Goal: Task Accomplishment & Management: Manage account settings

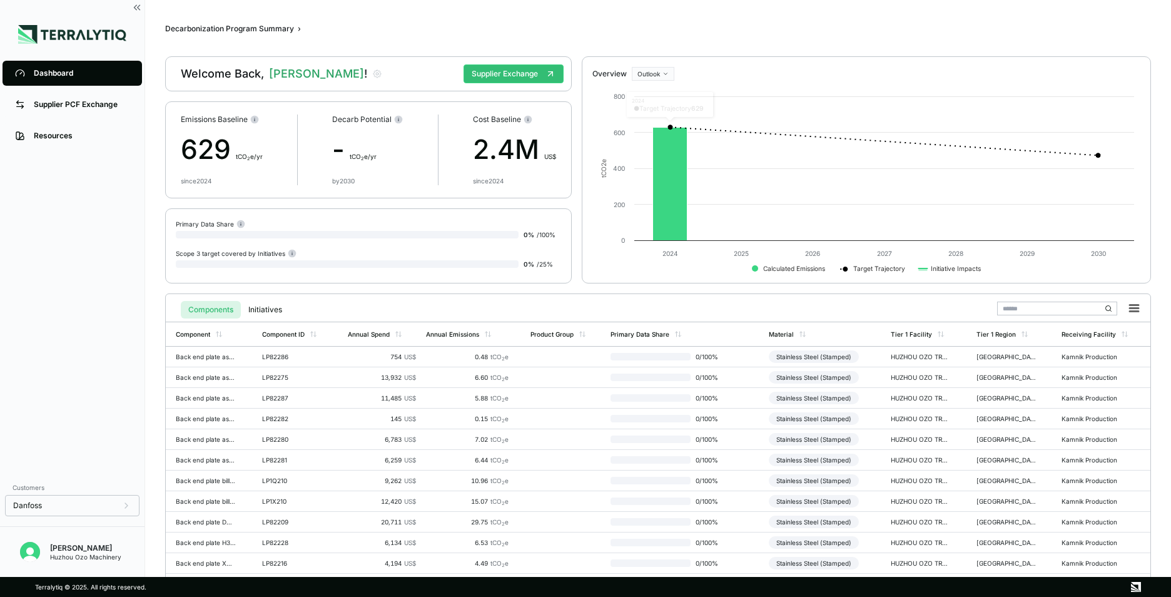
click at [747, 10] on main "Decarbonization Program Summary › Welcome Back, Kevan ! Supplier Exchange Emiss…" at bounding box center [658, 288] width 1026 height 577
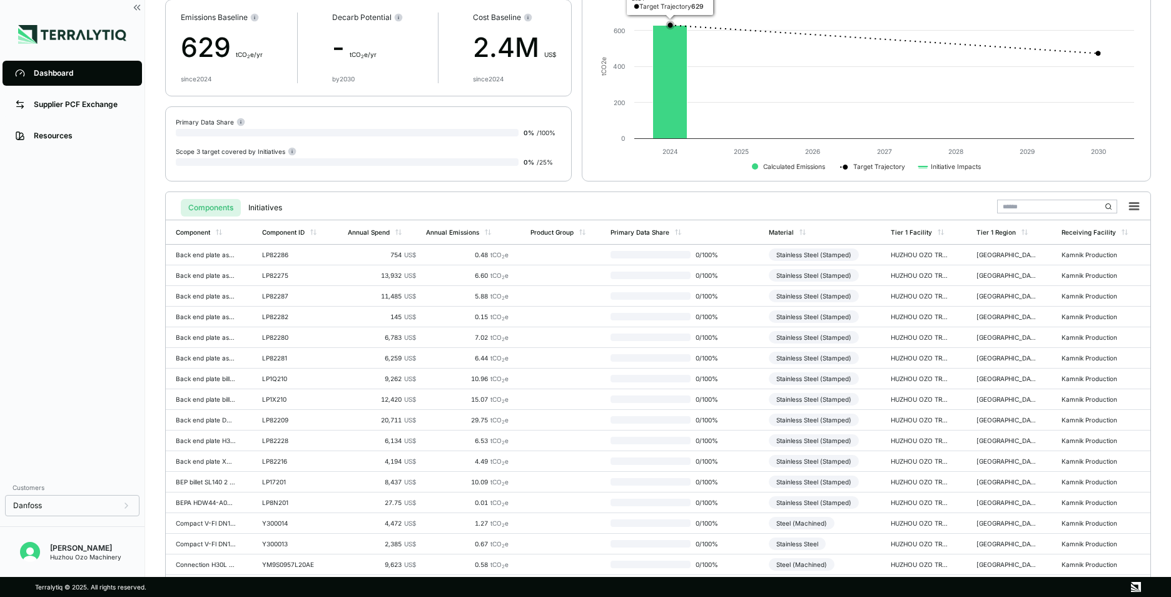
scroll to position [125, 0]
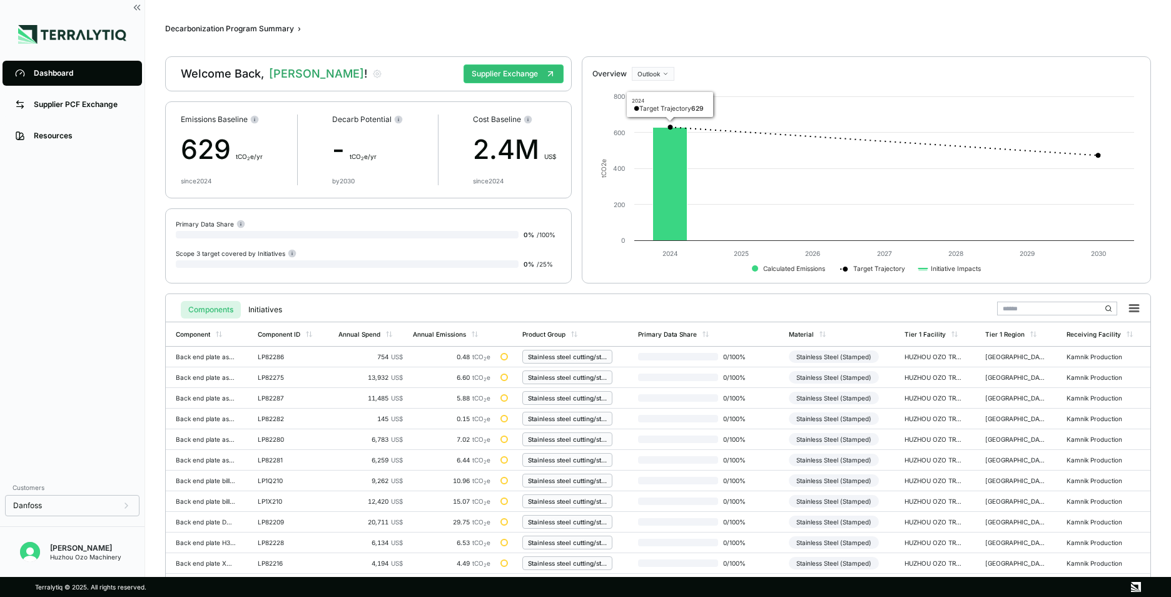
click at [797, 44] on div "Decarbonization Program Summary › Welcome Back, Kevan ! Supplier Exchange Emiss…" at bounding box center [658, 288] width 986 height 537
drag, startPoint x: 845, startPoint y: 78, endPoint x: 876, endPoint y: 61, distance: 36.1
click at [845, 78] on div "Overview Outlook" at bounding box center [866, 74] width 548 height 14
click at [516, 74] on button "Supplier Exchange" at bounding box center [514, 73] width 100 height 19
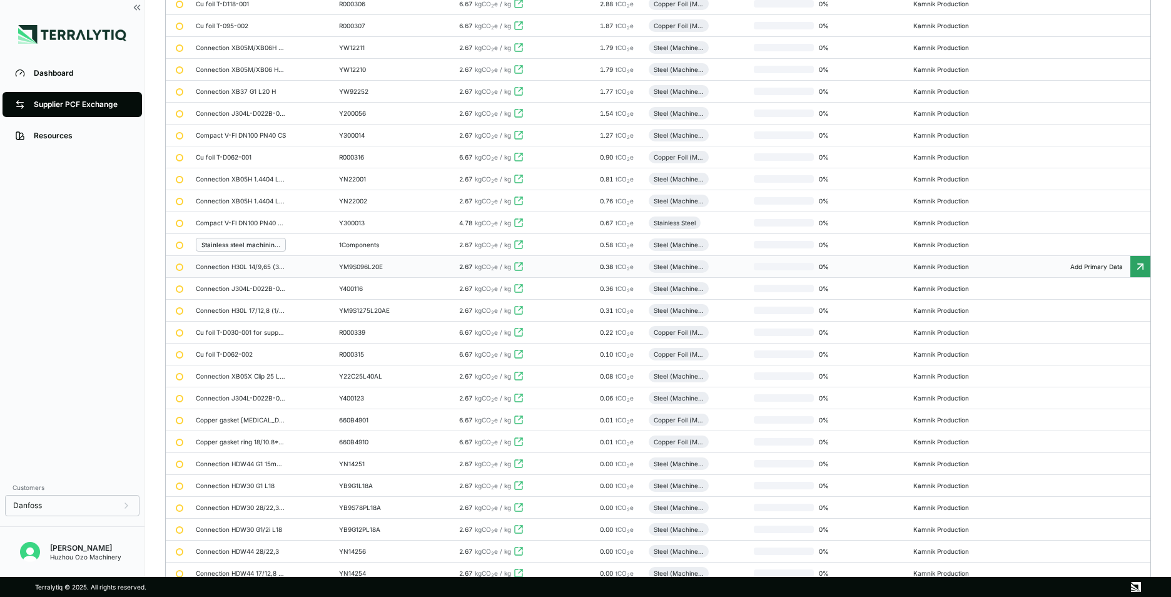
scroll to position [44, 0]
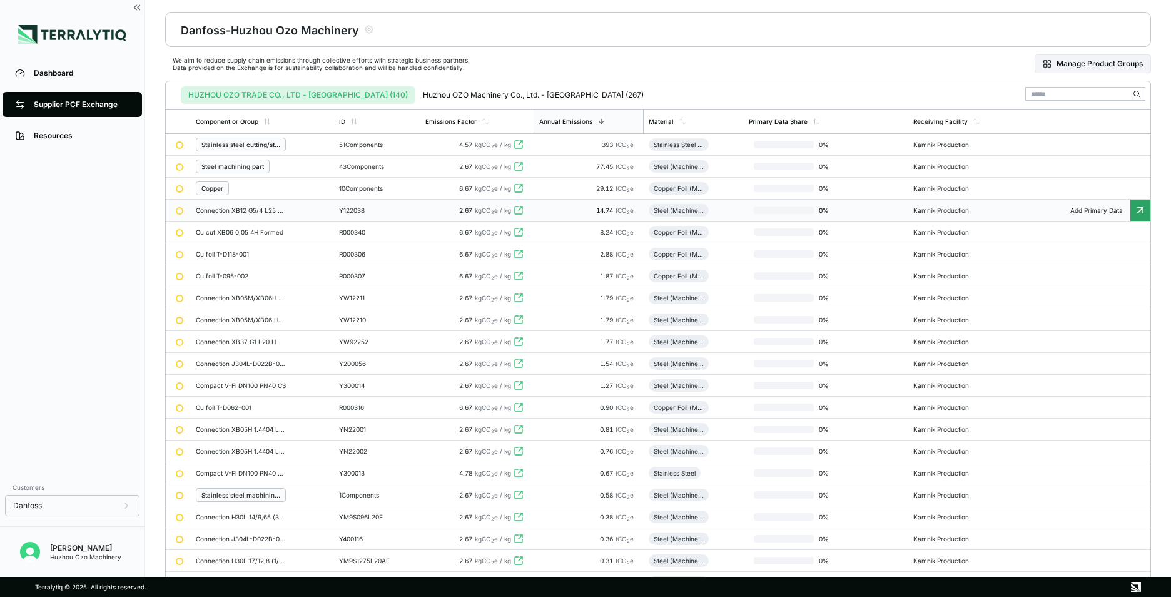
click at [255, 213] on div "Connection XB12 G5/4 L25 L/M/H" at bounding box center [241, 210] width 90 height 8
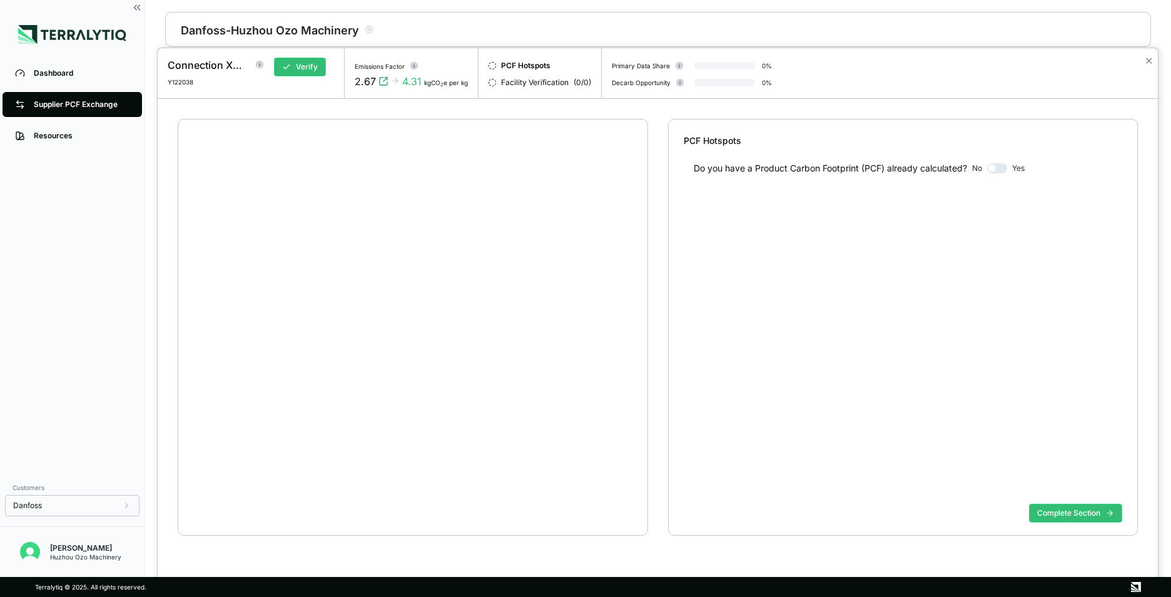
scroll to position [24, 0]
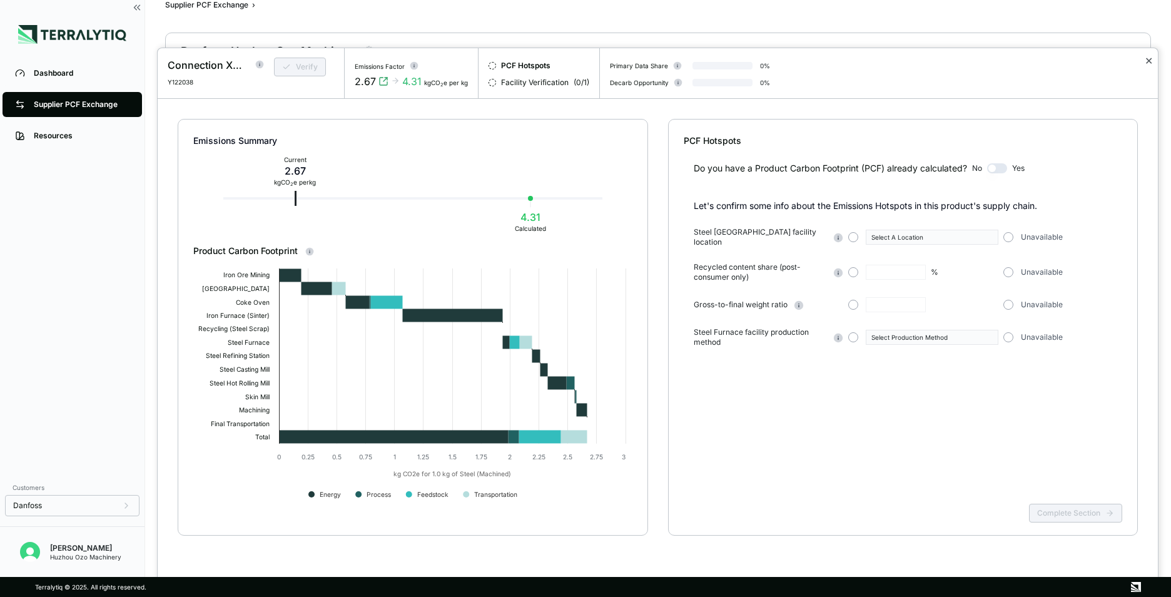
click at [1147, 63] on button "✕" at bounding box center [1149, 60] width 8 height 15
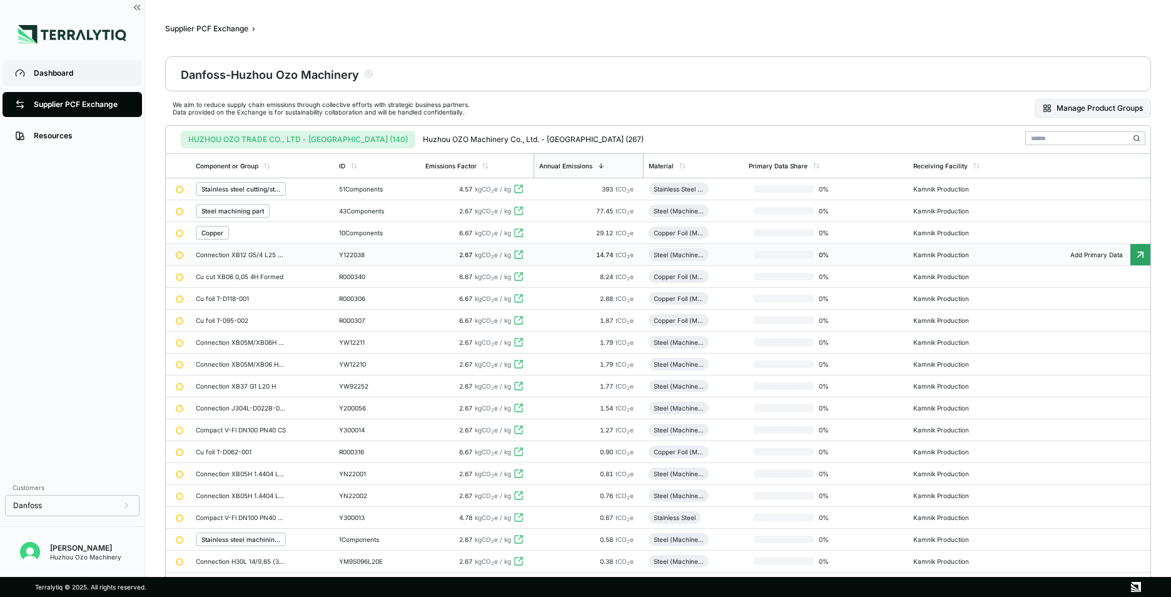
click at [60, 70] on div "Dashboard" at bounding box center [82, 73] width 96 height 10
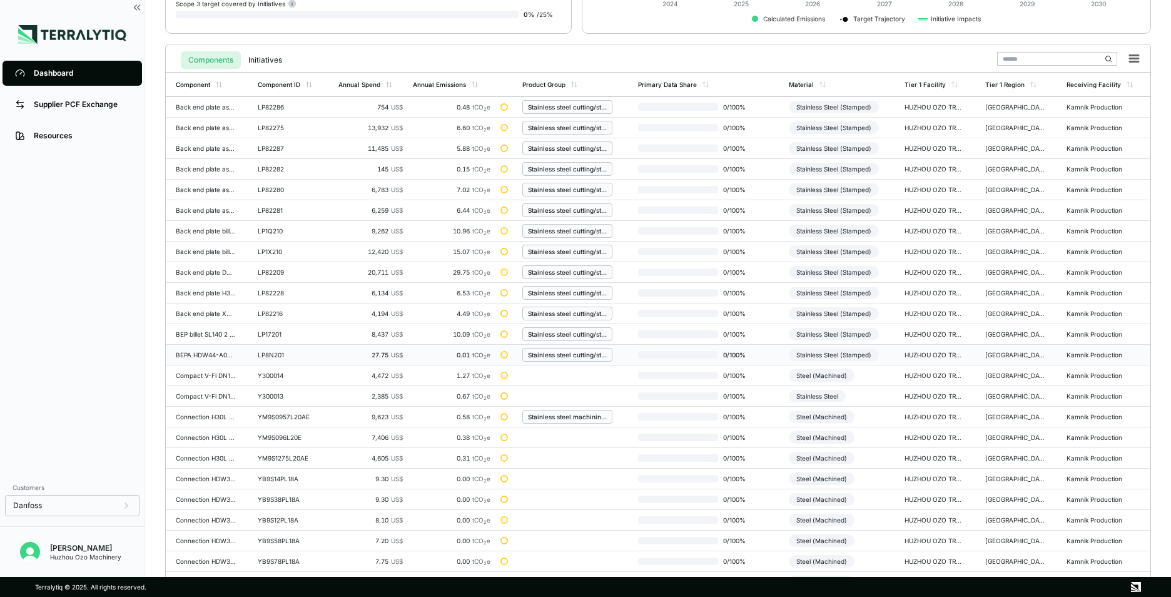
scroll to position [250, 0]
click at [287, 417] on div "YM9S0957L20AE" at bounding box center [288, 416] width 60 height 8
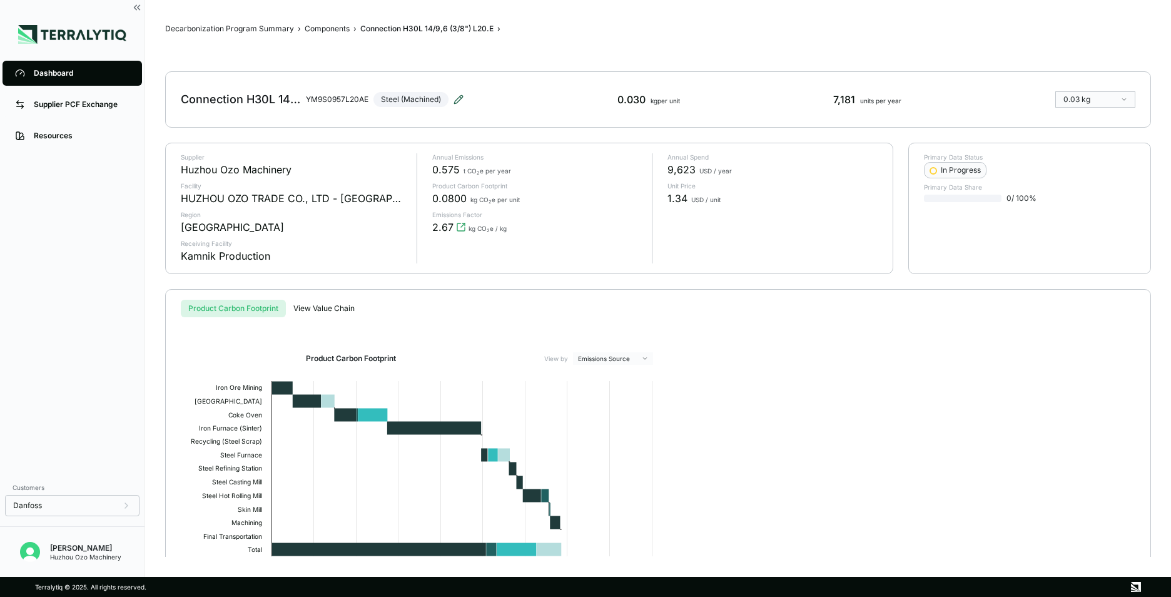
click at [460, 99] on icon at bounding box center [458, 99] width 8 height 8
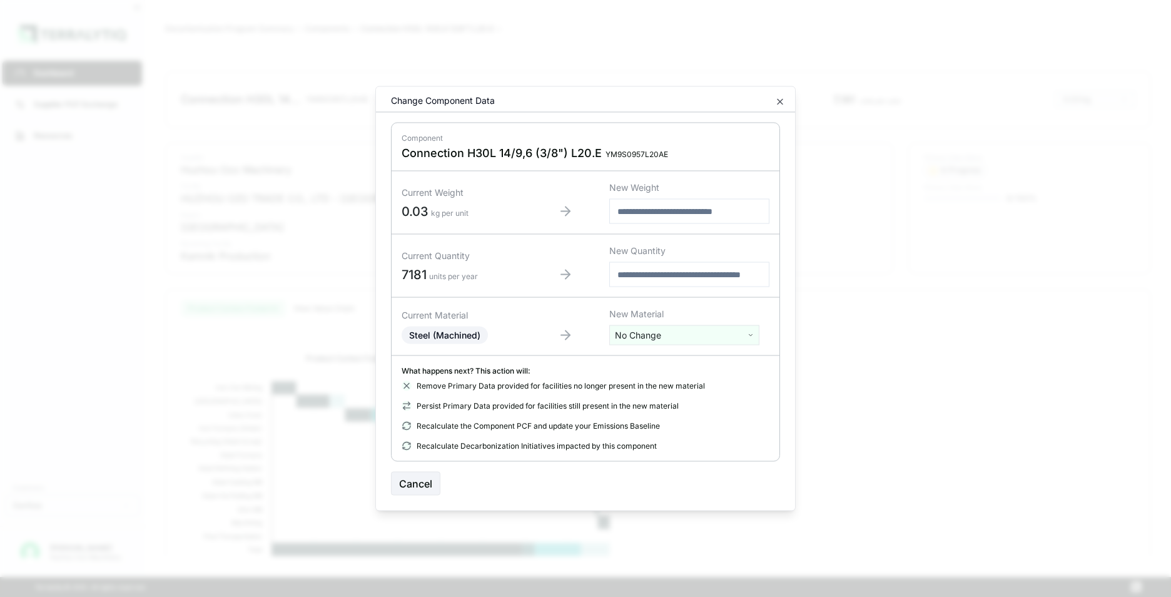
click at [662, 335] on html "Dashboard Supplier PCF Exchange Resources Customers Danfoss Kevan Liao Huzhou O…" at bounding box center [585, 298] width 1171 height 597
type input "*****"
click at [662, 386] on div "Stainless Steel" at bounding box center [684, 382] width 144 height 18
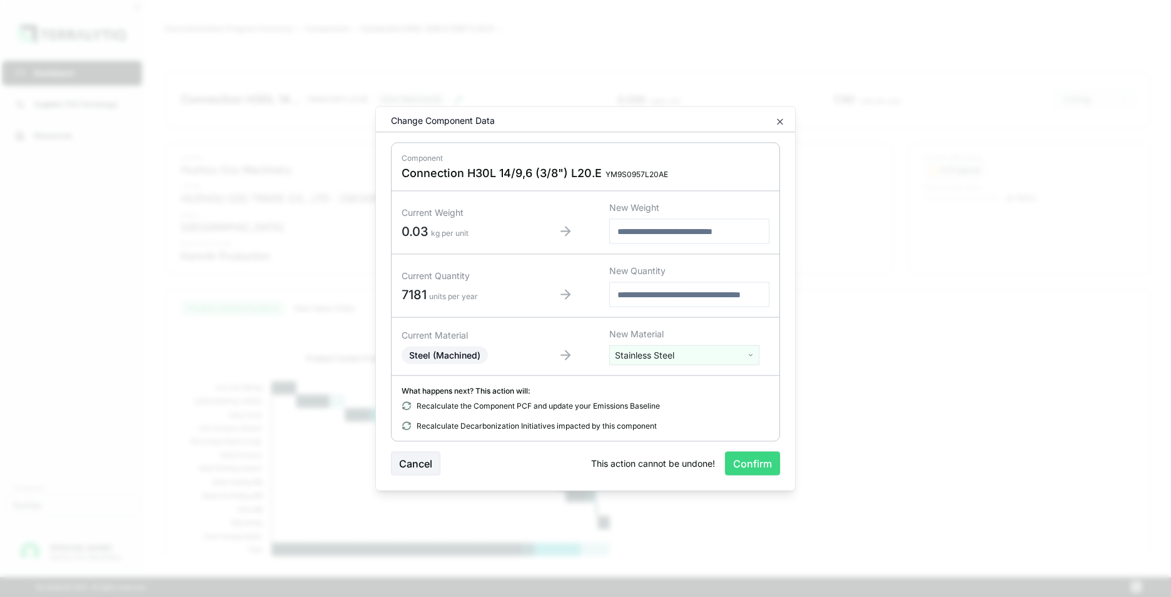
click at [755, 461] on button "Confirm" at bounding box center [752, 464] width 55 height 24
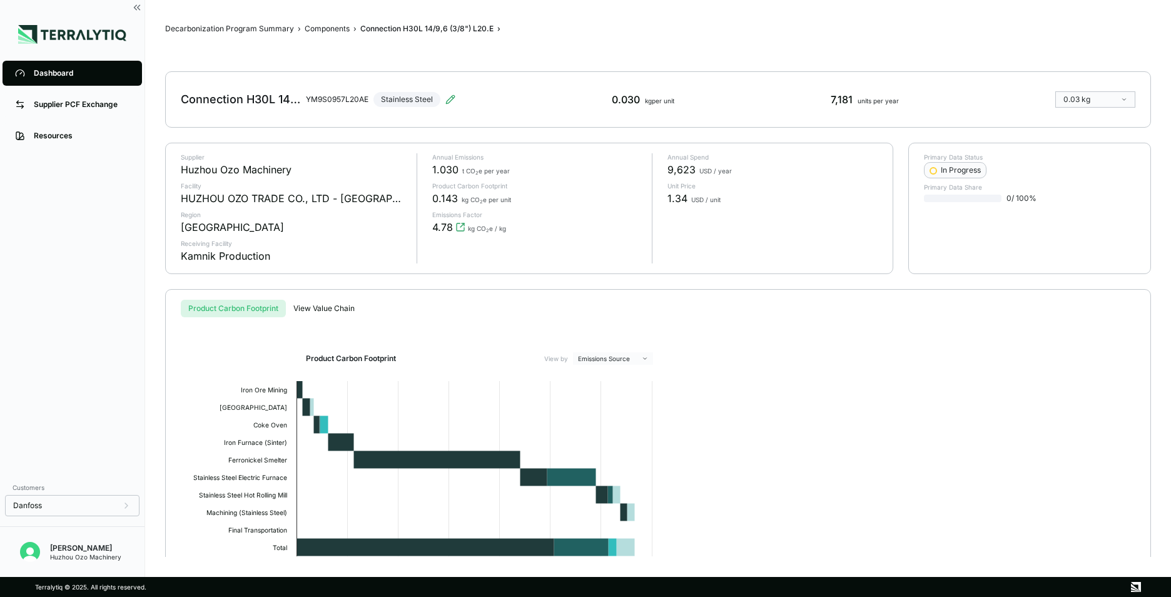
click at [63, 296] on div "Dashboard Supplier PCF Exchange Resources" at bounding box center [72, 266] width 145 height 417
click at [59, 74] on div "Dashboard" at bounding box center [82, 73] width 96 height 10
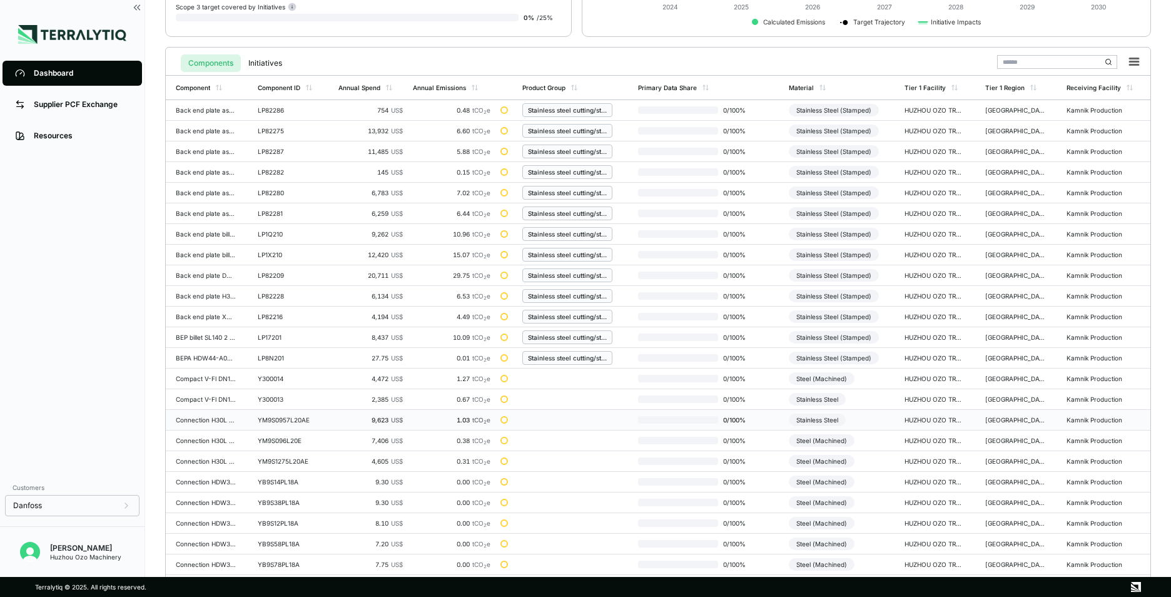
scroll to position [250, 0]
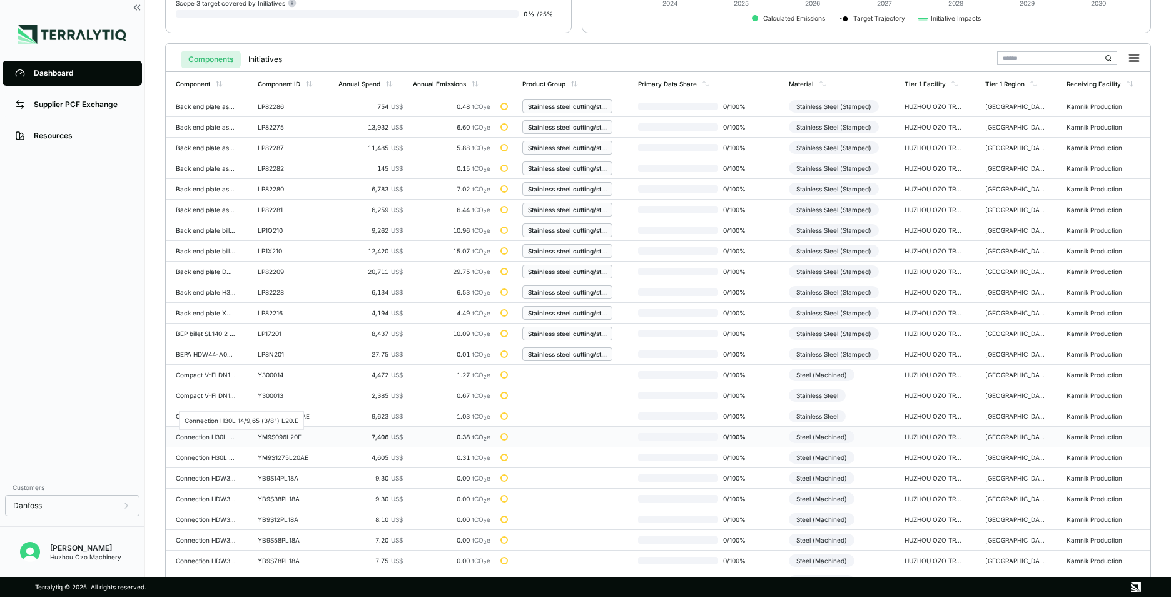
click at [208, 440] on div "Connection H30L 14/9,65 (3/8") L20.E" at bounding box center [206, 437] width 60 height 8
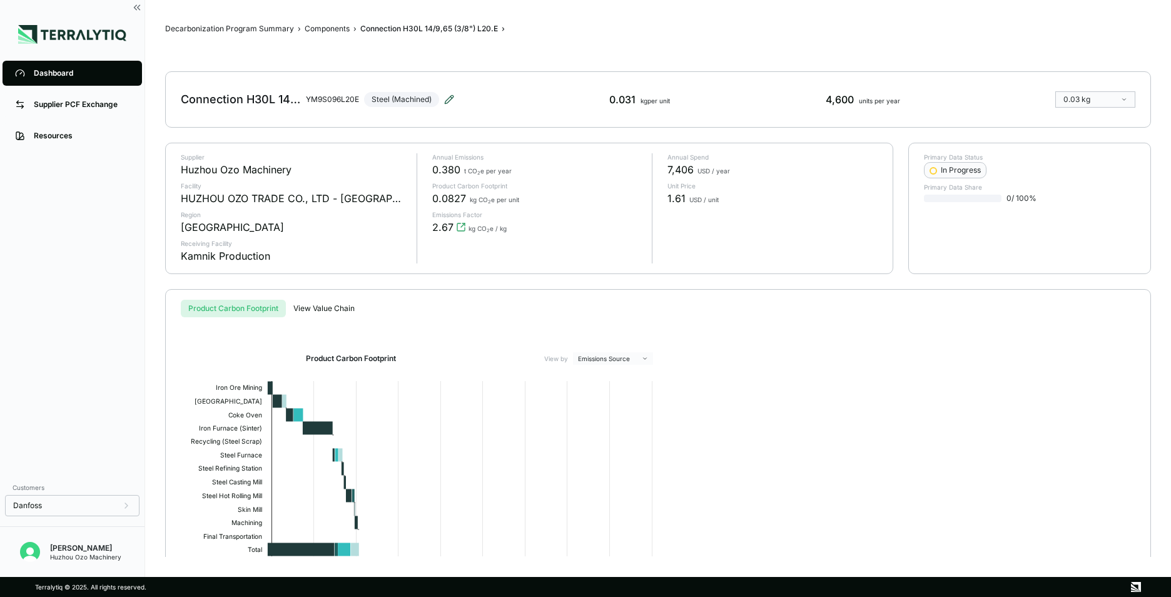
click at [452, 99] on icon at bounding box center [449, 99] width 8 height 8
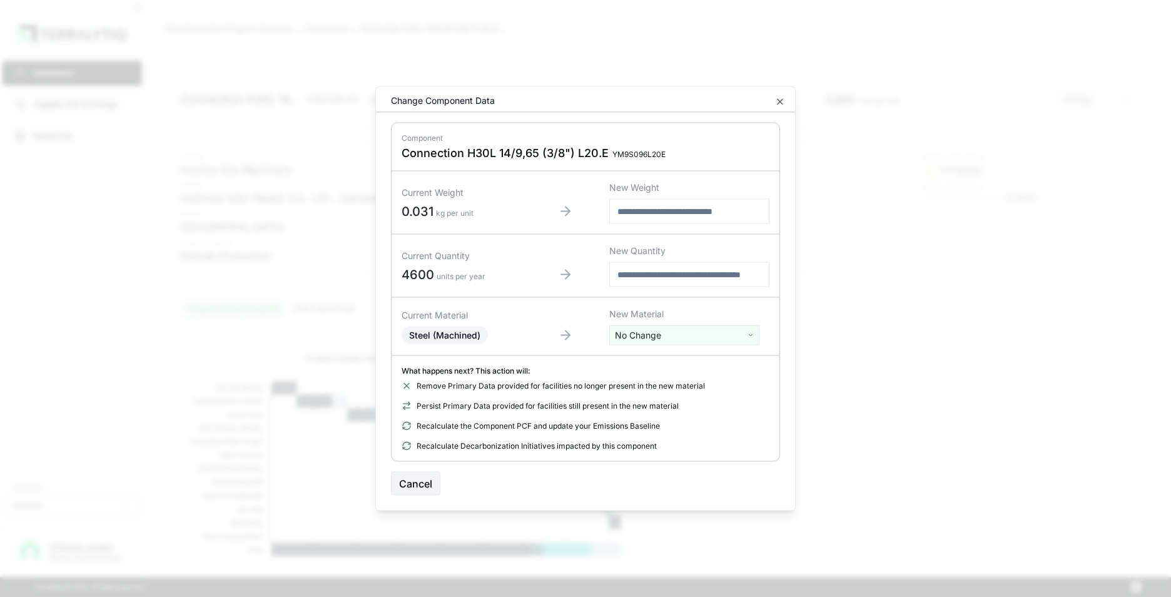
click at [667, 337] on html "Dashboard Supplier PCF Exchange Resources Customers Danfoss Kevan Liao Huzhou O…" at bounding box center [585, 298] width 1171 height 597
type input "****"
click at [654, 398] on div "Stainless Steel" at bounding box center [684, 399] width 144 height 18
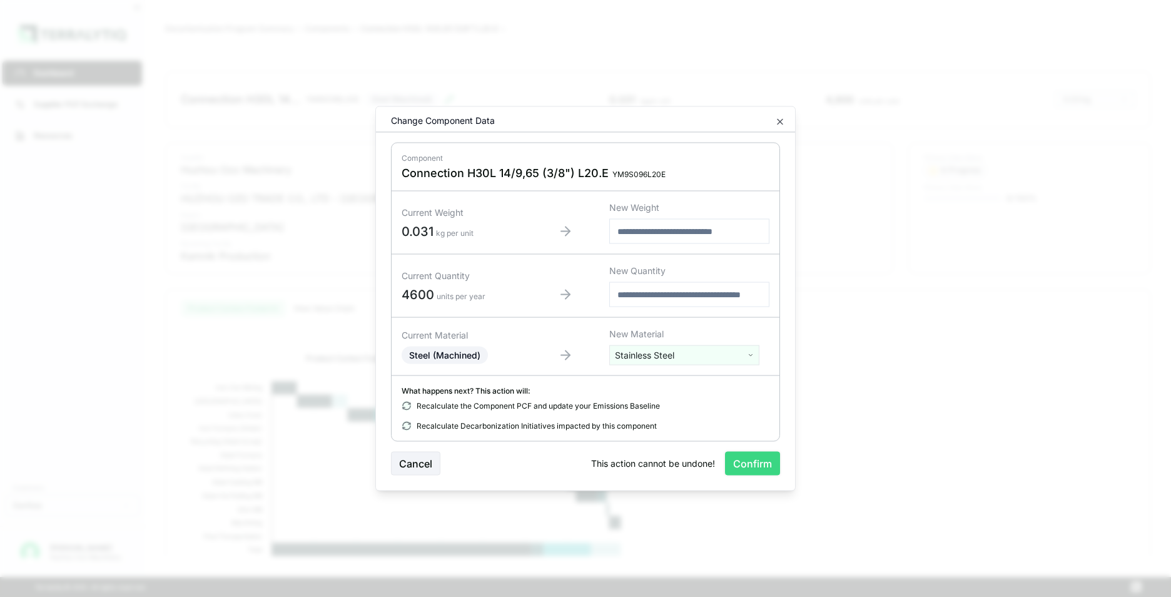
click at [758, 464] on button "Confirm" at bounding box center [752, 464] width 55 height 24
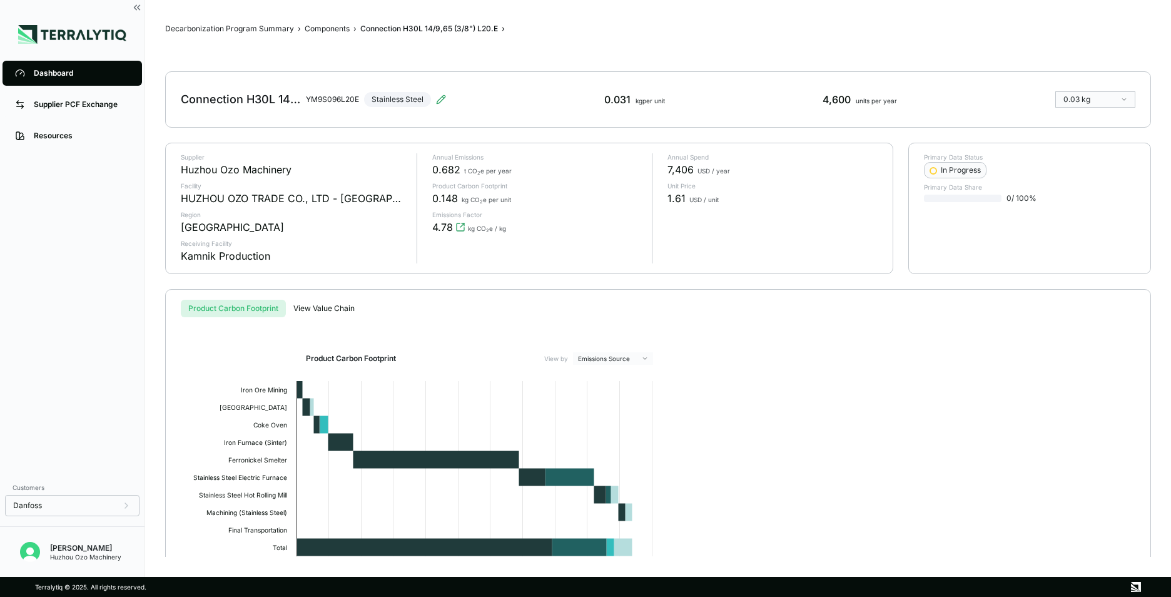
click at [37, 76] on div "Dashboard" at bounding box center [82, 73] width 96 height 10
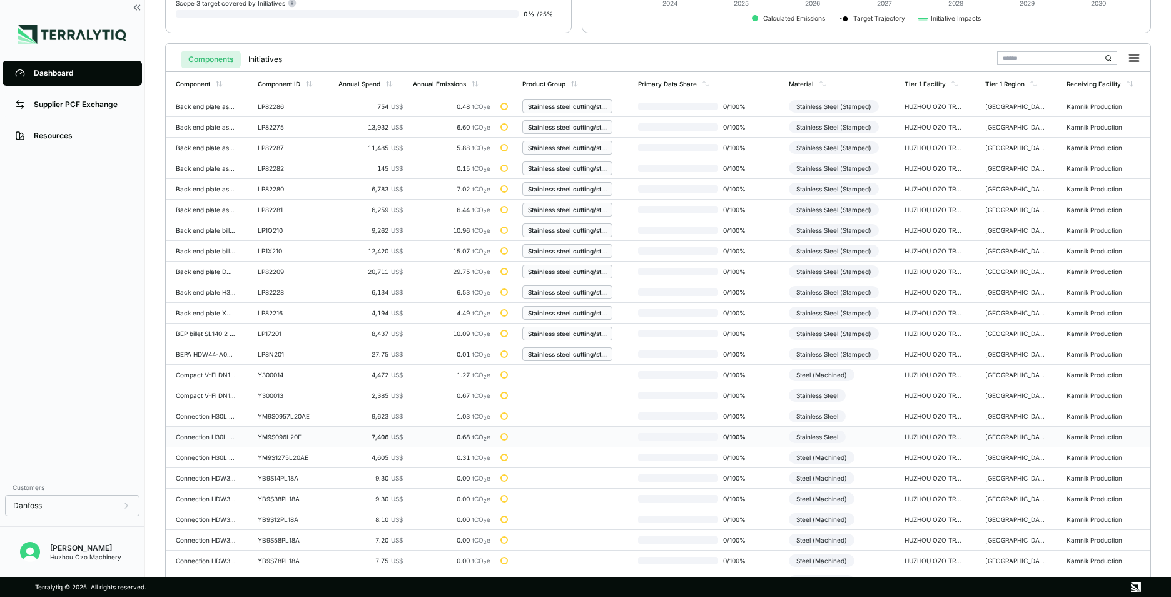
scroll to position [291, 0]
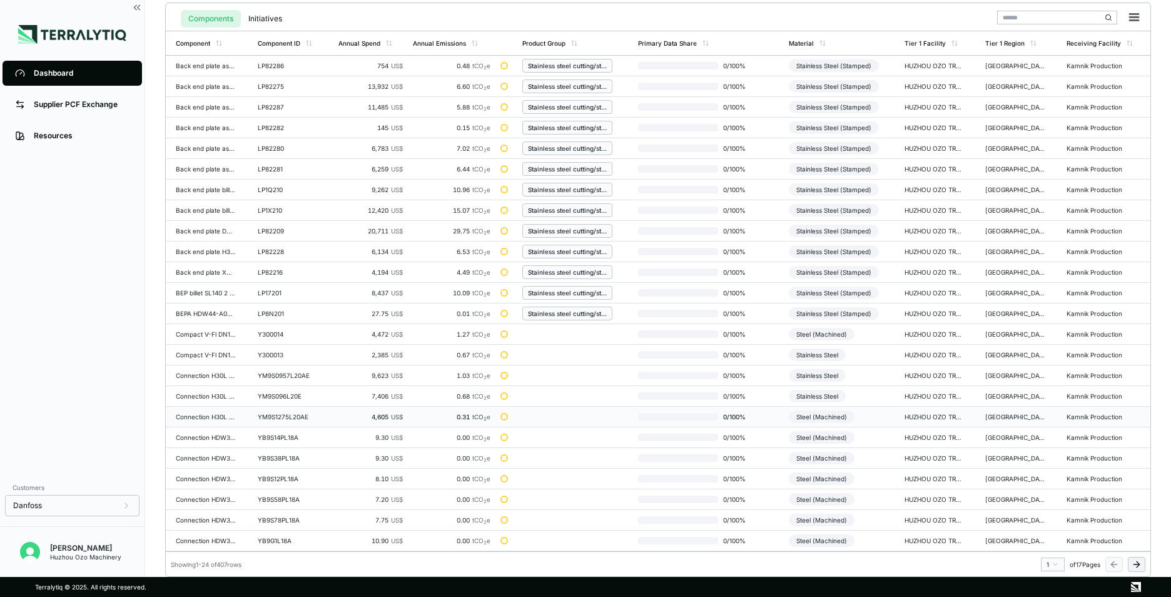
click at [268, 417] on div "YM9S1275L20AE" at bounding box center [288, 417] width 60 height 8
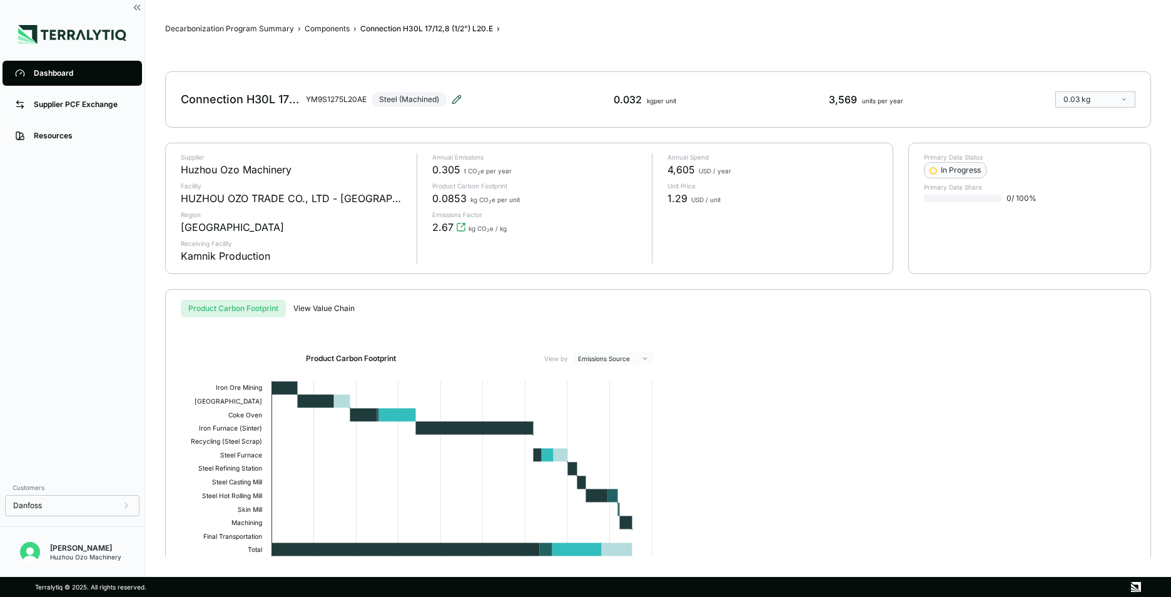
click at [459, 98] on icon at bounding box center [457, 99] width 10 height 10
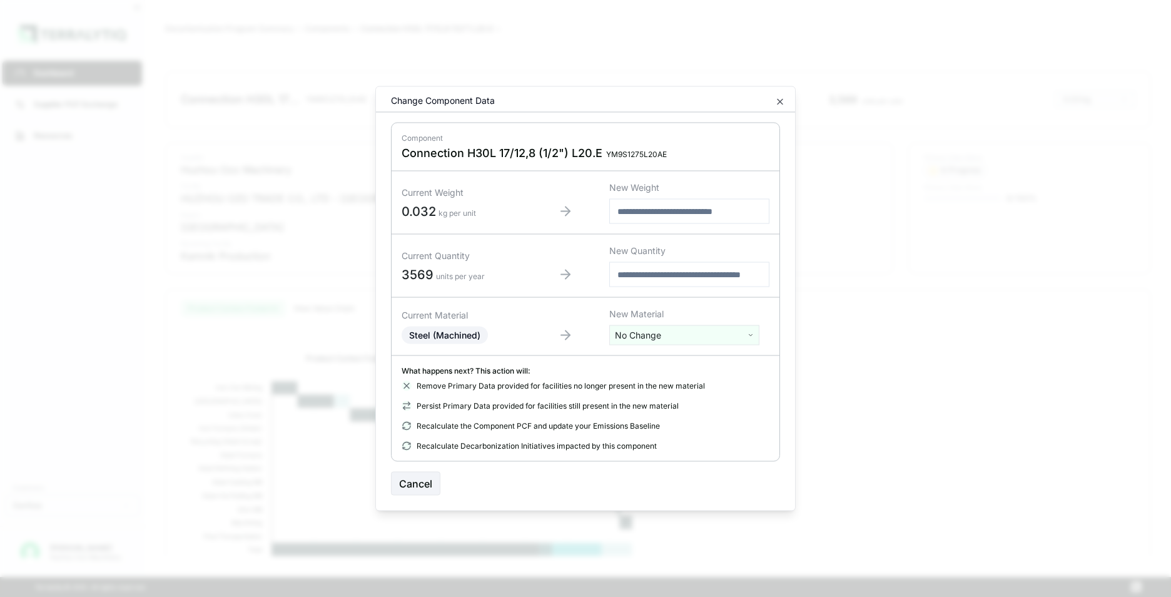
click at [671, 338] on html "Dashboard Supplier PCF Exchange Resources Customers Danfoss Kevan Liao Huzhou O…" at bounding box center [585, 298] width 1171 height 597
click at [671, 358] on input "text" at bounding box center [684, 361] width 144 height 14
type input "****"
click at [656, 382] on div "Stainless Steel" at bounding box center [684, 382] width 144 height 18
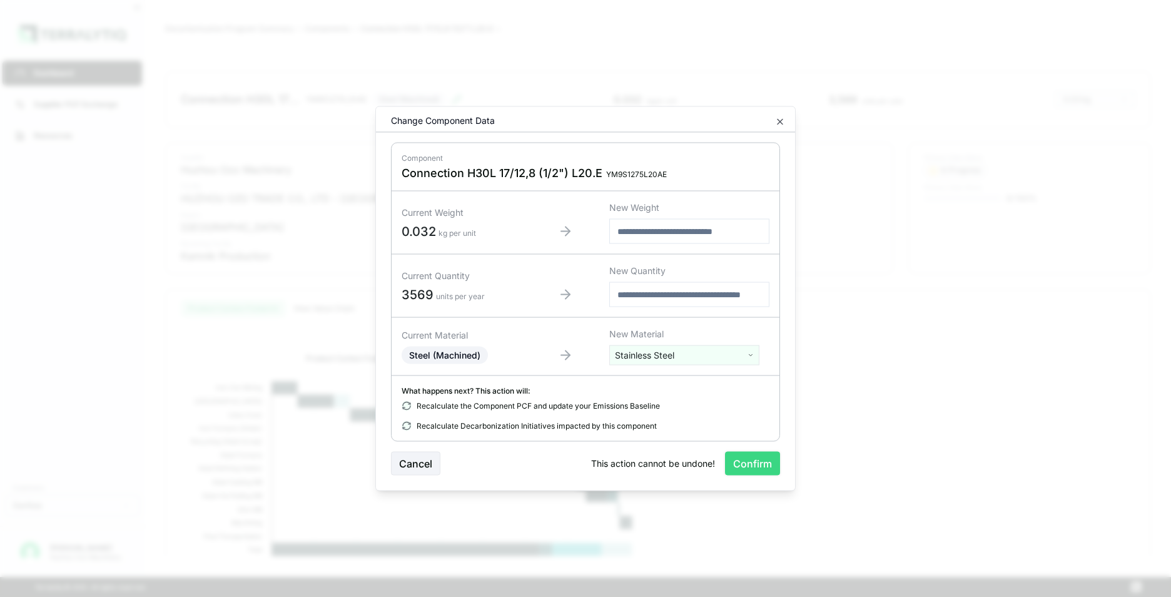
click at [752, 468] on button "Confirm" at bounding box center [752, 464] width 55 height 24
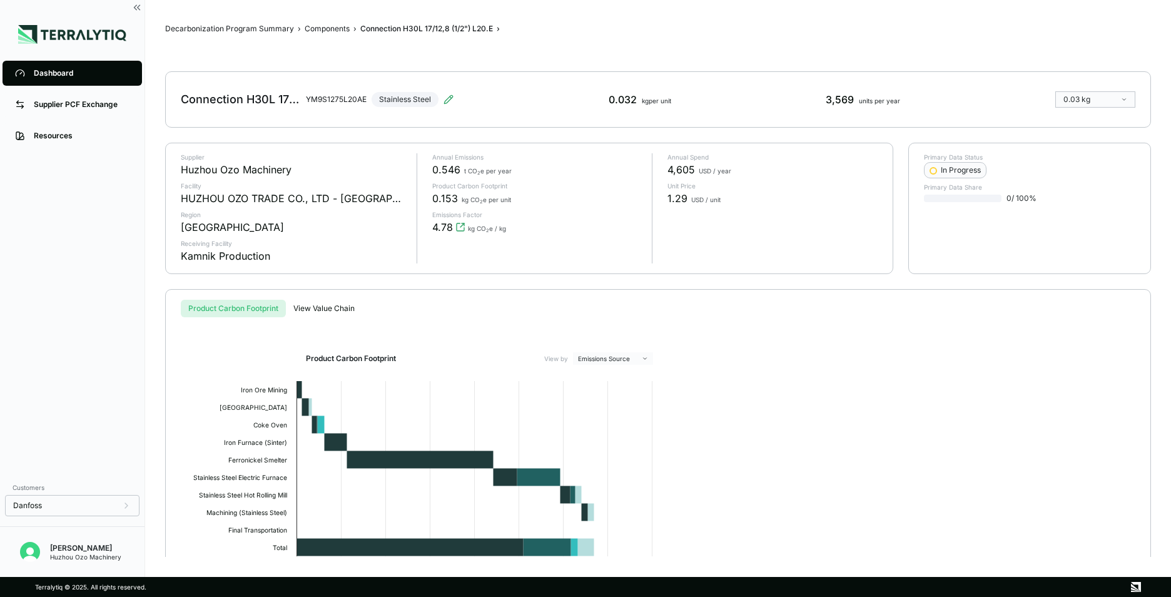
click at [62, 68] on div "Dashboard" at bounding box center [82, 73] width 96 height 10
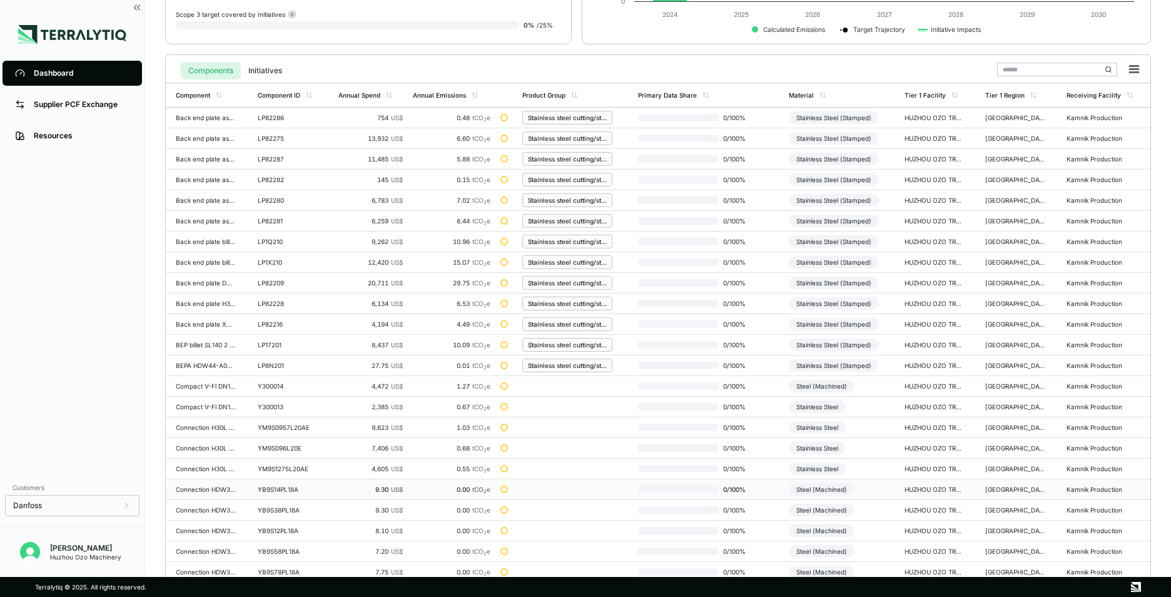
scroll to position [291, 0]
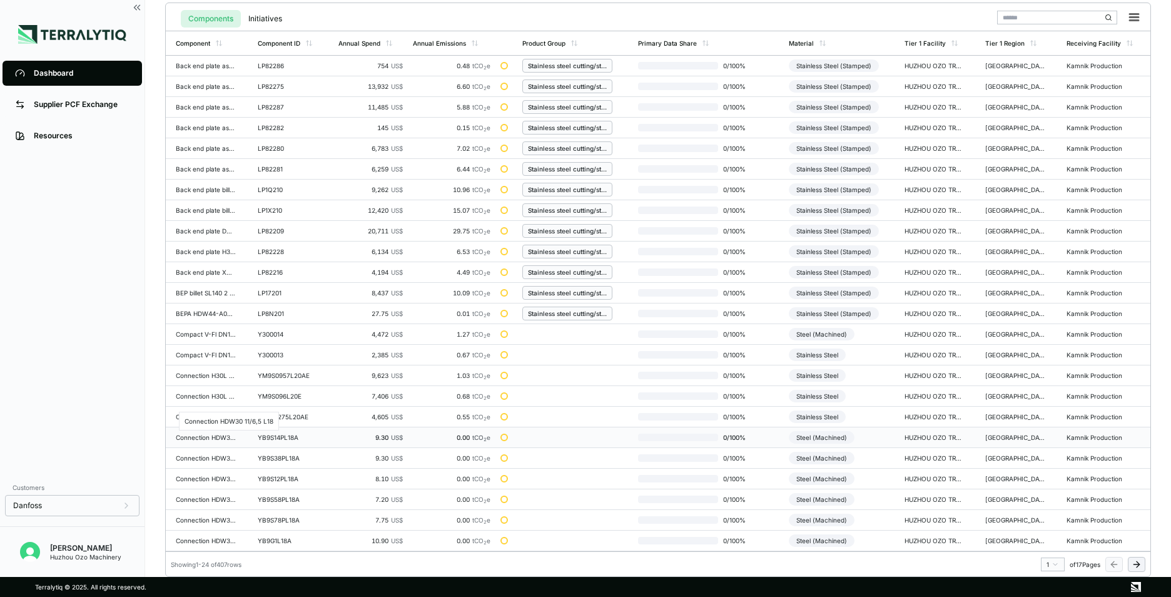
click at [193, 438] on div "Connection HDW30 11/6,5 L18" at bounding box center [206, 438] width 60 height 8
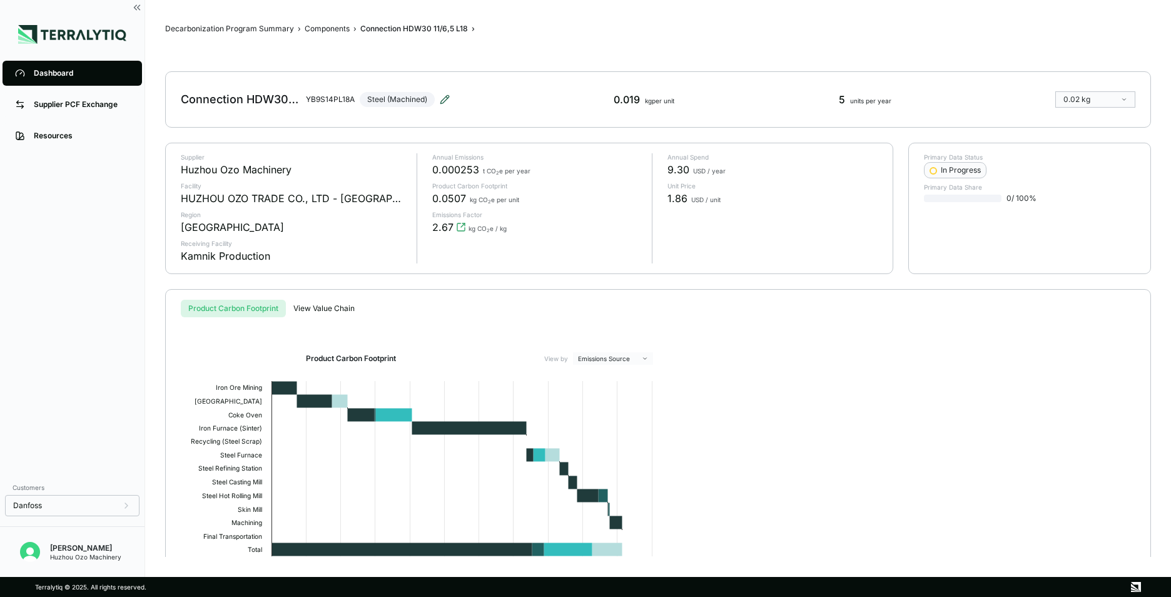
click at [444, 101] on icon at bounding box center [445, 99] width 10 height 10
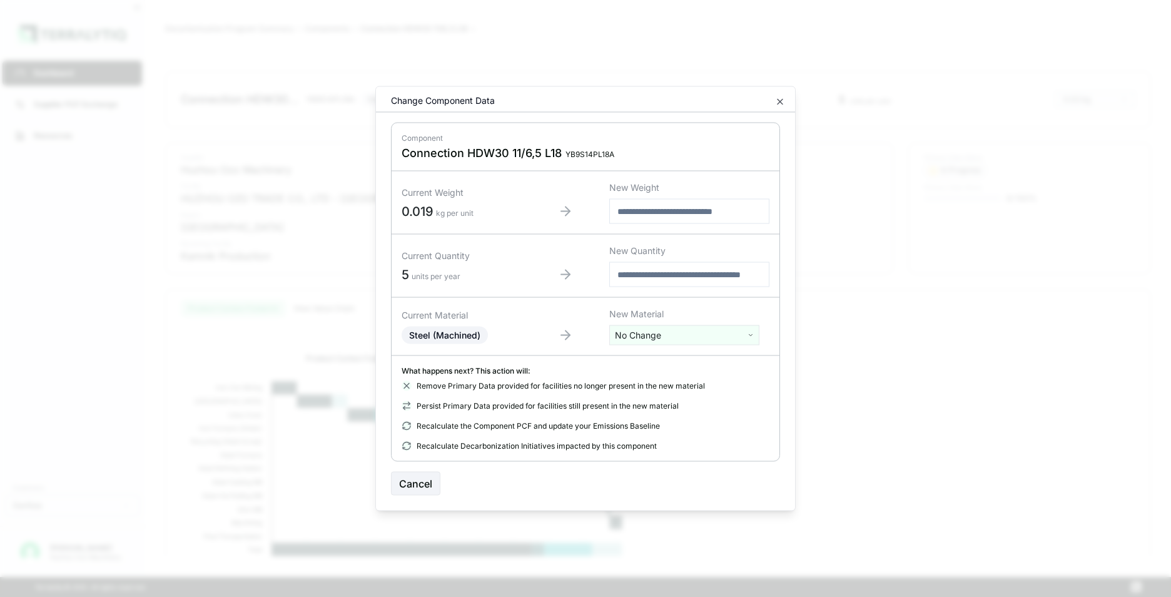
click at [655, 333] on html "Dashboard Supplier PCF Exchange Resources Customers Danfoss Kevan Liao Huzhou O…" at bounding box center [585, 298] width 1171 height 597
type input "*****"
click at [653, 384] on div "Stainless Steel" at bounding box center [684, 382] width 144 height 18
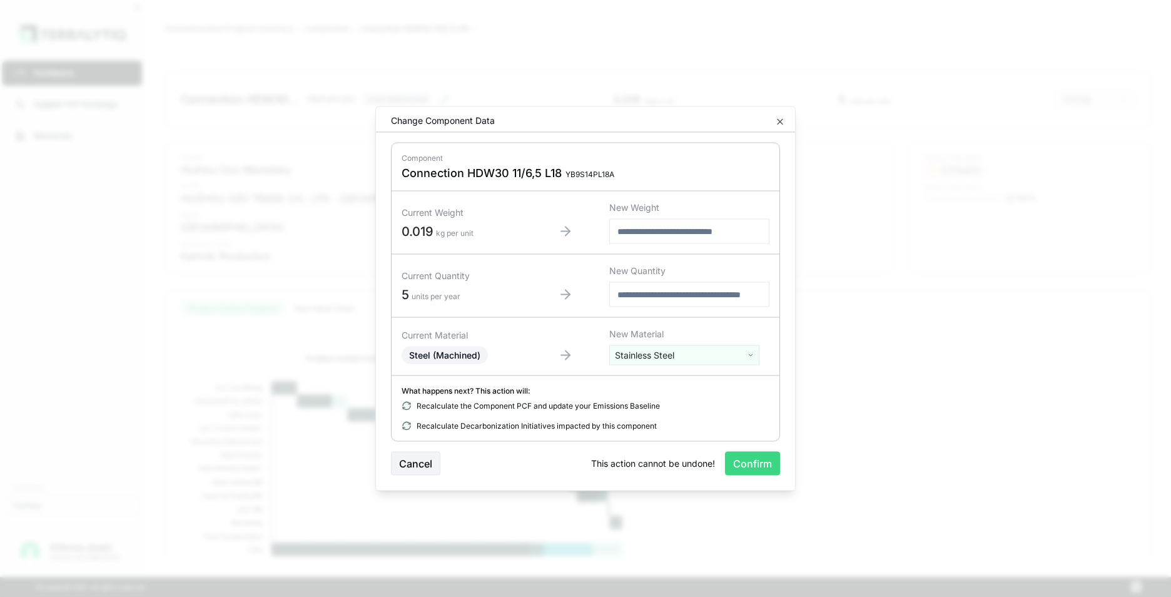
click at [751, 464] on button "Confirm" at bounding box center [752, 464] width 55 height 24
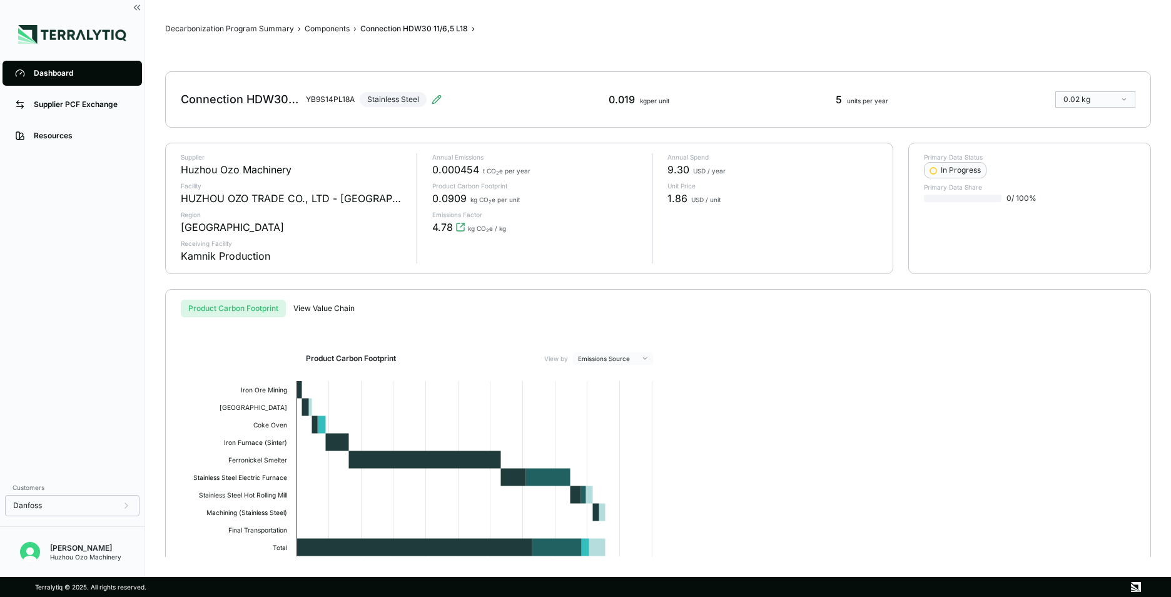
click at [62, 69] on div "Dashboard" at bounding box center [82, 73] width 96 height 10
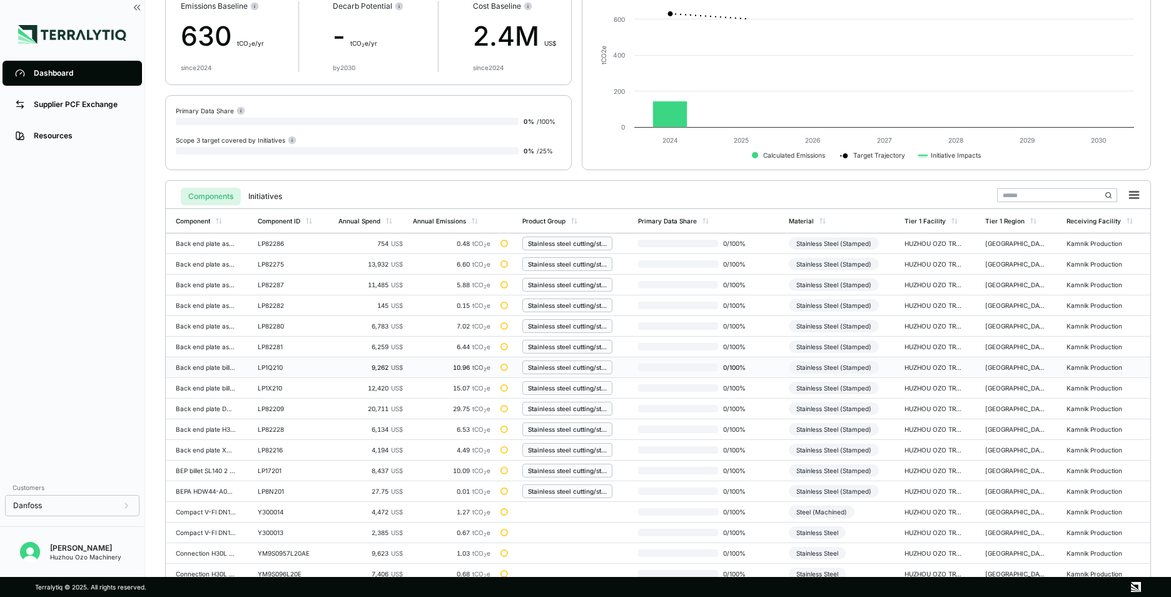
scroll to position [291, 0]
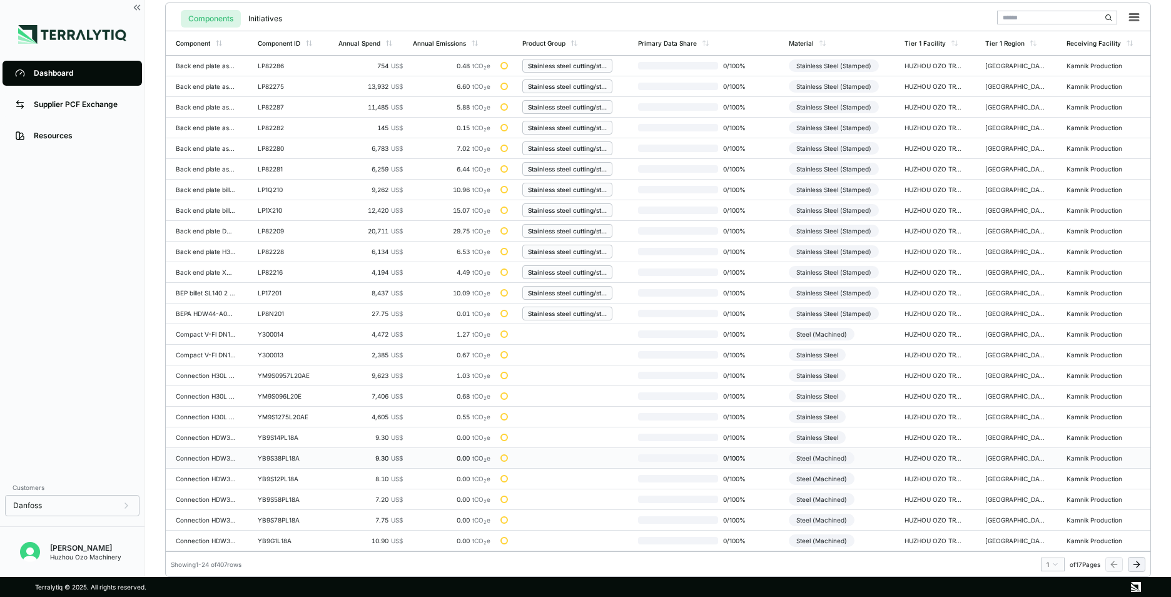
click at [278, 459] on div "YB9S38PL18A" at bounding box center [288, 458] width 60 height 8
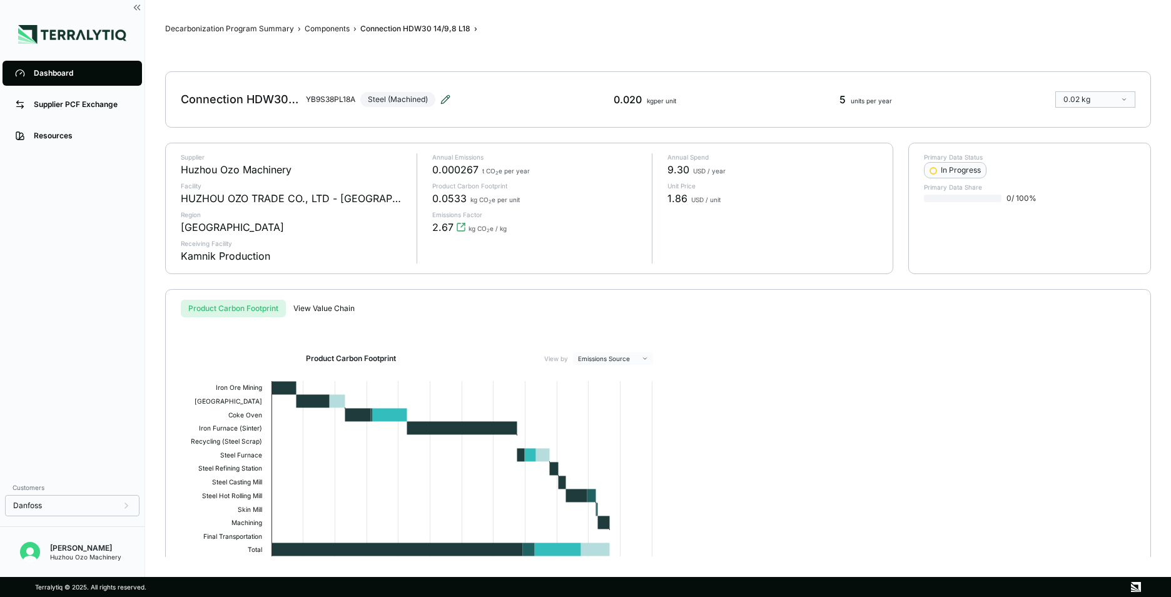
click at [448, 96] on icon at bounding box center [448, 97] width 2 height 2
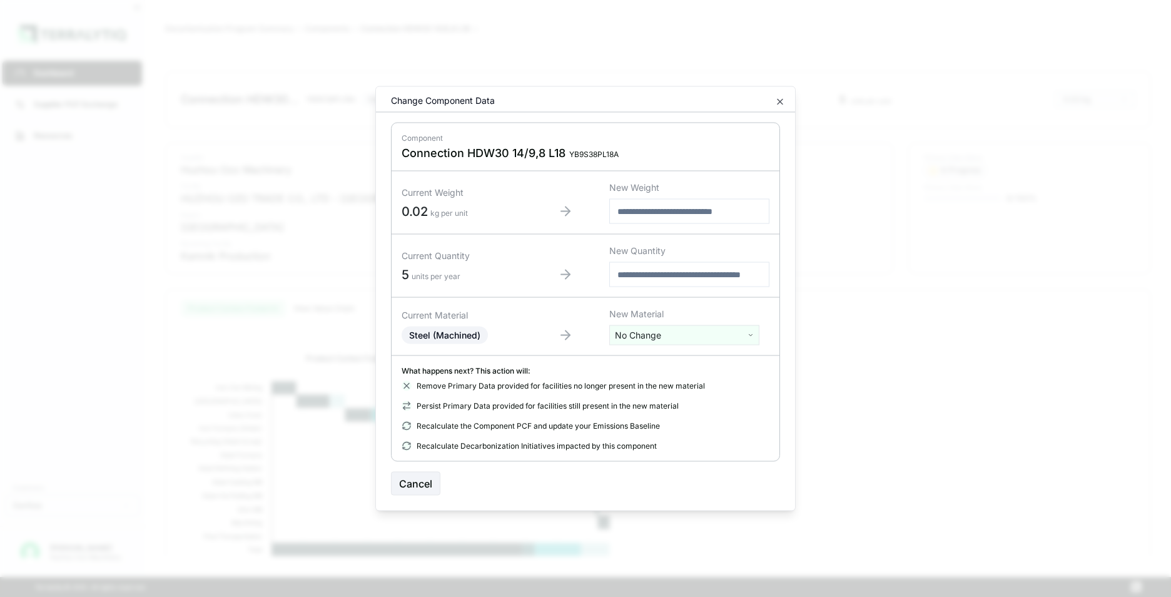
click at [682, 341] on html "Dashboard Supplier PCF Exchange Resources Customers Danfoss Kevan Liao Huzhou O…" at bounding box center [585, 298] width 1171 height 597
type input "*****"
click at [651, 382] on div "Stainless Steel" at bounding box center [684, 382] width 144 height 18
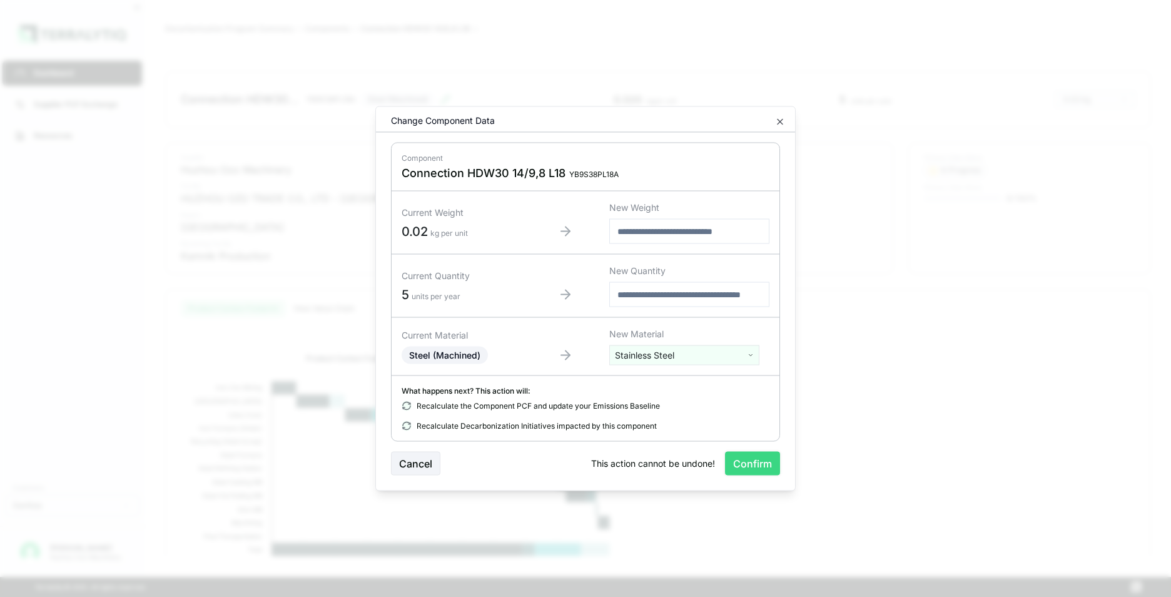
click at [763, 464] on button "Confirm" at bounding box center [752, 464] width 55 height 24
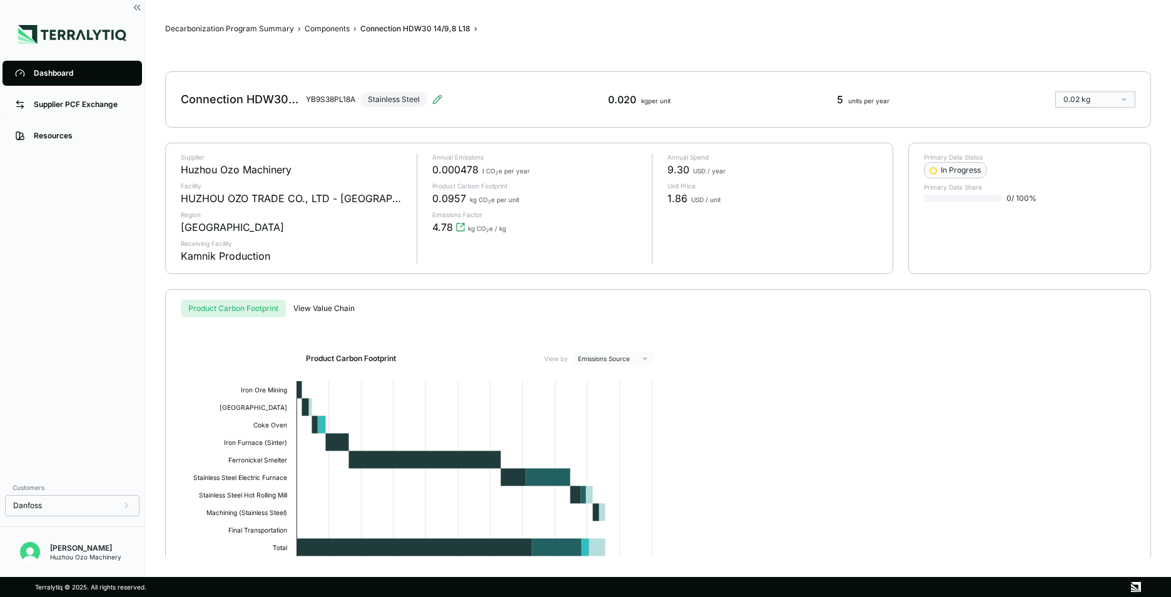
click at [54, 73] on div "Dashboard" at bounding box center [82, 73] width 96 height 10
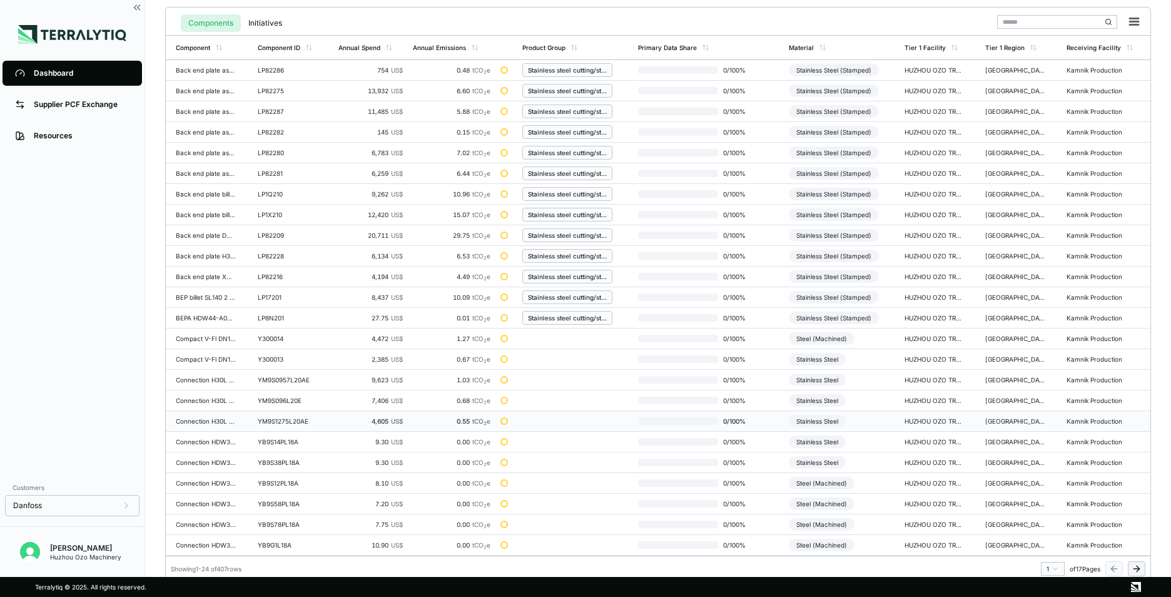
scroll to position [291, 0]
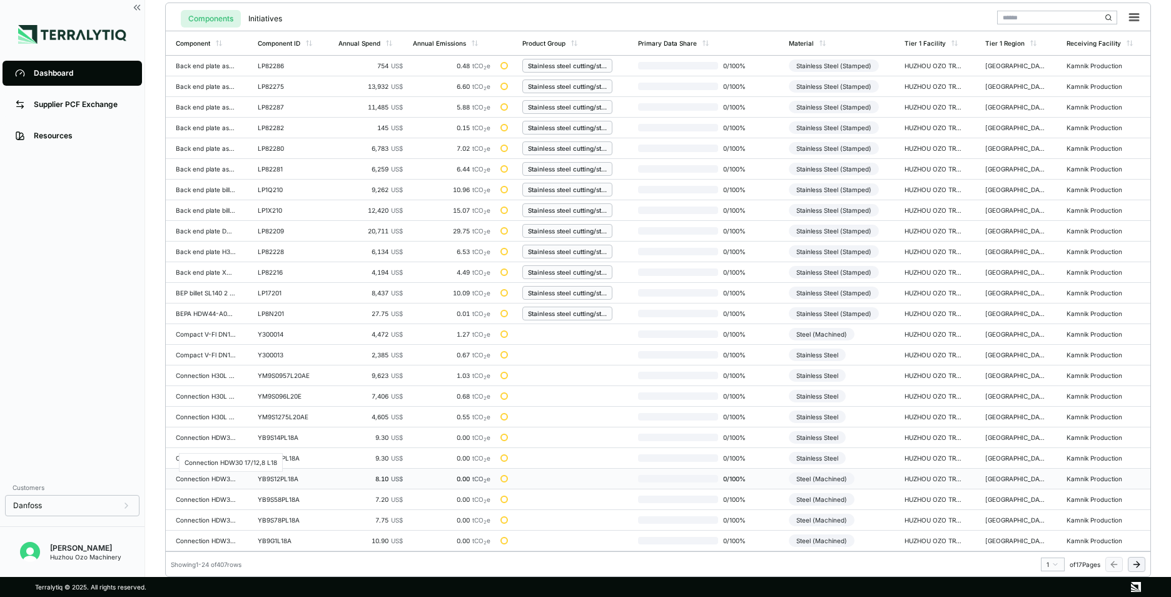
click at [210, 480] on div "Connection HDW30 17/12,8 L18" at bounding box center [206, 479] width 60 height 8
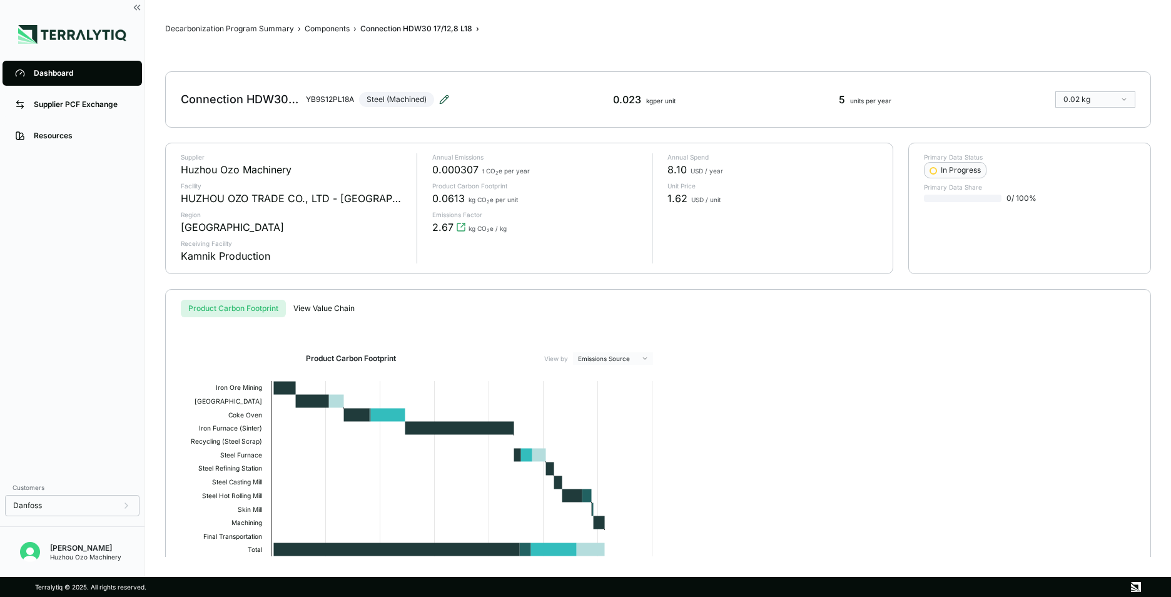
click at [444, 96] on icon at bounding box center [444, 99] width 10 height 10
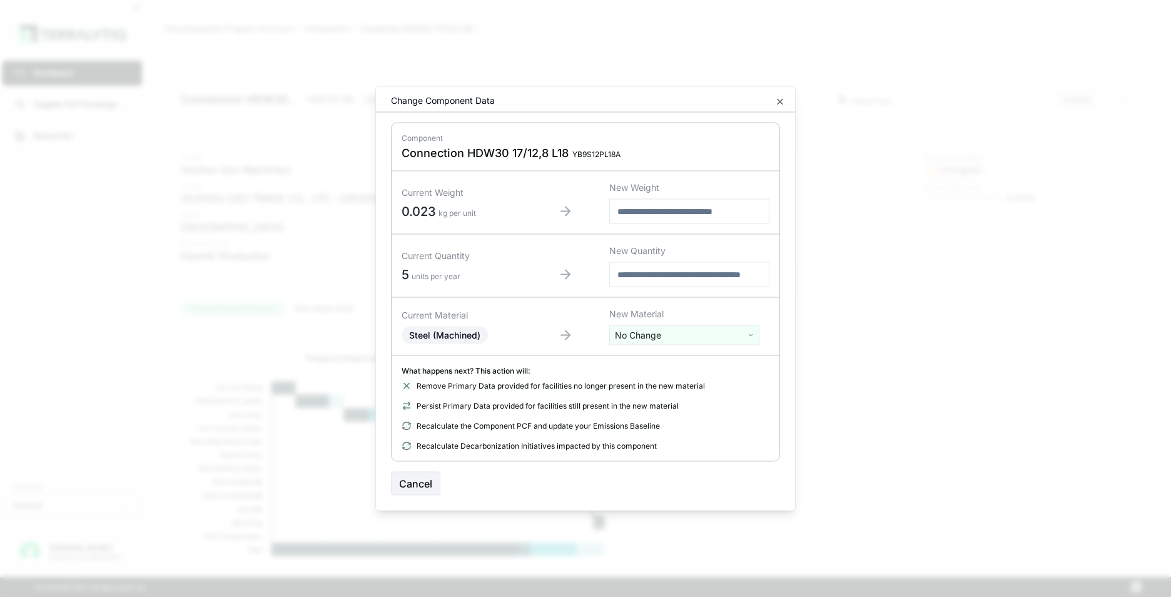
click at [663, 337] on html "Dashboard Supplier PCF Exchange Resources Customers Danfoss Kevan Liao Huzhou O…" at bounding box center [585, 298] width 1171 height 597
type input "****"
click at [654, 378] on div "Stainless Steel" at bounding box center [684, 382] width 144 height 18
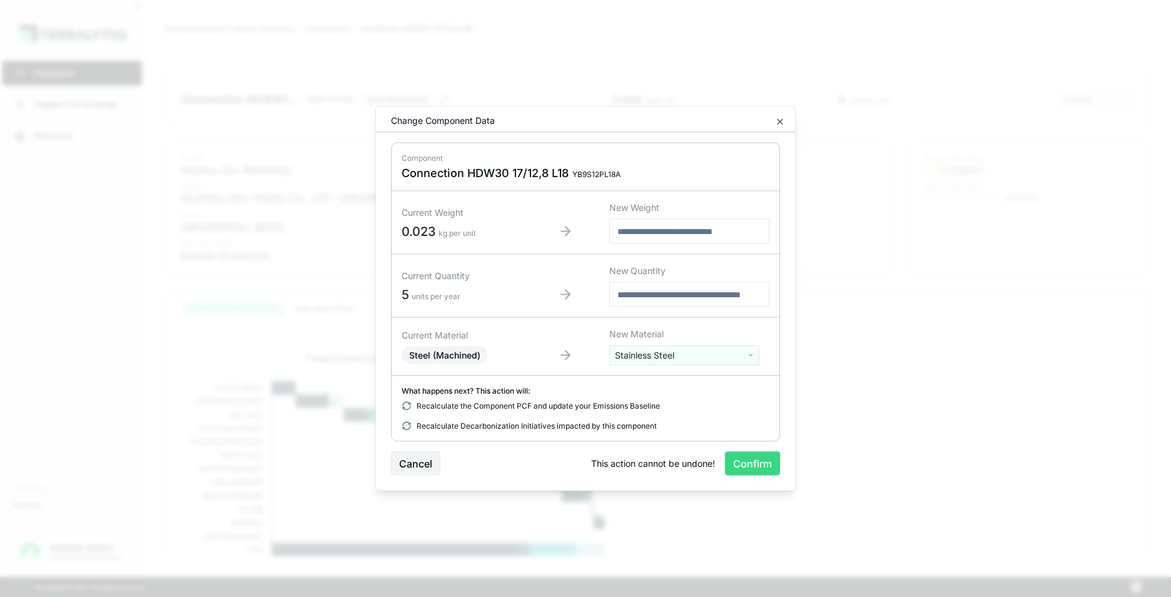
click at [751, 462] on button "Confirm" at bounding box center [752, 464] width 55 height 24
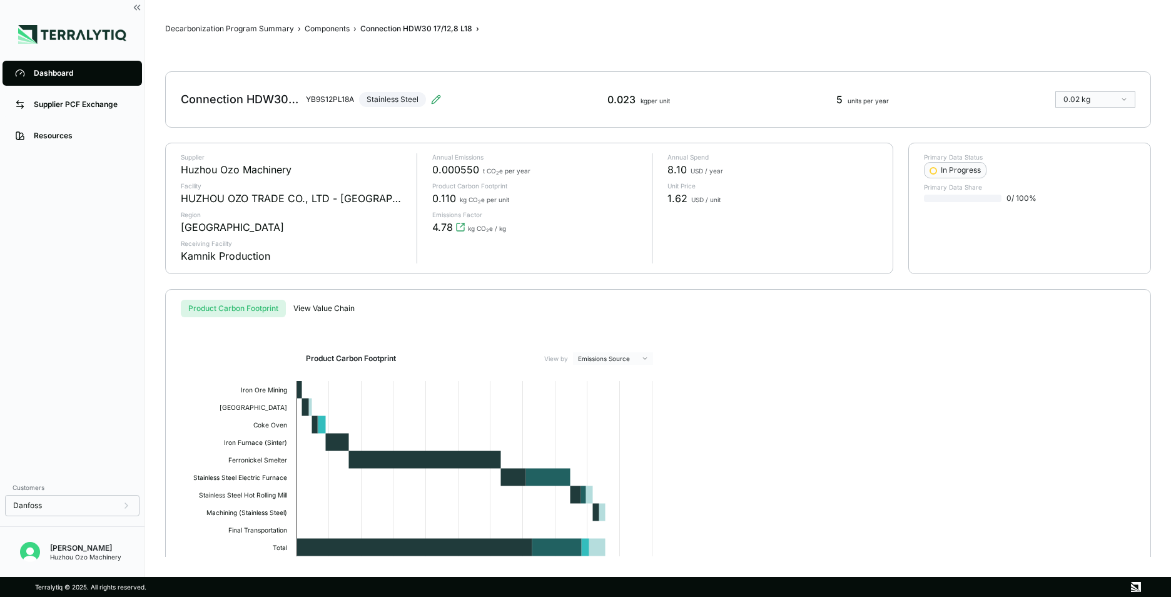
click at [66, 70] on div "Dashboard" at bounding box center [82, 73] width 96 height 10
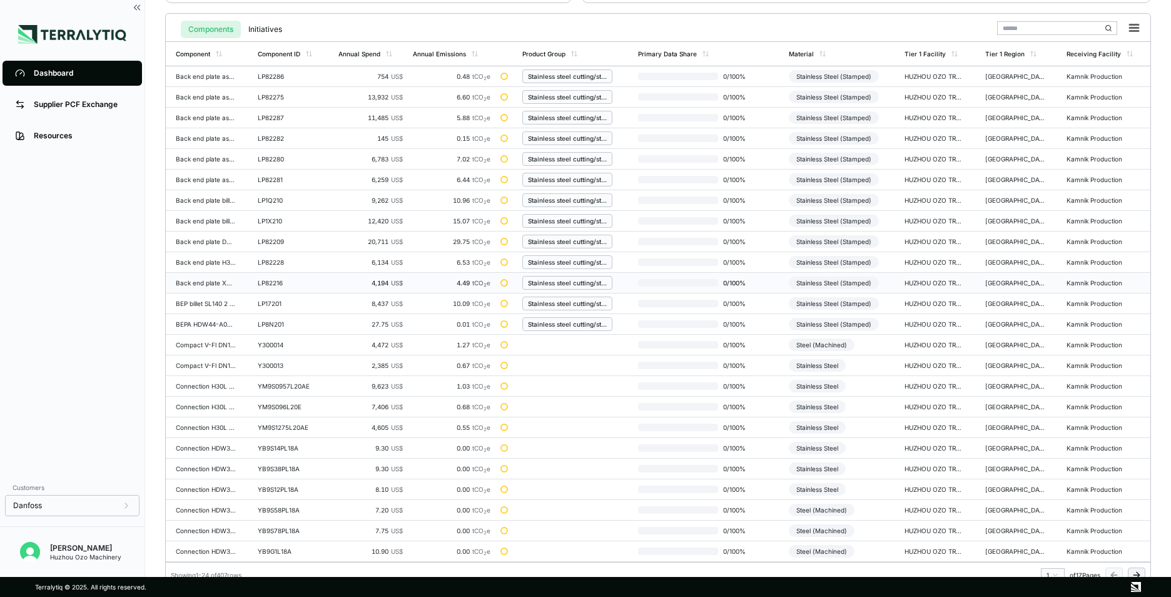
scroll to position [291, 0]
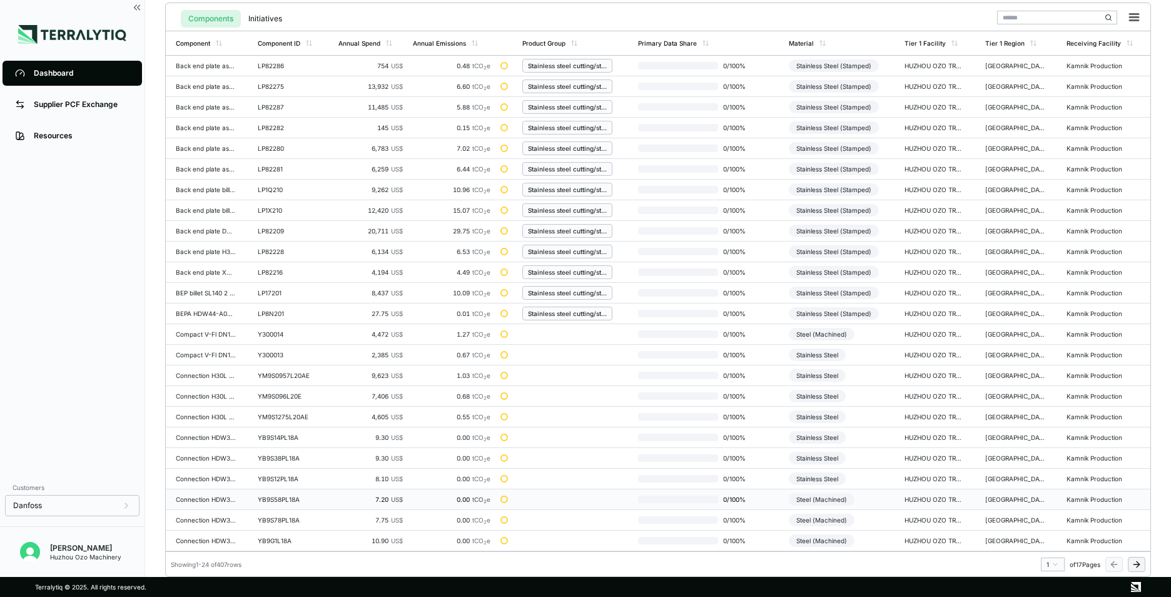
click at [216, 500] on div "Connection HDW30 20/16,2 L18" at bounding box center [206, 499] width 60 height 8
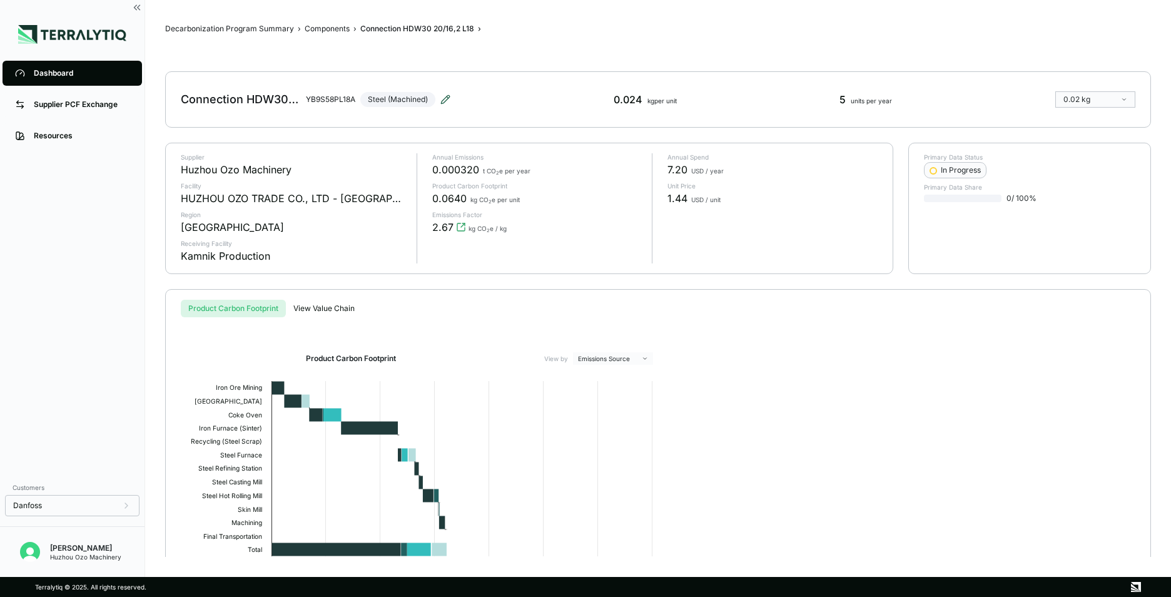
click at [446, 100] on icon at bounding box center [445, 99] width 10 height 10
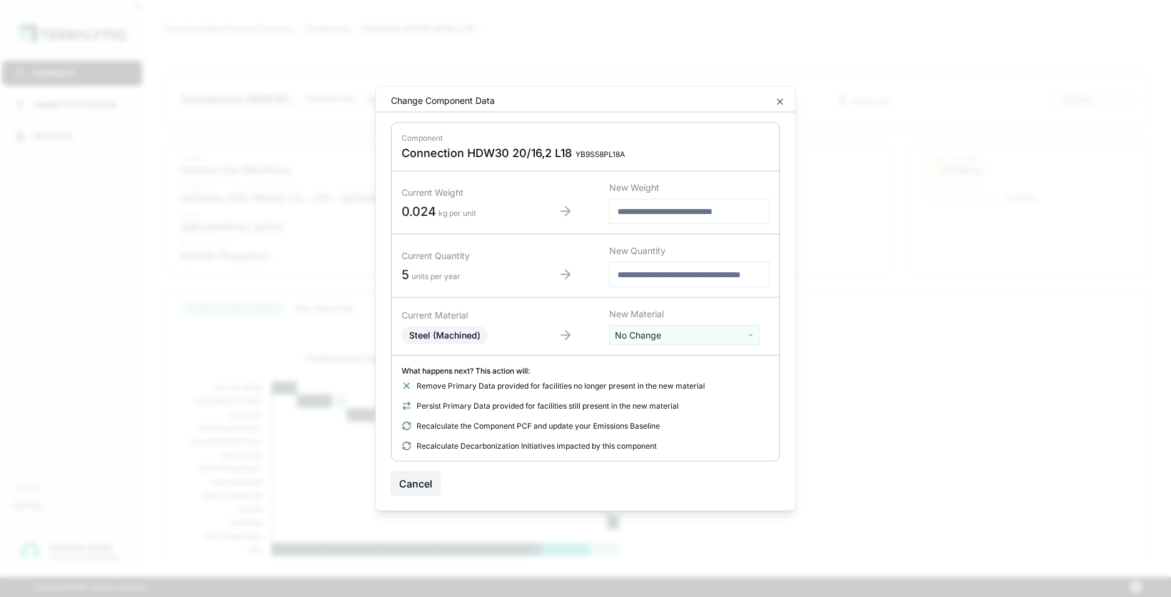
click at [661, 337] on html "Dashboard Supplier PCF Exchange Resources Customers Danfoss Kevan Liao Huzhou O…" at bounding box center [585, 298] width 1171 height 597
type input "*****"
click at [662, 383] on div "Stainless Steel" at bounding box center [684, 382] width 144 height 18
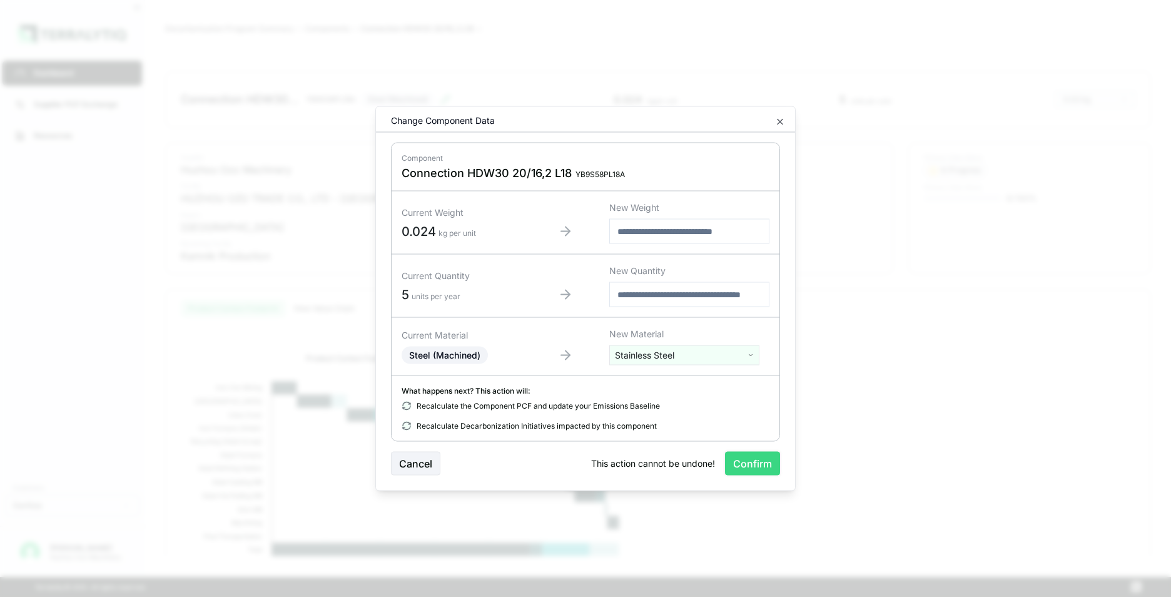
click at [760, 466] on button "Confirm" at bounding box center [752, 464] width 55 height 24
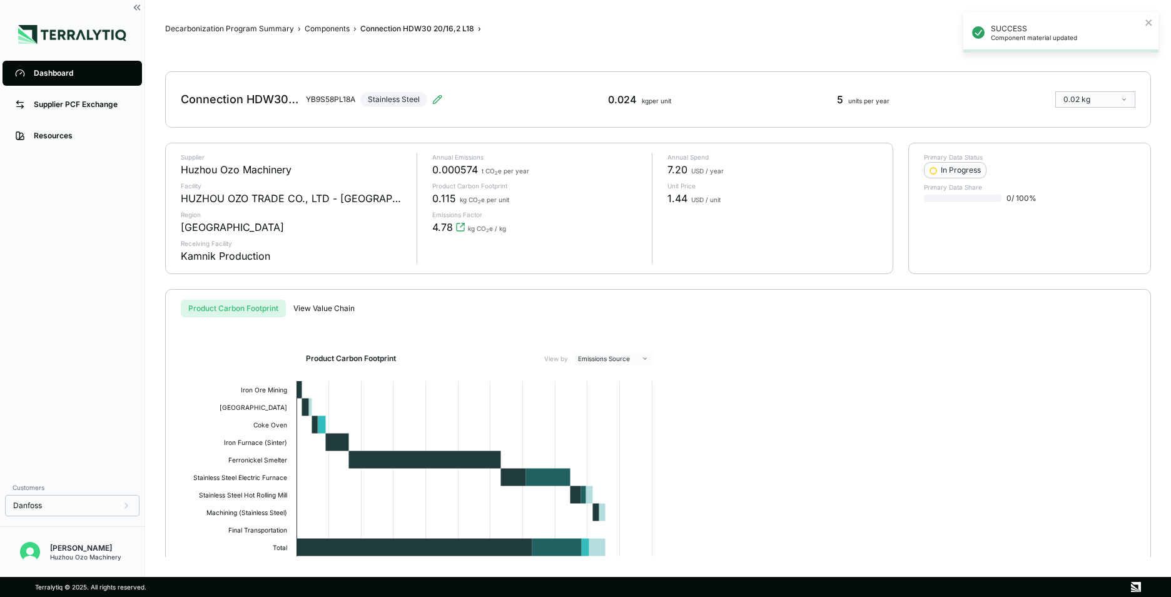
click at [66, 75] on div "Dashboard" at bounding box center [82, 73] width 96 height 10
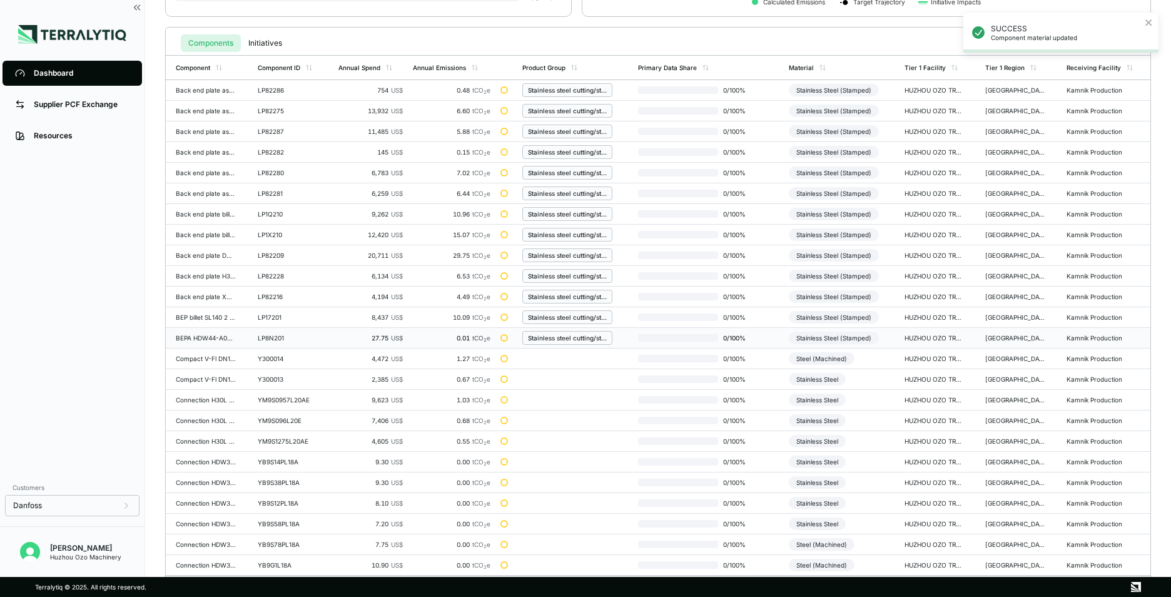
scroll to position [291, 0]
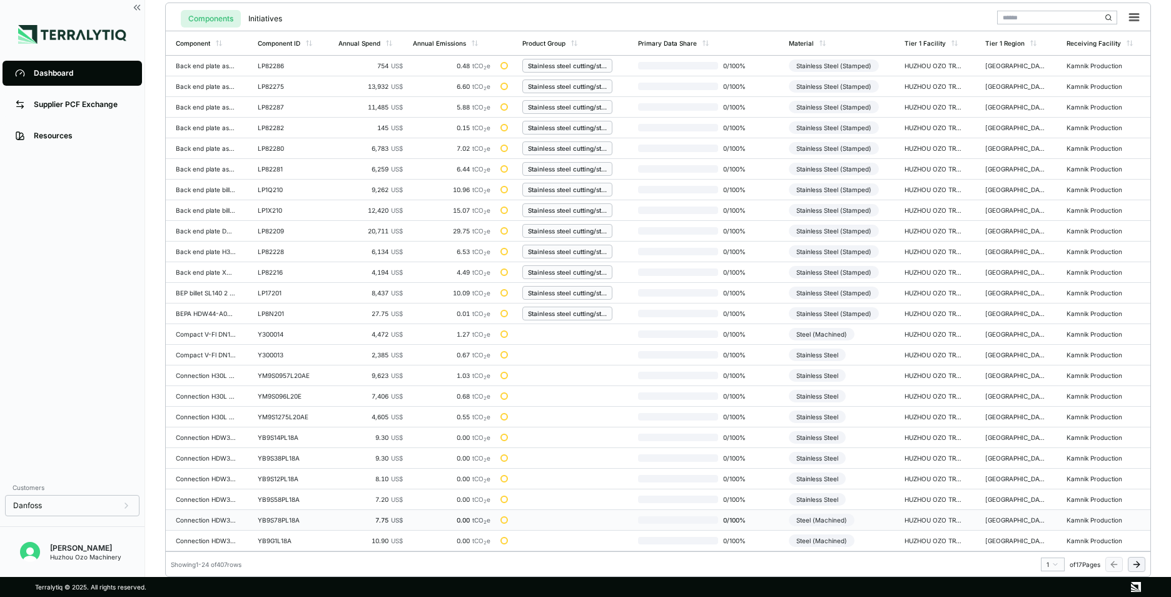
click at [267, 523] on div "YB9S78PL18A" at bounding box center [288, 520] width 60 height 8
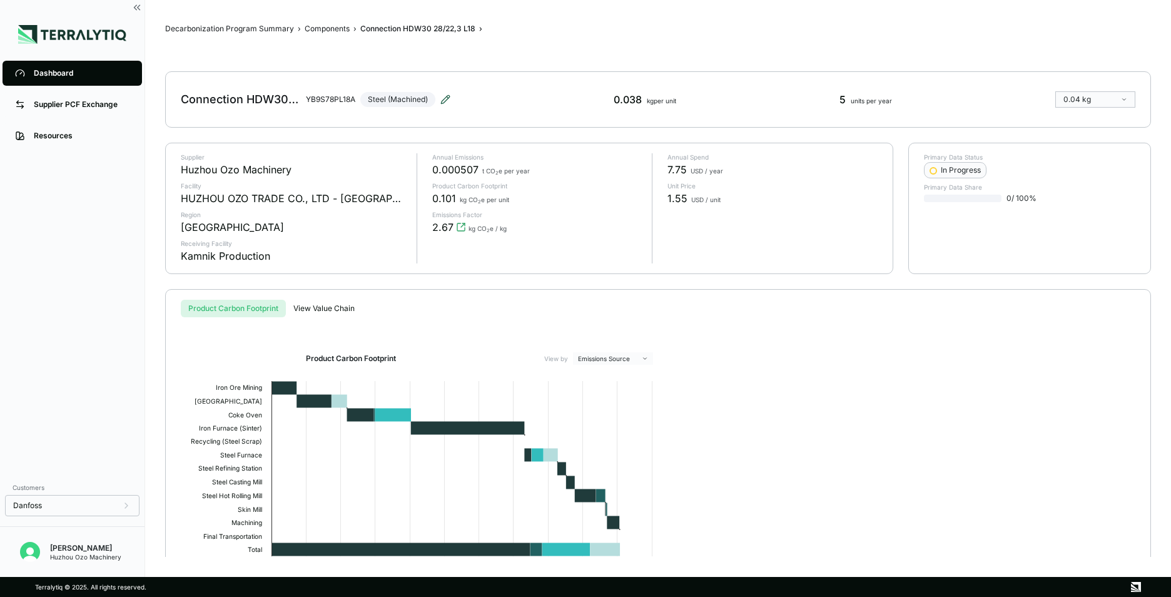
click at [447, 95] on icon at bounding box center [445, 99] width 10 height 10
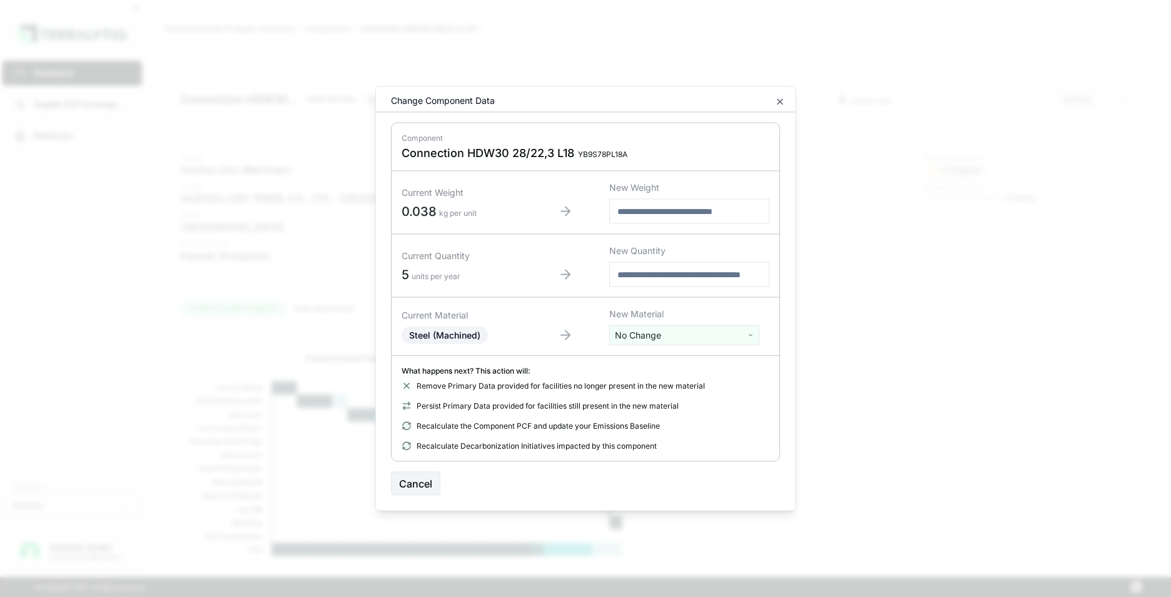
click at [666, 335] on html "Dashboard Supplier PCF Exchange Resources Customers Danfoss Kevan Liao Huzhou O…" at bounding box center [585, 298] width 1171 height 597
type input "*****"
click at [662, 385] on div "Stainless Steel" at bounding box center [684, 382] width 144 height 18
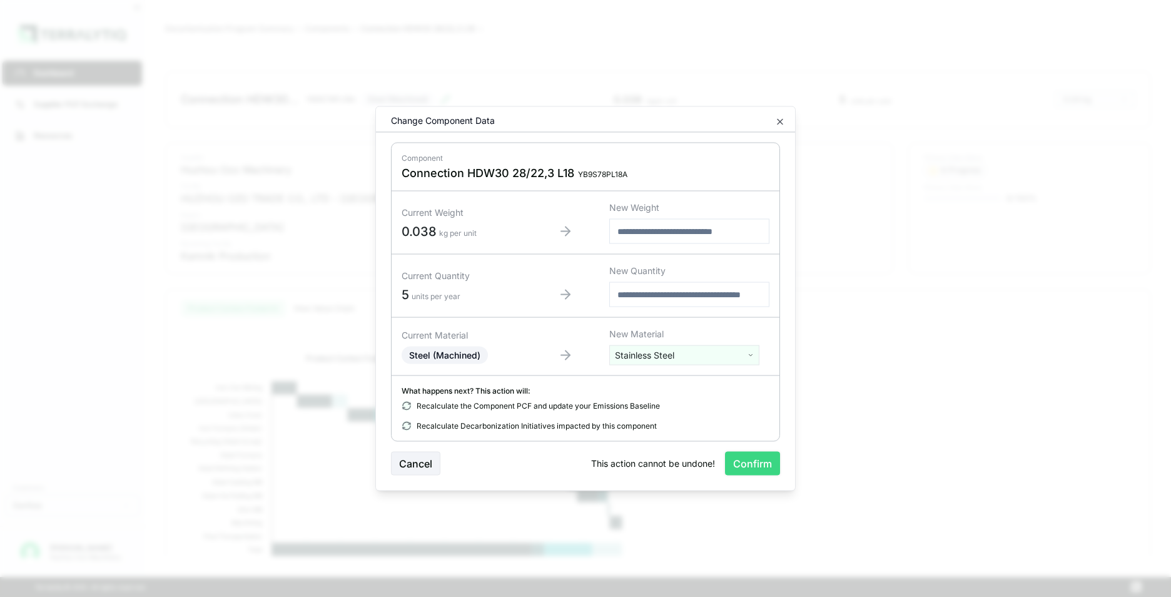
click at [766, 463] on button "Confirm" at bounding box center [752, 464] width 55 height 24
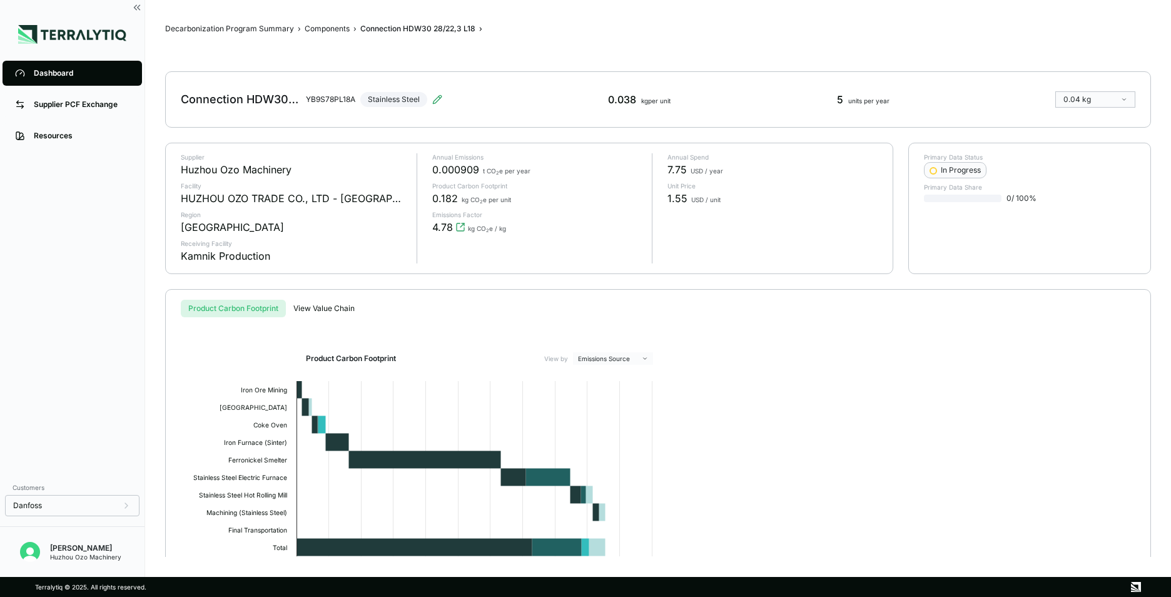
click at [57, 76] on div "Dashboard" at bounding box center [82, 73] width 96 height 10
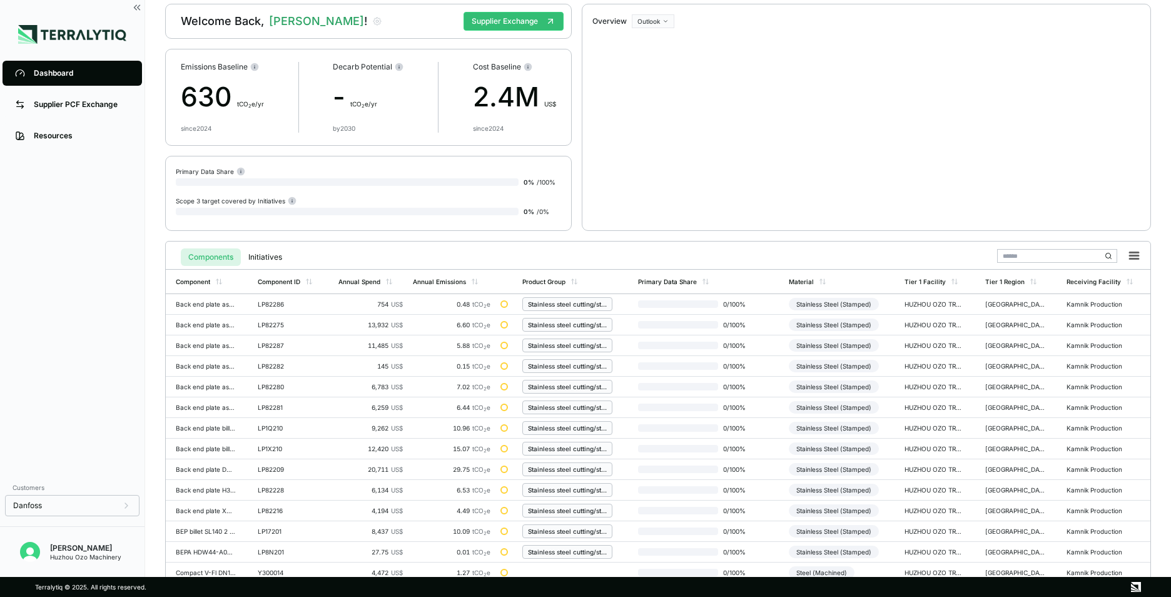
scroll to position [291, 0]
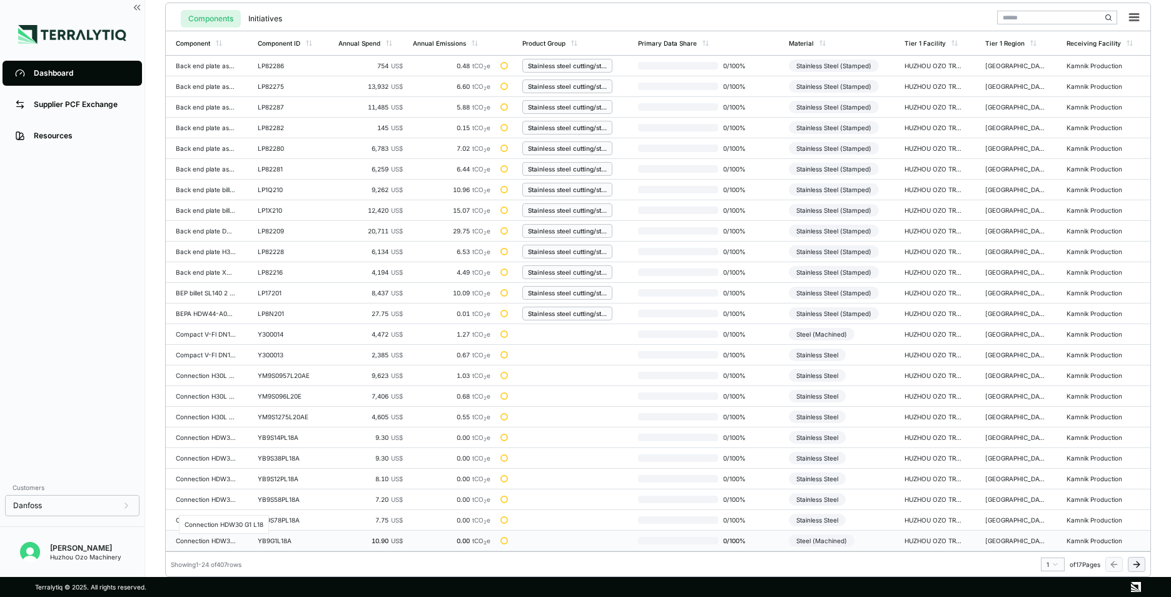
click at [208, 537] on div "Connection HDW30 G1 L18" at bounding box center [206, 541] width 60 height 8
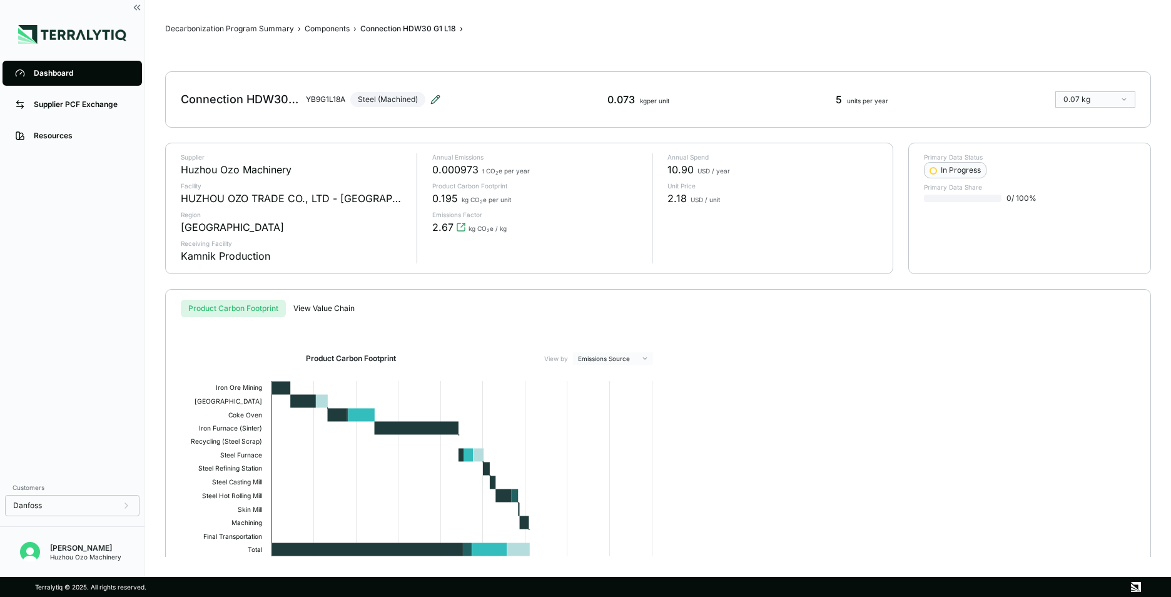
click at [439, 98] on icon at bounding box center [435, 99] width 8 height 8
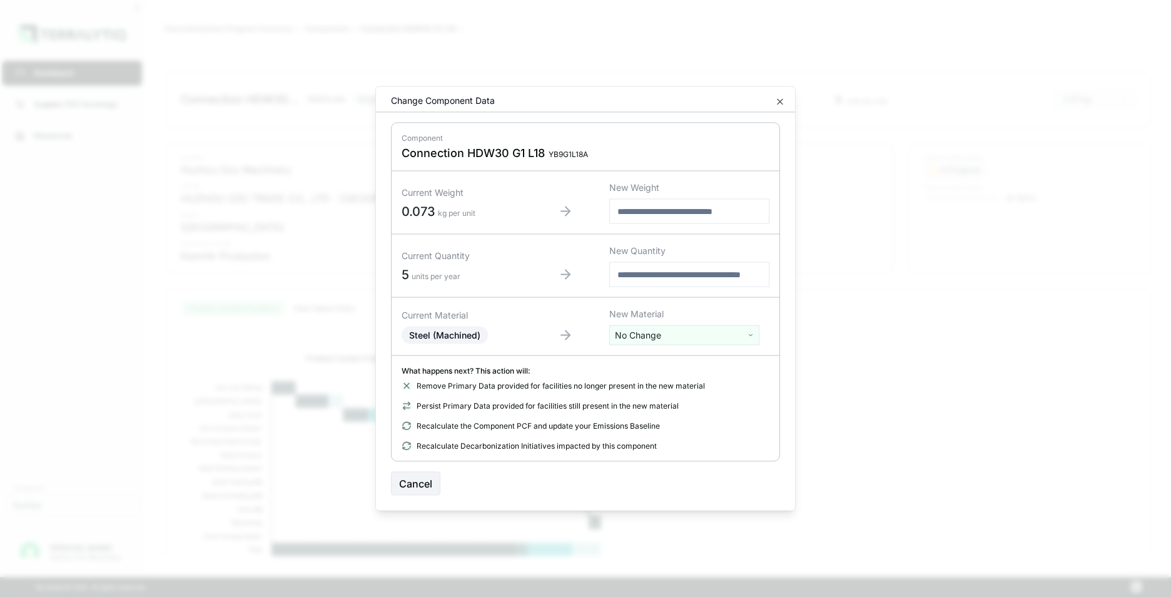
click at [653, 341] on html "Dashboard Supplier PCF Exchange Resources Customers Danfoss Kevan Liao Huzhou O…" at bounding box center [585, 298] width 1171 height 597
type input "*****"
click at [658, 383] on div "Stainless Steel" at bounding box center [684, 382] width 144 height 18
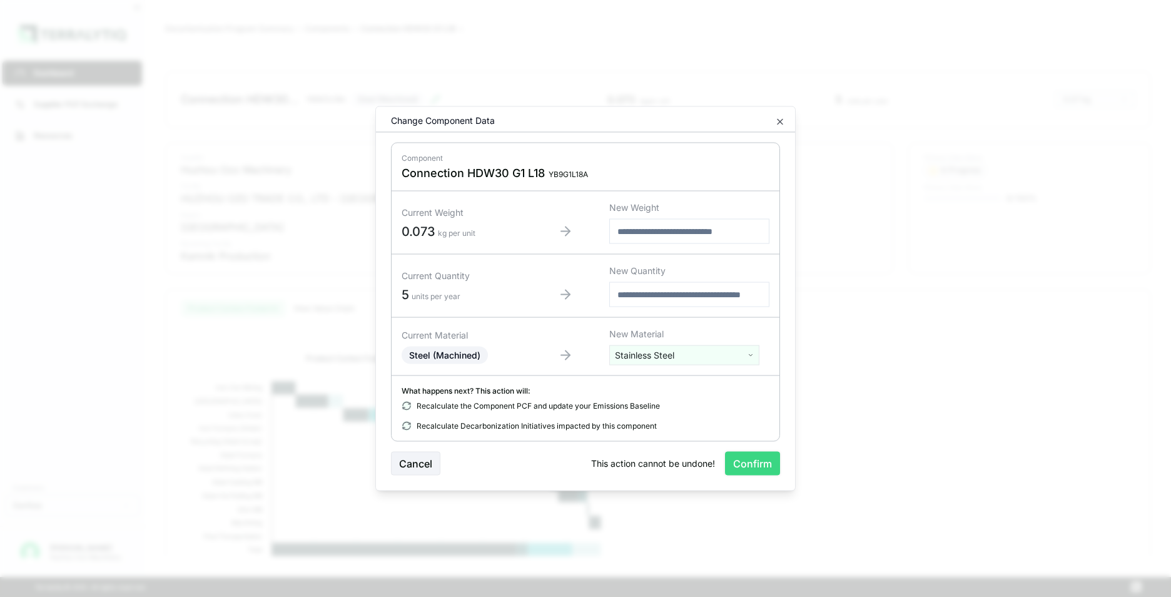
click at [761, 464] on button "Confirm" at bounding box center [752, 464] width 55 height 24
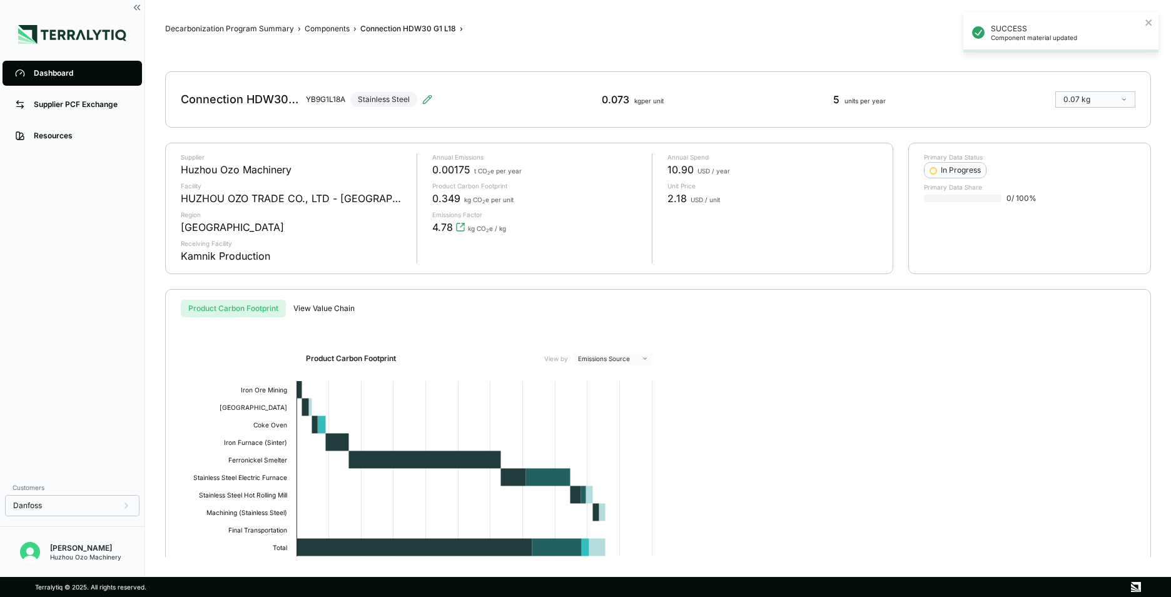
click at [62, 74] on div "Dashboard" at bounding box center [82, 73] width 96 height 10
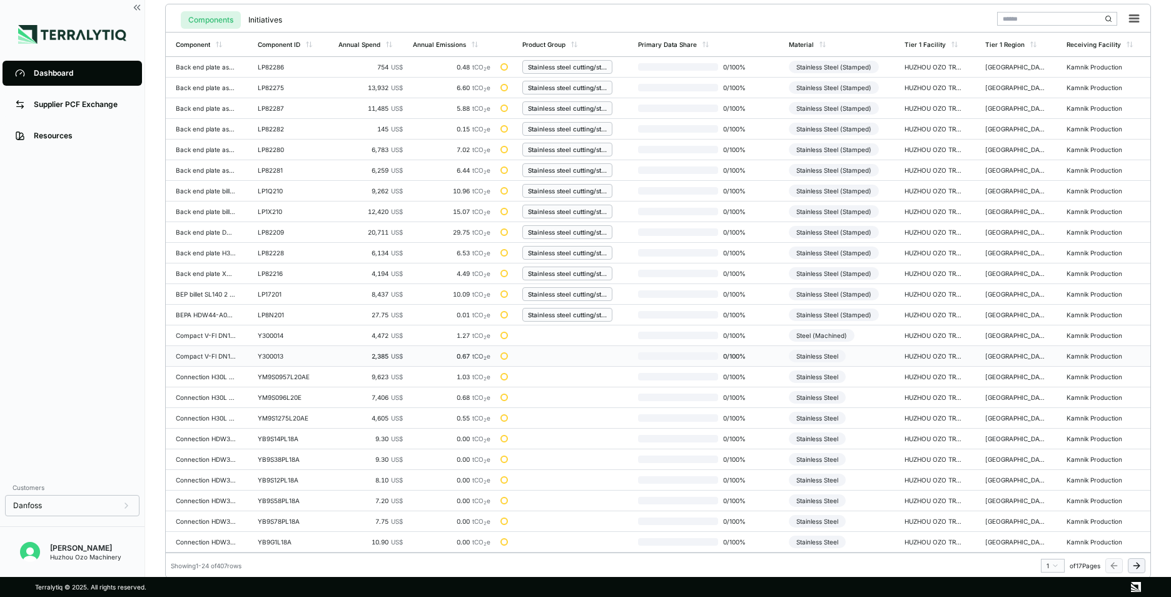
scroll to position [291, 0]
click at [1135, 563] on icon at bounding box center [1137, 564] width 10 height 10
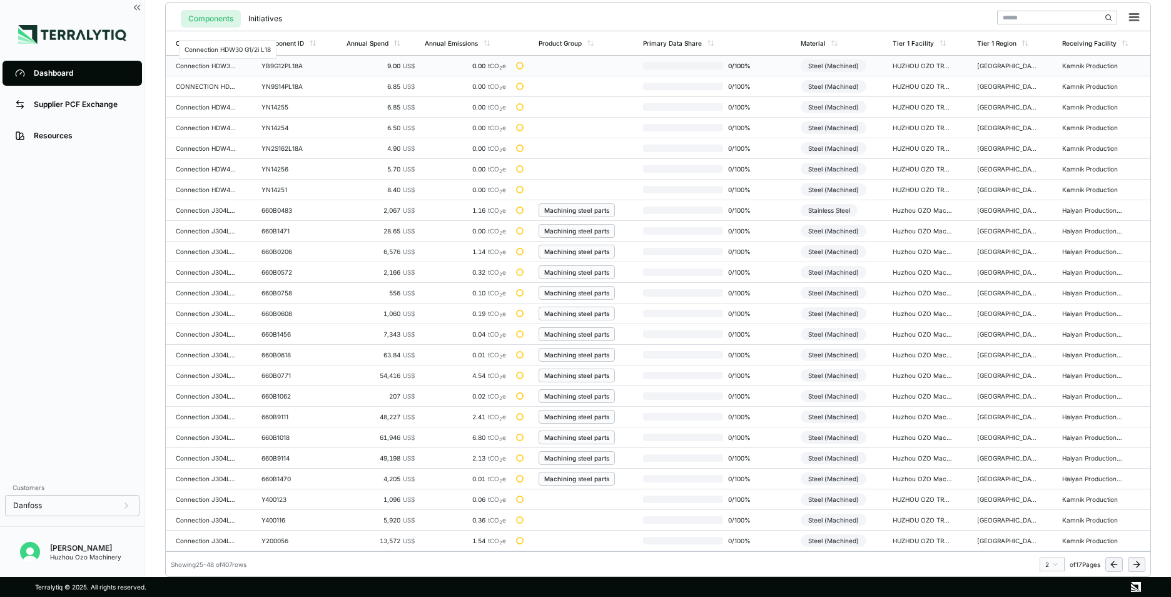
click at [221, 66] on div "Connection HDW30 G1/2i L18" at bounding box center [206, 66] width 60 height 8
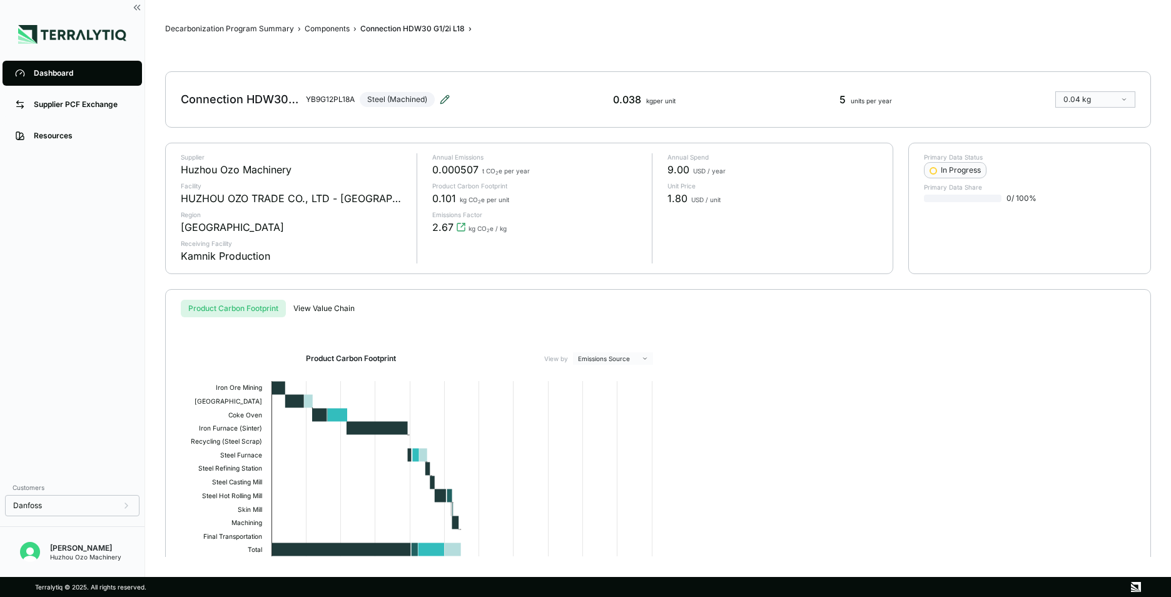
click at [444, 98] on icon at bounding box center [445, 99] width 10 height 10
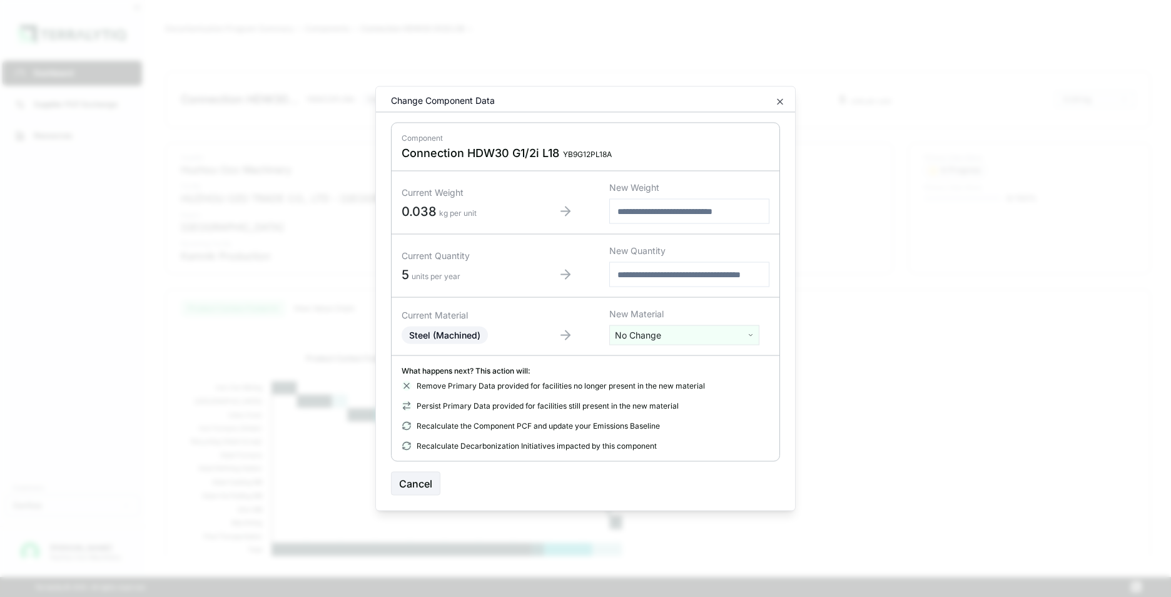
click at [671, 335] on html "Dashboard Supplier PCF Exchange Resources Customers Danfoss Kevan Liao Huzhou O…" at bounding box center [585, 298] width 1171 height 597
type input "****"
click at [667, 383] on div "Stainless Steel" at bounding box center [684, 382] width 144 height 18
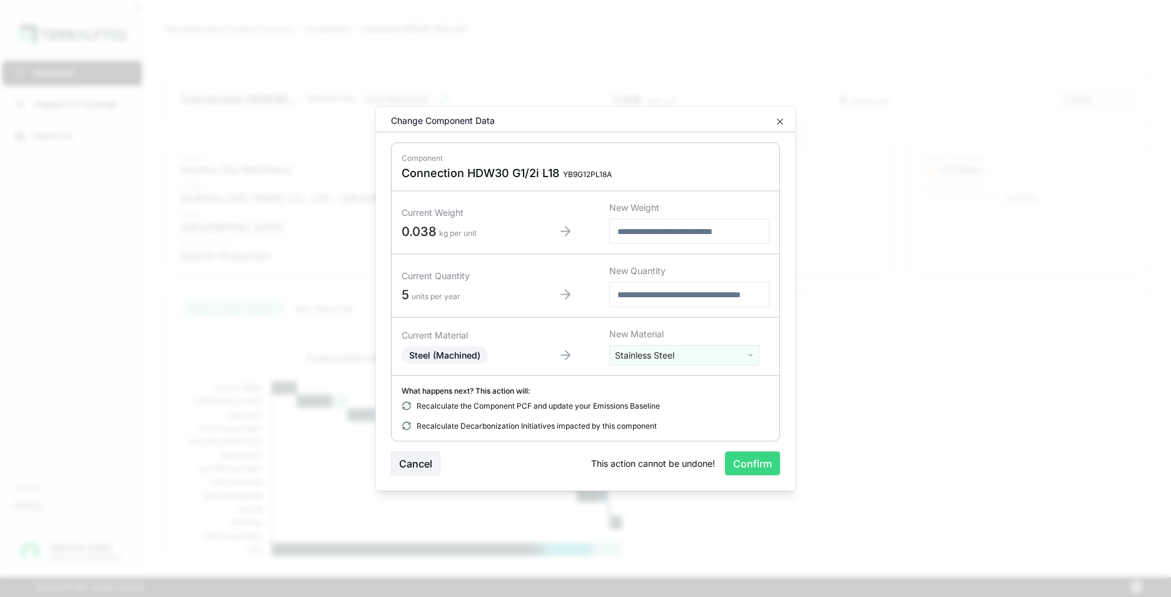
click at [753, 462] on button "Confirm" at bounding box center [752, 464] width 55 height 24
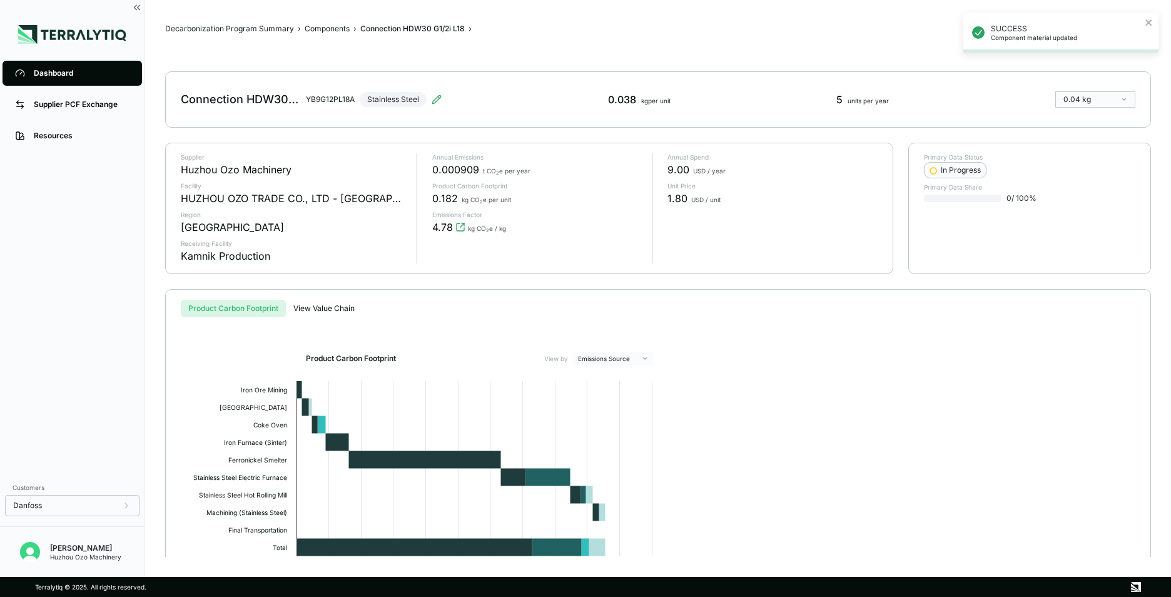
click at [48, 76] on div "Dashboard" at bounding box center [82, 73] width 96 height 10
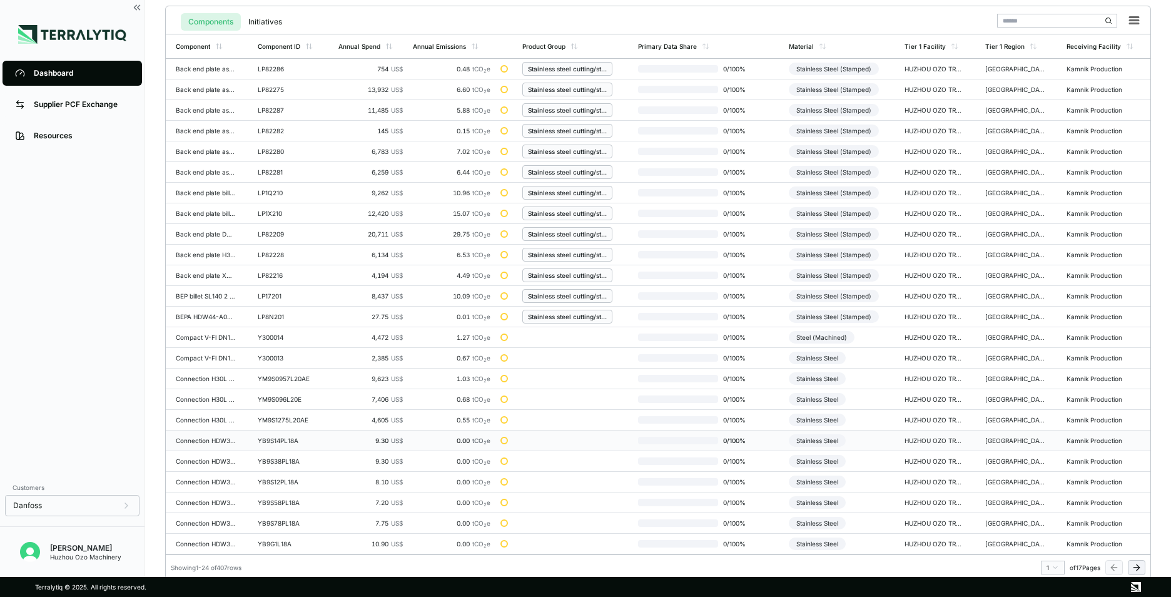
scroll to position [291, 0]
click at [1137, 565] on icon at bounding box center [1137, 564] width 10 height 10
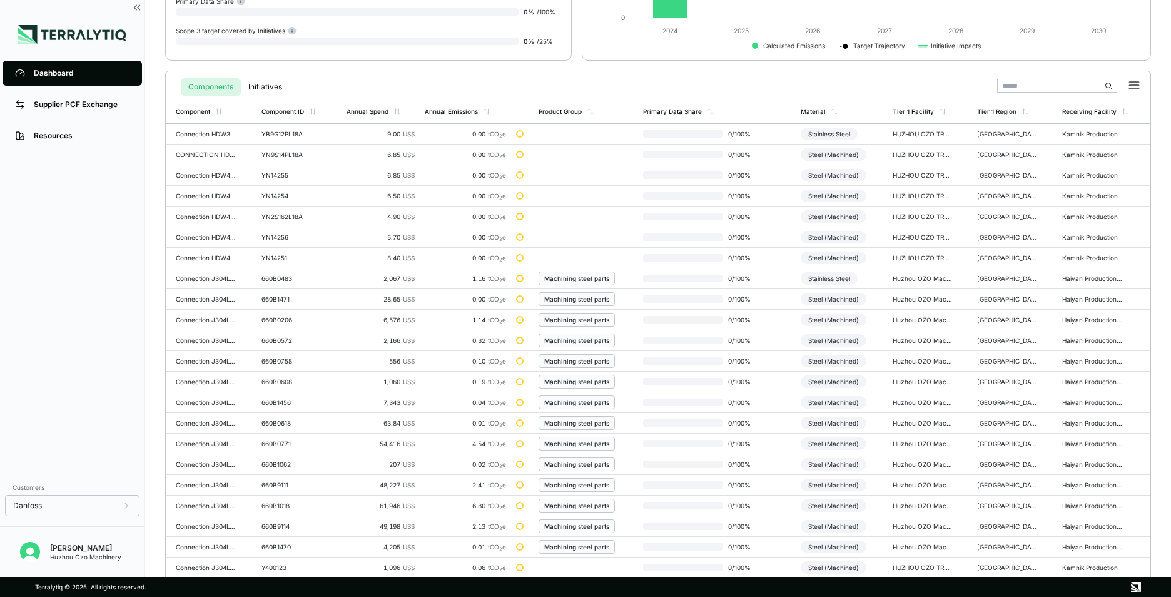
scroll to position [103, 0]
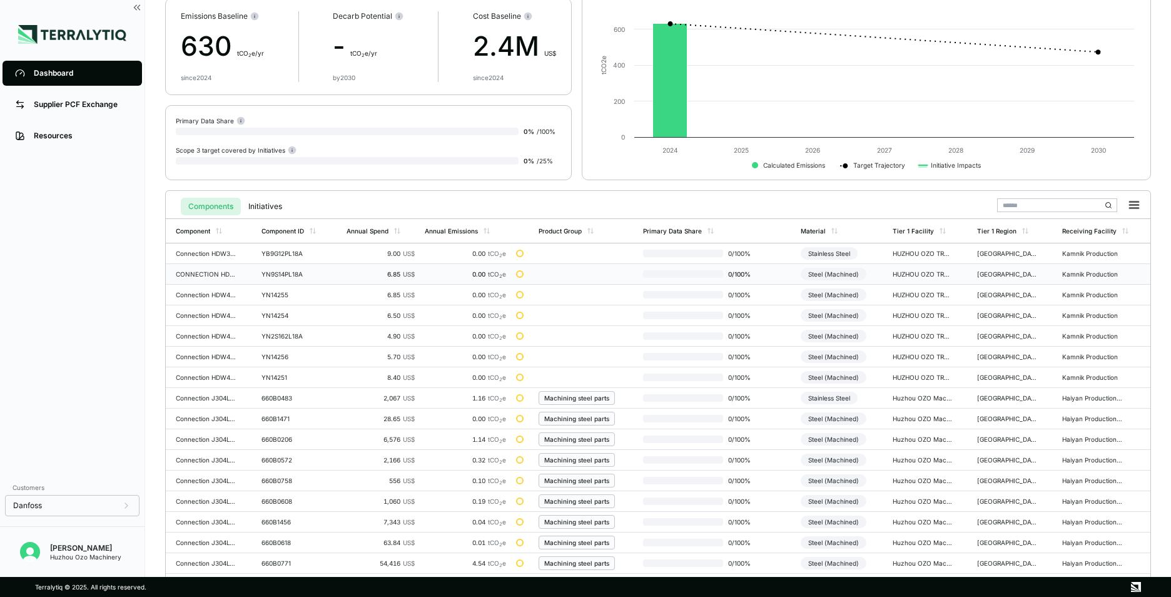
click at [200, 275] on div "CONNECTION HDW44 11/6,5 (1/4")" at bounding box center [206, 274] width 60 height 8
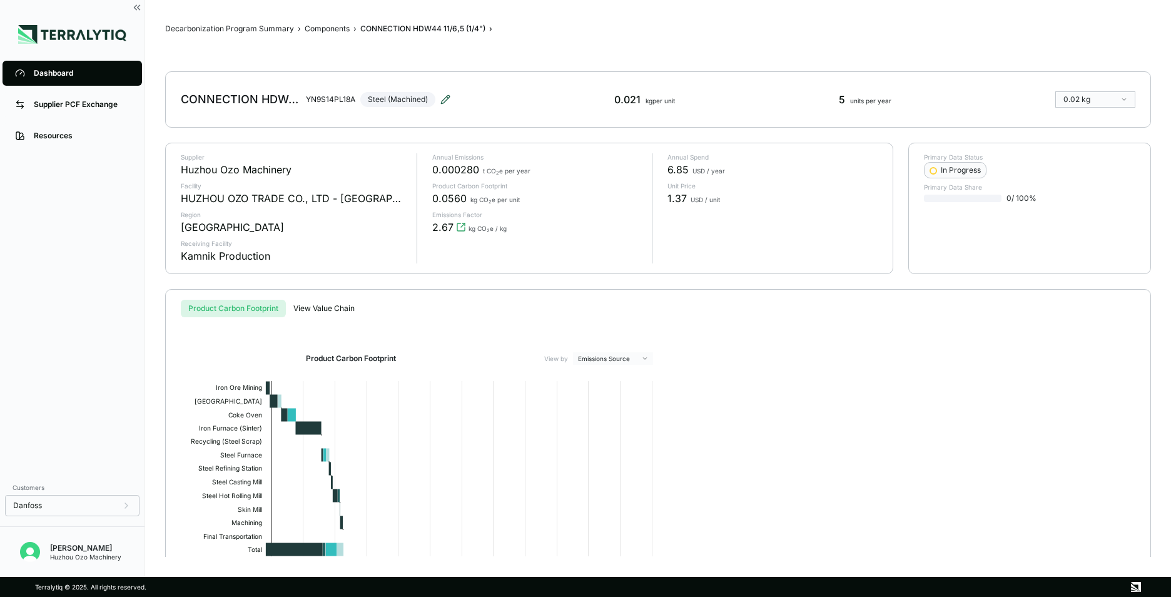
click at [446, 99] on icon at bounding box center [445, 99] width 10 height 10
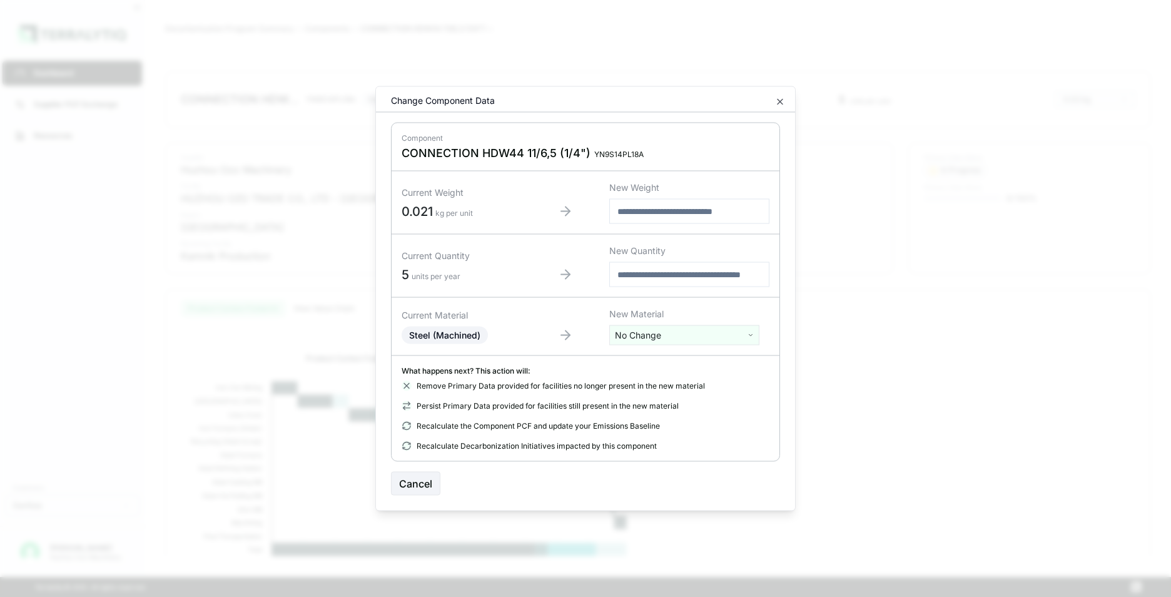
click at [657, 340] on html "Dashboard Supplier PCF Exchange Resources Customers Danfoss Kevan Liao Huzhou O…" at bounding box center [585, 298] width 1171 height 597
click at [658, 361] on input "text" at bounding box center [684, 361] width 144 height 14
click at [662, 479] on div "Stainless Steel" at bounding box center [684, 488] width 144 height 18
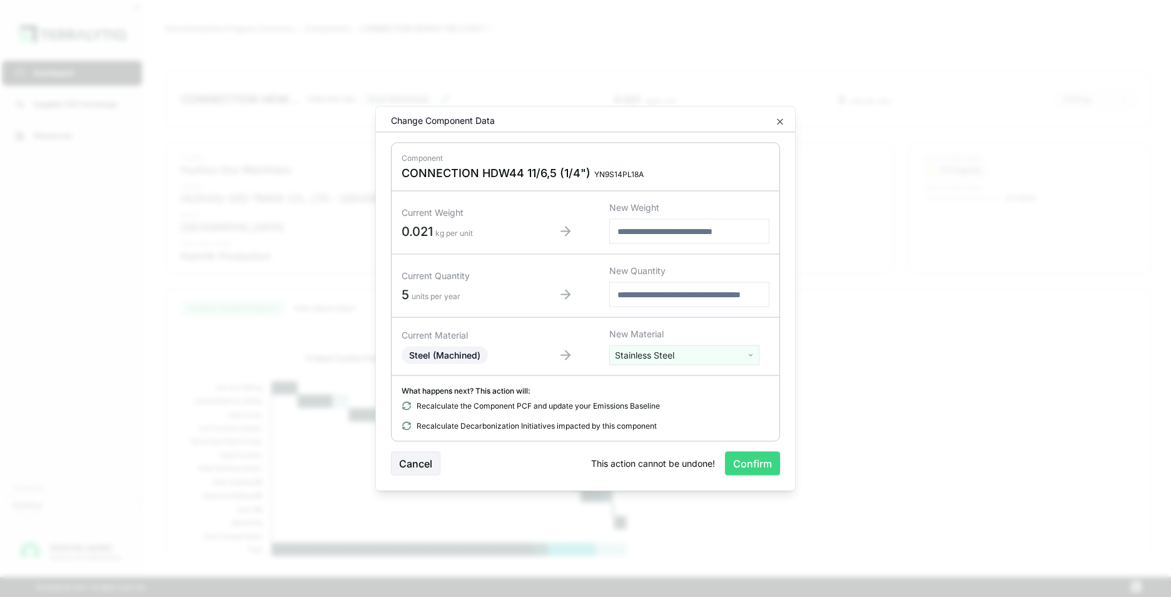
click at [742, 464] on button "Confirm" at bounding box center [752, 464] width 55 height 24
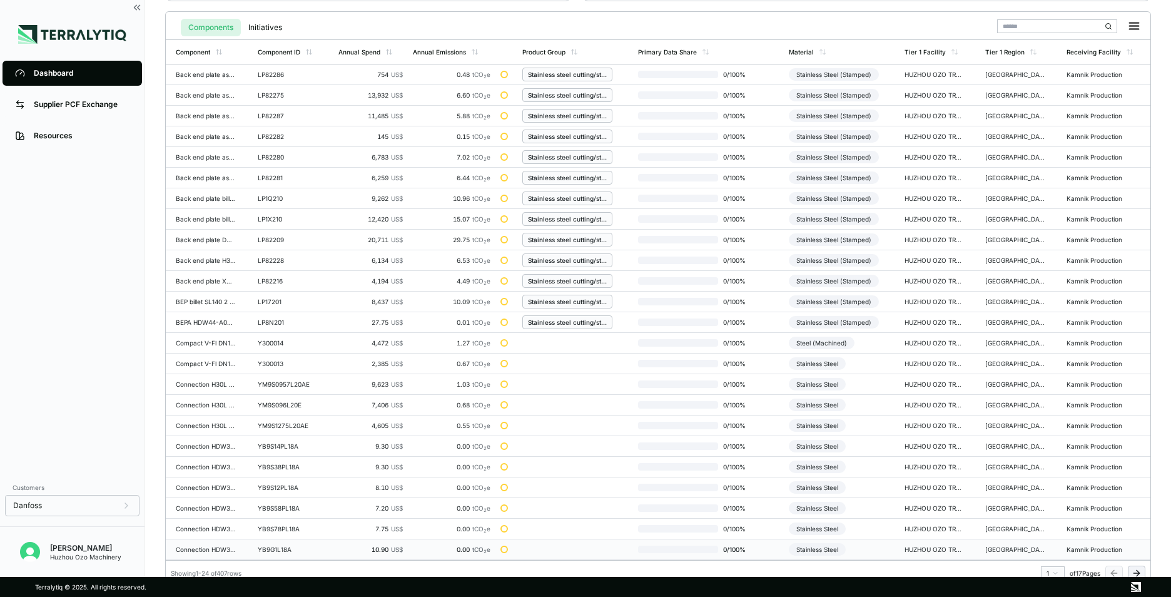
scroll to position [291, 0]
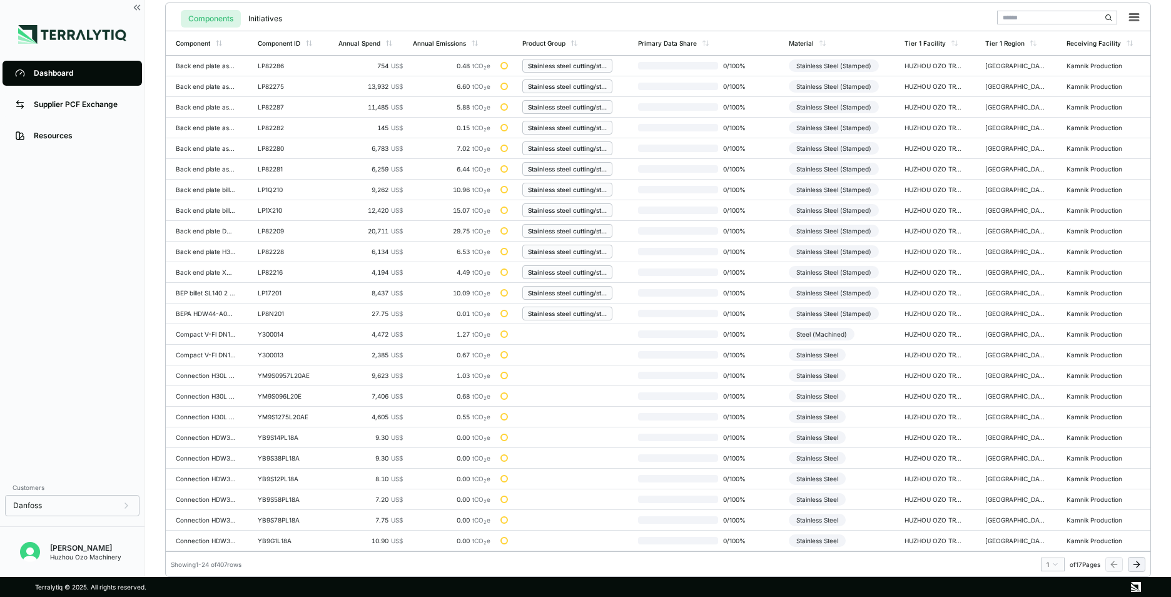
click at [1137, 561] on icon at bounding box center [1138, 564] width 3 height 6
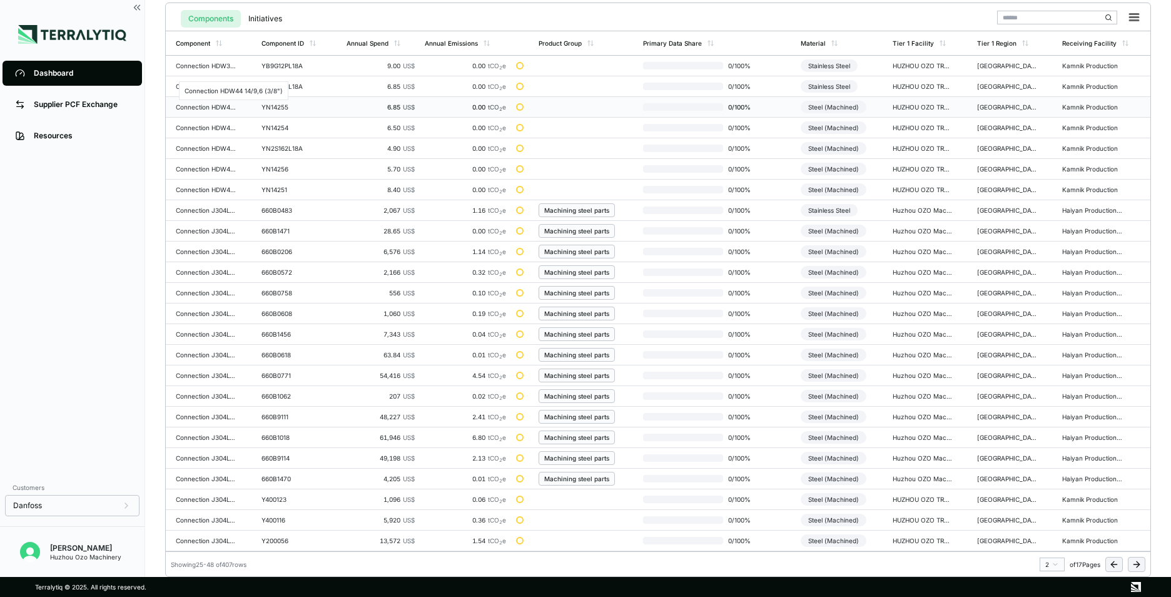
click at [210, 108] on div "Connection HDW44 14/9,6 (3/8")" at bounding box center [206, 107] width 60 height 8
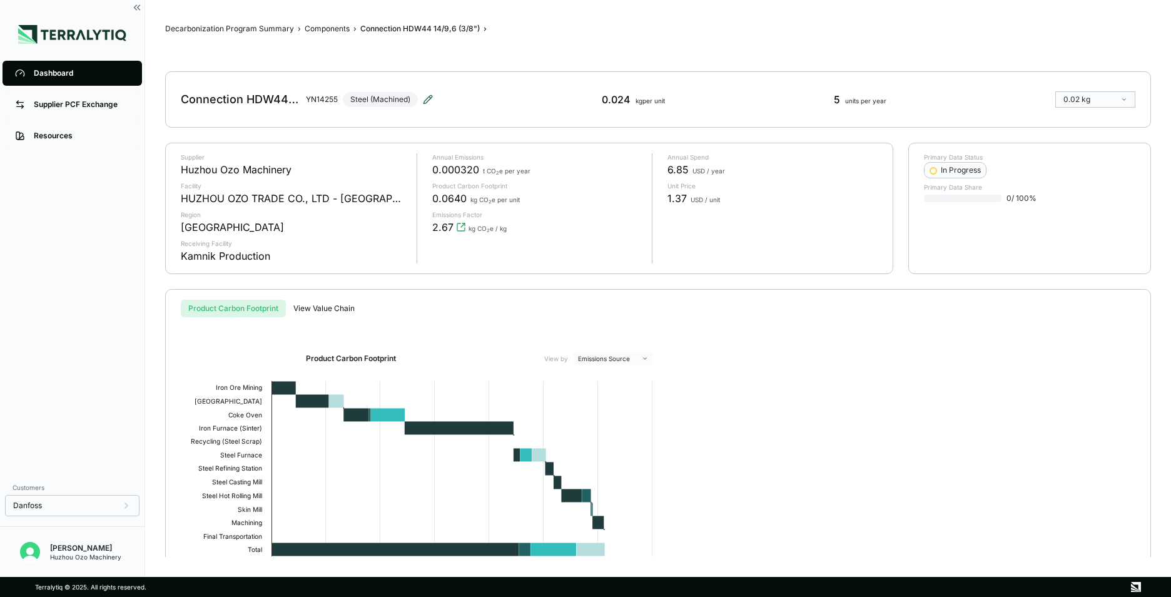
click at [425, 101] on icon at bounding box center [428, 99] width 10 height 10
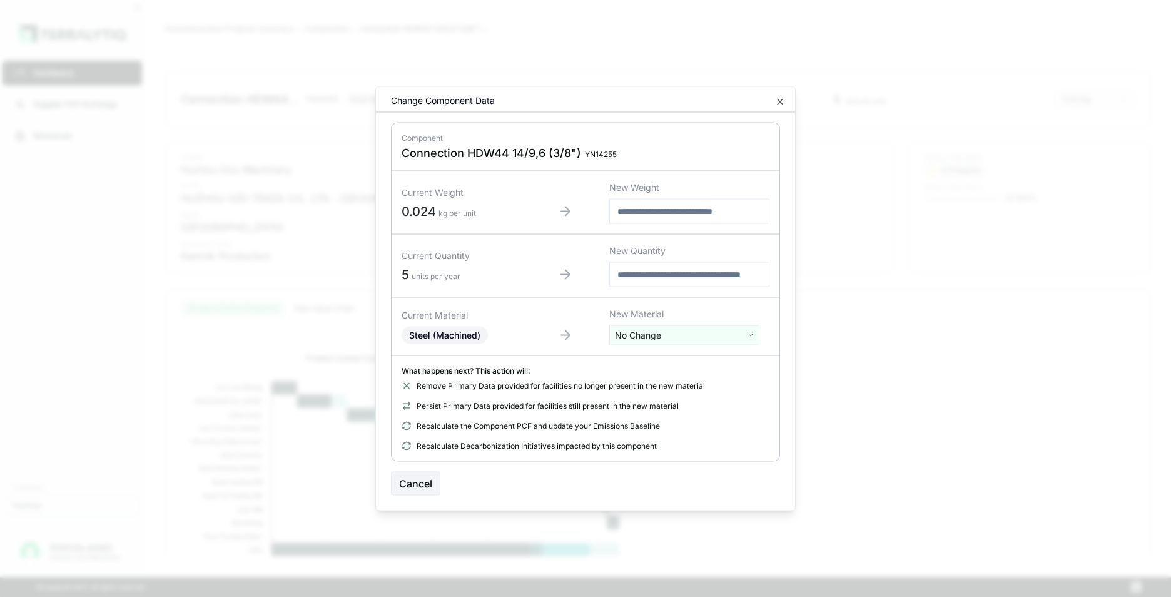
click at [651, 337] on html "Dashboard Supplier PCF Exchange Resources Customers Danfoss Kevan Liao Huzhou O…" at bounding box center [585, 298] width 1171 height 597
type input "****"
click at [652, 385] on div "Stainless Steel" at bounding box center [684, 382] width 144 height 18
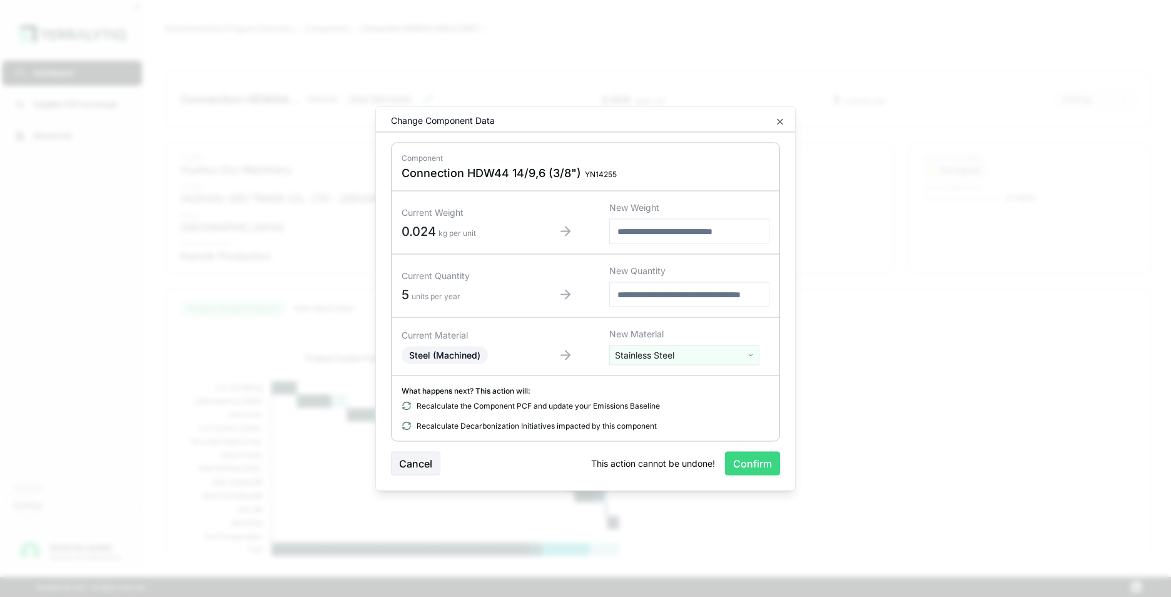
click at [748, 469] on button "Confirm" at bounding box center [752, 464] width 55 height 24
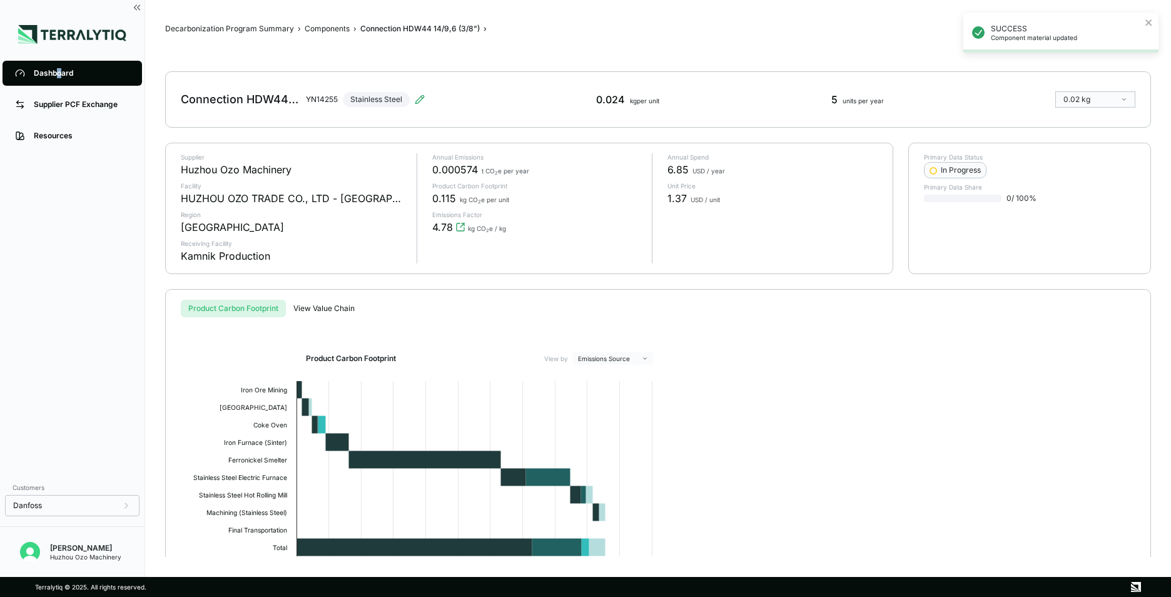
click at [59, 72] on div "Dashboard" at bounding box center [82, 73] width 96 height 10
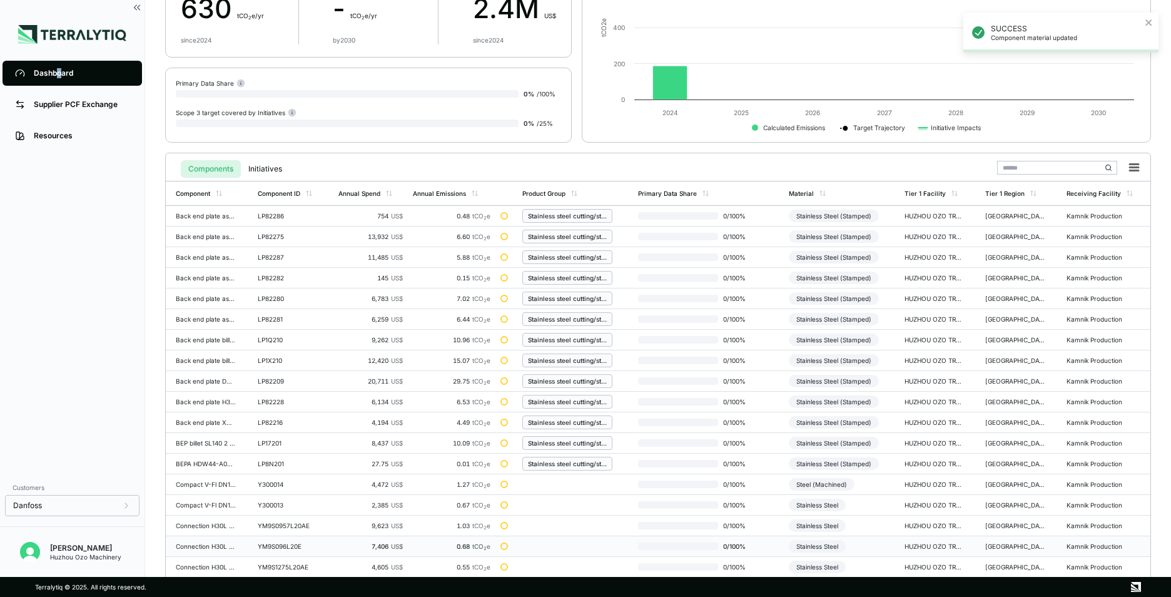
scroll to position [291, 0]
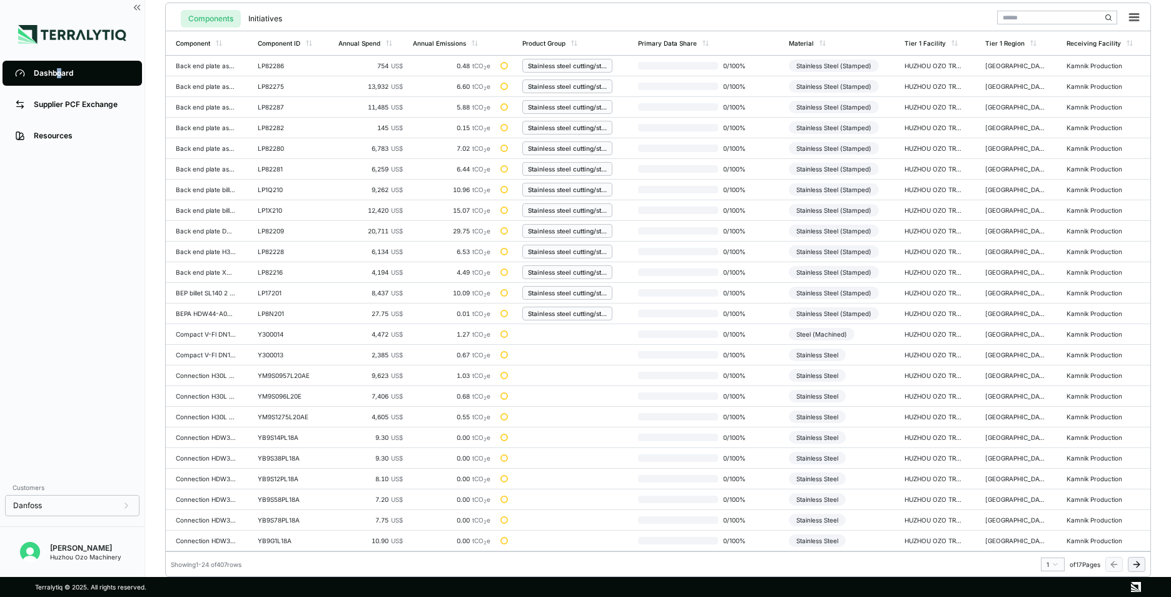
click at [1142, 564] on button at bounding box center [1137, 564] width 18 height 15
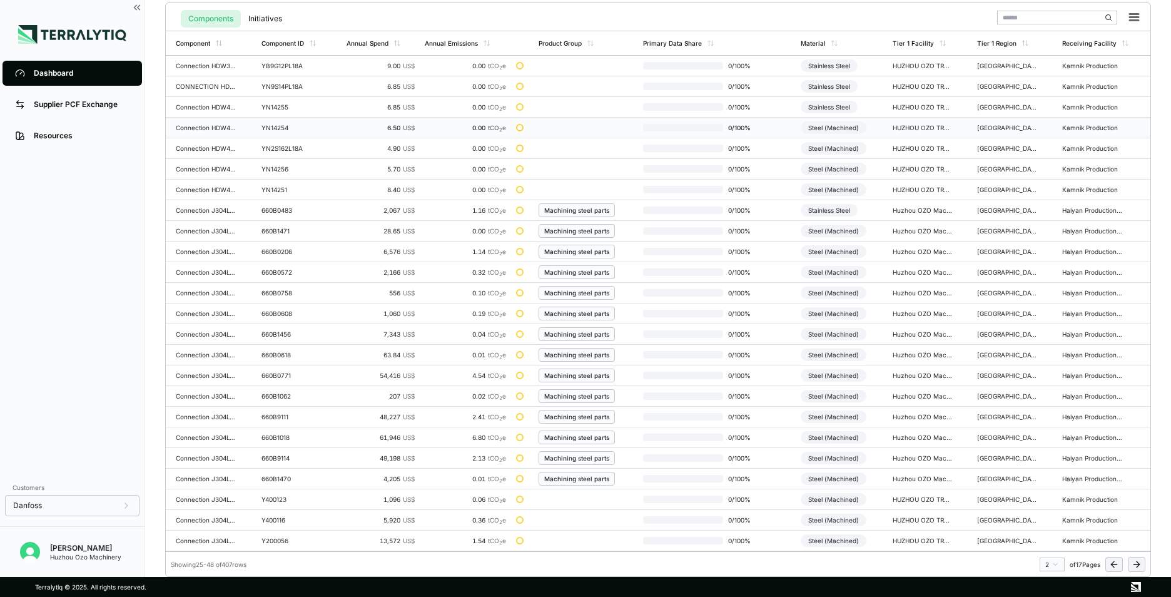
click at [265, 126] on div "YN14254" at bounding box center [291, 128] width 60 height 8
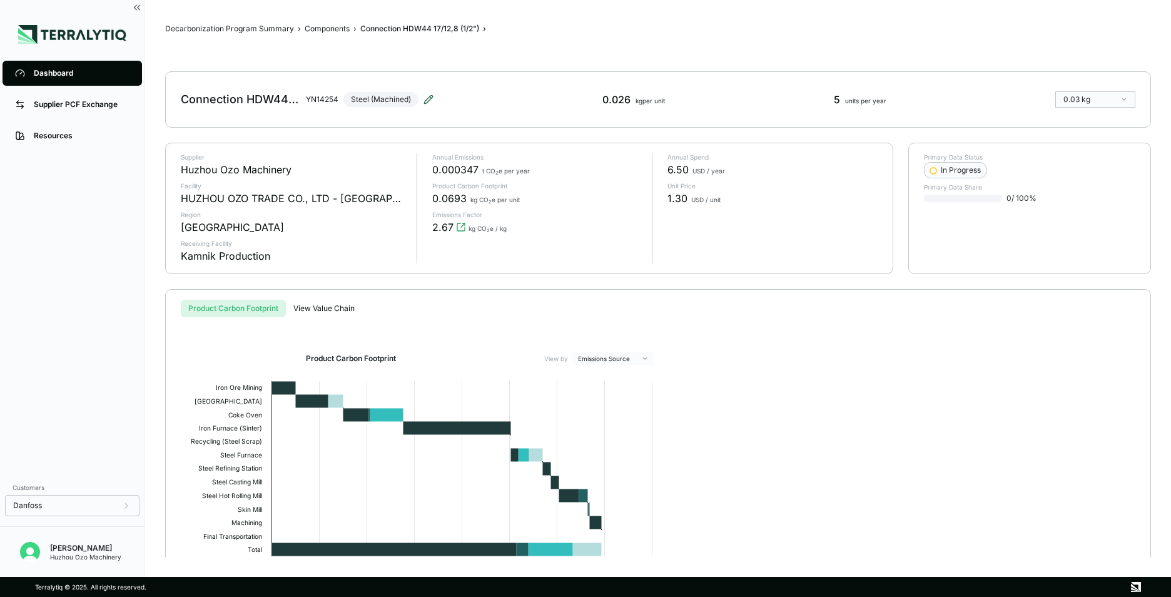
click at [427, 99] on icon at bounding box center [428, 99] width 8 height 8
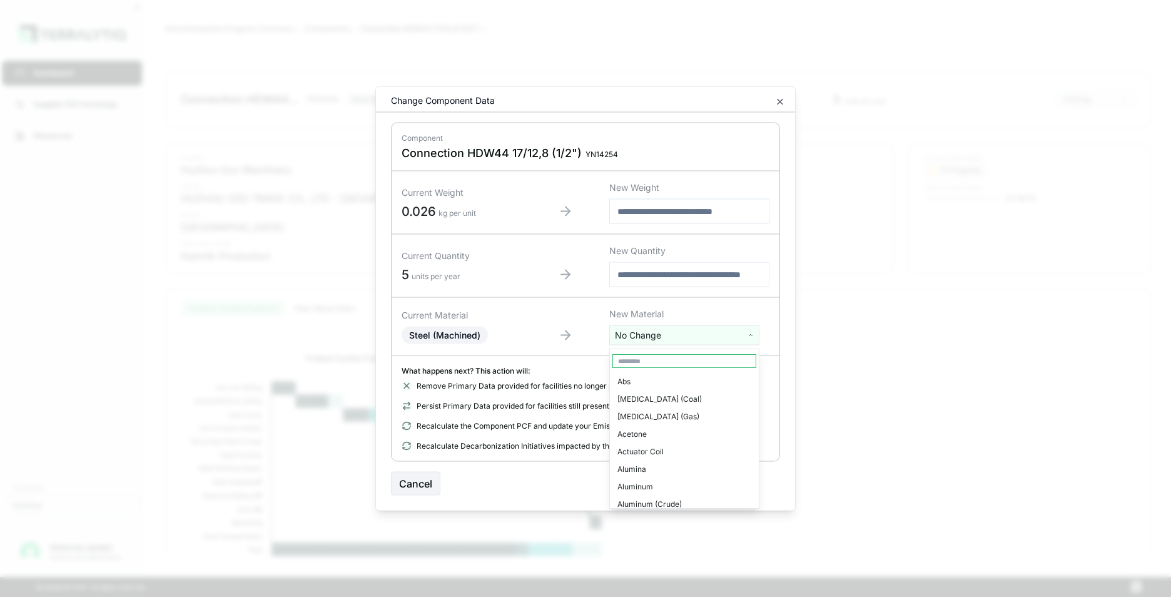
click at [663, 337] on html "Dashboard Supplier PCF Exchange Resources Customers Danfoss Kevan Liao Huzhou O…" at bounding box center [585, 298] width 1171 height 597
type input "****"
click at [669, 382] on div "Stainless Steel" at bounding box center [684, 382] width 144 height 18
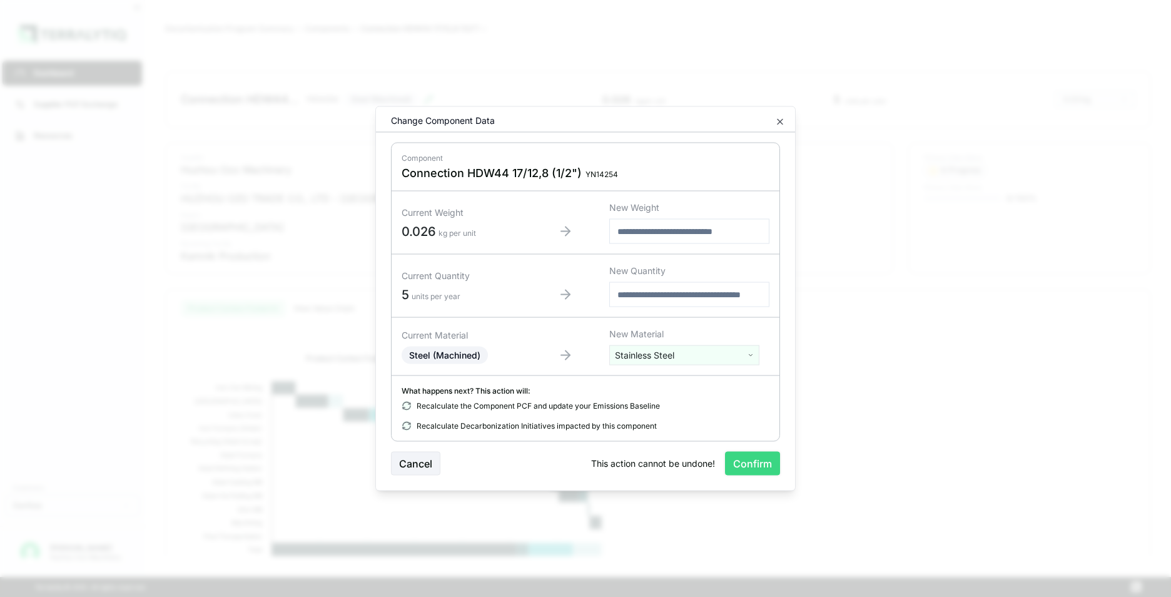
click at [759, 467] on button "Confirm" at bounding box center [752, 464] width 55 height 24
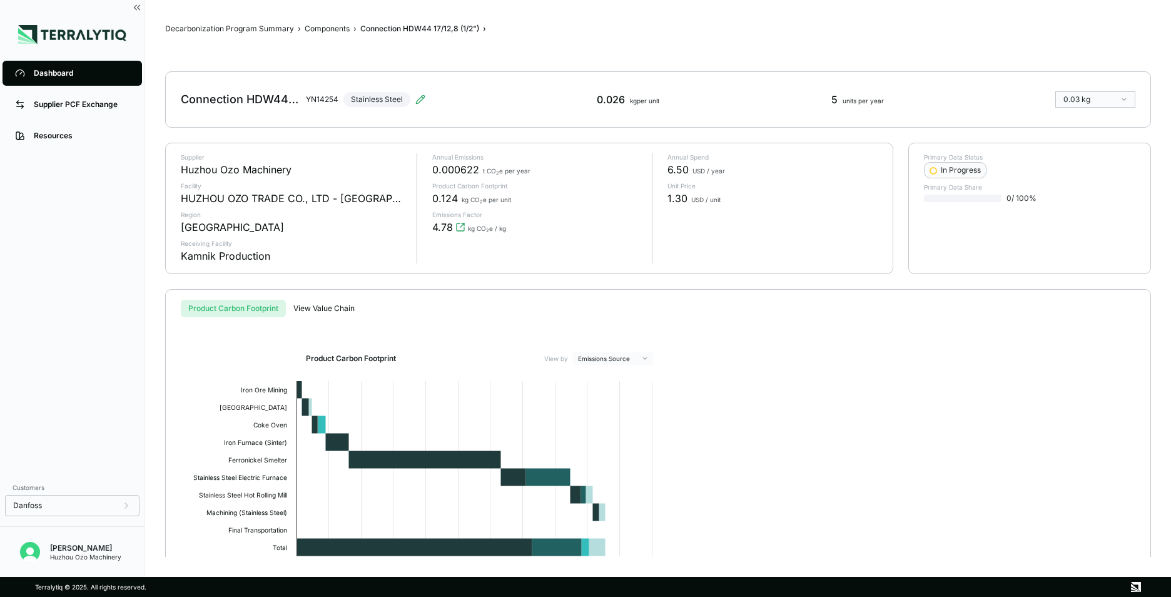
click at [70, 73] on div "Dashboard" at bounding box center [82, 73] width 96 height 10
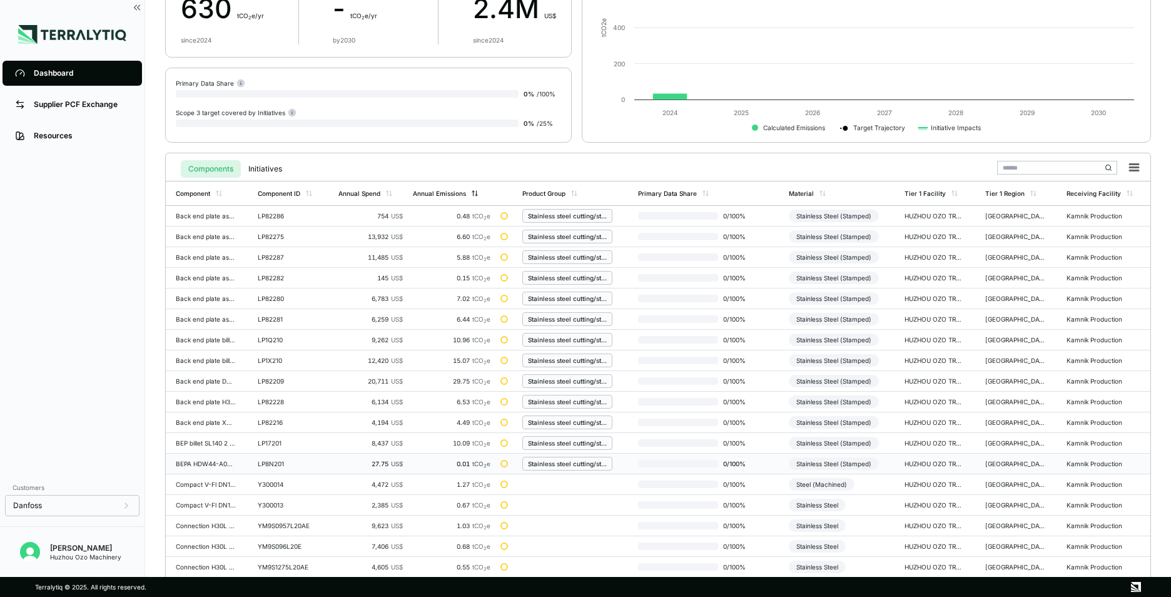
scroll to position [291, 0]
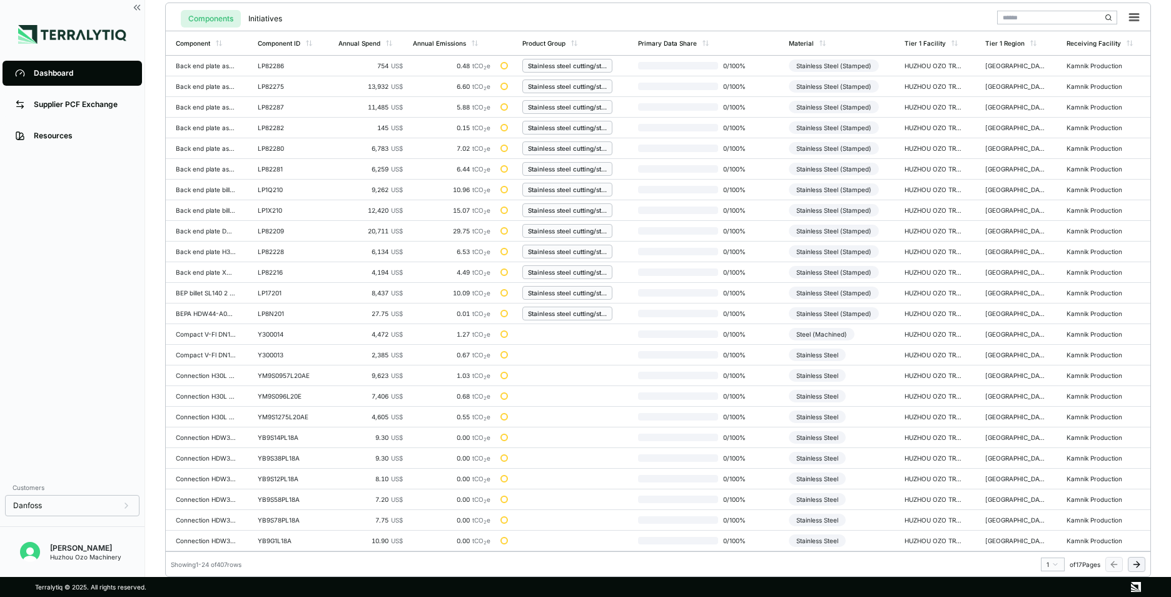
click at [1134, 567] on icon at bounding box center [1137, 564] width 10 height 10
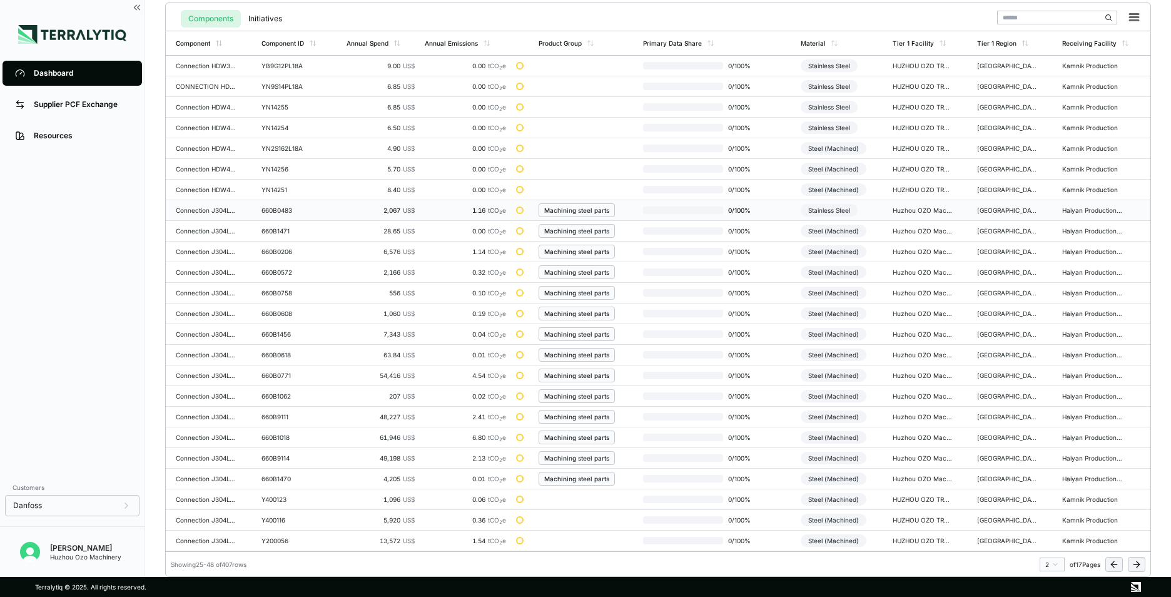
click at [566, 211] on div "Machining steel parts" at bounding box center [576, 210] width 65 height 8
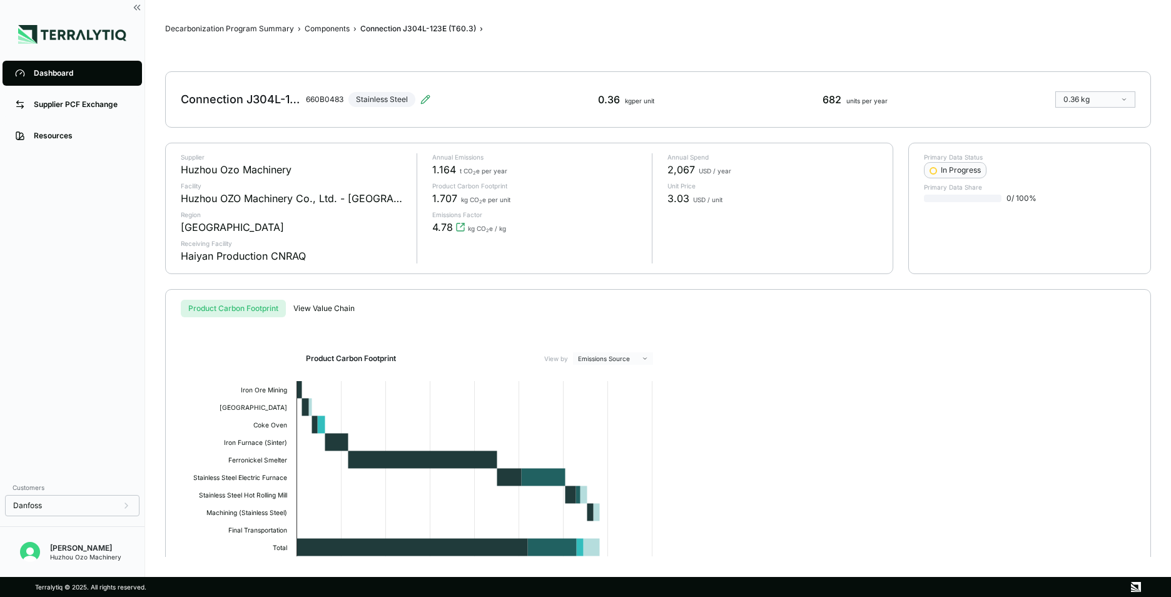
click at [50, 70] on div "Dashboard" at bounding box center [82, 73] width 96 height 10
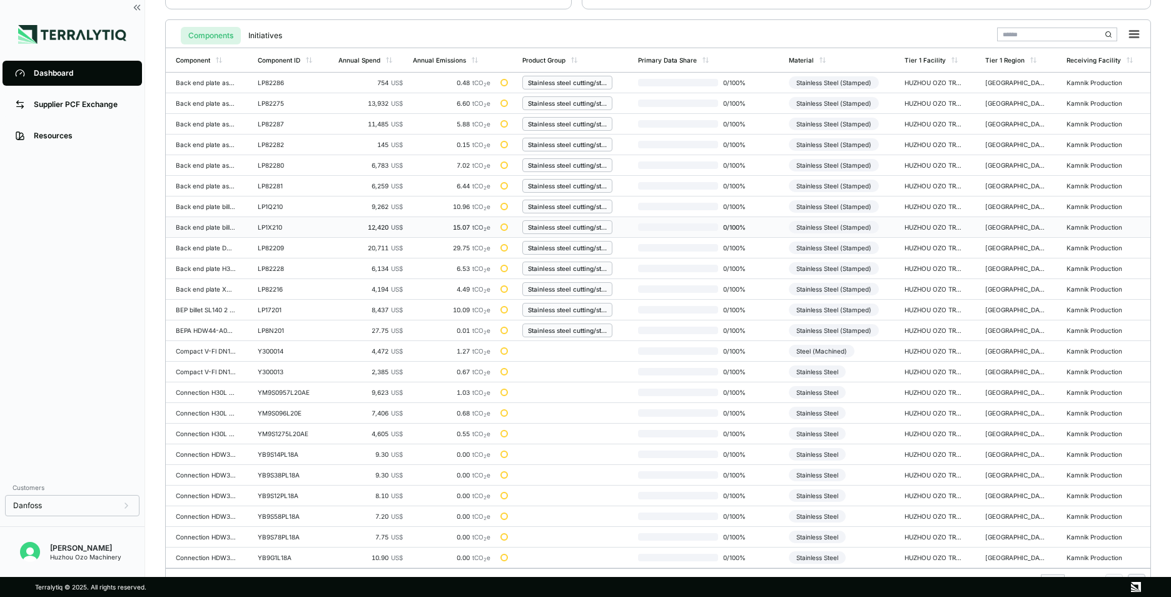
scroll to position [291, 0]
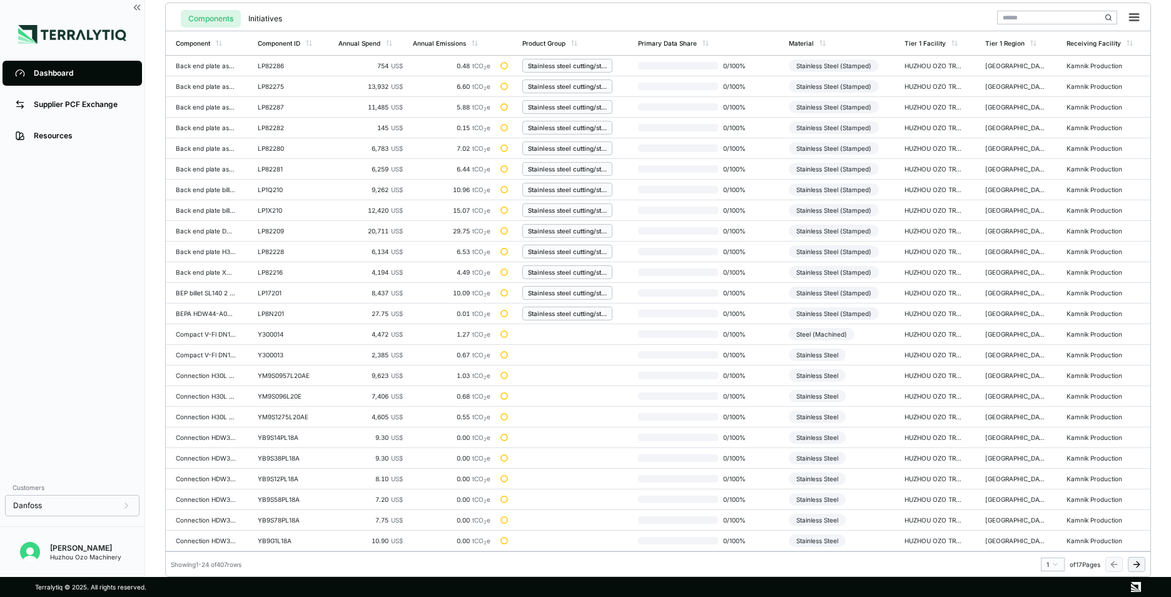
click at [1134, 564] on icon at bounding box center [1137, 564] width 6 height 0
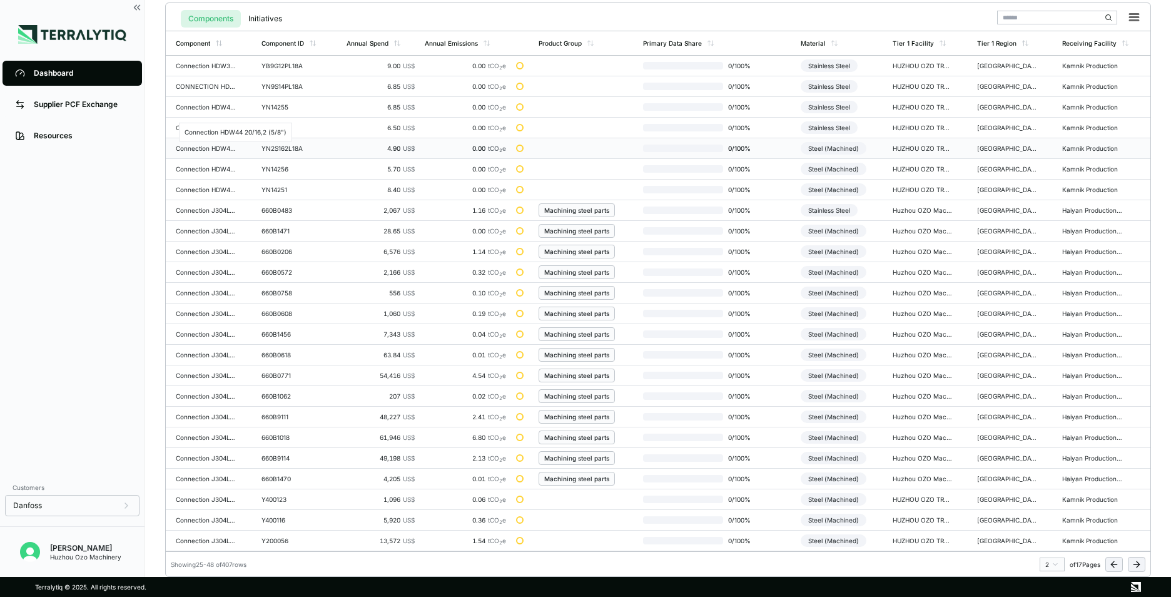
click at [206, 150] on div "Connection HDW44 20/16,2 (5/8")" at bounding box center [206, 149] width 60 height 8
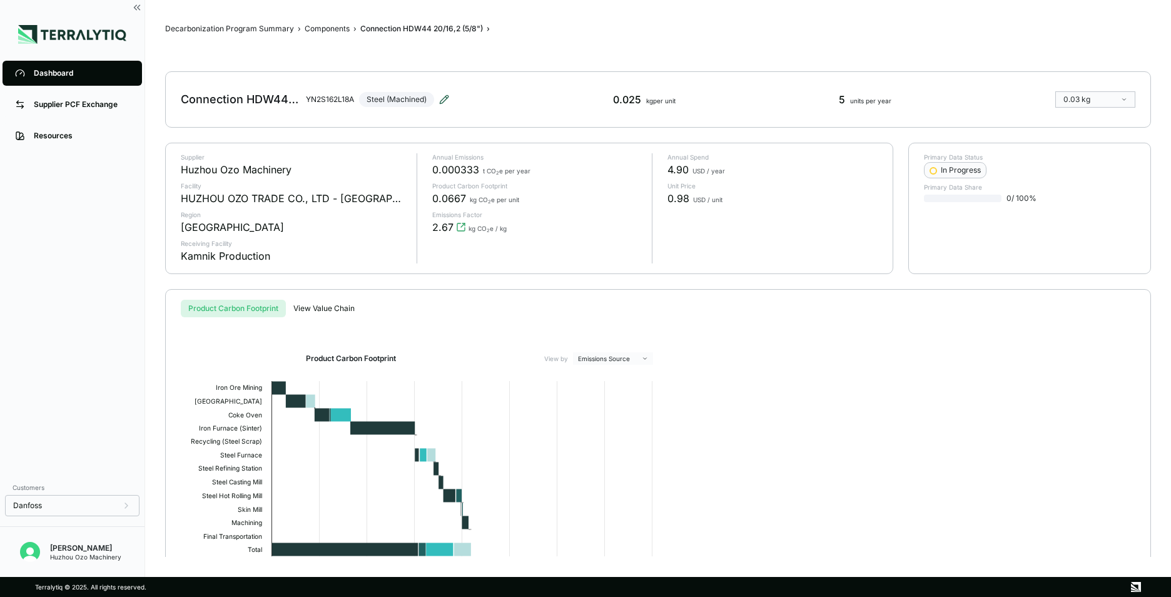
click at [447, 98] on icon at bounding box center [444, 99] width 10 height 10
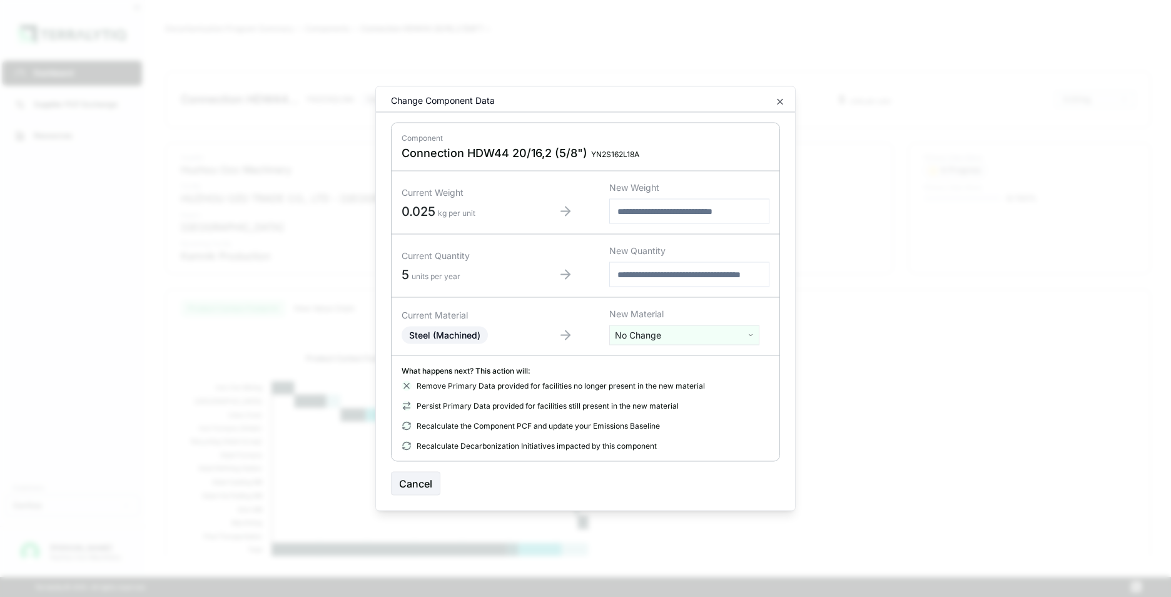
click at [667, 337] on html "Dashboard Supplier PCF Exchange Resources Customers Danfoss Kevan Liao Huzhou O…" at bounding box center [585, 298] width 1171 height 597
type input "****"
click at [661, 383] on div "Stainless Steel" at bounding box center [684, 382] width 144 height 18
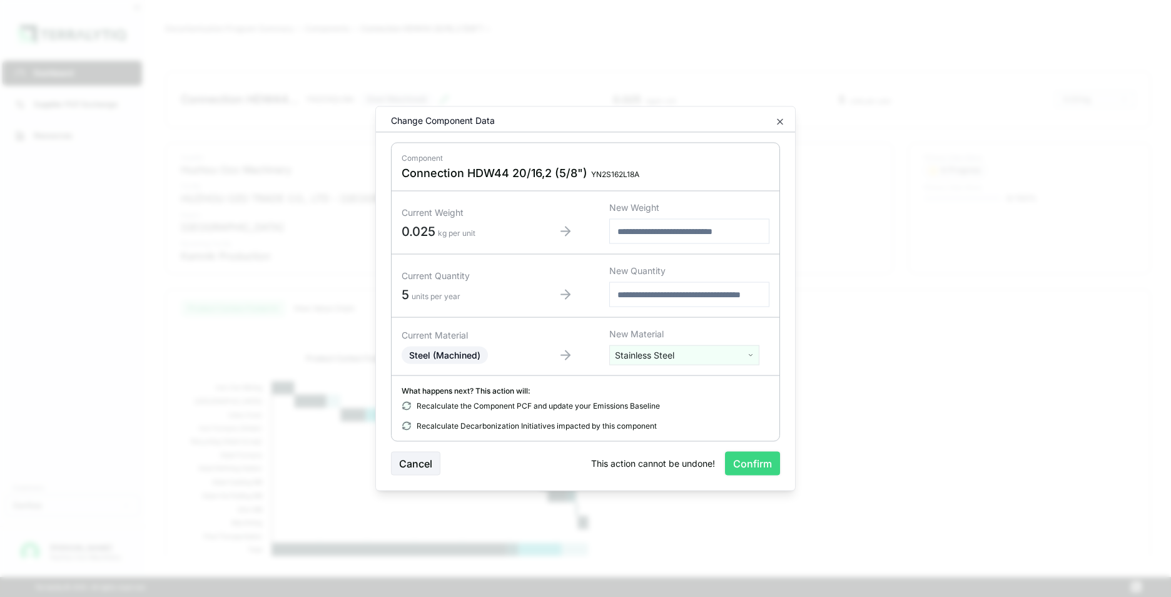
click at [764, 462] on button "Confirm" at bounding box center [752, 464] width 55 height 24
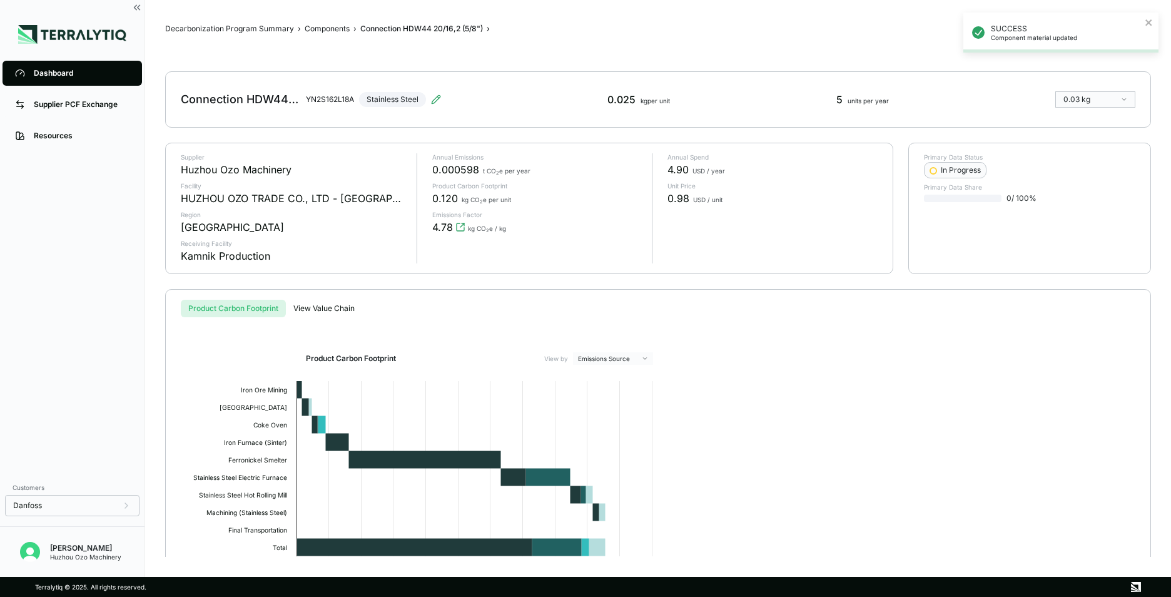
click at [63, 75] on div "Dashboard" at bounding box center [82, 73] width 96 height 10
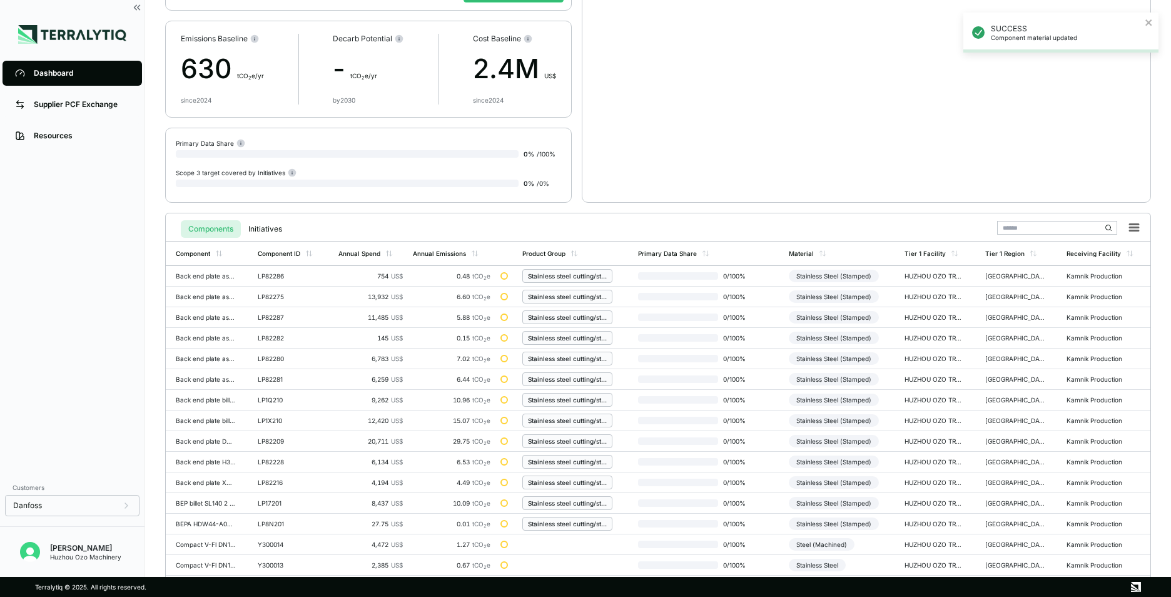
scroll to position [291, 0]
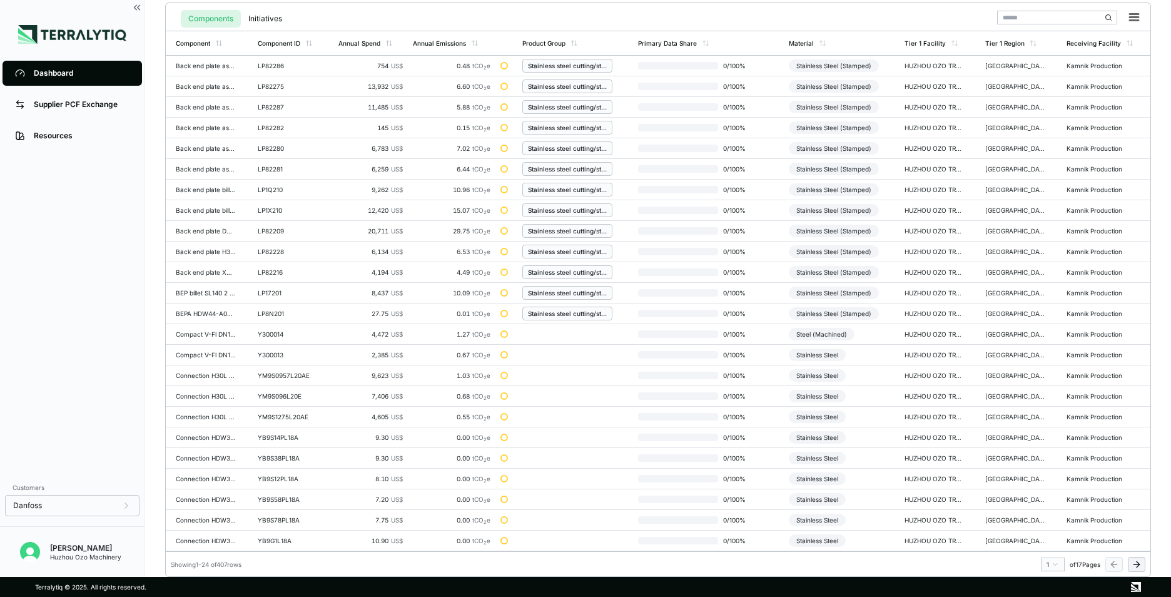
click at [1139, 566] on icon at bounding box center [1138, 564] width 3 height 6
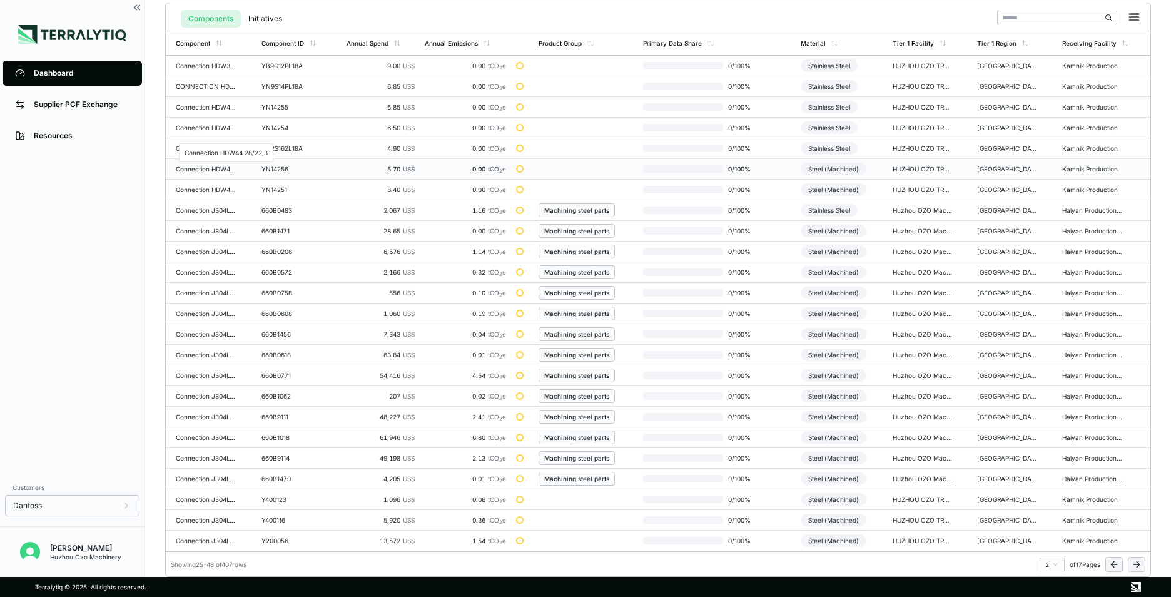
click at [216, 170] on div "Connection HDW44 28/22,3" at bounding box center [206, 169] width 60 height 8
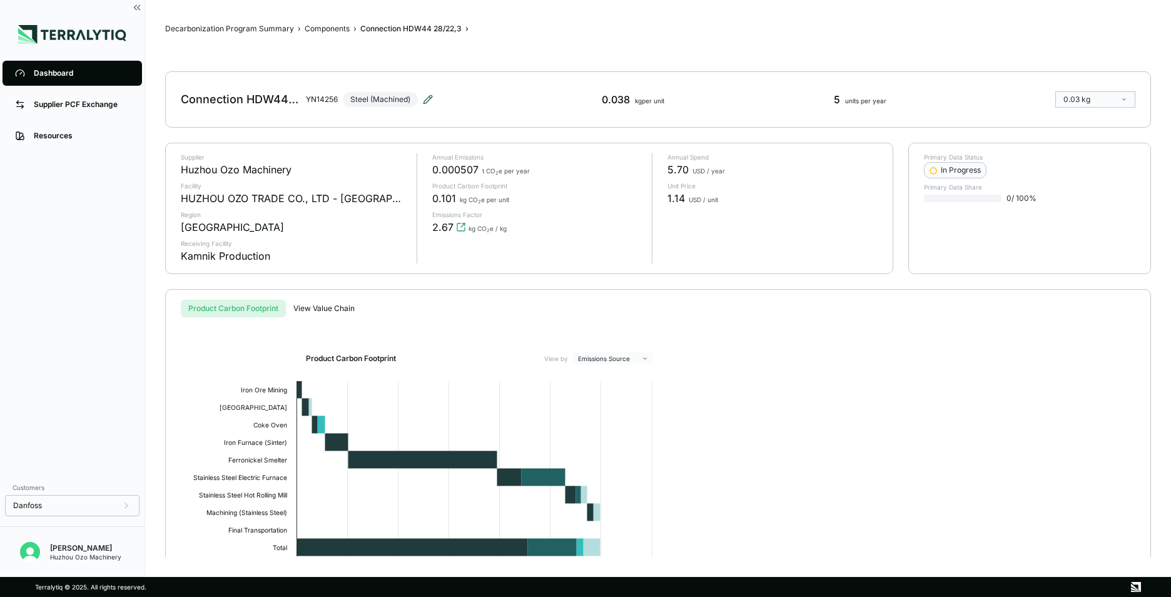
click at [425, 99] on icon at bounding box center [428, 99] width 10 height 10
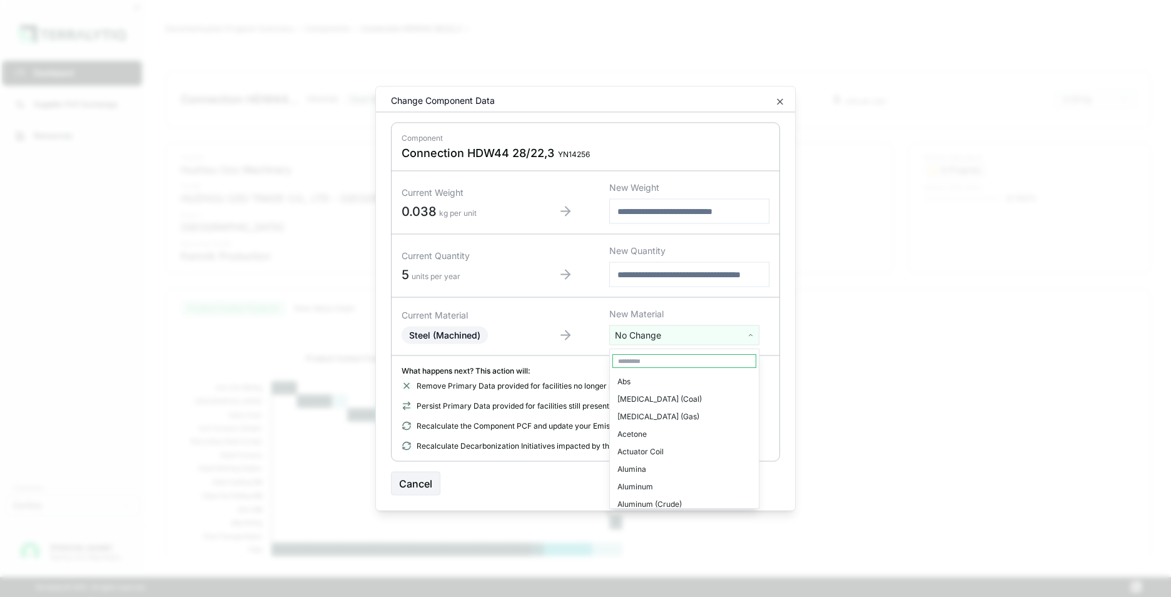
click at [670, 333] on html "Dashboard Supplier PCF Exchange Resources Customers Danfoss Kevan Liao Huzhou O…" at bounding box center [585, 298] width 1171 height 597
type input "***"
click at [670, 397] on div "Stainless Steel" at bounding box center [684, 399] width 144 height 18
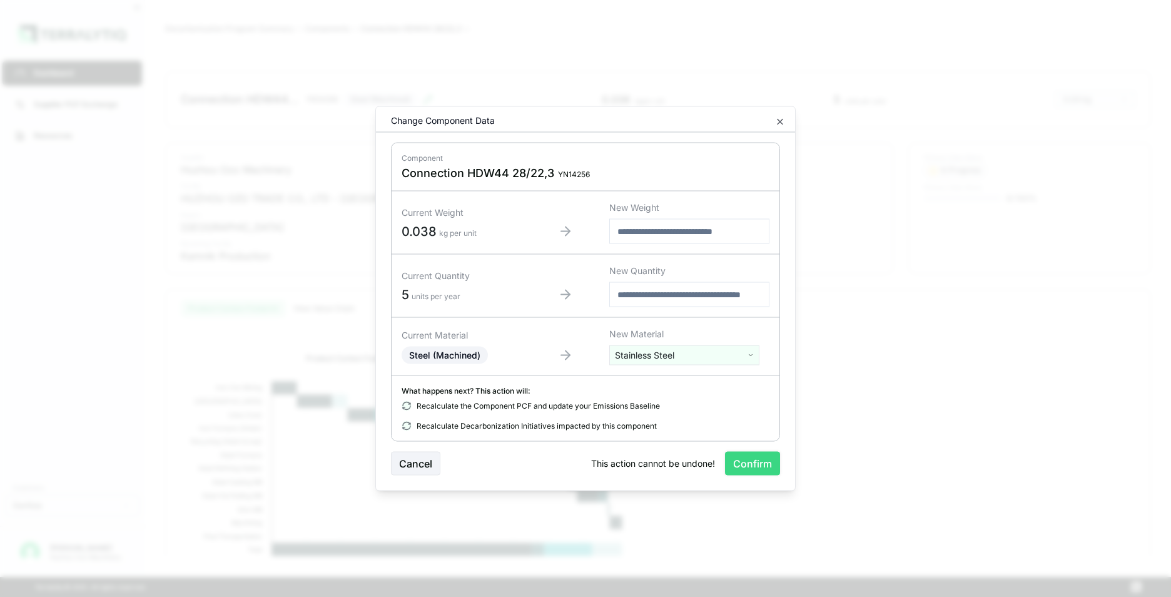
click at [753, 462] on button "Confirm" at bounding box center [752, 464] width 55 height 24
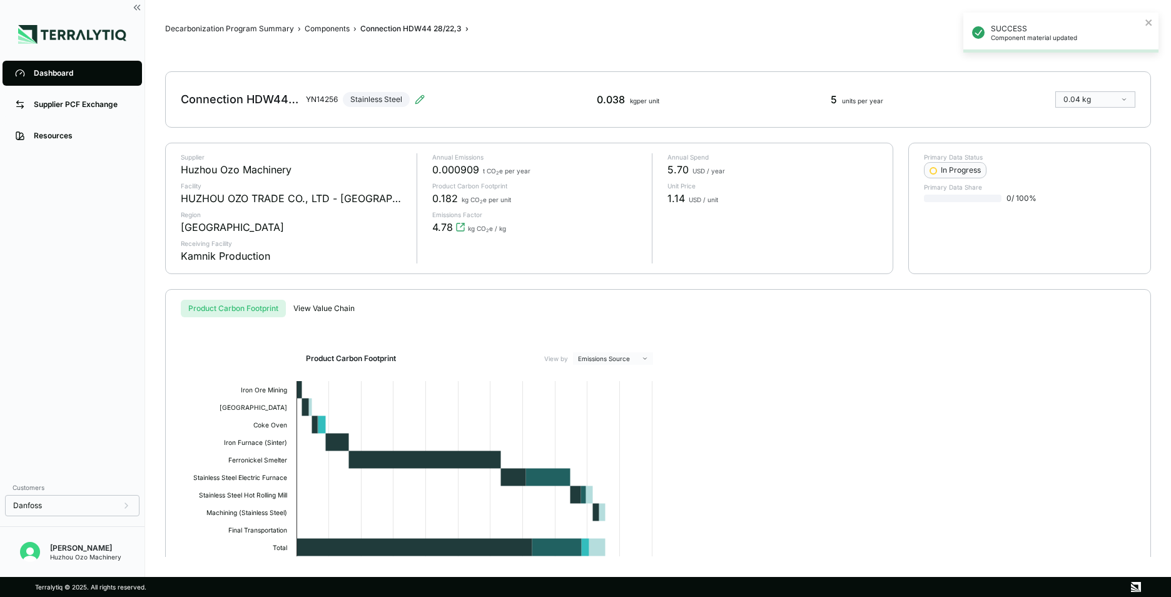
click at [59, 75] on div "Dashboard" at bounding box center [82, 73] width 96 height 10
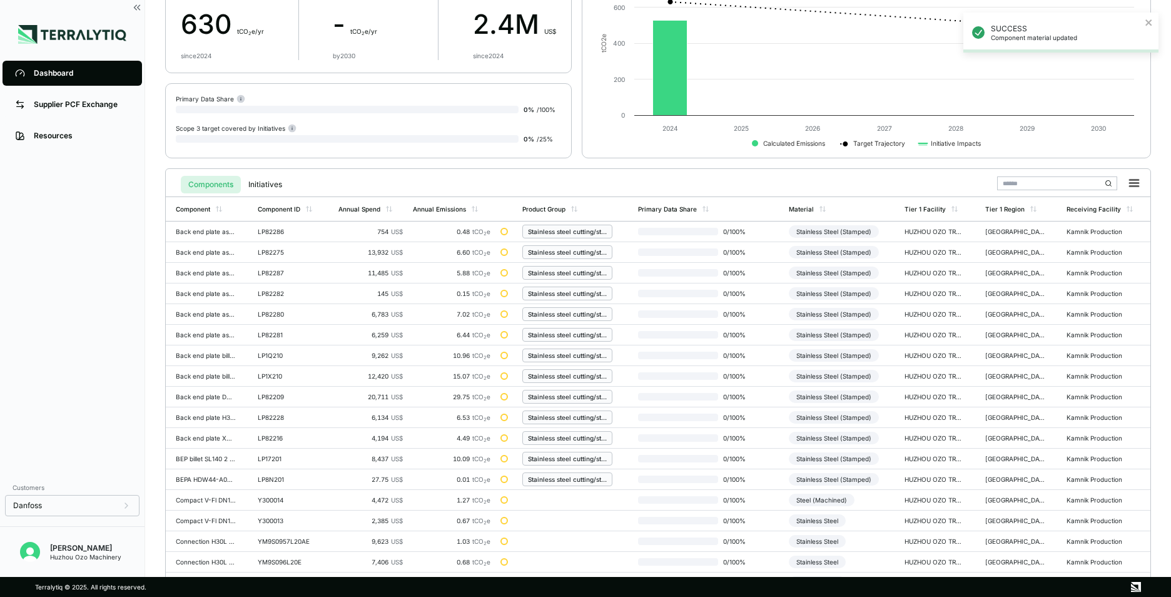
scroll to position [291, 0]
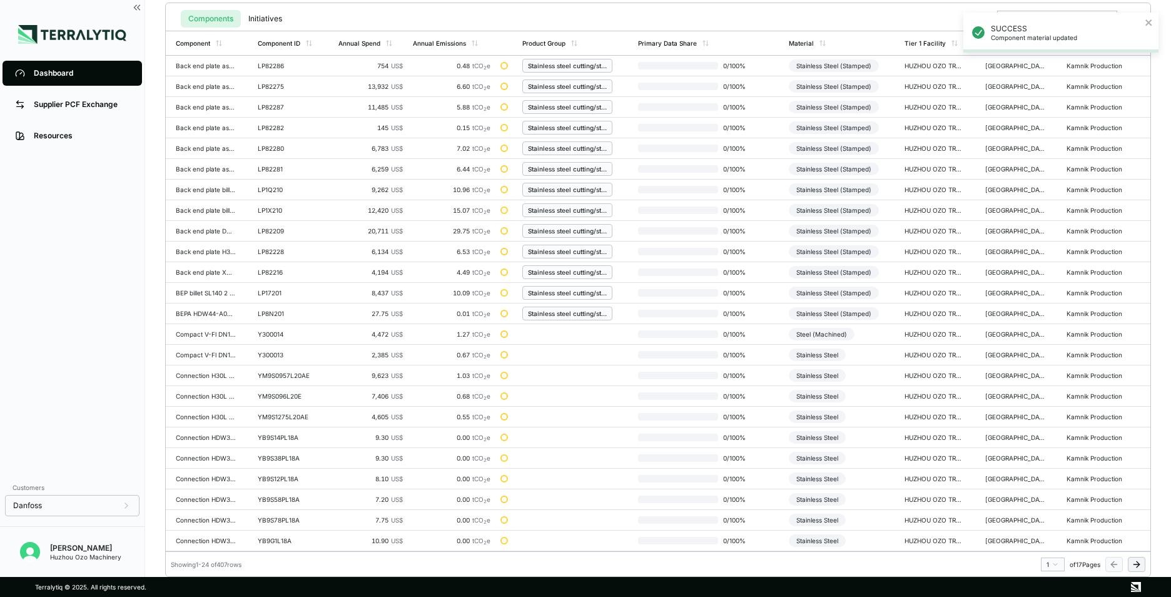
click at [1140, 562] on icon at bounding box center [1137, 564] width 10 height 10
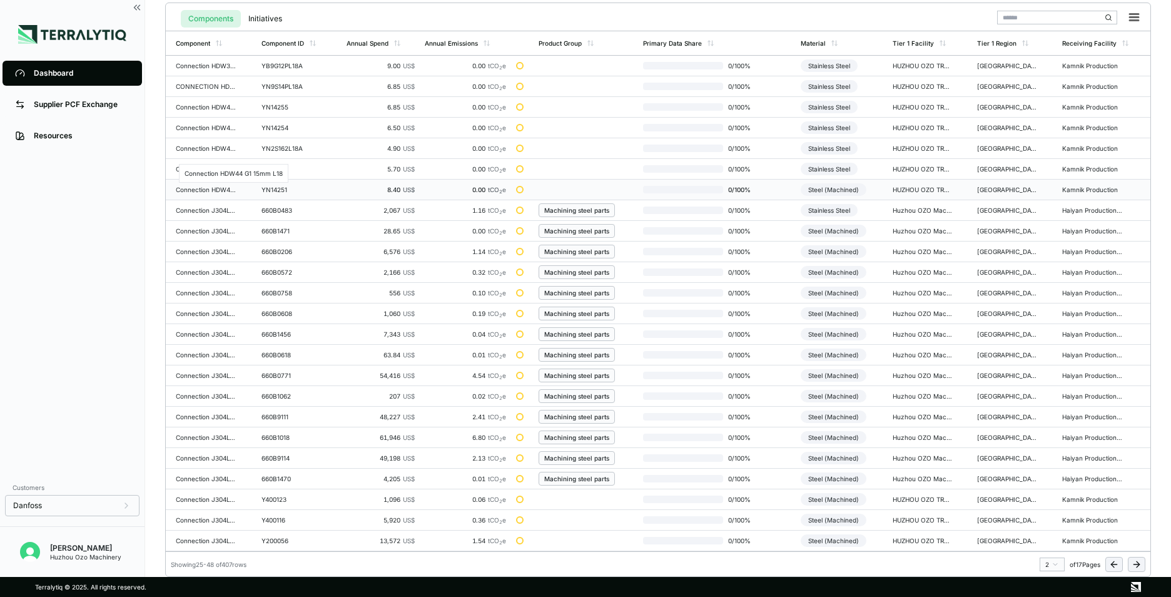
click at [206, 190] on div "Connection HDW44 G1 15mm L18" at bounding box center [206, 190] width 60 height 8
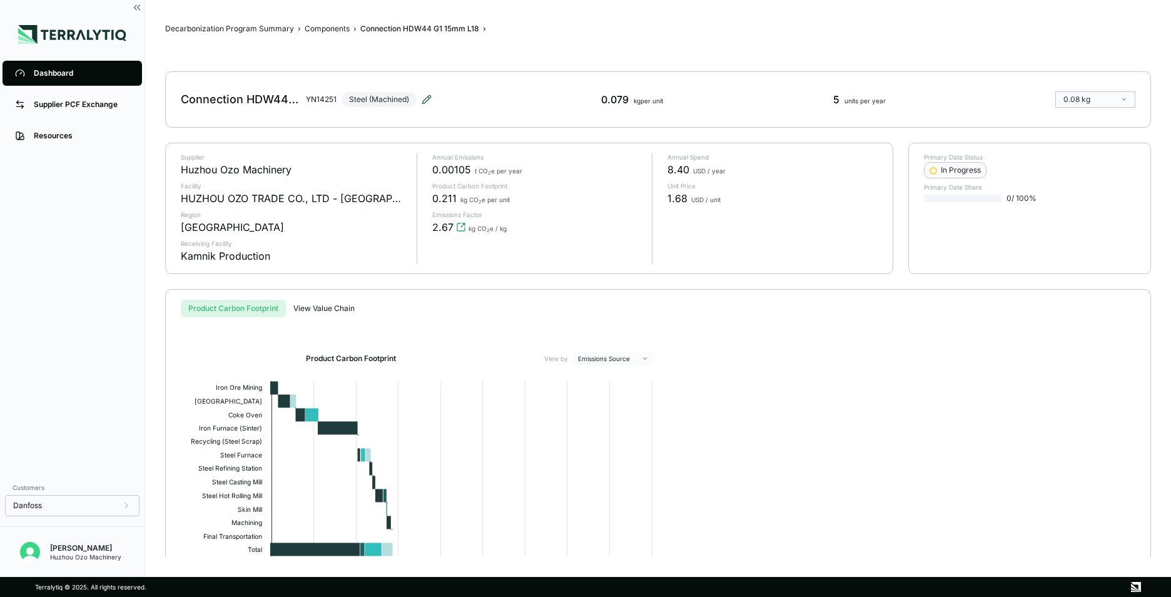
click at [427, 98] on icon at bounding box center [426, 99] width 8 height 8
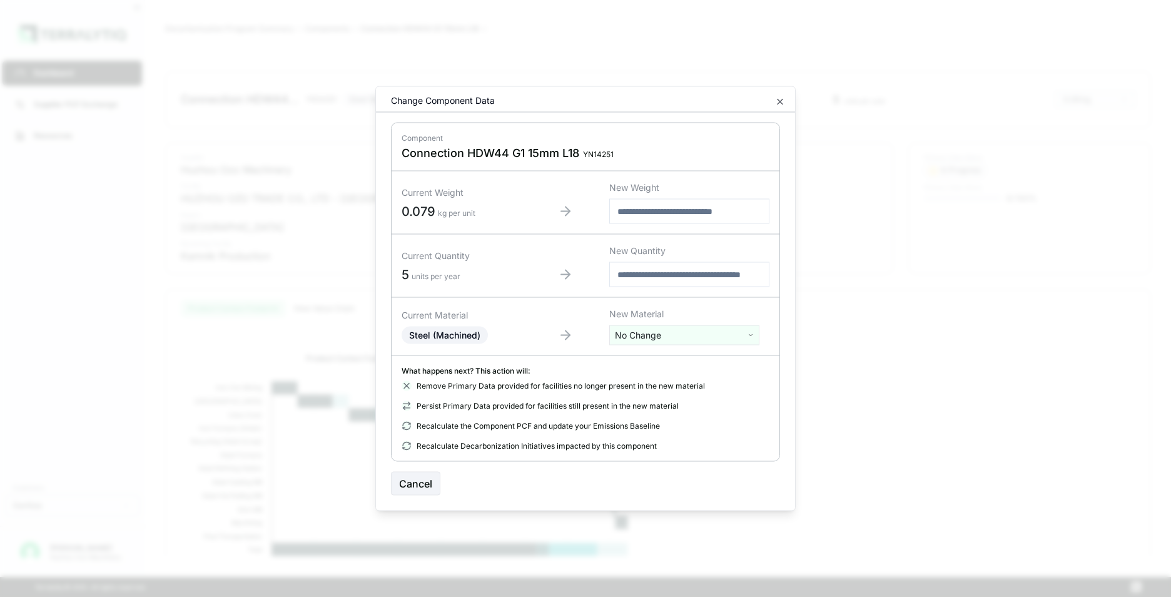
click at [664, 340] on html "Dashboard Supplier PCF Exchange Resources Customers Danfoss Kevan Liao Huzhou O…" at bounding box center [585, 298] width 1171 height 597
type input "****"
click at [659, 382] on div "Stainless Steel" at bounding box center [684, 382] width 144 height 18
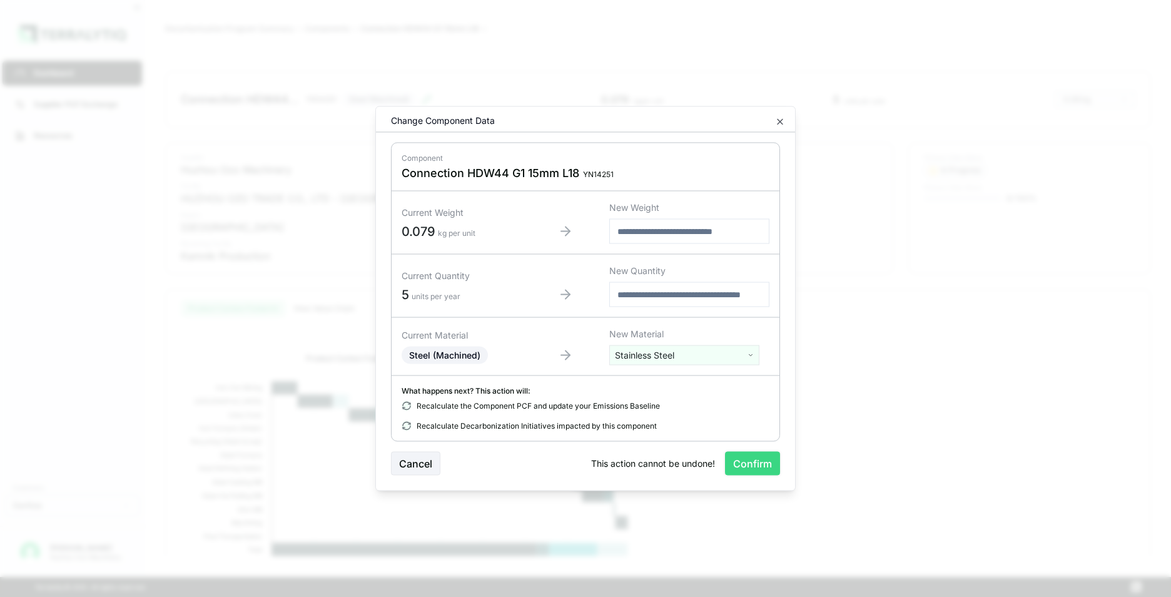
click at [754, 459] on button "Confirm" at bounding box center [752, 464] width 55 height 24
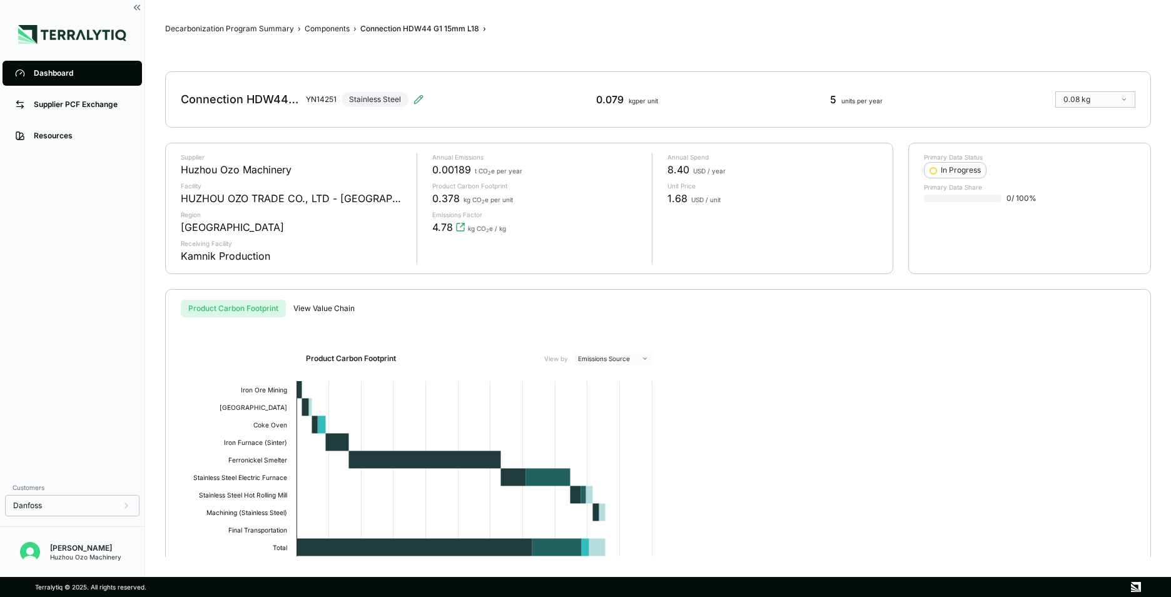
click at [63, 75] on div "Dashboard" at bounding box center [82, 73] width 96 height 10
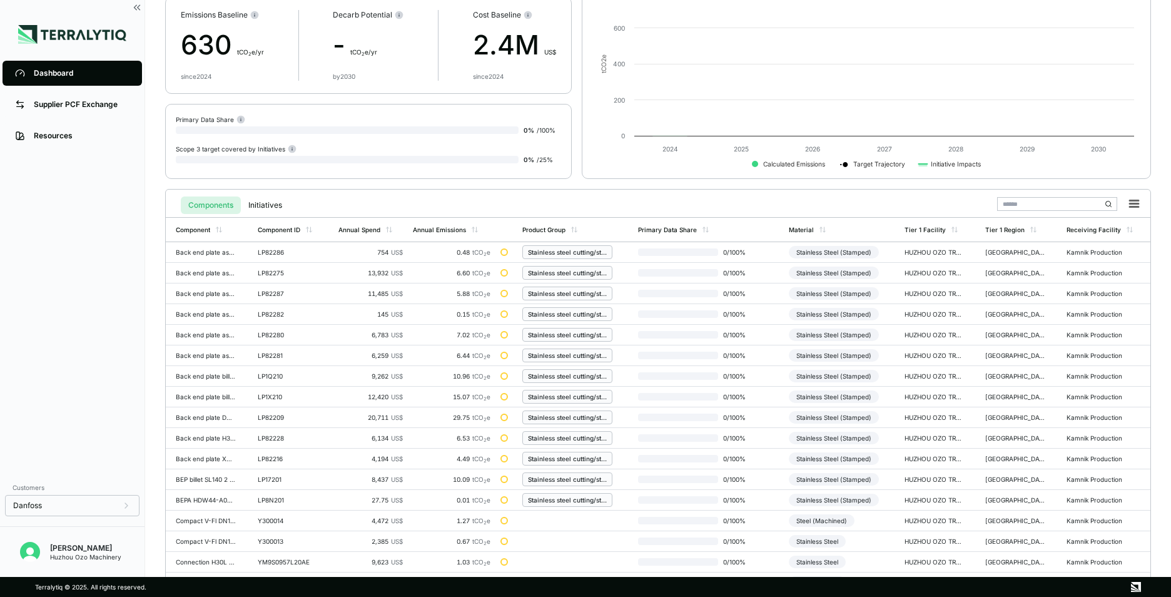
scroll to position [291, 0]
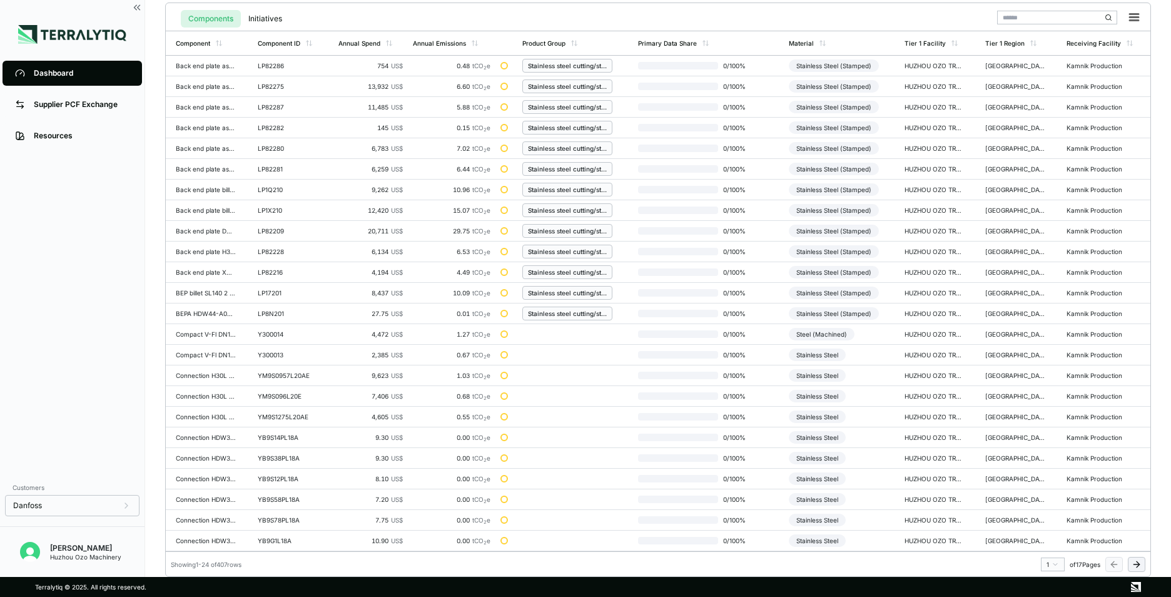
click at [1139, 566] on icon at bounding box center [1137, 564] width 10 height 10
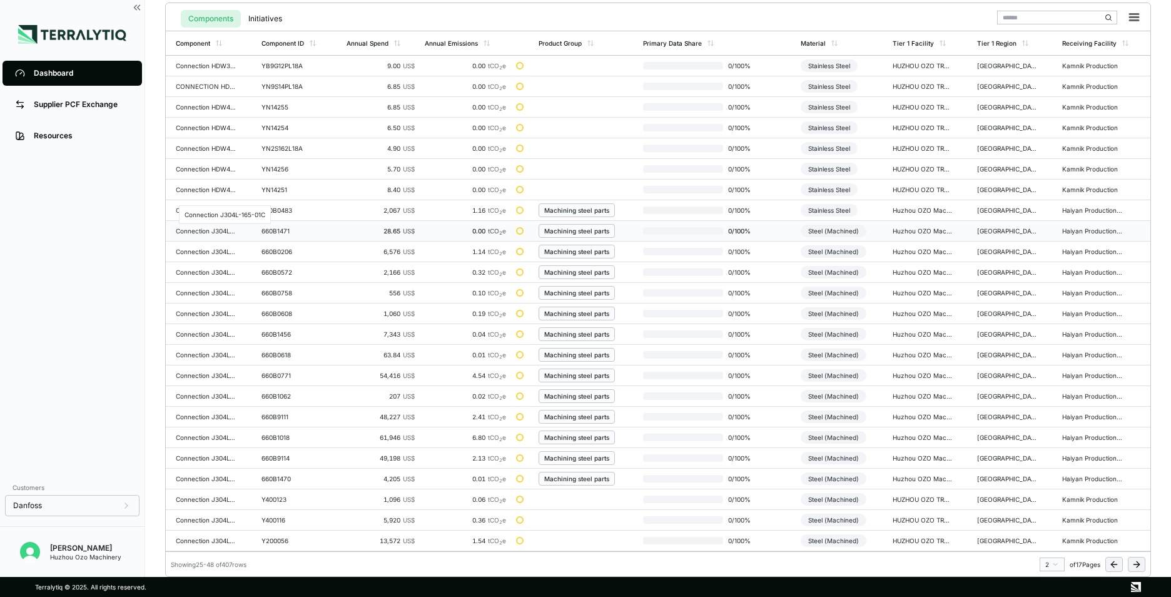
click at [207, 231] on div "Connection J304L-165-01C" at bounding box center [206, 231] width 60 height 8
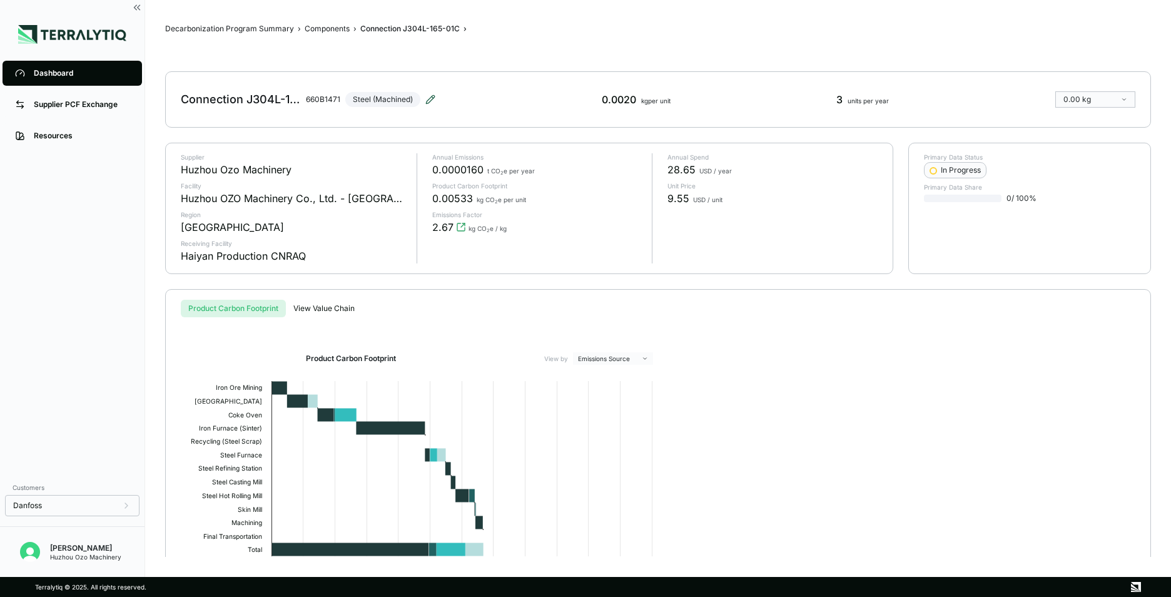
click at [425, 99] on icon at bounding box center [430, 99] width 10 height 10
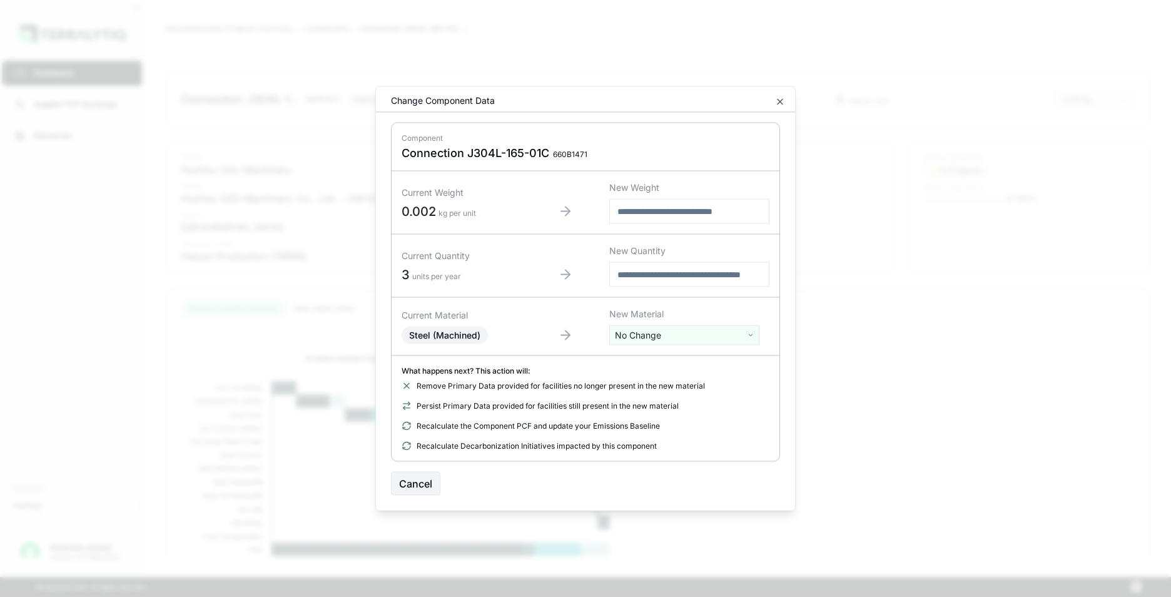
click at [657, 338] on html "Dashboard Supplier PCF Exchange Resources Customers Danfoss Kevan Liao Huzhou O…" at bounding box center [585, 298] width 1171 height 597
type input "****"
click at [658, 382] on div "Stainless Steel" at bounding box center [684, 382] width 144 height 18
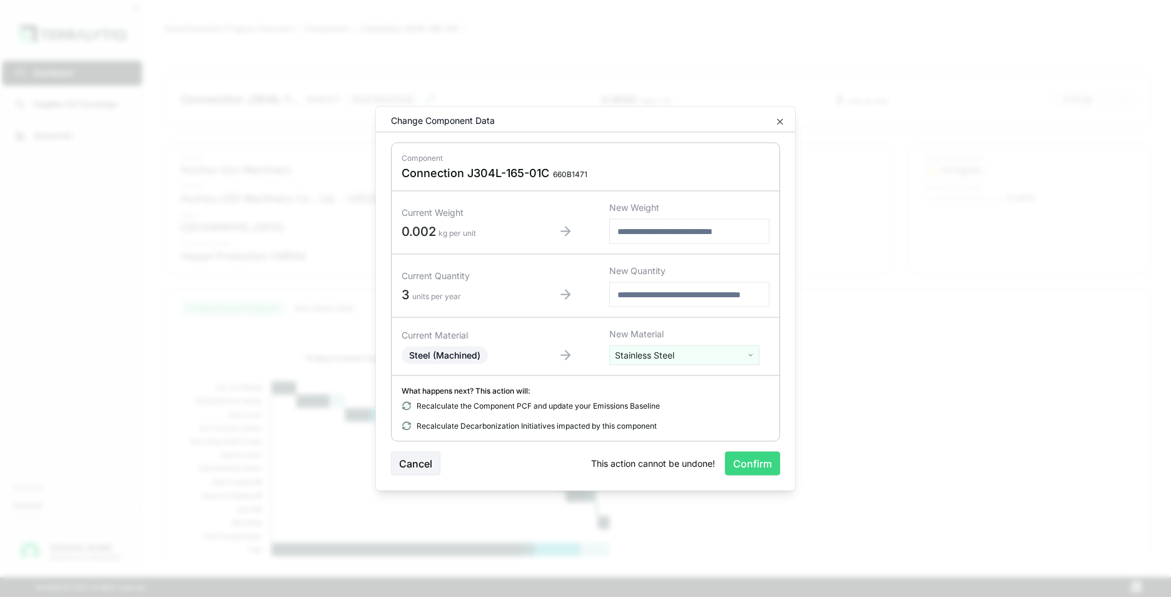
click at [749, 464] on button "Confirm" at bounding box center [752, 464] width 55 height 24
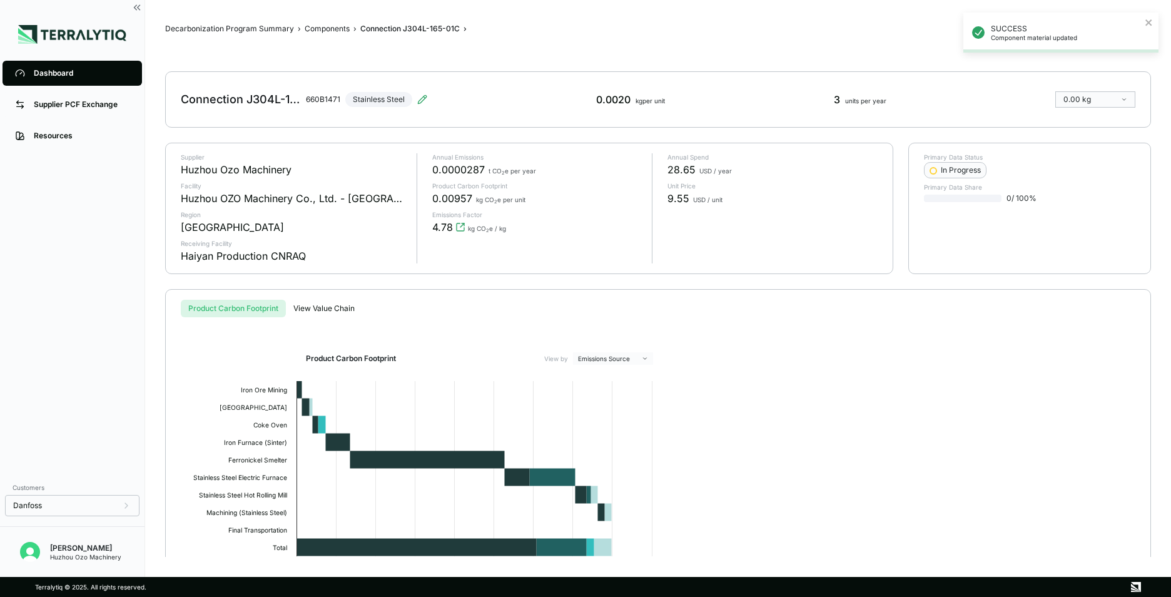
click at [36, 73] on div "Dashboard" at bounding box center [82, 73] width 96 height 10
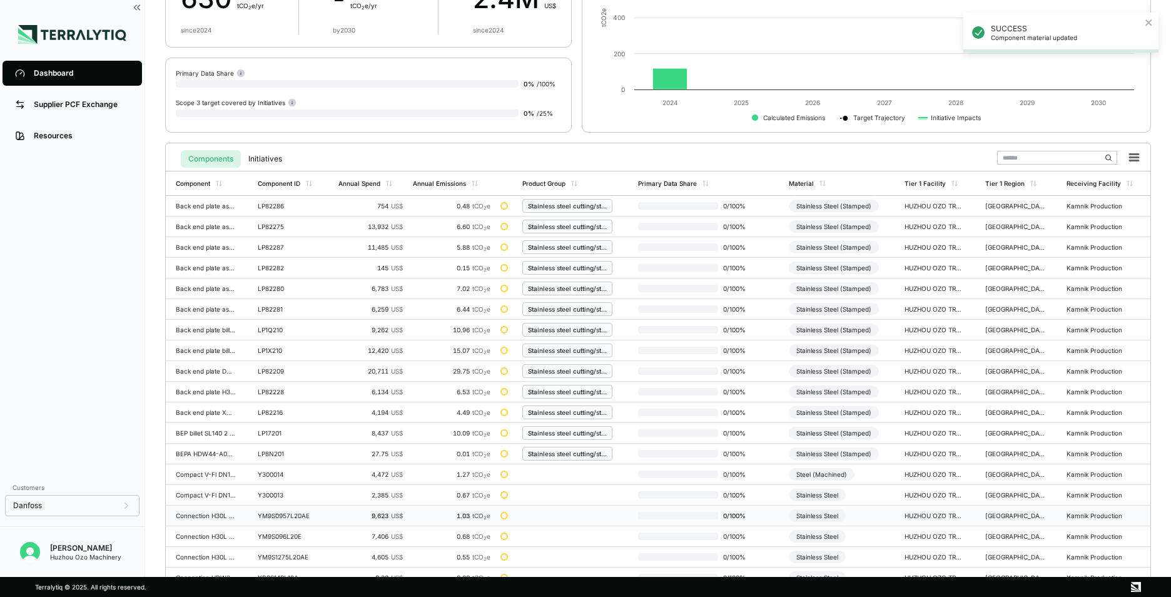
scroll to position [291, 0]
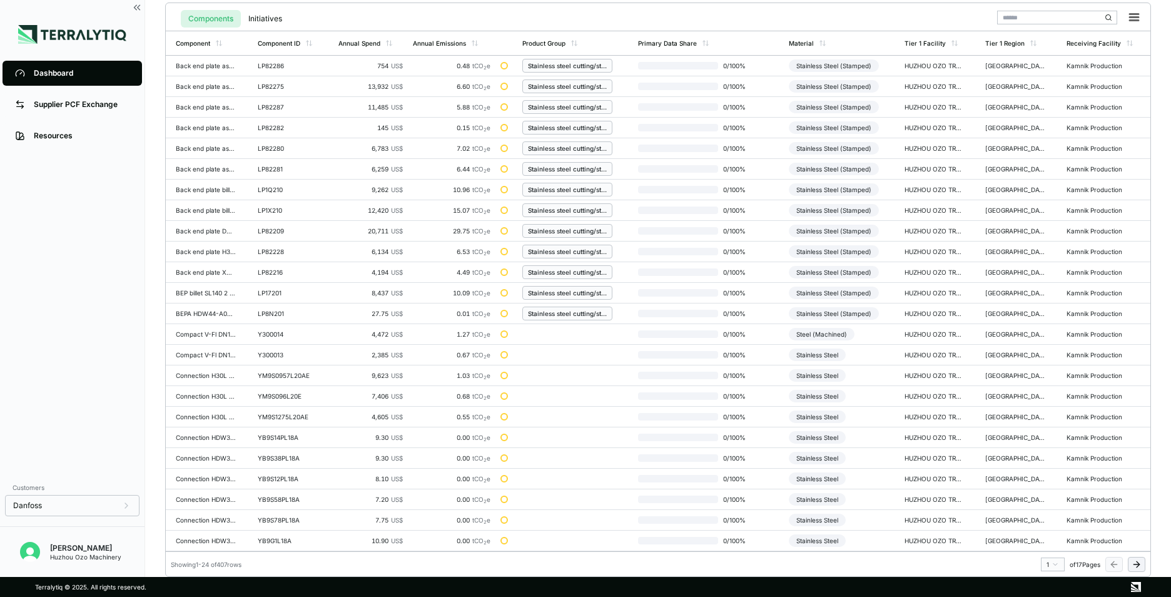
click at [1137, 565] on icon at bounding box center [1137, 564] width 10 height 10
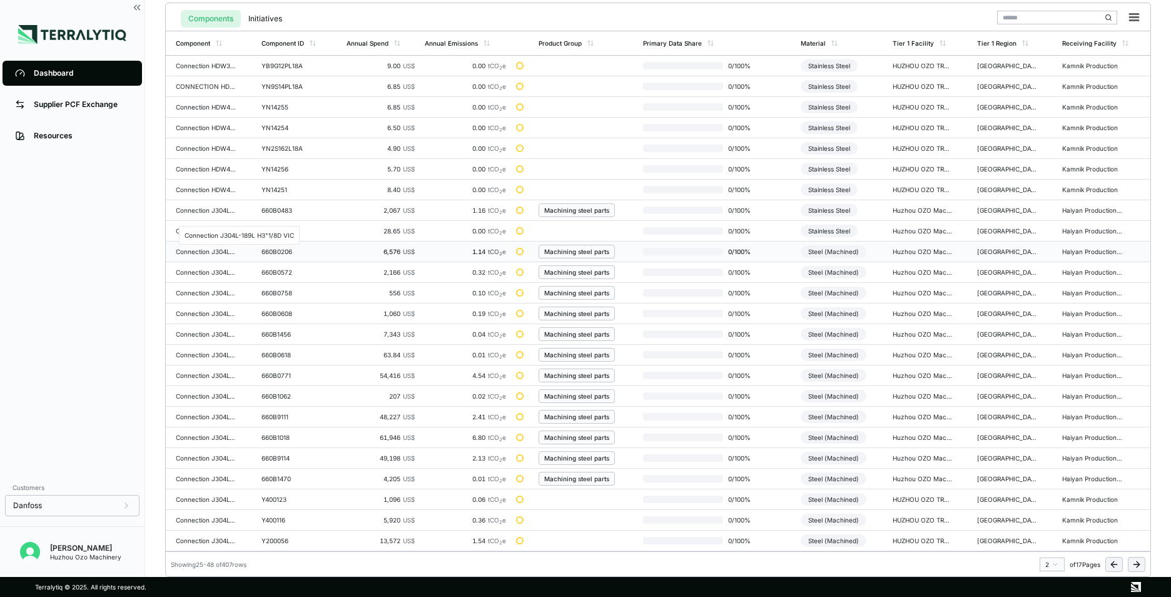
click at [210, 253] on div "Connection J304L-189L H3"1/8D VIC" at bounding box center [206, 252] width 60 height 8
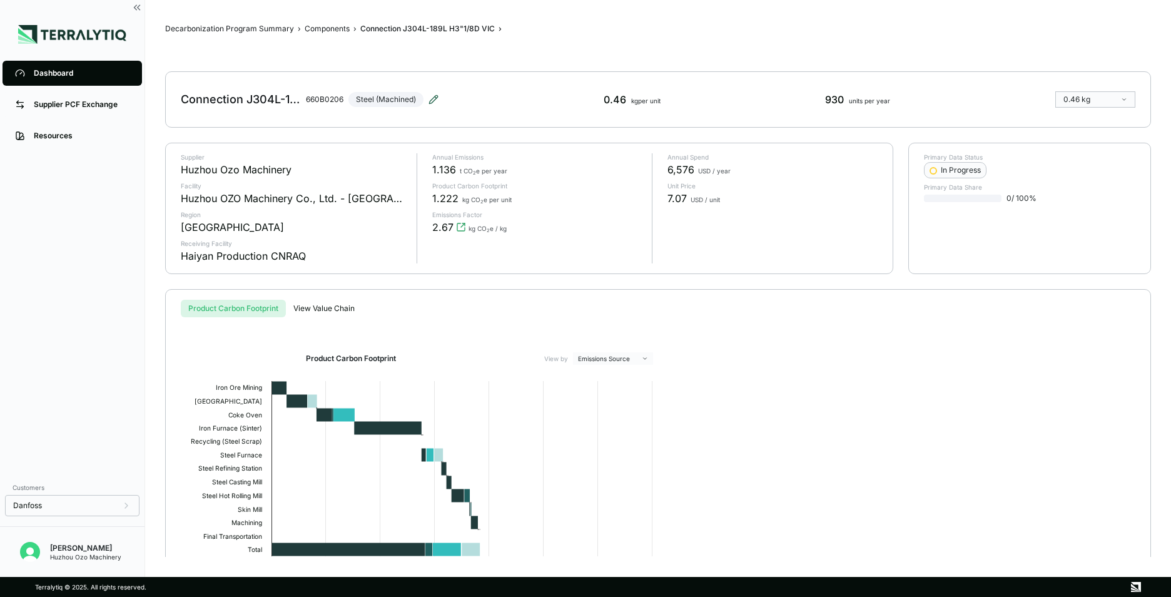
click at [433, 99] on icon at bounding box center [434, 99] width 10 height 10
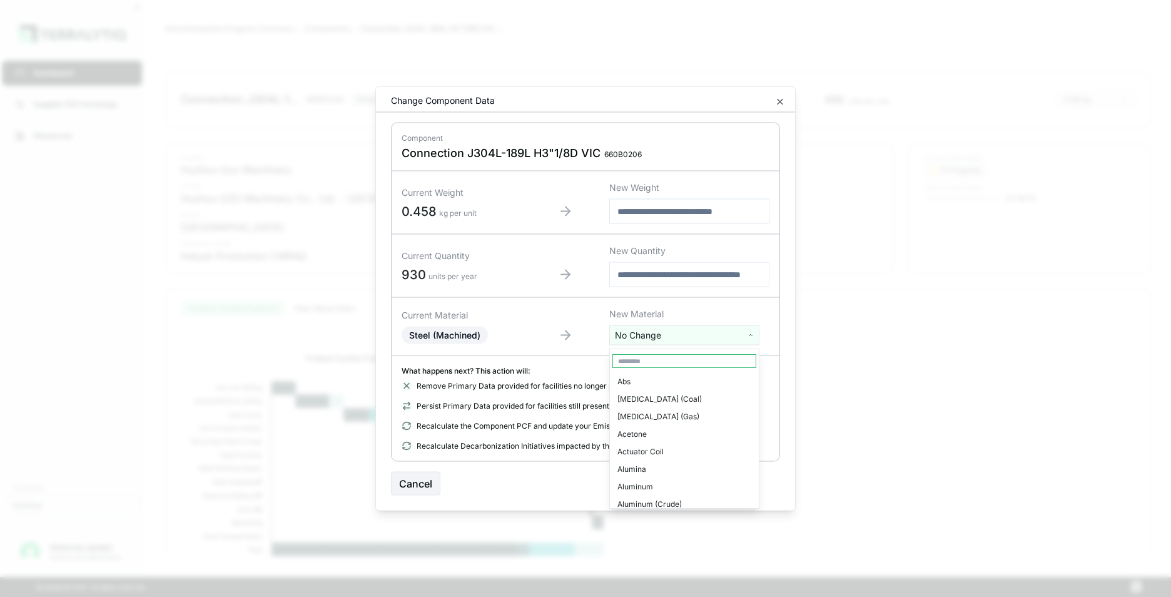
click at [656, 336] on html "Dashboard Supplier PCF Exchange Resources Customers Danfoss Kevan Liao Huzhou O…" at bounding box center [585, 298] width 1171 height 597
type input "***"
click at [667, 400] on div "Stainless Steel" at bounding box center [684, 399] width 144 height 18
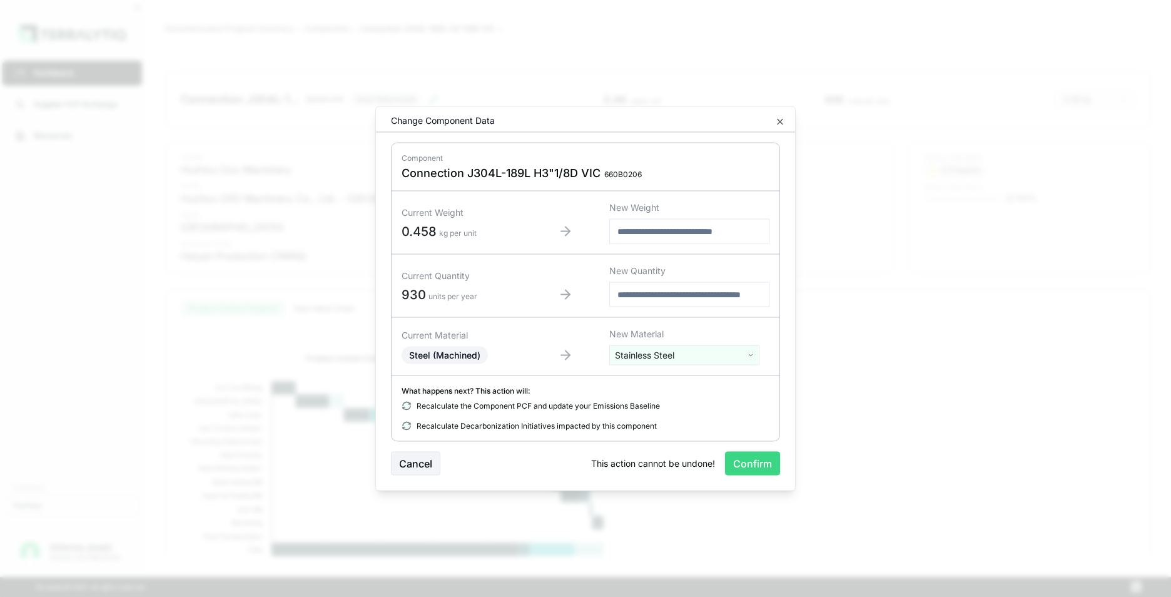
click at [761, 464] on button "Confirm" at bounding box center [752, 464] width 55 height 24
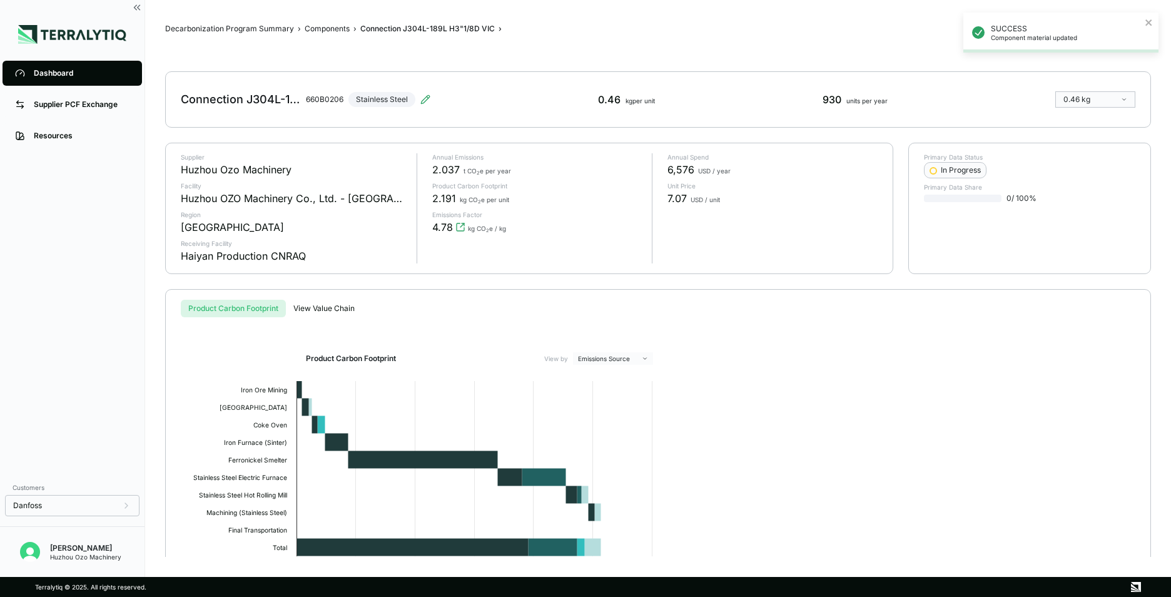
click at [48, 77] on div "Dashboard" at bounding box center [82, 73] width 96 height 10
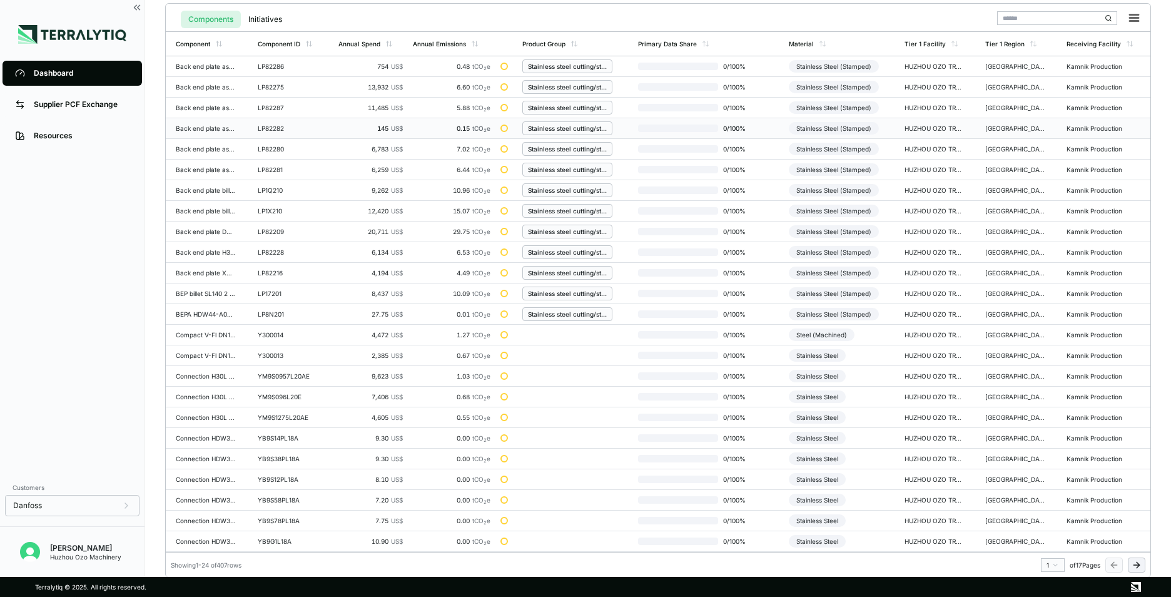
scroll to position [291, 0]
click at [1131, 562] on button at bounding box center [1137, 564] width 18 height 15
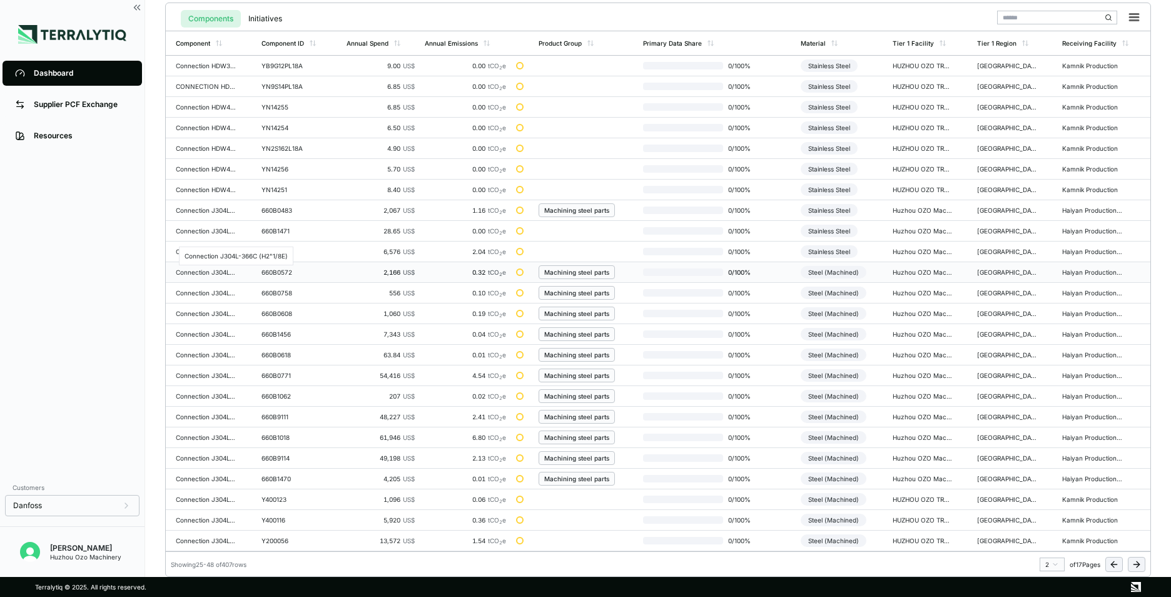
click at [213, 275] on div "Connection J304L-366C (H2"1/8E)" at bounding box center [206, 272] width 60 height 8
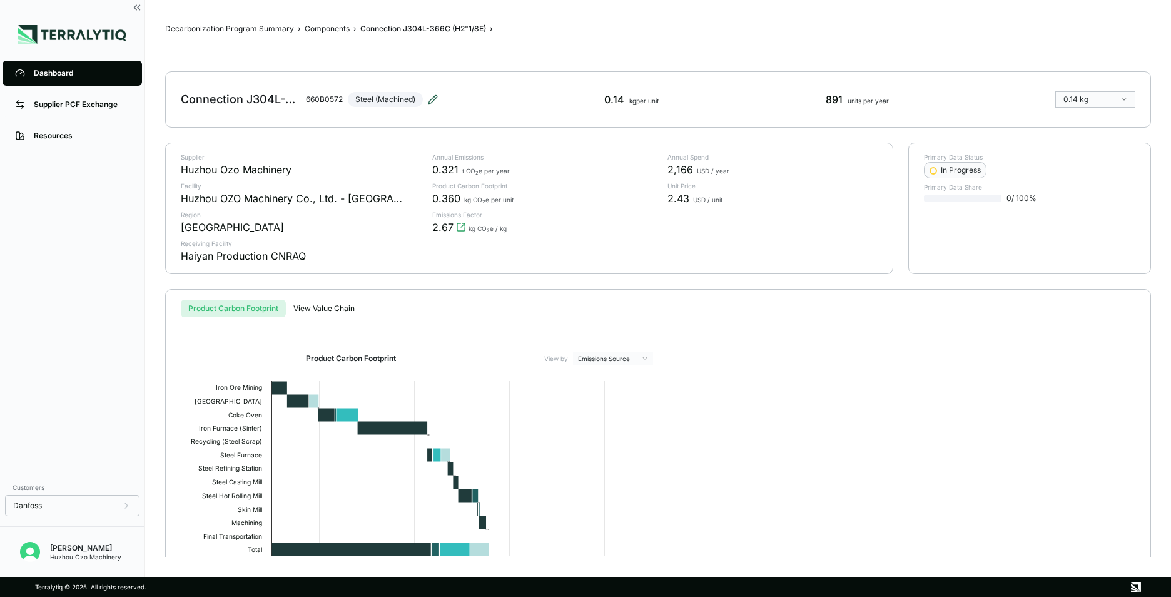
click at [434, 100] on icon at bounding box center [433, 99] width 10 height 10
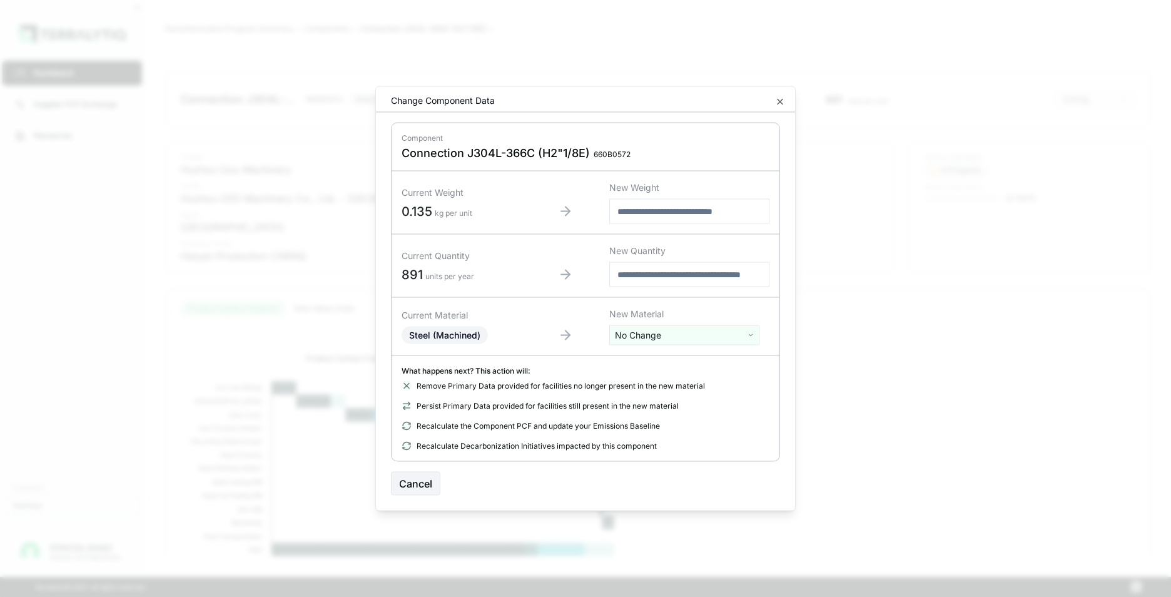
click at [650, 335] on html "Dashboard Supplier PCF Exchange Resources Customers Danfoss Kevan Liao Huzhou O…" at bounding box center [585, 298] width 1171 height 597
type input "****"
click at [656, 382] on div "Stainless Steel" at bounding box center [684, 382] width 144 height 18
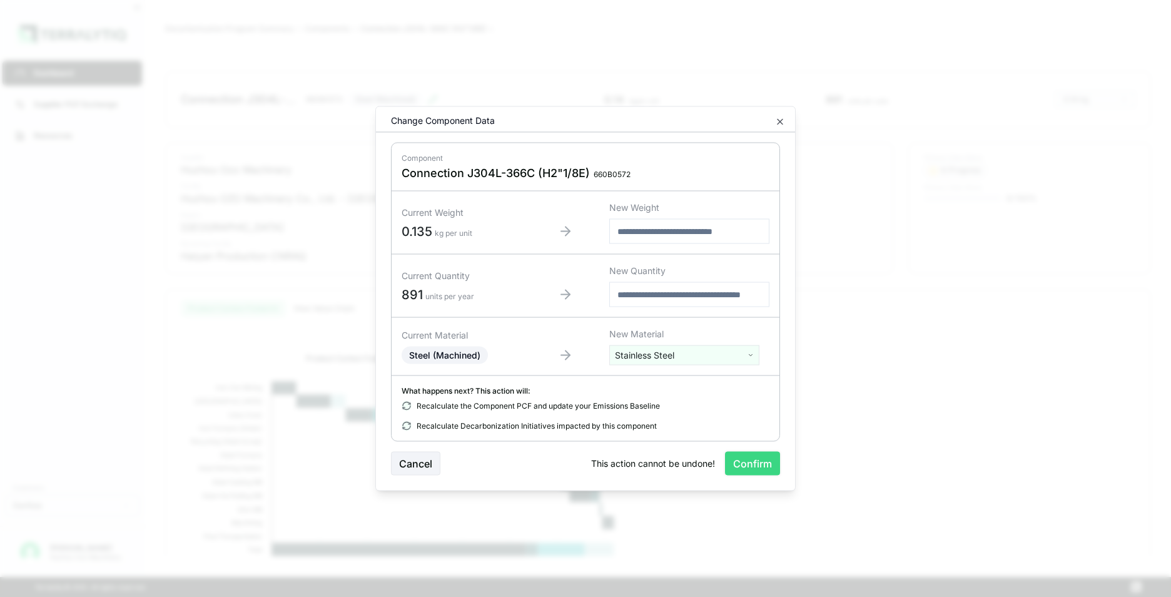
click at [756, 465] on button "Confirm" at bounding box center [752, 464] width 55 height 24
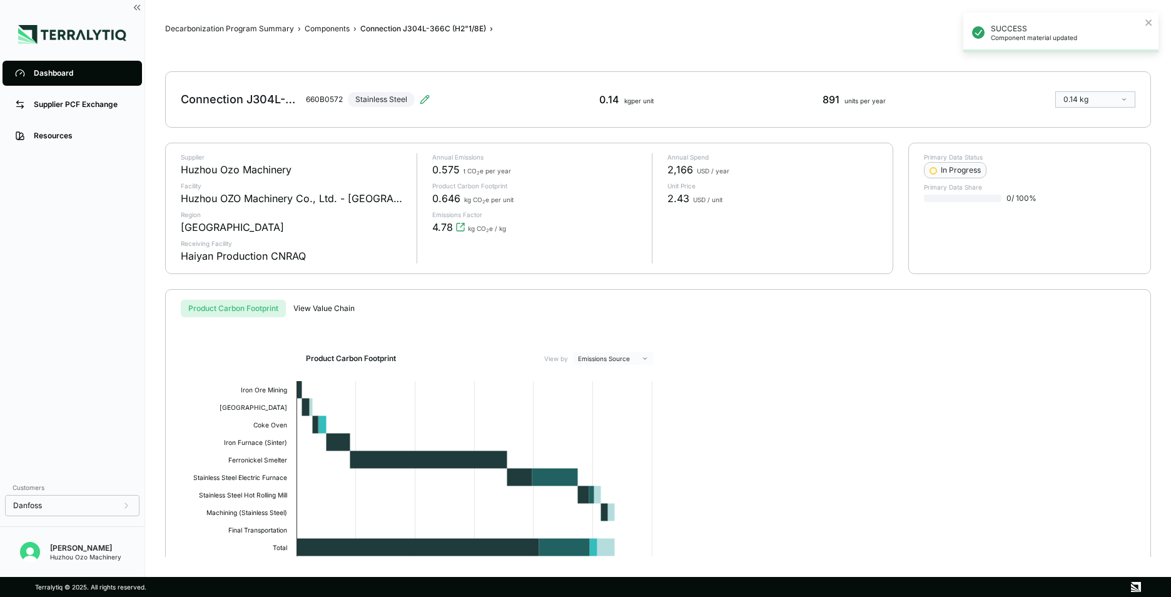
click at [53, 73] on div "Dashboard" at bounding box center [82, 73] width 96 height 10
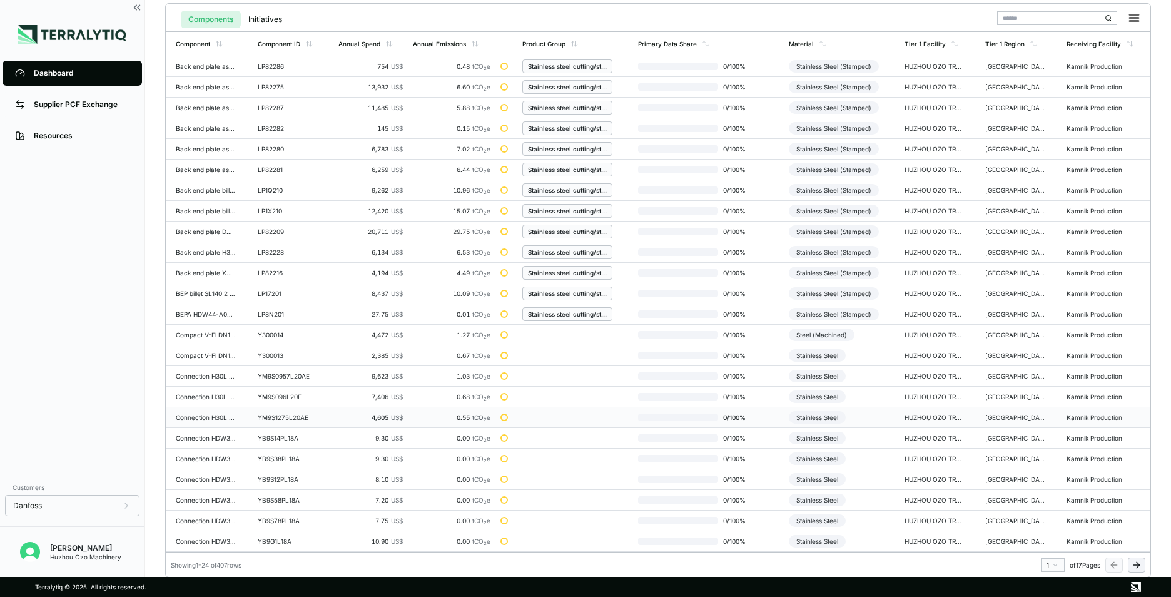
scroll to position [291, 0]
click at [1140, 567] on icon at bounding box center [1137, 564] width 10 height 10
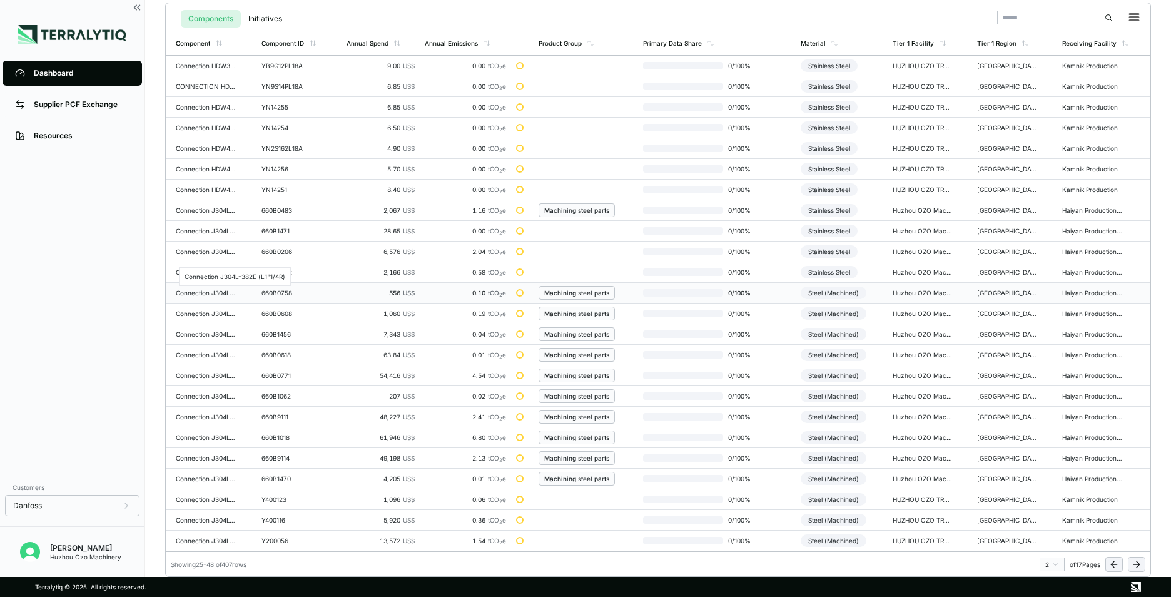
click at [203, 293] on div "Connection J304L-382E (L1"1/4R)" at bounding box center [206, 293] width 60 height 8
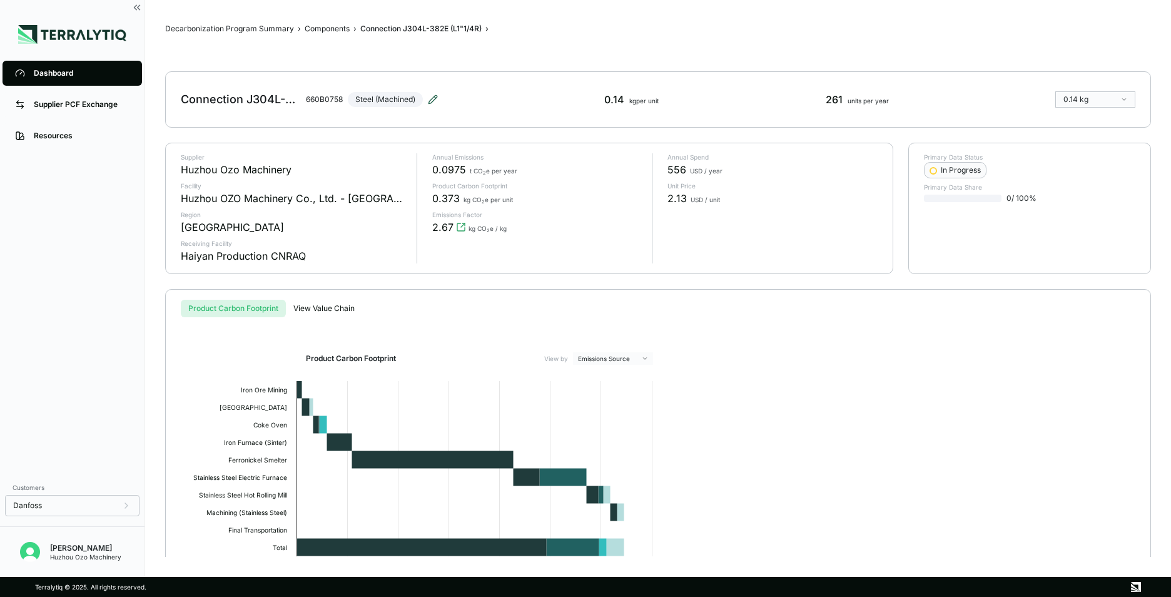
click at [429, 99] on icon at bounding box center [433, 99] width 10 height 10
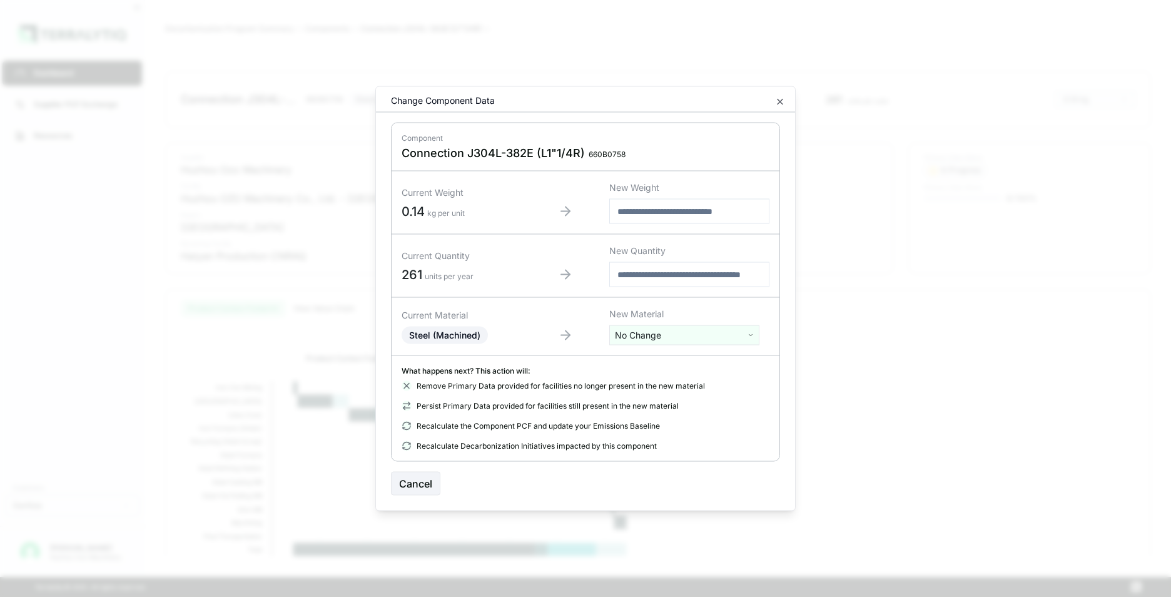
click at [661, 337] on html "Dashboard Supplier PCF Exchange Resources Customers Danfoss Kevan Liao Huzhou O…" at bounding box center [585, 298] width 1171 height 597
type input "***"
click at [656, 399] on div "Stainless Steel" at bounding box center [684, 399] width 144 height 18
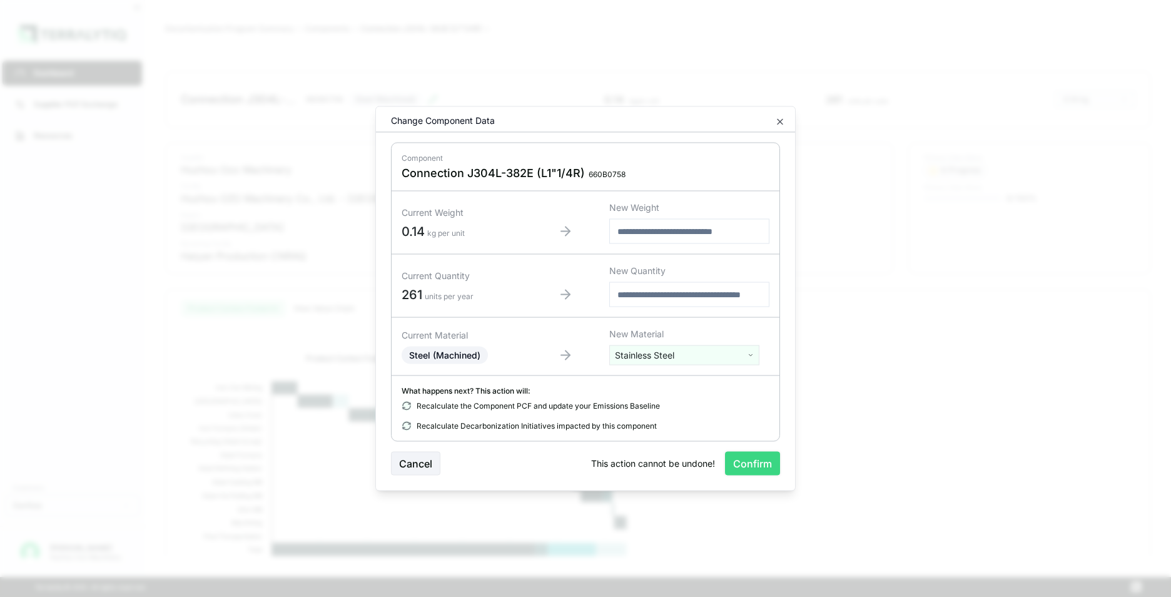
click at [754, 465] on button "Confirm" at bounding box center [752, 464] width 55 height 24
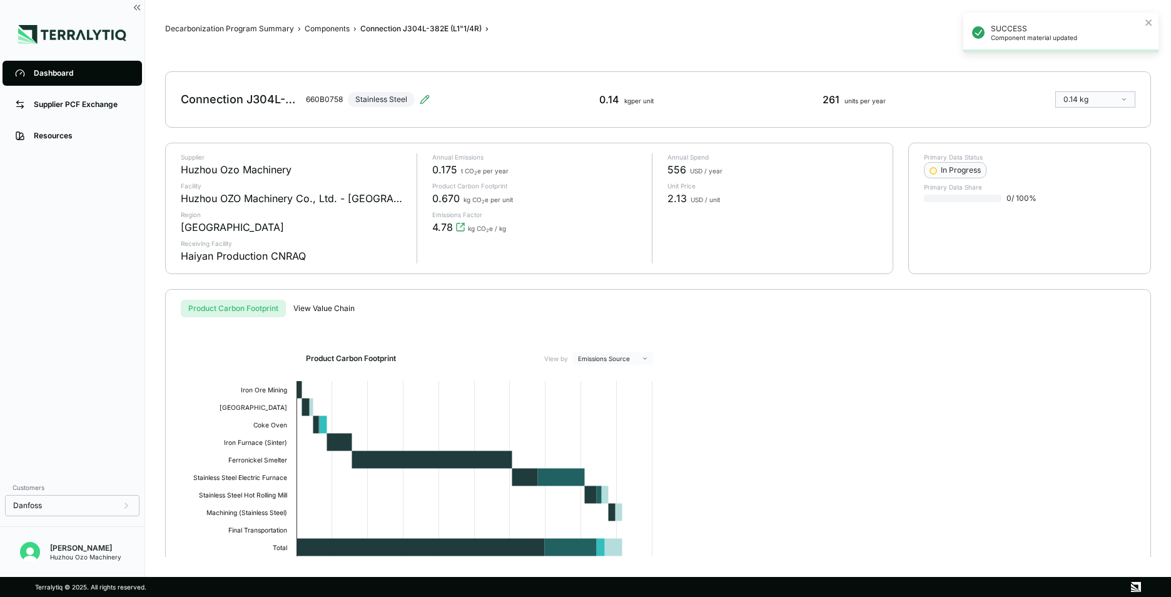
click at [69, 73] on div "Dashboard" at bounding box center [82, 73] width 96 height 10
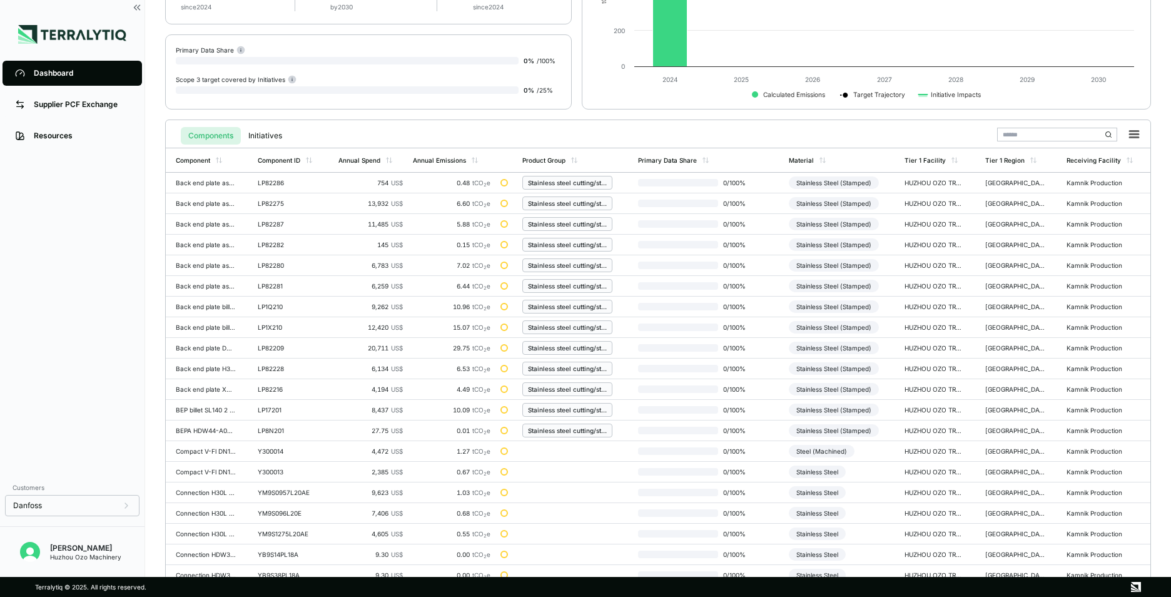
scroll to position [291, 0]
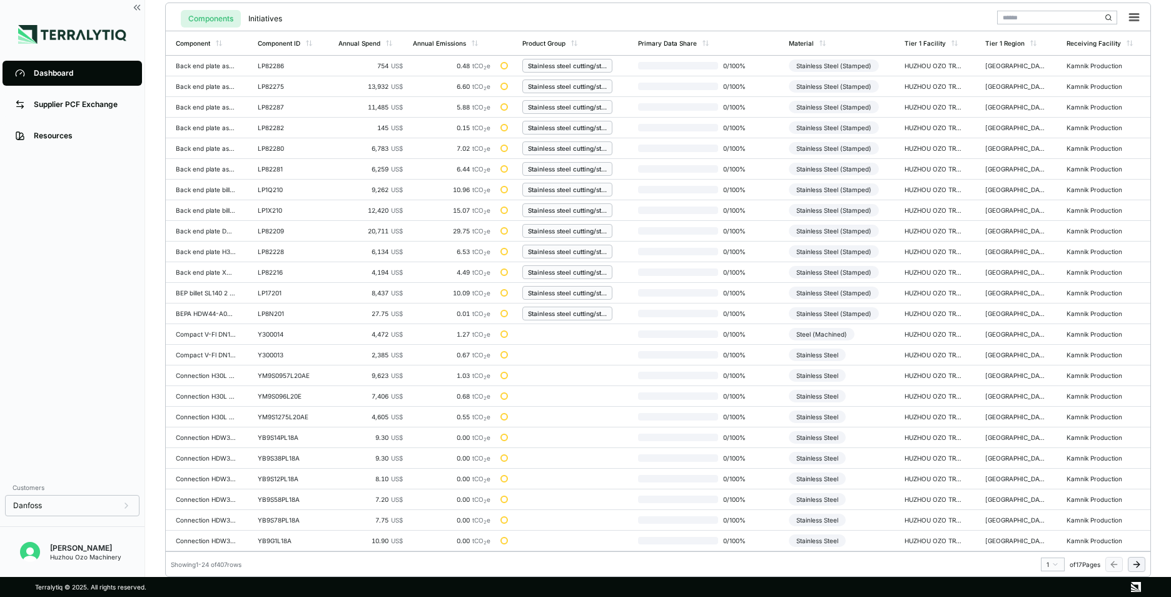
click at [1134, 564] on icon at bounding box center [1137, 564] width 6 height 0
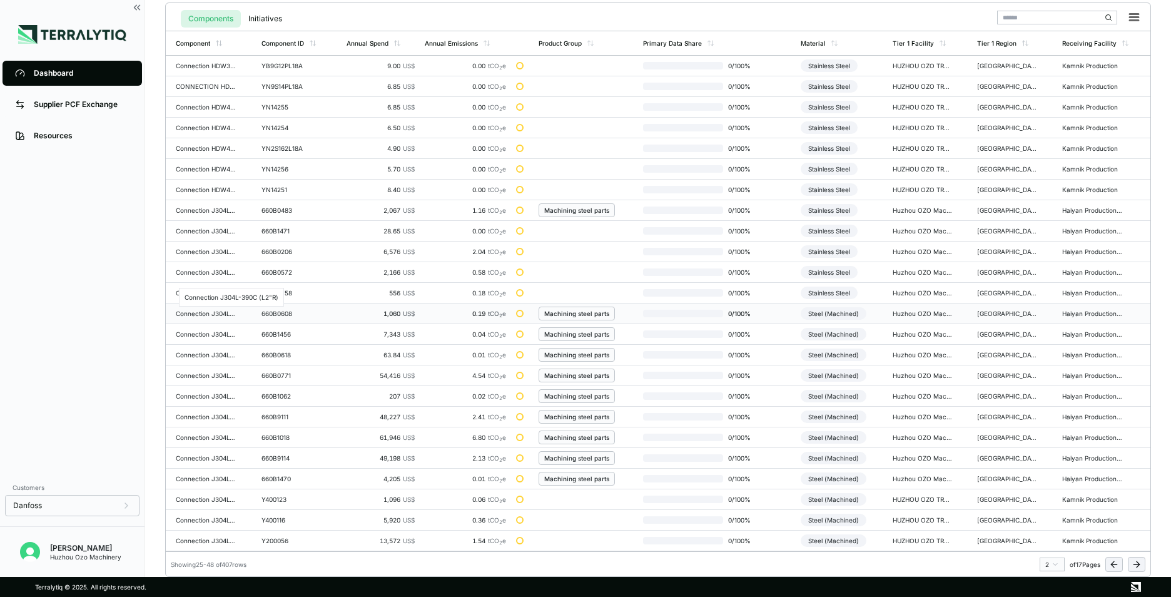
click at [223, 312] on div "Connection J304L-390C (L2"R)" at bounding box center [206, 314] width 60 height 8
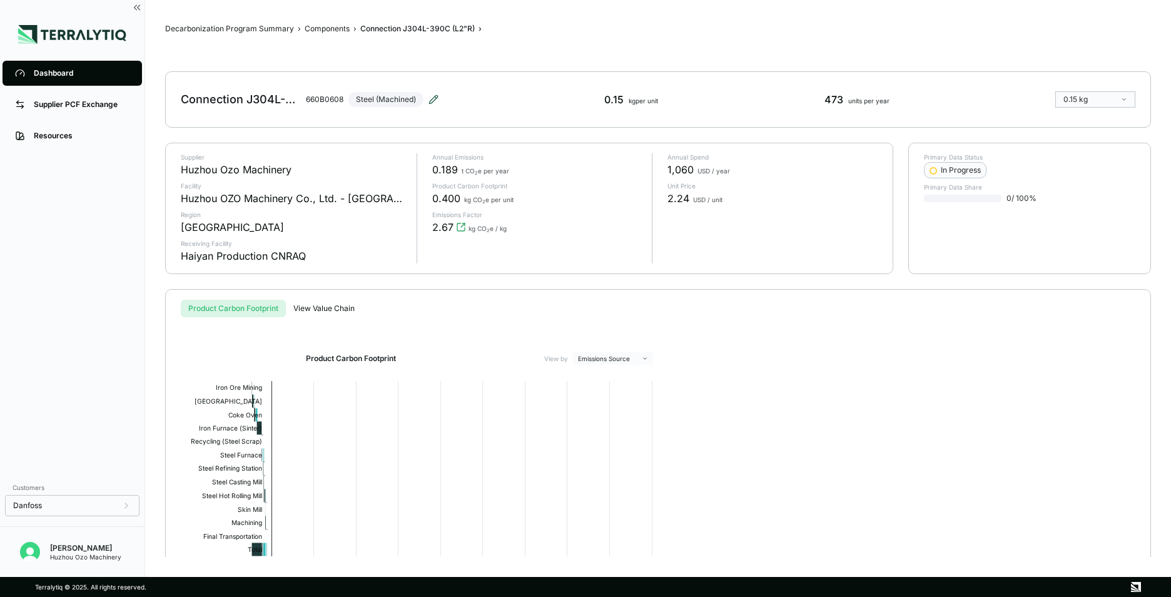
click at [432, 98] on icon at bounding box center [434, 99] width 10 height 10
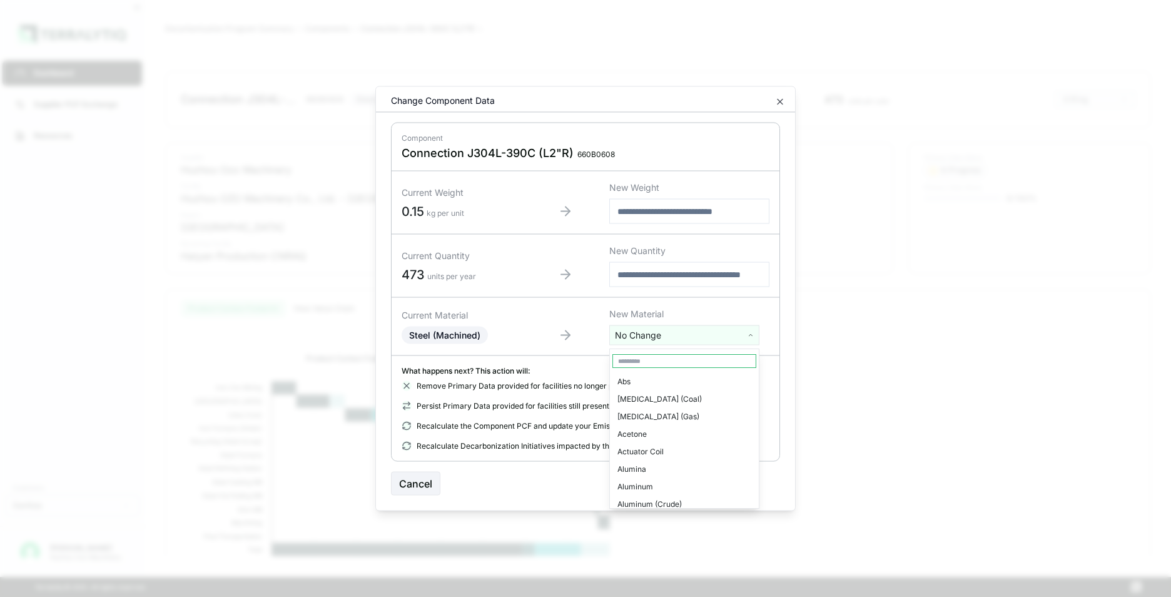
click at [664, 342] on html "Dashboard Supplier PCF Exchange Resources Customers Danfoss Kevan Liao Huzhou O…" at bounding box center [585, 298] width 1171 height 597
type input "****"
click at [654, 384] on div "Stainless Steel" at bounding box center [684, 382] width 144 height 18
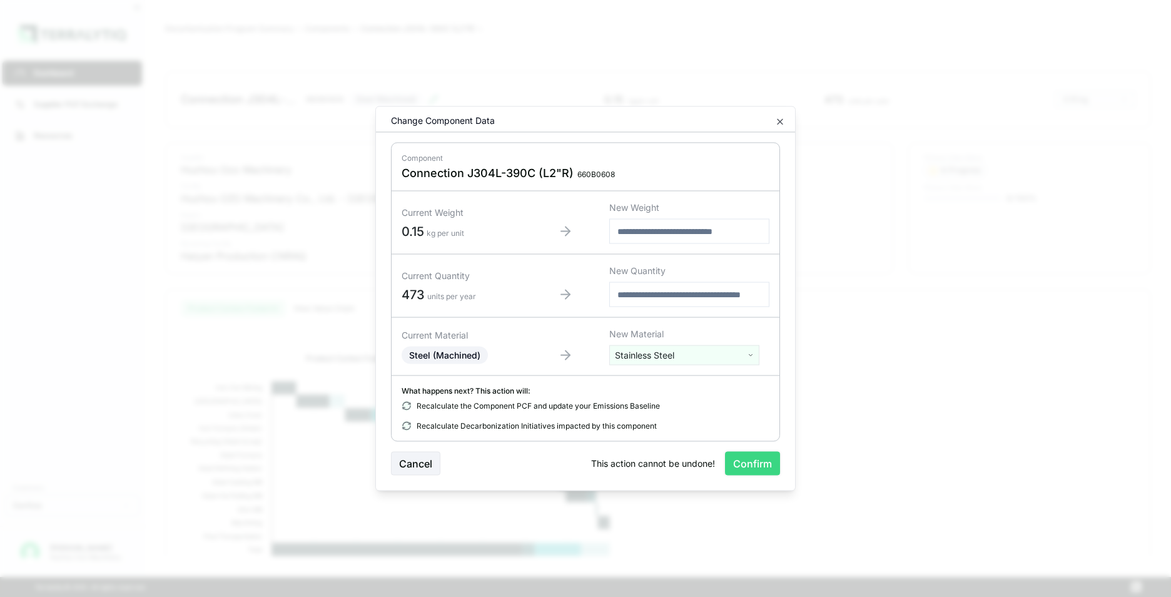
click at [756, 461] on button "Confirm" at bounding box center [752, 464] width 55 height 24
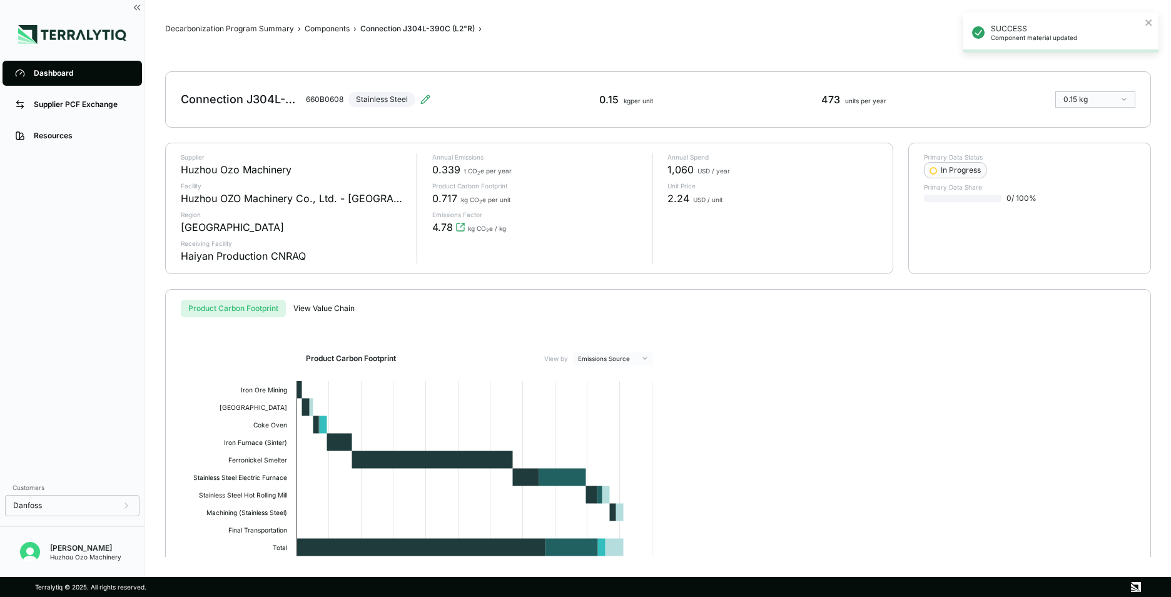
click at [35, 69] on div "Dashboard" at bounding box center [82, 73] width 96 height 10
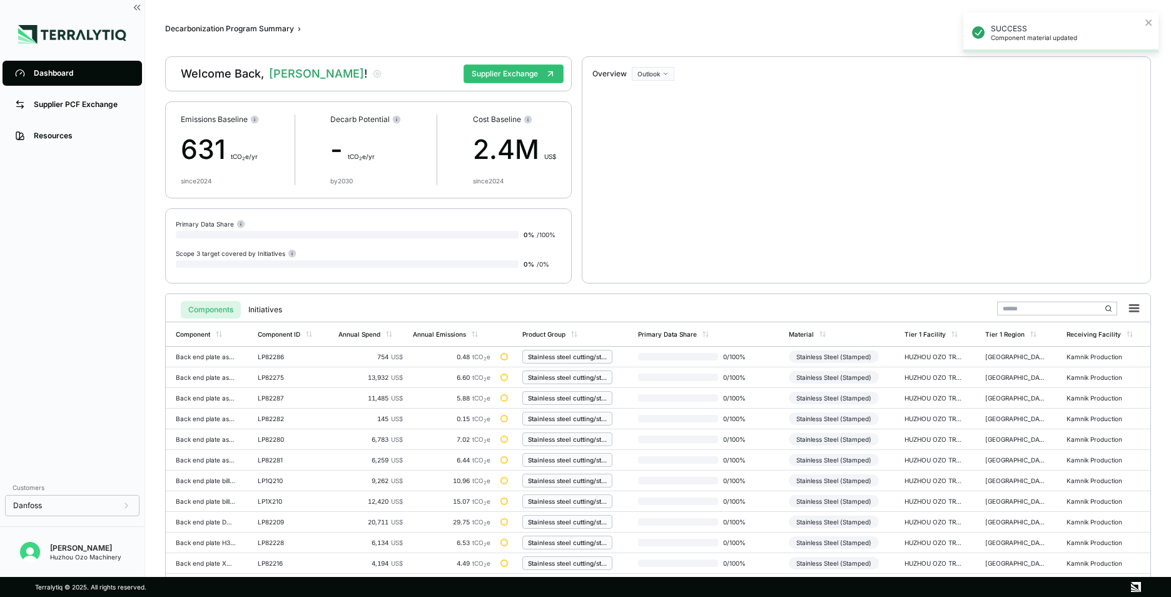
scroll to position [291, 0]
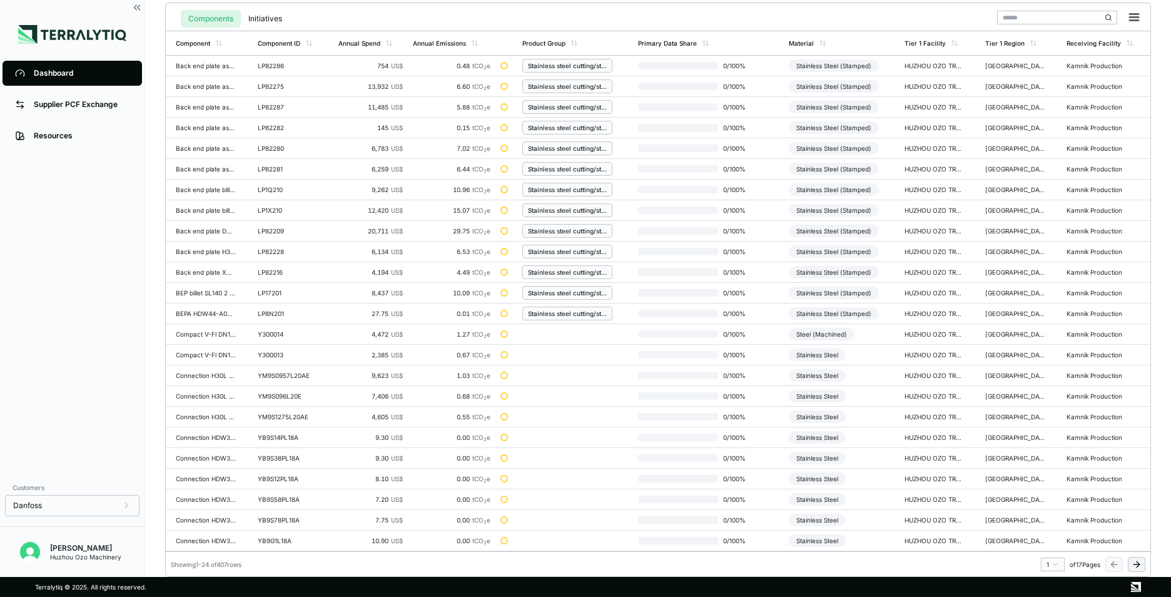
click at [1136, 562] on icon at bounding box center [1137, 564] width 10 height 10
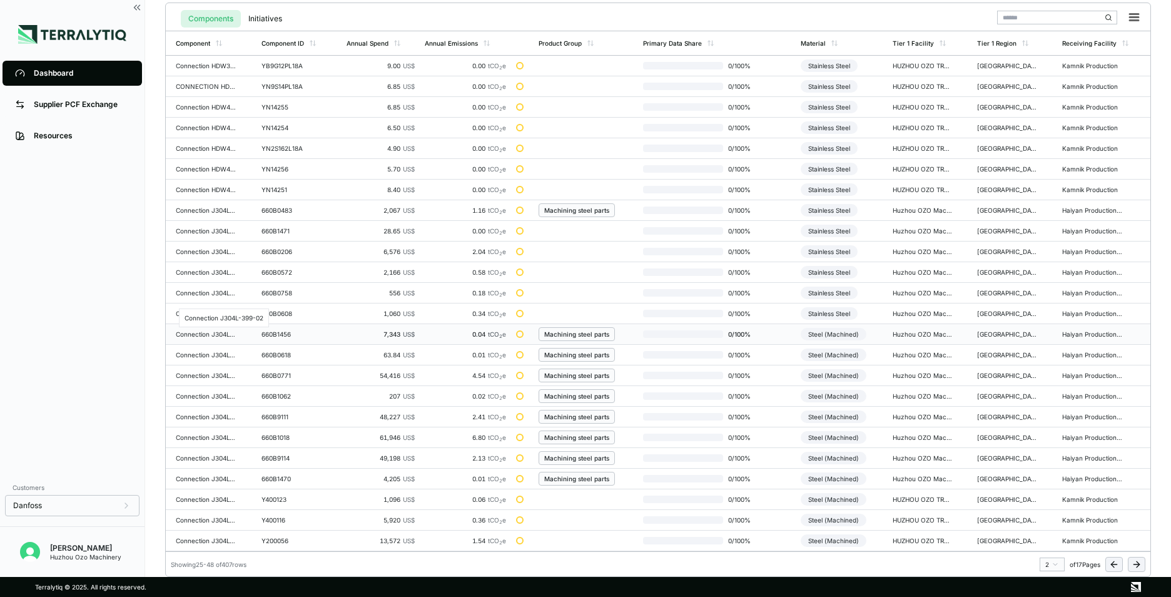
click at [211, 336] on div "Connection J304L-399-02" at bounding box center [206, 334] width 60 height 8
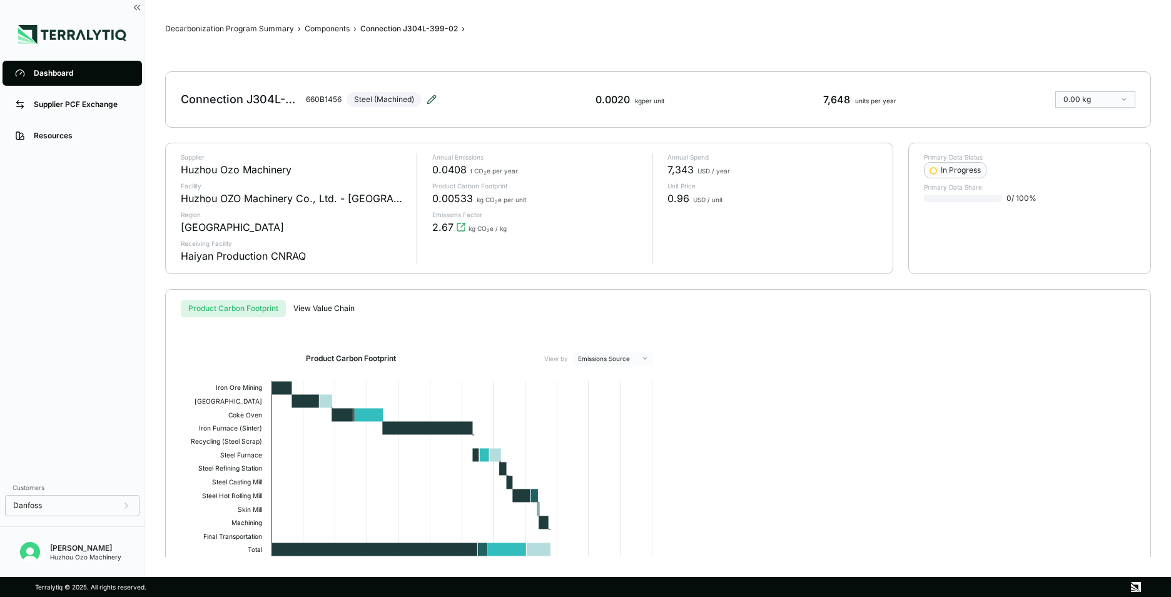
click at [432, 96] on icon at bounding box center [432, 99] width 10 height 10
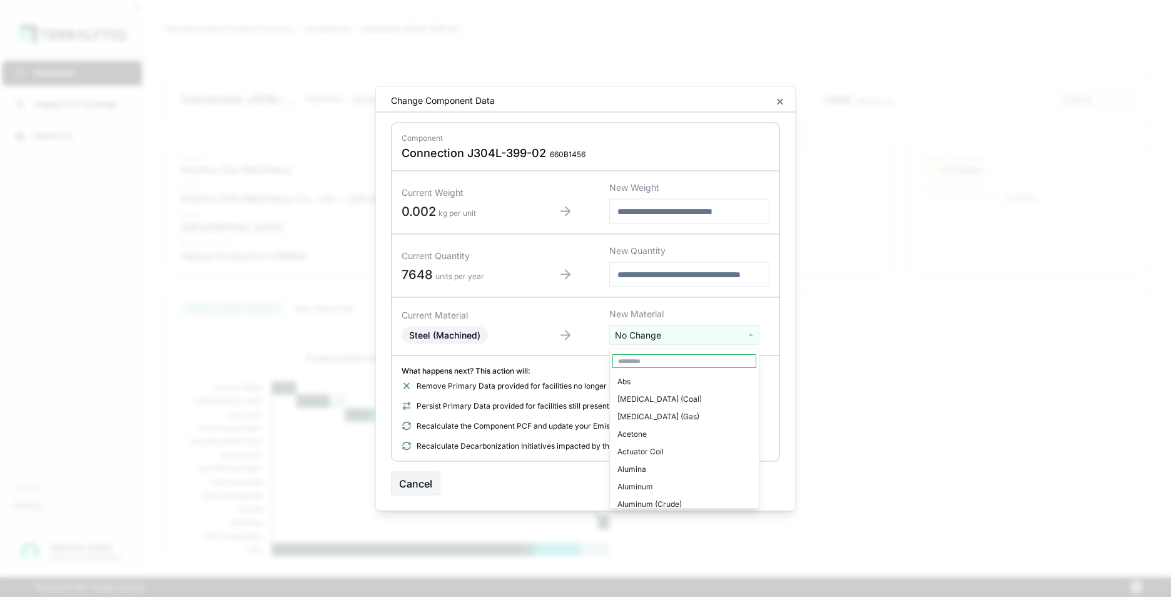
click at [644, 338] on html "Dashboard Supplier PCF Exchange Resources Customers Danfoss Kevan Liao Huzhou O…" at bounding box center [585, 298] width 1171 height 597
type input "****"
click at [664, 381] on div "Stainless Steel" at bounding box center [684, 382] width 144 height 18
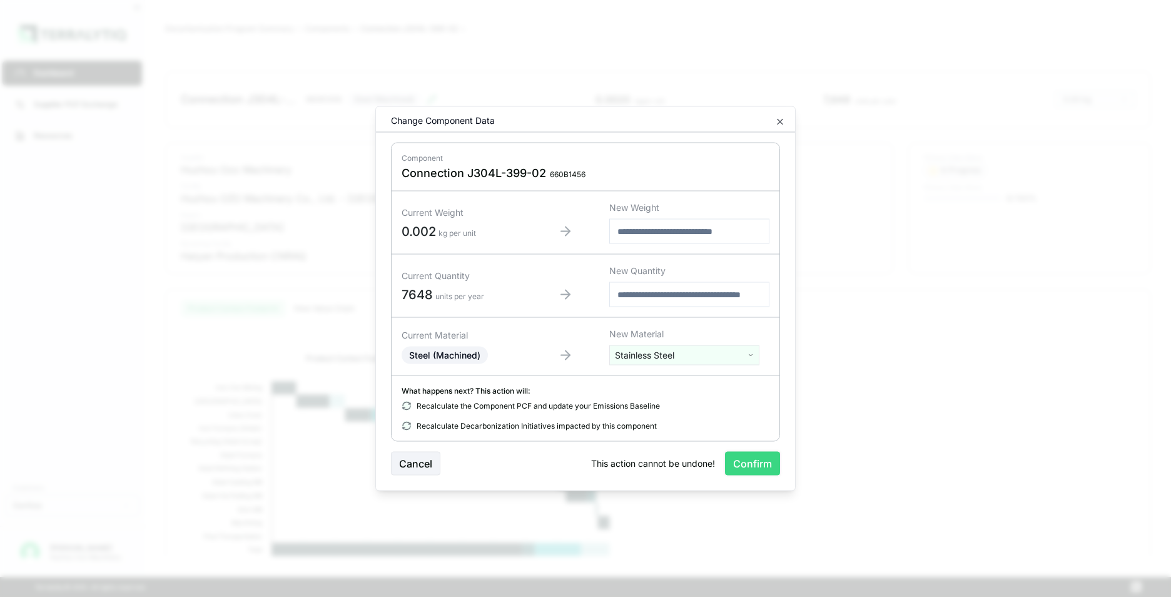
click at [753, 462] on button "Confirm" at bounding box center [752, 464] width 55 height 24
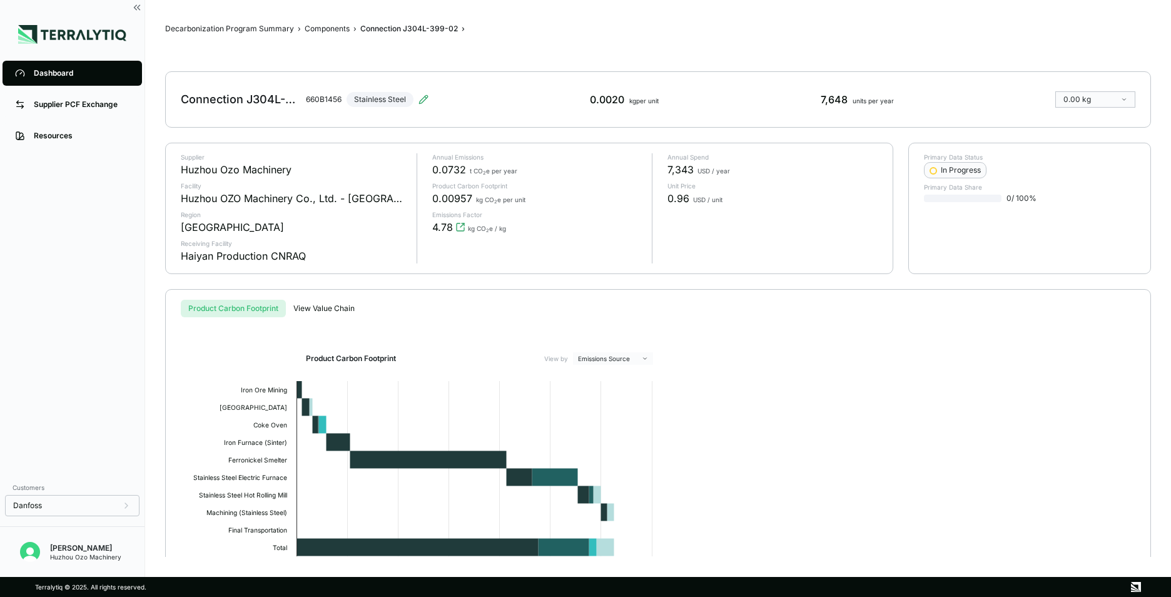
click at [71, 68] on div "Dashboard" at bounding box center [82, 73] width 96 height 10
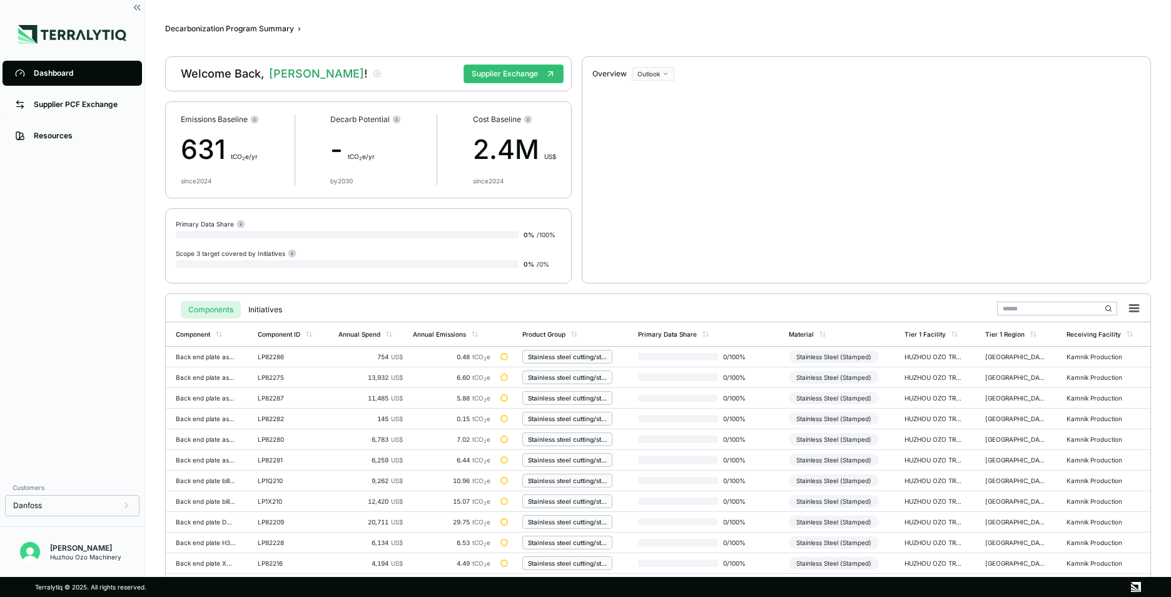
scroll to position [291, 0]
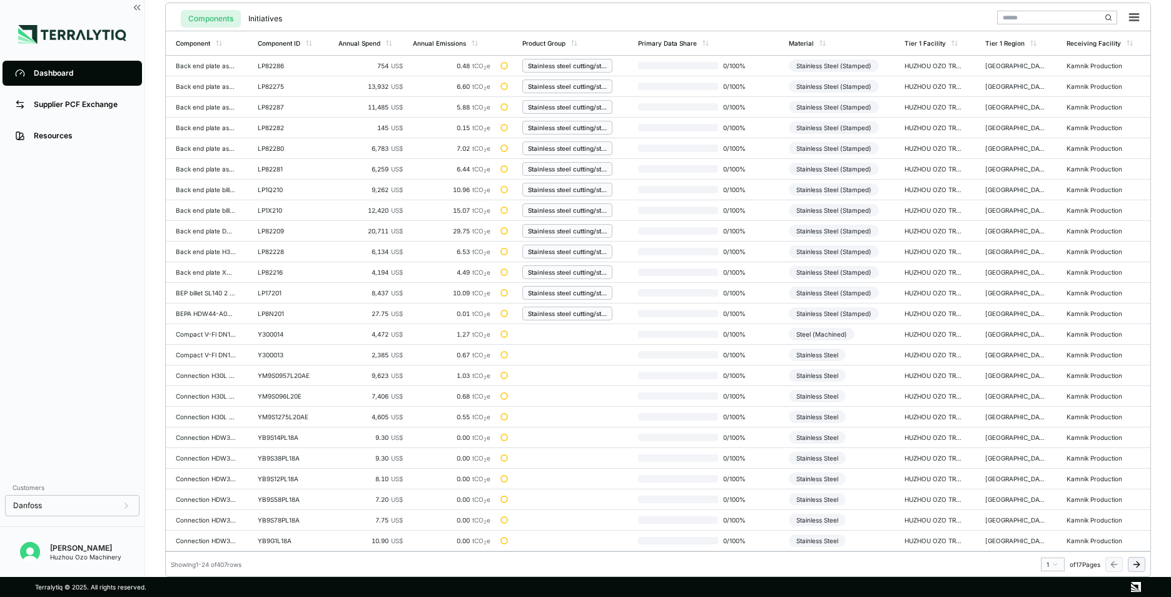
click at [1135, 566] on icon at bounding box center [1137, 564] width 10 height 10
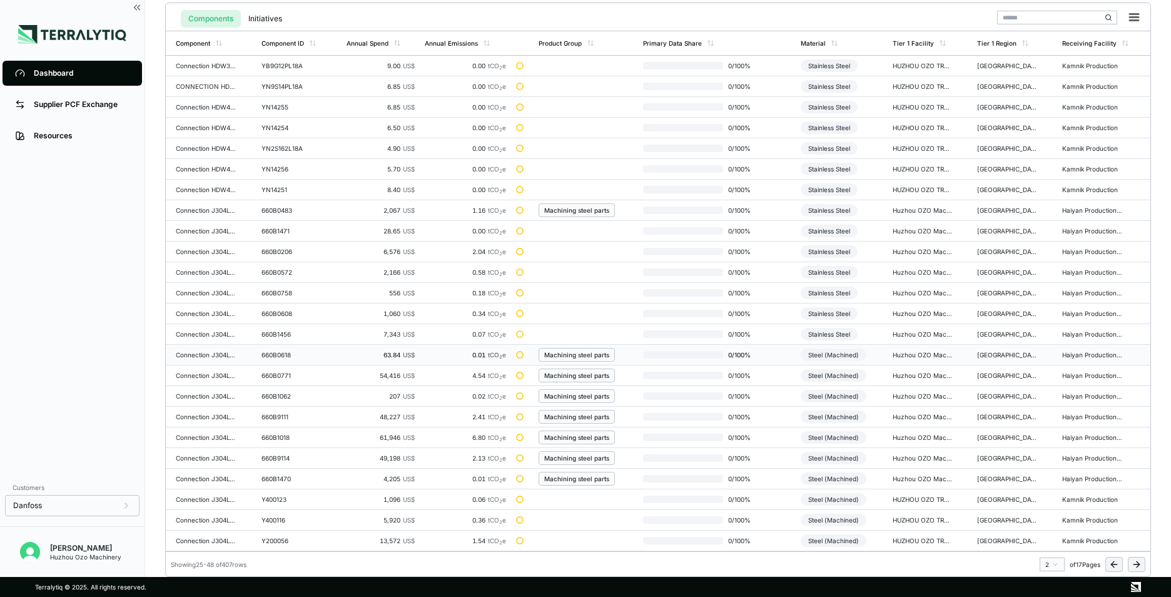
click at [221, 358] on td "Connection J304L-399C (L3/4"G)" at bounding box center [211, 355] width 91 height 21
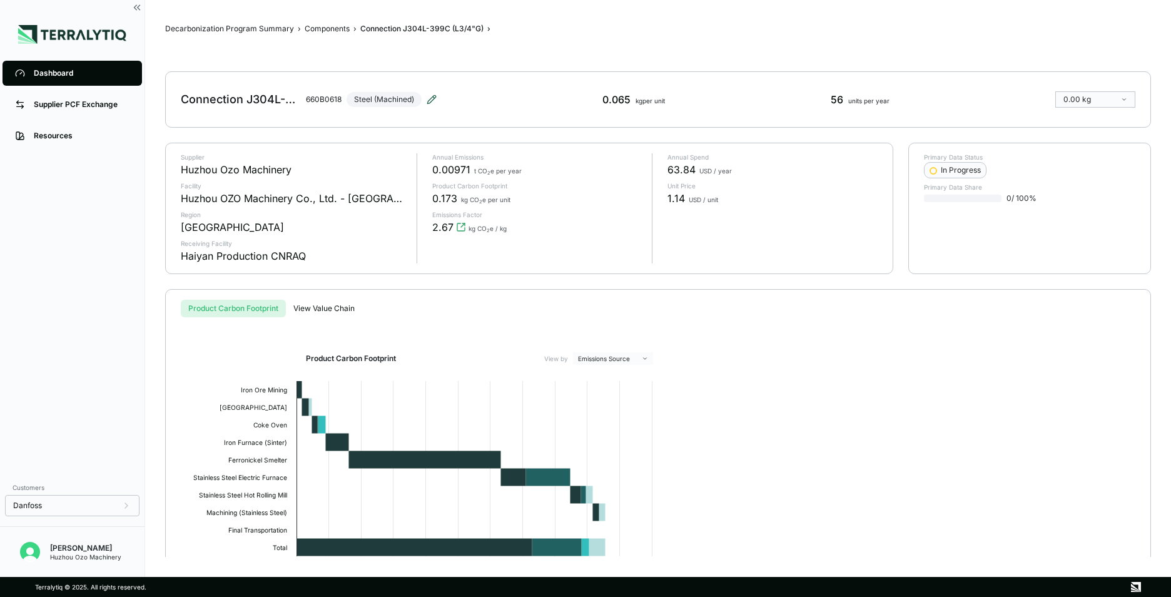
click at [430, 99] on icon at bounding box center [432, 99] width 10 height 10
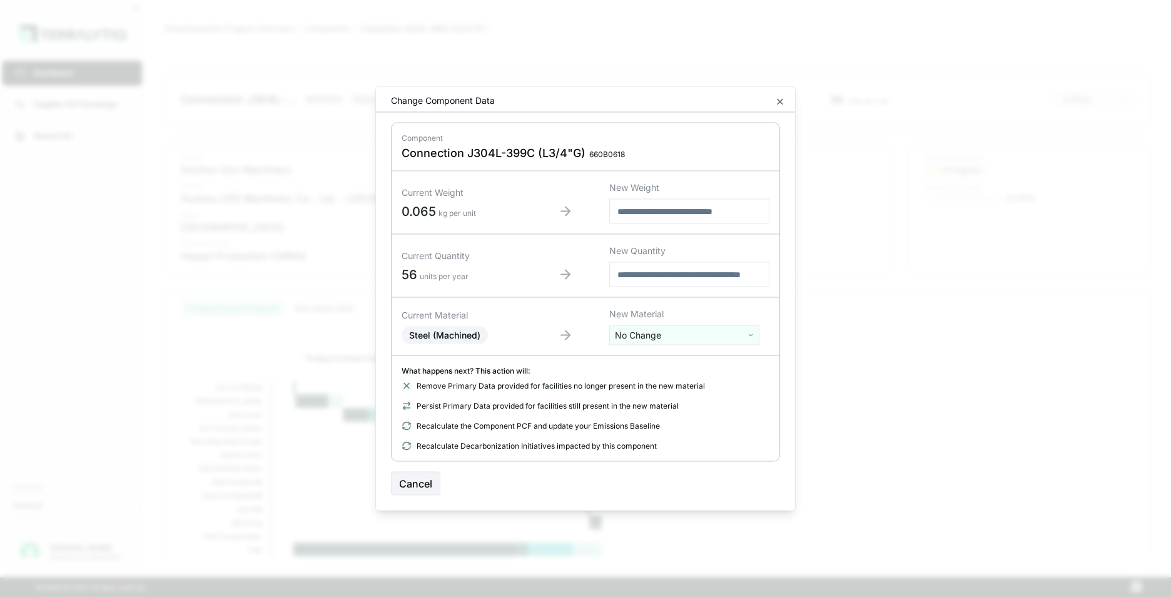
click at [658, 339] on html "Dashboard Supplier PCF Exchange Resources Customers Danfoss Kevan Liao Huzhou O…" at bounding box center [585, 298] width 1171 height 597
type input "***"
click at [664, 403] on div "Stainless Steel" at bounding box center [684, 399] width 144 height 18
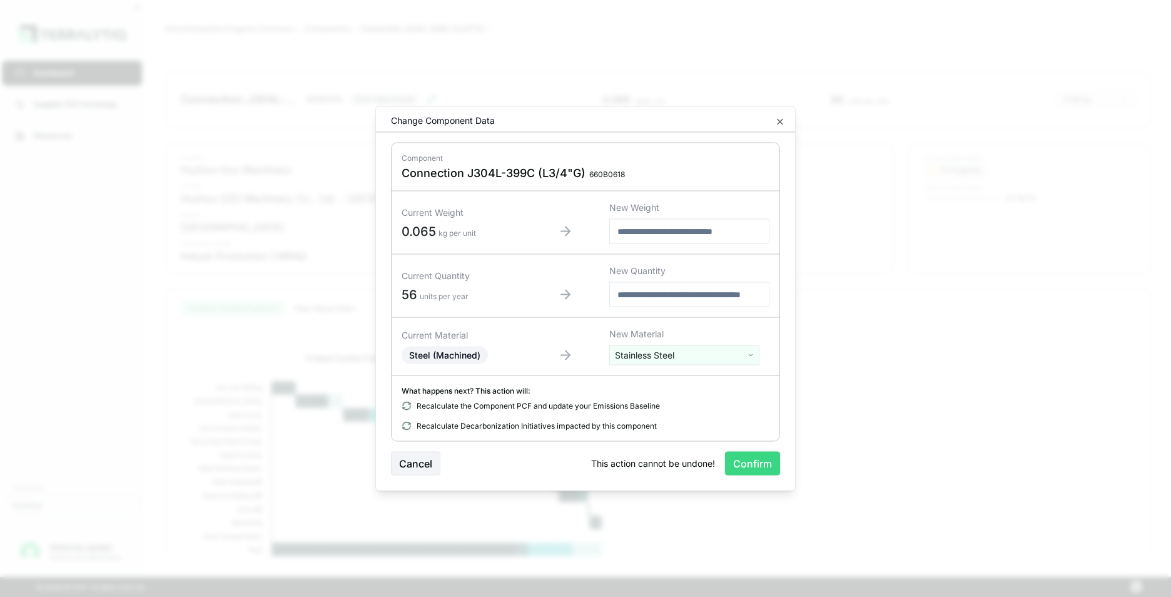
click at [748, 462] on button "Confirm" at bounding box center [752, 464] width 55 height 24
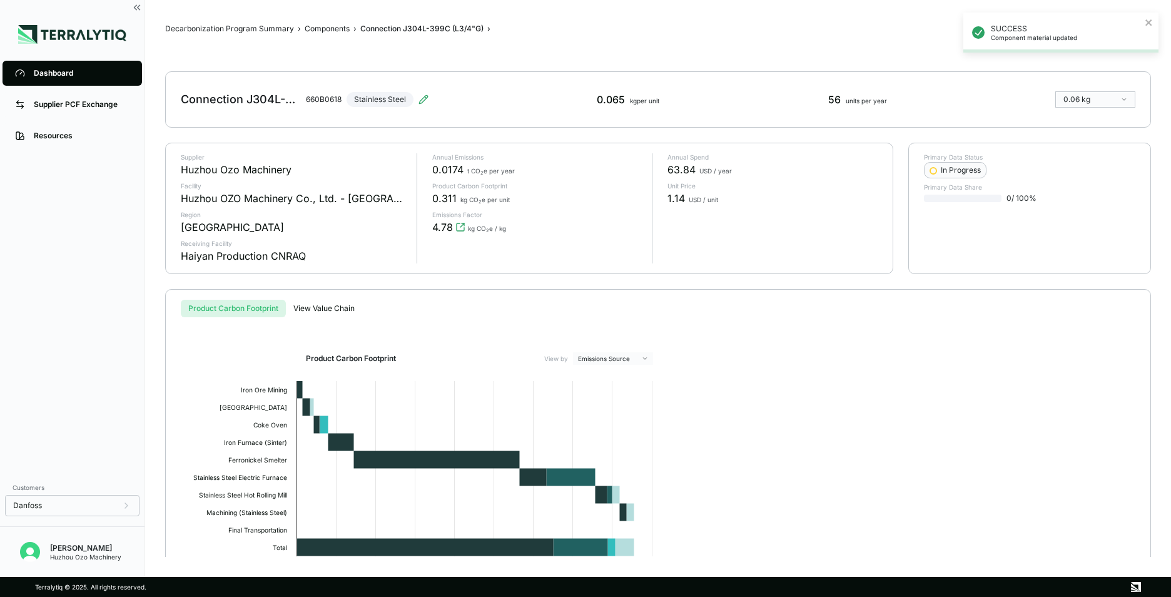
scroll to position [63, 0]
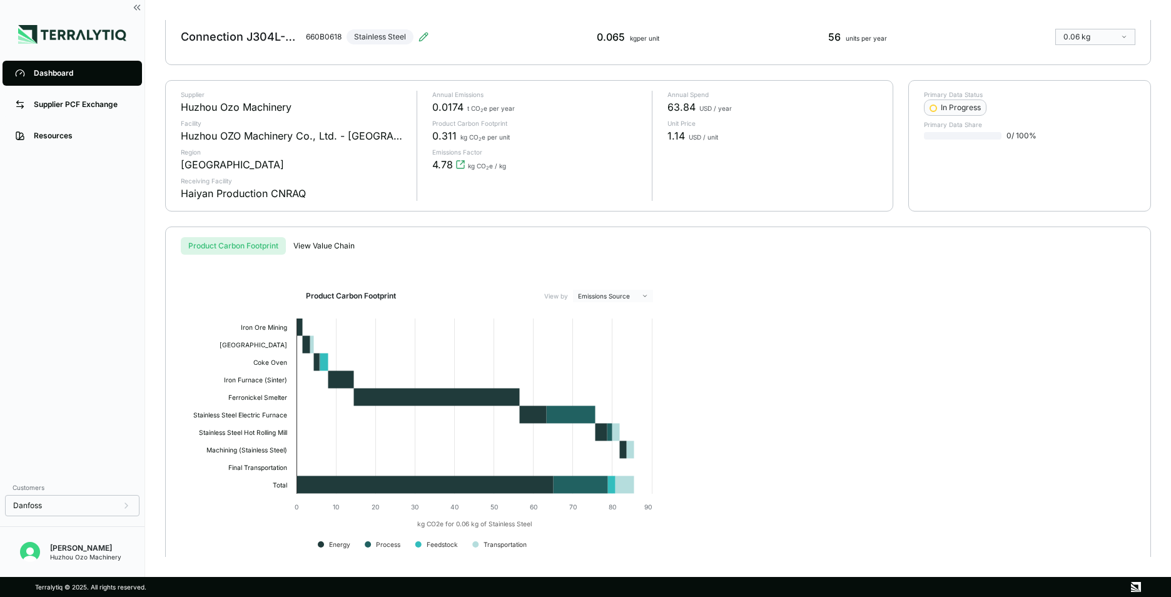
click at [49, 74] on div "Dashboard" at bounding box center [82, 73] width 96 height 10
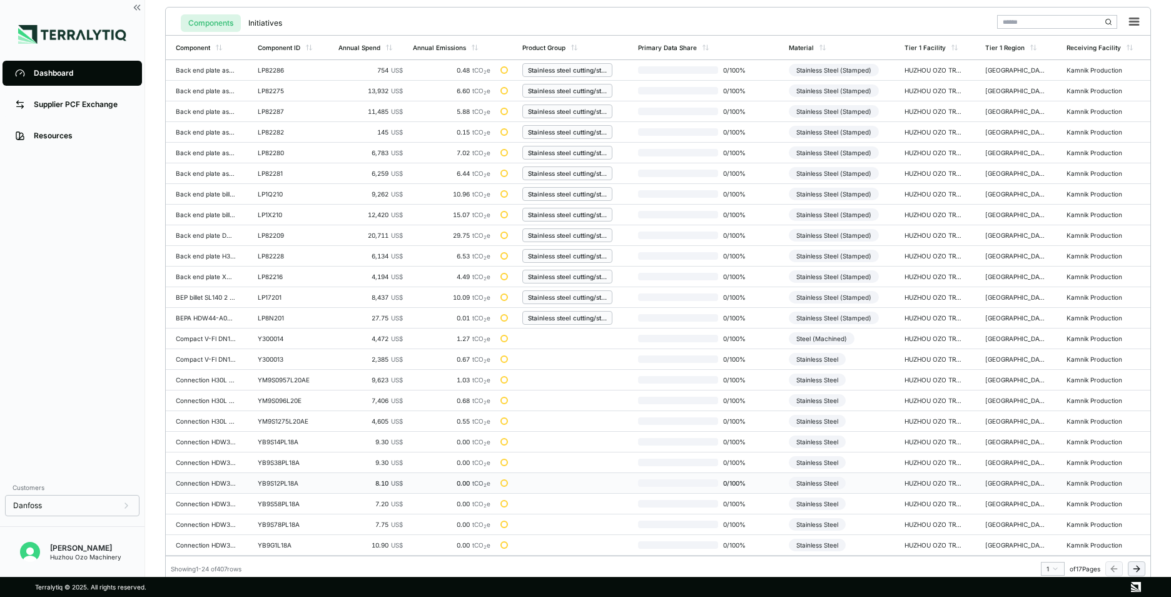
scroll to position [291, 0]
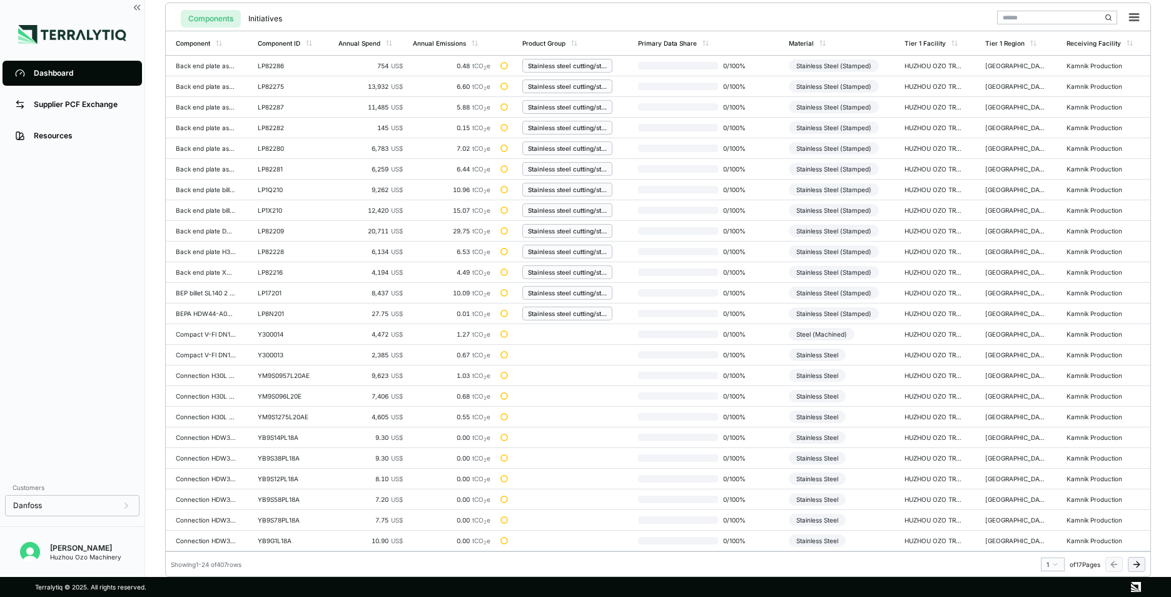
click at [1137, 562] on icon at bounding box center [1137, 564] width 10 height 10
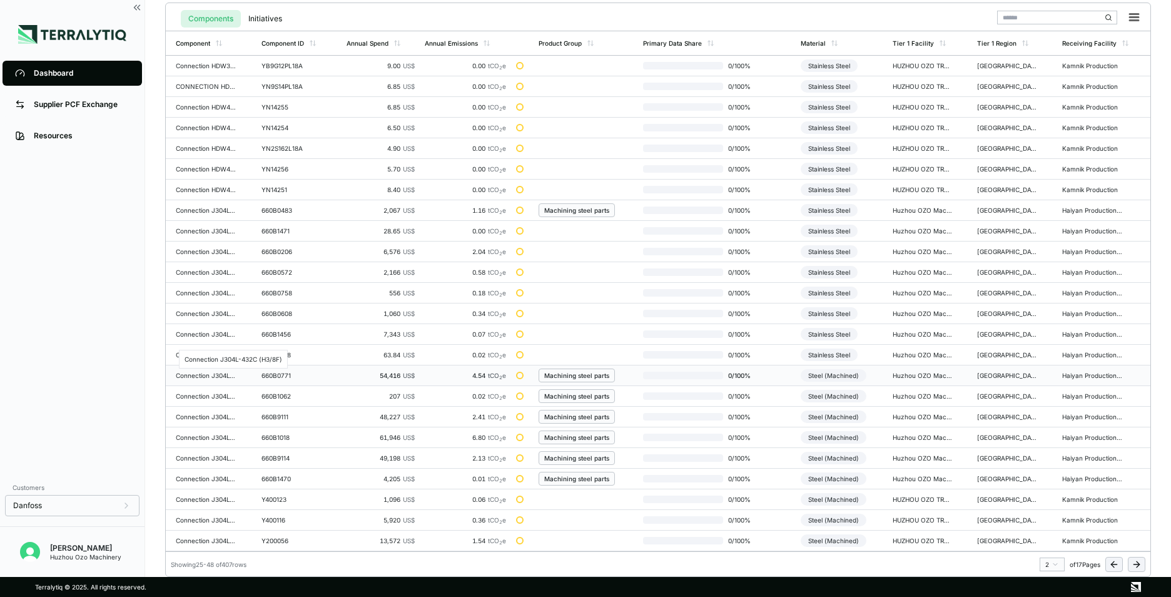
click at [213, 373] on div "Connection J304L-432C (H3/8F)" at bounding box center [206, 376] width 60 height 8
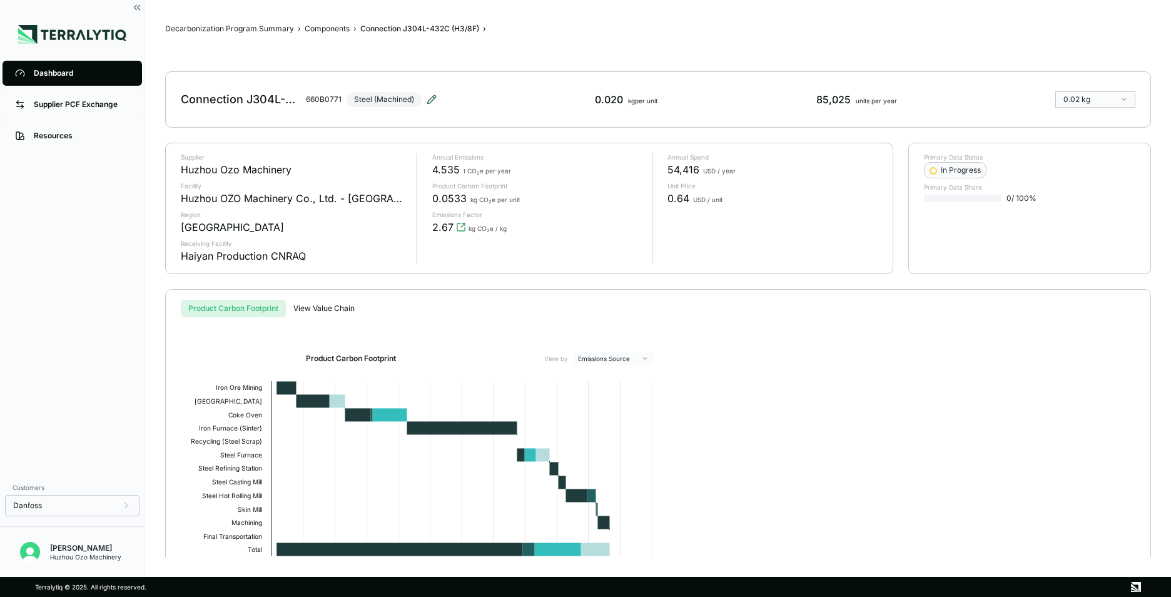
click at [429, 96] on icon at bounding box center [432, 99] width 10 height 10
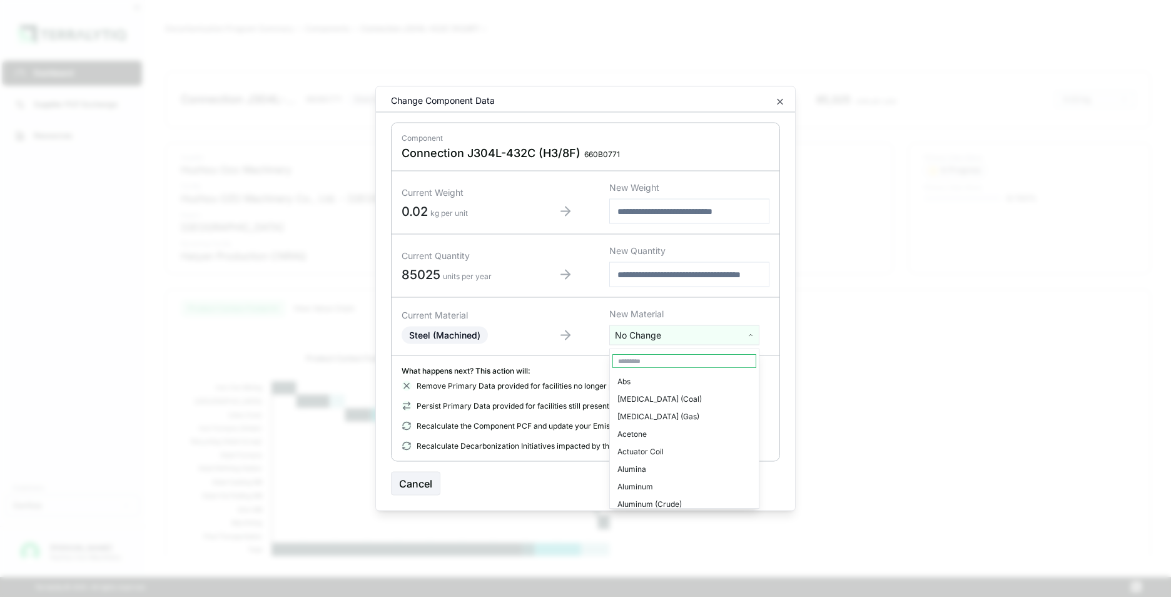
click at [659, 335] on html "Dashboard Supplier PCF Exchange Resources Customers Danfoss Kevan Liao Huzhou O…" at bounding box center [585, 298] width 1171 height 597
type input "***"
click at [669, 398] on div "Stainless Steel" at bounding box center [684, 399] width 144 height 18
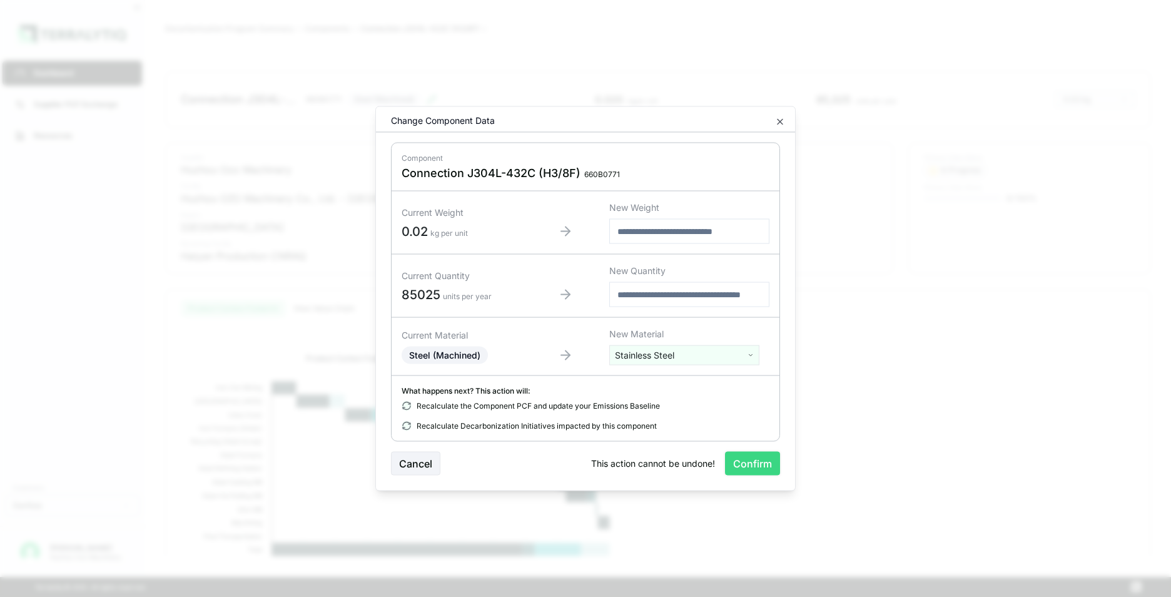
click at [748, 465] on button "Confirm" at bounding box center [752, 464] width 55 height 24
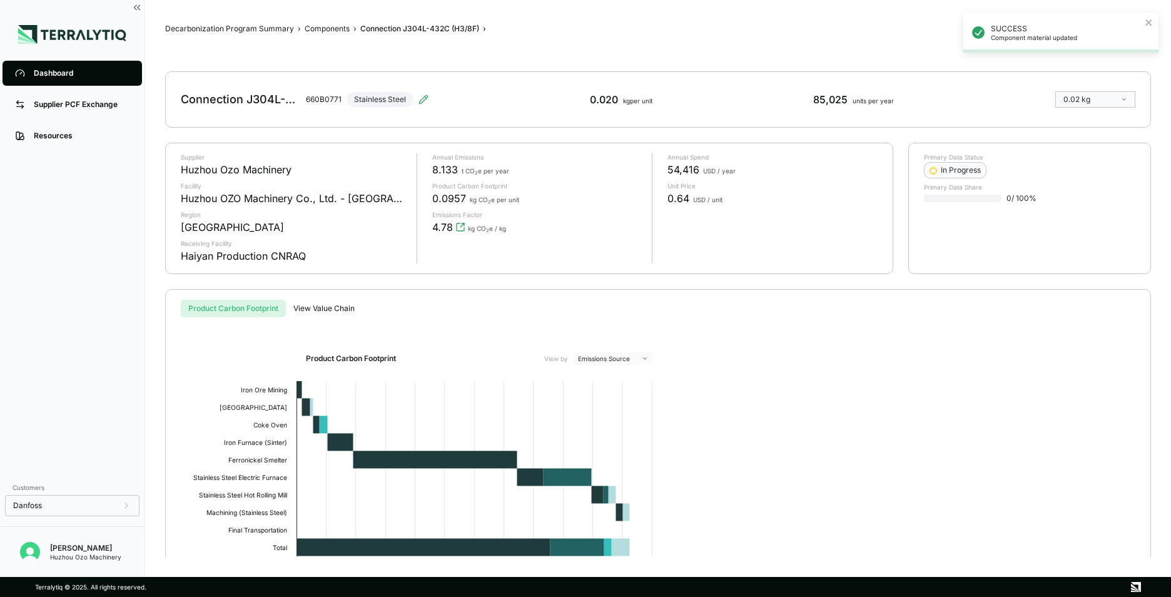
click at [61, 69] on div "Dashboard" at bounding box center [82, 73] width 96 height 10
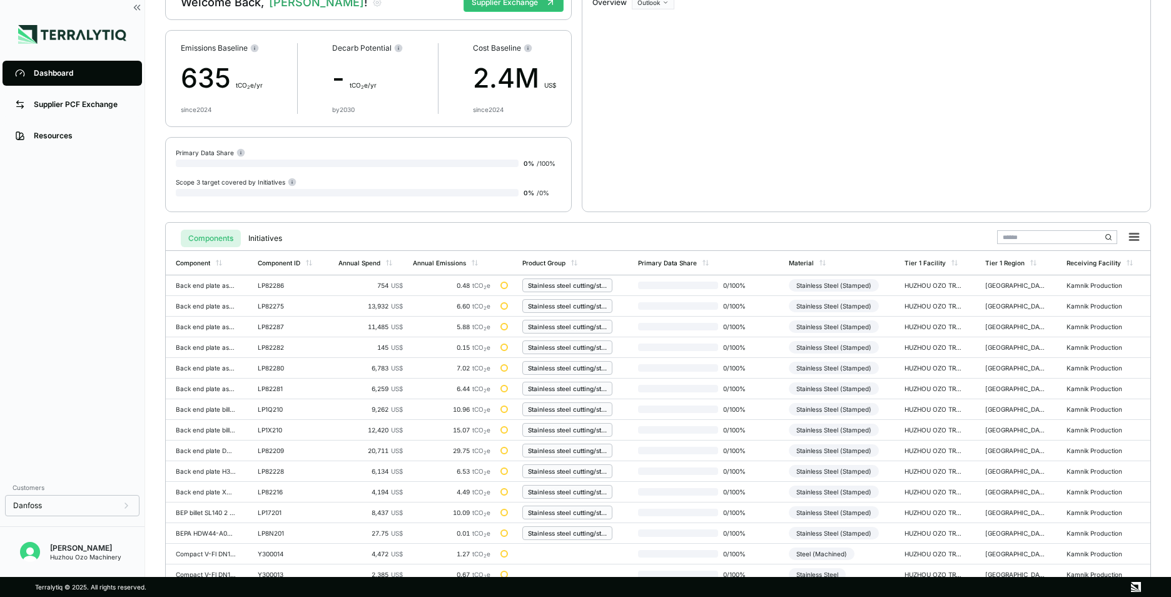
scroll to position [291, 0]
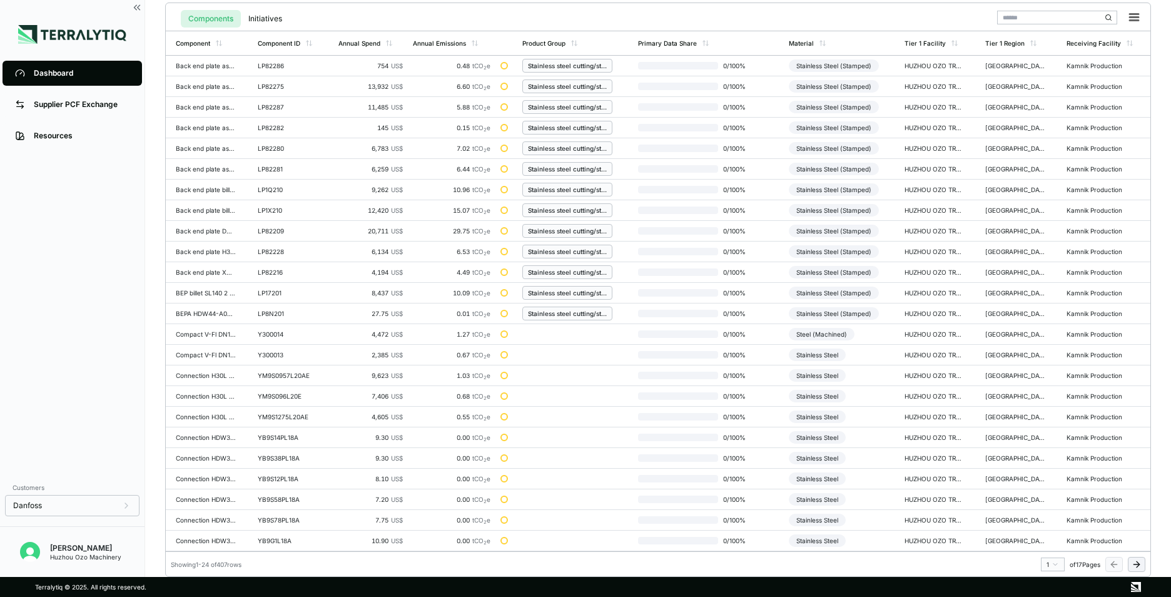
click at [1135, 565] on icon at bounding box center [1137, 564] width 10 height 10
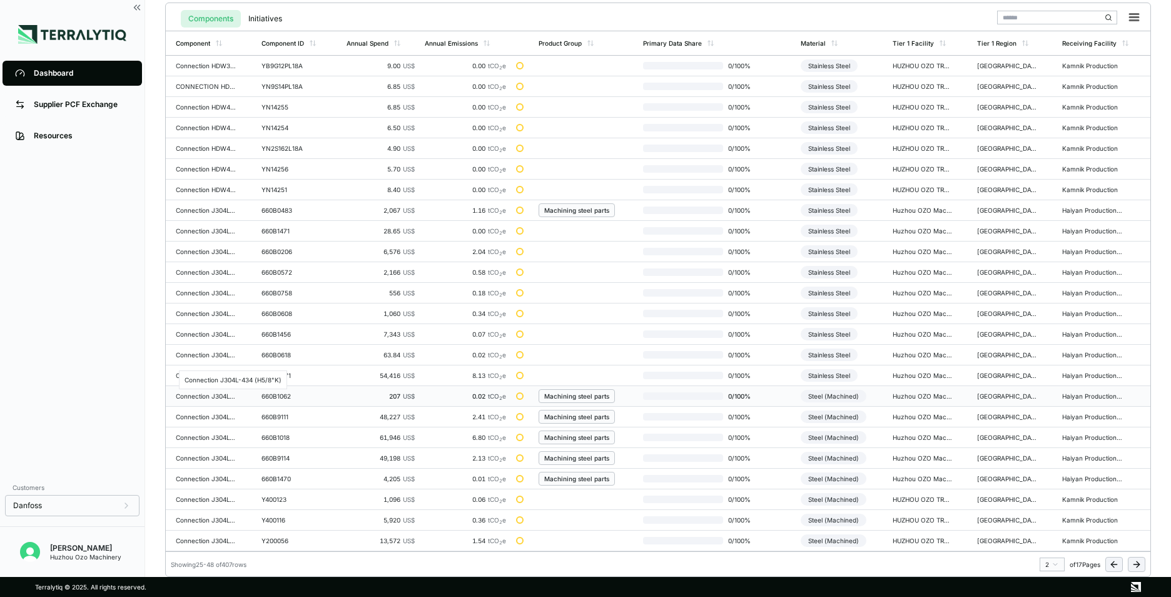
click at [211, 393] on div "Connection J304L-434 (H5/8"K)" at bounding box center [206, 396] width 60 height 8
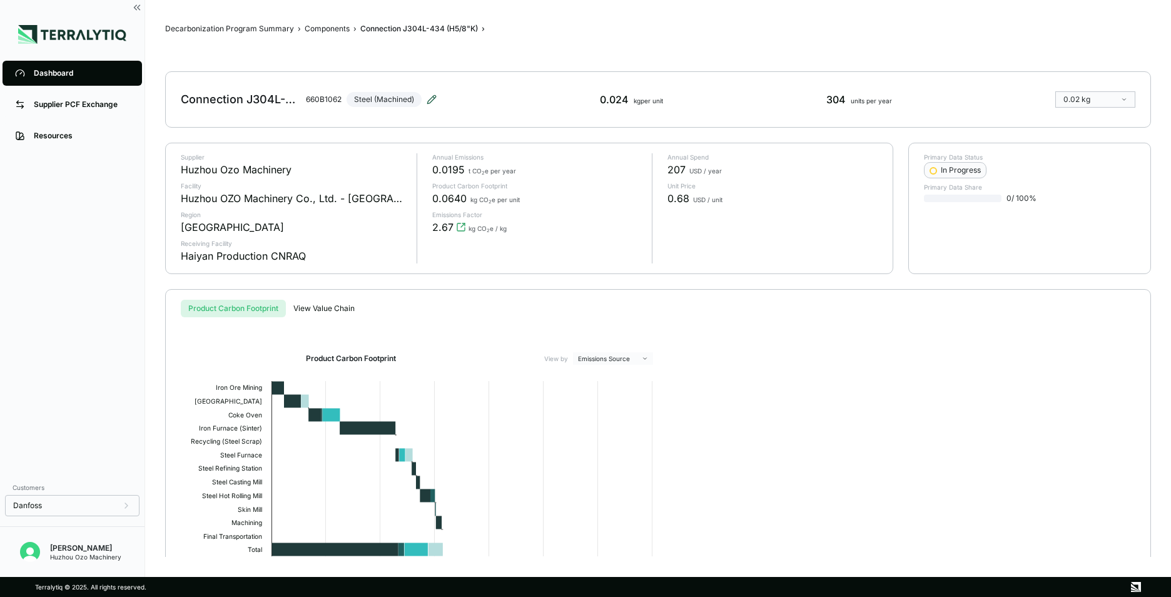
click at [432, 96] on icon at bounding box center [432, 99] width 10 height 10
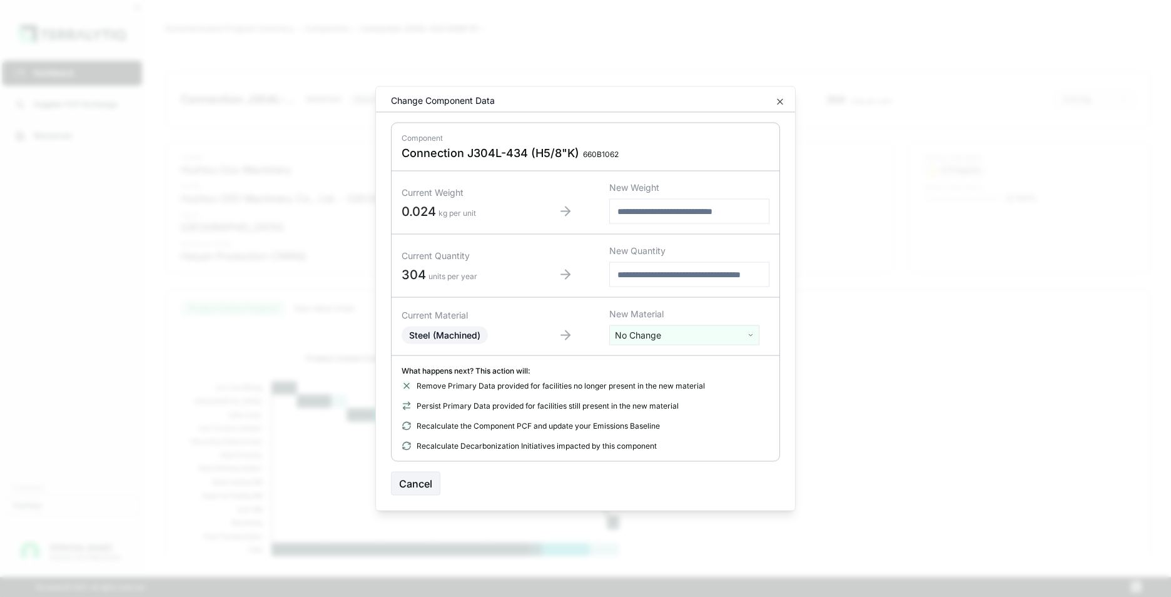
click at [650, 333] on html "Dashboard Supplier PCF Exchange Resources Customers Danfoss Kevan Liao Huzhou O…" at bounding box center [585, 298] width 1171 height 597
type input "****"
click at [652, 383] on div "Stainless Steel" at bounding box center [684, 382] width 144 height 18
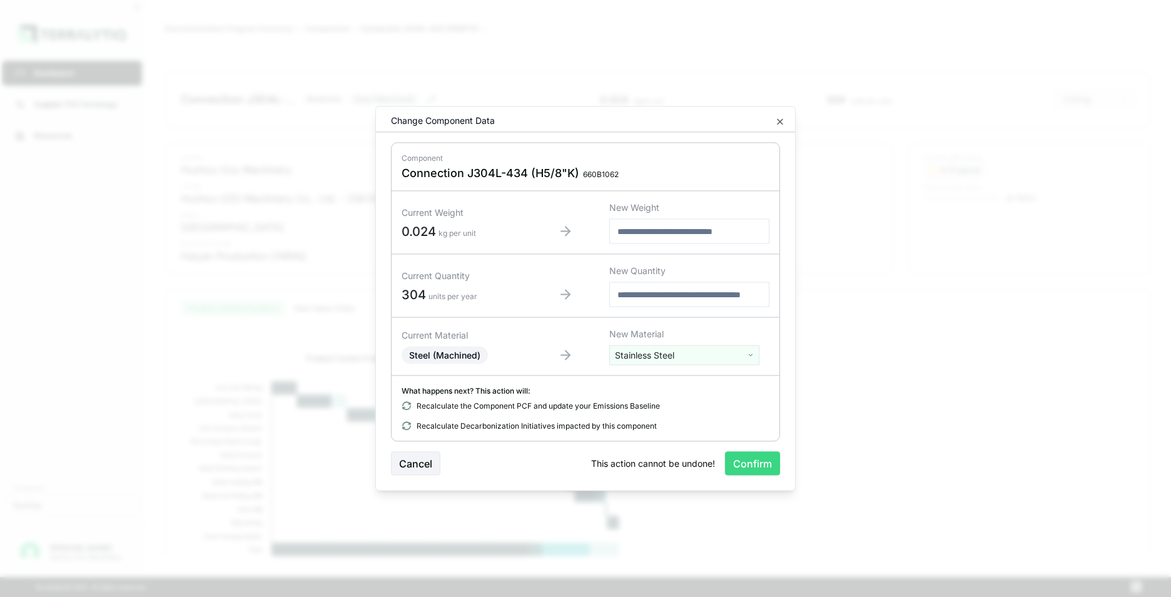
click at [743, 462] on button "Confirm" at bounding box center [752, 464] width 55 height 24
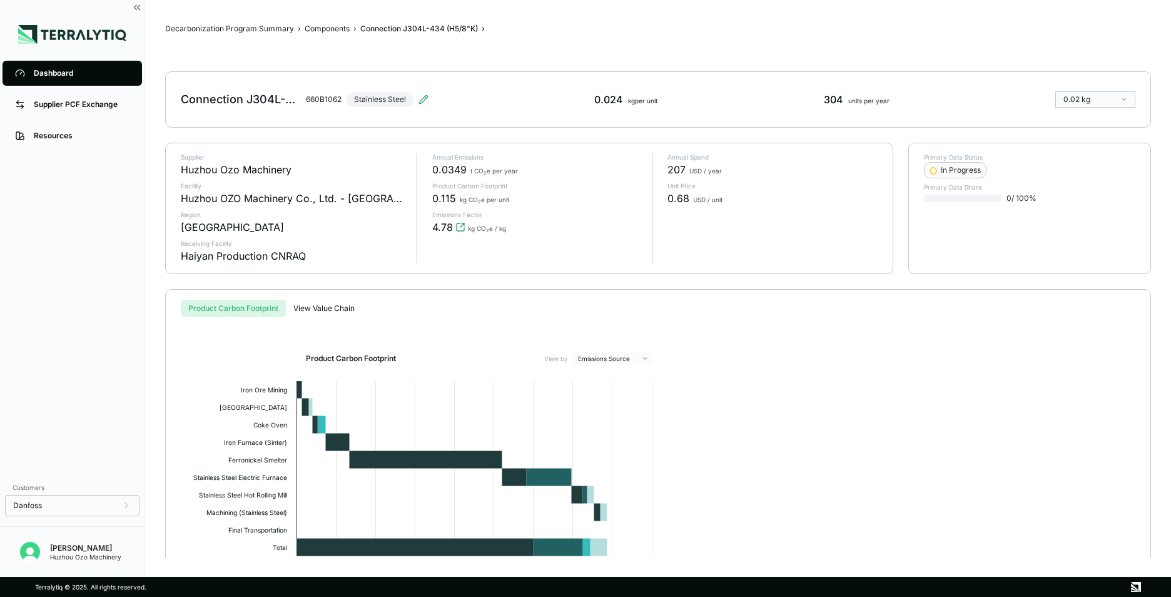
click at [41, 70] on div "Dashboard" at bounding box center [82, 73] width 96 height 10
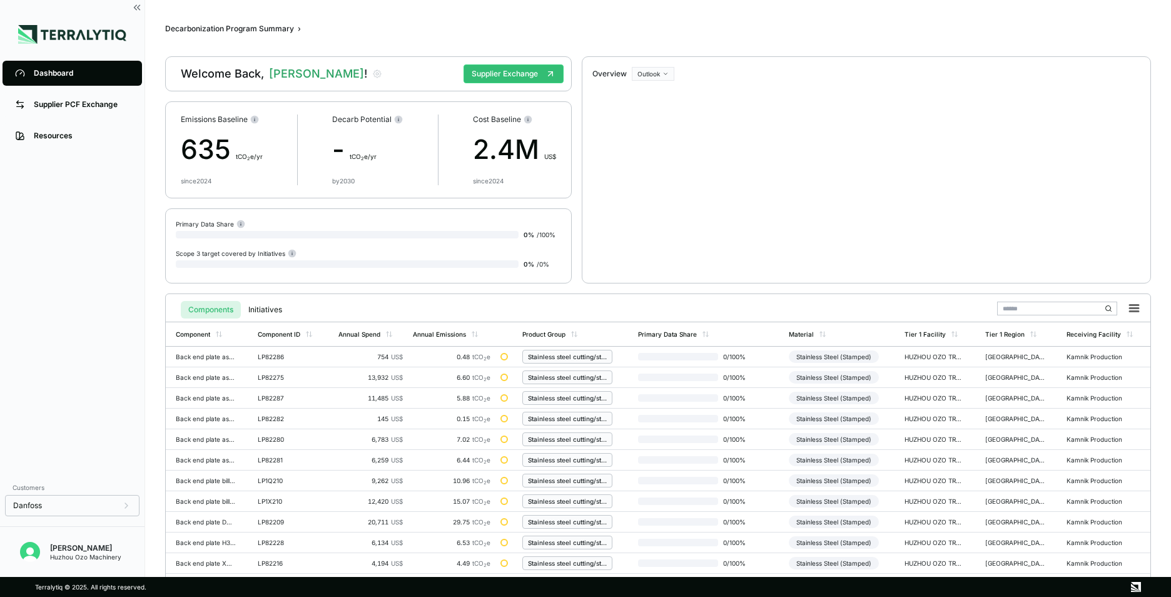
scroll to position [291, 0]
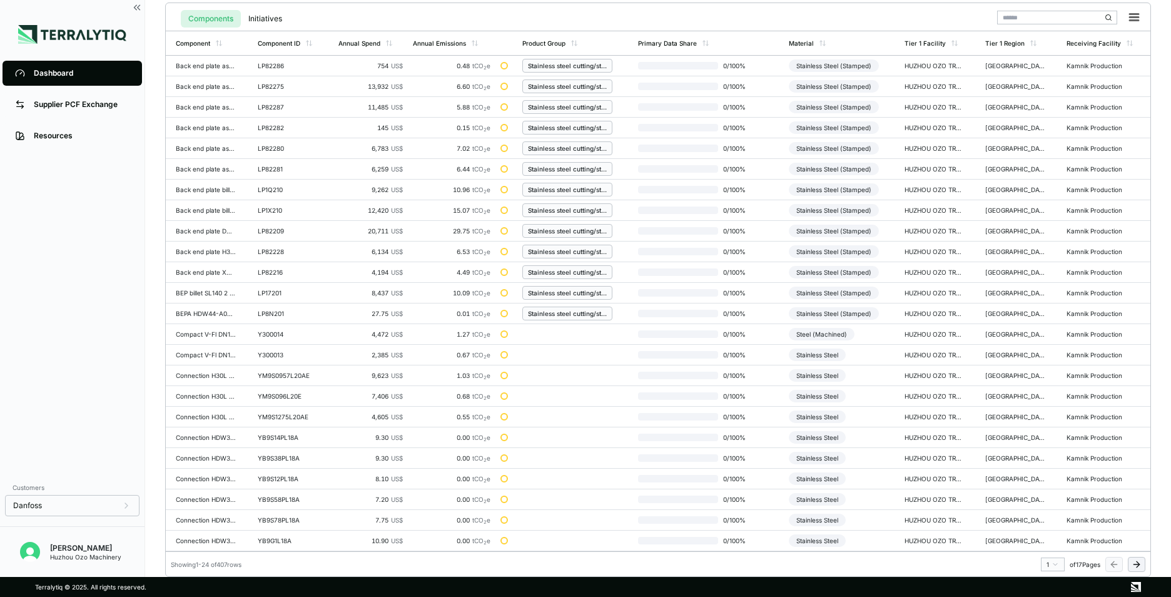
click at [1135, 566] on icon at bounding box center [1137, 564] width 10 height 10
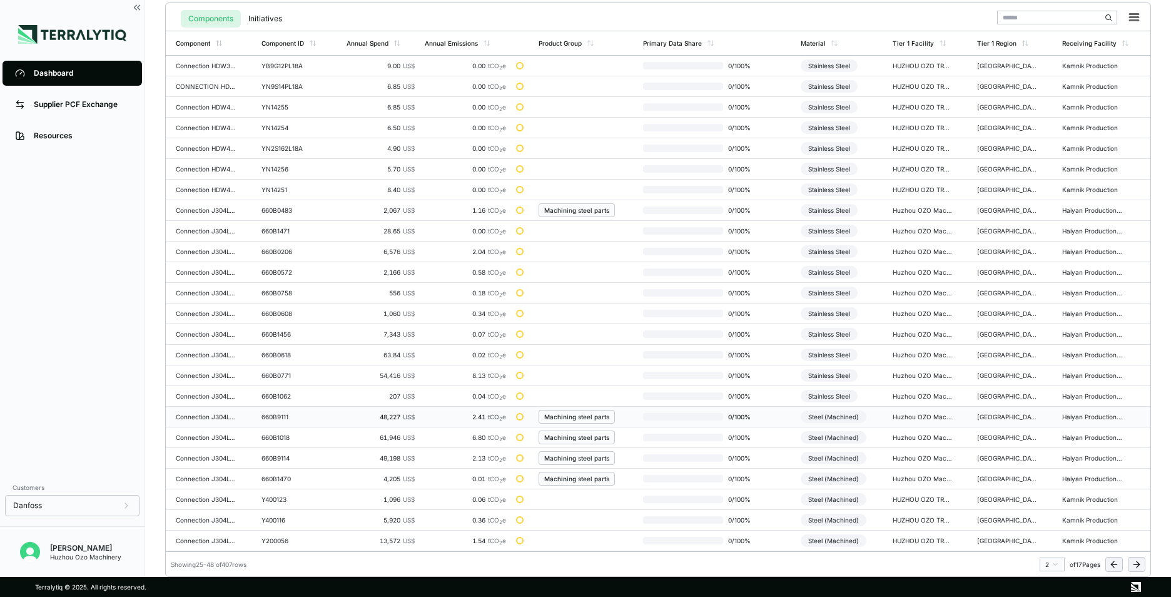
click at [221, 421] on td "Connection J304L-440-04E" at bounding box center [211, 417] width 91 height 21
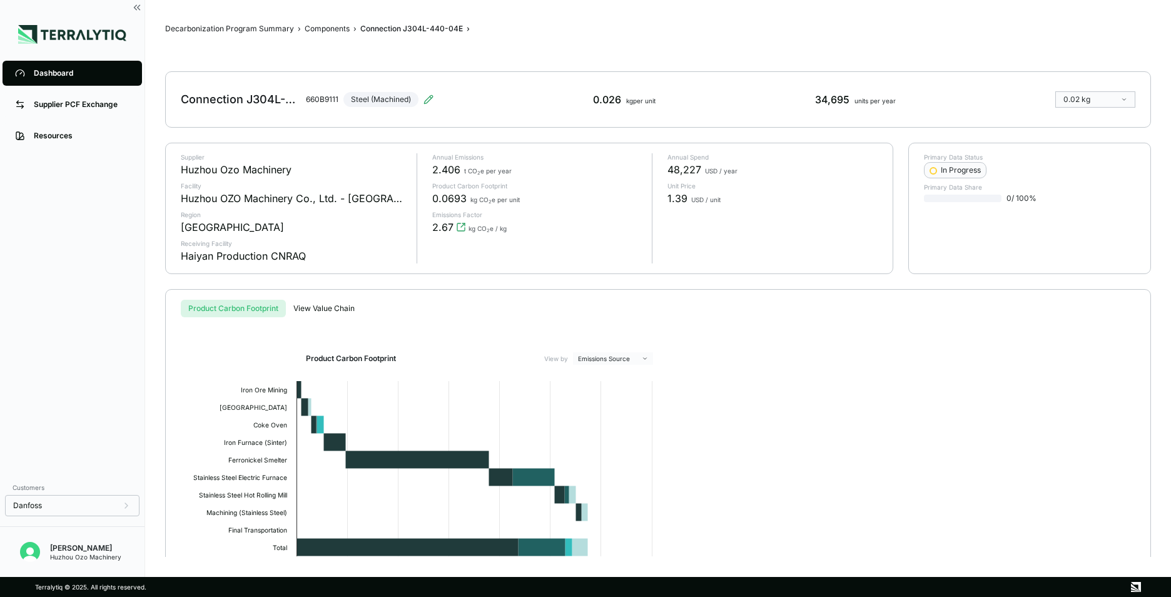
click at [422, 99] on div "Connection J304L-440-04E 660B9111 Steel (Machined)" at bounding box center [307, 99] width 253 height 35
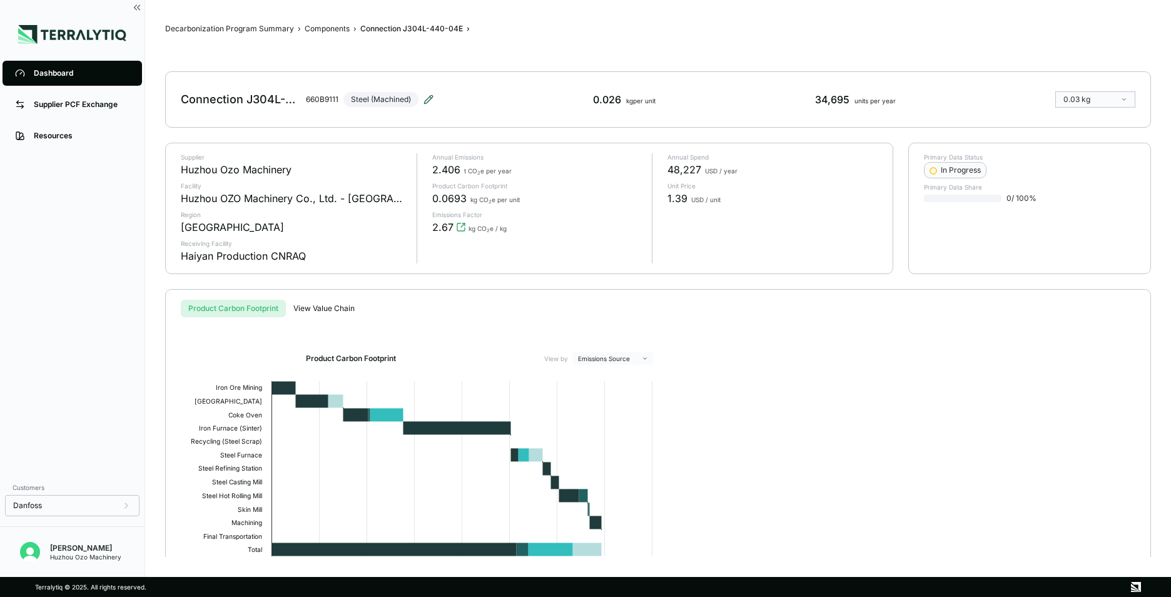
click at [427, 97] on icon at bounding box center [429, 99] width 10 height 10
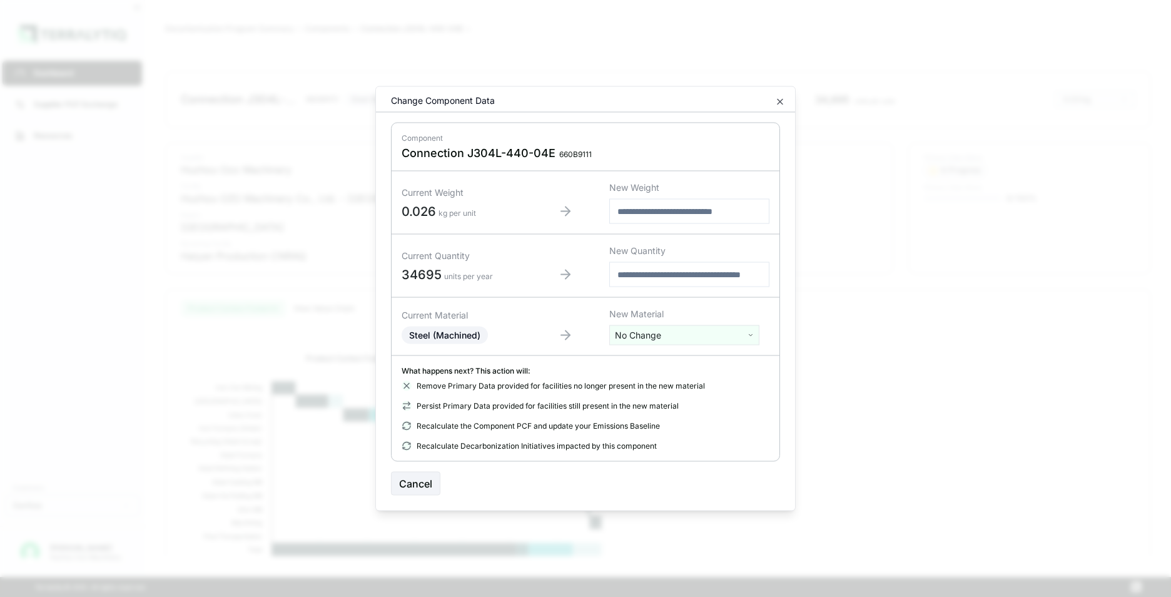
click at [672, 340] on html "Dashboard Supplier PCF Exchange Resources Customers Danfoss Kevan Liao Huzhou O…" at bounding box center [585, 298] width 1171 height 597
type input "****"
click at [668, 379] on div "Stainless Steel" at bounding box center [684, 382] width 144 height 18
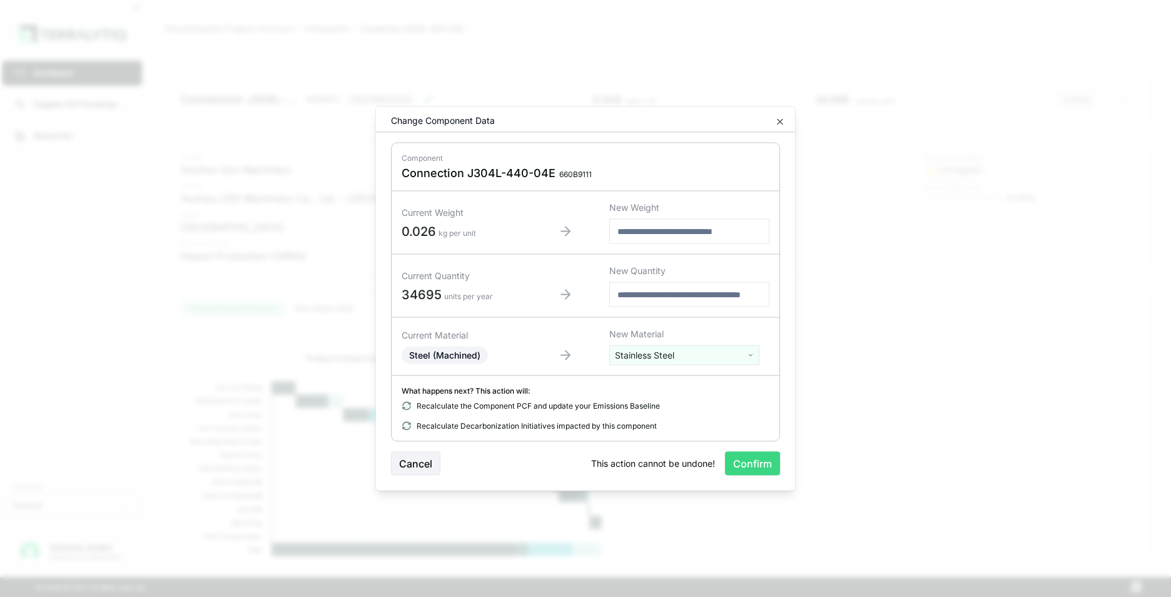
click at [760, 460] on button "Confirm" at bounding box center [752, 464] width 55 height 24
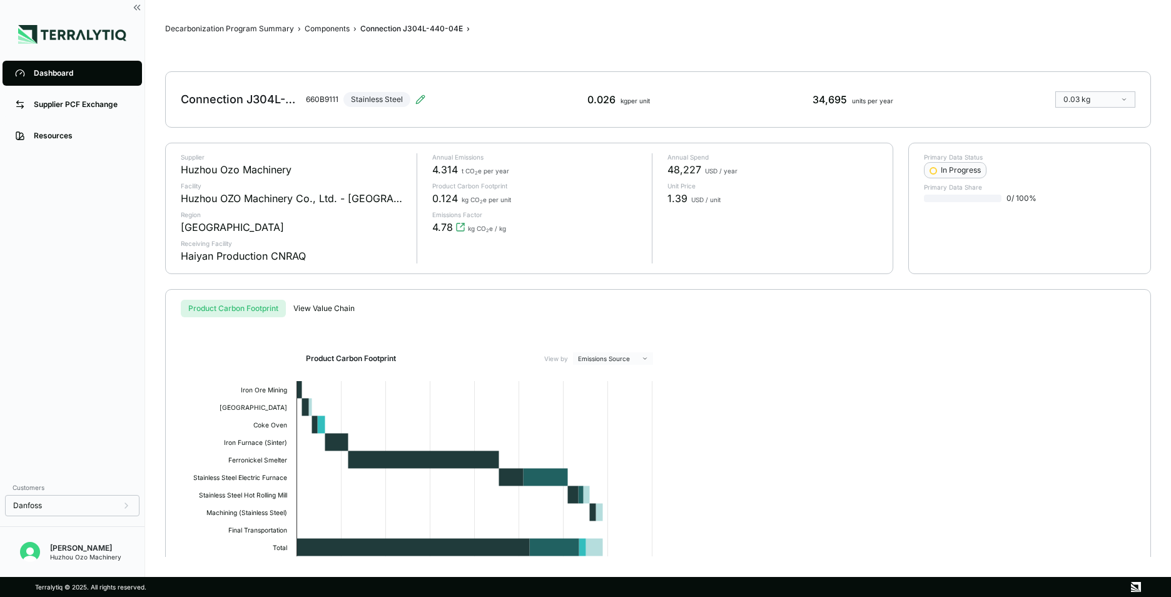
click at [54, 74] on div "Dashboard" at bounding box center [82, 73] width 96 height 10
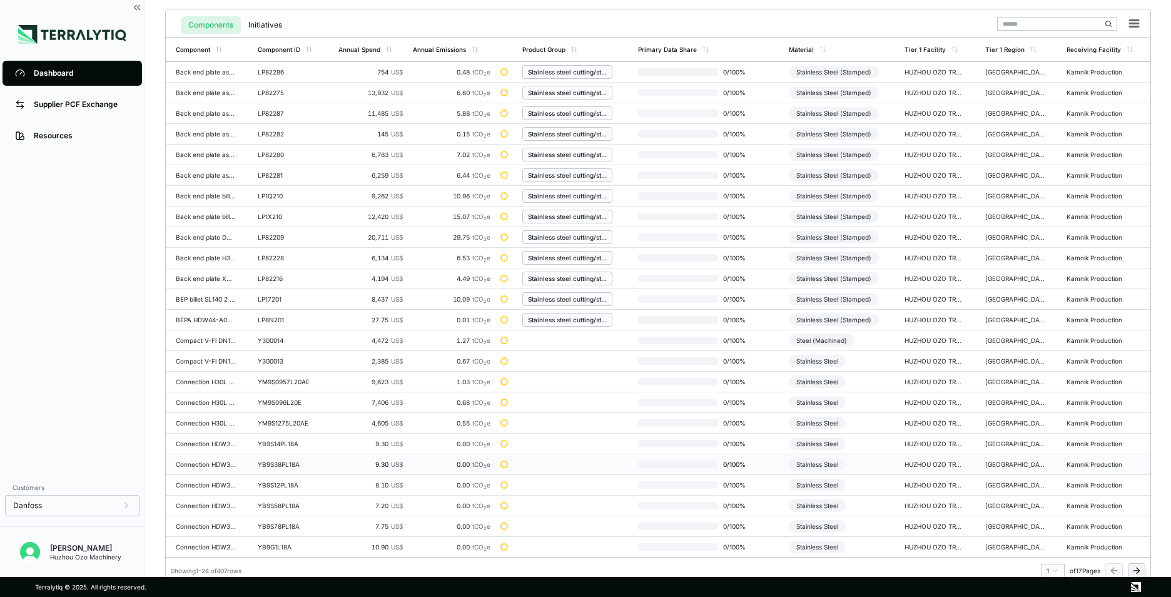
scroll to position [291, 0]
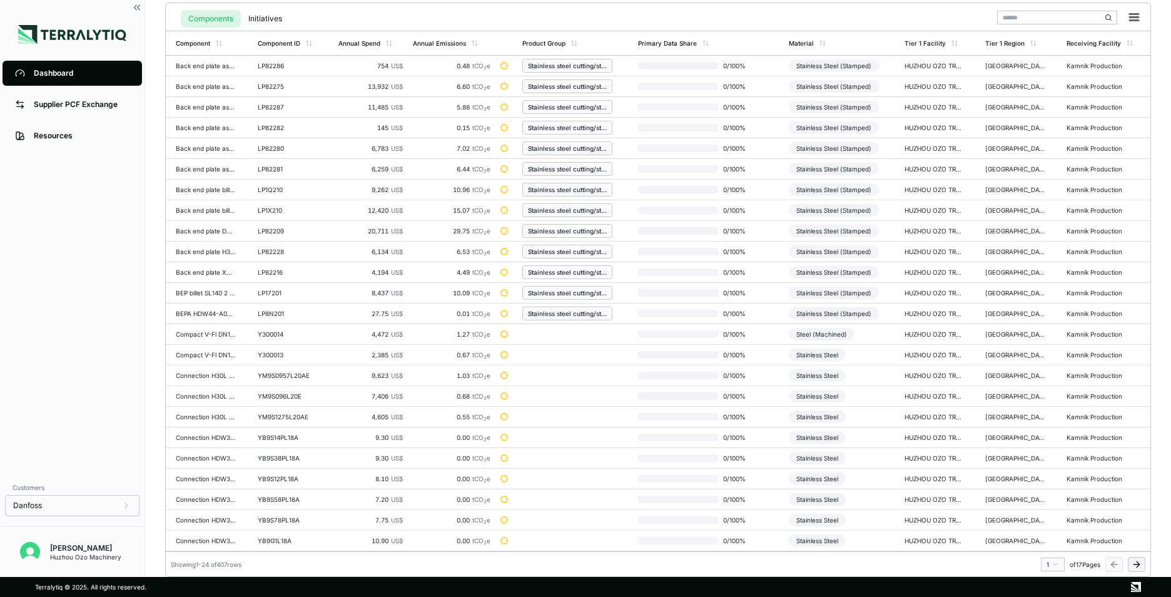
click at [1139, 563] on icon at bounding box center [1138, 564] width 3 height 6
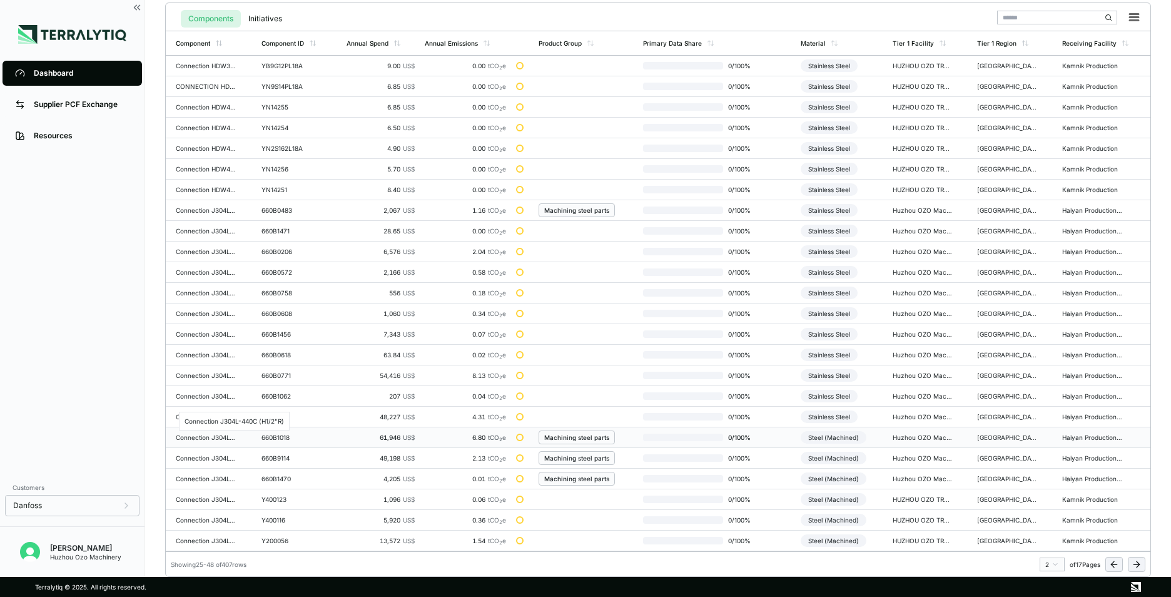
click at [217, 438] on div "Connection J304L-440C (H1/2"R)" at bounding box center [206, 438] width 60 height 8
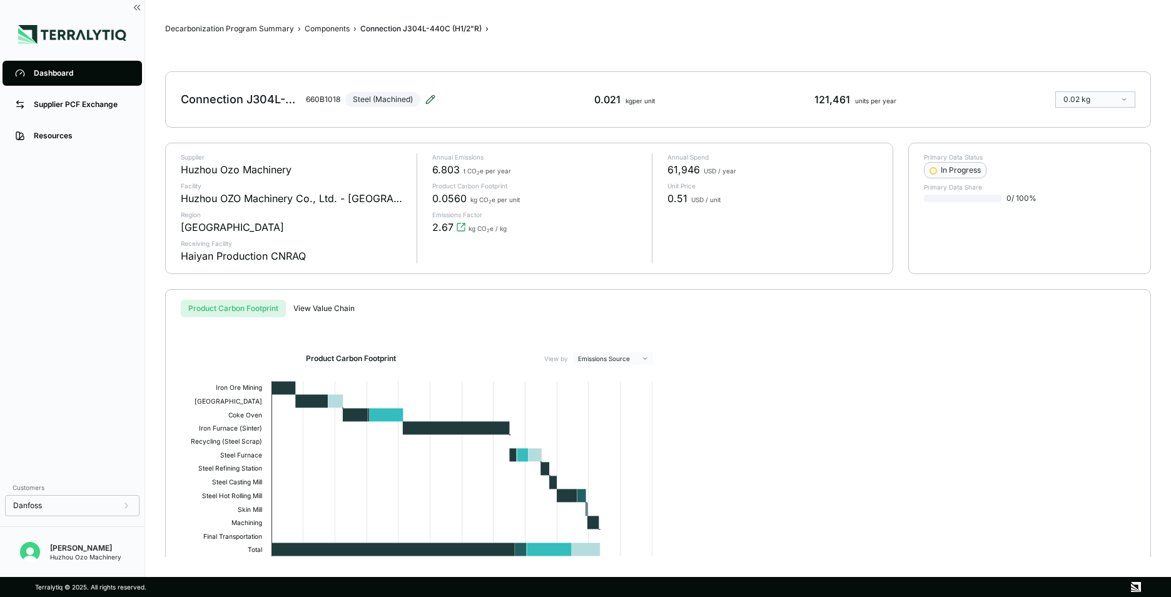
click at [433, 97] on icon at bounding box center [433, 97] width 2 height 2
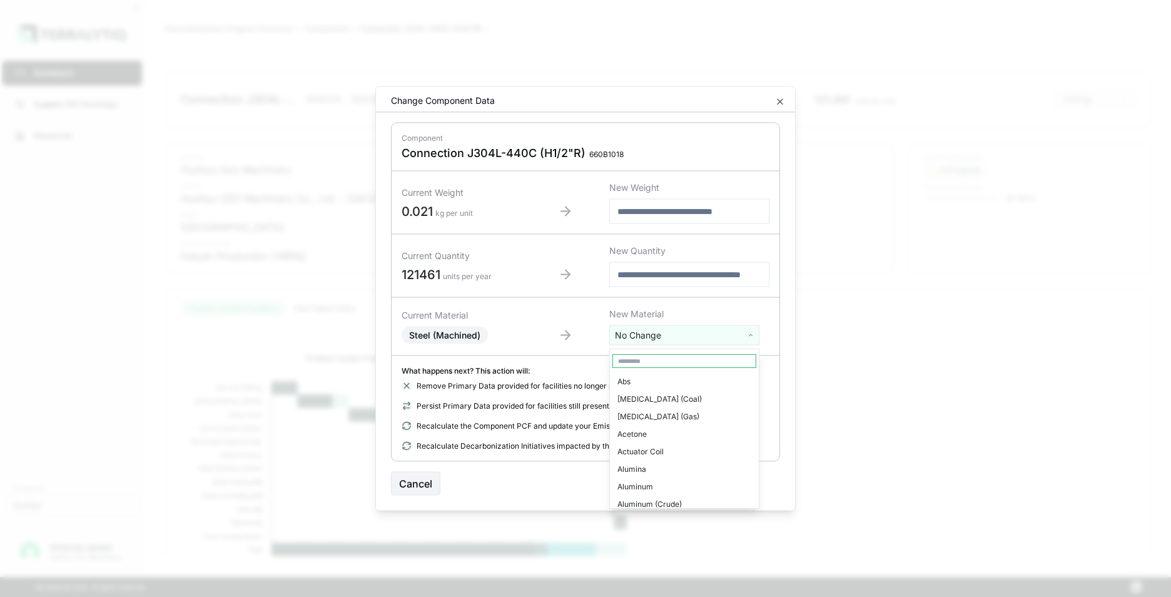
click at [656, 337] on html "Dashboard Supplier PCF Exchange Resources Customers Danfoss Kevan Liao Huzhou O…" at bounding box center [585, 298] width 1171 height 597
type input "****"
click at [657, 378] on div "Stainless Steel" at bounding box center [684, 382] width 144 height 18
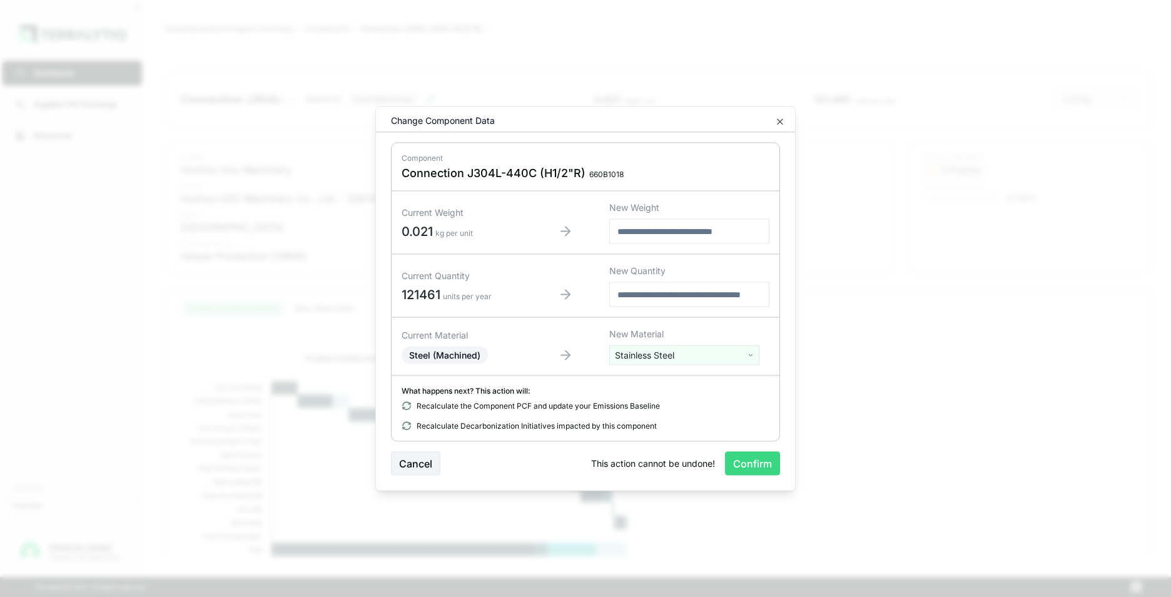
click at [745, 463] on button "Confirm" at bounding box center [752, 464] width 55 height 24
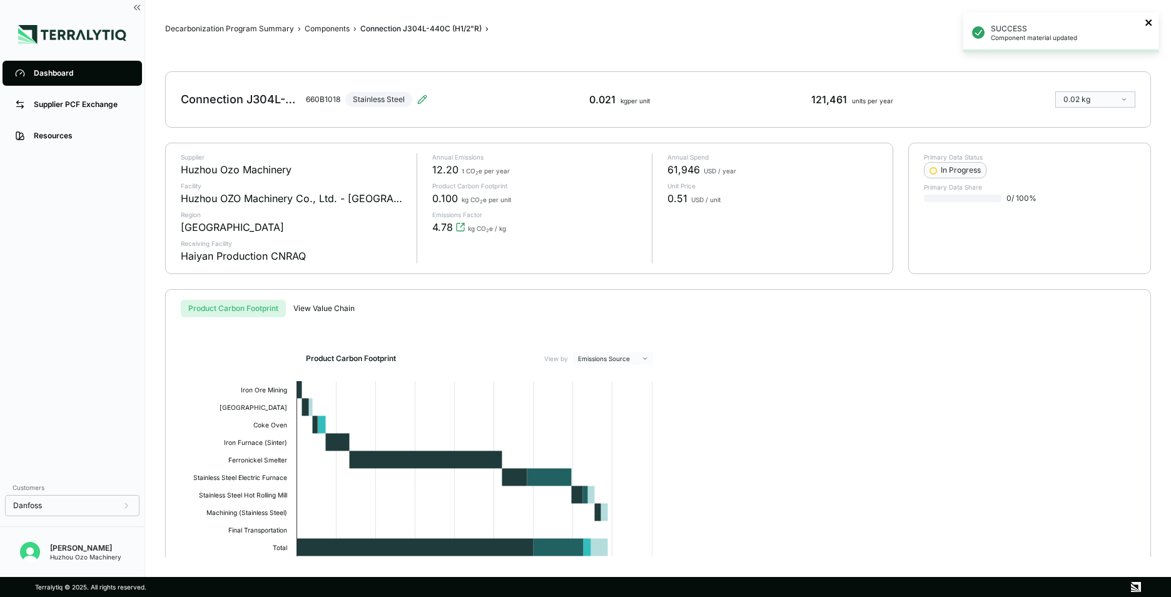
click at [1145, 22] on icon "close" at bounding box center [1149, 23] width 9 height 10
click at [53, 75] on div "Dashboard" at bounding box center [82, 73] width 96 height 10
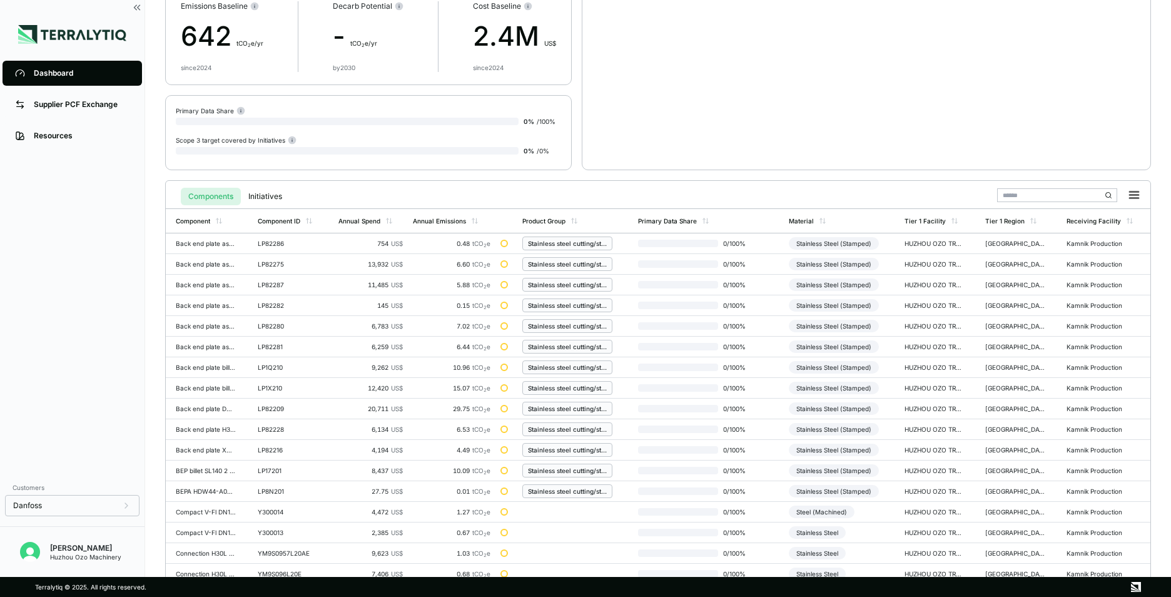
scroll to position [291, 0]
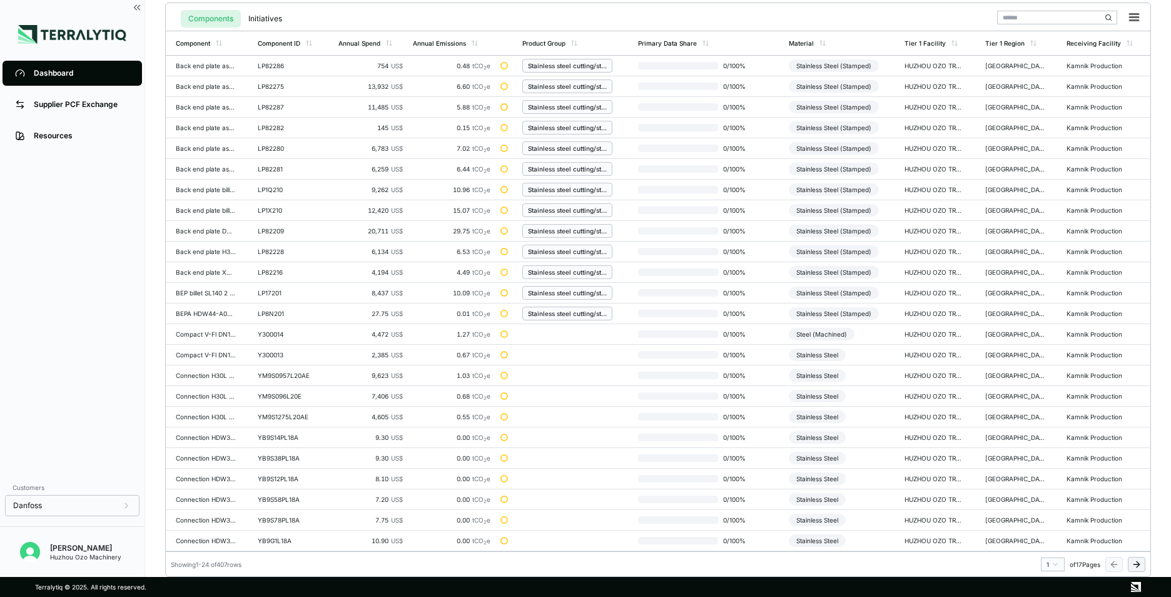
click at [1140, 564] on icon at bounding box center [1138, 564] width 3 height 6
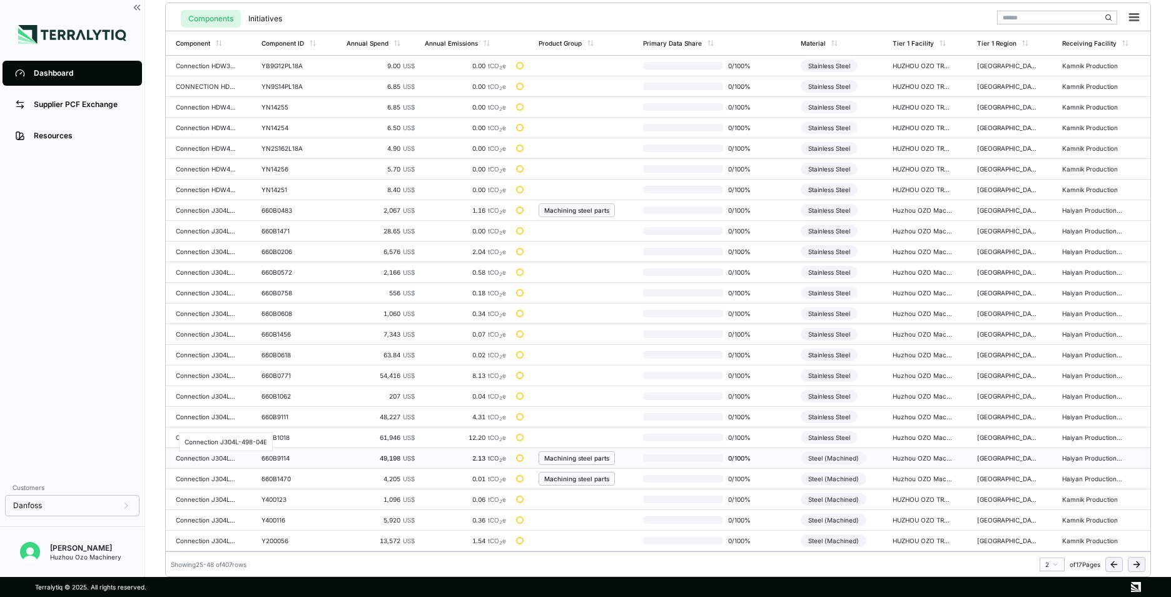
click at [211, 454] on div "Connection J304L-498-04E" at bounding box center [206, 458] width 60 height 8
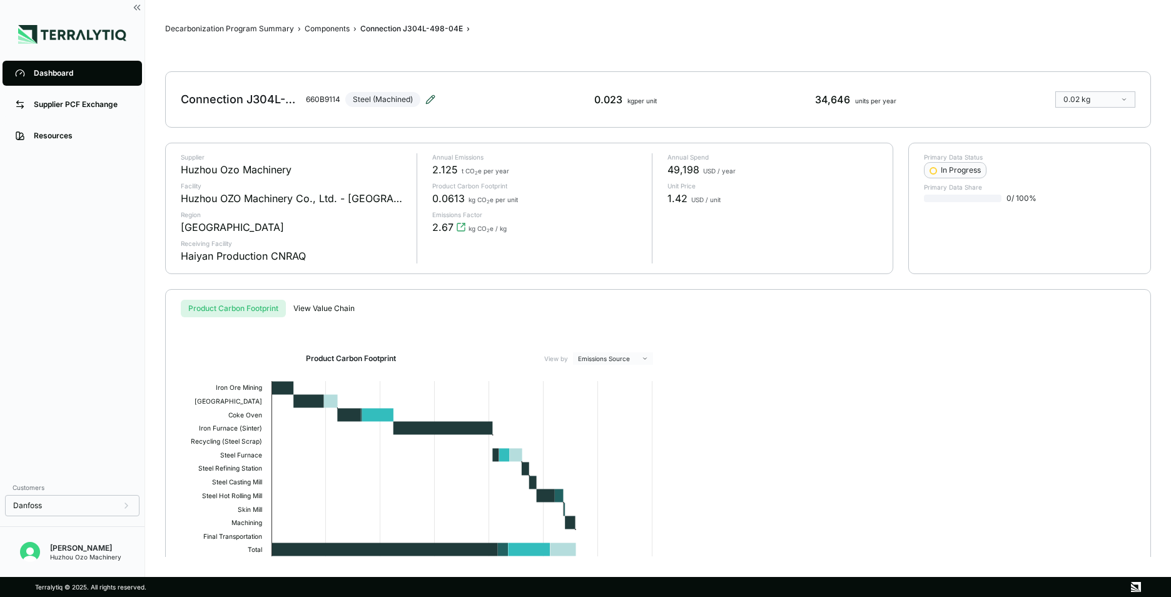
click at [430, 99] on icon at bounding box center [430, 99] width 8 height 8
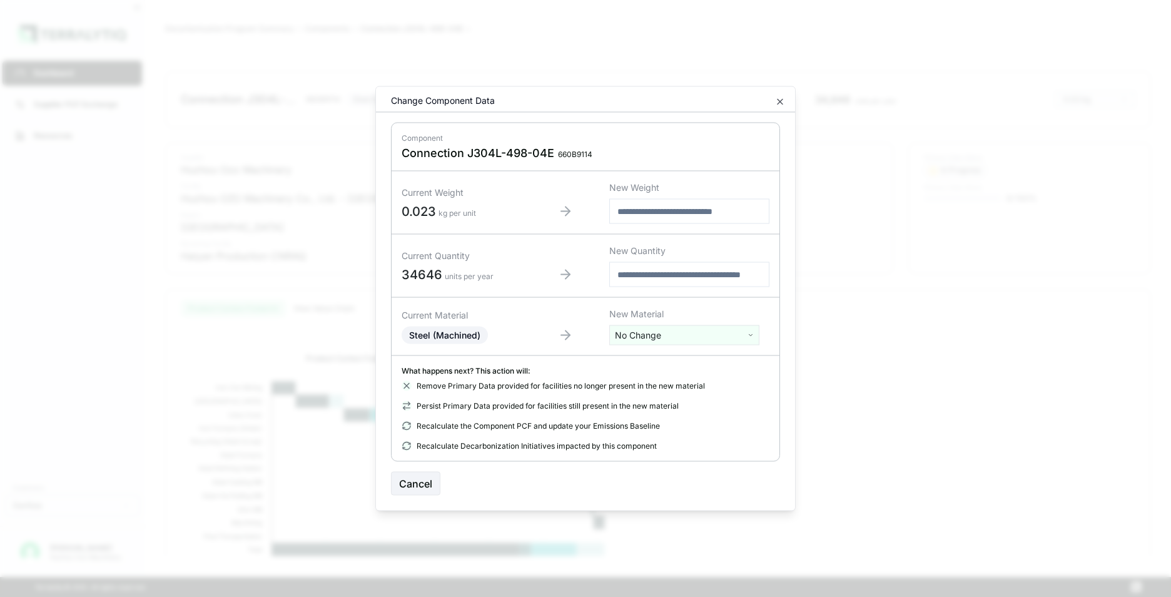
click at [647, 336] on html "Dashboard Supplier PCF Exchange Resources Customers Danfoss Kevan Liao Huzhou O…" at bounding box center [585, 298] width 1171 height 597
type input "****"
click at [658, 383] on div "Stainless Steel" at bounding box center [684, 382] width 144 height 18
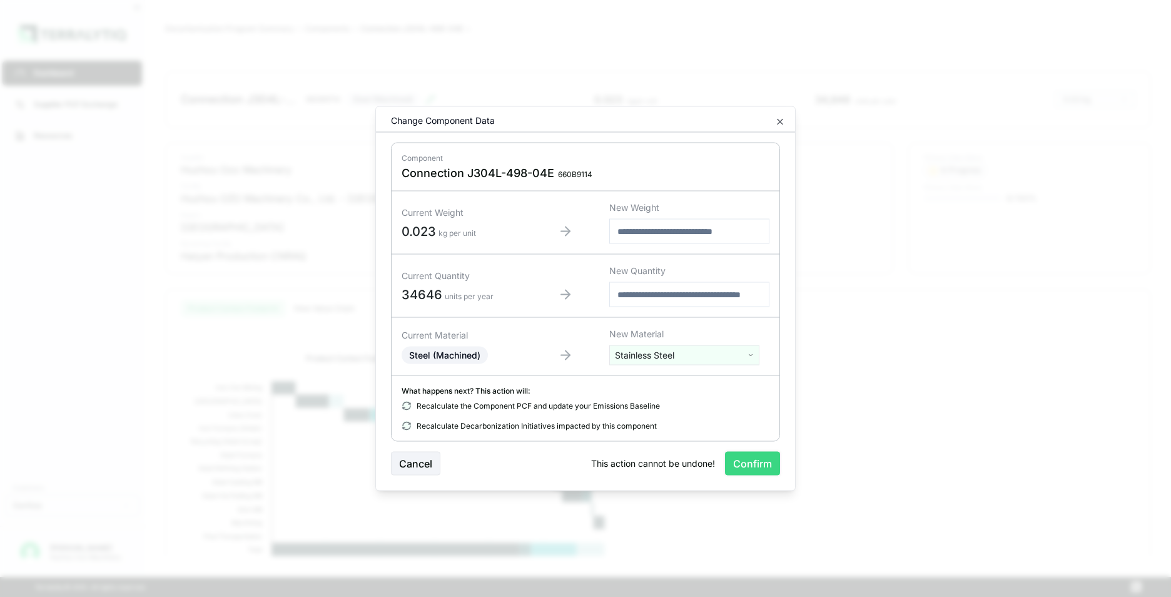
click at [735, 459] on button "Confirm" at bounding box center [752, 464] width 55 height 24
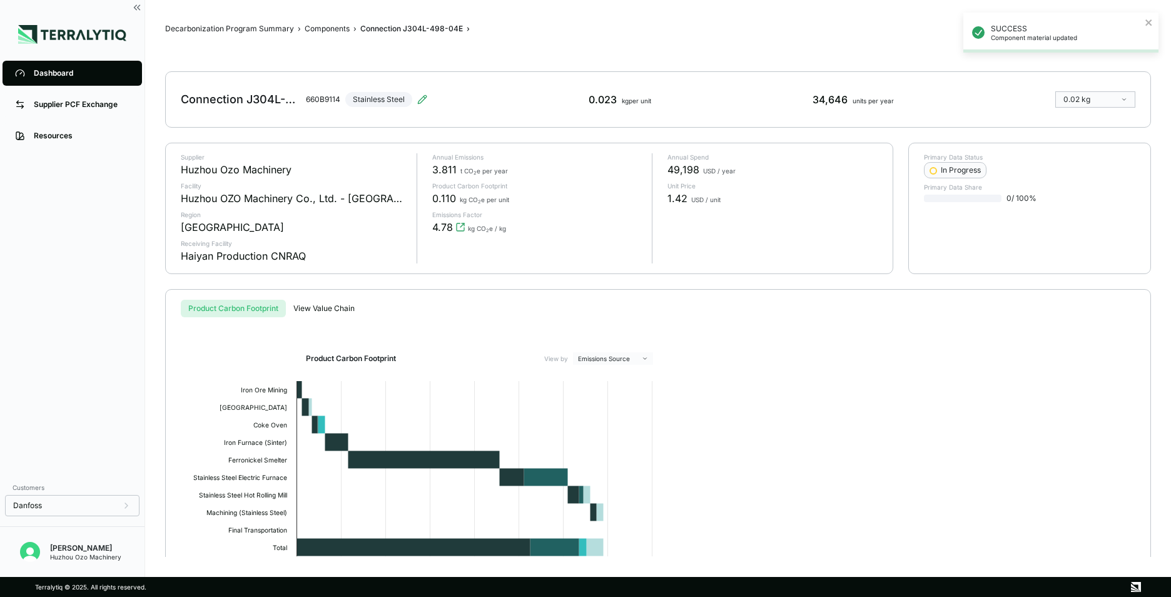
click at [64, 72] on div "Dashboard" at bounding box center [82, 73] width 96 height 10
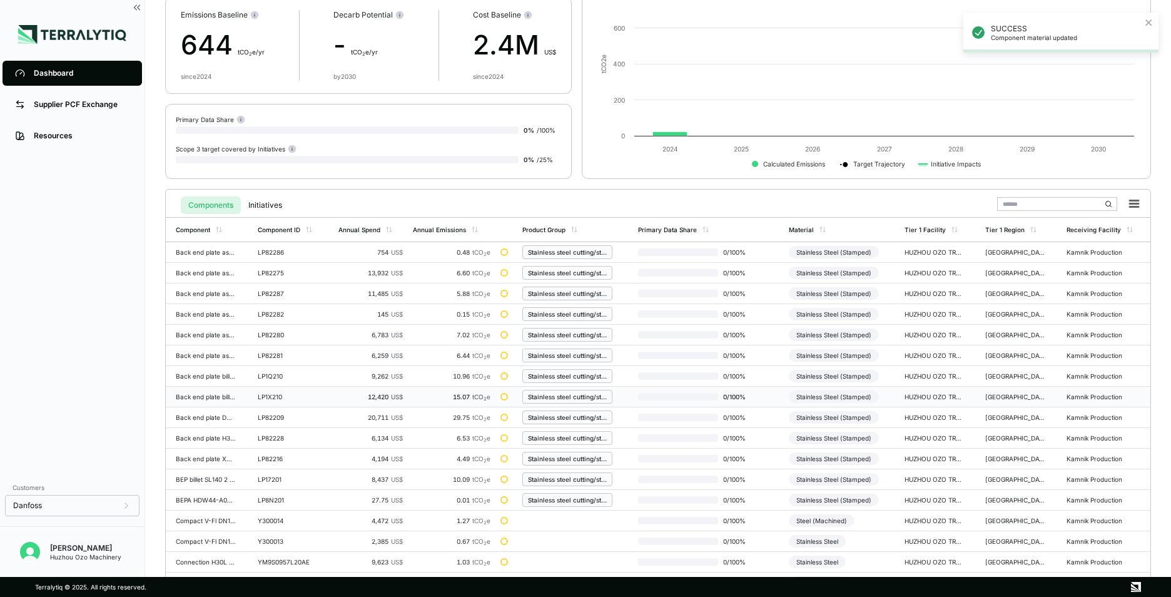
scroll to position [291, 0]
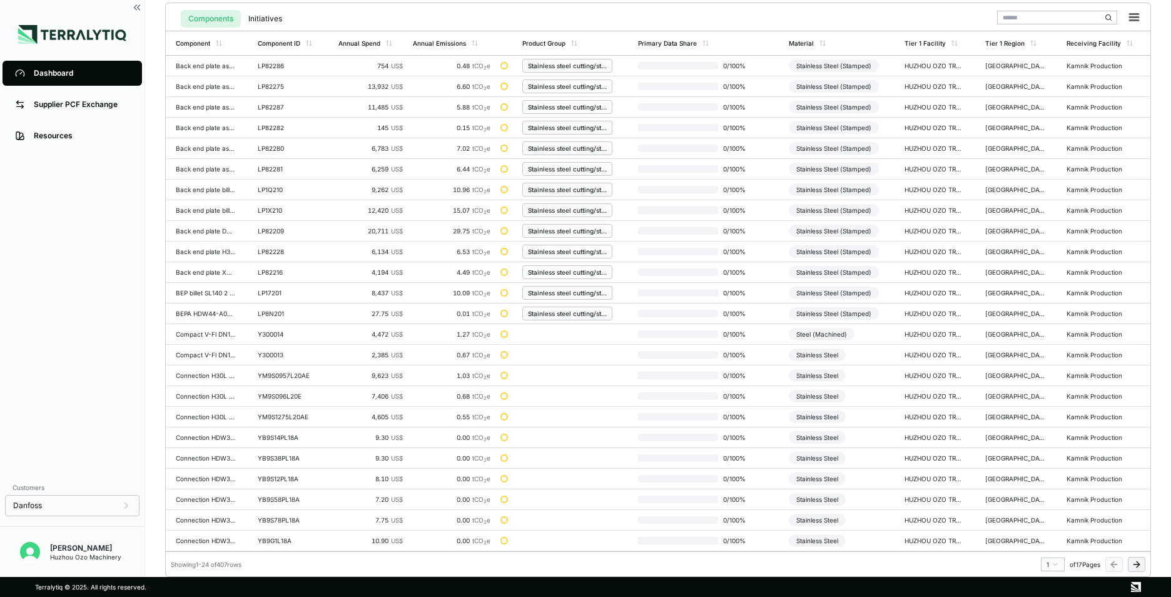
click at [1140, 561] on icon at bounding box center [1137, 564] width 10 height 10
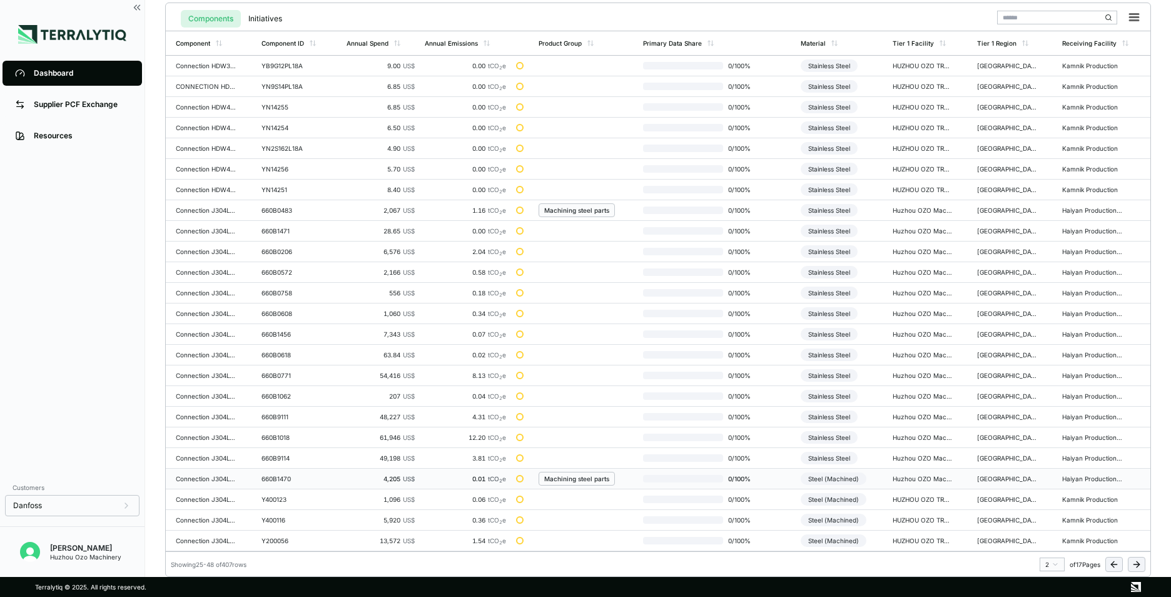
click at [245, 479] on td "Connection J304L-D-023E" at bounding box center [211, 479] width 91 height 21
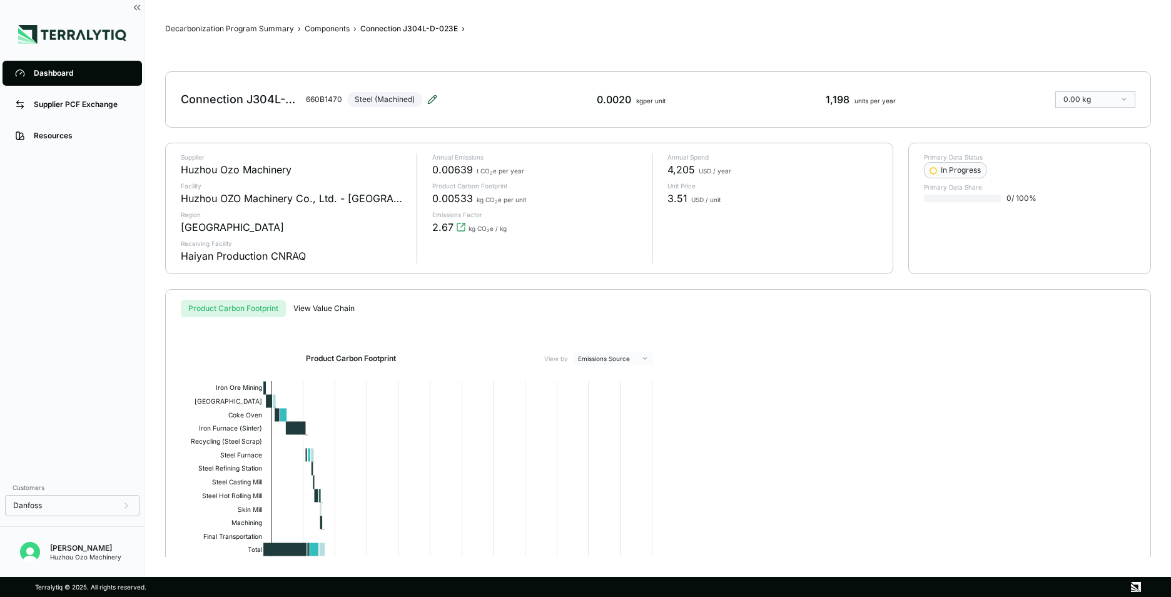
click at [432, 101] on icon at bounding box center [432, 99] width 8 height 8
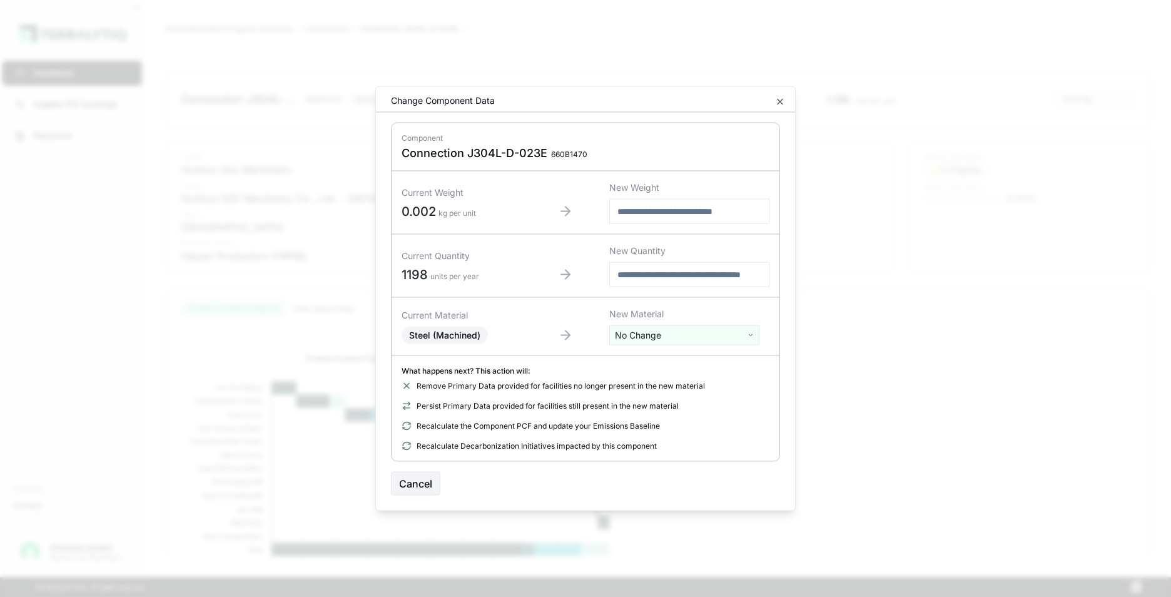
click at [647, 333] on html "Dashboard Supplier PCF Exchange Resources Customers Danfoss Kevan Liao Huzhou O…" at bounding box center [585, 298] width 1171 height 597
type input "***"
click at [655, 402] on div "Stainless Steel" at bounding box center [684, 399] width 144 height 18
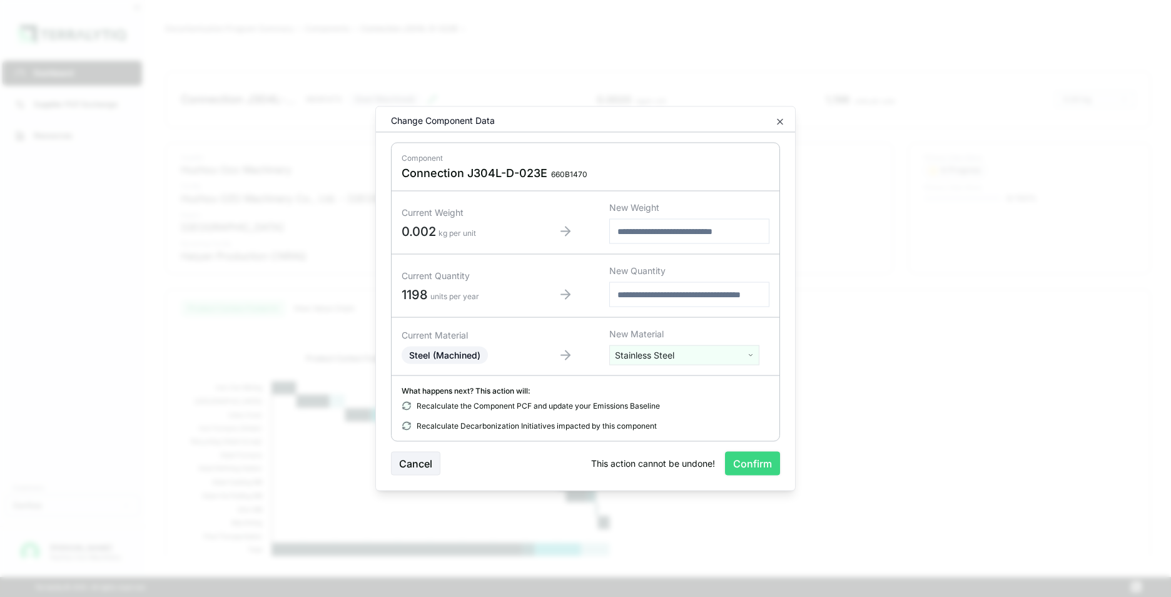
click at [746, 464] on button "Confirm" at bounding box center [752, 464] width 55 height 24
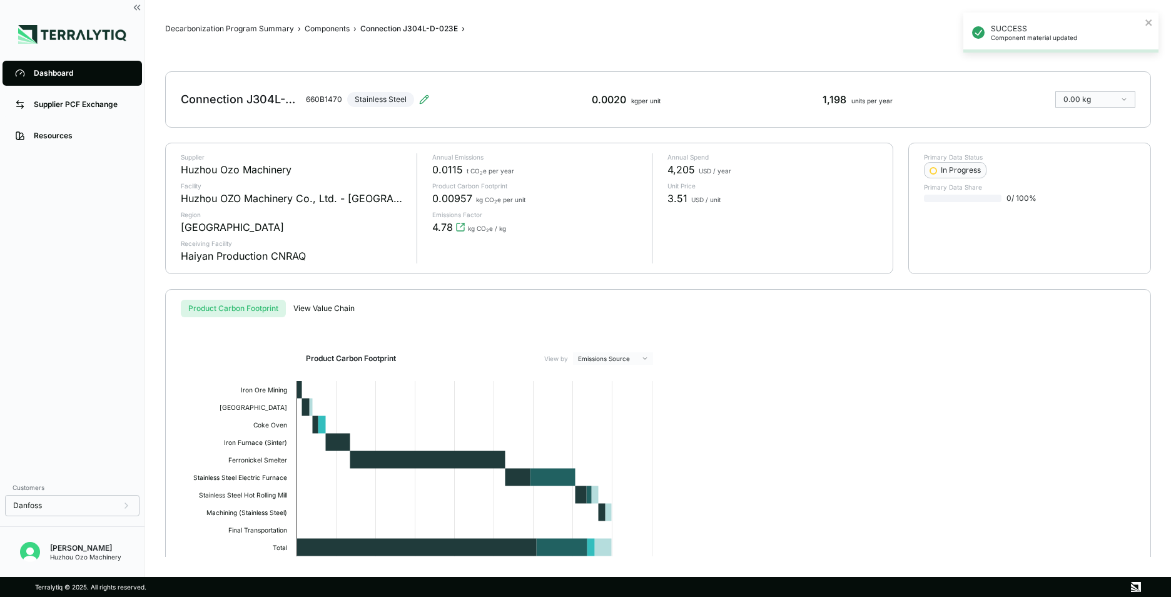
click at [55, 74] on div "Dashboard" at bounding box center [82, 73] width 96 height 10
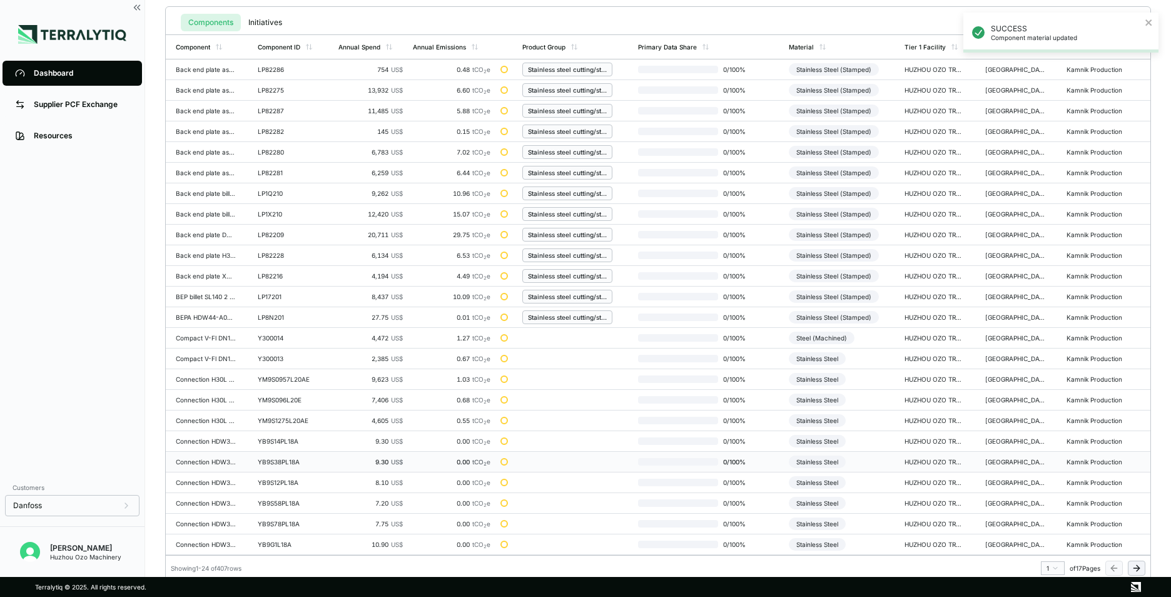
scroll to position [291, 0]
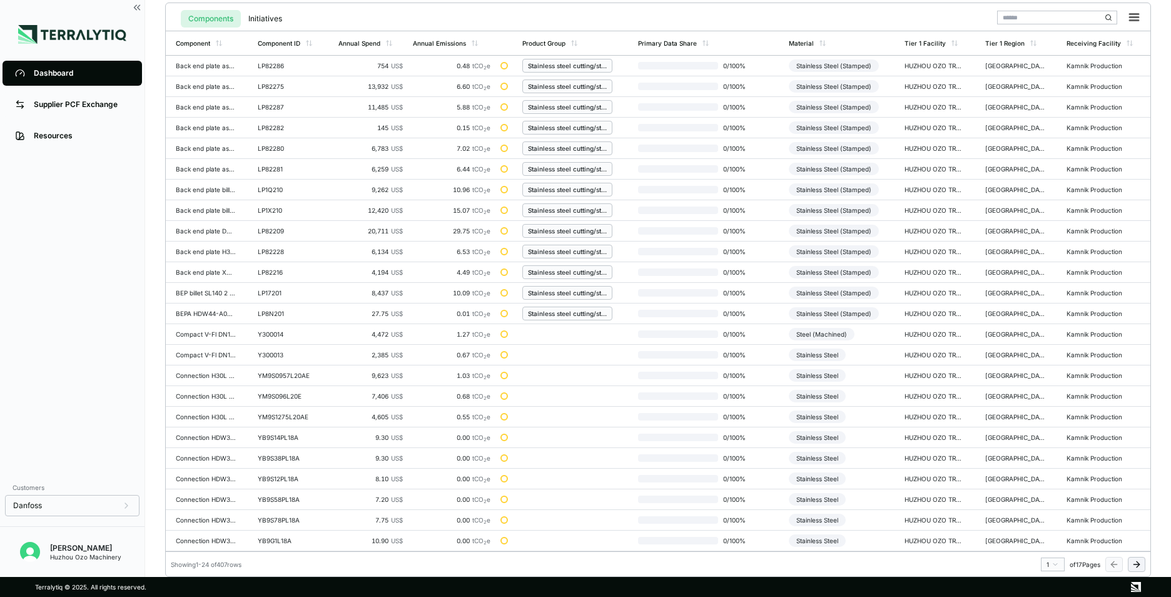
click at [1138, 561] on icon at bounding box center [1137, 564] width 10 height 10
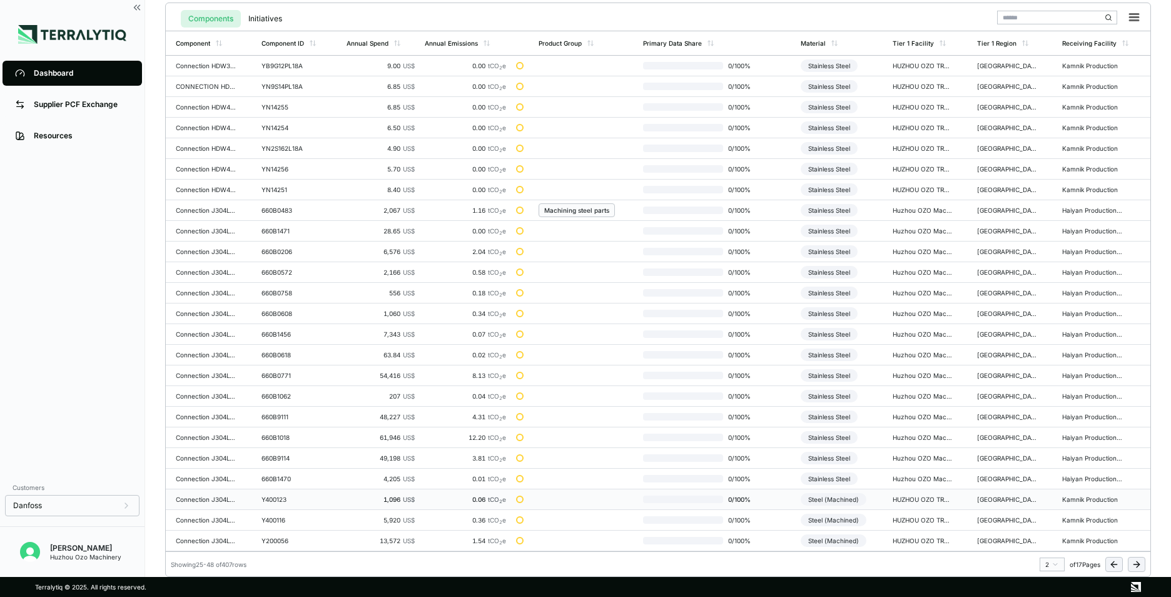
click at [270, 499] on div "Y400123" at bounding box center [291, 499] width 60 height 8
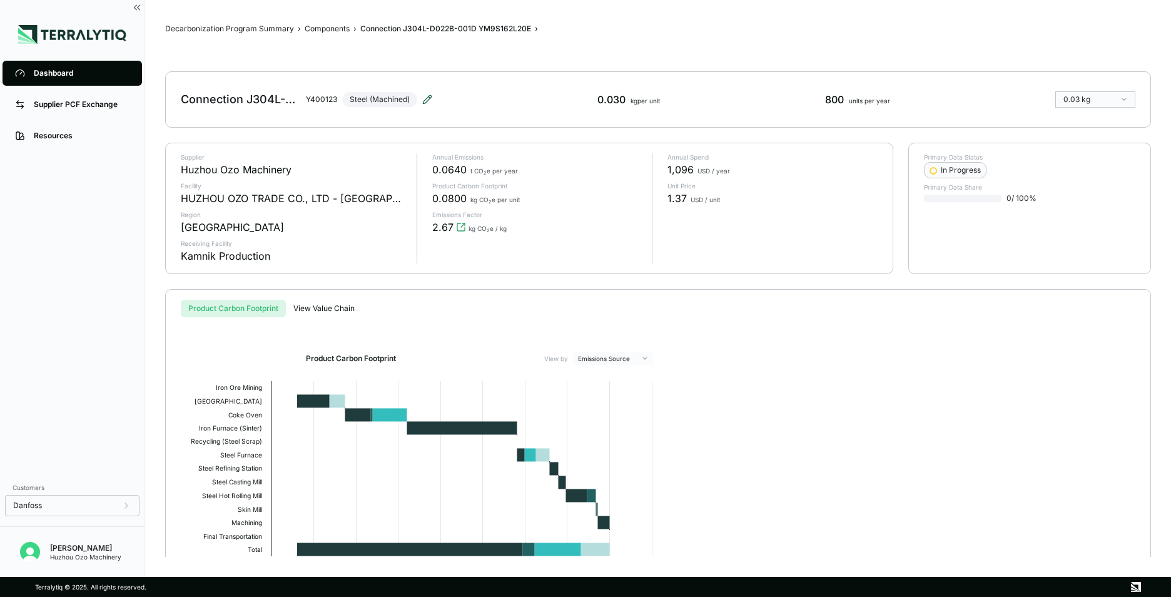
click at [426, 97] on icon at bounding box center [427, 99] width 10 height 10
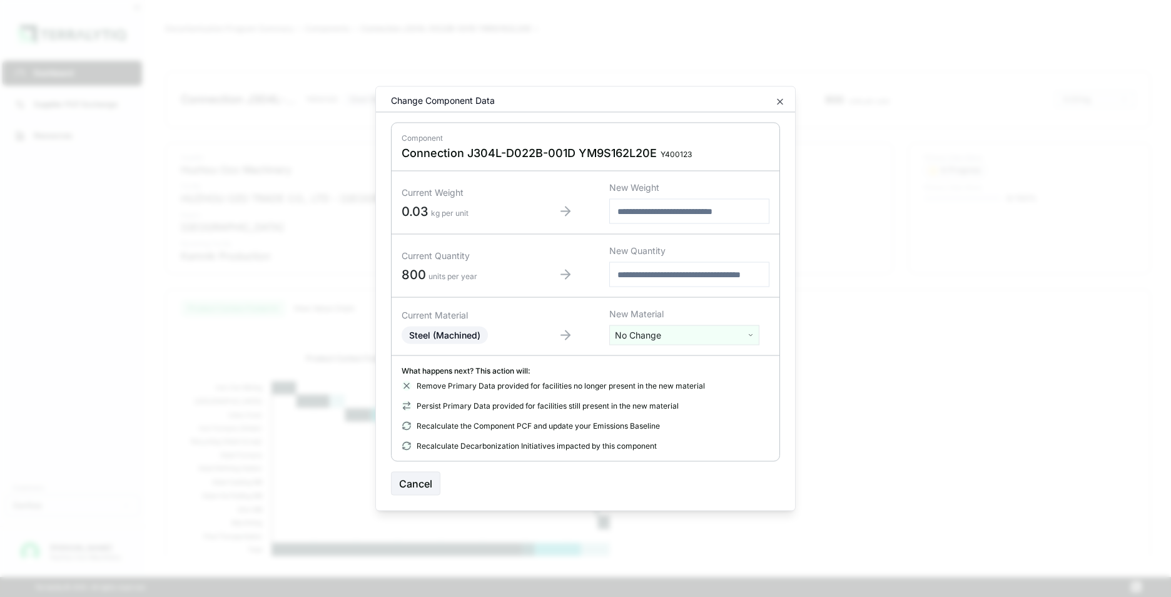
click at [651, 333] on html "Dashboard Supplier PCF Exchange Resources Customers Danfoss Kevan Liao Huzhou O…" at bounding box center [585, 298] width 1171 height 597
type input "****"
click at [644, 381] on div "Stainless Steel" at bounding box center [684, 382] width 144 height 18
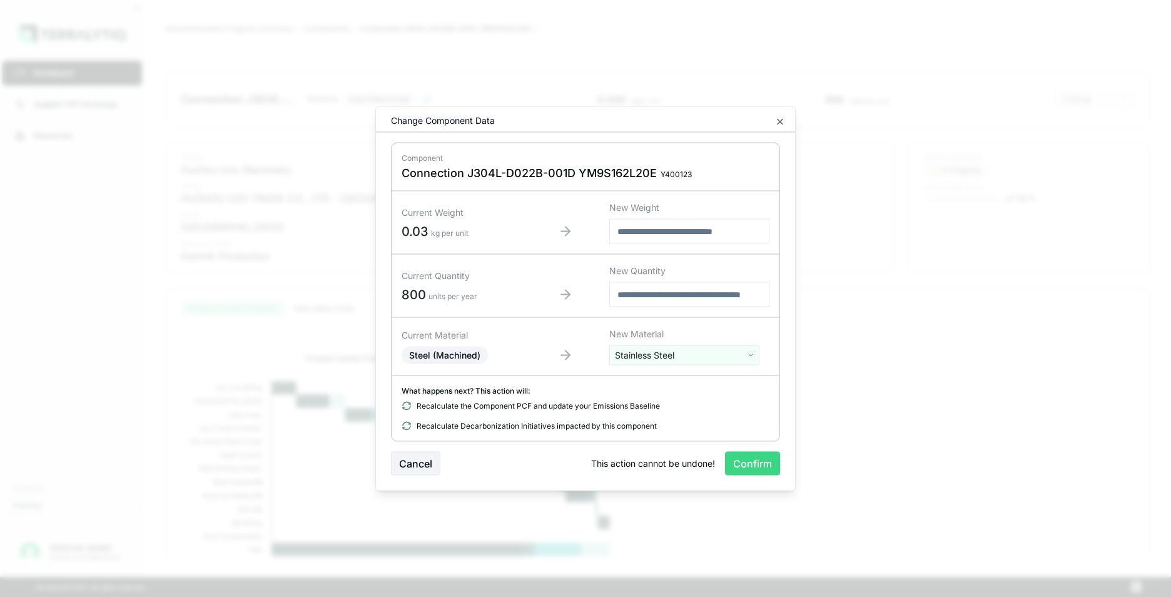
click at [751, 465] on button "Confirm" at bounding box center [752, 464] width 55 height 24
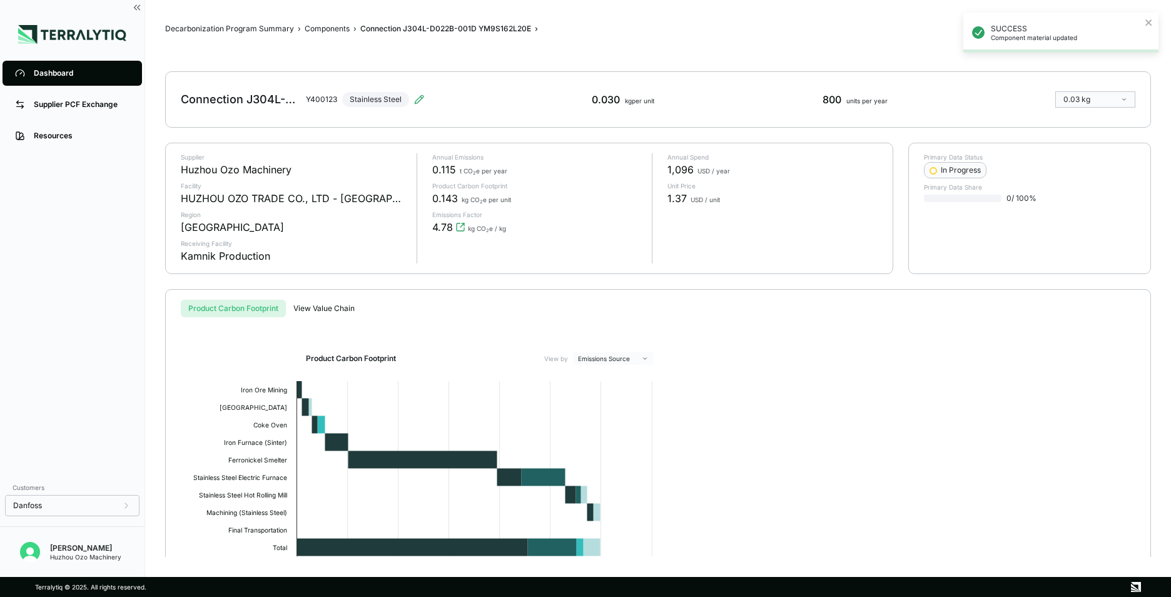
click at [45, 76] on div "Dashboard" at bounding box center [82, 73] width 96 height 10
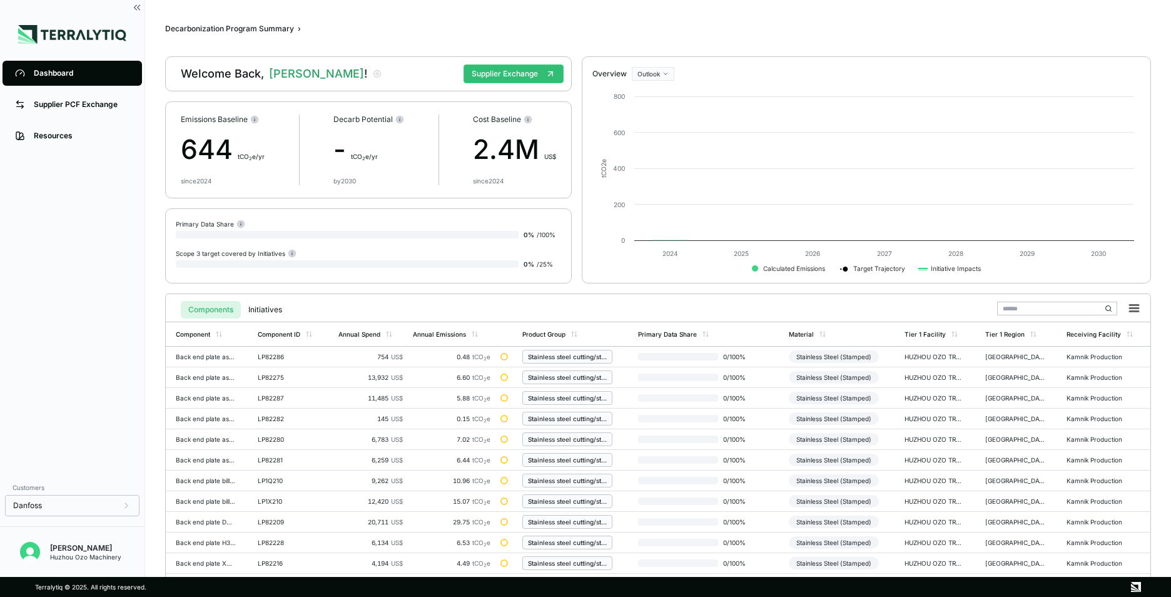
scroll to position [291, 0]
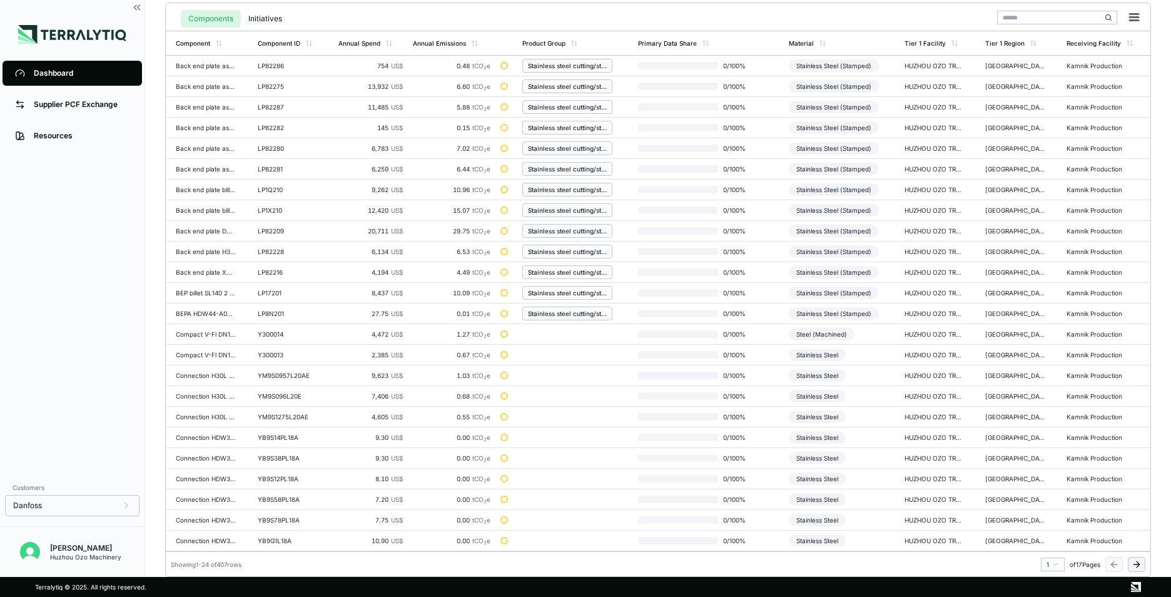
click at [1138, 564] on icon at bounding box center [1137, 564] width 6 height 0
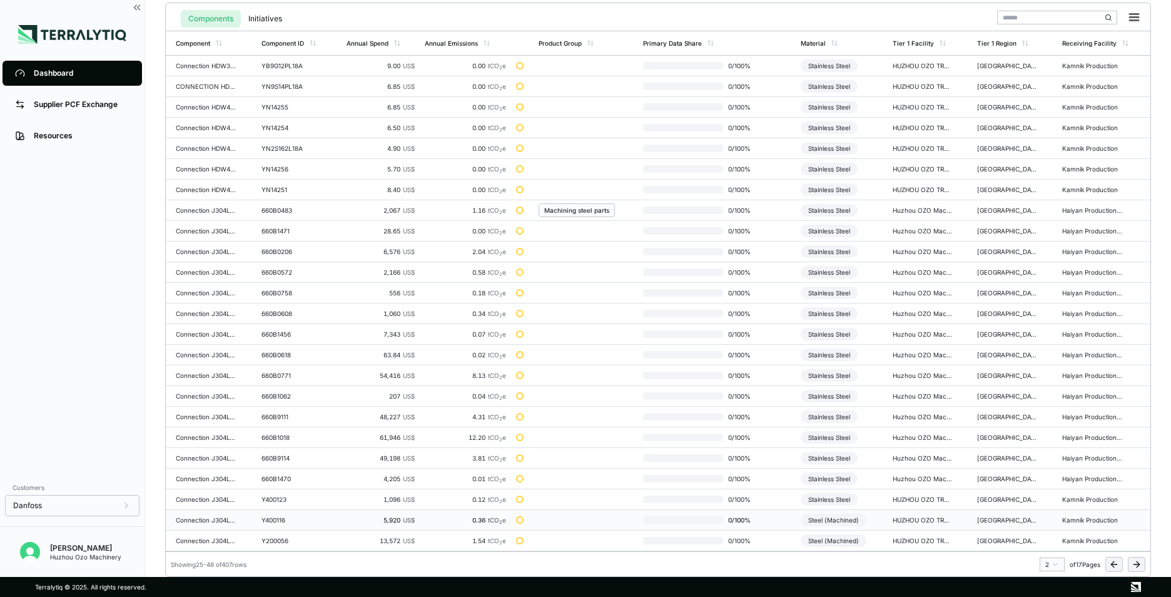
click at [272, 521] on div "Y400116" at bounding box center [291, 520] width 60 height 8
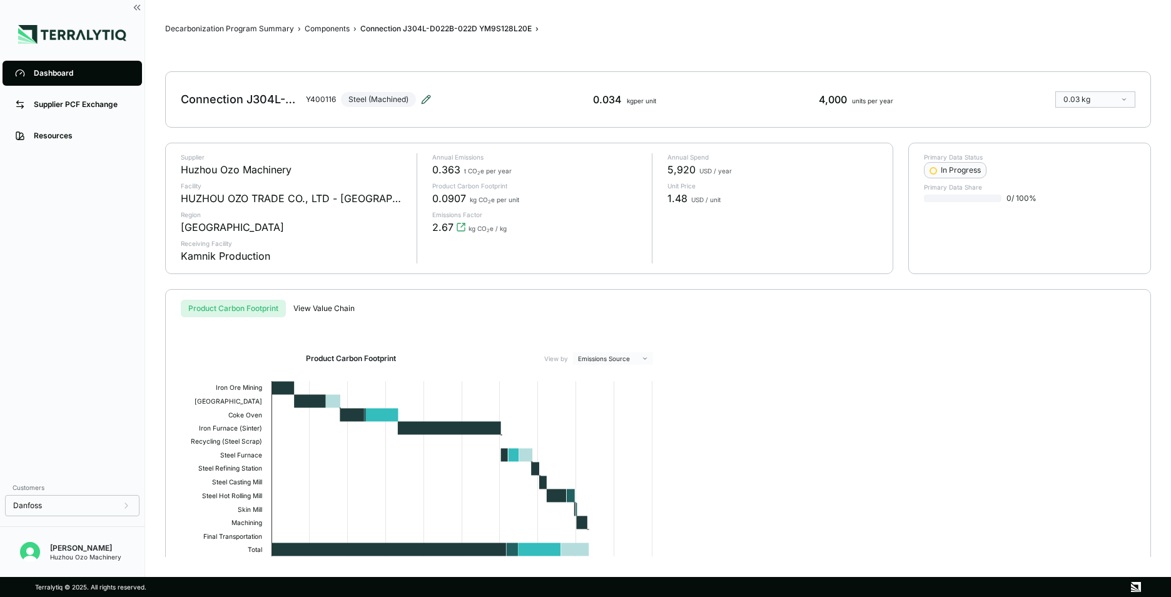
click at [425, 99] on icon at bounding box center [426, 99] width 8 height 8
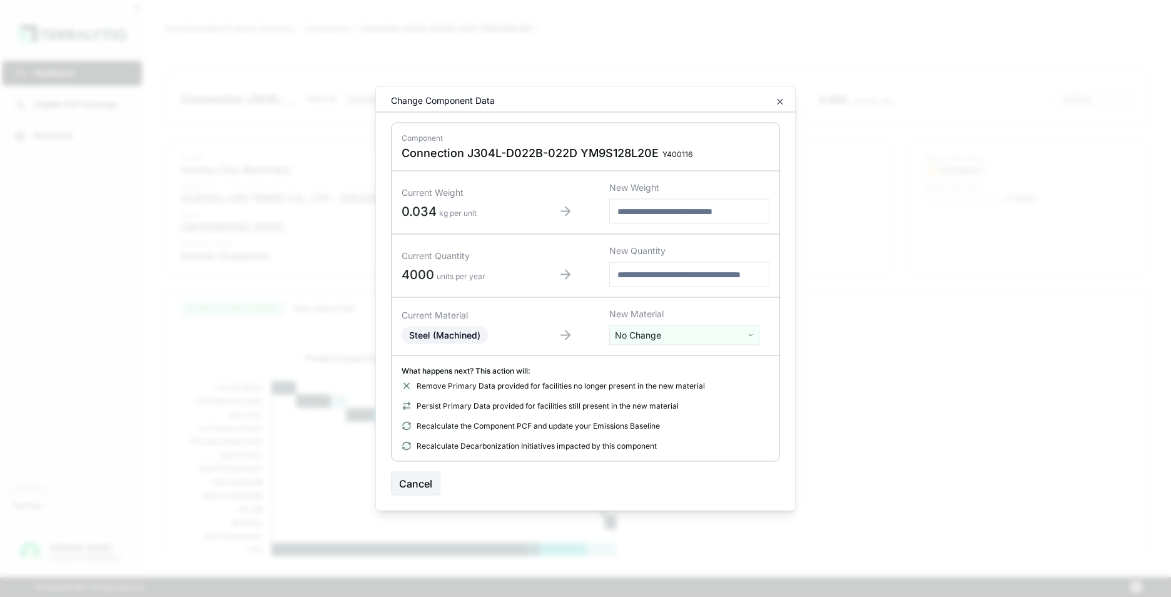
click at [676, 335] on html "Dashboard Supplier PCF Exchange Resources Customers Danfoss Kevan Liao Huzhou O…" at bounding box center [585, 298] width 1171 height 597
type input "****"
click at [651, 381] on div "Stainless Steel" at bounding box center [684, 382] width 144 height 18
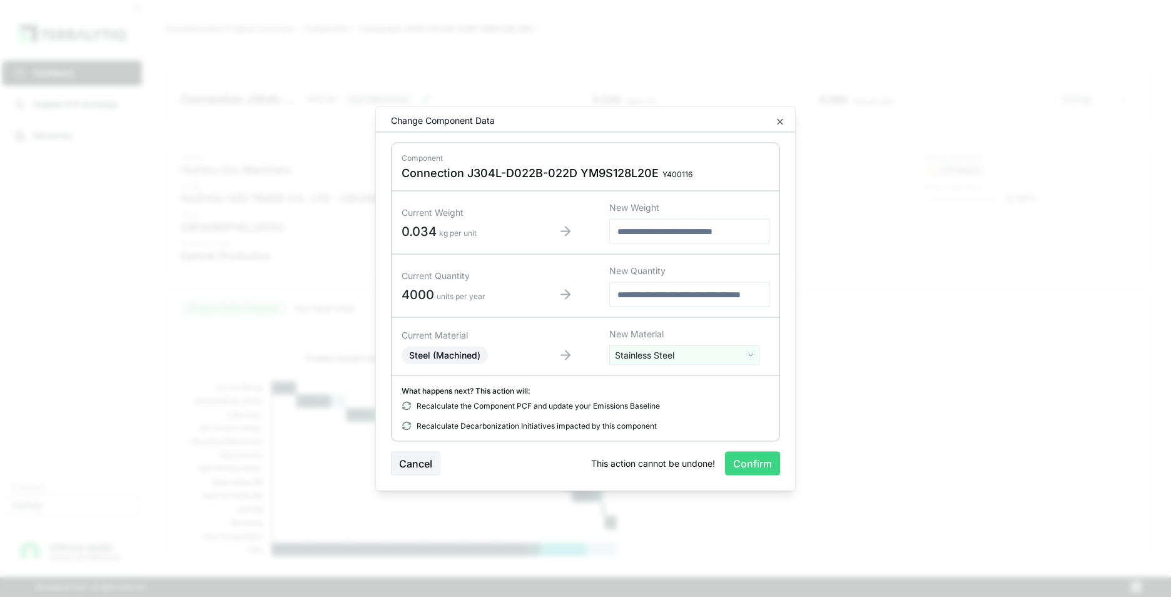
click at [749, 462] on button "Confirm" at bounding box center [752, 464] width 55 height 24
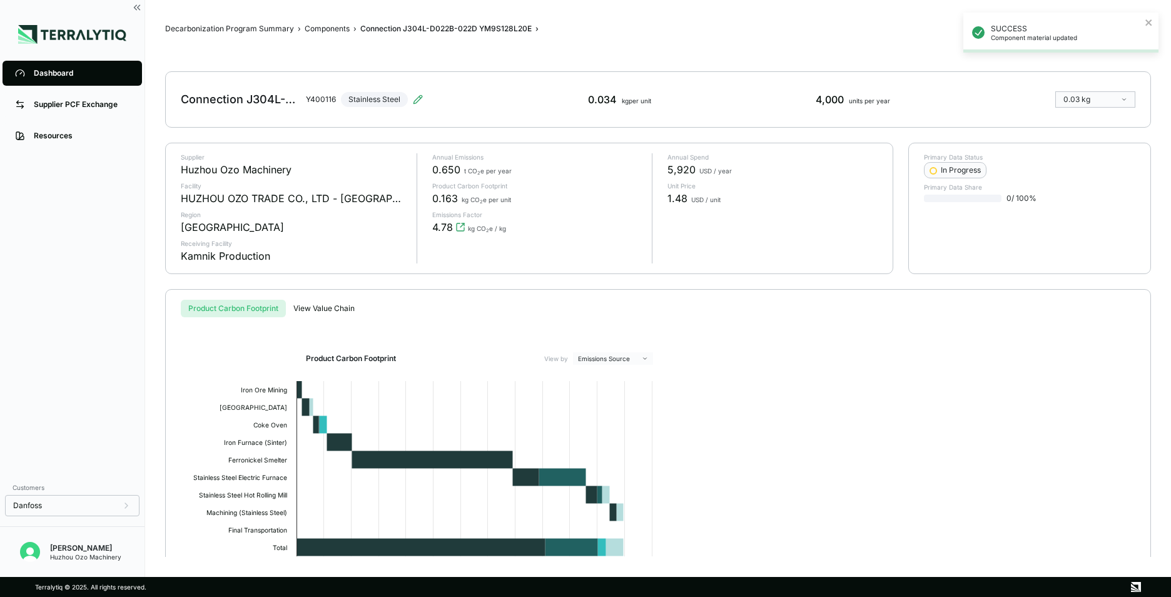
click at [73, 69] on div "Dashboard" at bounding box center [82, 73] width 96 height 10
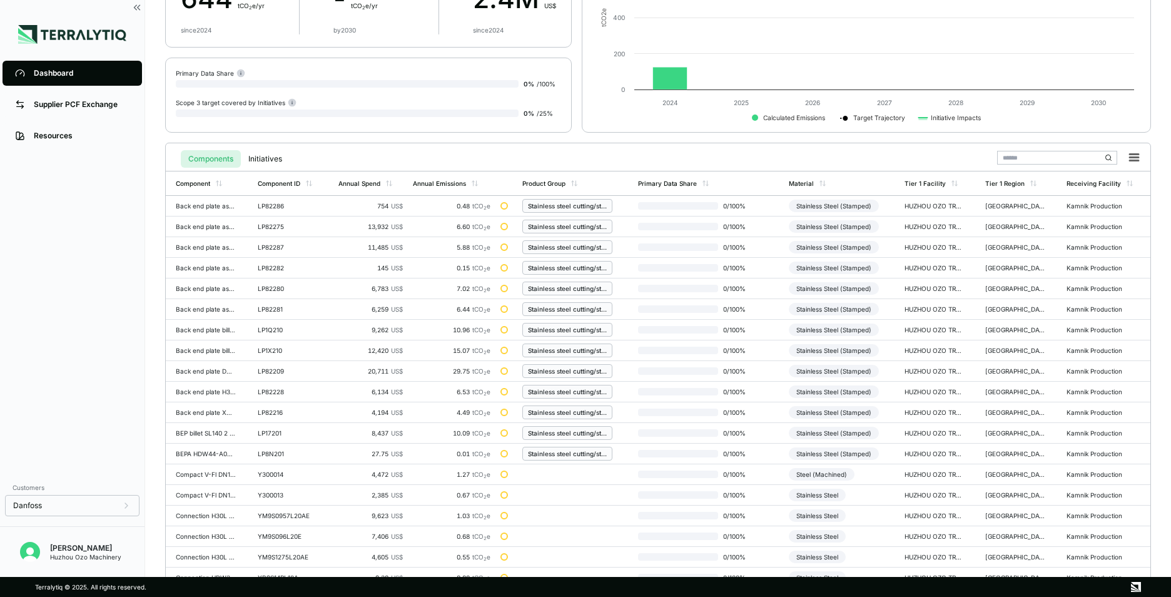
scroll to position [291, 0]
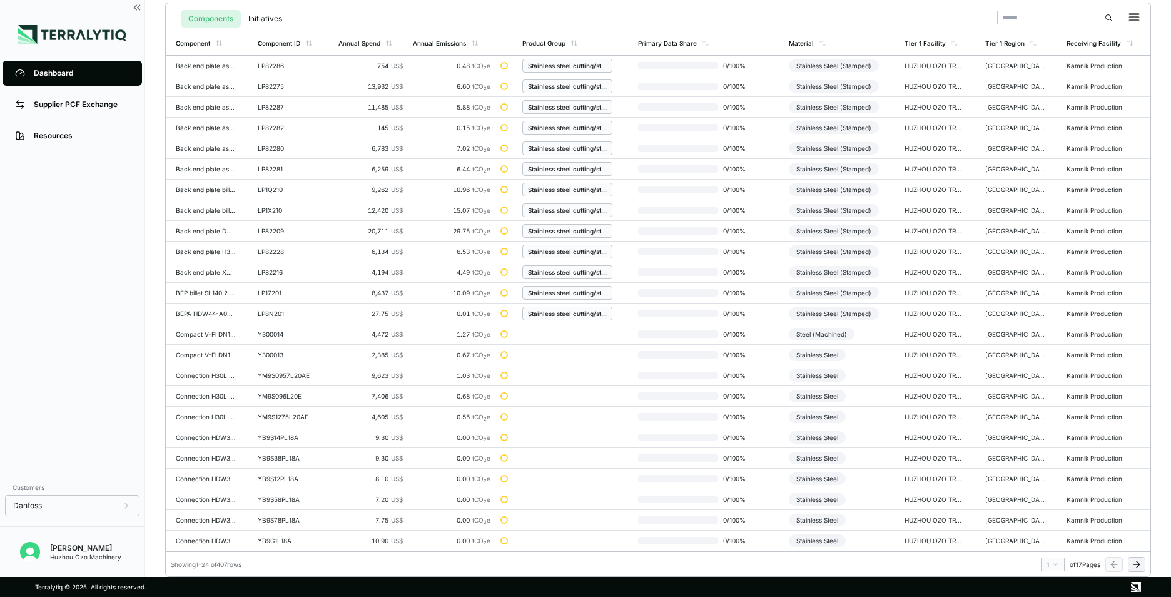
click at [1144, 565] on button at bounding box center [1137, 564] width 18 height 15
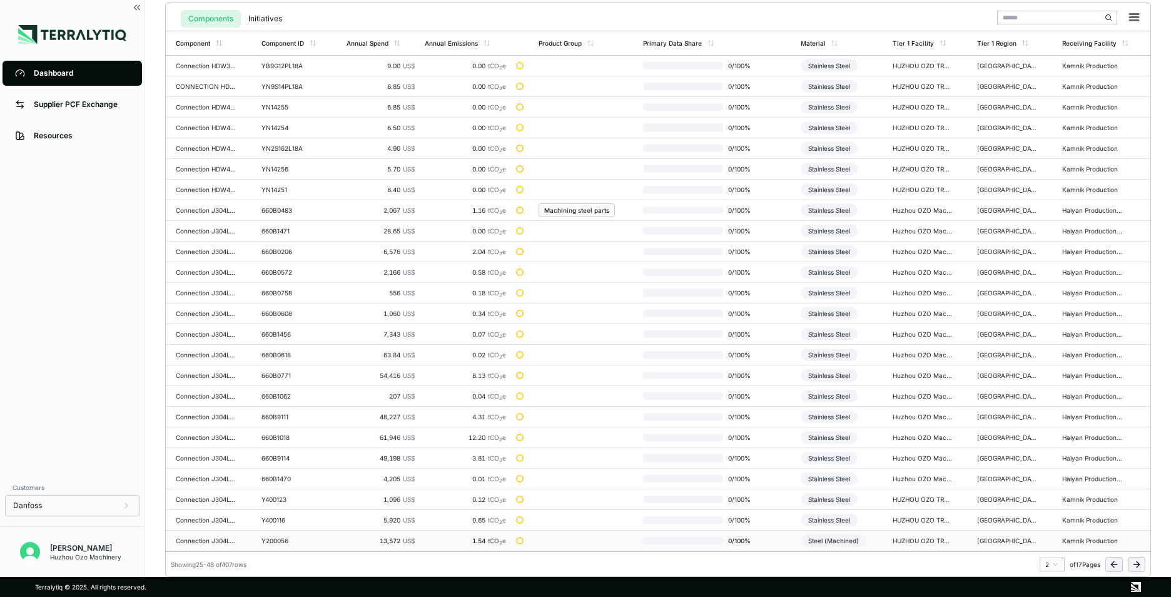
click at [278, 544] on td "Y200056" at bounding box center [298, 540] width 85 height 21
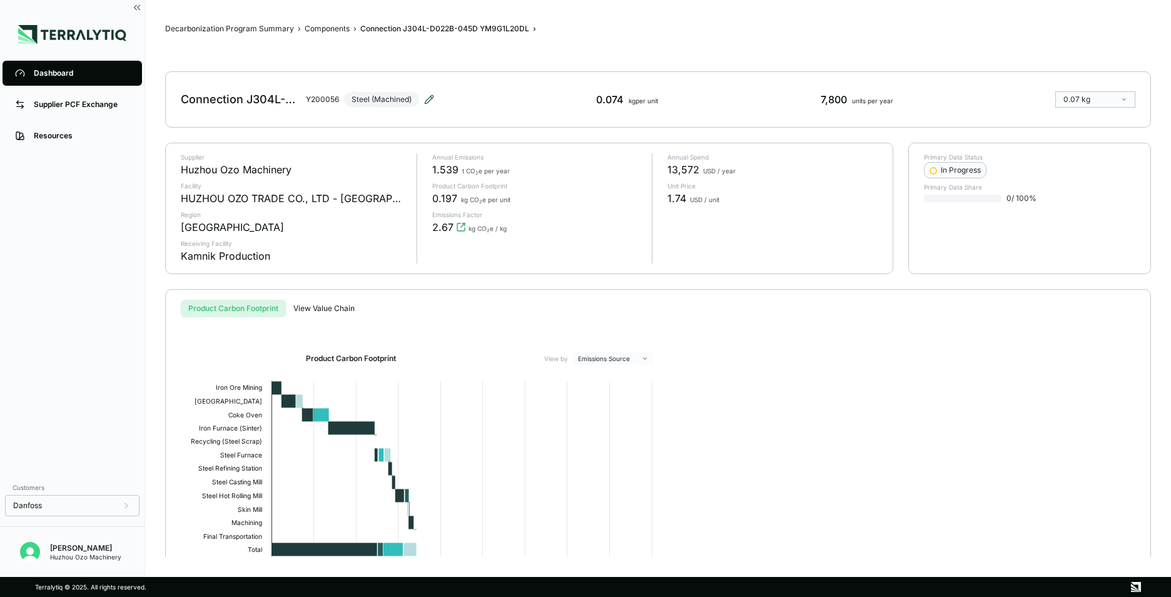
click at [429, 101] on icon at bounding box center [429, 99] width 8 height 8
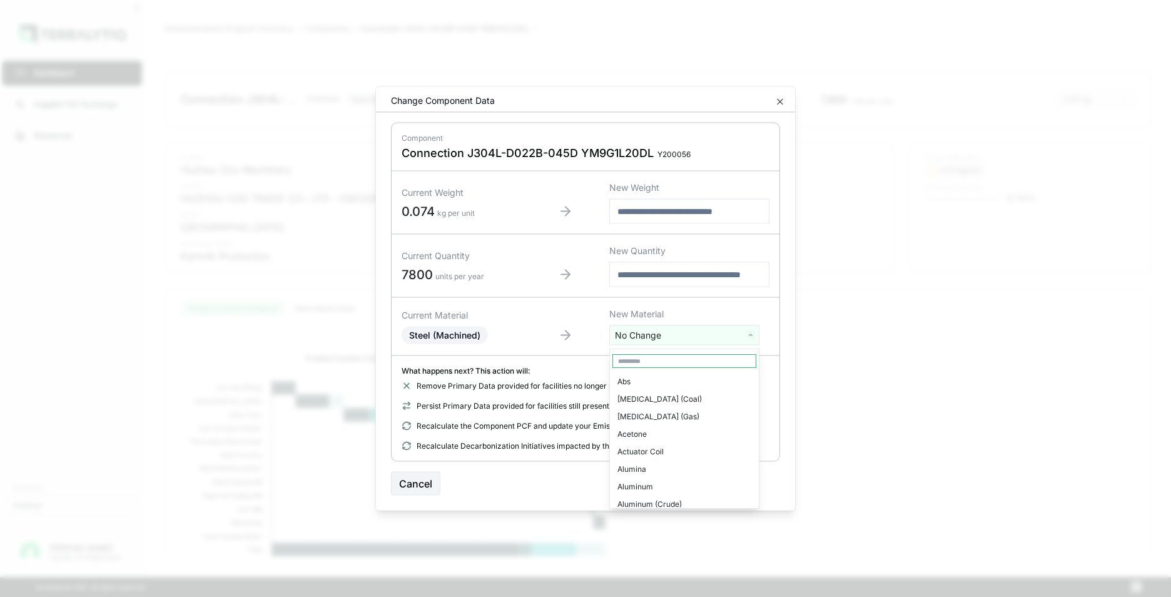
click at [665, 337] on html "Dashboard Supplier PCF Exchange Resources Customers Danfoss Kevan Liao Huzhou O…" at bounding box center [585, 298] width 1171 height 597
click at [649, 360] on input "text" at bounding box center [684, 361] width 144 height 14
type input "****"
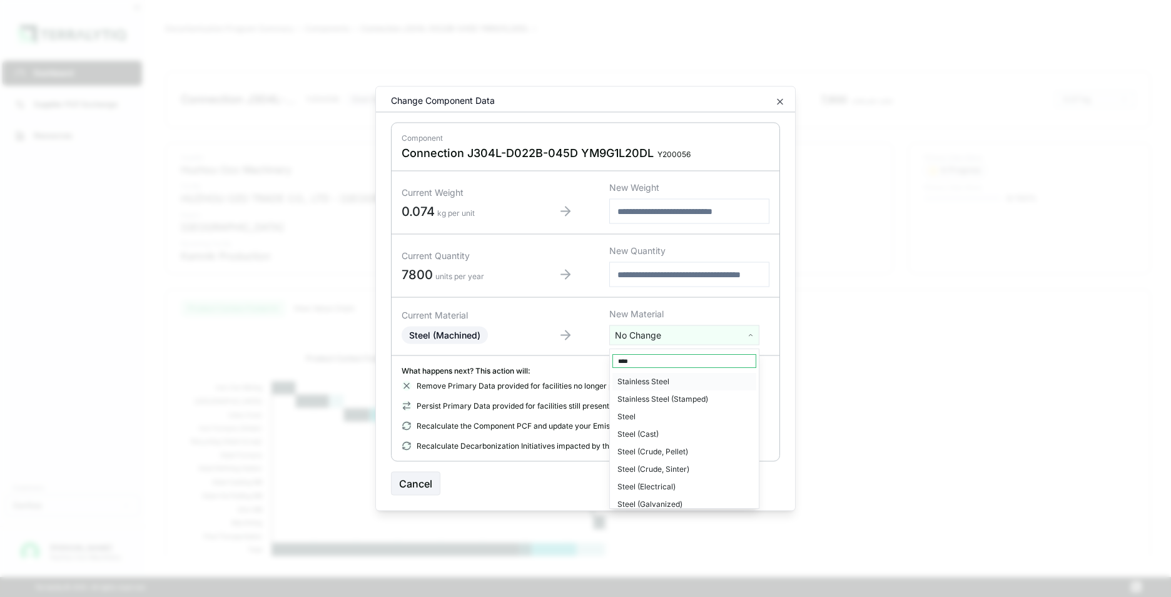
click at [662, 384] on div "Stainless Steel" at bounding box center [684, 382] width 144 height 18
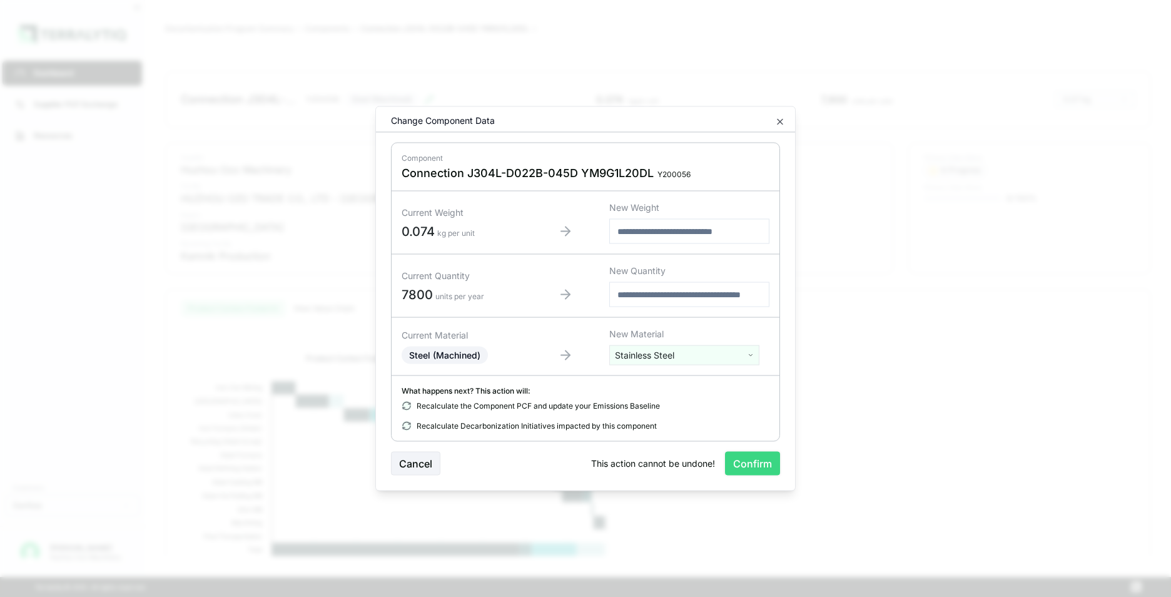
click at [756, 459] on button "Confirm" at bounding box center [752, 464] width 55 height 24
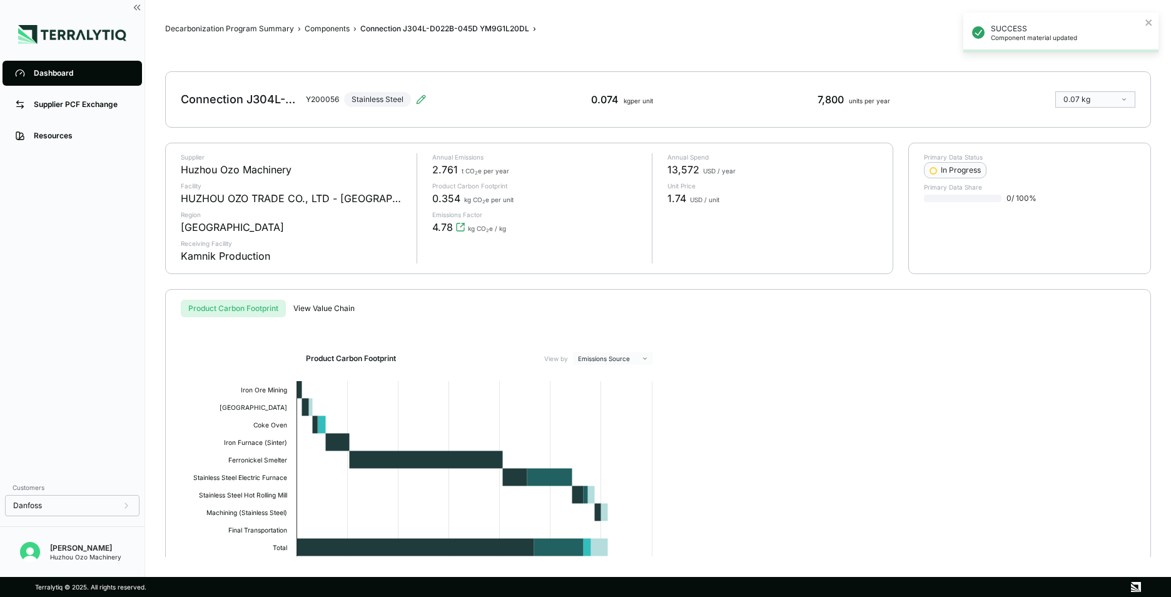
click at [61, 72] on div "Dashboard" at bounding box center [82, 73] width 96 height 10
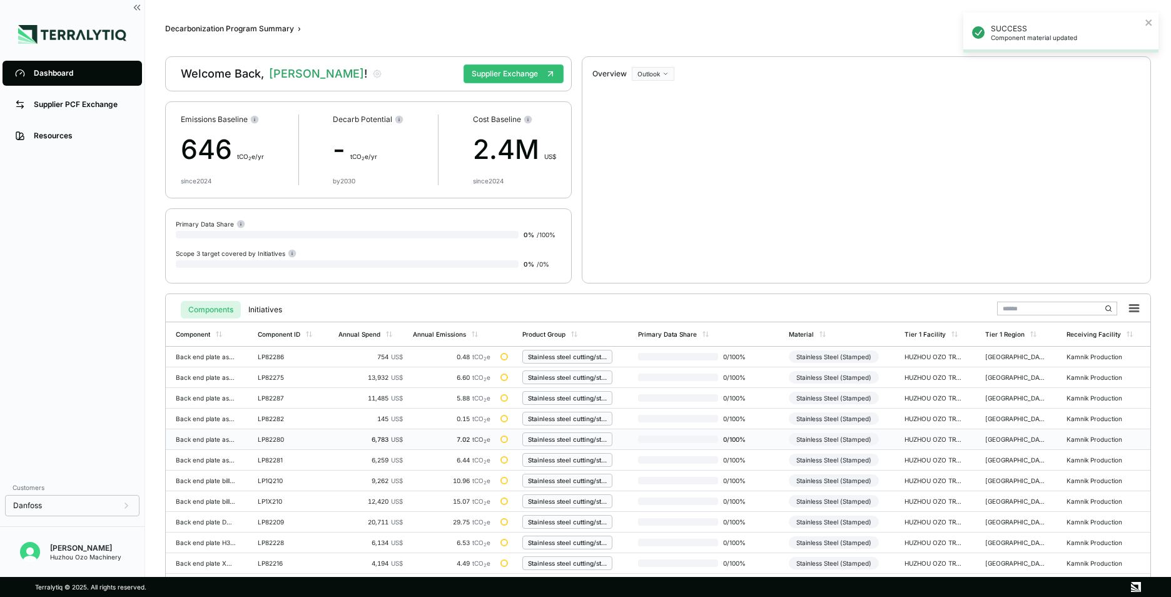
scroll to position [291, 0]
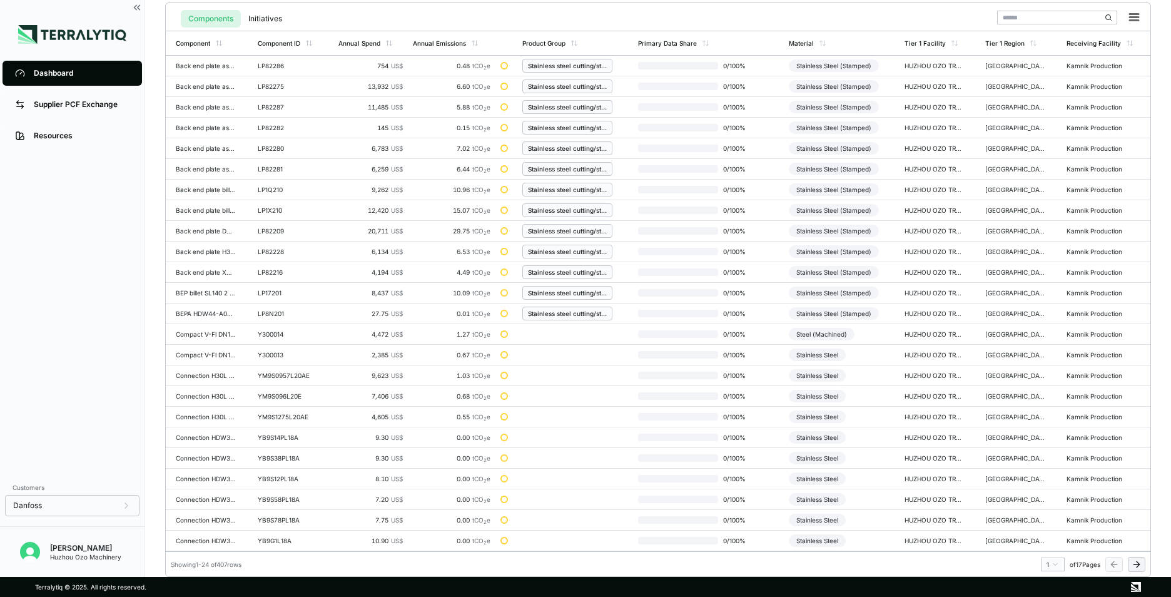
click at [1140, 562] on icon at bounding box center [1137, 564] width 10 height 10
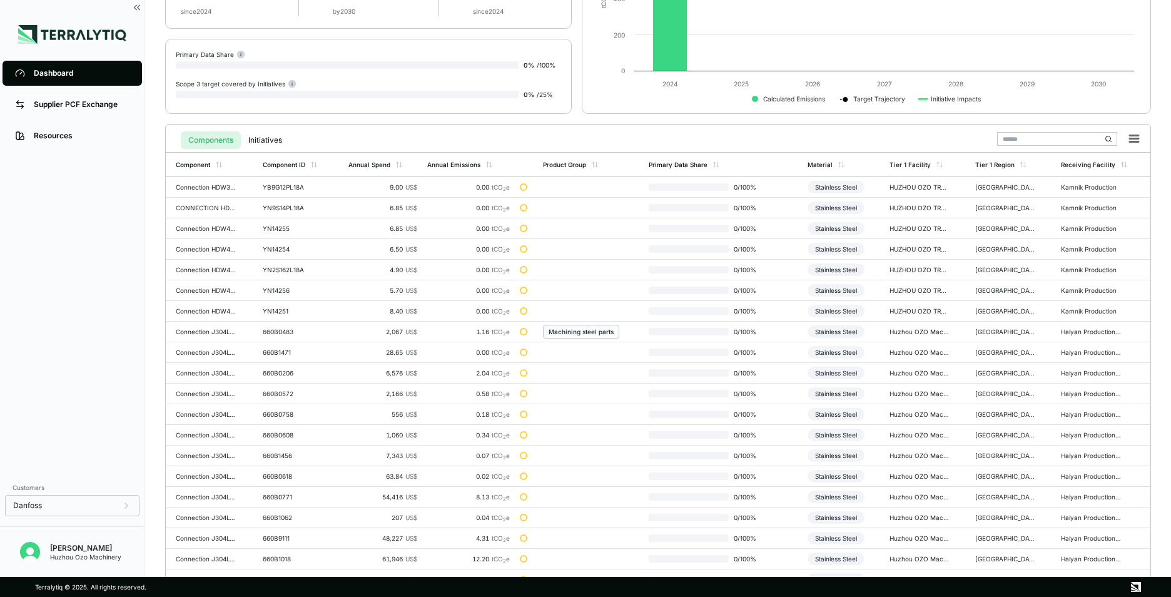
scroll to position [166, 0]
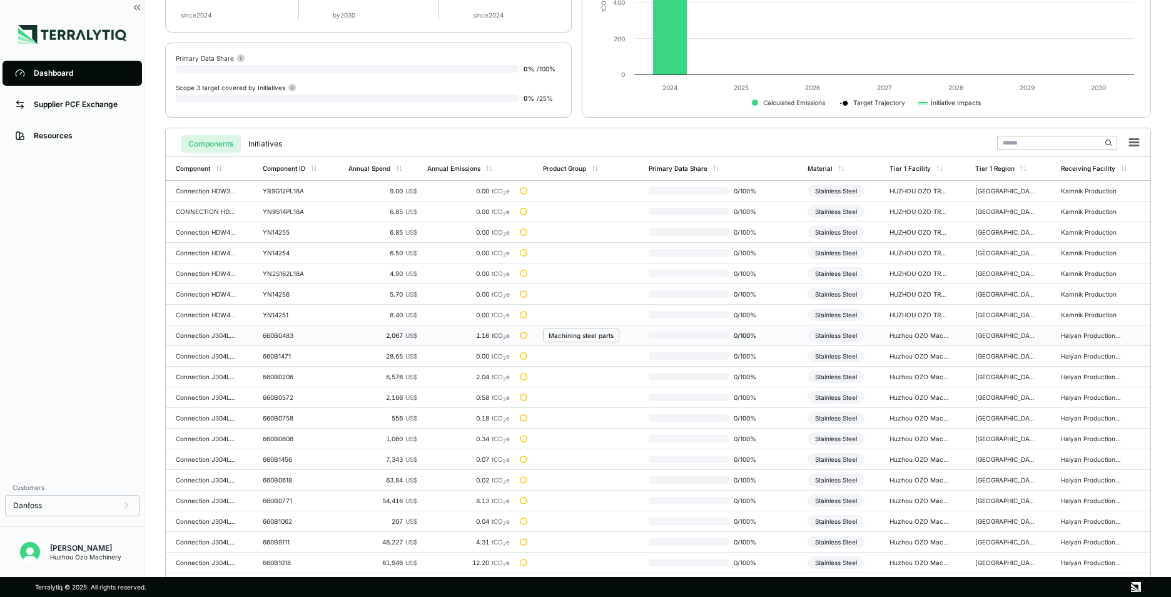
click at [280, 335] on div "660B0483" at bounding box center [293, 336] width 60 height 8
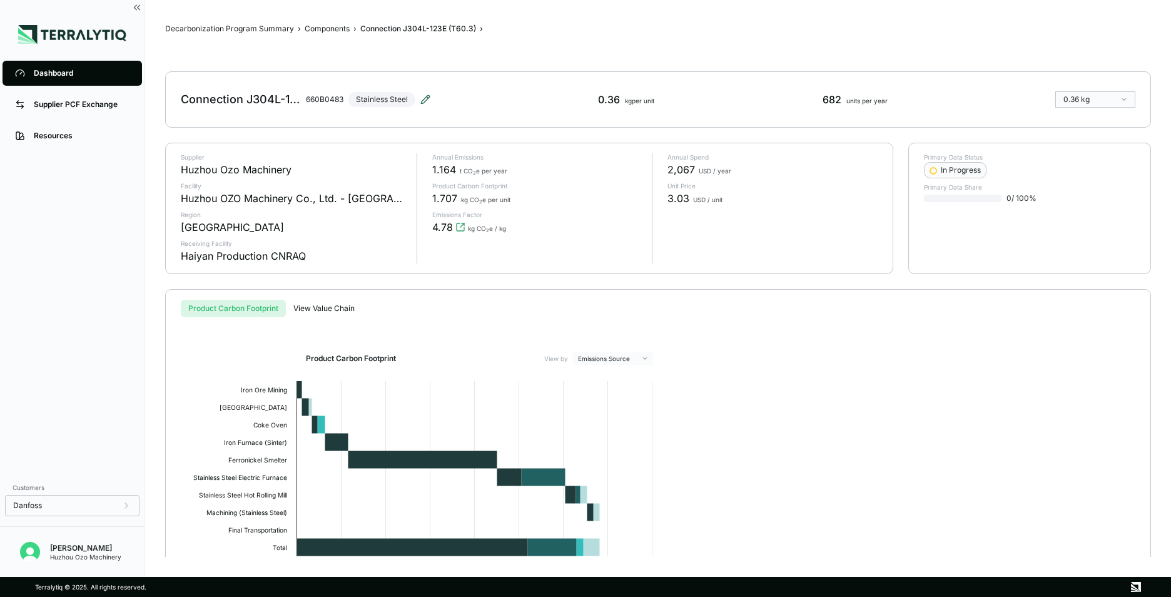
click at [424, 101] on icon at bounding box center [425, 99] width 10 height 10
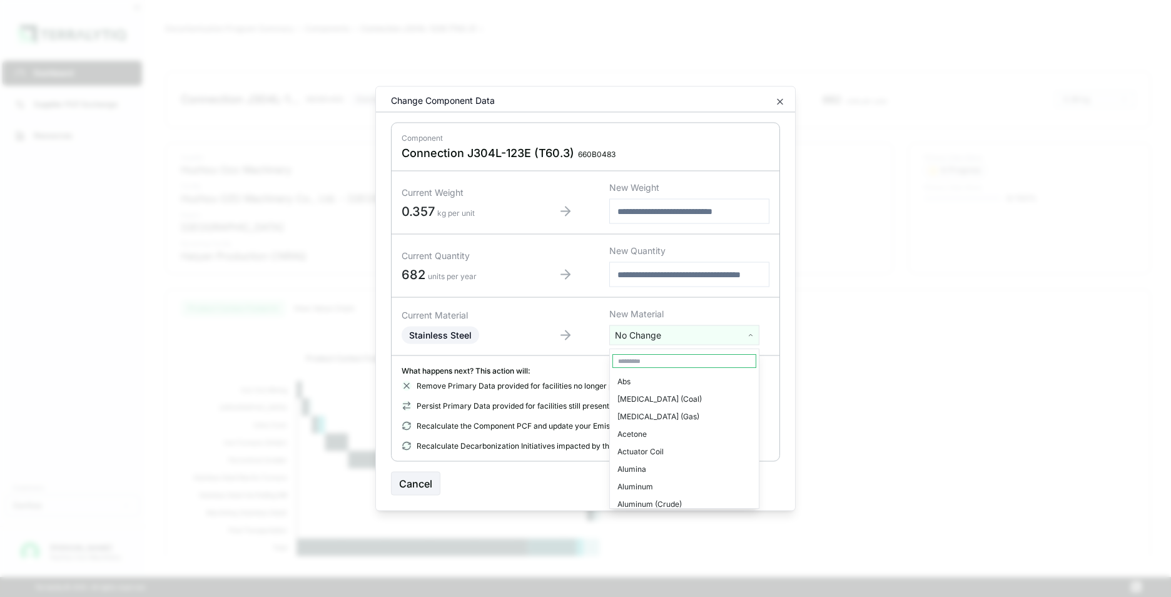
click at [661, 334] on html "Dashboard Supplier PCF Exchange Resources Customers Danfoss Kevan Liao Huzhou O…" at bounding box center [585, 298] width 1171 height 597
type input "****"
click at [670, 385] on div "Stainless Steel" at bounding box center [684, 382] width 144 height 18
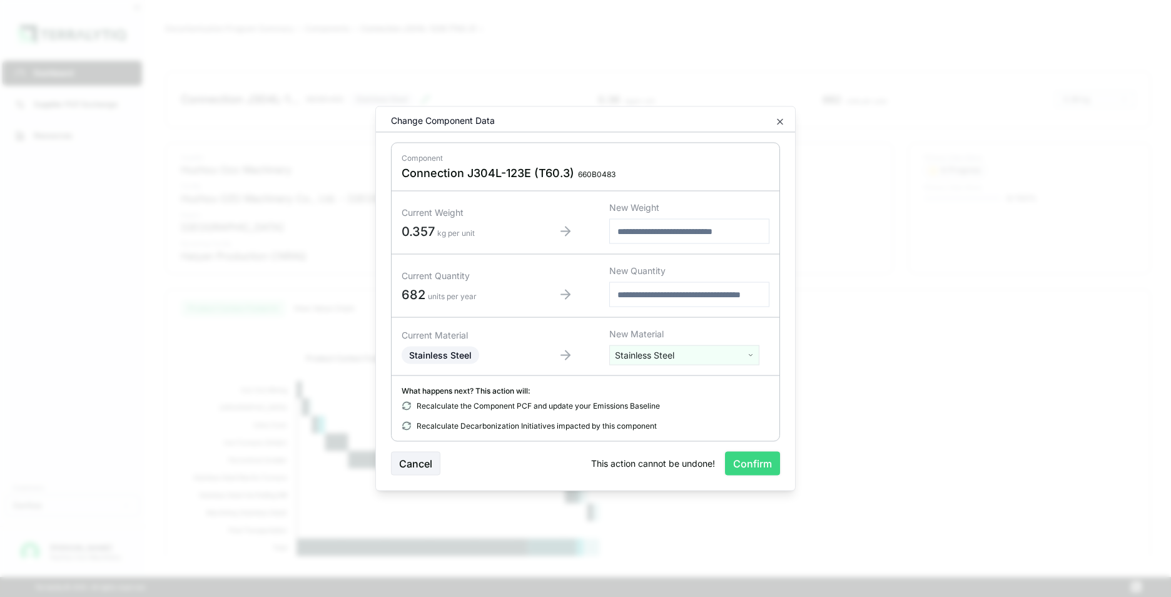
click at [753, 462] on button "Confirm" at bounding box center [752, 464] width 55 height 24
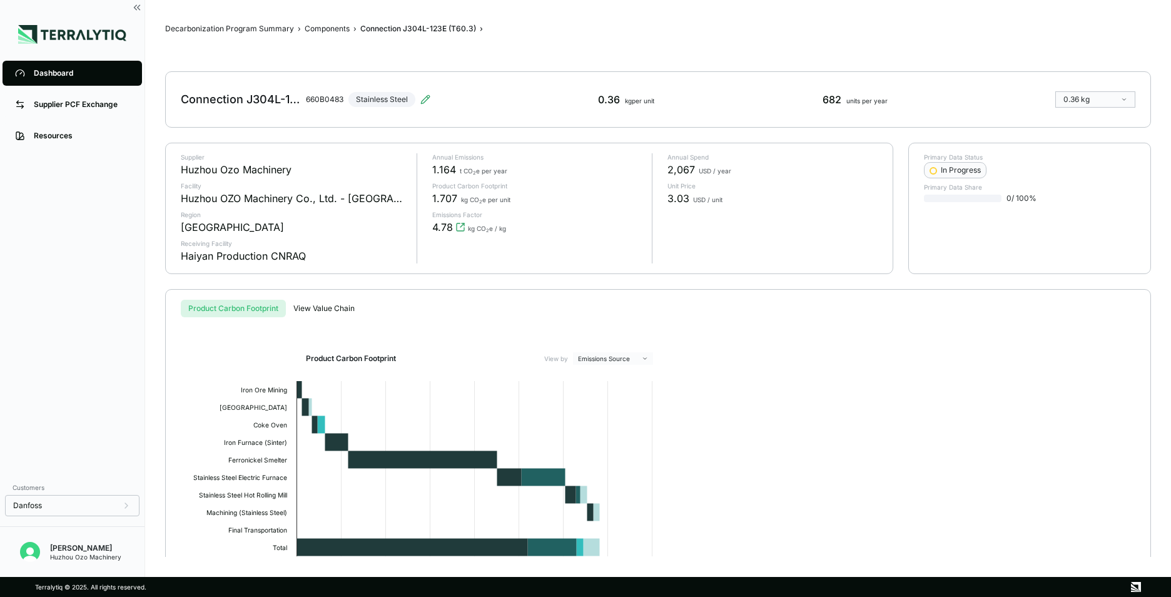
click at [74, 70] on div "Dashboard" at bounding box center [82, 73] width 96 height 10
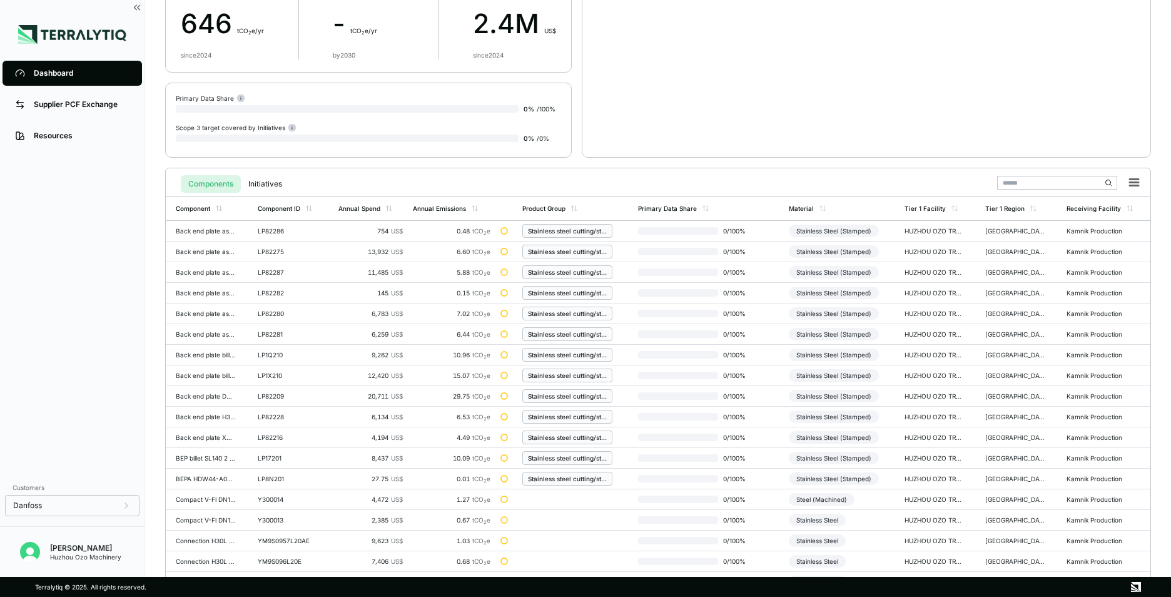
scroll to position [291, 0]
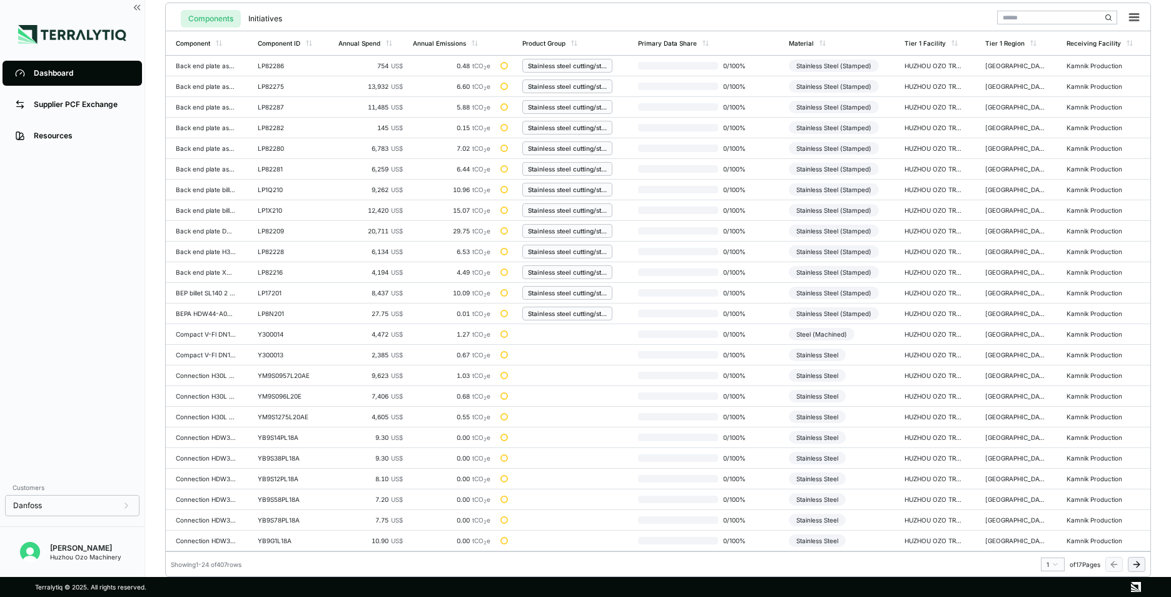
click at [1135, 566] on icon at bounding box center [1137, 564] width 10 height 10
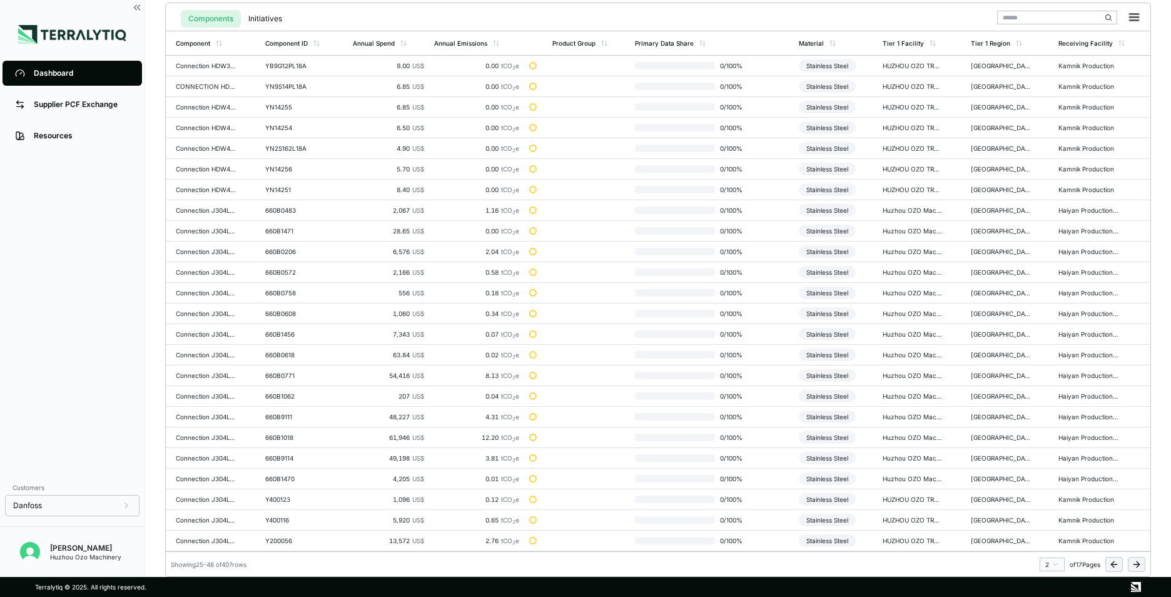
click at [1139, 566] on icon at bounding box center [1137, 564] width 10 height 10
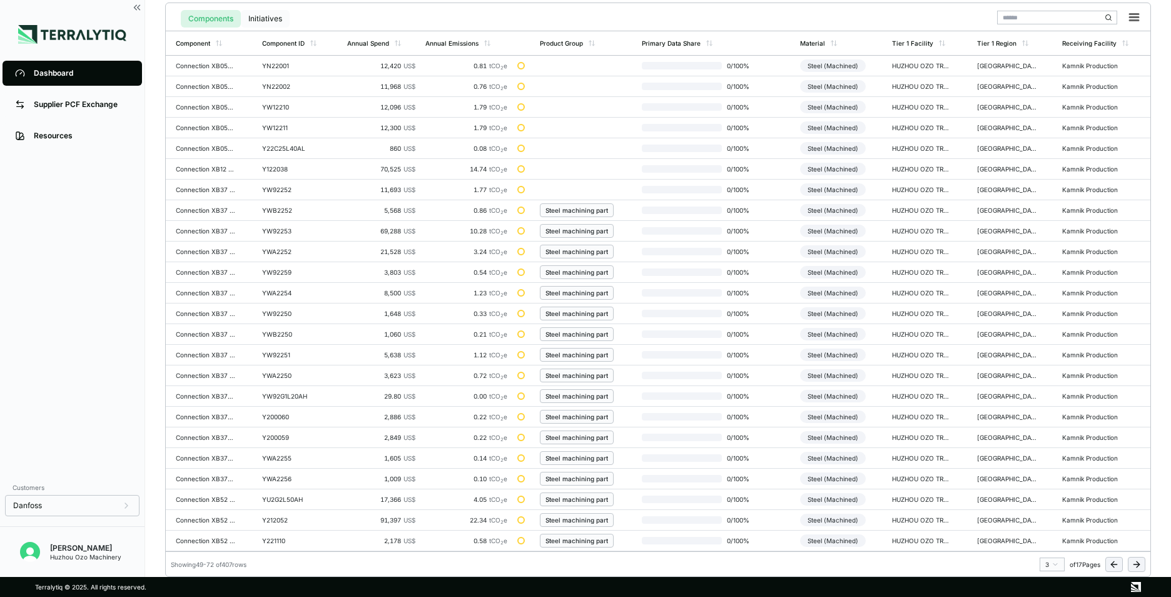
click at [271, 16] on button "Initiatives" at bounding box center [265, 19] width 49 height 18
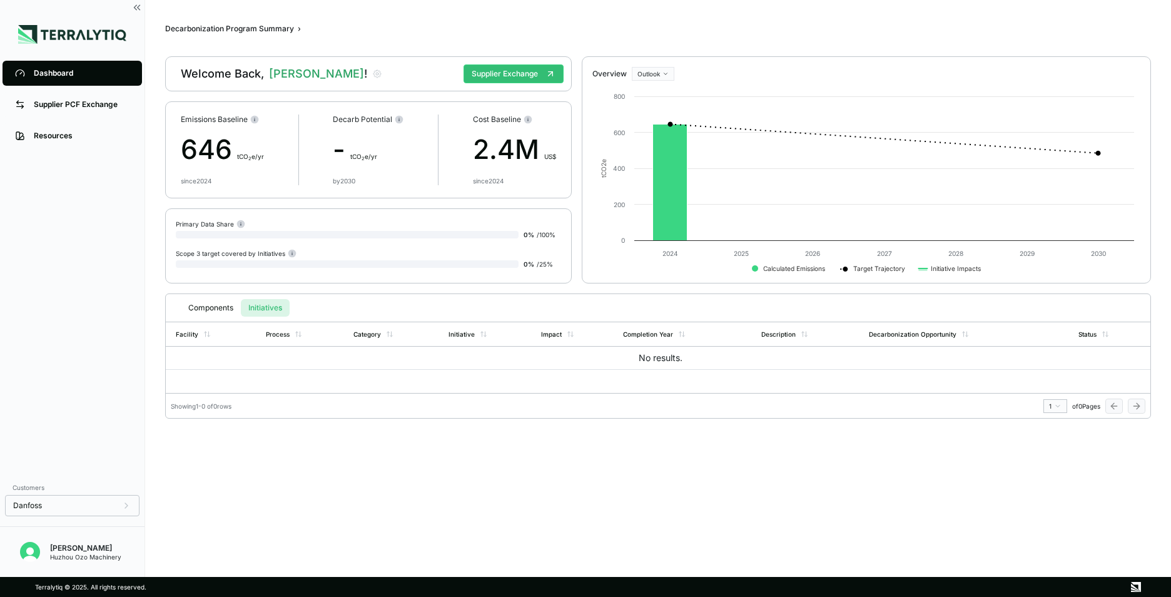
click at [79, 76] on div "Dashboard" at bounding box center [82, 73] width 96 height 10
click at [204, 306] on button "Components" at bounding box center [211, 308] width 60 height 18
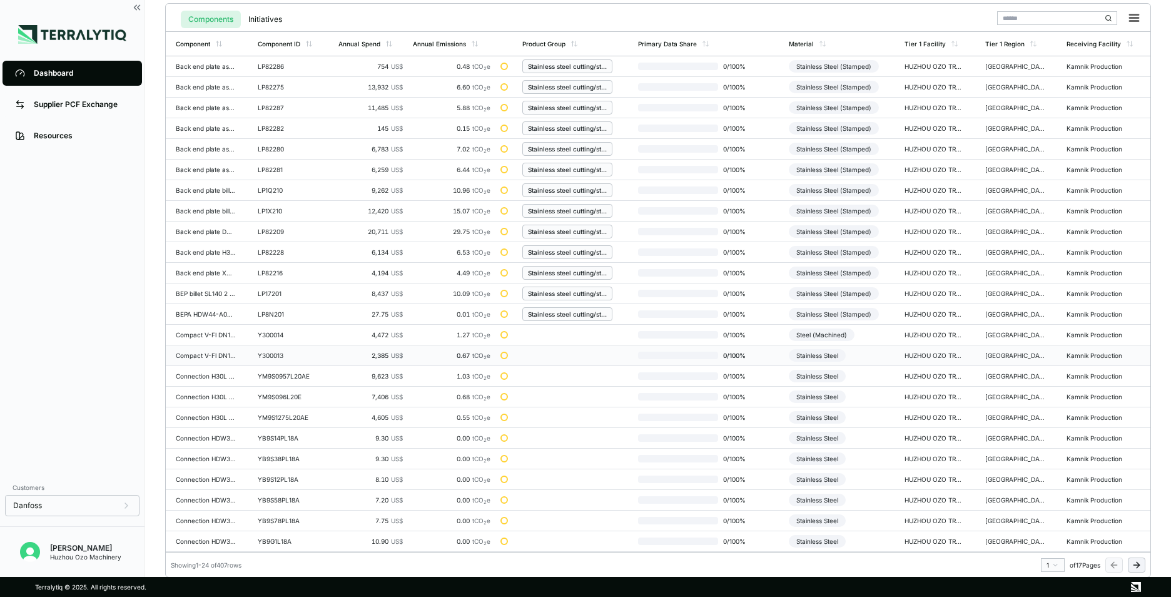
scroll to position [291, 0]
click at [1059, 564] on html "Dashboard Supplier PCF Exchange Resources Customers Danfoss Kevan Liao Huzhou O…" at bounding box center [585, 298] width 1171 height 597
click at [1049, 499] on div "3" at bounding box center [1049, 495] width 19 height 15
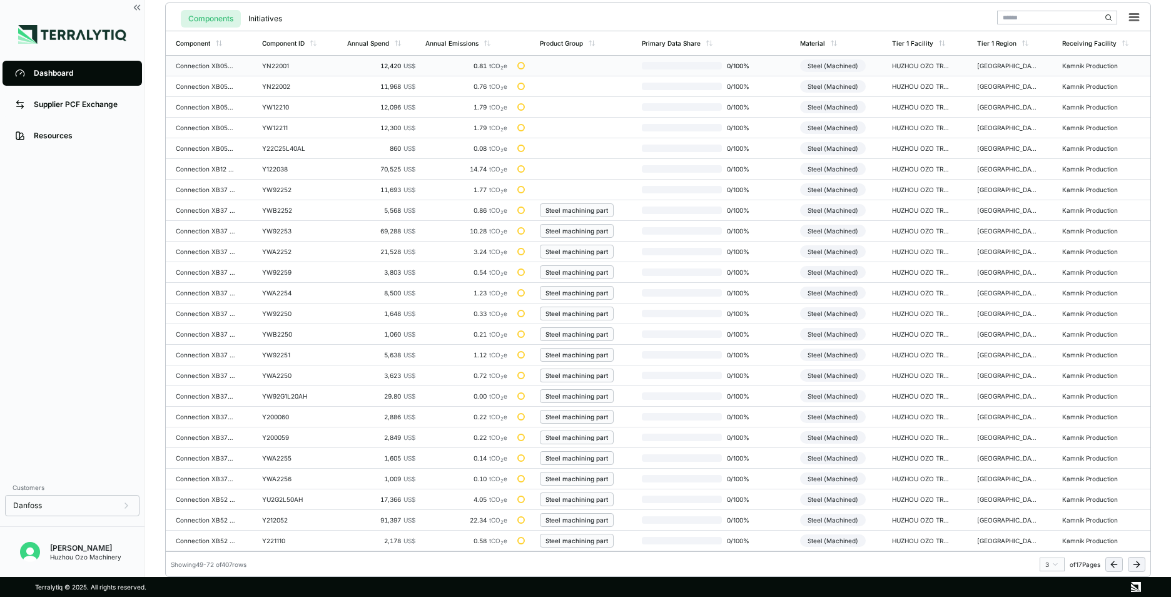
click at [268, 67] on div "YN22001" at bounding box center [292, 66] width 60 height 8
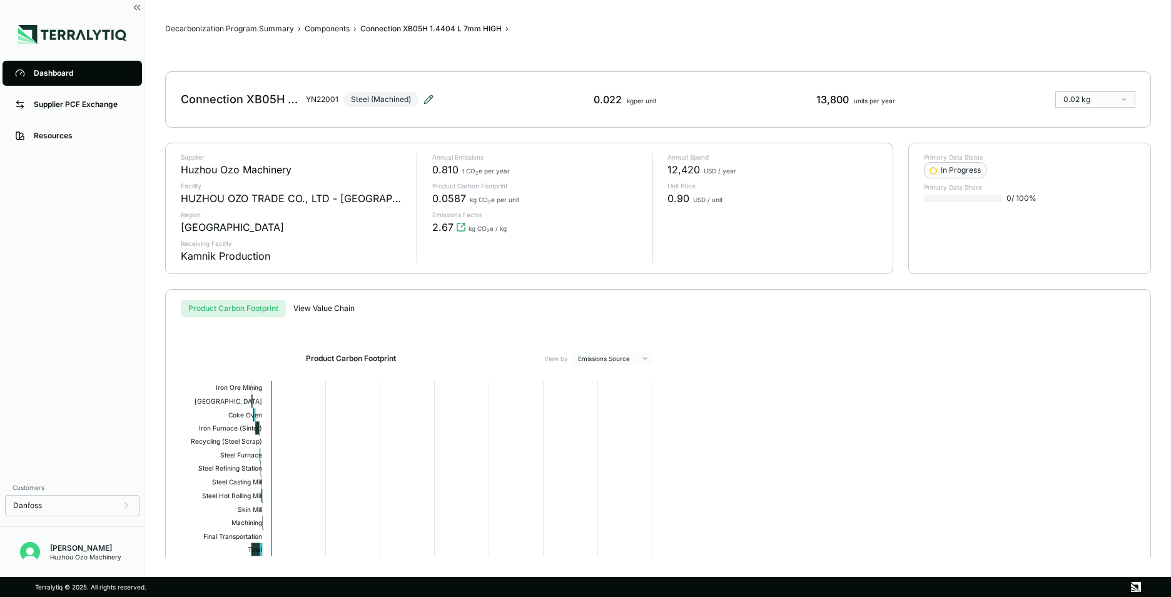
click at [430, 98] on icon at bounding box center [431, 97] width 2 height 2
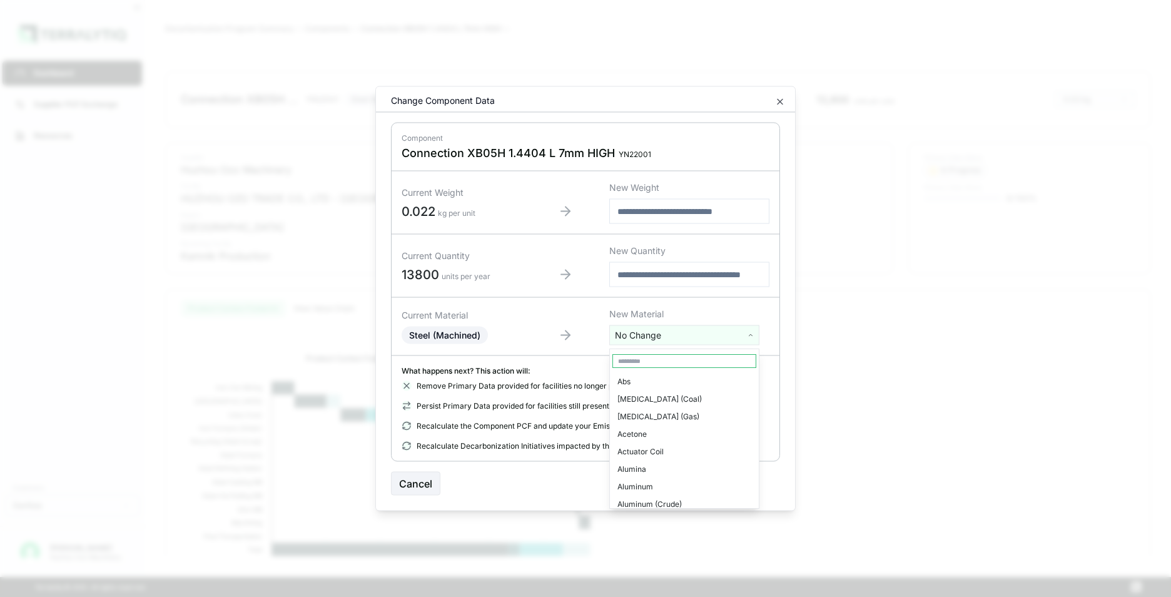
click at [661, 332] on html "Dashboard Supplier PCF Exchange Resources Customers Danfoss Kevan Liao Huzhou O…" at bounding box center [585, 298] width 1171 height 597
click at [645, 363] on input "**" at bounding box center [684, 361] width 144 height 14
click at [628, 363] on input "**" at bounding box center [684, 361] width 144 height 14
type input "***"
click at [654, 399] on div "Stainless Steel" at bounding box center [684, 399] width 144 height 18
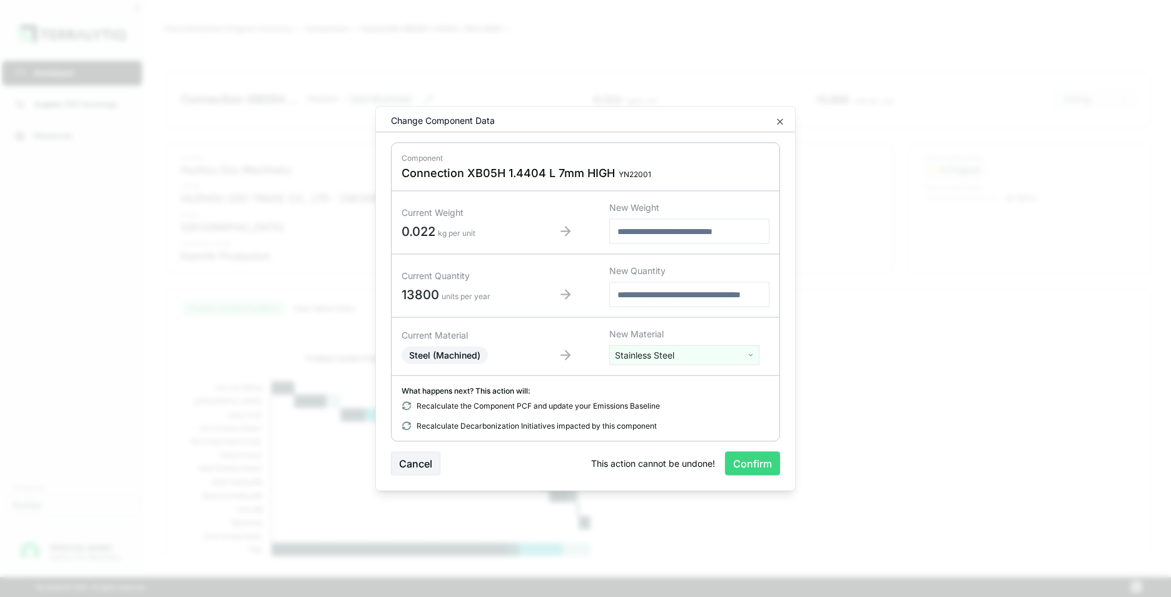
click at [747, 466] on button "Confirm" at bounding box center [752, 464] width 55 height 24
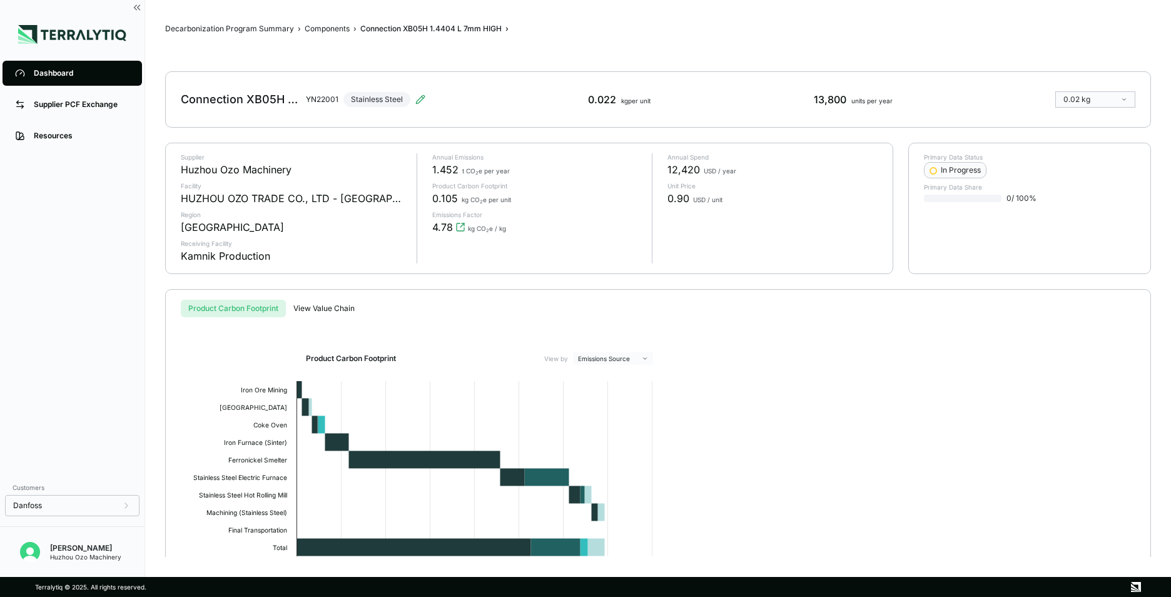
click at [64, 75] on div "Dashboard" at bounding box center [82, 73] width 96 height 10
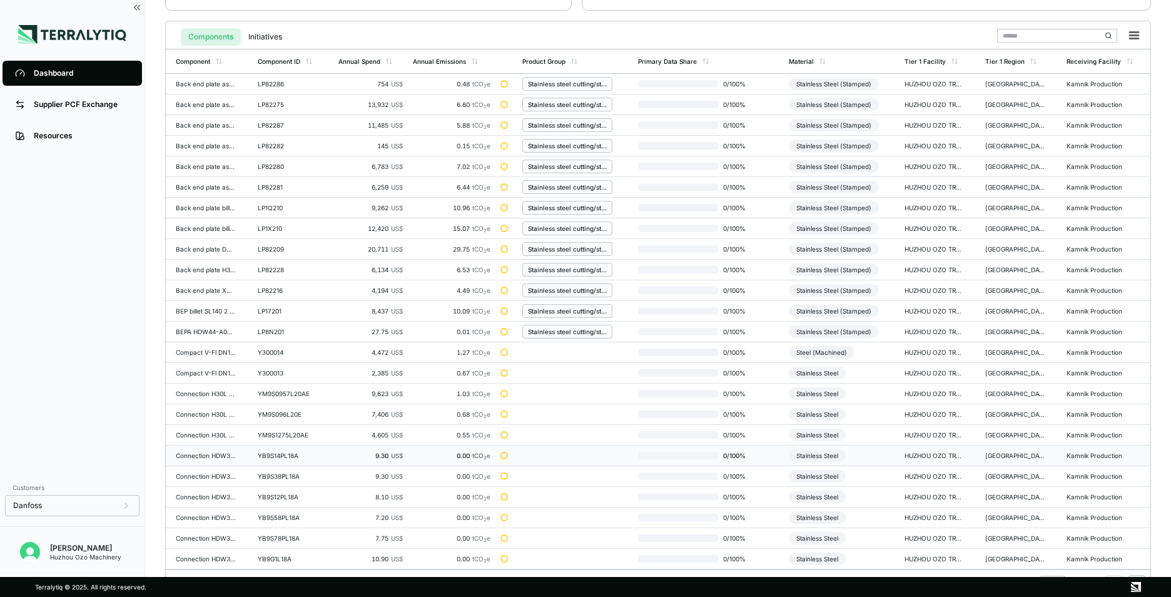
scroll to position [291, 0]
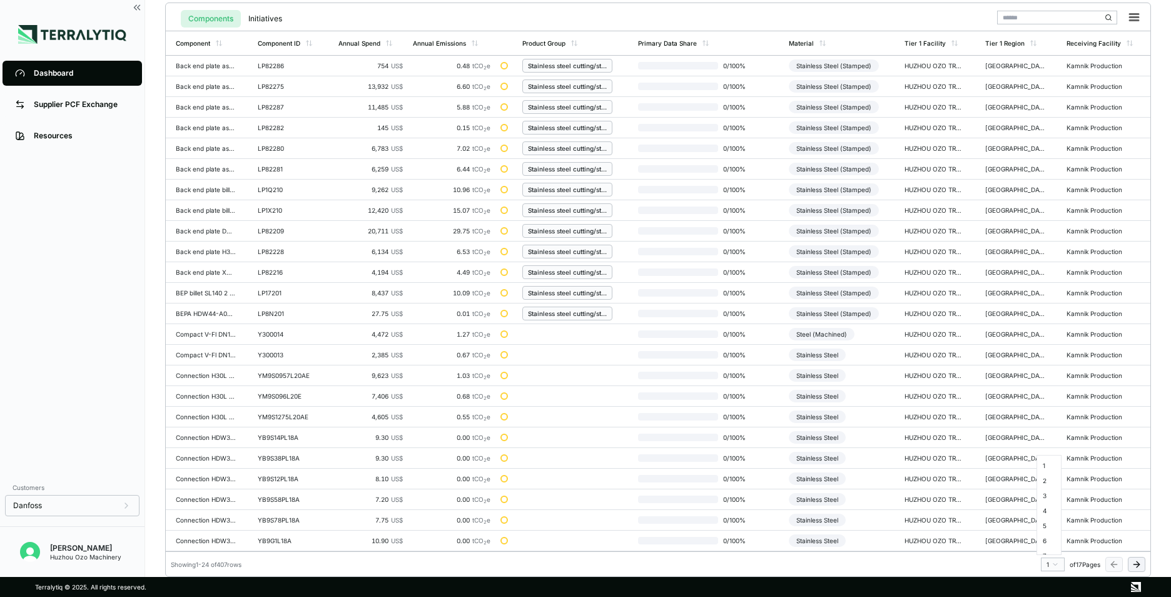
click at [1055, 566] on html "Dashboard Supplier PCF Exchange Resources Customers Danfoss Kevan Liao Huzhou O…" at bounding box center [585, 298] width 1171 height 597
click at [1044, 497] on div "3" at bounding box center [1049, 495] width 19 height 15
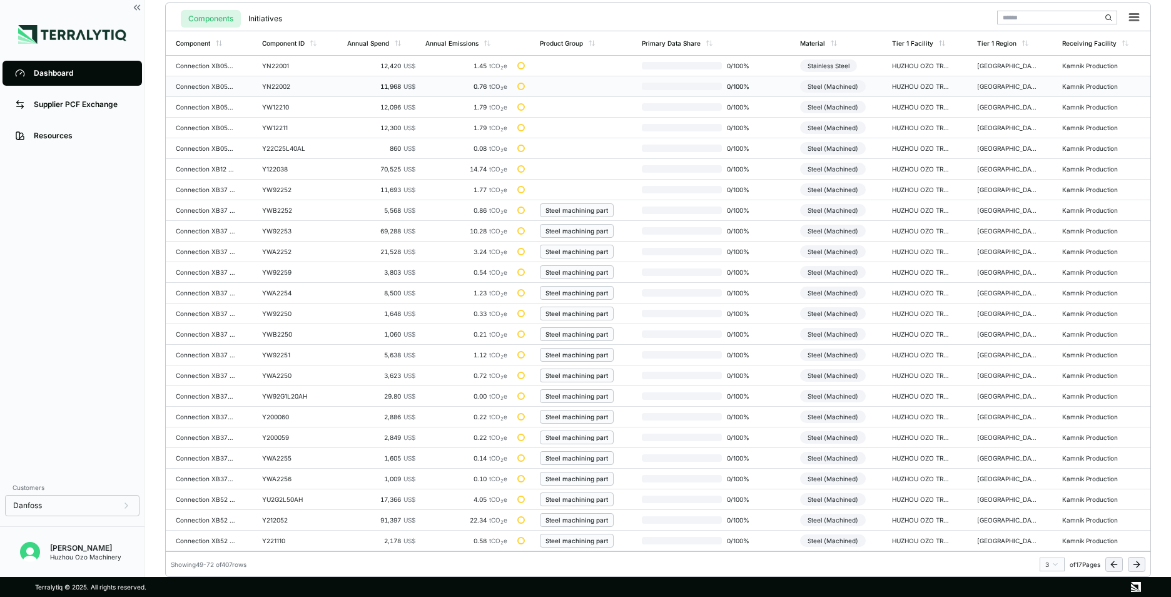
click at [277, 84] on div "YN22002" at bounding box center [292, 87] width 60 height 8
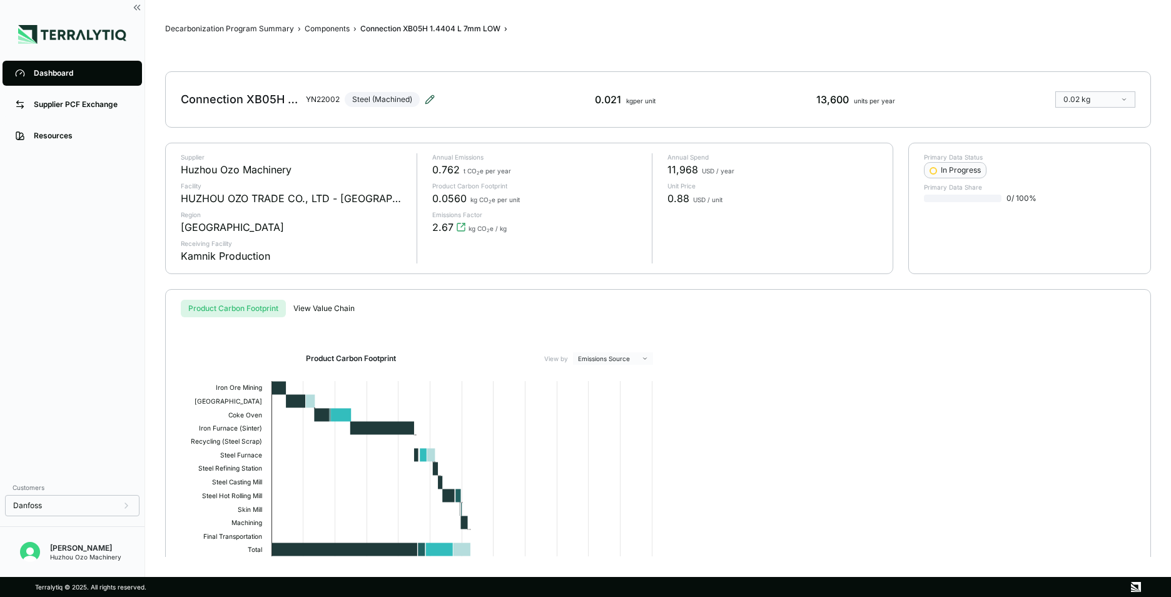
click at [428, 102] on icon at bounding box center [430, 99] width 10 height 10
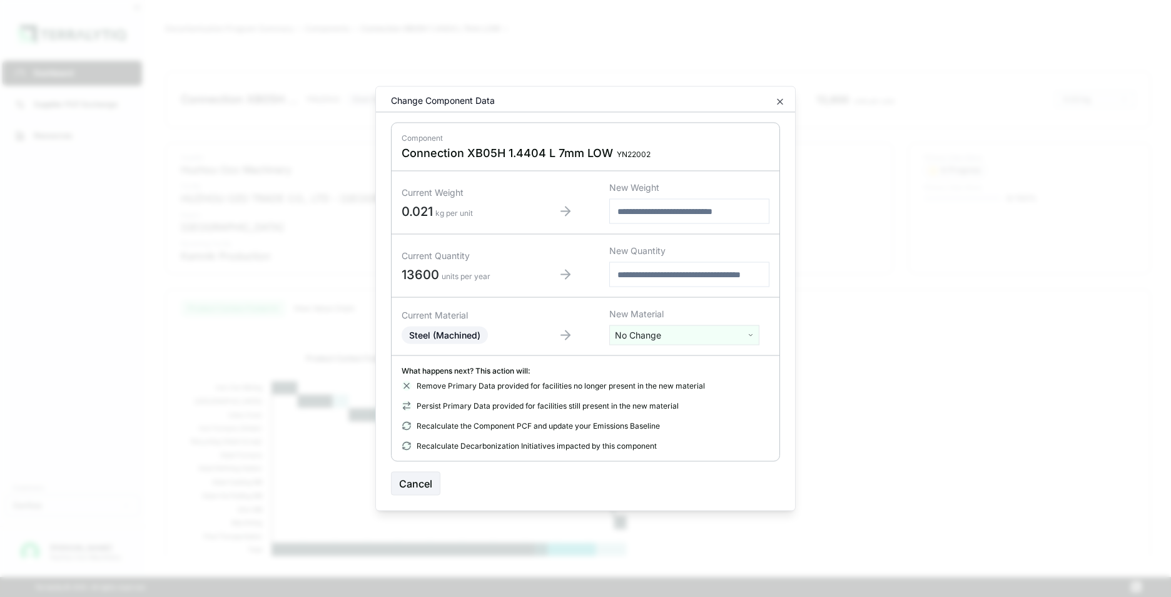
click at [649, 333] on html "Dashboard Supplier PCF Exchange Resources Customers Danfoss Kevan Liao Huzhou O…" at bounding box center [585, 298] width 1171 height 597
type input "****"
click at [656, 383] on div "Stainless Steel" at bounding box center [684, 382] width 144 height 18
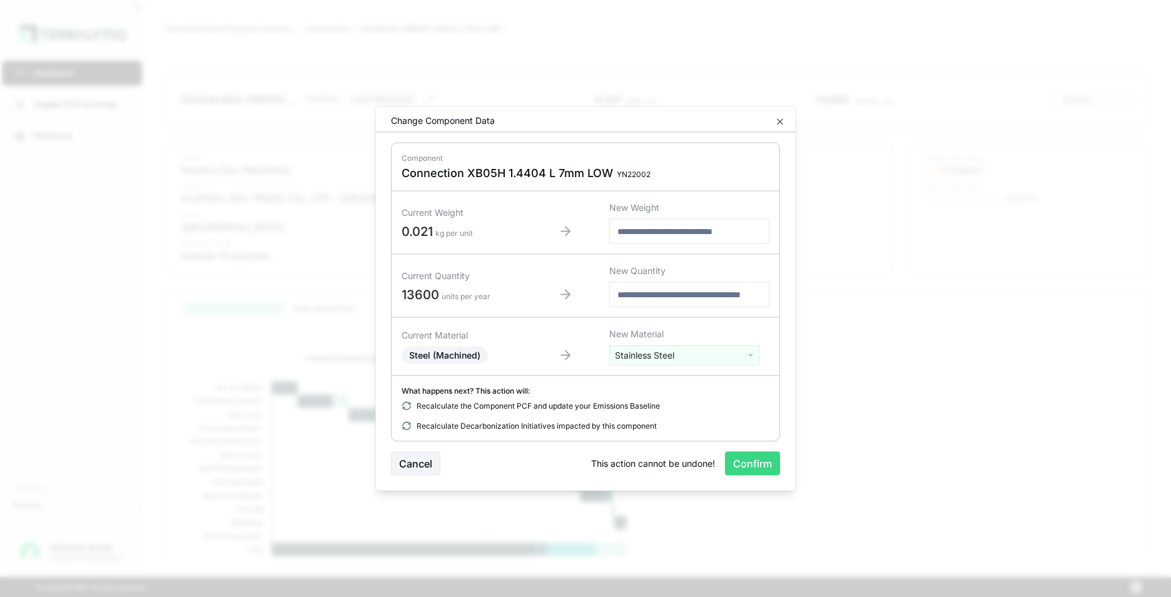
click at [751, 464] on button "Confirm" at bounding box center [752, 464] width 55 height 24
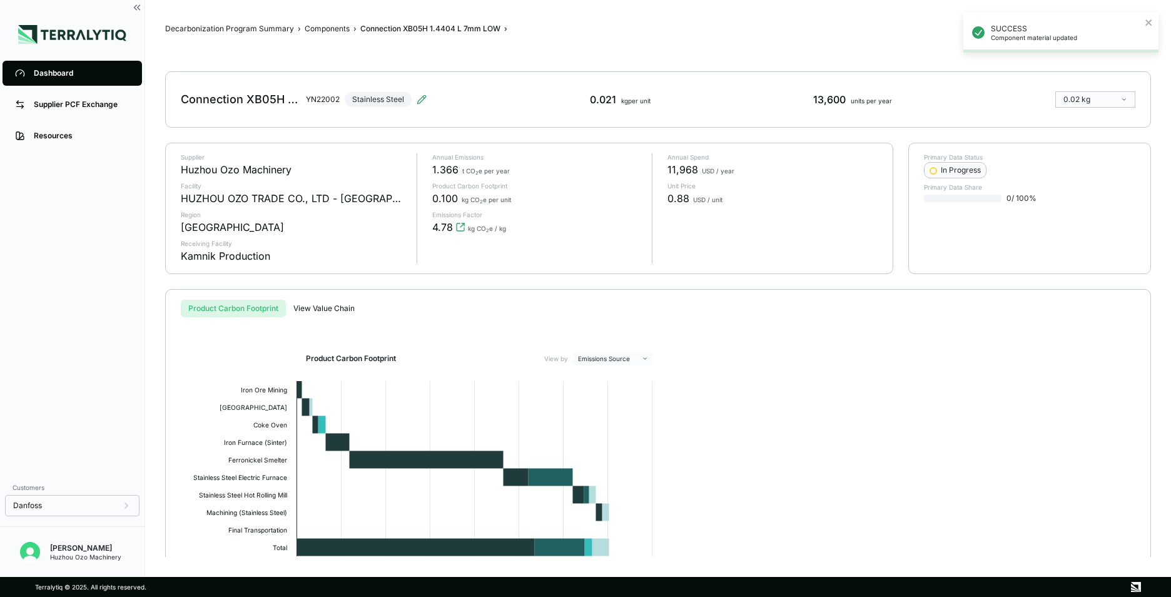
click at [58, 74] on div "Dashboard" at bounding box center [82, 73] width 96 height 10
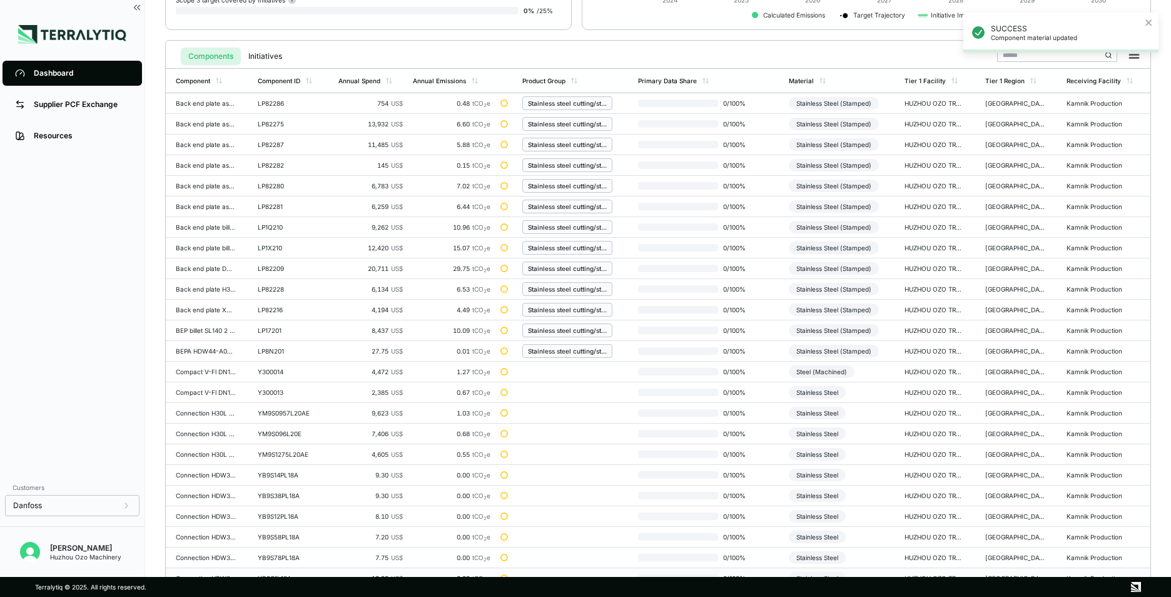
scroll to position [291, 0]
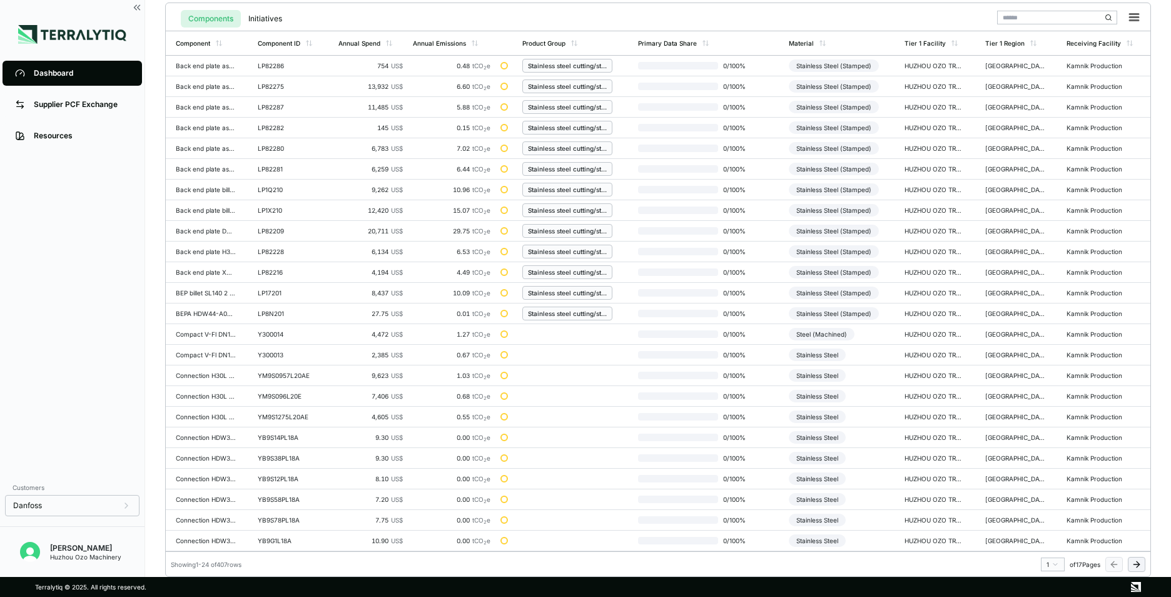
click at [1053, 567] on html "SUCCESS Component material updated Dashboard Supplier PCF Exchange Resources Cu…" at bounding box center [585, 298] width 1171 height 597
click at [1049, 495] on div "3" at bounding box center [1049, 495] width 19 height 15
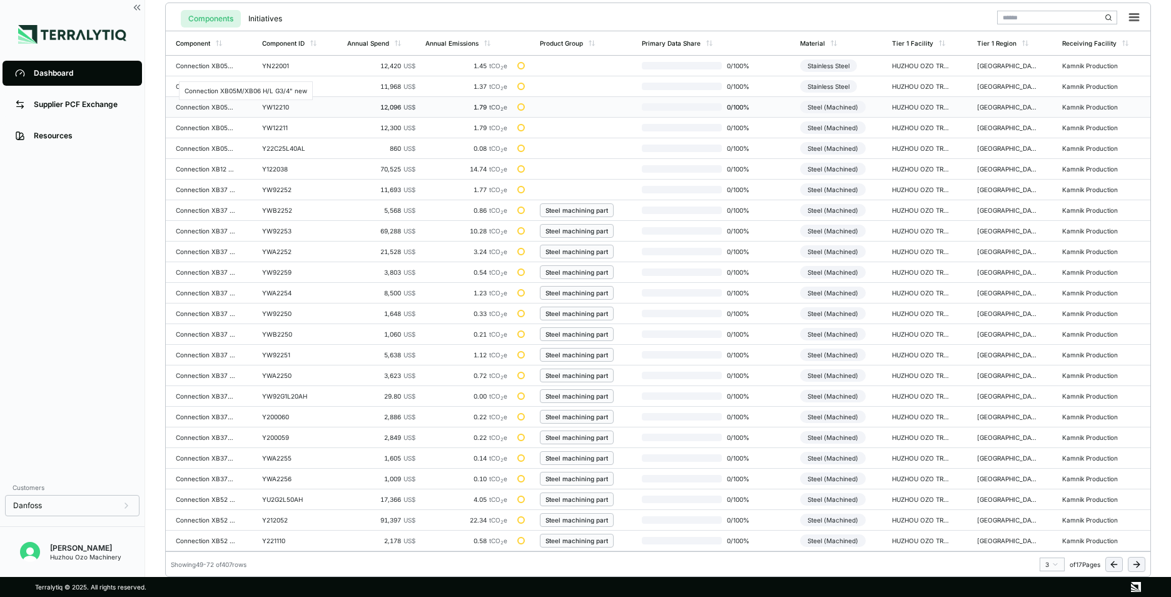
click at [219, 108] on div "Connection XB05M/XB06 H/L G3/4" new" at bounding box center [206, 107] width 60 height 8
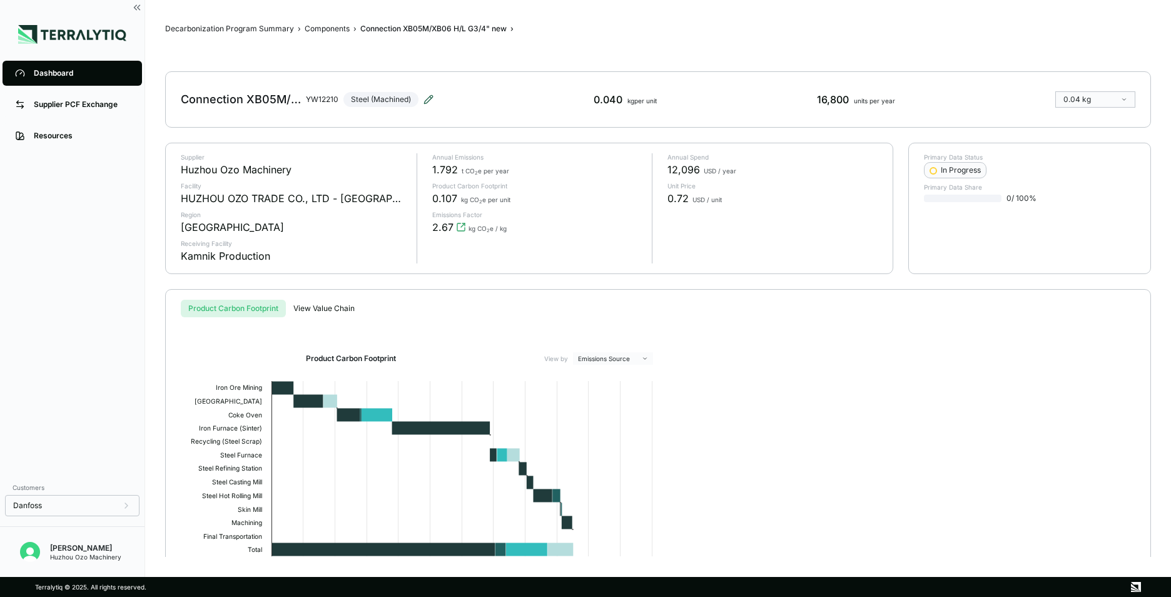
click at [429, 99] on icon at bounding box center [429, 99] width 10 height 10
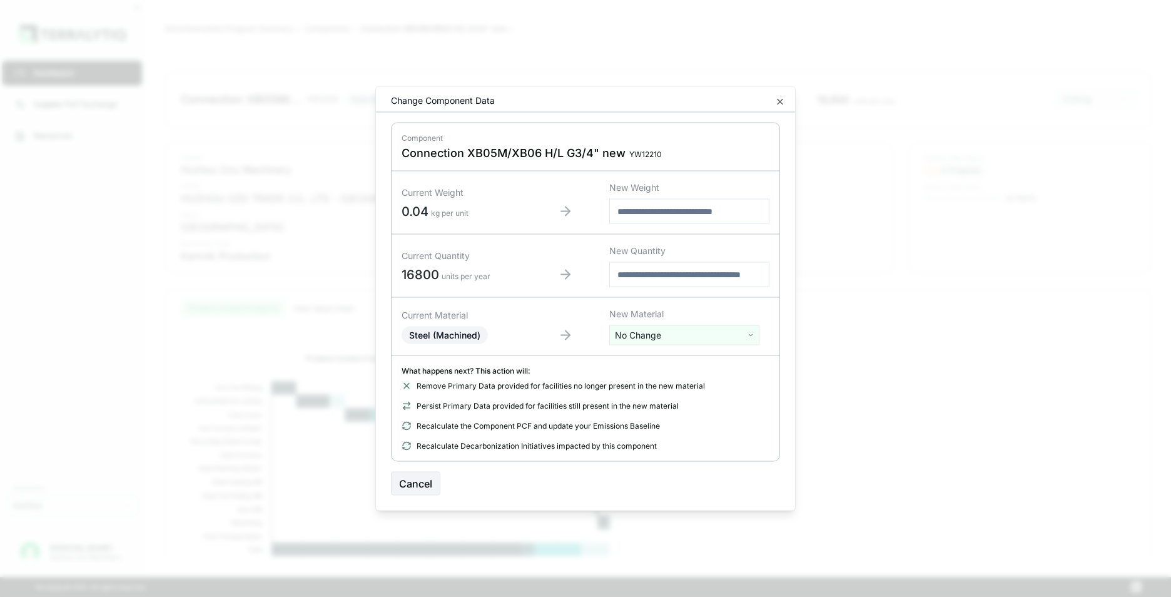
click at [664, 339] on html "Dashboard Supplier PCF Exchange Resources Customers Danfoss Kevan Liao Huzhou O…" at bounding box center [585, 298] width 1171 height 597
type input "****"
click at [665, 378] on div "Stainless Steel" at bounding box center [684, 382] width 144 height 18
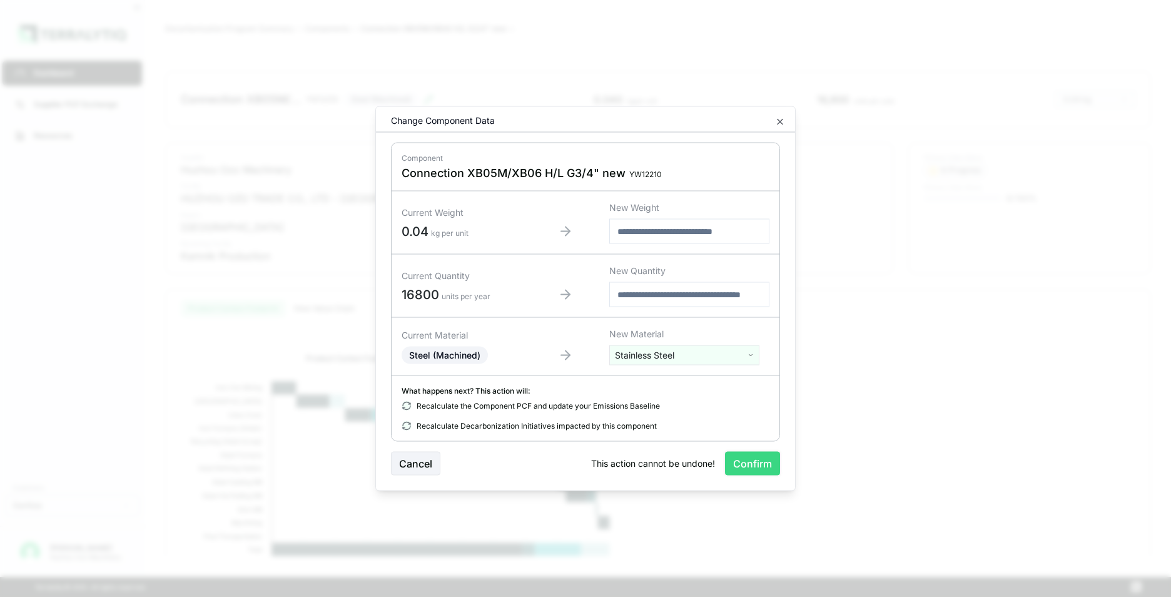
click at [762, 466] on button "Confirm" at bounding box center [752, 464] width 55 height 24
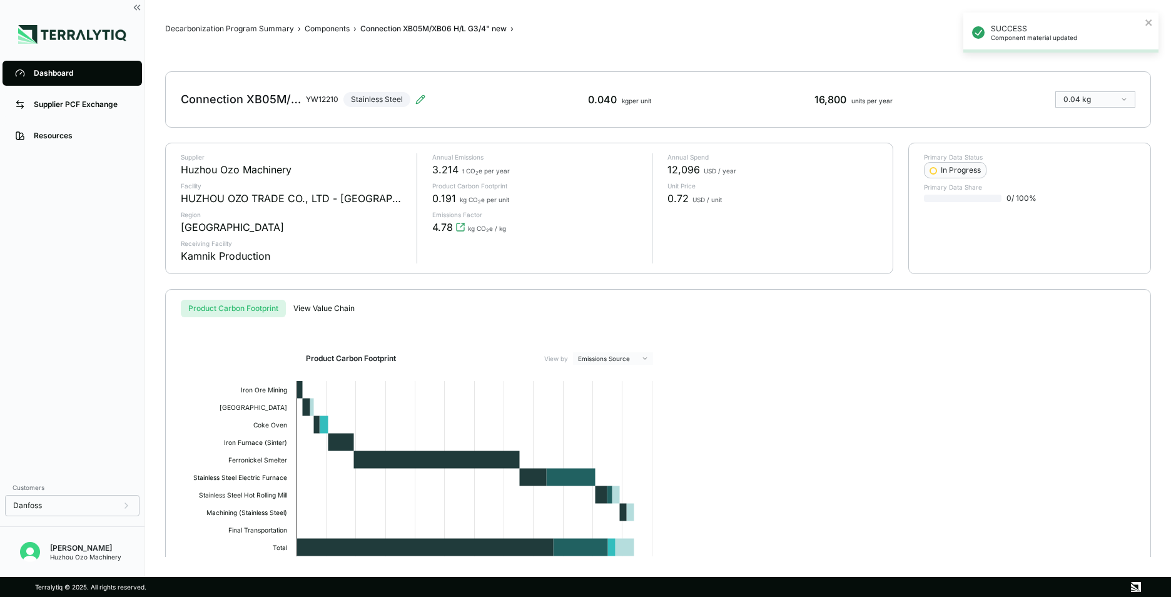
click at [59, 80] on link "Dashboard" at bounding box center [73, 73] width 140 height 25
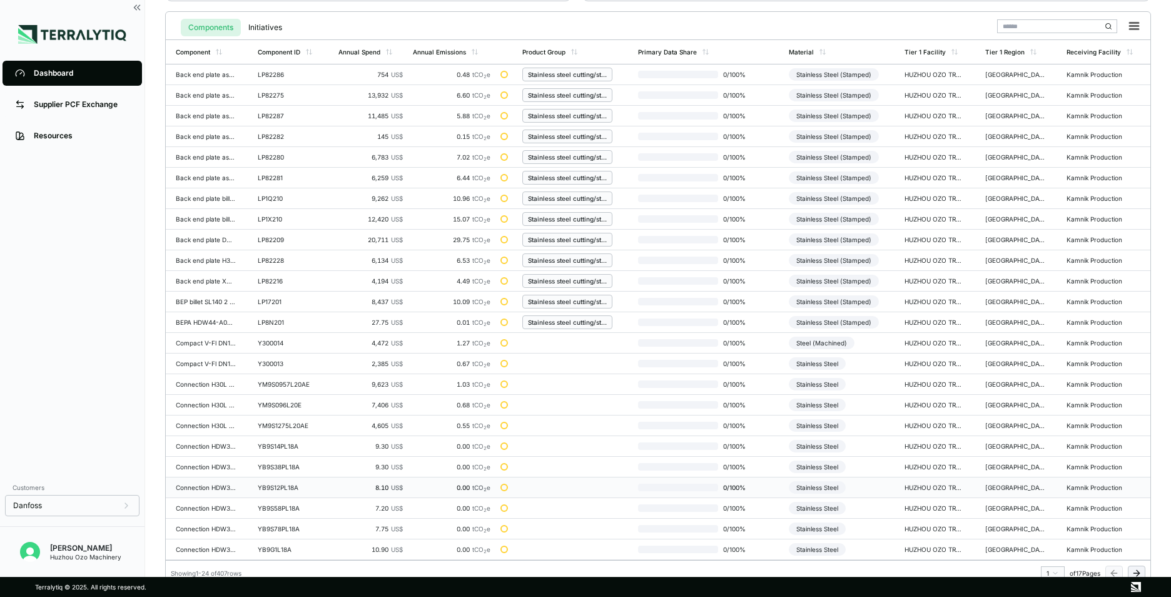
scroll to position [291, 0]
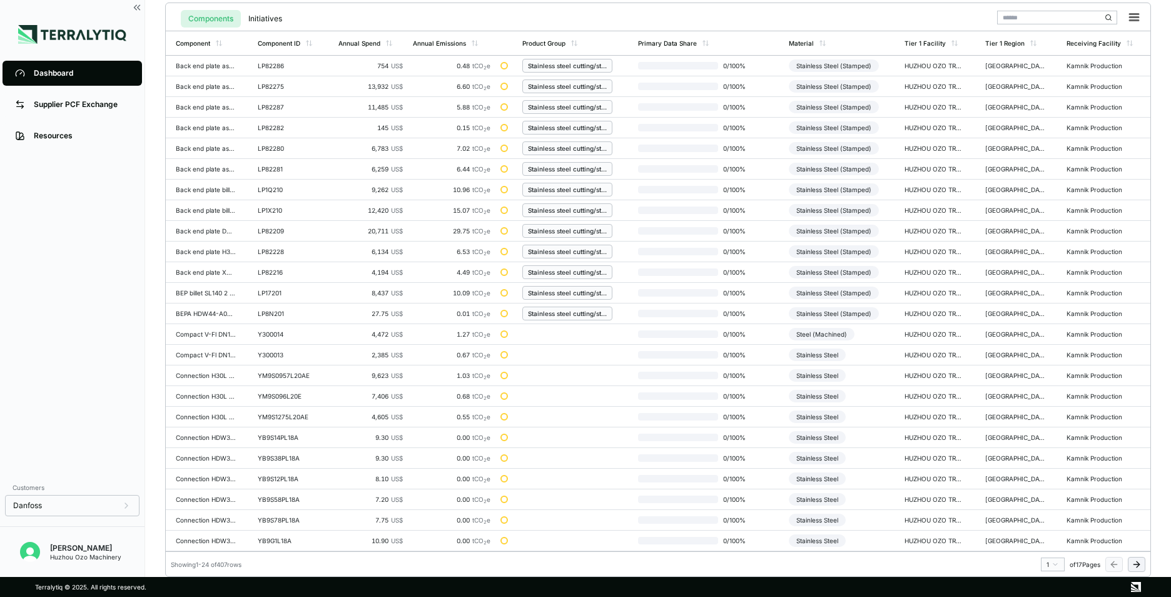
click at [1059, 563] on html "Dashboard Supplier PCF Exchange Resources Customers Danfoss Kevan Liao Huzhou O…" at bounding box center [585, 298] width 1171 height 597
click at [1045, 497] on div "3" at bounding box center [1049, 495] width 19 height 15
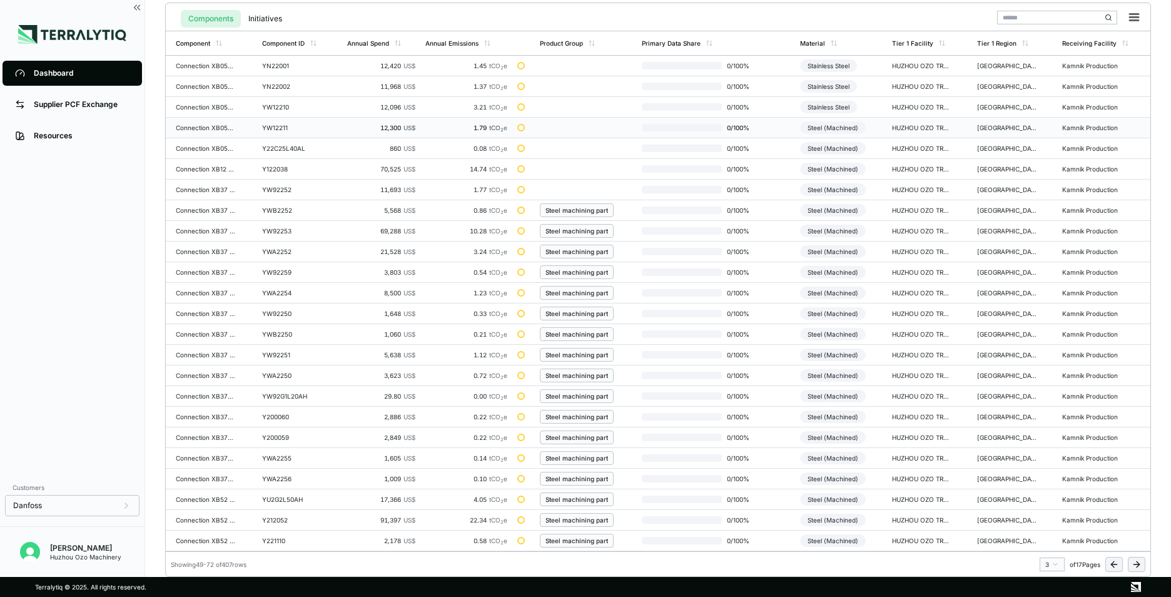
click at [261, 128] on td "YW12211" at bounding box center [299, 128] width 85 height 21
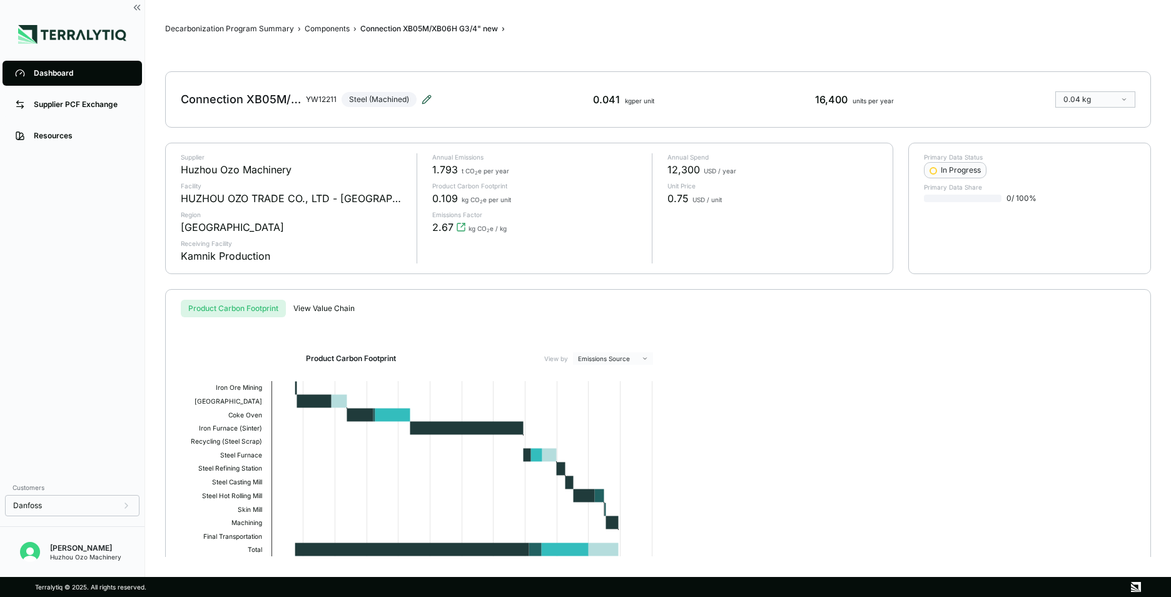
click at [424, 100] on icon at bounding box center [427, 99] width 10 height 10
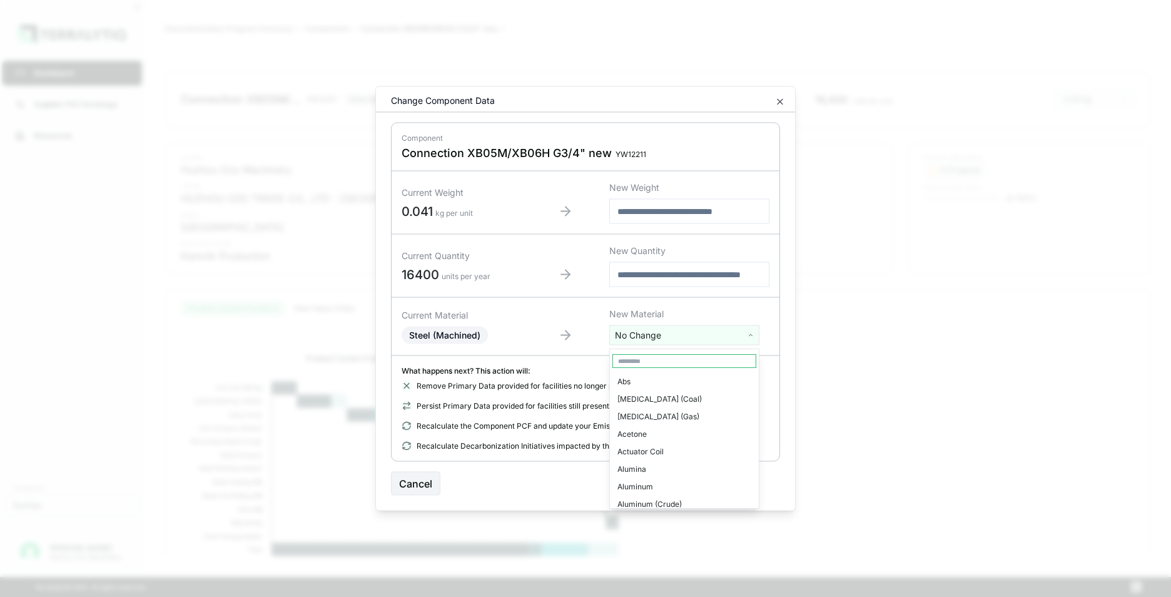
click at [654, 337] on html "Dashboard Supplier PCF Exchange Resources Customers Danfoss Kevan Liao Huzhou O…" at bounding box center [585, 298] width 1171 height 597
type input "****"
click at [649, 380] on div "Stainless Steel" at bounding box center [684, 382] width 144 height 18
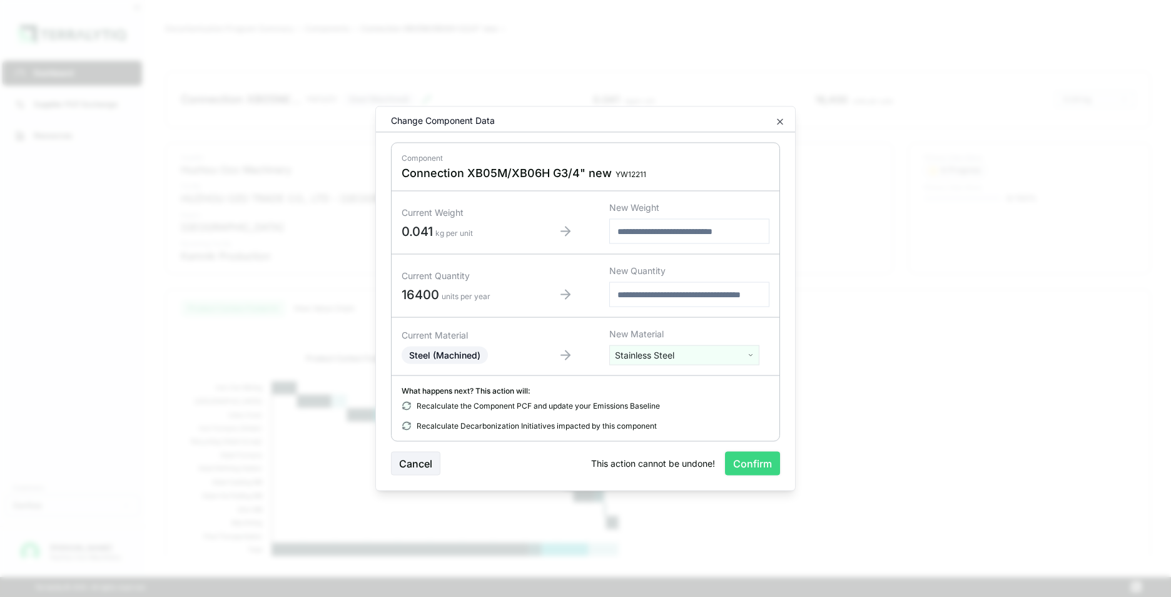
click at [754, 464] on button "Confirm" at bounding box center [752, 464] width 55 height 24
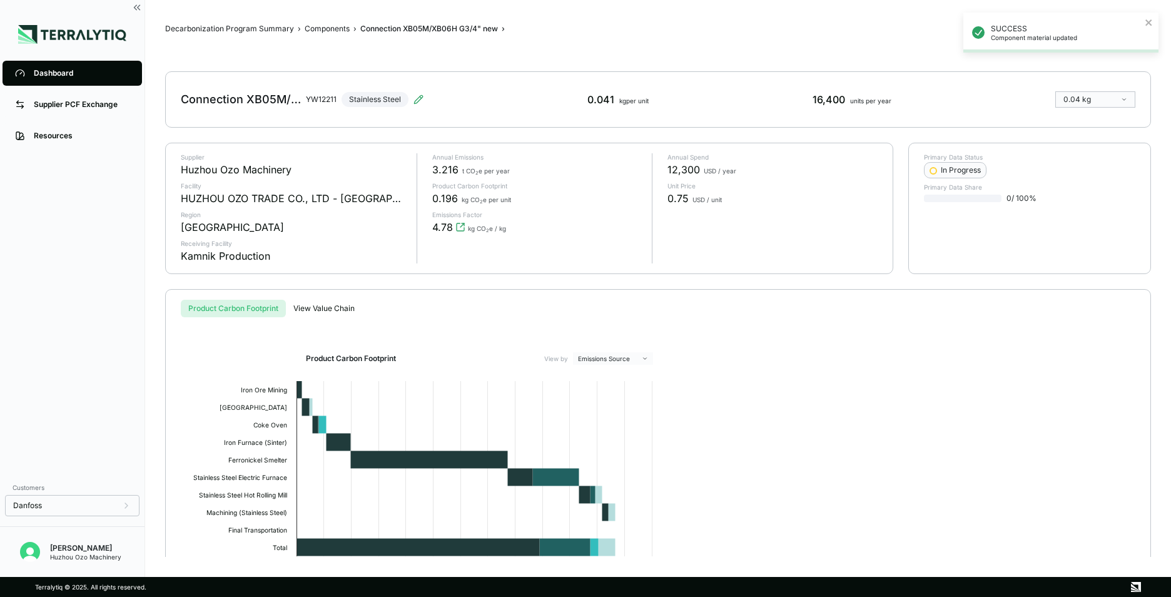
click at [44, 75] on div "Dashboard" at bounding box center [82, 73] width 96 height 10
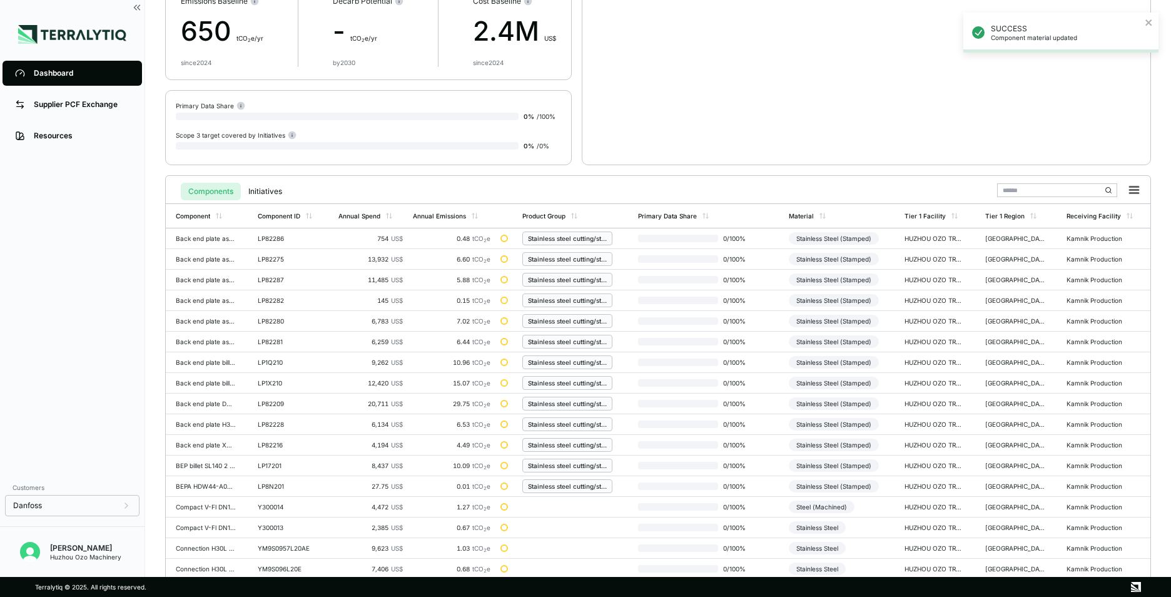
scroll to position [291, 0]
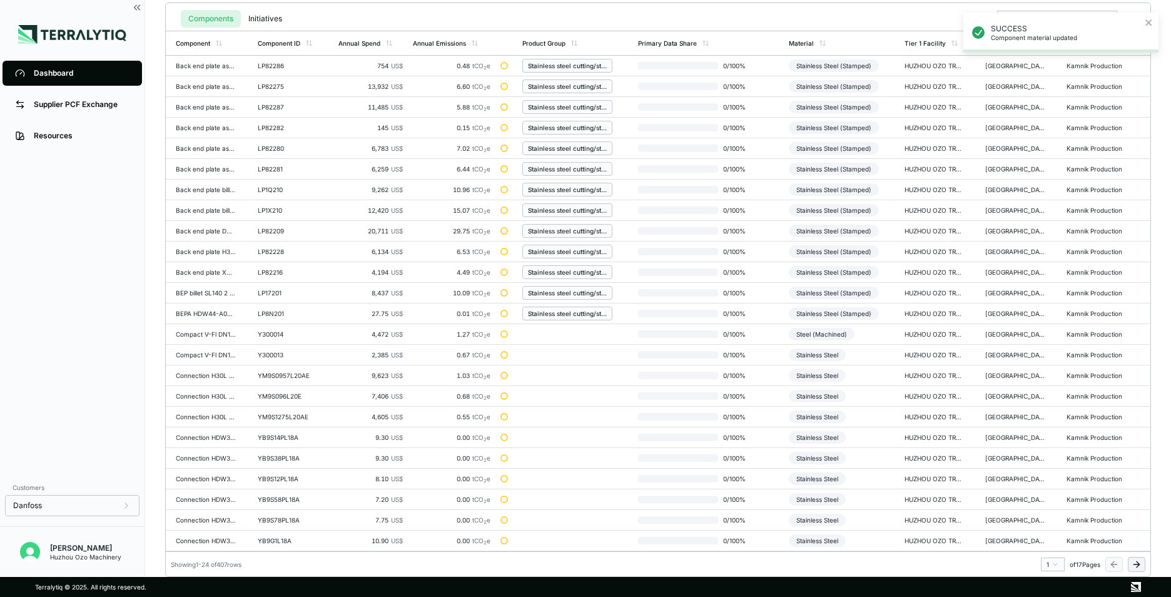
click at [1054, 566] on html "SUCCESS Component material updated Dashboard Supplier PCF Exchange Resources Cu…" at bounding box center [585, 298] width 1171 height 597
click at [1043, 497] on div "3" at bounding box center [1049, 495] width 19 height 15
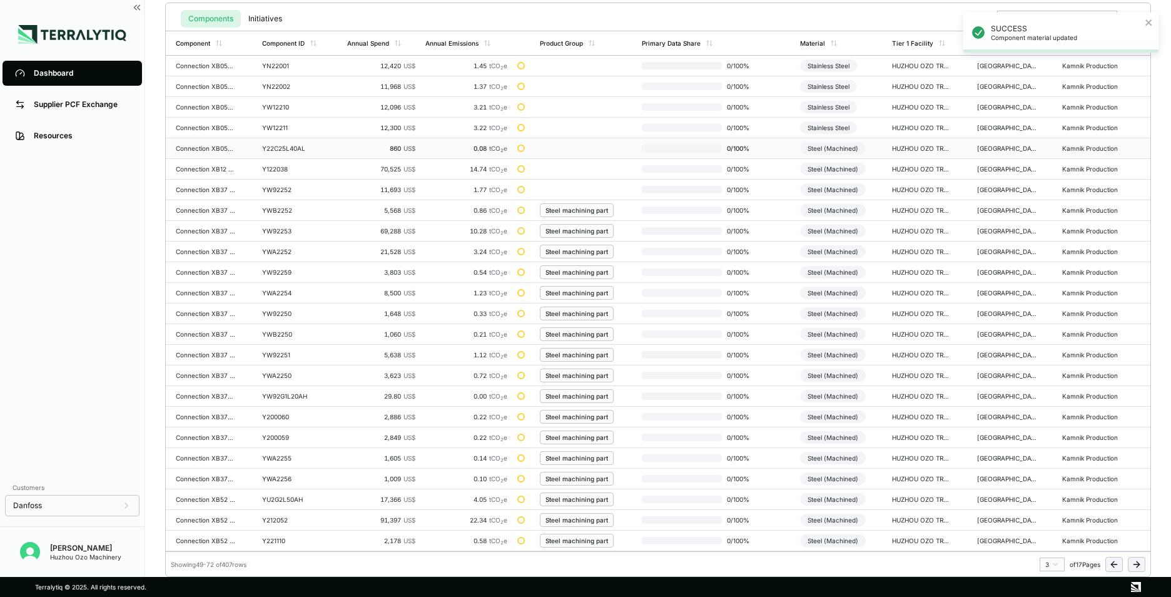
click at [280, 150] on div "Y22C25L40AL" at bounding box center [292, 149] width 60 height 8
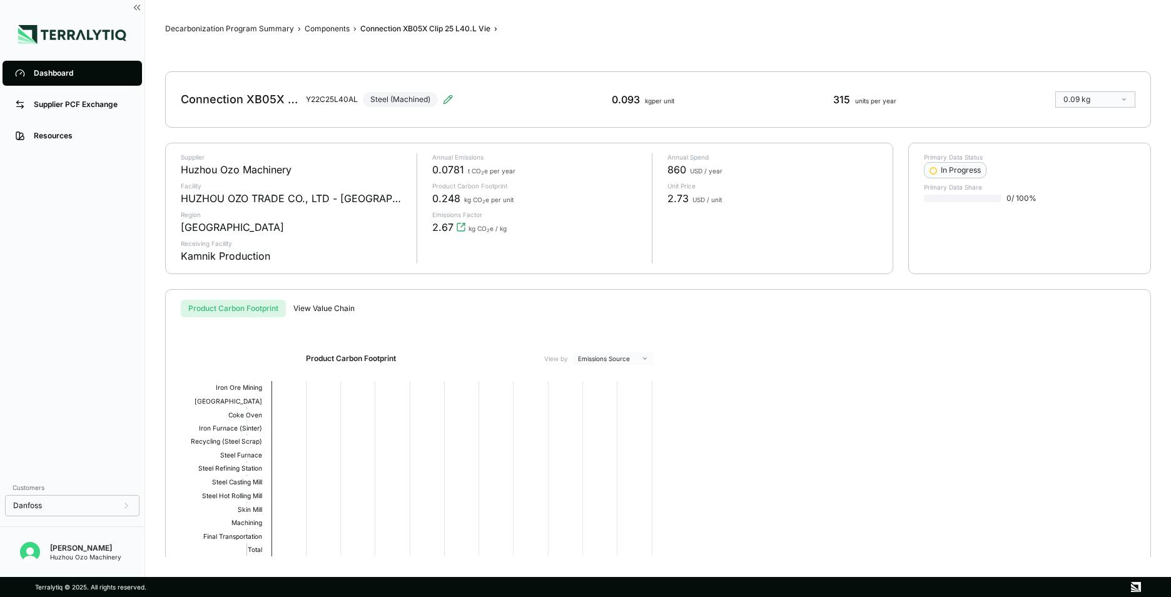
click at [447, 94] on div "Connection XB05X Clip 25 L40.L Vie Y22C25L40AL Steel (Machined)" at bounding box center [317, 99] width 272 height 35
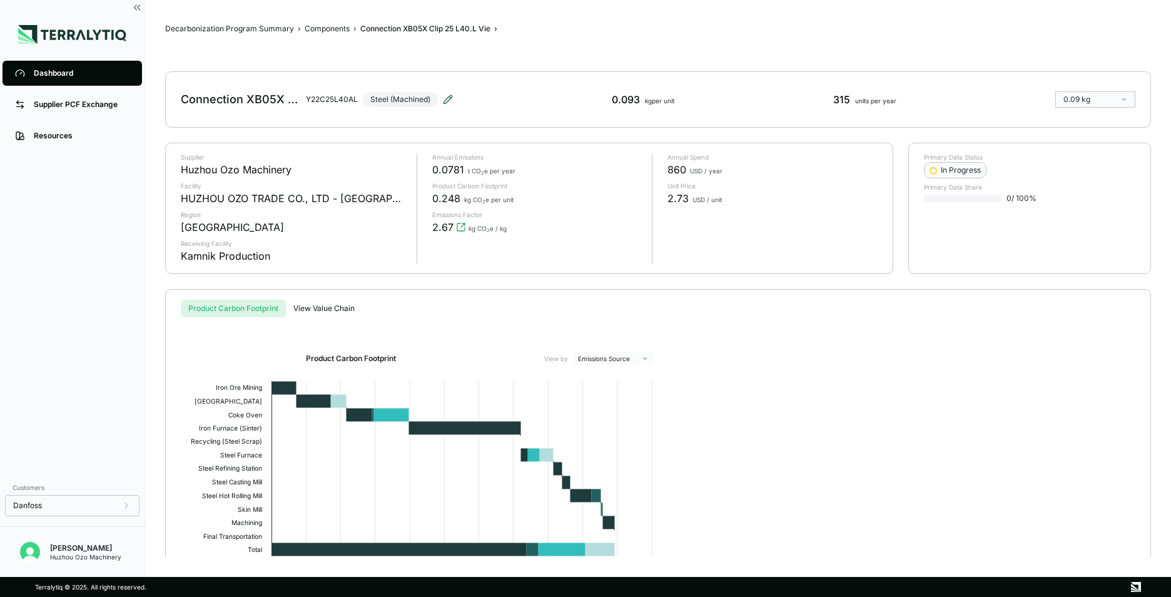
click at [447, 98] on icon at bounding box center [448, 99] width 8 height 8
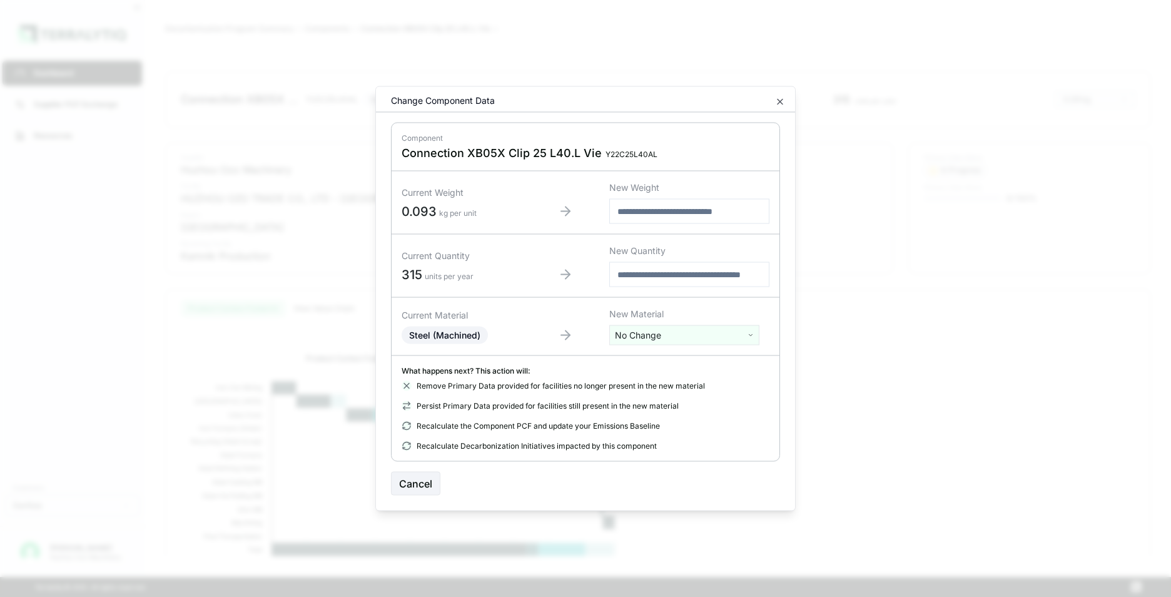
click at [643, 338] on html "Dashboard Supplier PCF Exchange Resources Customers Danfoss Kevan Liao Huzhou O…" at bounding box center [585, 298] width 1171 height 597
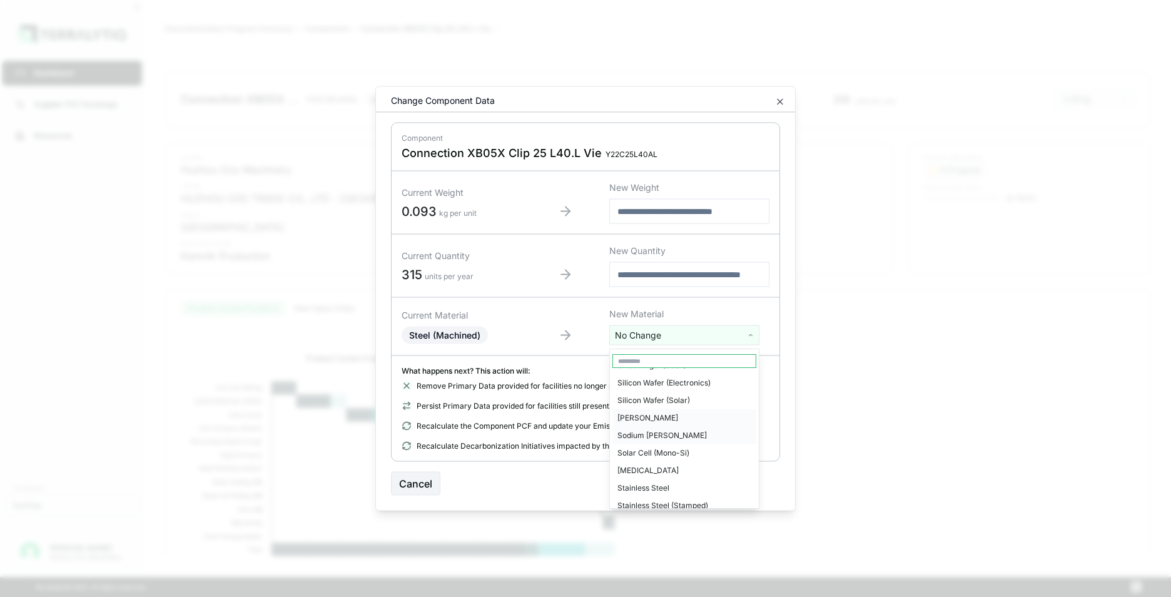
scroll to position [1, 0]
click at [652, 361] on input "text" at bounding box center [684, 361] width 144 height 14
type input "****"
click at [661, 382] on div "Stainless Steel" at bounding box center [684, 382] width 144 height 18
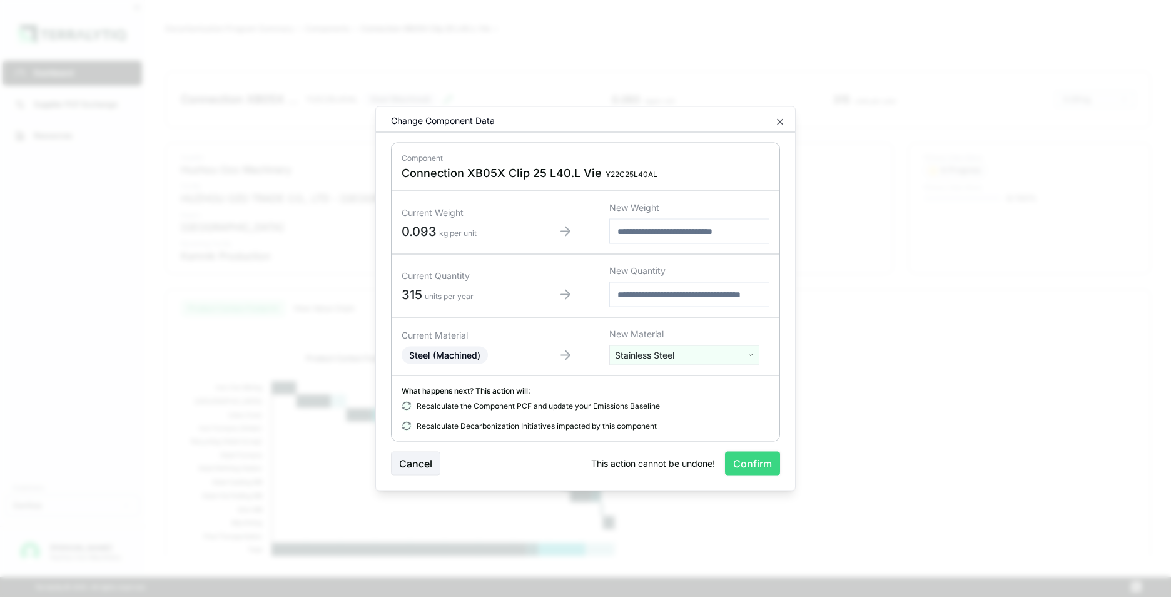
click at [749, 455] on button "Confirm" at bounding box center [752, 464] width 55 height 24
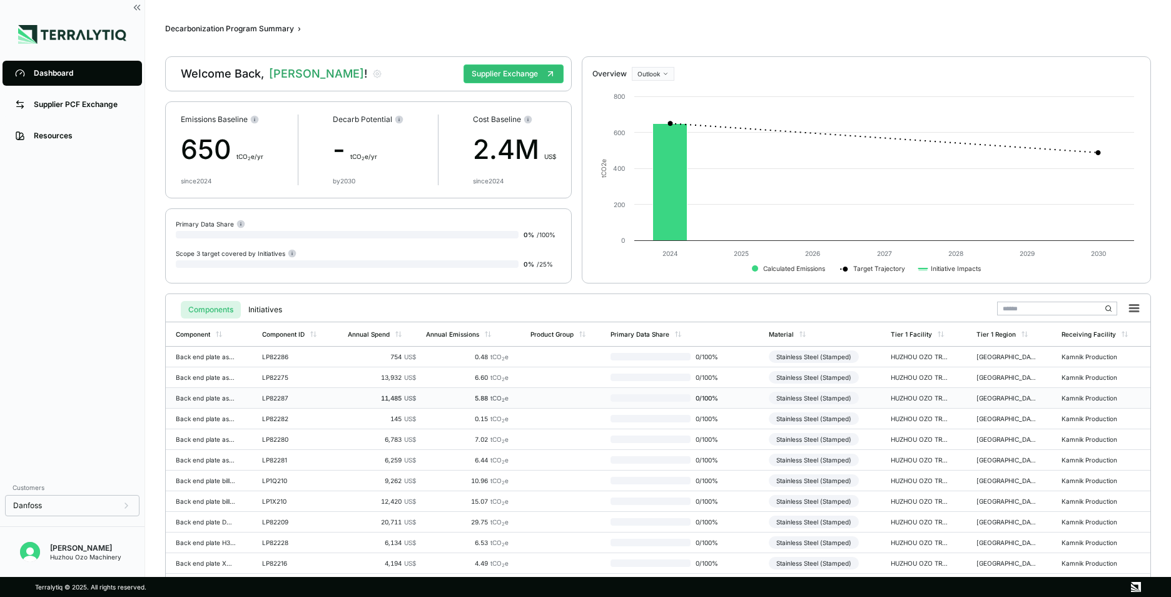
scroll to position [291, 0]
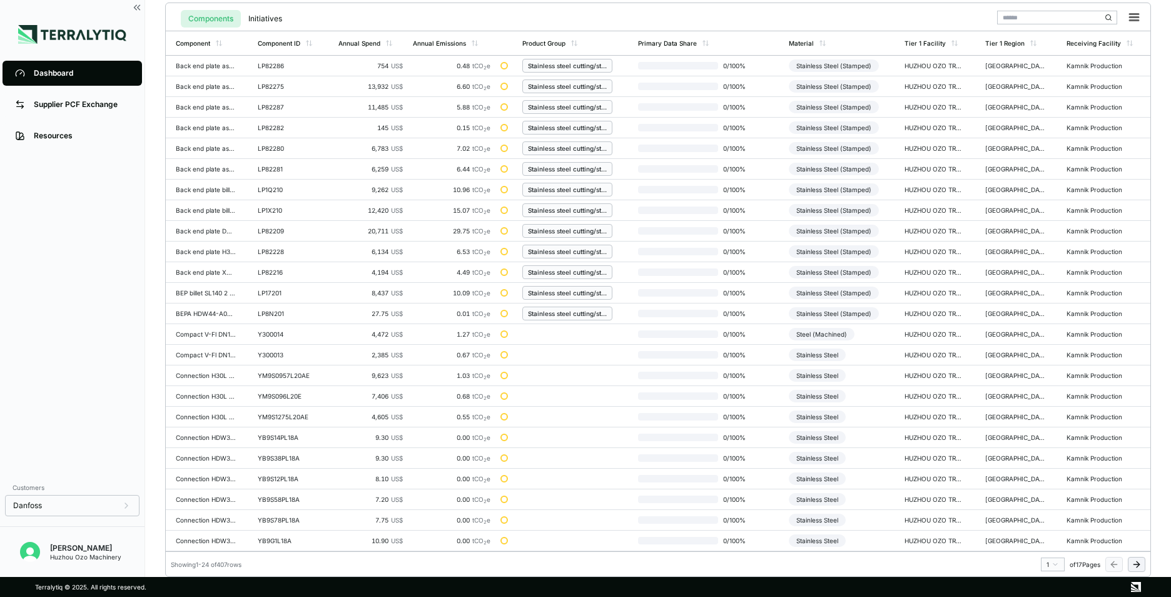
click at [1055, 563] on html "Dashboard Supplier PCF Exchange Resources Customers Danfoss [PERSON_NAME] Huzho…" at bounding box center [585, 298] width 1171 height 597
click at [1044, 498] on div "3" at bounding box center [1049, 495] width 19 height 15
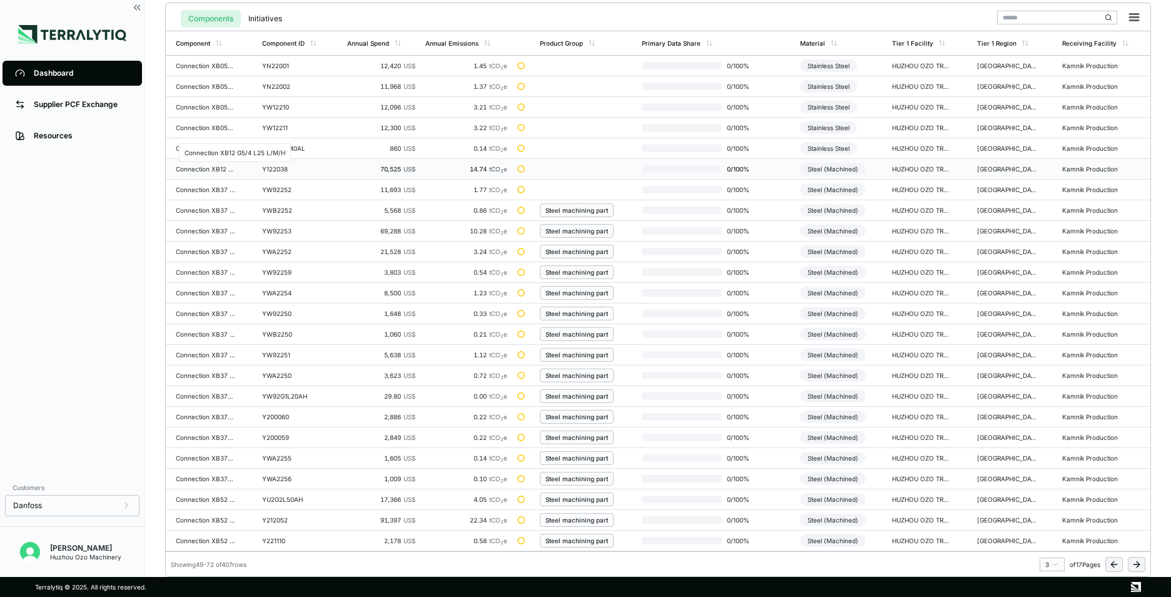
click at [223, 168] on div "Connection XB12 G5/4 L25 L/M/H" at bounding box center [206, 169] width 60 height 8
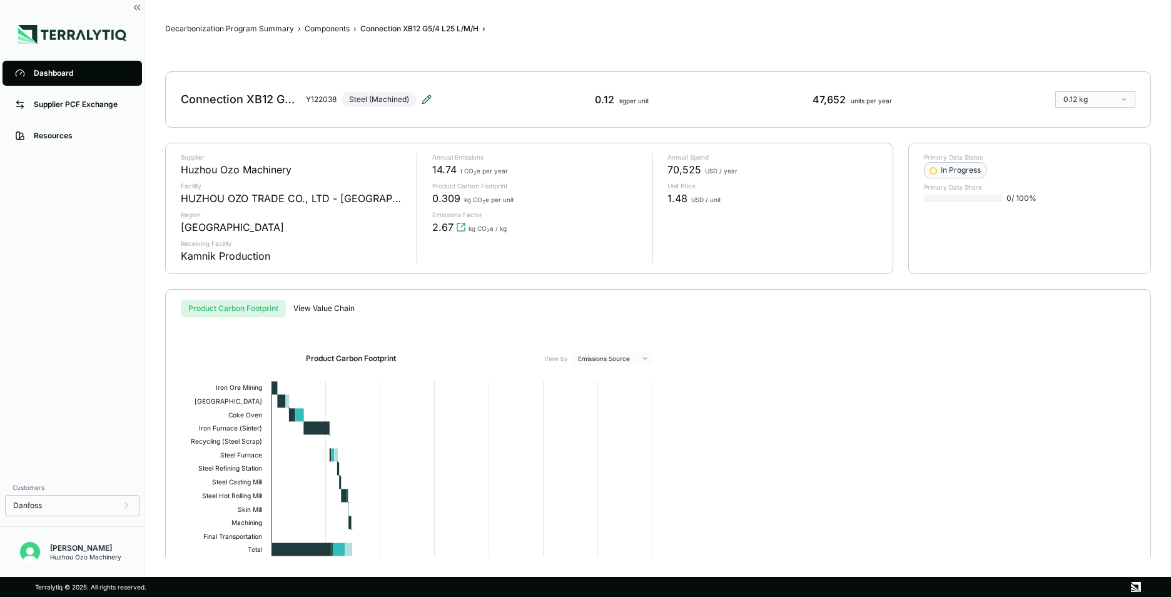
click at [426, 104] on icon at bounding box center [427, 99] width 10 height 10
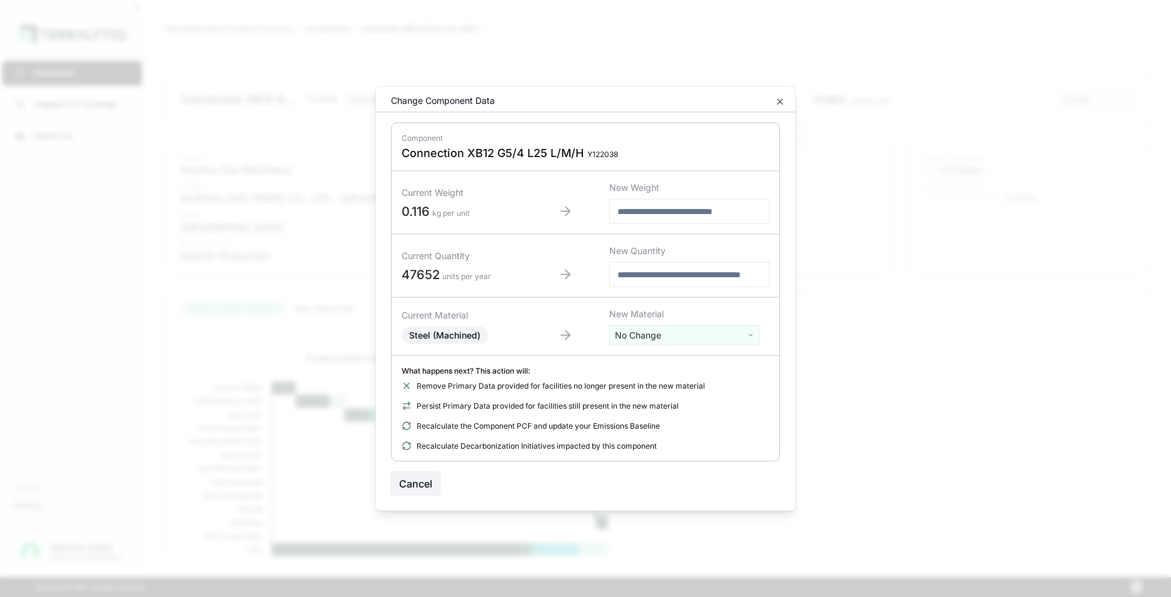
click at [667, 337] on html "Dashboard Supplier PCF Exchange Resources Customers Danfoss Kevan Liao Huzhou O…" at bounding box center [585, 298] width 1171 height 597
type input "****"
click at [650, 381] on div "Stainless Steel" at bounding box center [684, 382] width 144 height 18
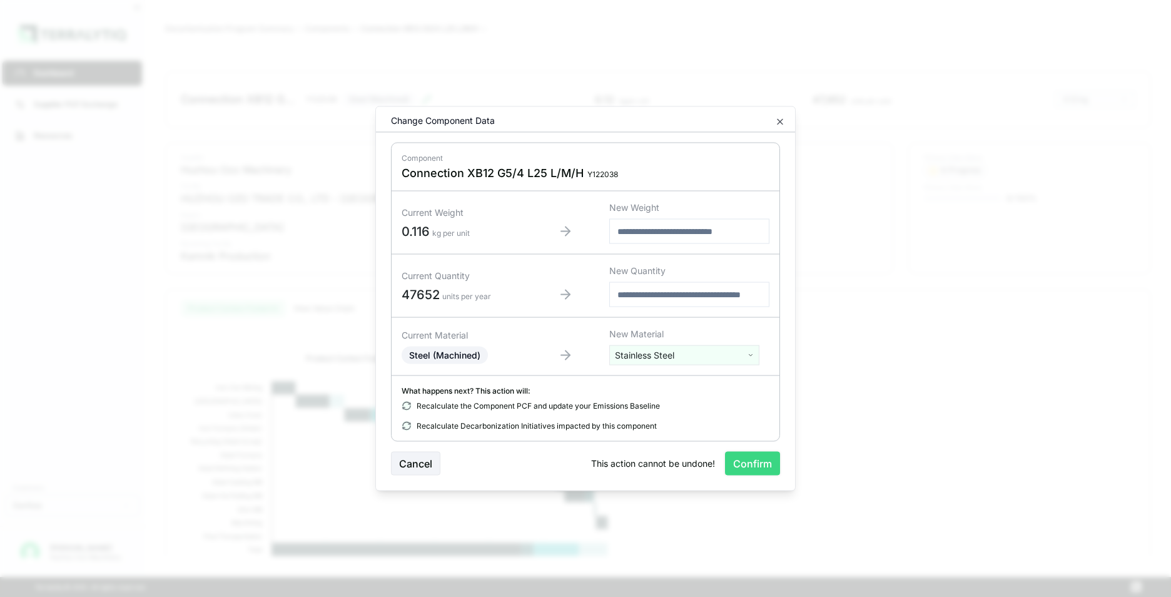
click at [751, 460] on button "Confirm" at bounding box center [752, 464] width 55 height 24
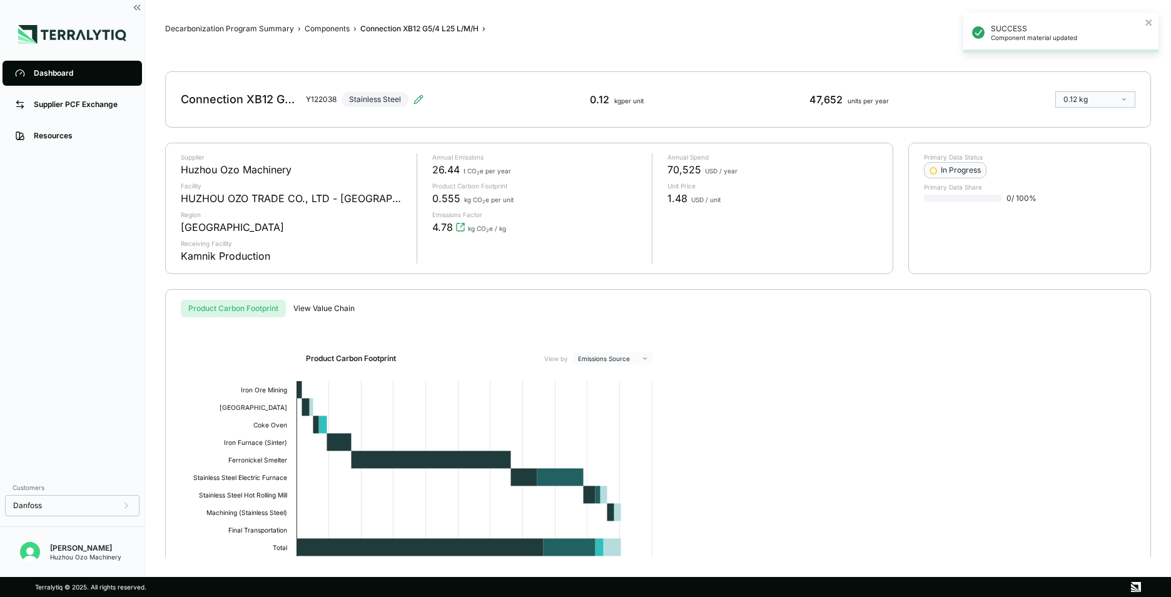
click at [51, 72] on div "Dashboard" at bounding box center [82, 73] width 96 height 10
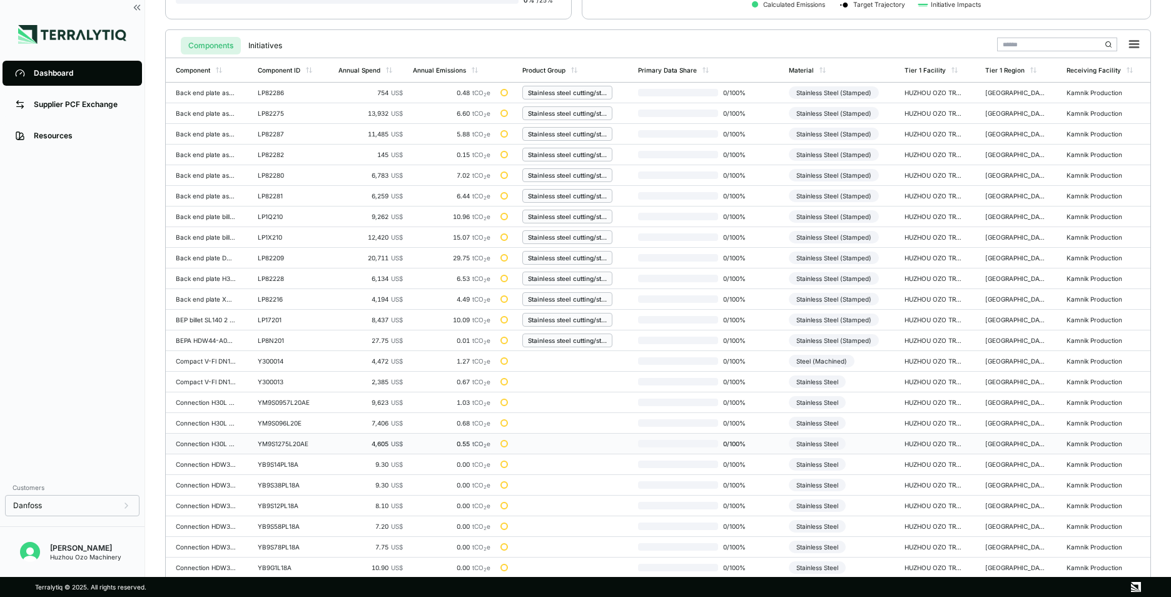
scroll to position [291, 0]
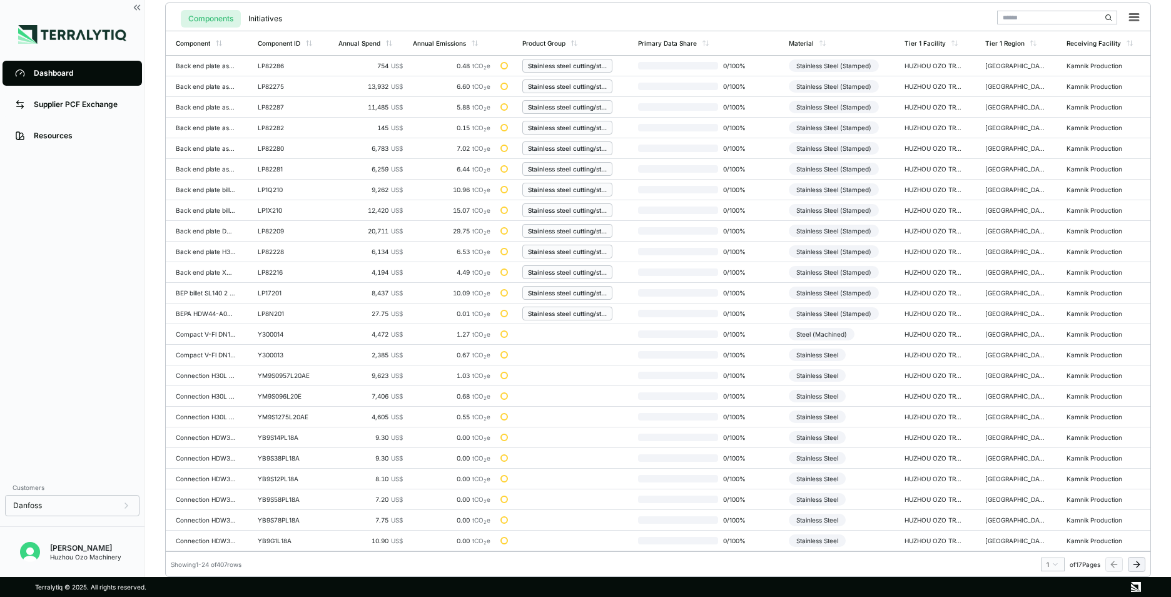
click at [1053, 566] on html "Dashboard Supplier PCF Exchange Resources Customers Danfoss Kevan Liao Huzhou O…" at bounding box center [585, 298] width 1171 height 597
click at [1049, 497] on div "3" at bounding box center [1049, 495] width 19 height 15
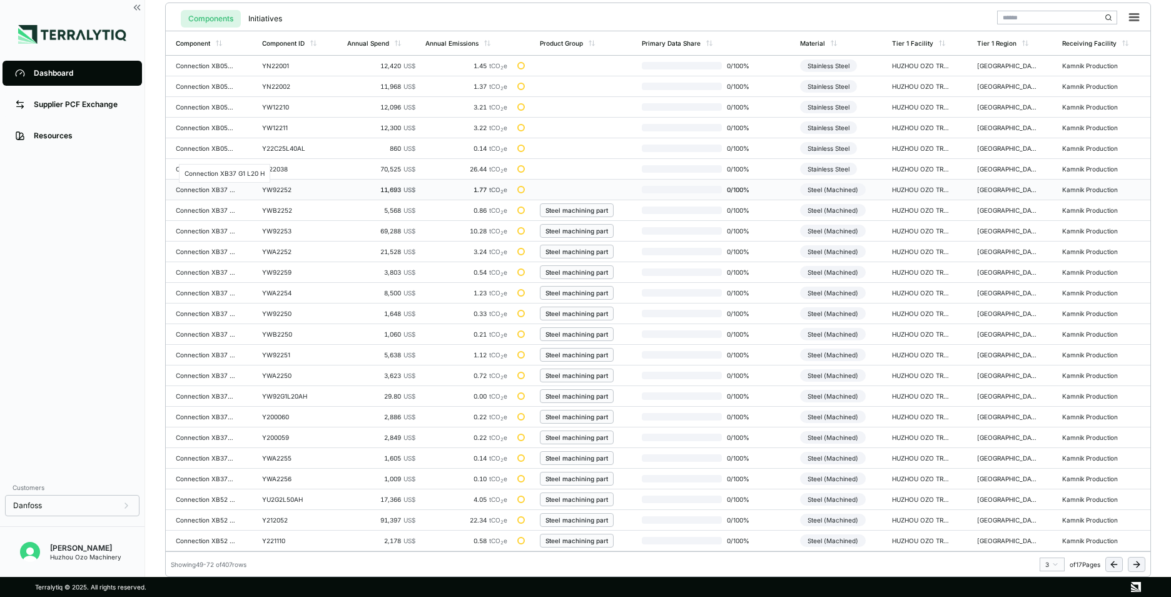
click at [216, 188] on div "Connection XB37 G1 L20 H" at bounding box center [206, 190] width 60 height 8
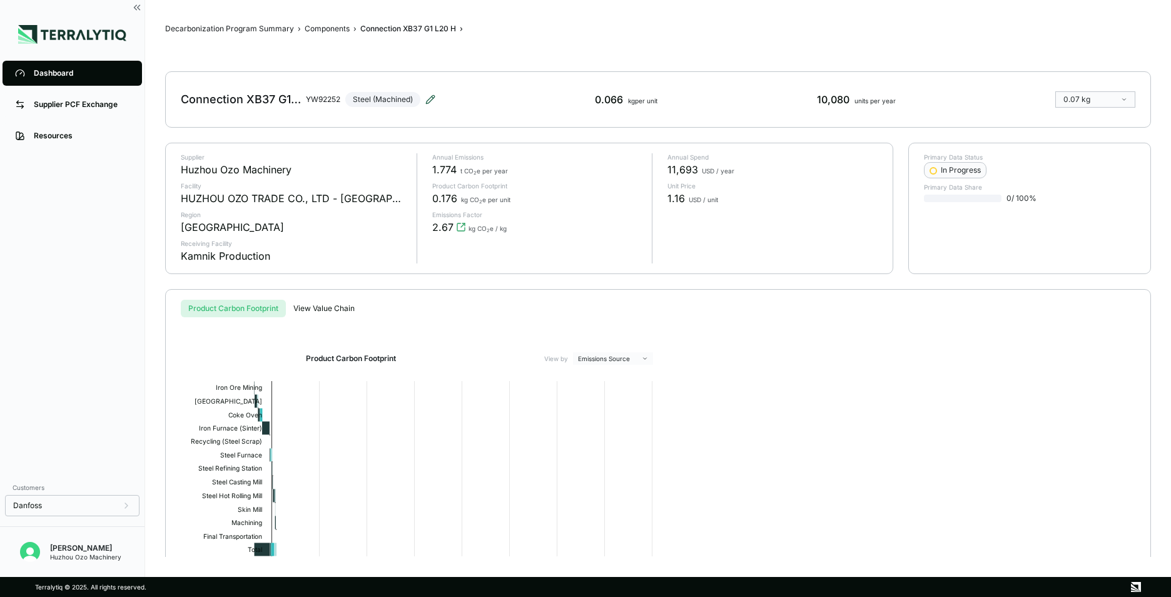
click at [430, 100] on icon at bounding box center [430, 99] width 10 height 10
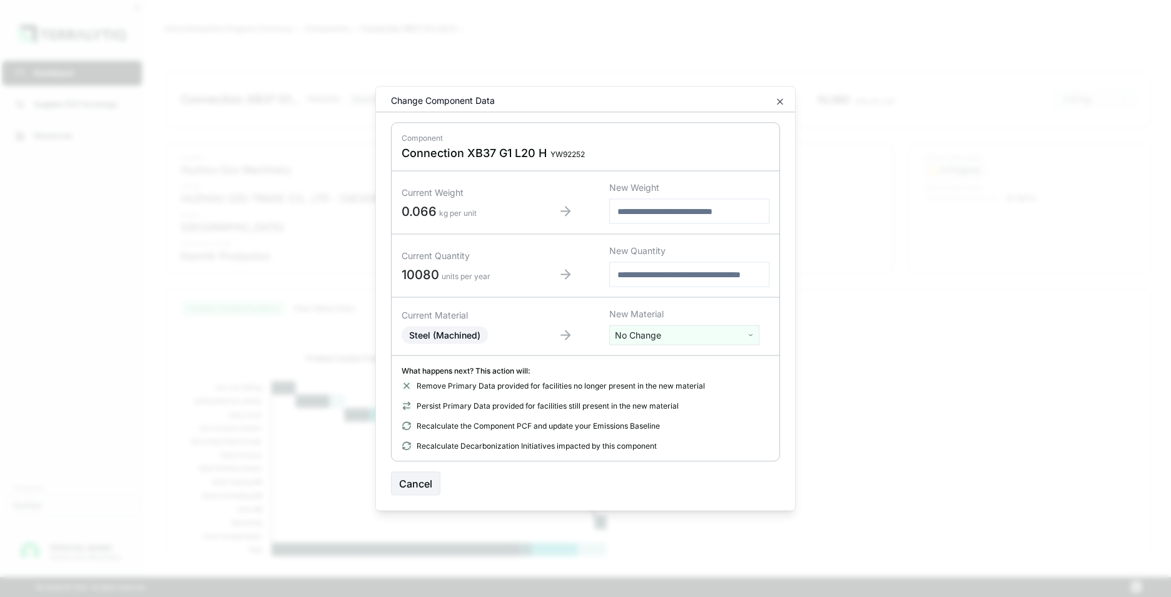
click at [673, 338] on html "Dashboard Supplier PCF Exchange Resources Customers Danfoss Kevan Liao Huzhou O…" at bounding box center [585, 298] width 1171 height 597
type input "****"
click at [658, 380] on div "Stainless Steel" at bounding box center [684, 382] width 144 height 18
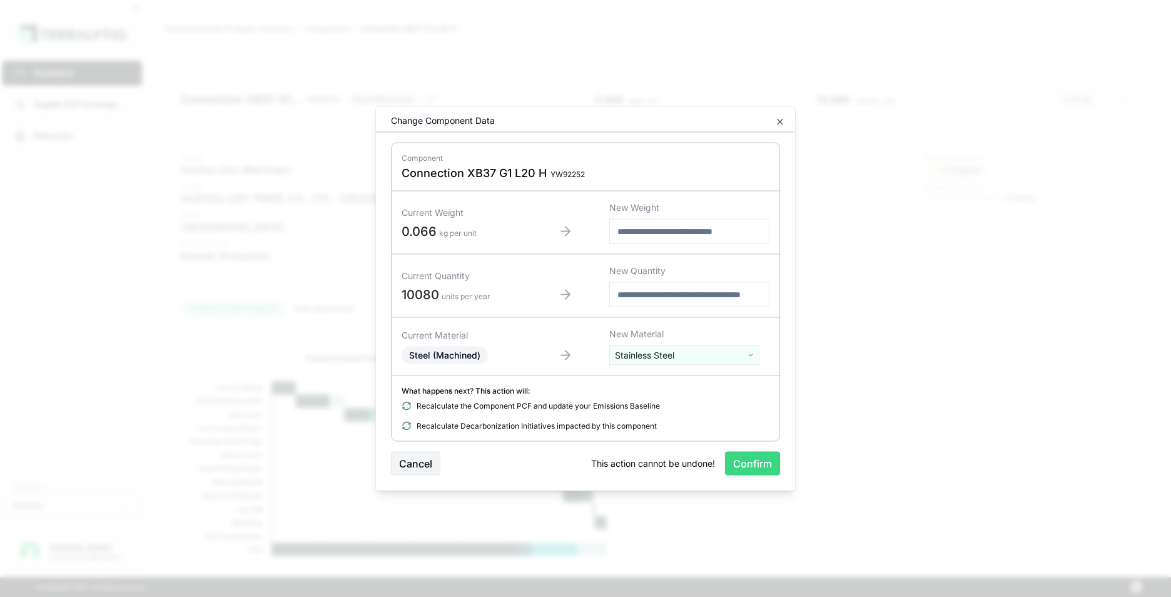
click at [743, 457] on button "Confirm" at bounding box center [752, 464] width 55 height 24
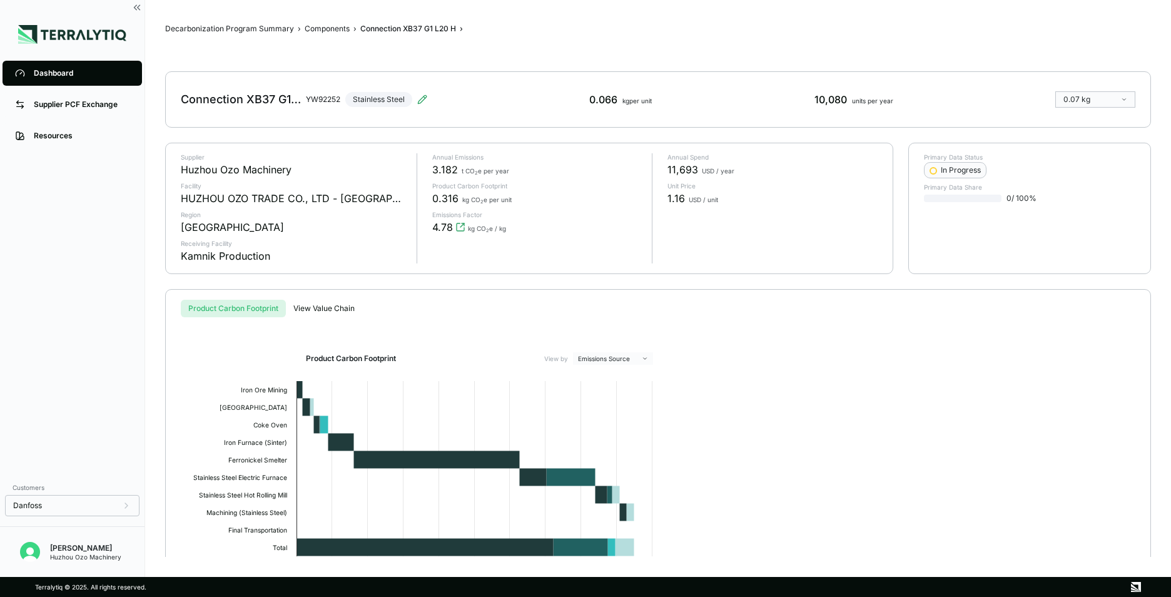
drag, startPoint x: 1067, startPoint y: 7, endPoint x: 853, endPoint y: 456, distance: 497.8
click at [853, 456] on div "Product Carbon Footprint View by Emissions Source Created with Highcharts 11.4.…" at bounding box center [658, 488] width 945 height 273
click at [37, 71] on div "Dashboard" at bounding box center [82, 73] width 96 height 10
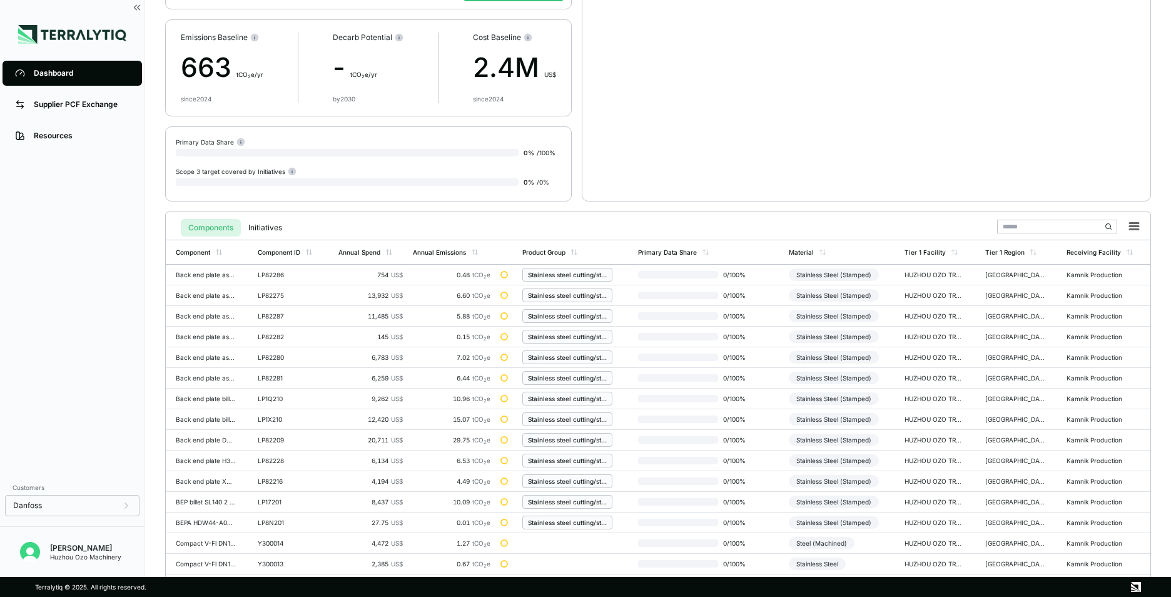
scroll to position [291, 0]
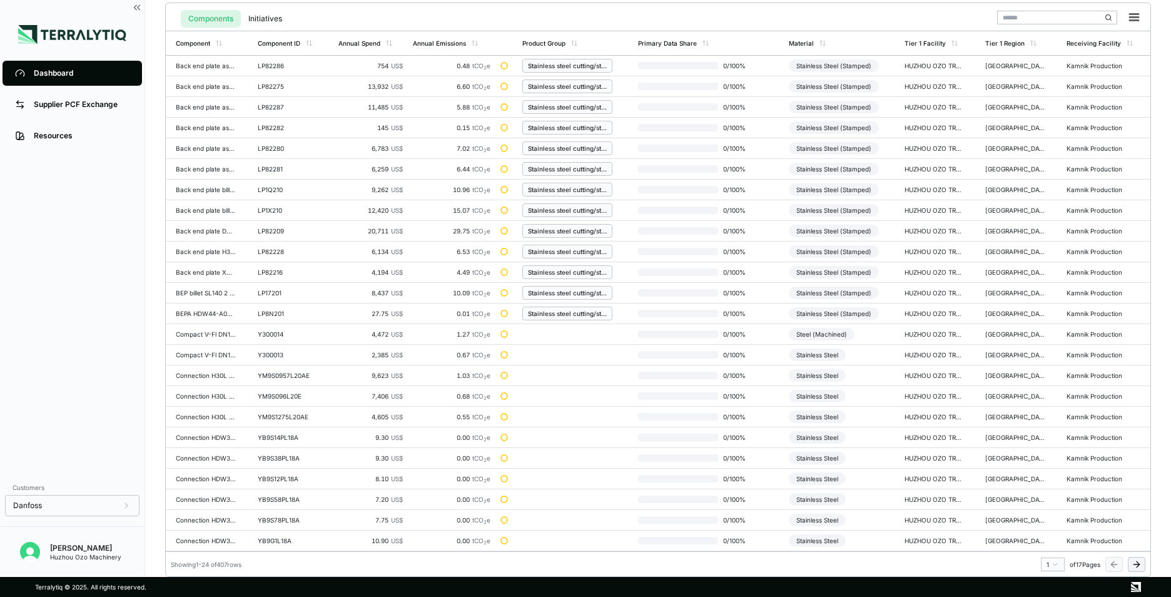
click at [1054, 564] on html "Dashboard Supplier PCF Exchange Resources Customers Danfoss Kevan Liao Huzhou O…" at bounding box center [585, 298] width 1171 height 597
click at [1044, 497] on div "3" at bounding box center [1049, 495] width 19 height 15
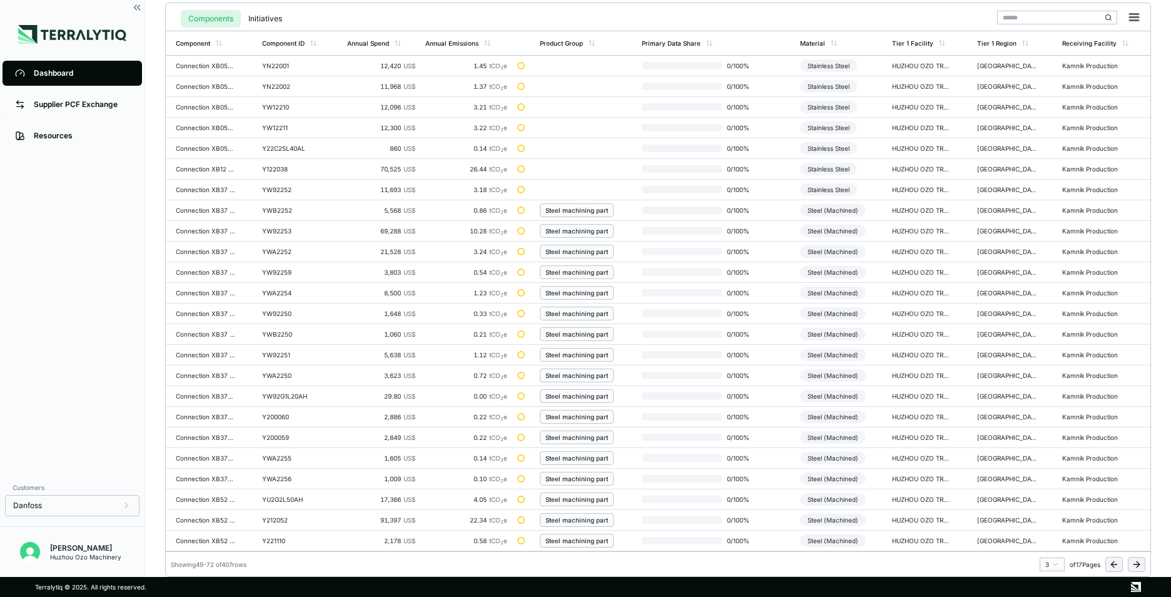
click at [1137, 564] on icon at bounding box center [1137, 564] width 6 height 0
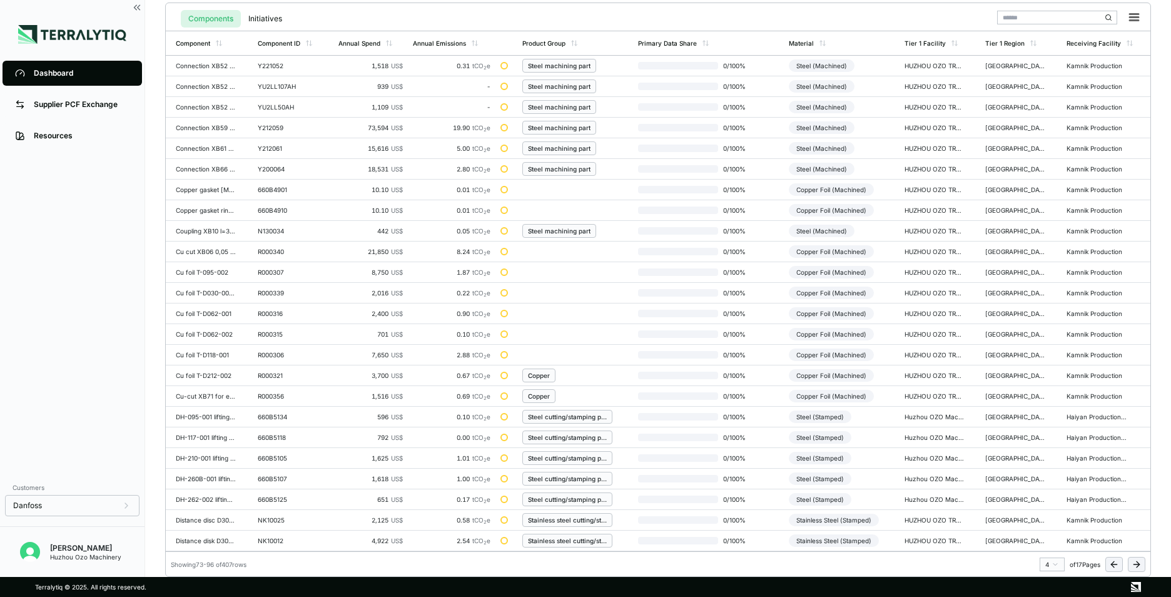
click at [1137, 564] on icon at bounding box center [1137, 564] width 6 height 0
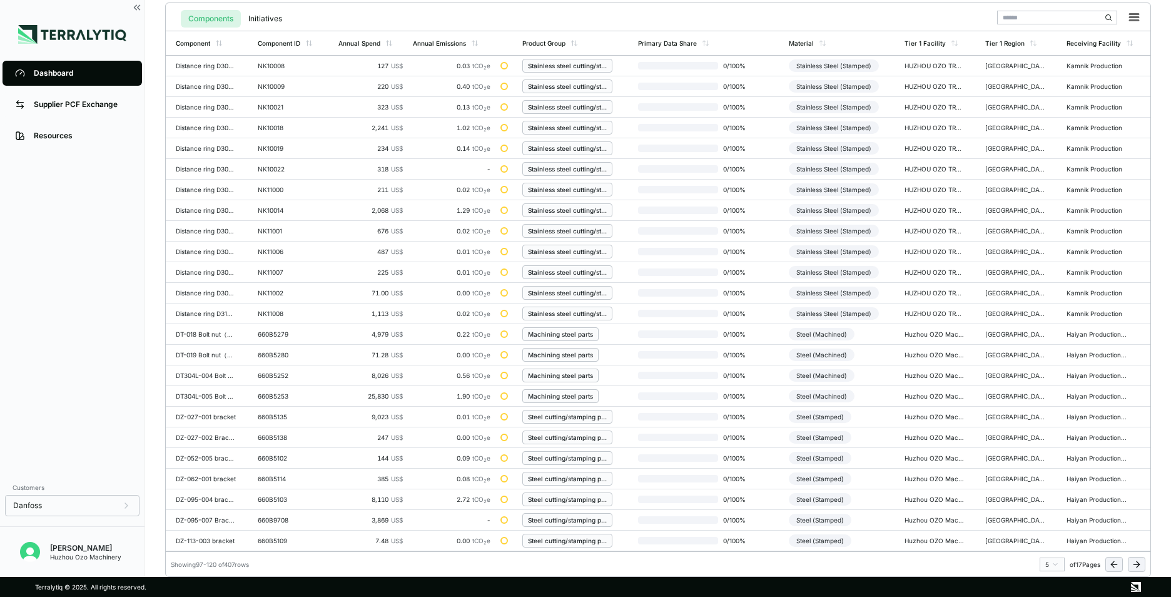
click at [1137, 564] on icon at bounding box center [1137, 564] width 6 height 0
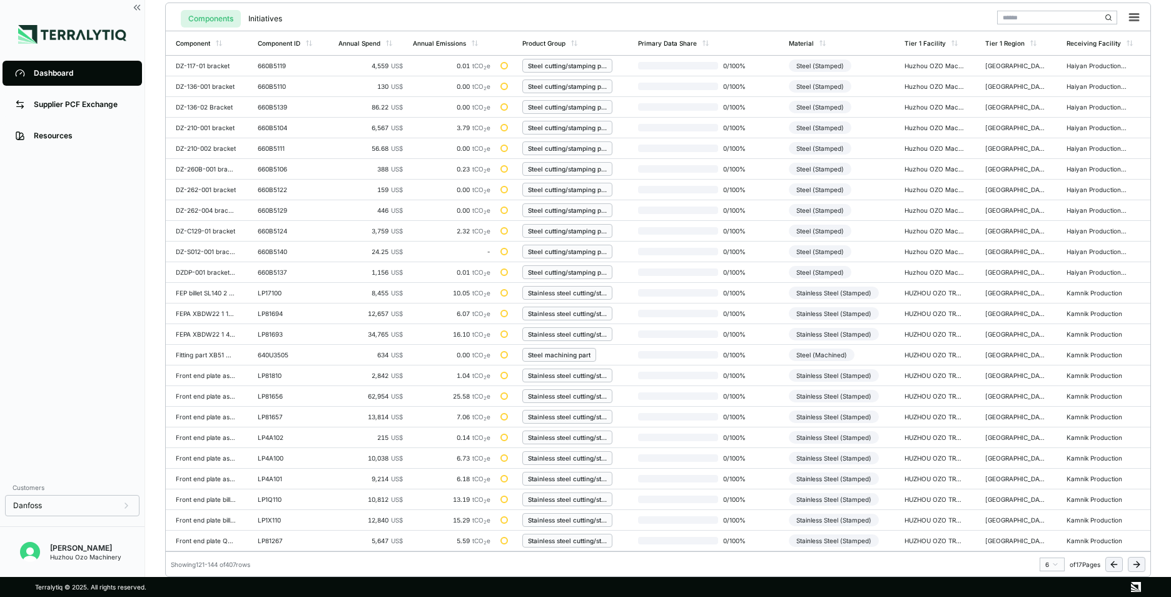
click at [1140, 562] on icon at bounding box center [1137, 564] width 10 height 10
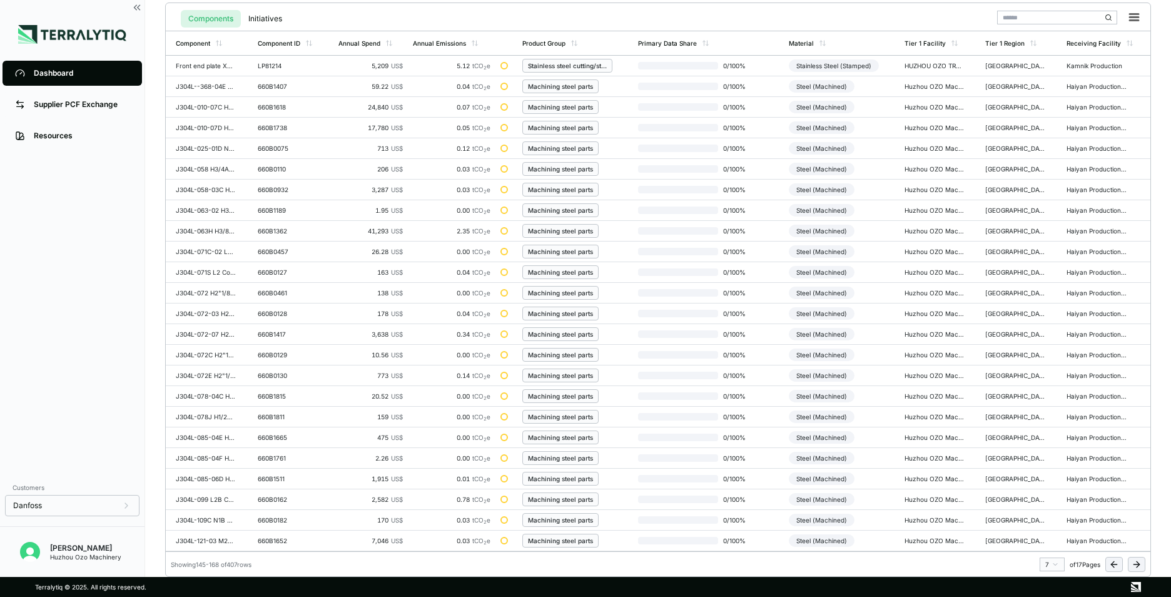
click at [1140, 562] on icon at bounding box center [1137, 564] width 10 height 10
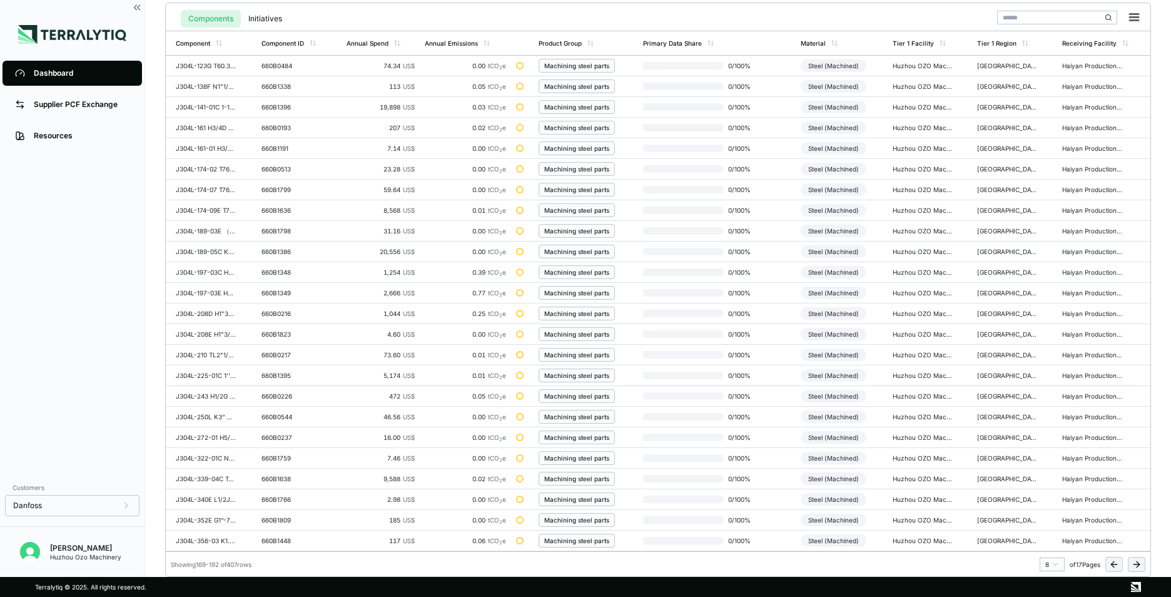
click at [1140, 562] on icon at bounding box center [1137, 564] width 10 height 10
click at [1142, 562] on button at bounding box center [1137, 564] width 18 height 15
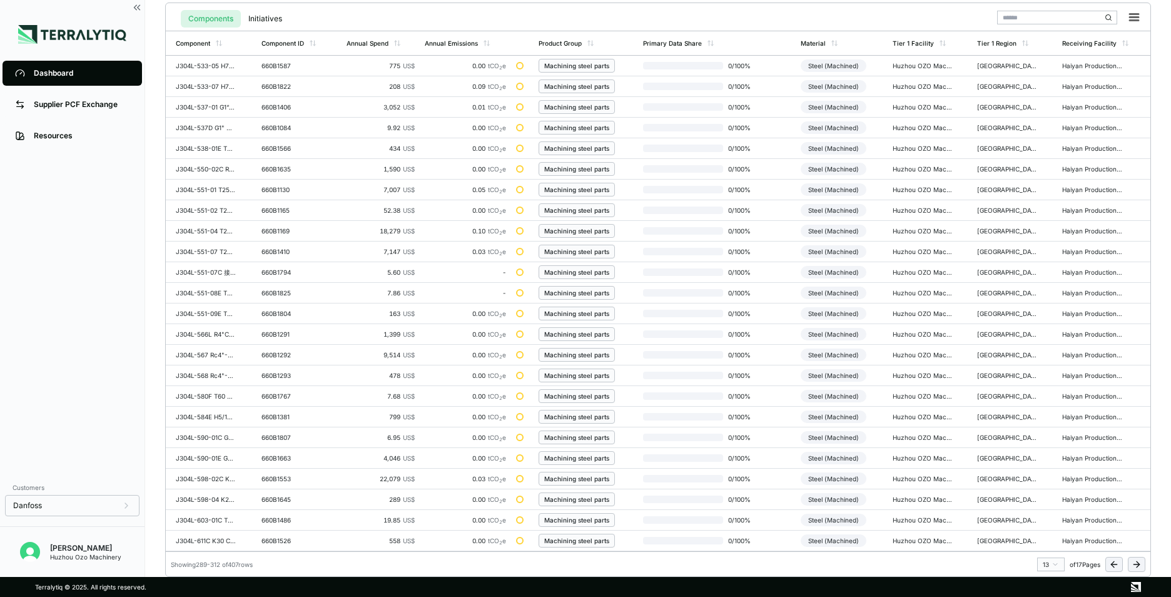
click at [1142, 562] on button at bounding box center [1137, 564] width 18 height 15
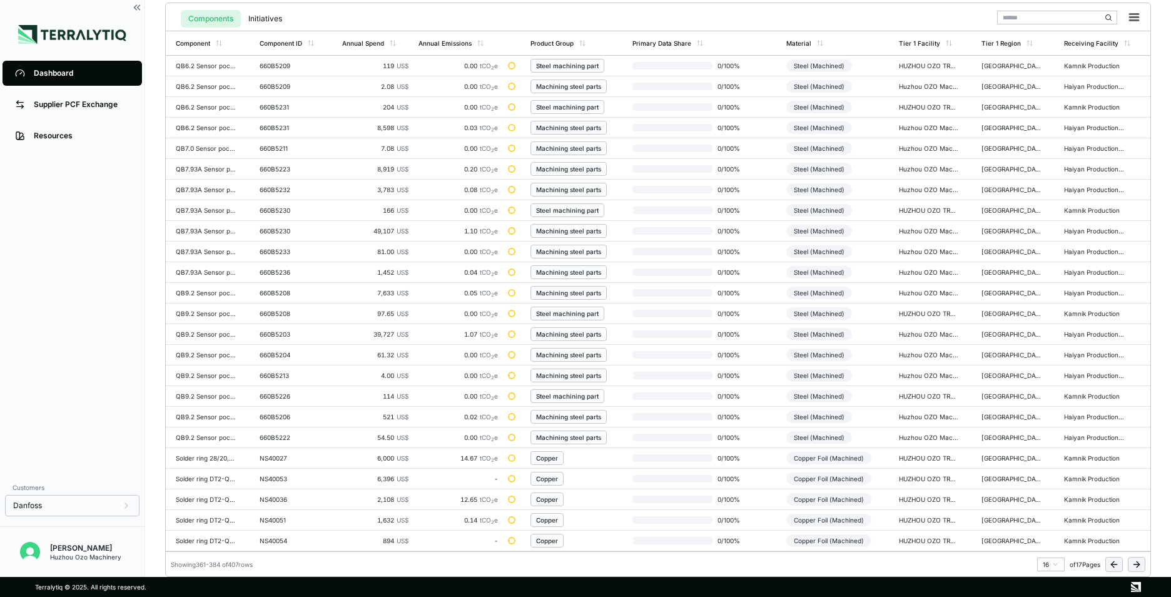
click at [1142, 562] on button at bounding box center [1137, 564] width 18 height 15
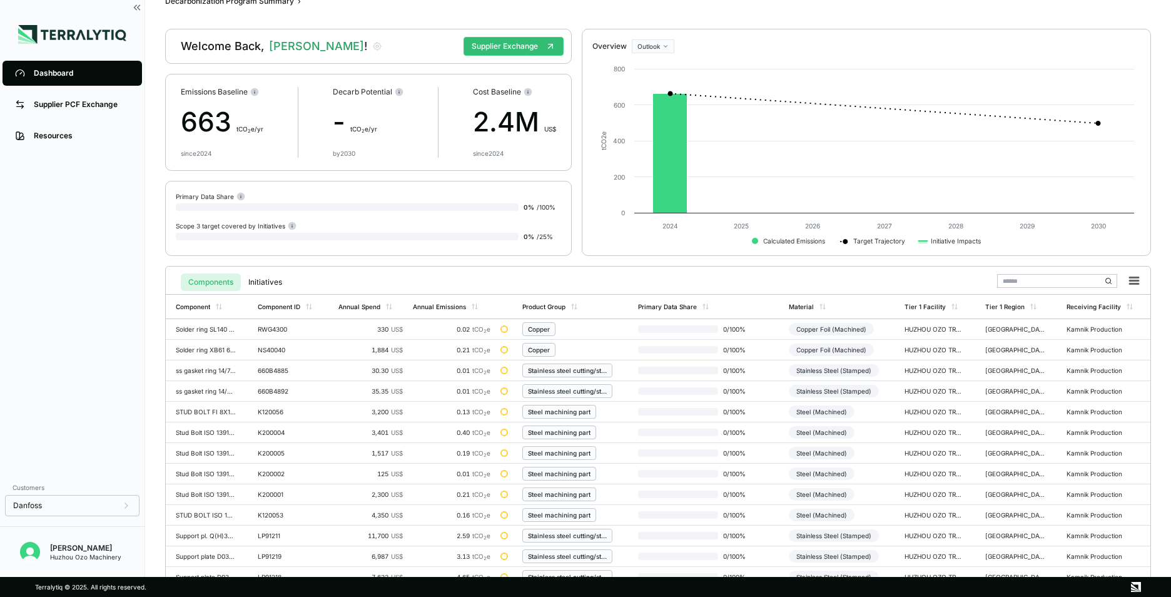
scroll to position [20, 0]
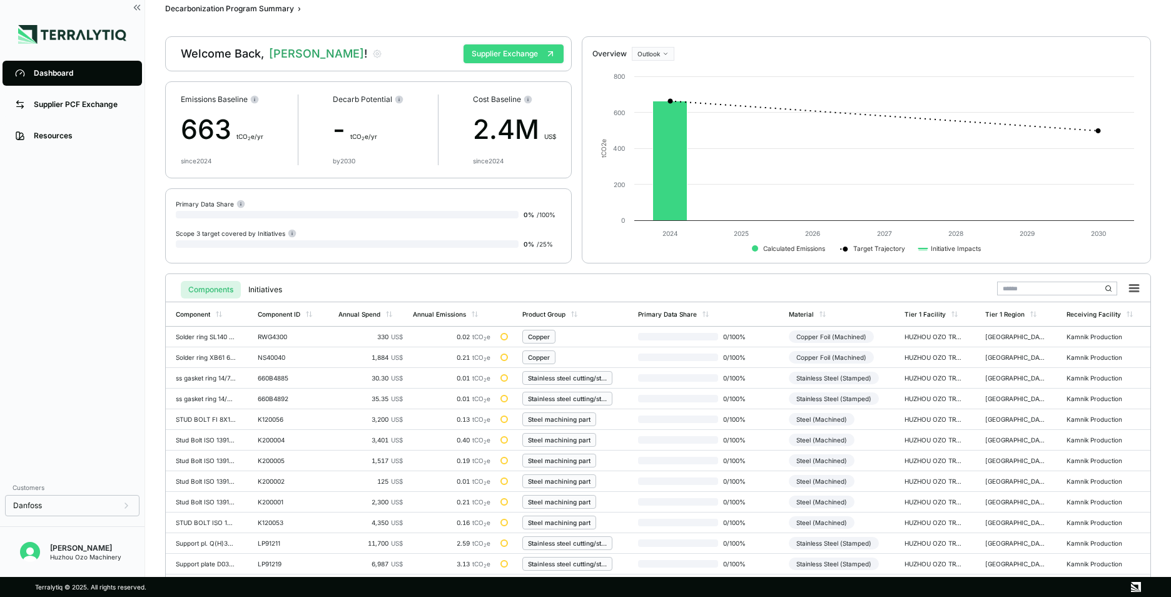
click at [510, 56] on button "Supplier Exchange" at bounding box center [514, 53] width 100 height 19
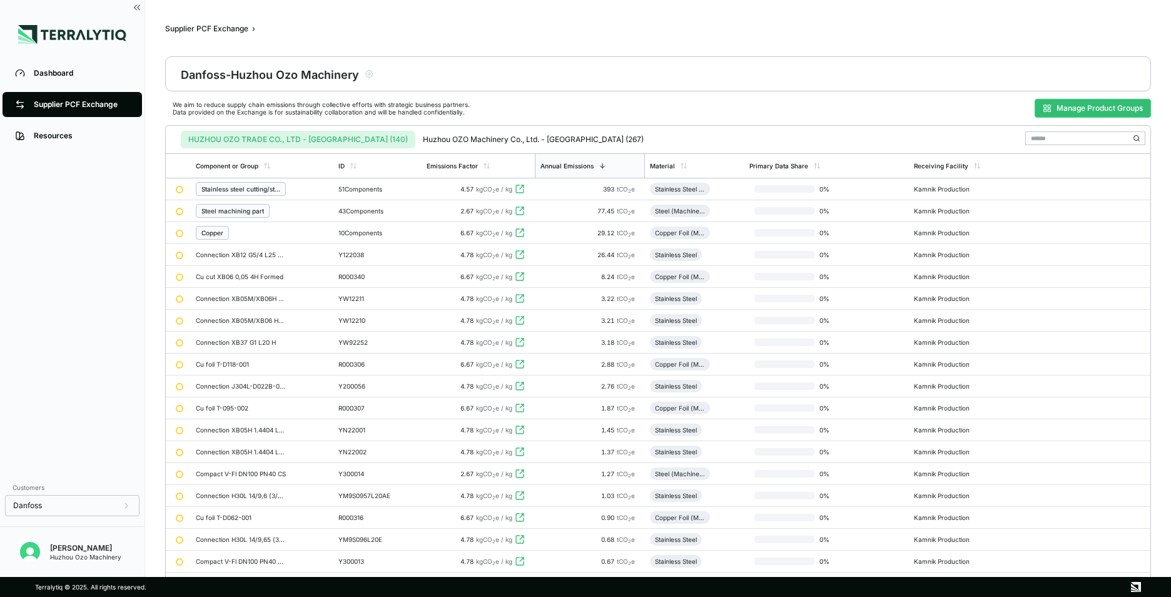
click at [1083, 109] on button "Manage Product Groups" at bounding box center [1093, 108] width 116 height 19
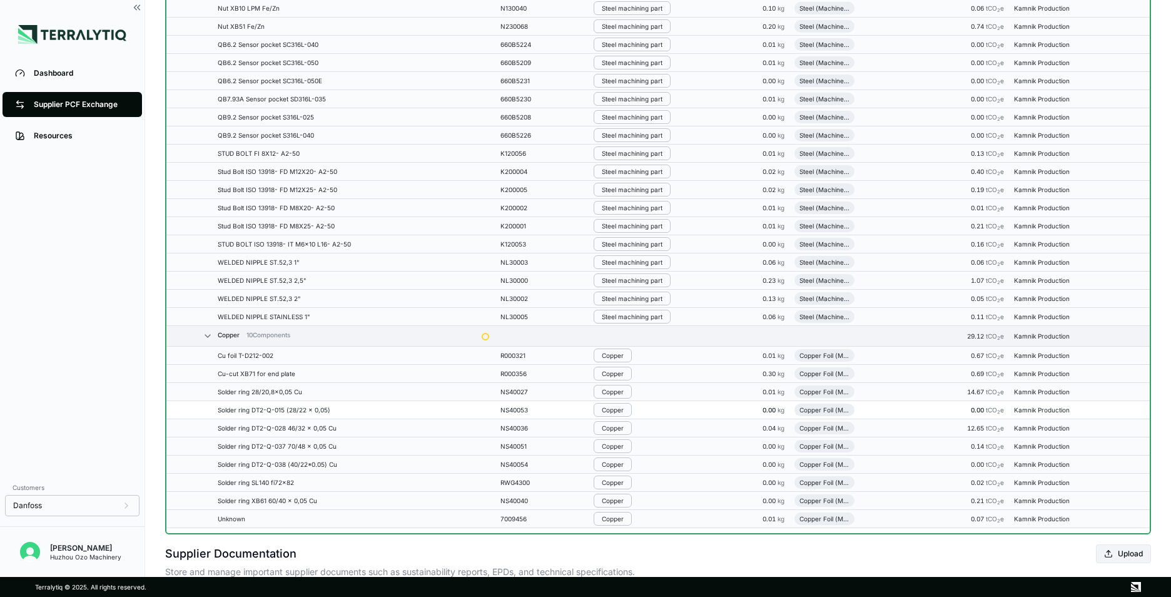
scroll to position [2440, 0]
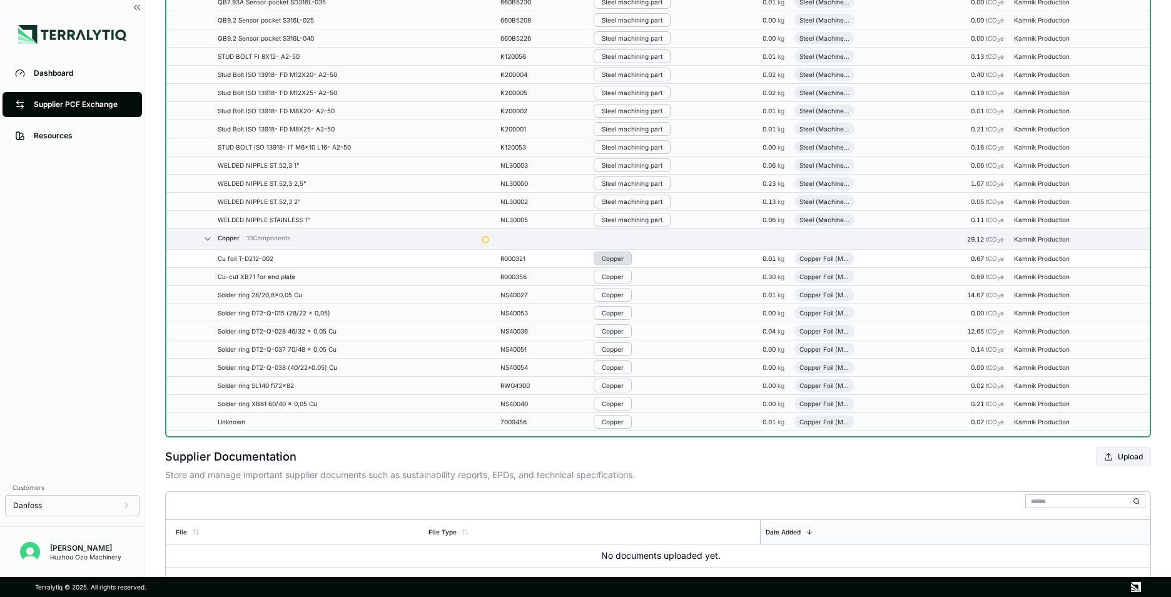
click at [617, 258] on div "Copper" at bounding box center [613, 259] width 22 height 8
click at [634, 278] on button "Remove from Group" at bounding box center [657, 279] width 119 height 21
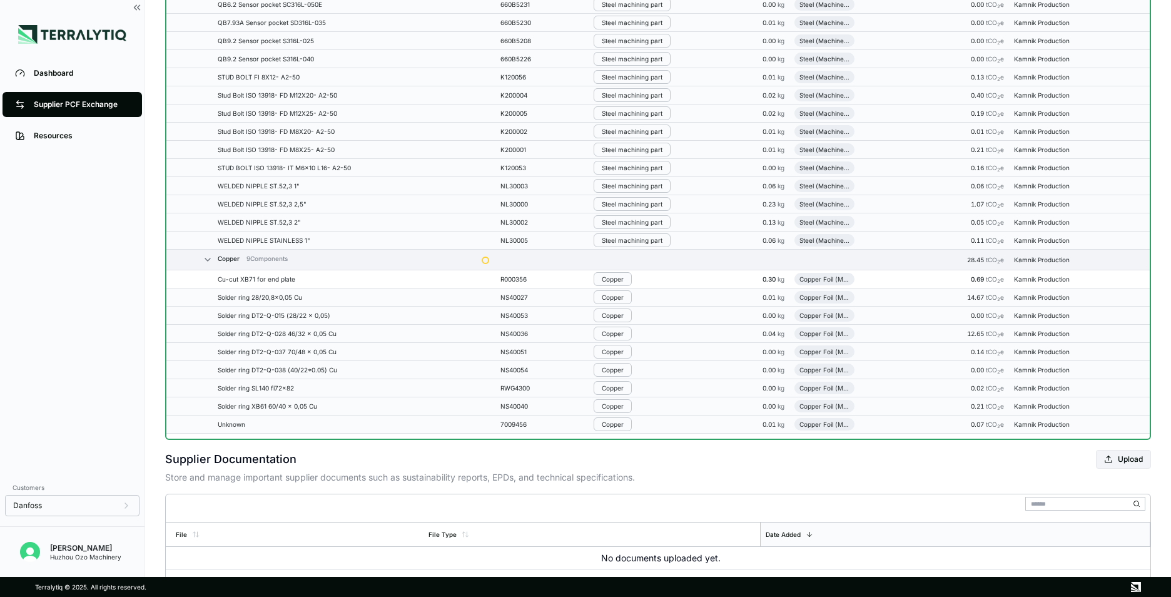
scroll to position [2460, 0]
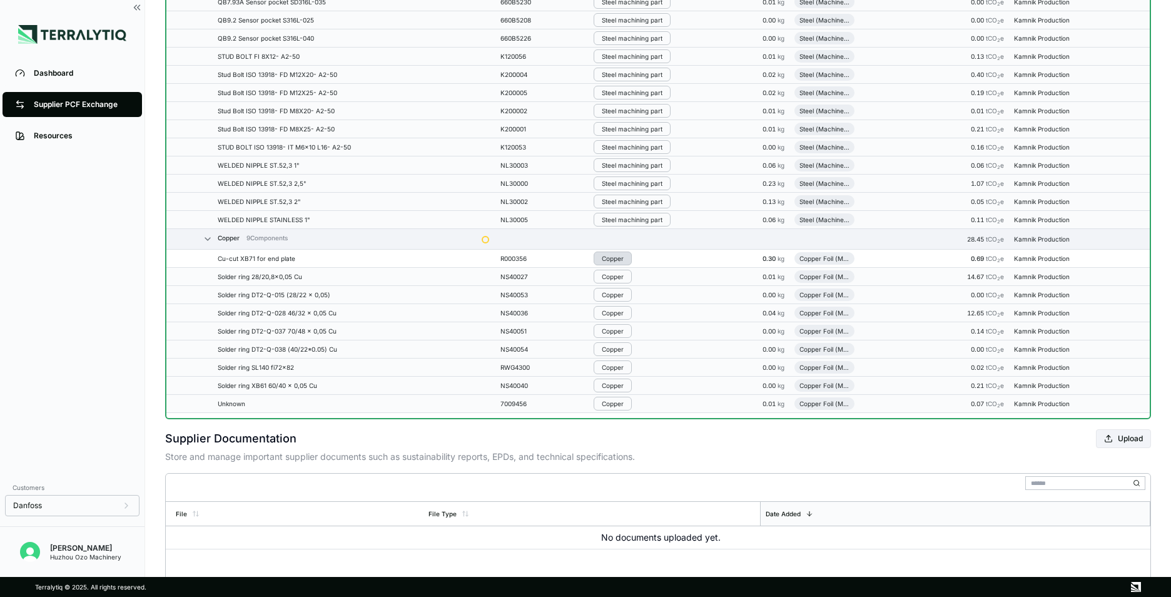
click at [616, 260] on div "Copper" at bounding box center [613, 259] width 22 height 8
click at [639, 280] on button "Remove from Group" at bounding box center [657, 279] width 119 height 21
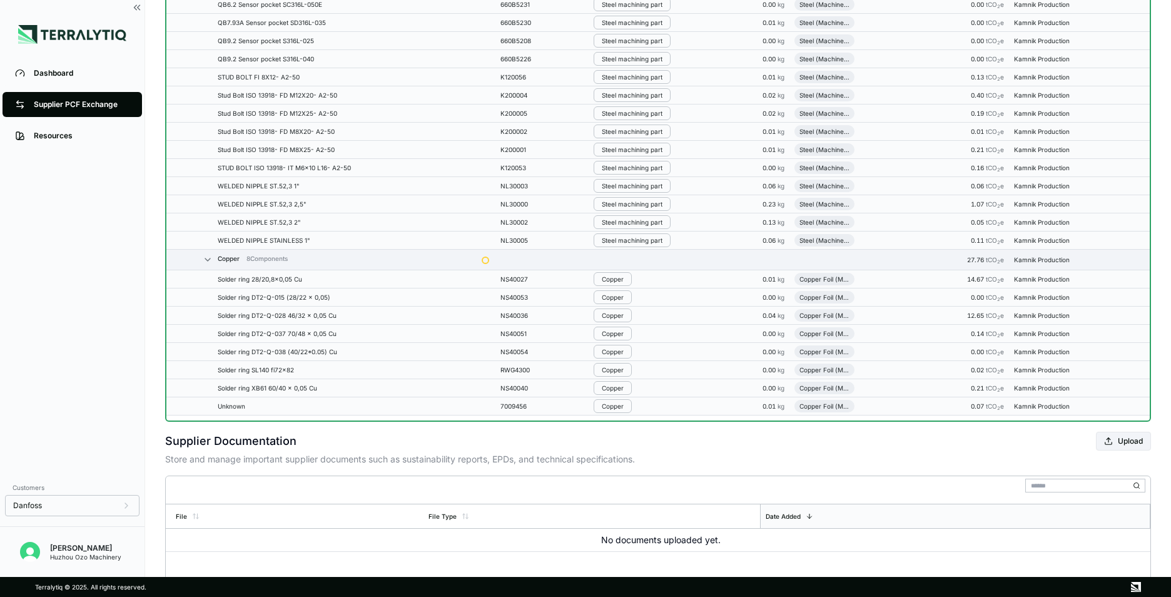
scroll to position [2481, 0]
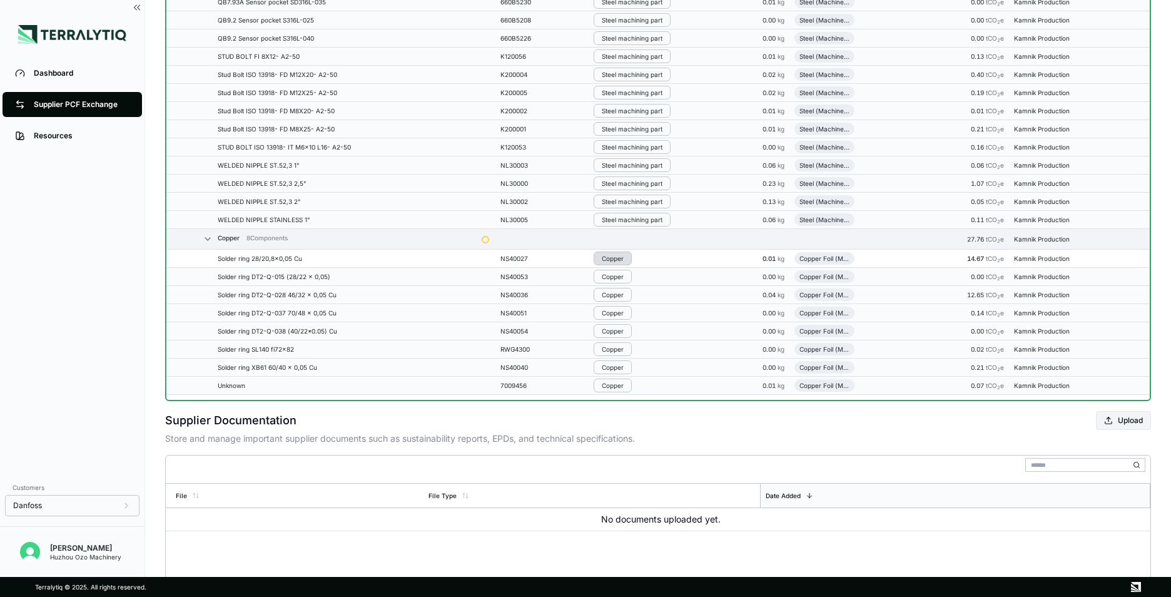
click at [616, 261] on div "Copper" at bounding box center [613, 259] width 22 height 8
click at [635, 280] on button "Remove from Group" at bounding box center [657, 279] width 119 height 21
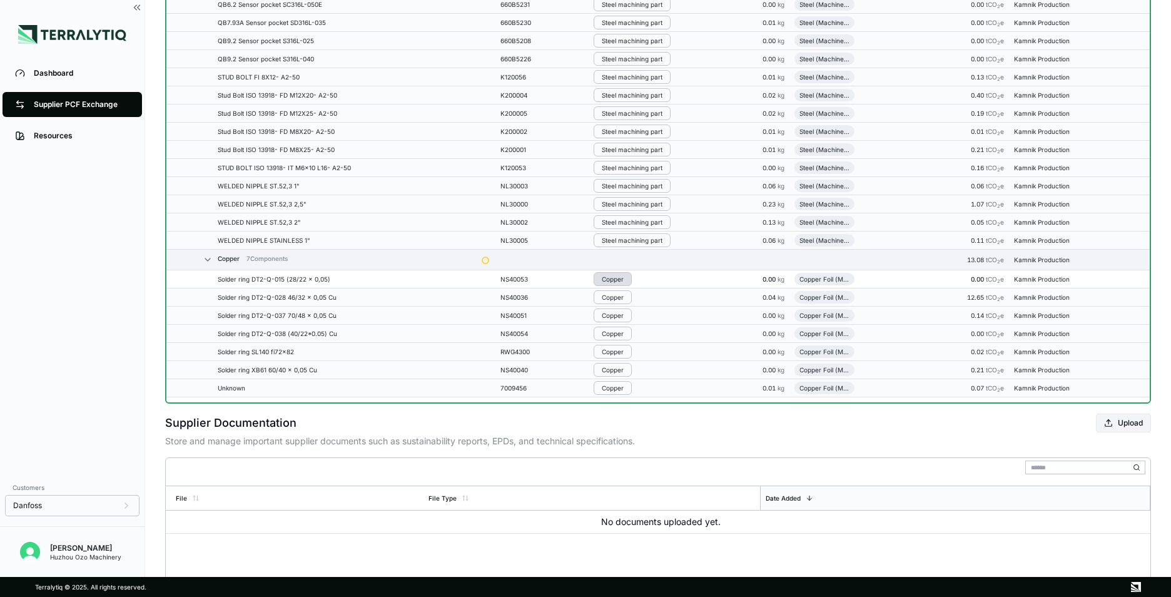
scroll to position [2502, 0]
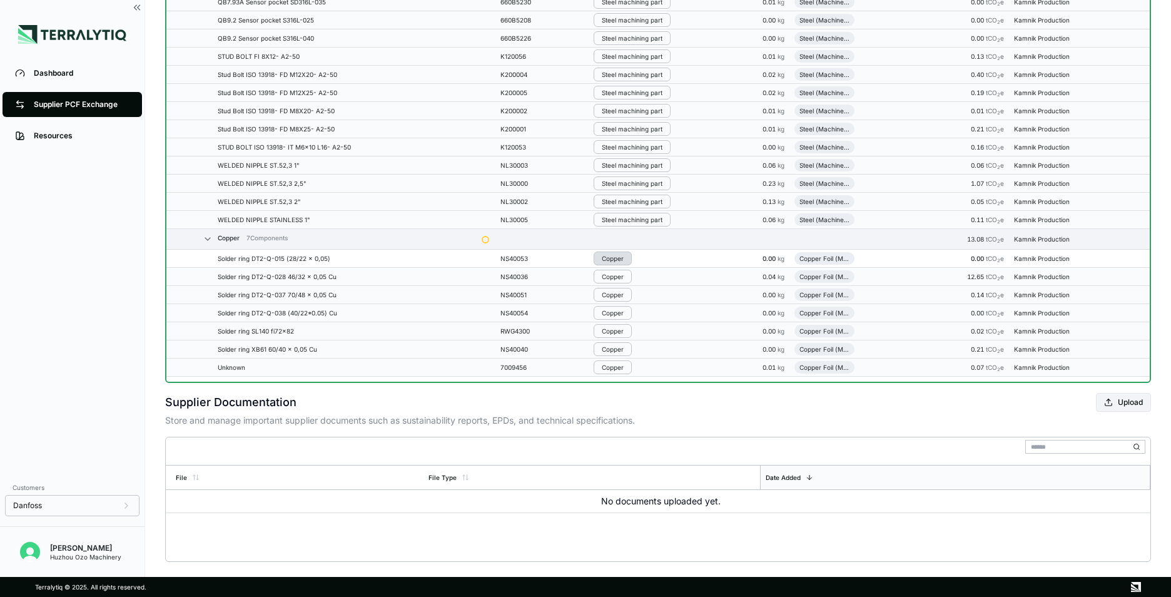
click at [616, 260] on div "Copper" at bounding box center [613, 259] width 22 height 8
click at [646, 280] on button "Remove from Group" at bounding box center [657, 279] width 119 height 21
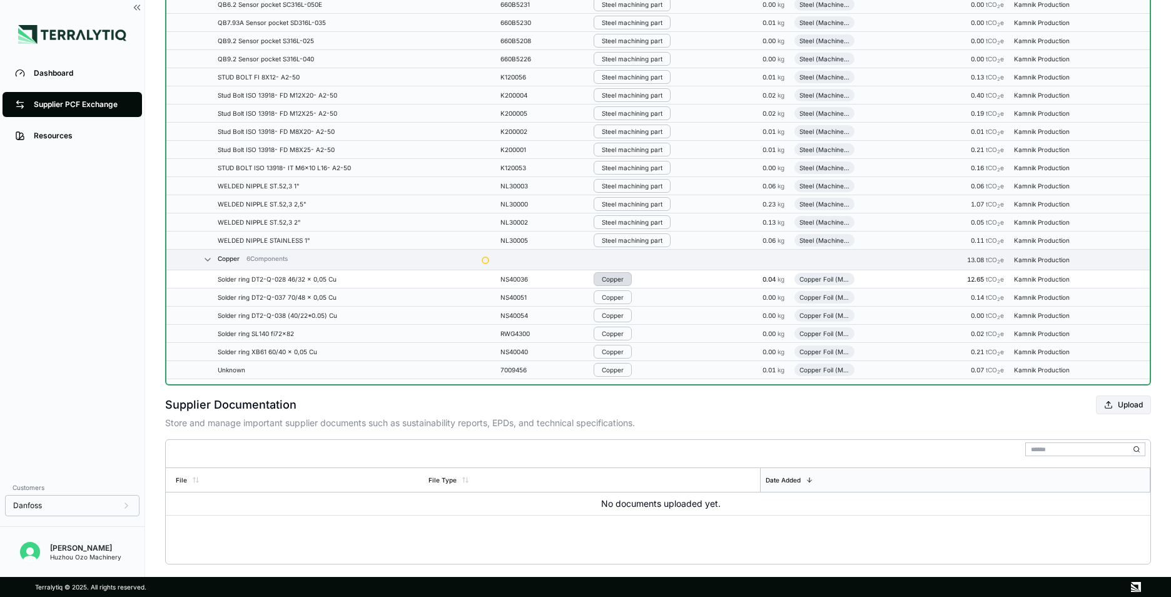
scroll to position [2519, 0]
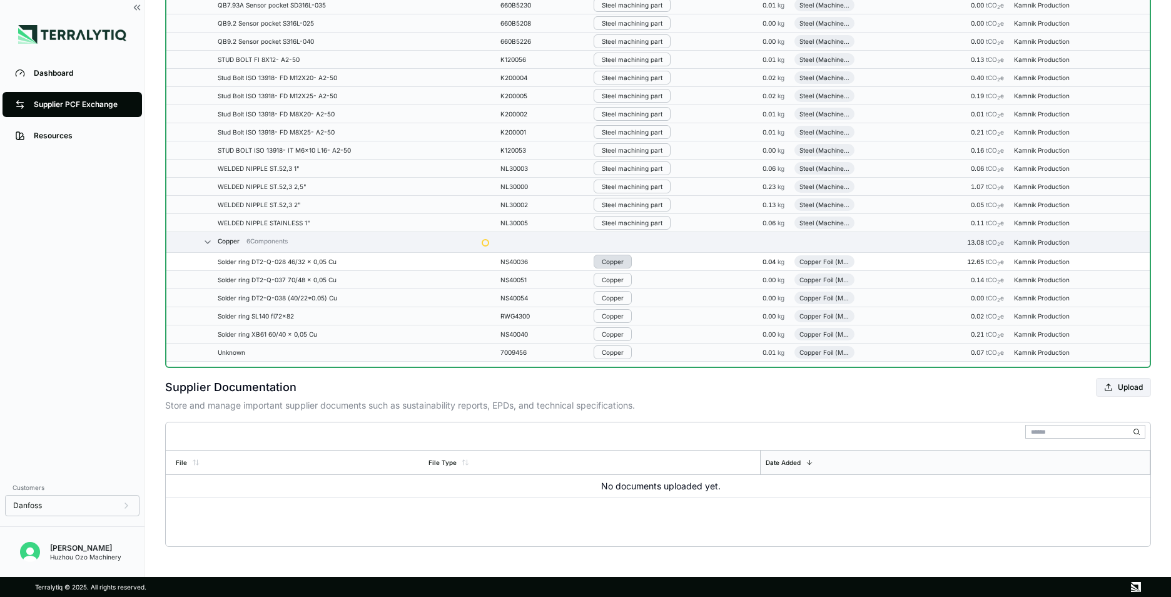
click at [618, 260] on div "Copper" at bounding box center [613, 262] width 22 height 8
click at [636, 283] on button "Remove from Group" at bounding box center [657, 282] width 119 height 21
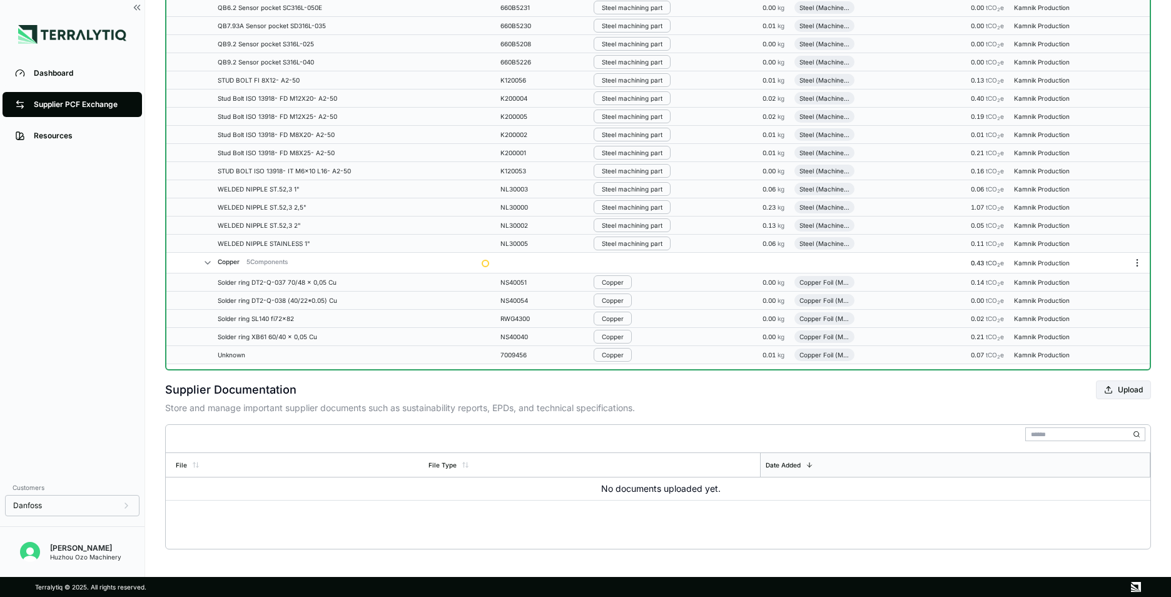
scroll to position [2522, 0]
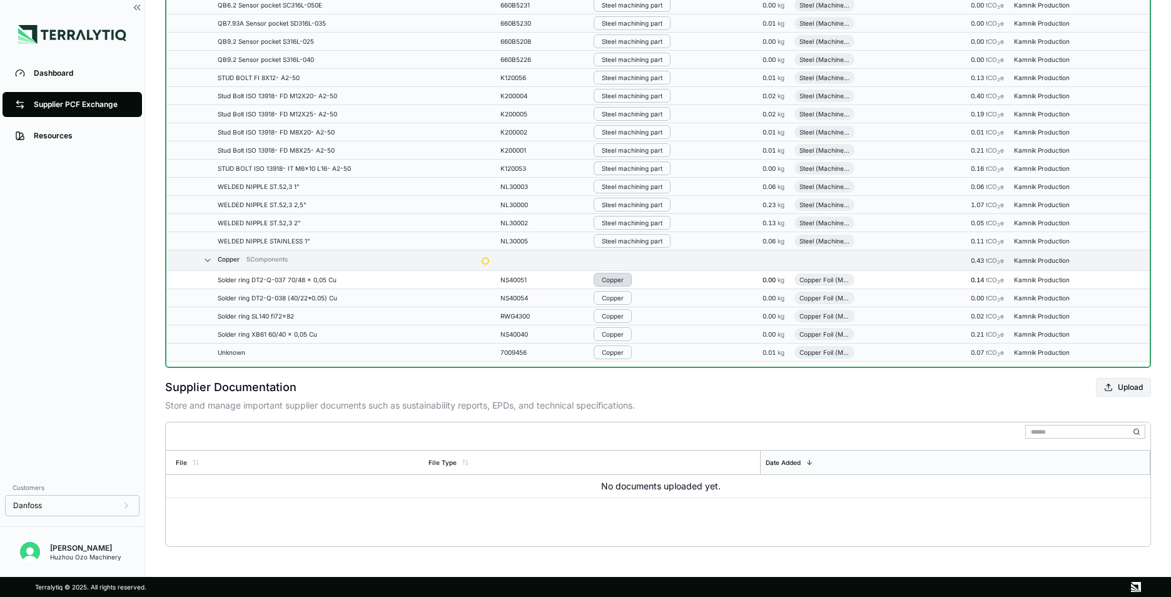
click at [616, 277] on div "Copper" at bounding box center [613, 280] width 22 height 8
click at [642, 302] on button "Remove from Group" at bounding box center [657, 300] width 119 height 21
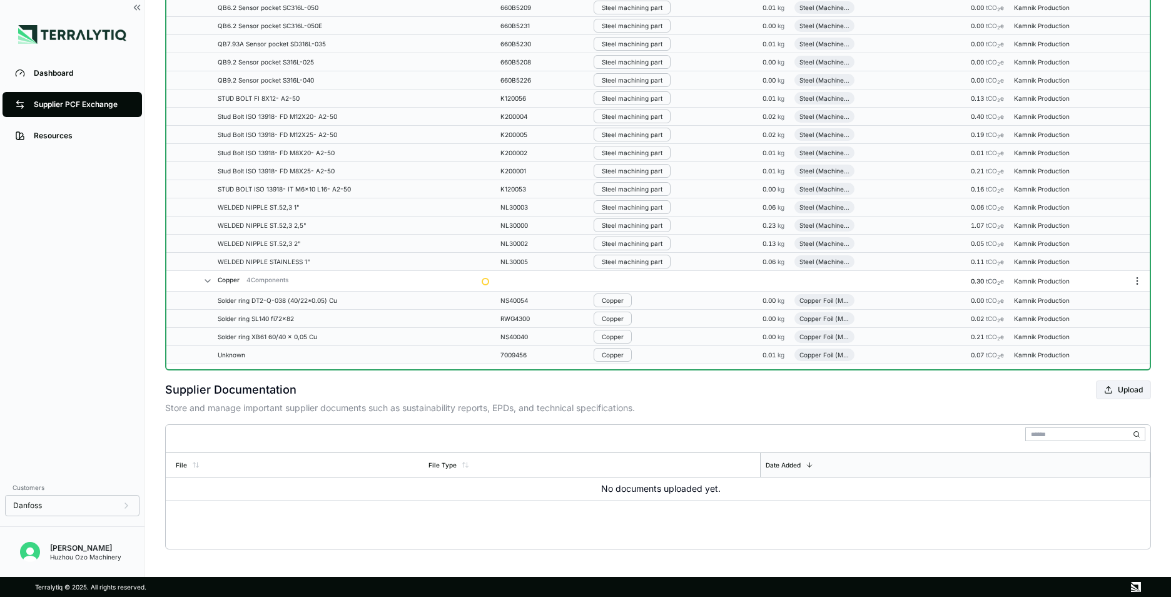
scroll to position [2524, 0]
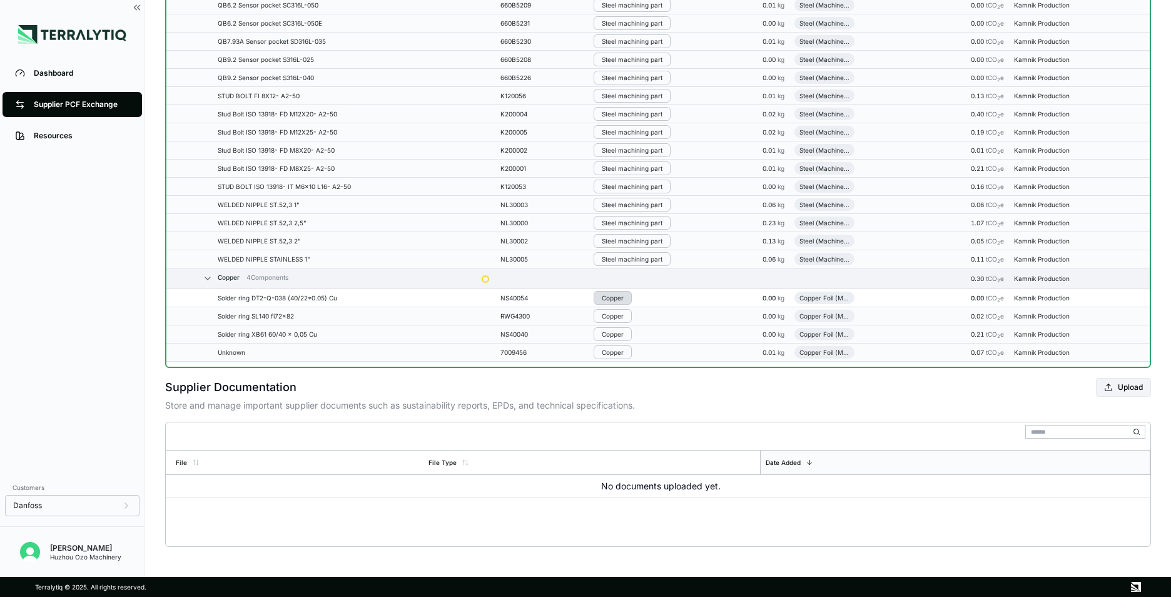
click at [619, 297] on div "Copper" at bounding box center [613, 298] width 22 height 8
click at [642, 320] on button "Remove from Group" at bounding box center [657, 318] width 119 height 21
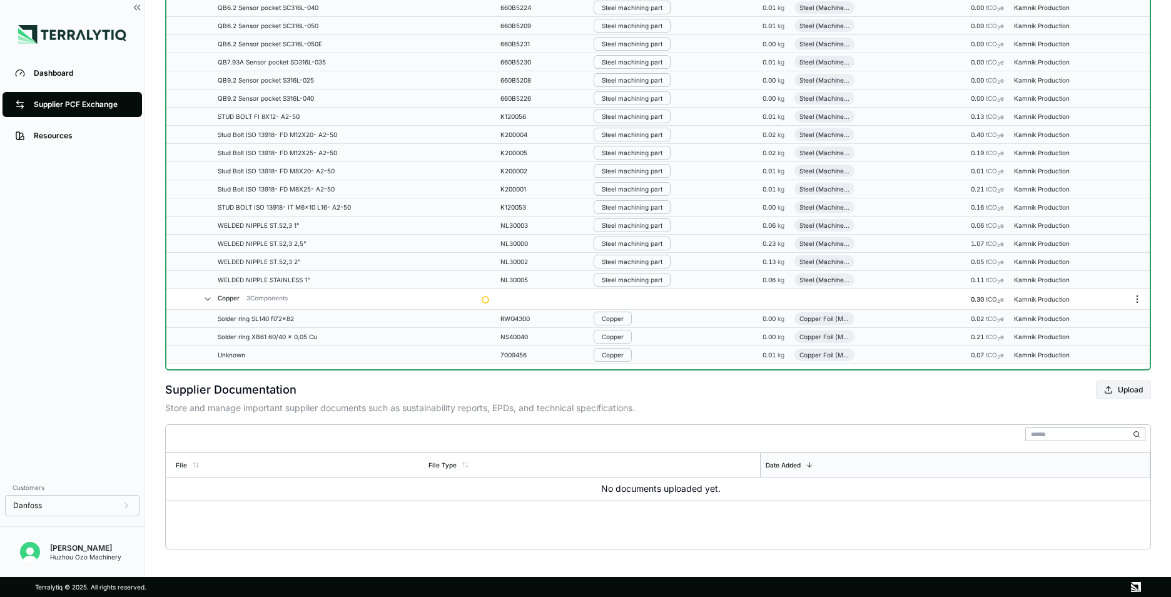
scroll to position [2527, 0]
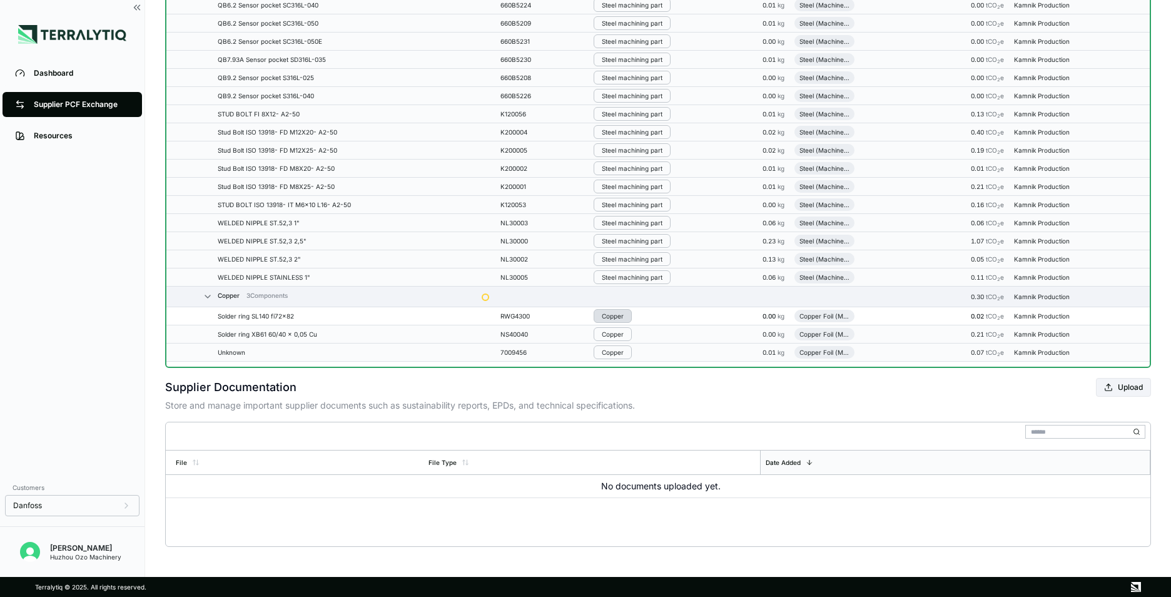
click at [614, 314] on div "Copper" at bounding box center [613, 316] width 22 height 8
click at [646, 343] on button "Remove from Group" at bounding box center [657, 337] width 119 height 21
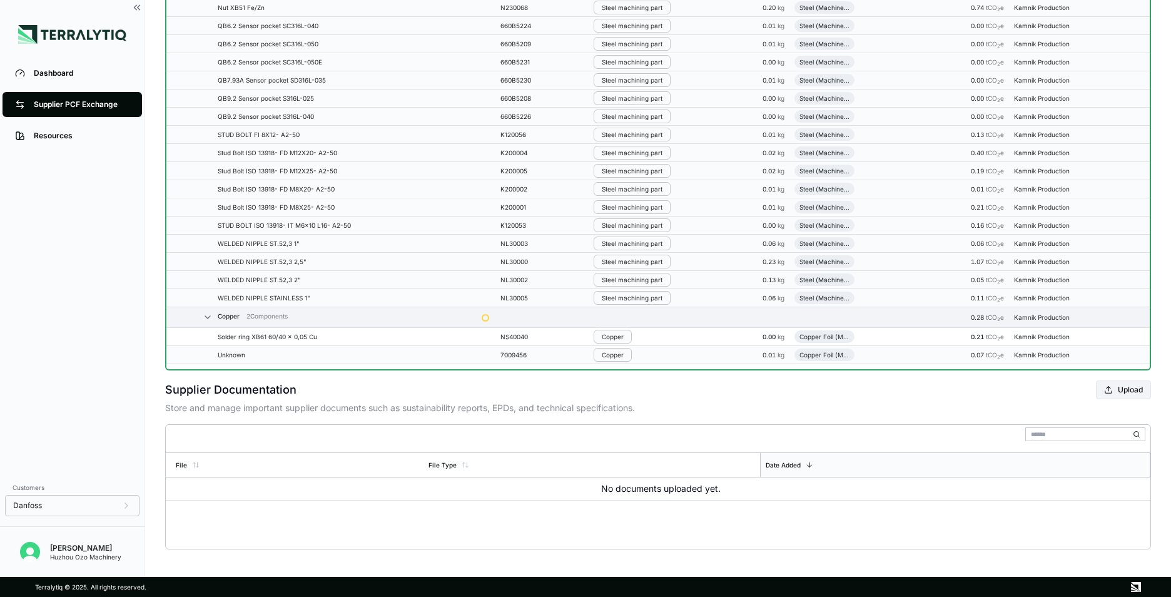
scroll to position [2529, 0]
click at [619, 332] on div "Copper" at bounding box center [613, 334] width 22 height 8
click at [642, 355] on button "Remove from Group" at bounding box center [657, 355] width 119 height 21
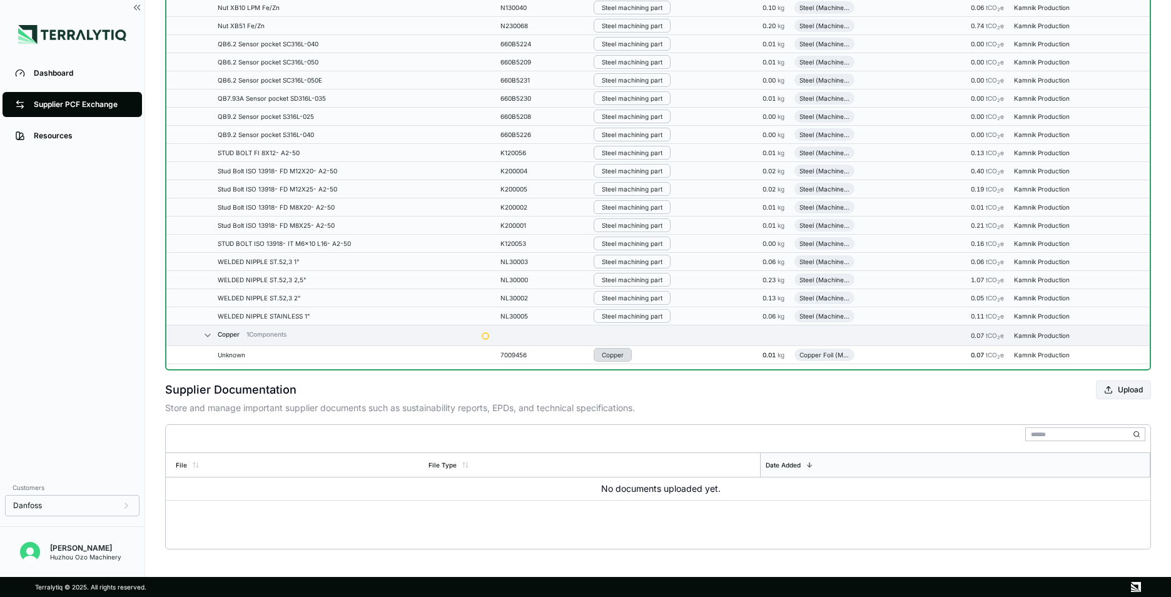
scroll to position [2532, 0]
click at [612, 352] on div "Copper" at bounding box center [613, 352] width 22 height 8
click at [642, 370] on button "Remove from Group" at bounding box center [657, 373] width 119 height 21
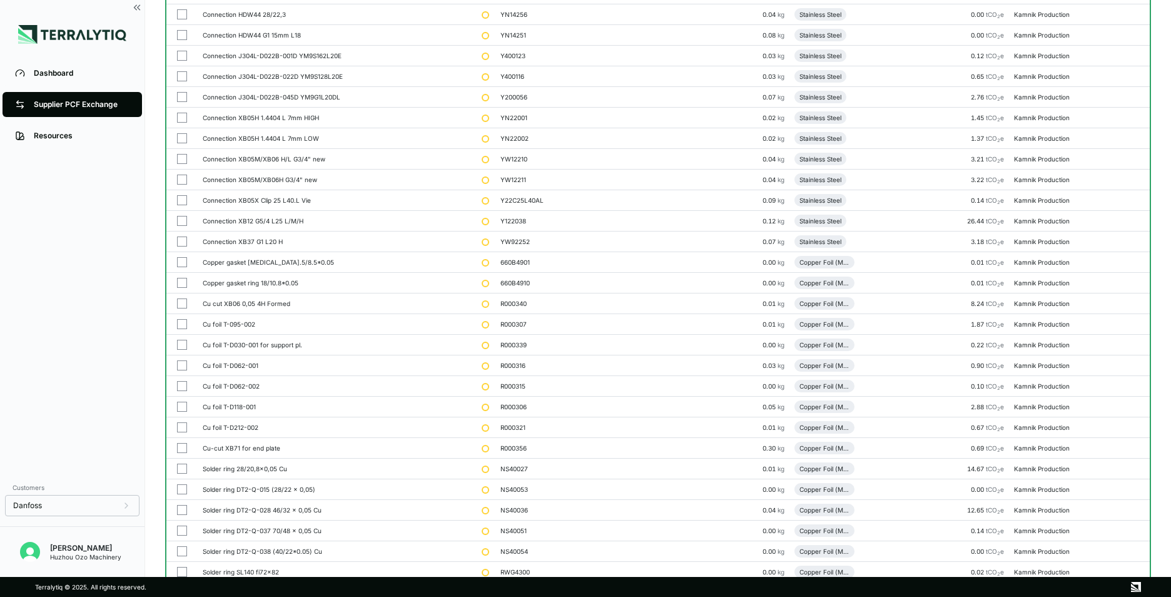
scroll to position [512, 0]
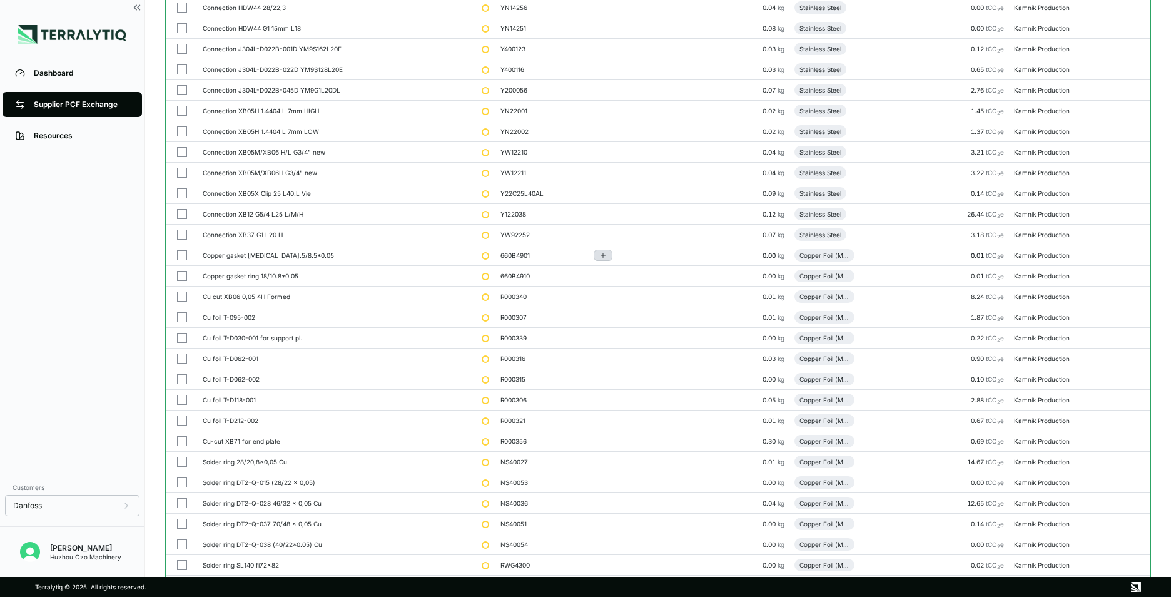
click at [606, 257] on icon "Add to group" at bounding box center [603, 255] width 8 height 8
click at [636, 277] on button "Add to New Group" at bounding box center [657, 275] width 119 height 21
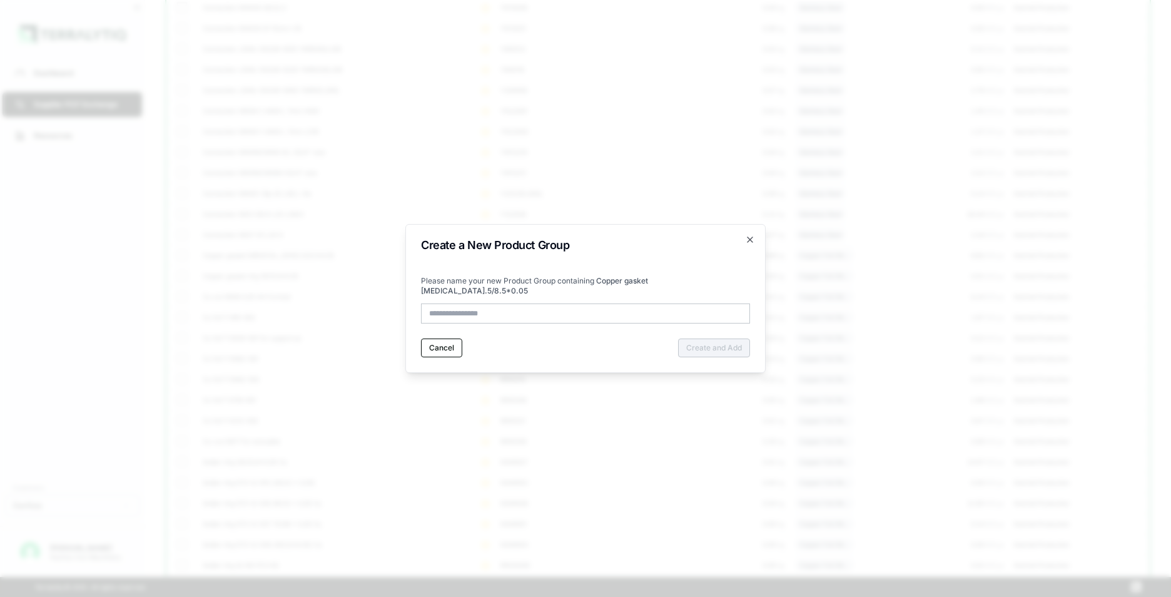
type input "*"
type input "**********"
click at [704, 343] on button "Create and Add" at bounding box center [714, 347] width 72 height 19
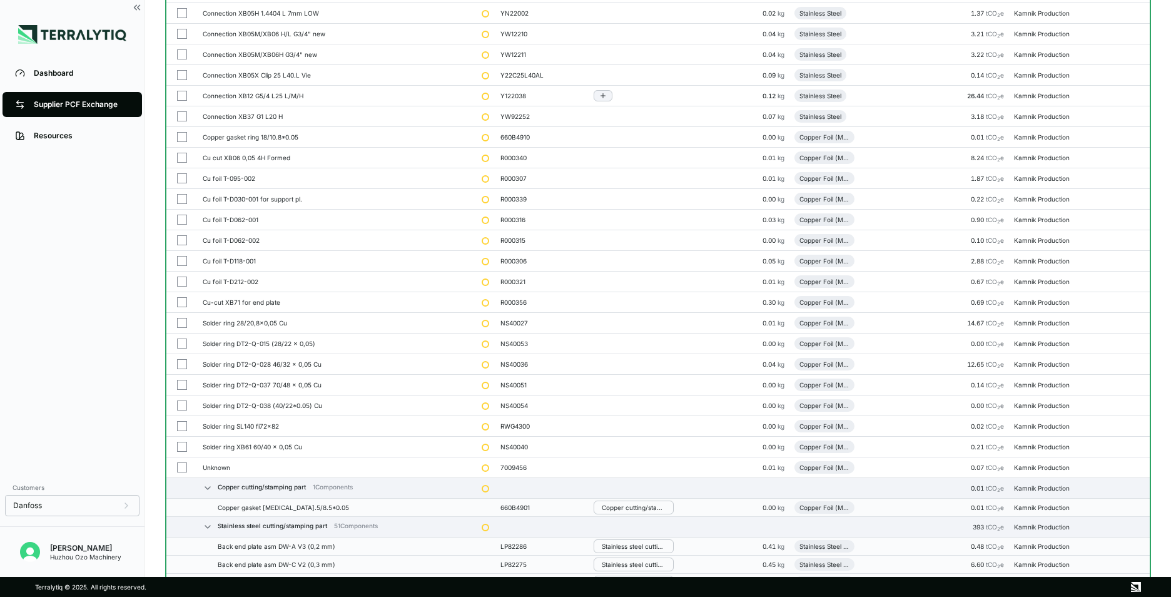
scroll to position [563, 0]
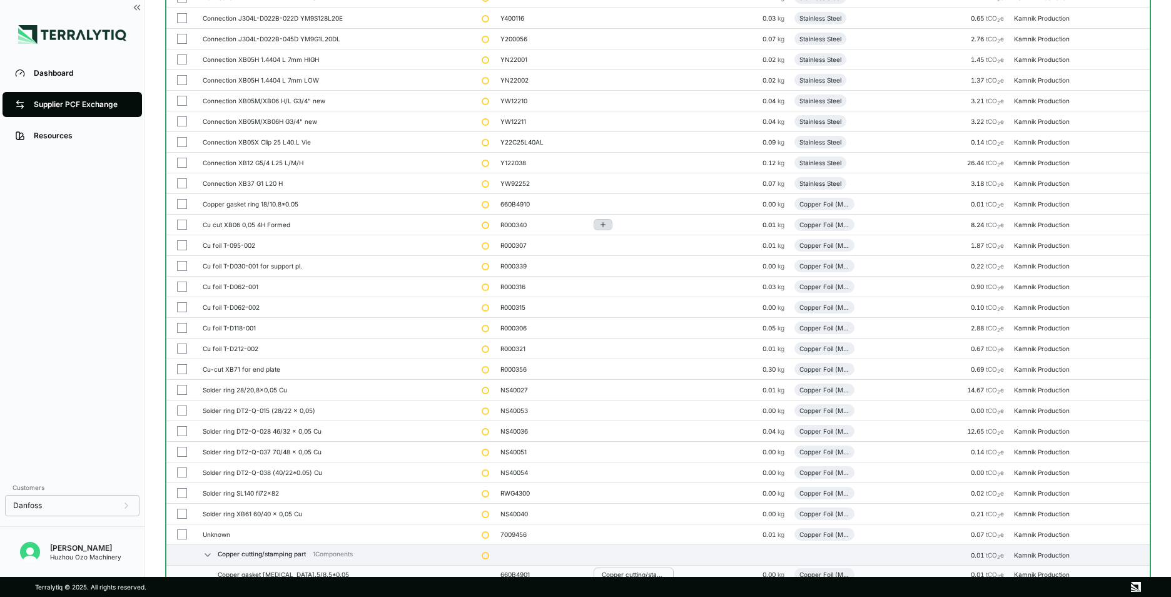
click at [606, 226] on icon "Add to group" at bounding box center [603, 225] width 8 height 8
click at [630, 271] on button "Copper cutting/stamping part" at bounding box center [657, 270] width 119 height 31
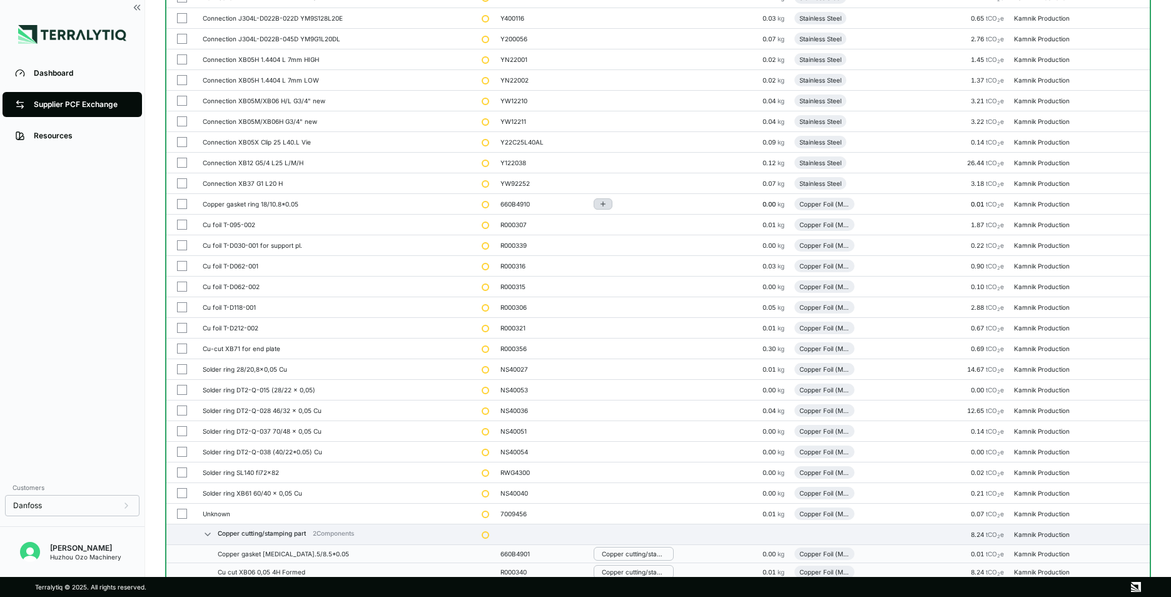
click at [605, 202] on icon "Add to group" at bounding box center [603, 204] width 8 height 8
click at [633, 251] on button "Copper cutting/stamping part" at bounding box center [657, 250] width 119 height 31
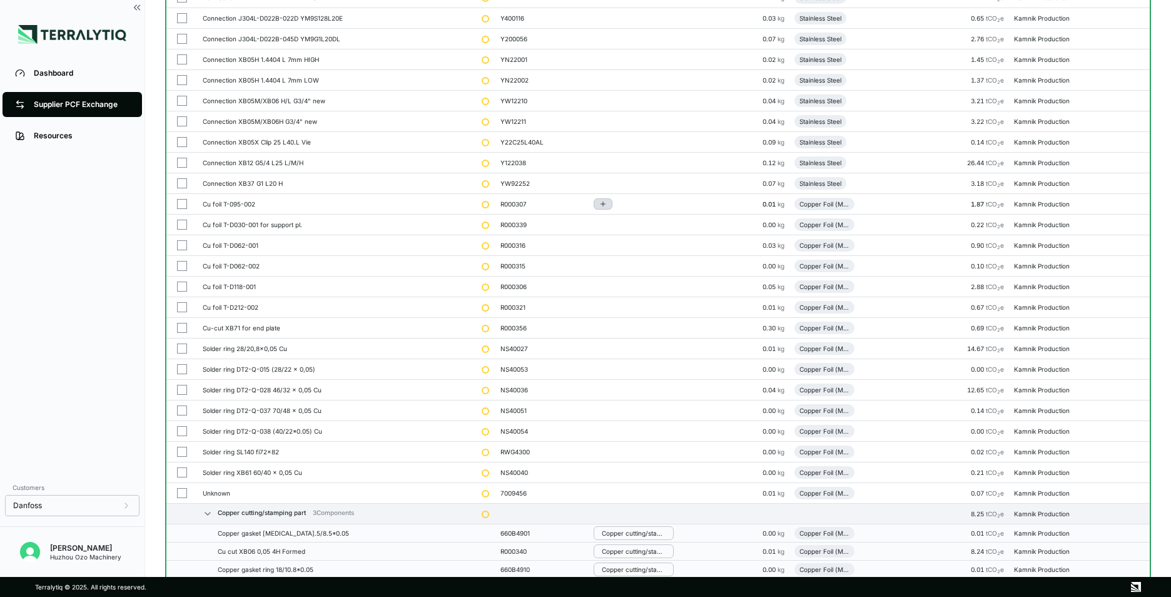
click at [607, 207] on icon "Add to group" at bounding box center [603, 204] width 8 height 8
click at [630, 244] on button "Copper cutting/stamping part" at bounding box center [657, 250] width 119 height 31
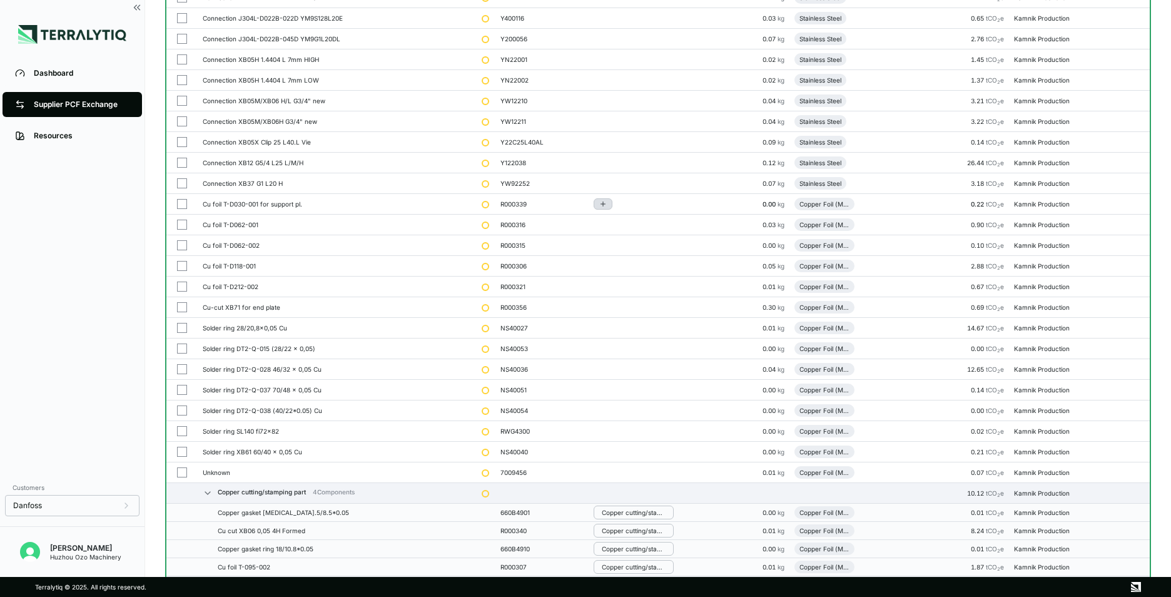
click at [601, 206] on button "Add to group" at bounding box center [603, 203] width 19 height 11
click at [632, 246] on button "Copper cutting/stamping part" at bounding box center [657, 250] width 119 height 31
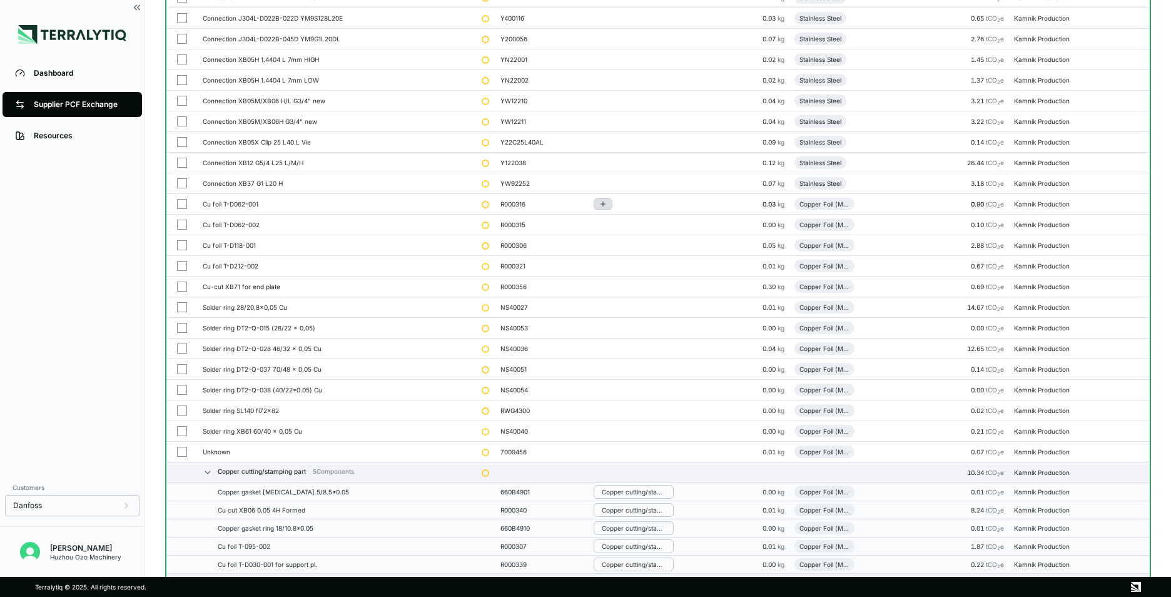
click at [607, 203] on icon "Add to group" at bounding box center [603, 204] width 8 height 8
click at [632, 245] on button "Copper cutting/stamping part" at bounding box center [657, 250] width 119 height 31
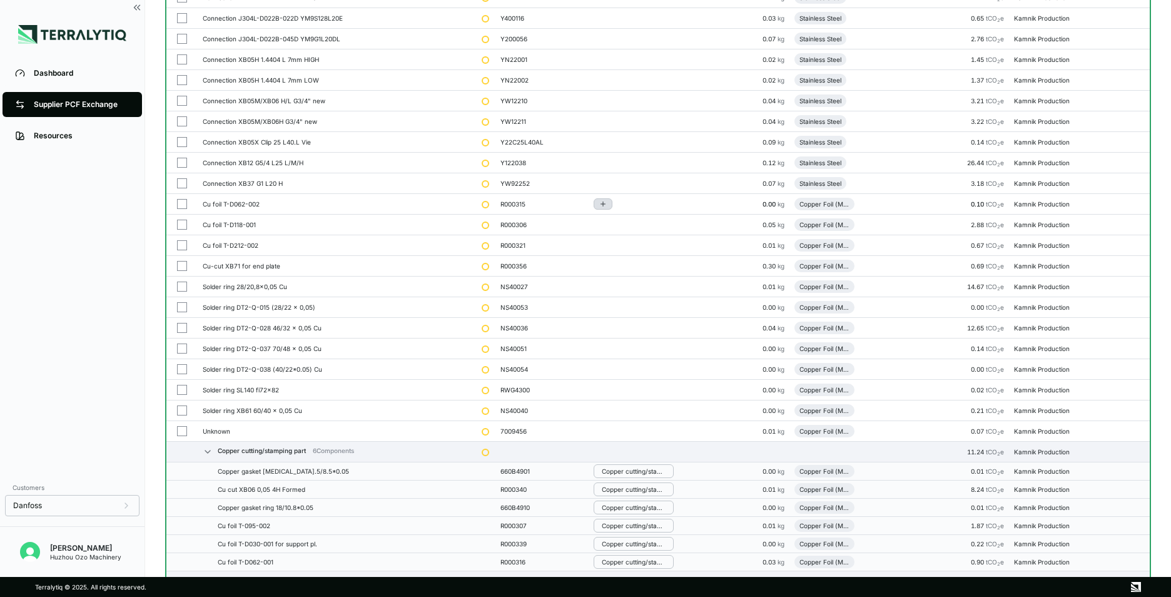
click at [606, 206] on icon "Add to group" at bounding box center [603, 204] width 8 height 8
click at [632, 245] on button "Copper cutting/stamping part" at bounding box center [657, 250] width 119 height 31
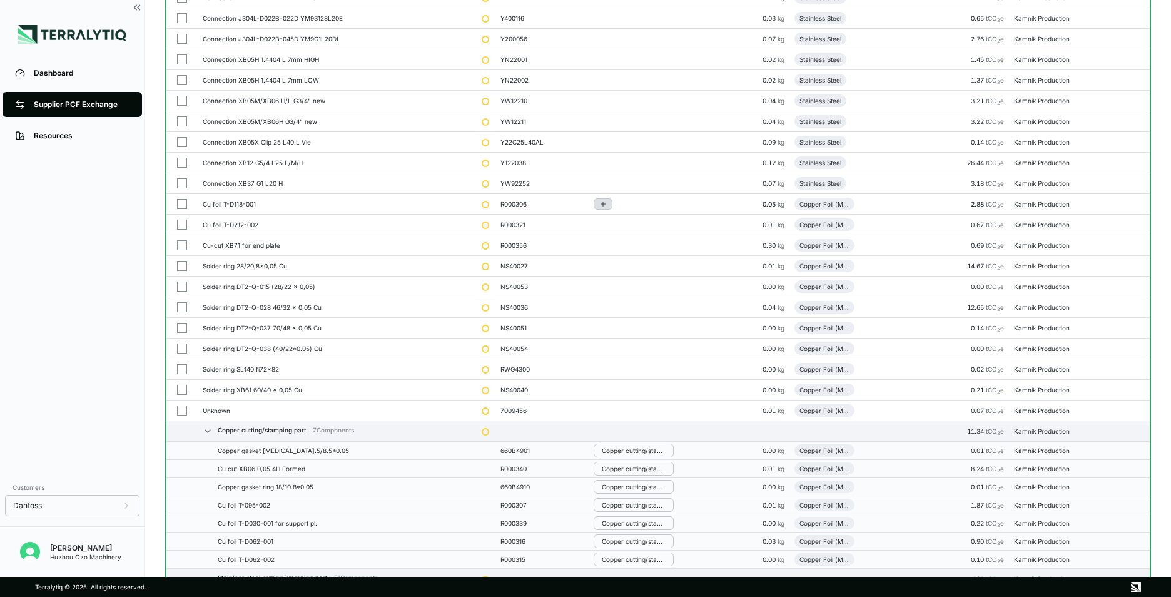
click at [604, 204] on icon "Add to group" at bounding box center [603, 204] width 8 height 8
click at [628, 246] on button "Copper cutting/stamping part" at bounding box center [657, 250] width 119 height 31
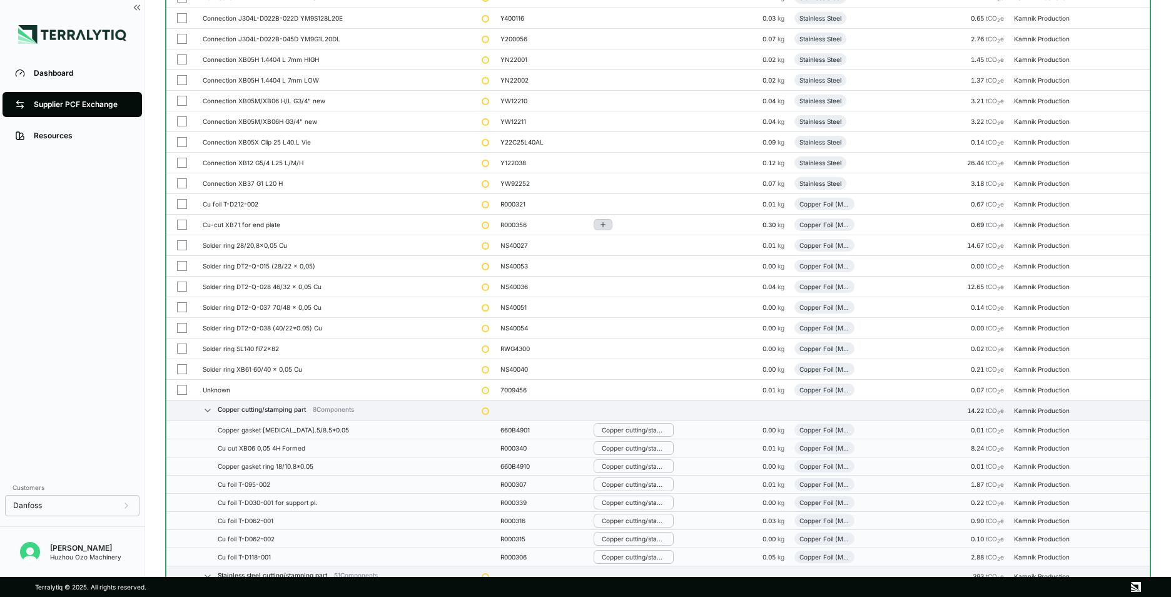
click at [607, 221] on icon "Add to group" at bounding box center [603, 225] width 8 height 8
click at [632, 263] on button "Copper cutting/stamping part" at bounding box center [657, 270] width 119 height 31
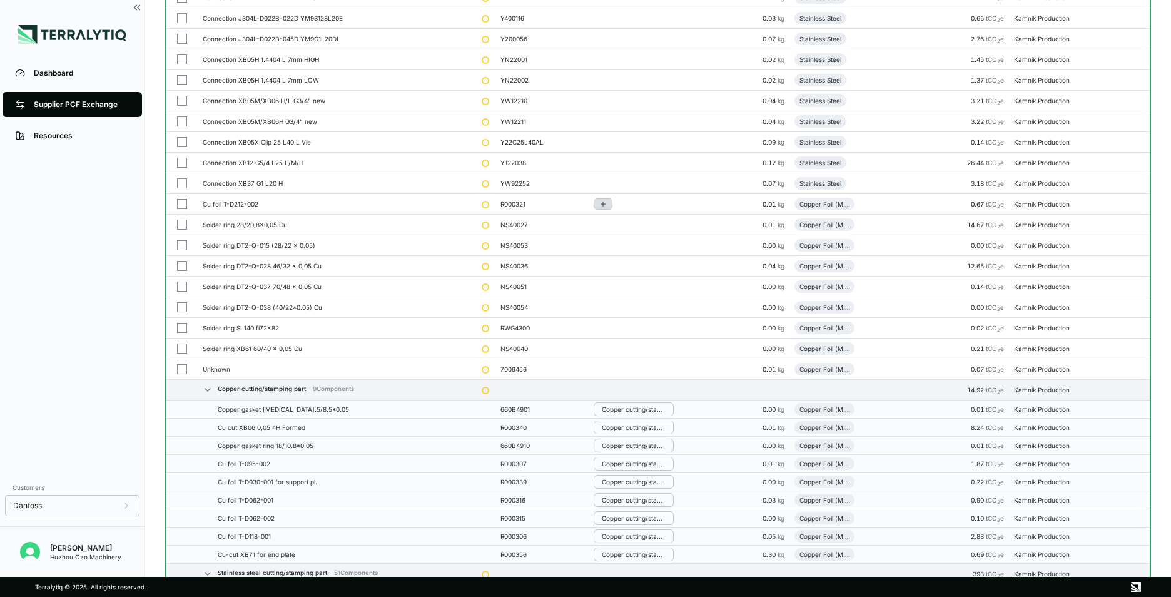
click at [606, 203] on icon "Add to group" at bounding box center [603, 204] width 8 height 8
click at [627, 247] on button "Copper cutting/stamping part" at bounding box center [657, 250] width 119 height 31
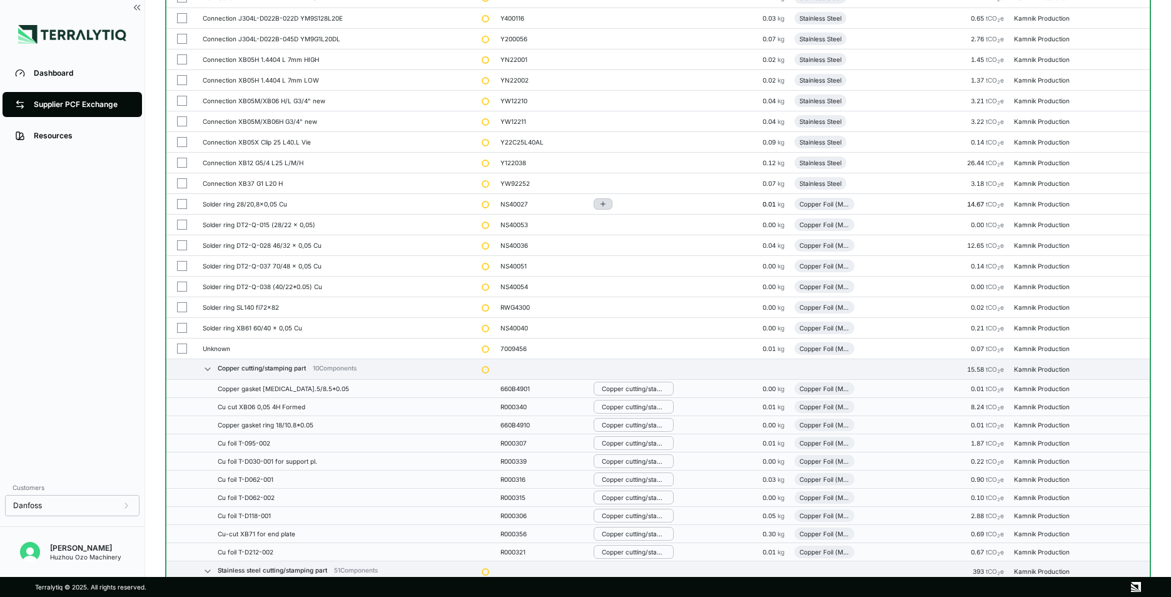
click at [604, 206] on icon "Add to group" at bounding box center [603, 204] width 8 height 8
click at [635, 251] on button "Copper cutting/stamping part" at bounding box center [657, 250] width 119 height 31
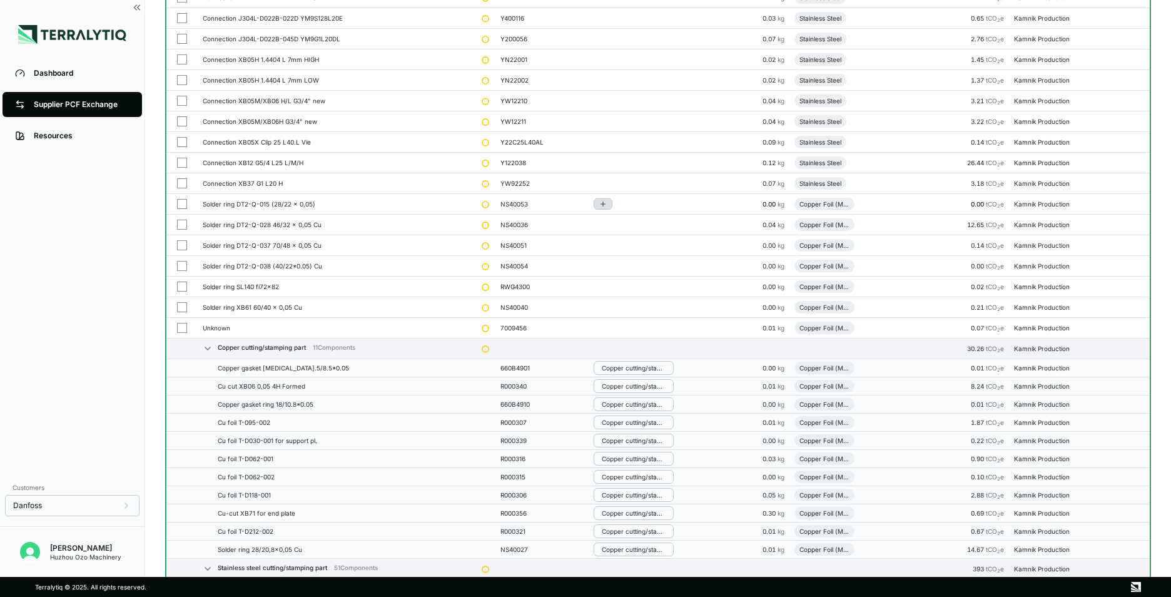
click at [607, 206] on icon "Add to group" at bounding box center [603, 204] width 8 height 8
click at [632, 248] on button "Copper cutting/stamping part" at bounding box center [657, 250] width 119 height 31
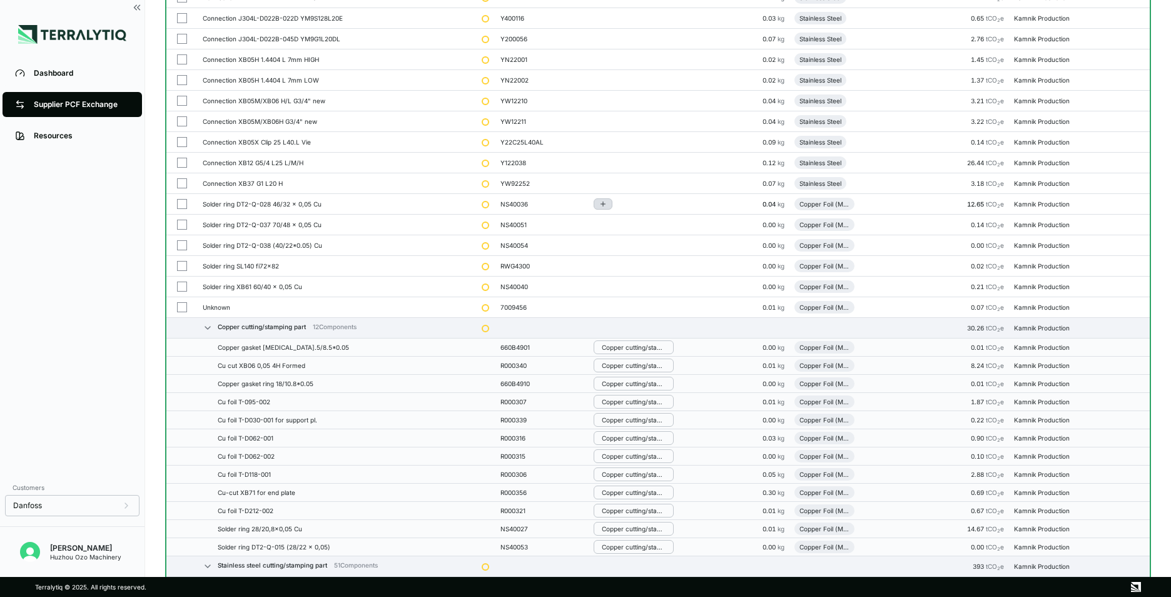
click at [601, 204] on button "Add to group" at bounding box center [603, 203] width 19 height 11
click at [642, 251] on button "Copper cutting/stamping part" at bounding box center [657, 250] width 119 height 31
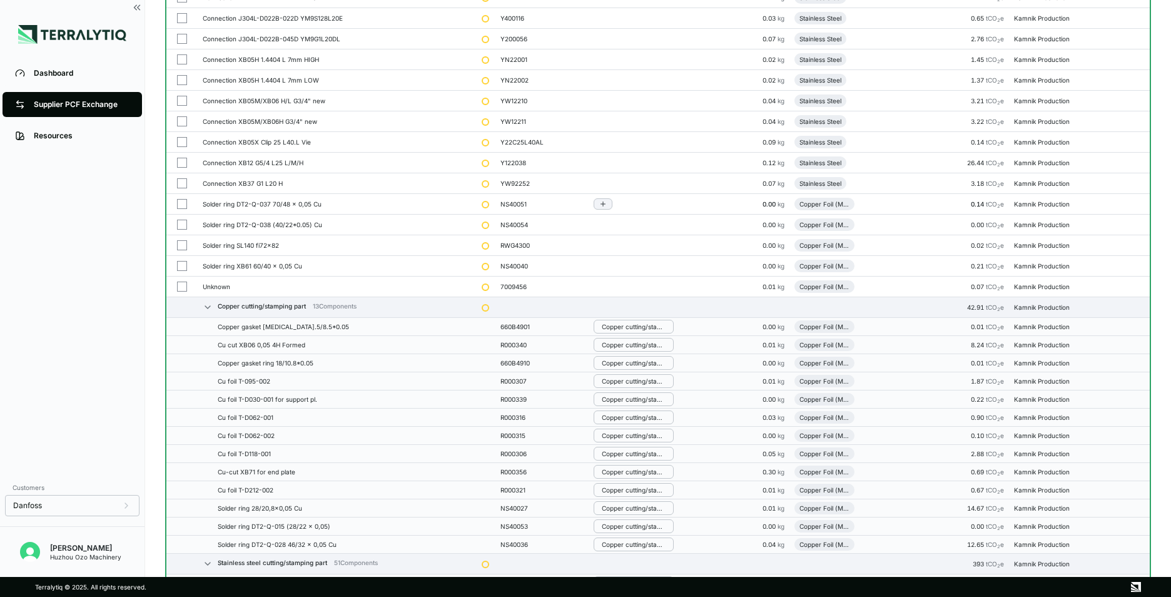
click at [606, 204] on icon "Add to group" at bounding box center [603, 204] width 4 height 0
click at [640, 250] on button "Copper cutting/stamping part" at bounding box center [657, 250] width 119 height 31
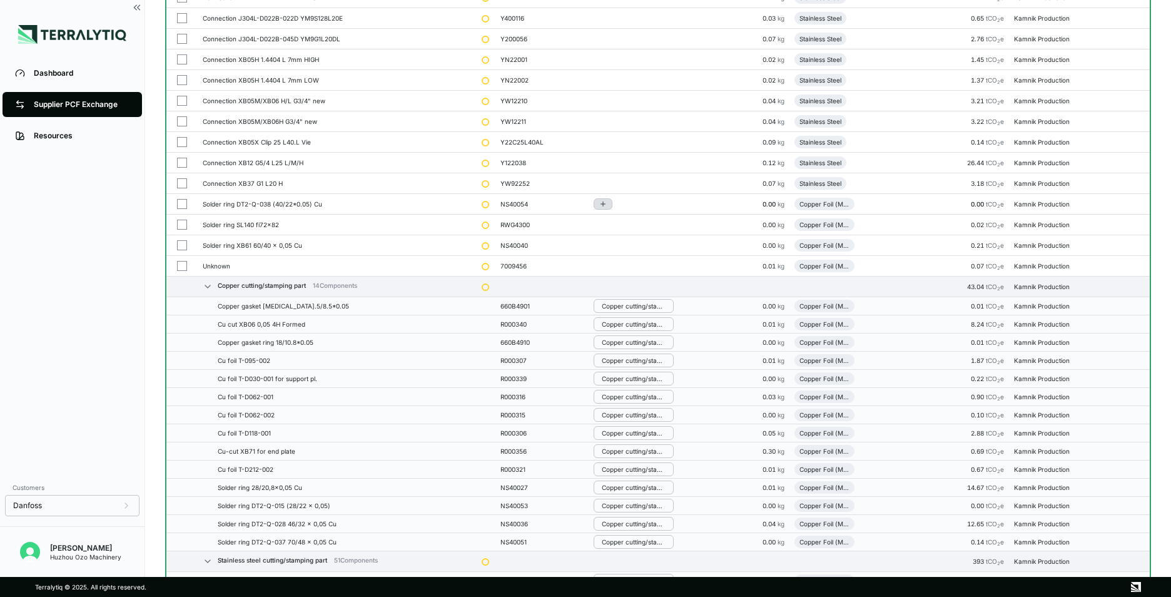
click at [603, 199] on button "Add to group" at bounding box center [603, 203] width 19 height 11
click at [632, 245] on button "Copper cutting/stamping part" at bounding box center [657, 250] width 119 height 31
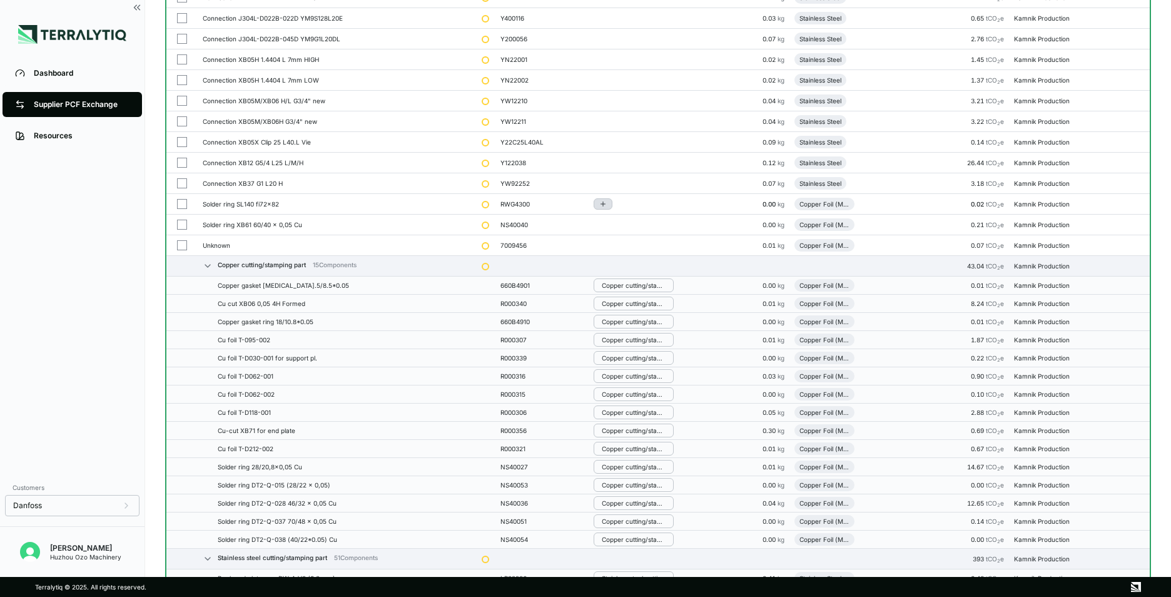
click at [611, 205] on button "Add to group" at bounding box center [603, 203] width 19 height 11
click at [643, 253] on button "Copper cutting/stamping part" at bounding box center [657, 250] width 119 height 31
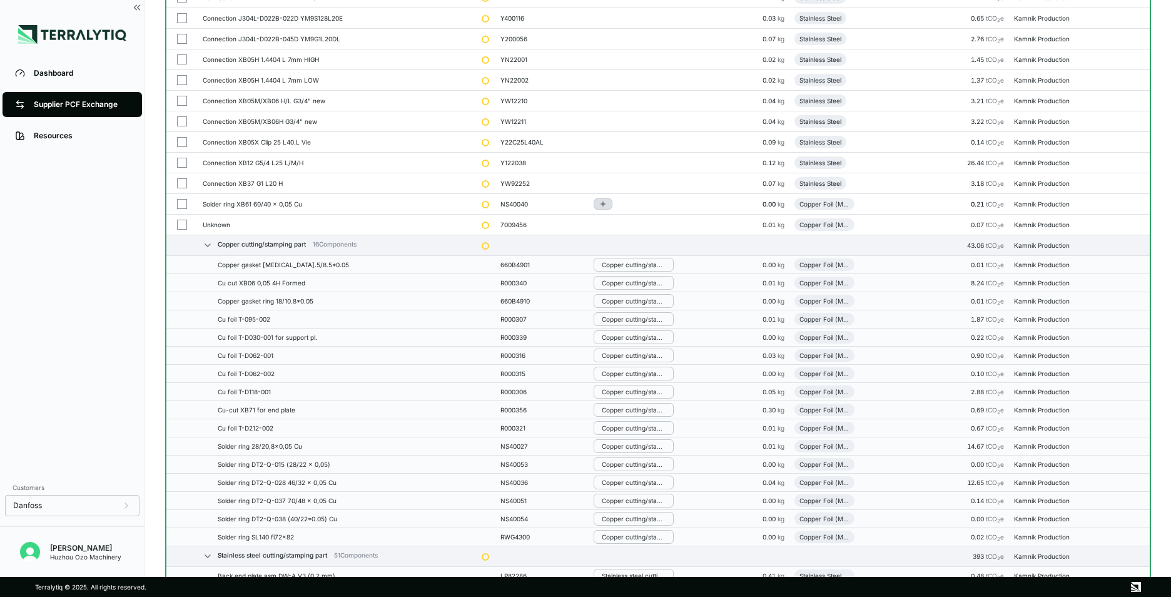
click at [606, 201] on icon "Add to group" at bounding box center [603, 204] width 8 height 8
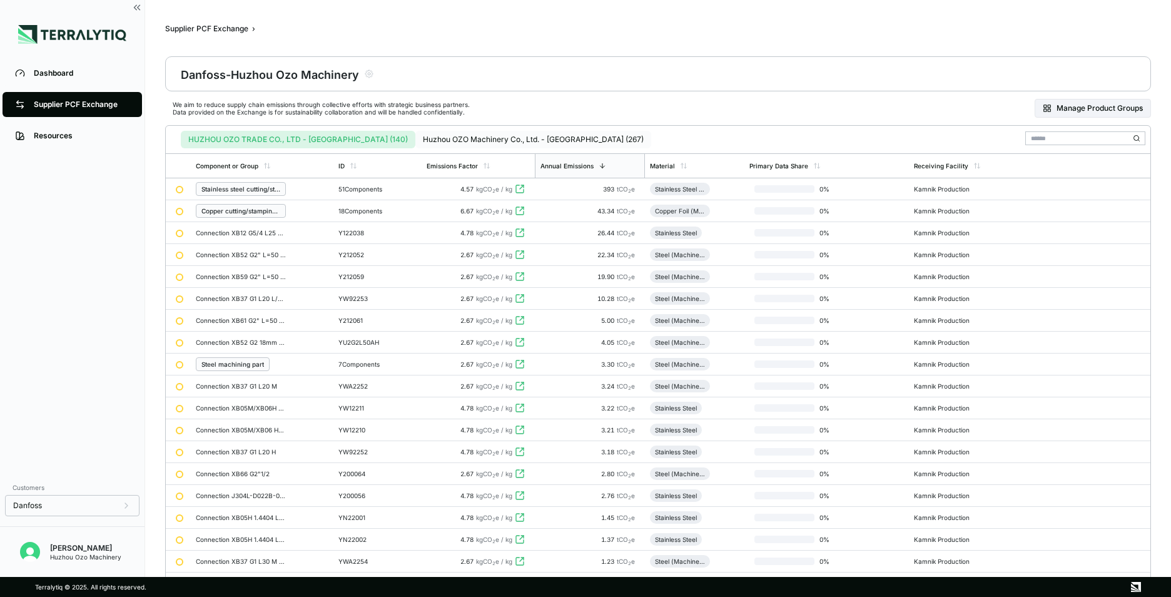
click at [446, 140] on button "Huzhou OZO Machinery Co., Ltd. - [GEOGRAPHIC_DATA] (267)" at bounding box center [533, 140] width 236 height 18
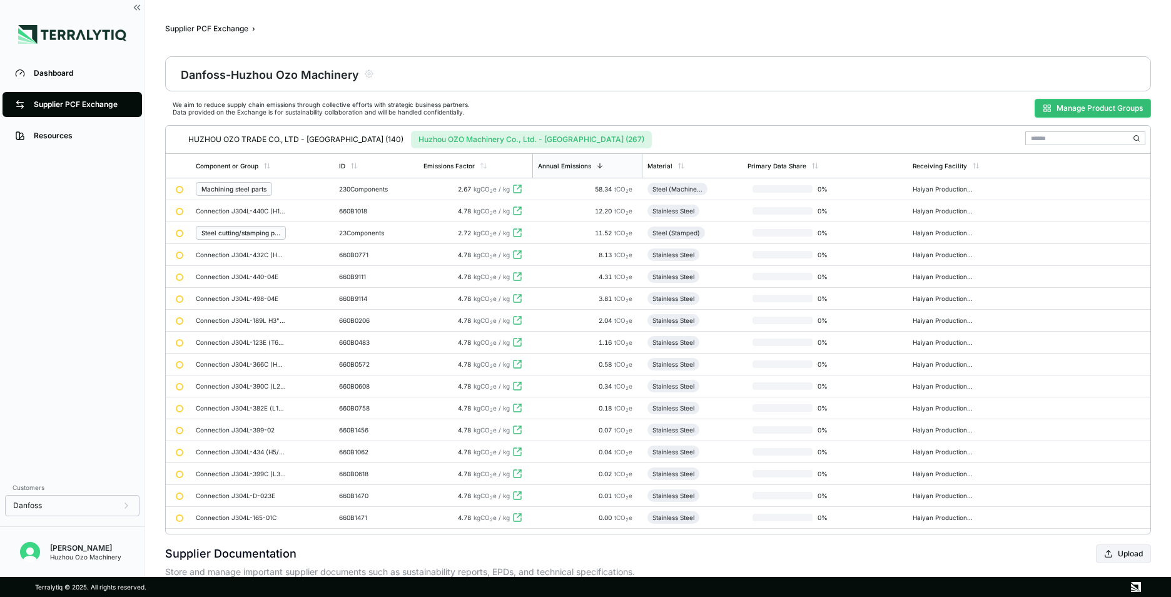
click at [1095, 116] on button "Manage Product Groups" at bounding box center [1093, 108] width 116 height 19
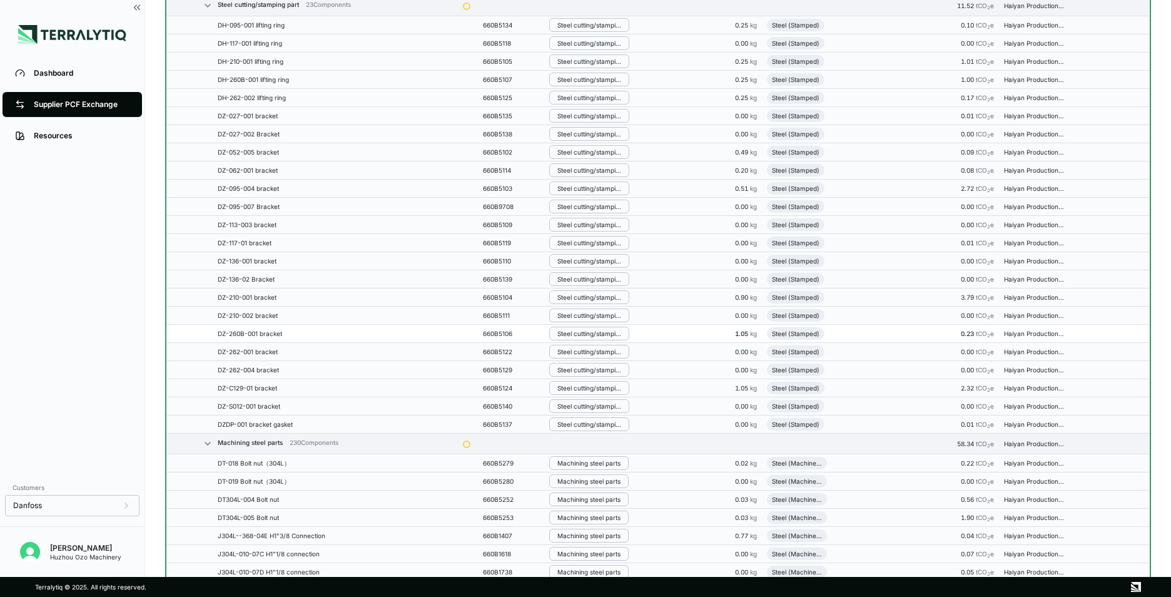
scroll to position [500, 0]
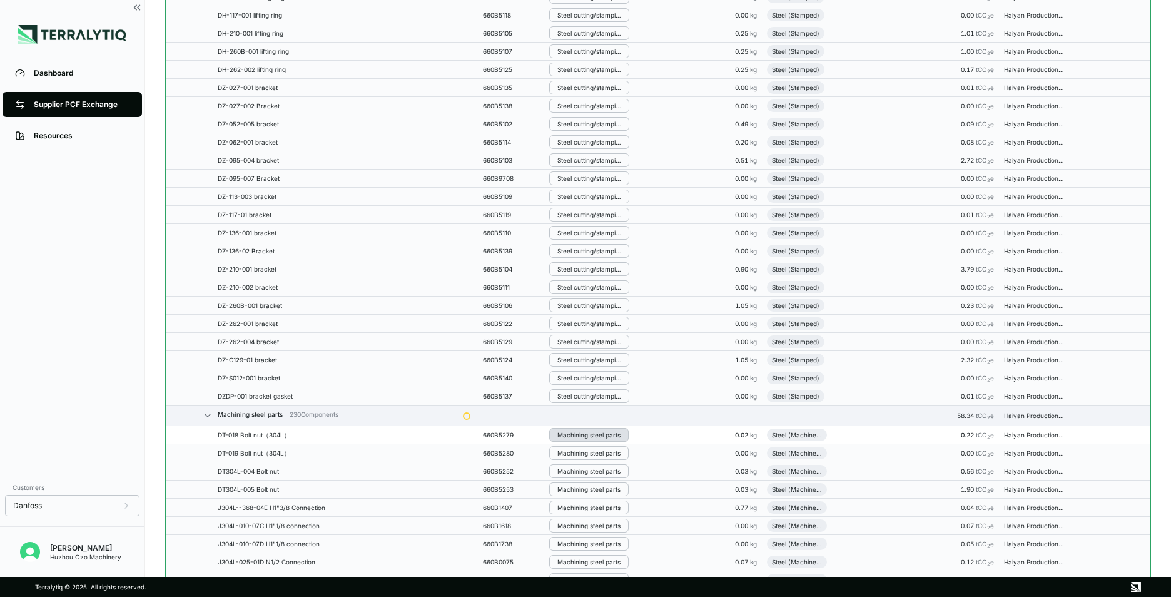
click at [587, 433] on div "Machining steel parts" at bounding box center [588, 435] width 63 height 8
click at [608, 457] on button "Remove from Group" at bounding box center [613, 455] width 119 height 21
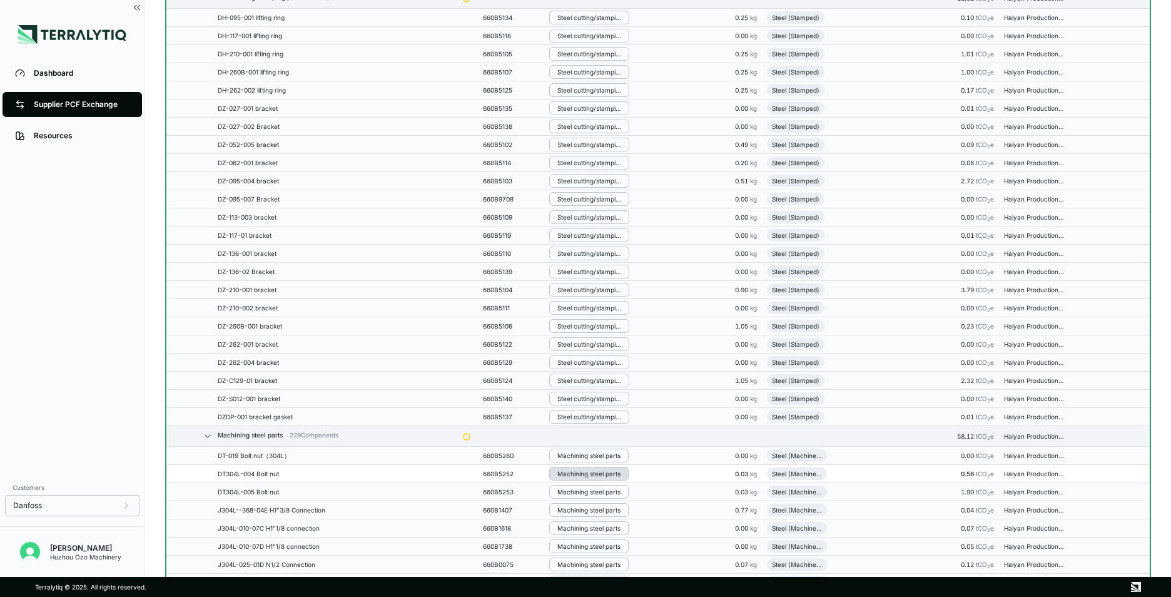
scroll to position [521, 0]
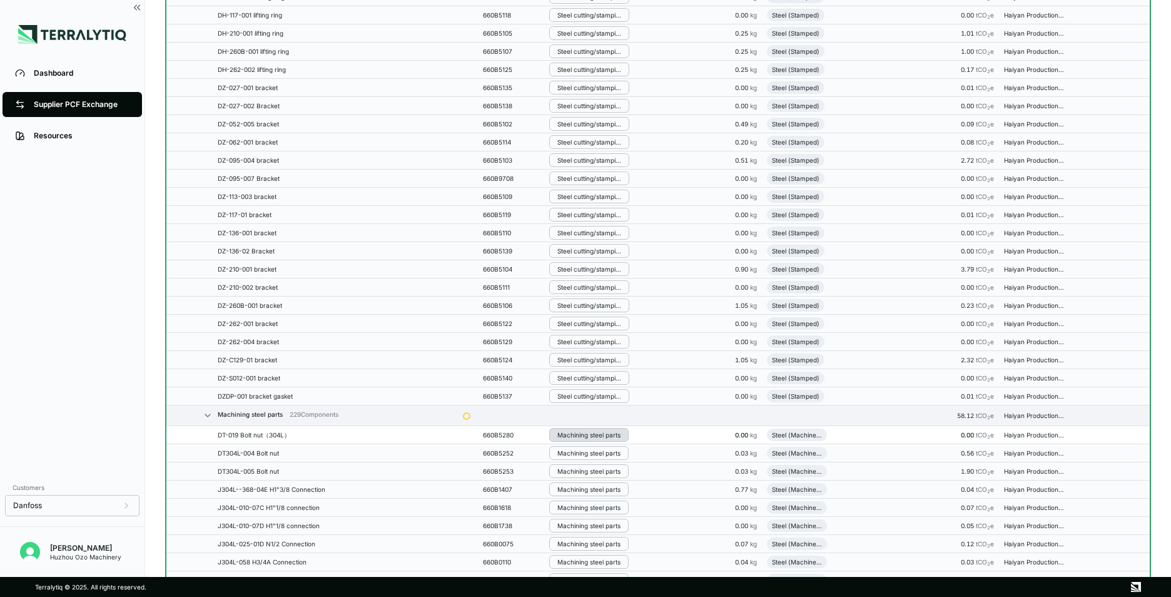
click at [594, 437] on div "Machining steel parts" at bounding box center [588, 435] width 63 height 8
click at [614, 455] on button "Remove from Group" at bounding box center [613, 455] width 119 height 21
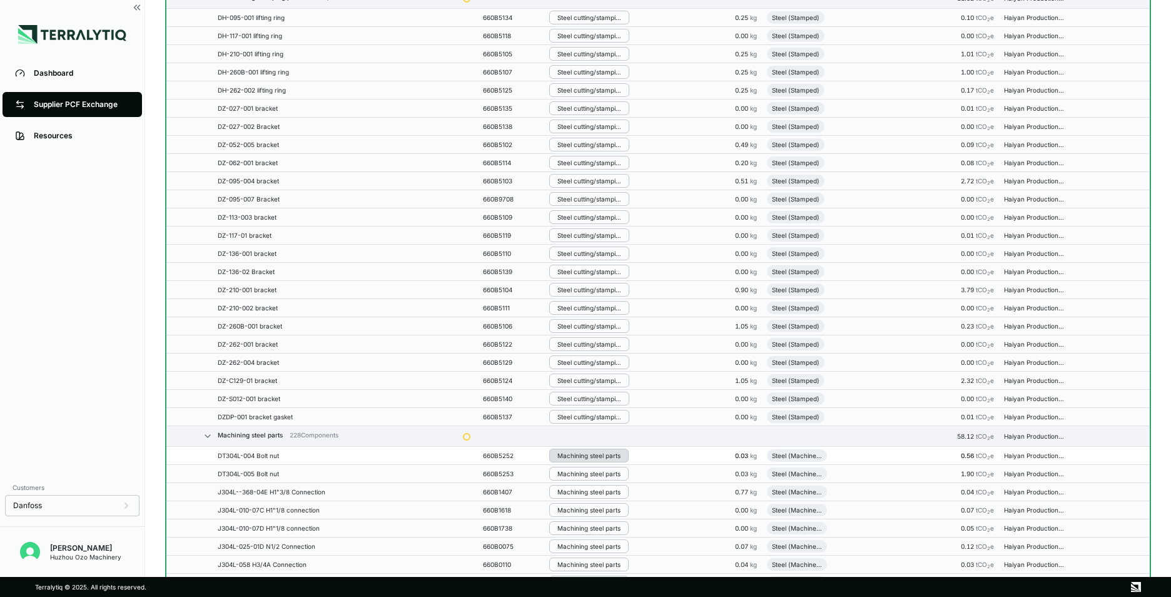
scroll to position [542, 0]
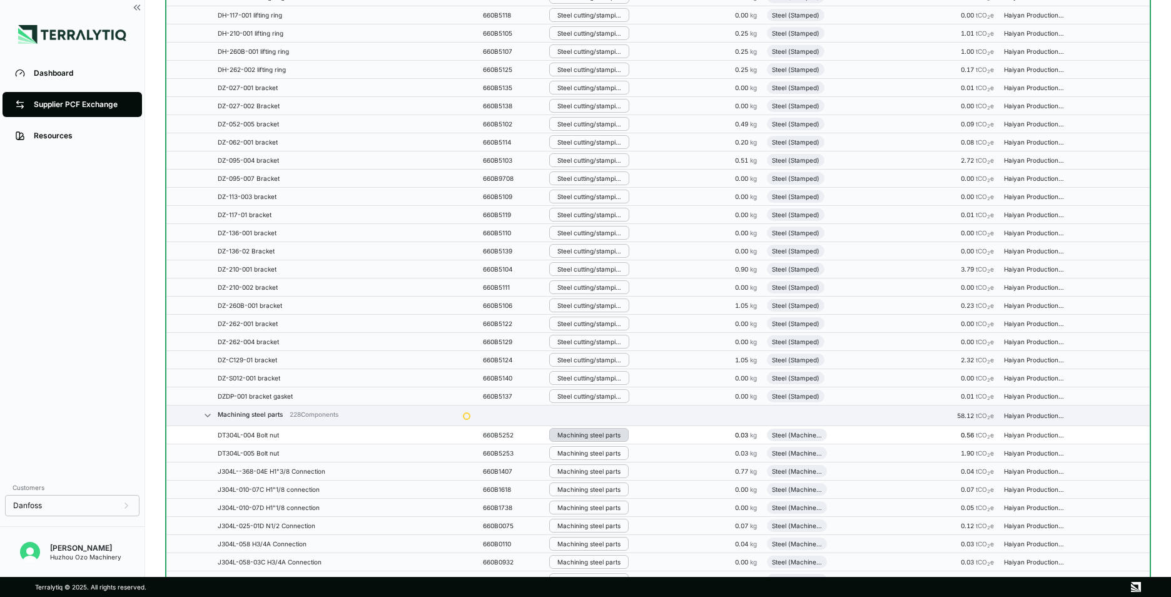
click at [579, 435] on div "Machining steel parts" at bounding box center [588, 435] width 63 height 8
click at [607, 456] on button "Remove from Group" at bounding box center [613, 455] width 119 height 21
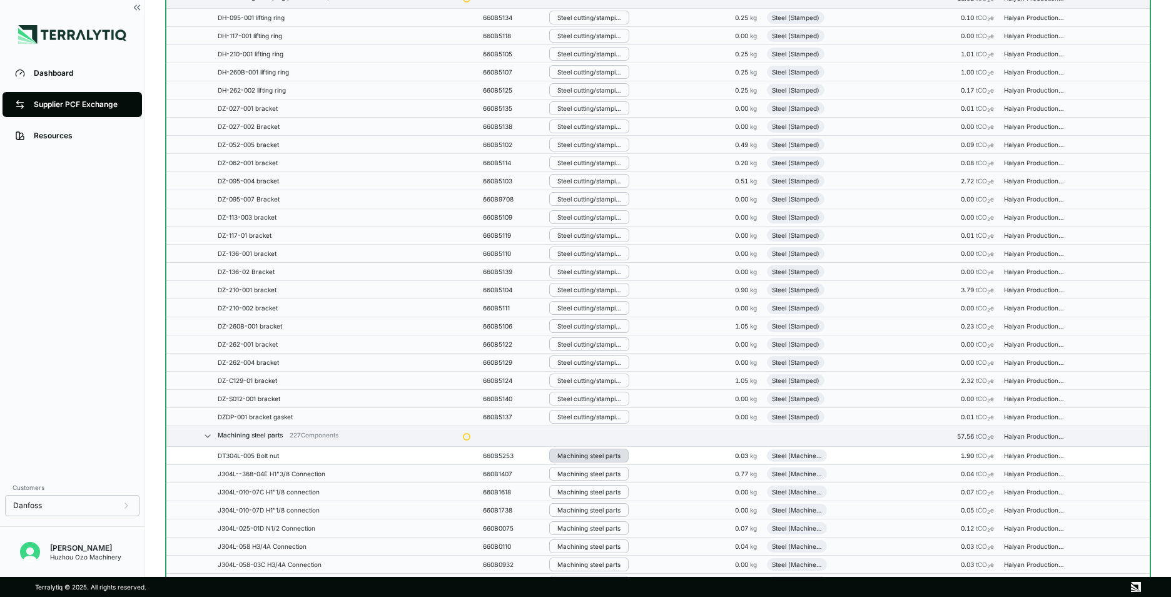
scroll to position [562, 0]
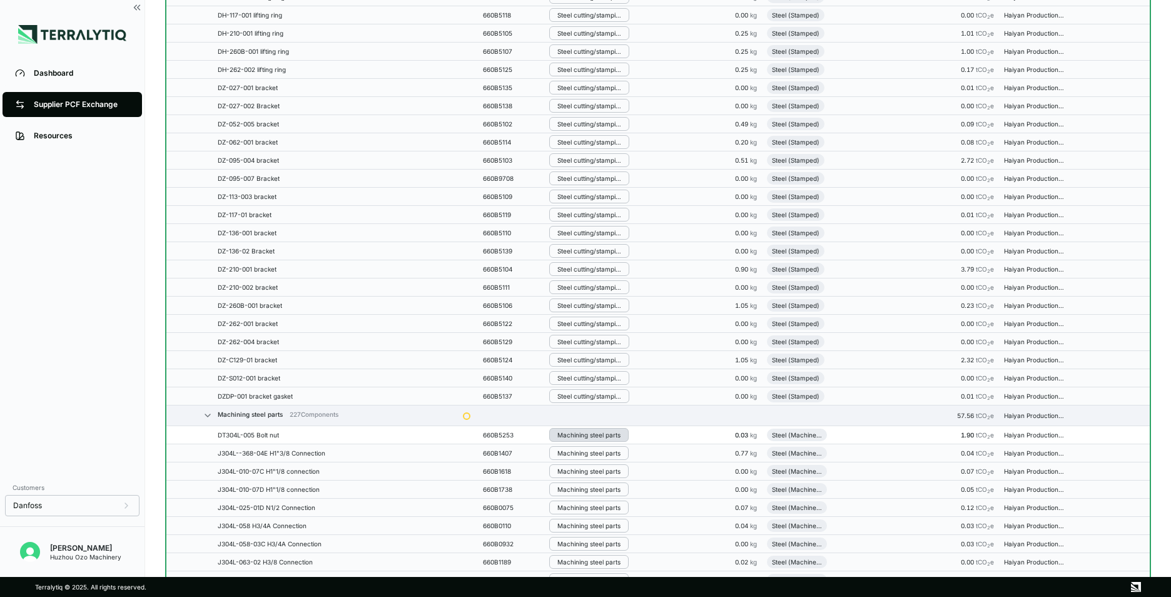
click at [590, 434] on div "Machining steel parts" at bounding box center [588, 435] width 63 height 8
click at [594, 452] on button "Remove from Group" at bounding box center [613, 455] width 119 height 21
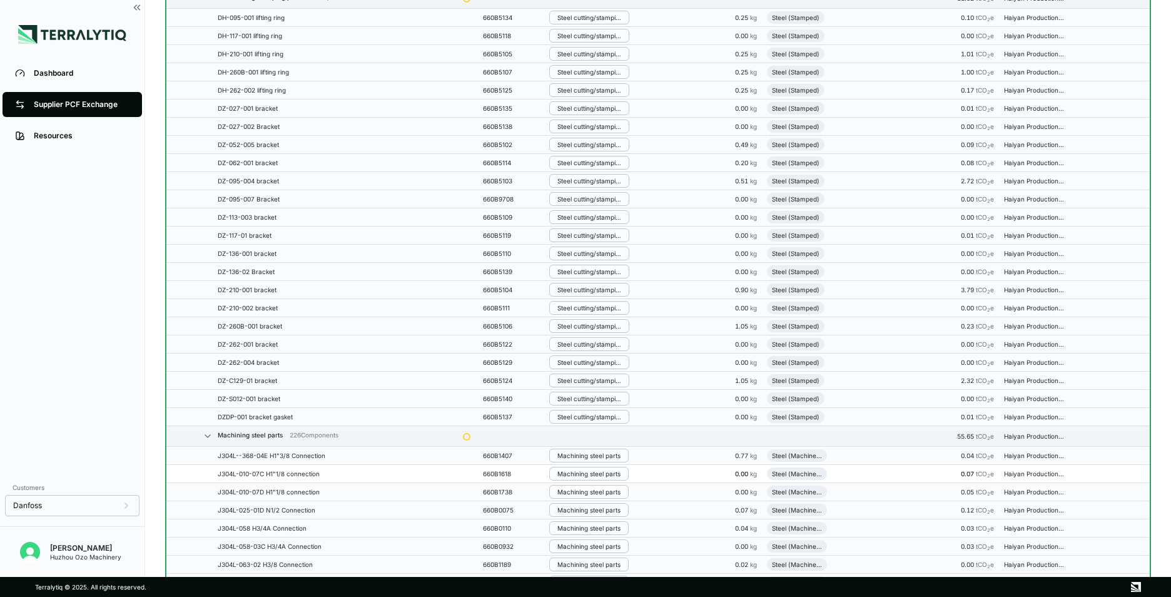
scroll to position [583, 0]
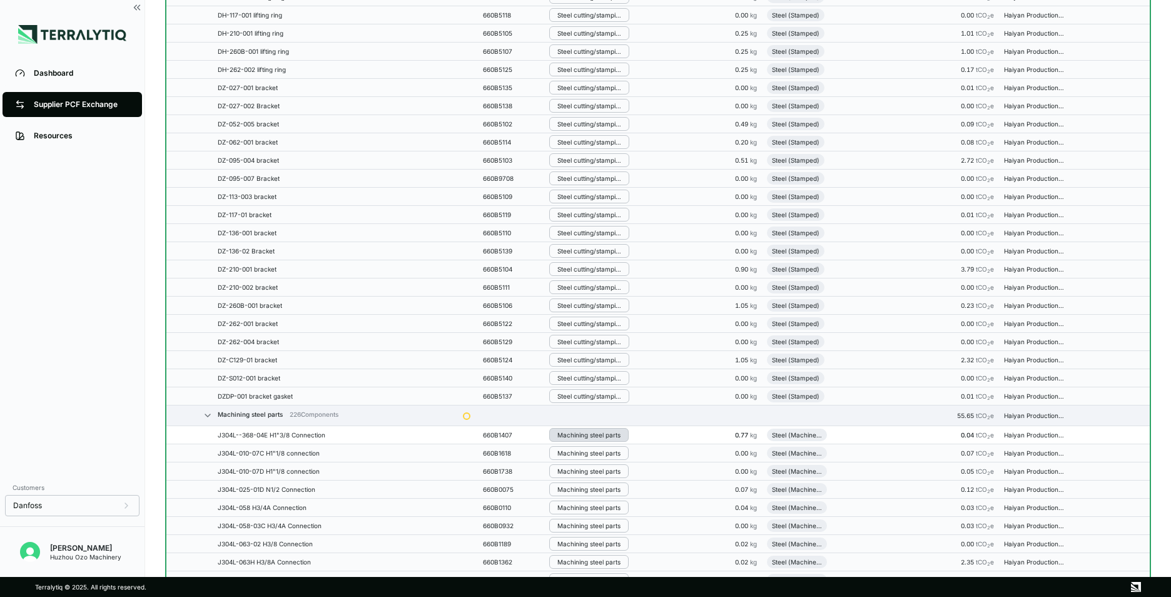
click at [590, 439] on button "Machining steel parts" at bounding box center [588, 435] width 79 height 14
click at [596, 452] on button "Remove from Group" at bounding box center [613, 455] width 119 height 21
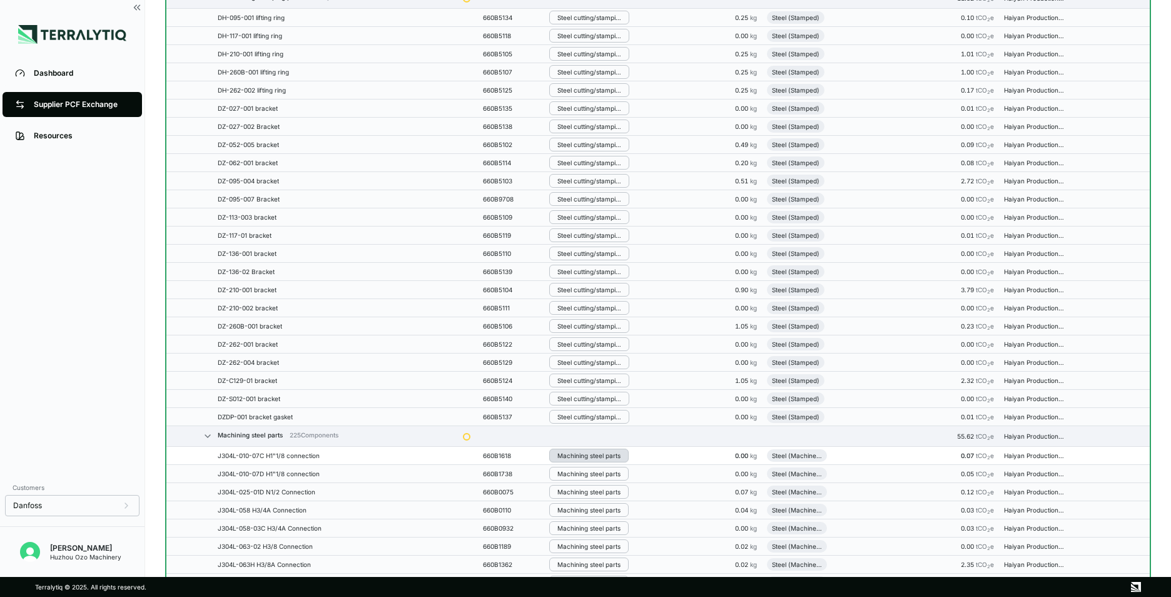
scroll to position [604, 0]
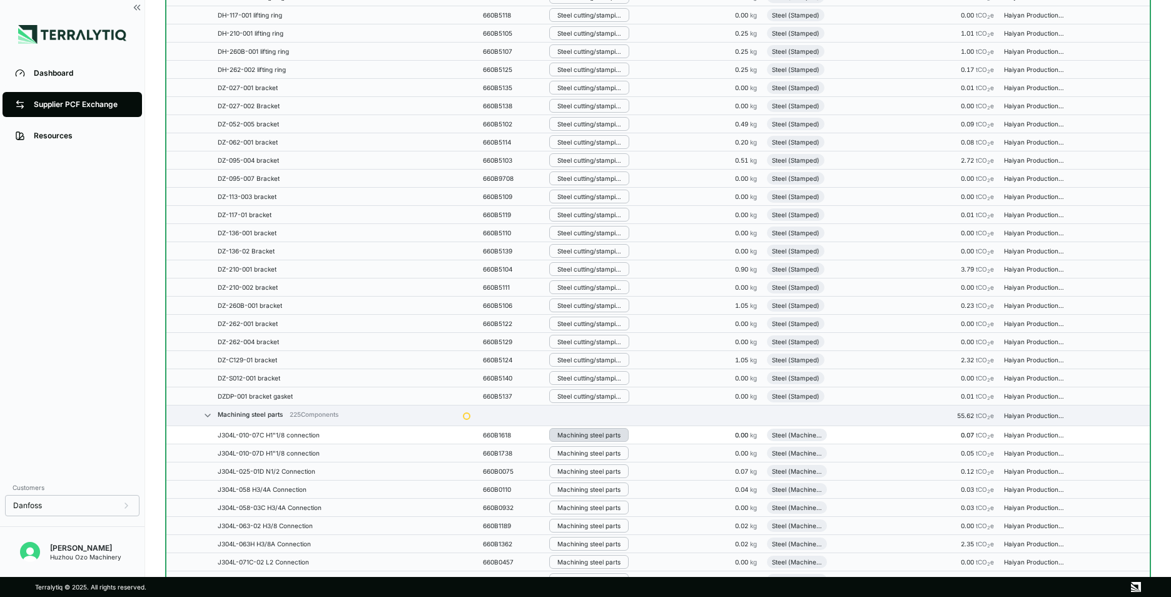
click at [591, 439] on button "Machining steel parts" at bounding box center [588, 435] width 79 height 14
click at [601, 456] on button "Remove from Group" at bounding box center [613, 455] width 119 height 21
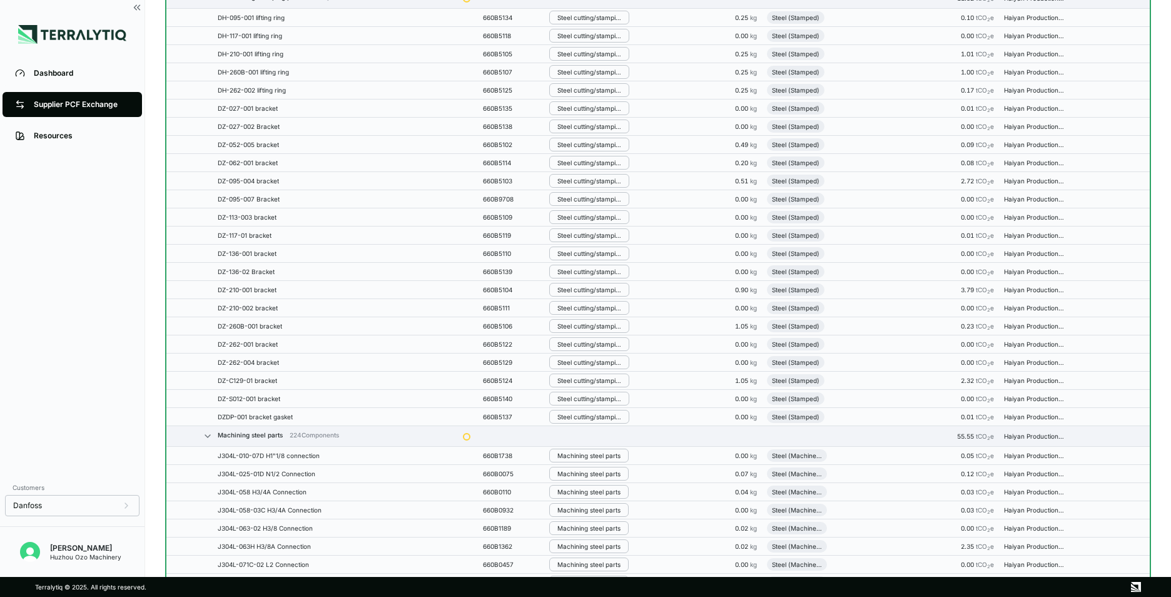
scroll to position [624, 0]
click at [586, 436] on div "Machining steel parts" at bounding box center [588, 435] width 63 height 8
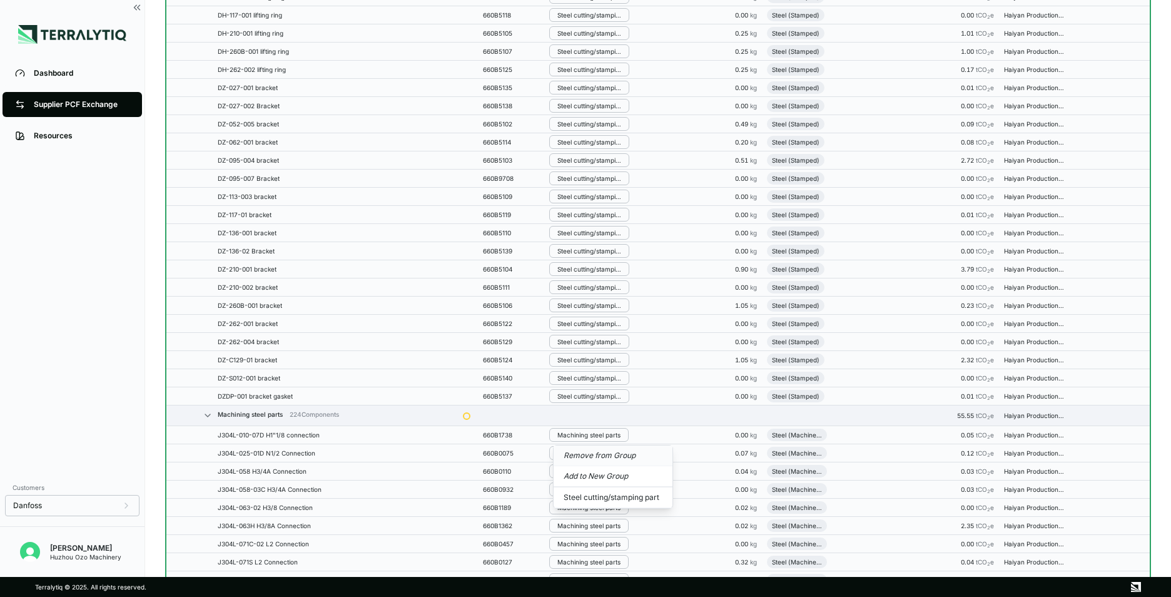
click at [594, 453] on button "Remove from Group" at bounding box center [613, 455] width 119 height 21
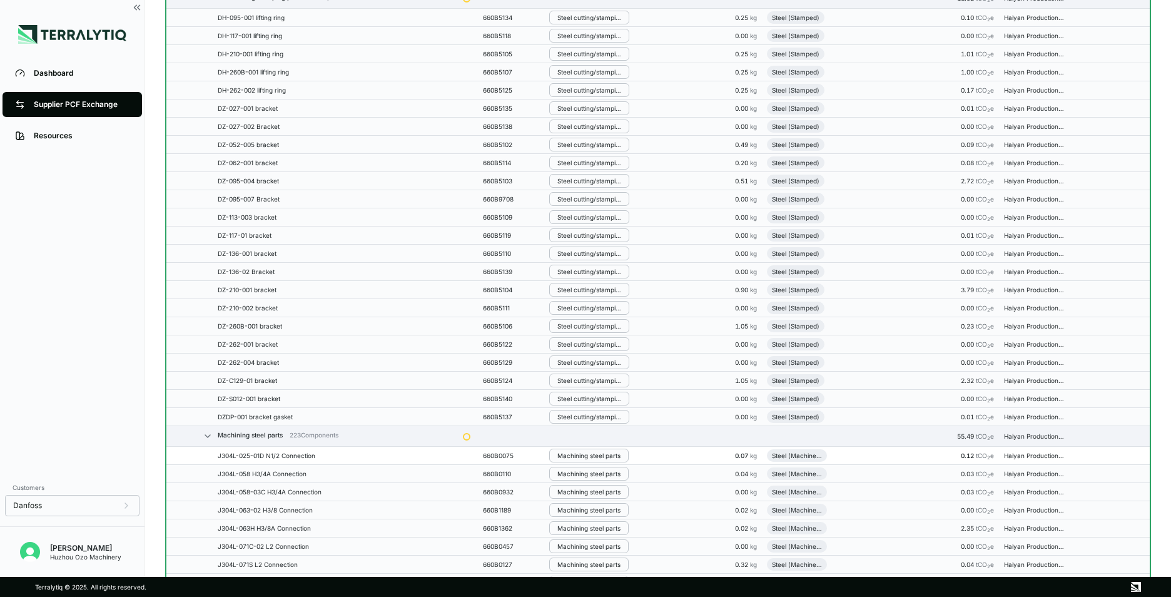
scroll to position [645, 0]
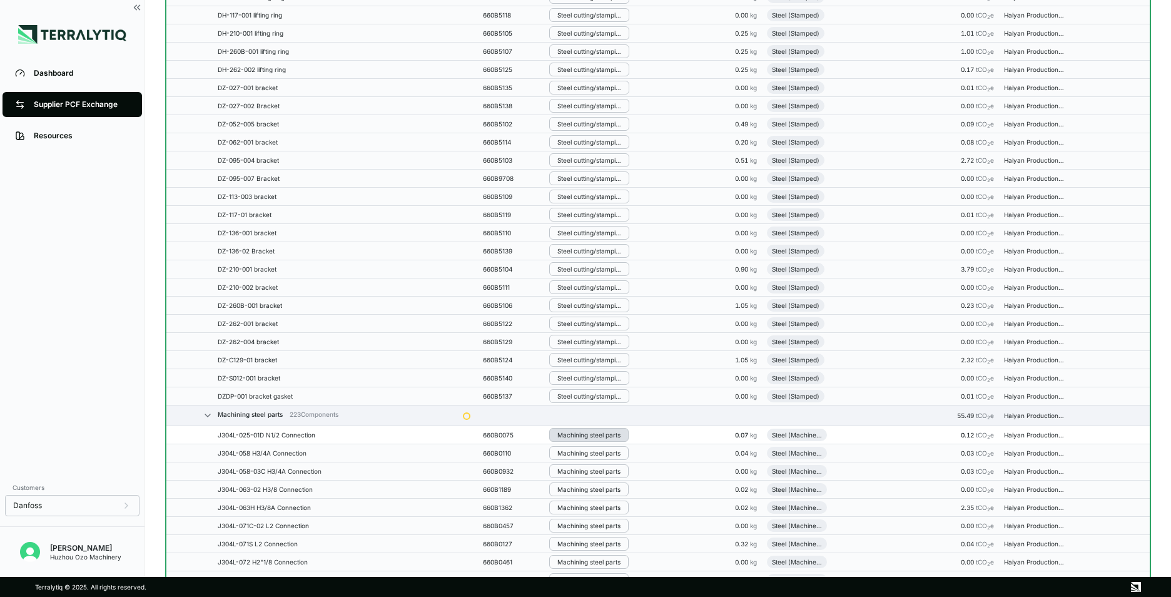
click at [592, 436] on div "Machining steel parts" at bounding box center [588, 435] width 63 height 8
click at [599, 455] on button "Remove from Group" at bounding box center [613, 455] width 119 height 21
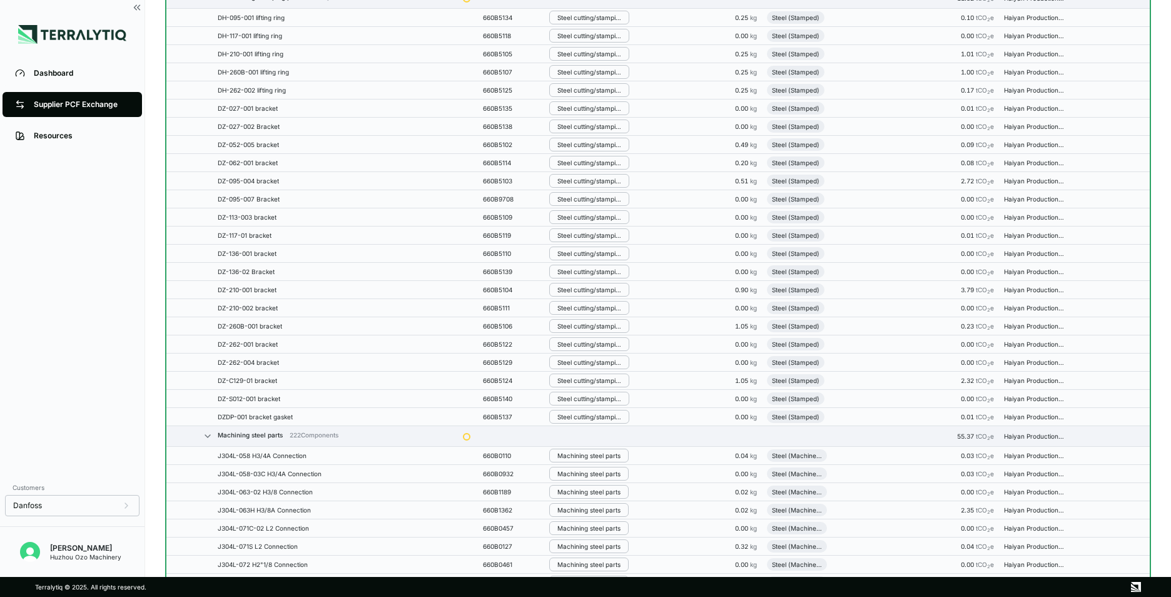
scroll to position [666, 0]
click at [592, 439] on button "Machining steel parts" at bounding box center [588, 435] width 79 height 14
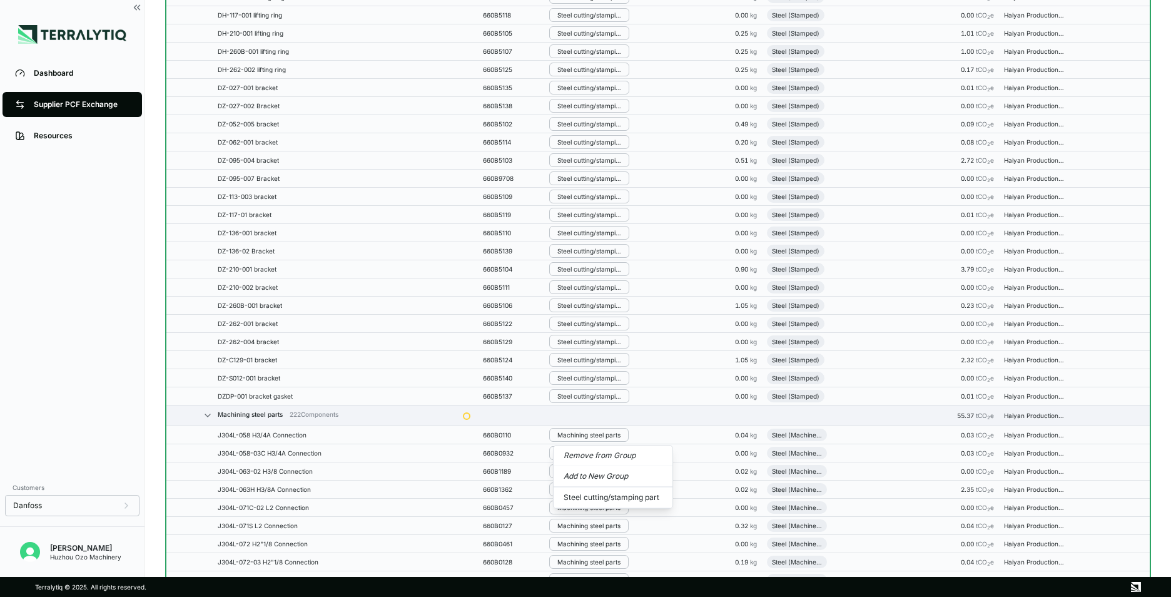
click at [600, 459] on button "Remove from Group" at bounding box center [613, 455] width 119 height 21
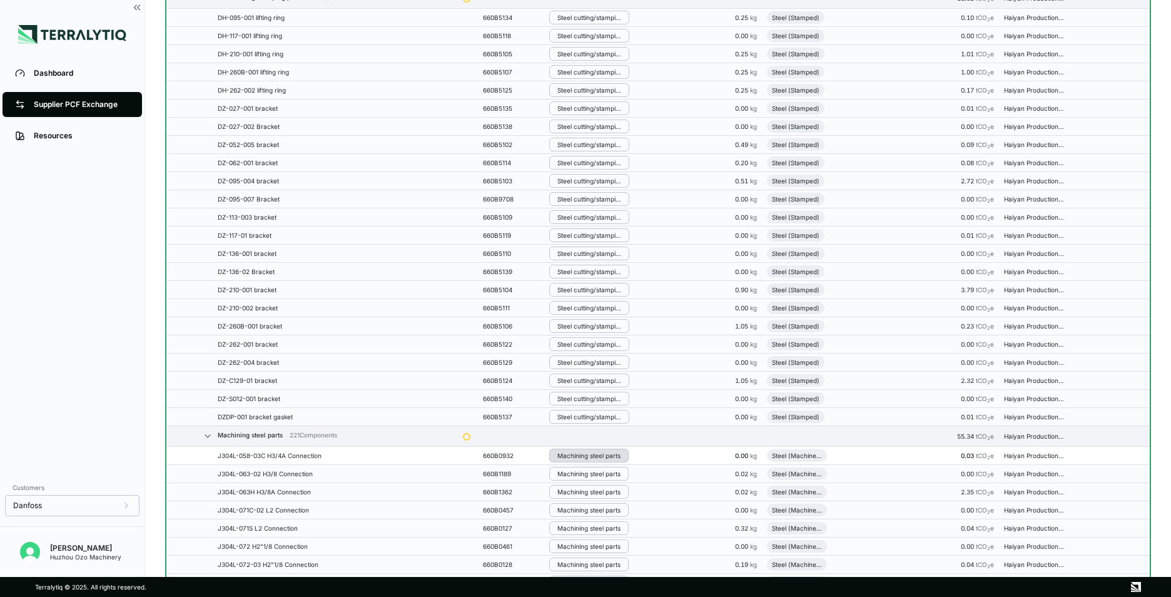
scroll to position [686, 0]
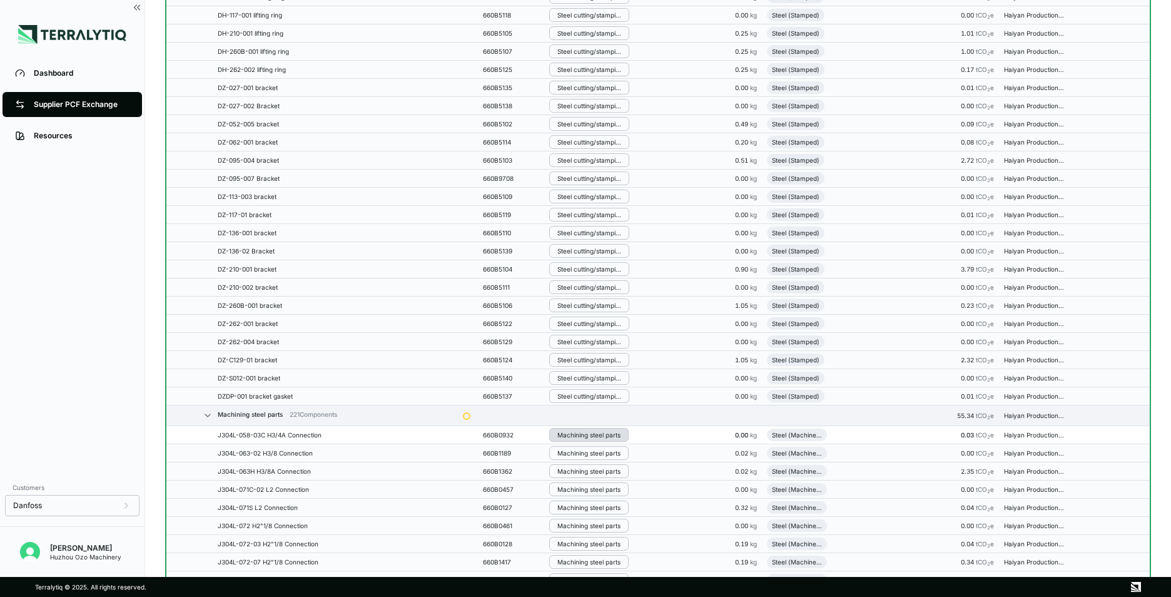
click at [585, 439] on button "Machining steel parts" at bounding box center [588, 435] width 79 height 14
click at [593, 459] on button "Remove from Group" at bounding box center [613, 455] width 119 height 21
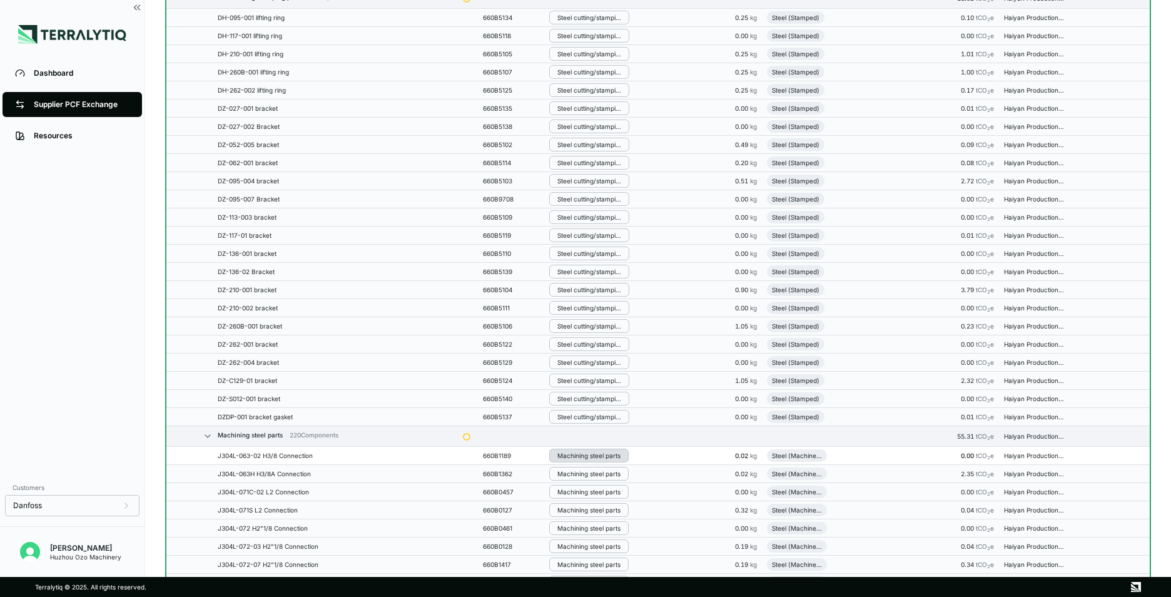
scroll to position [707, 0]
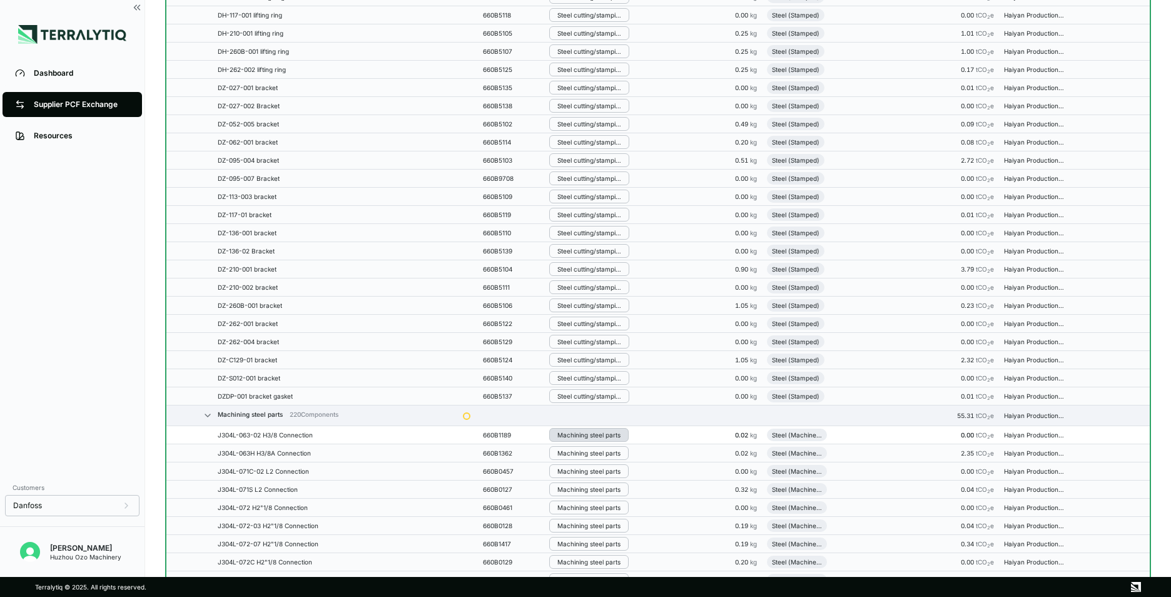
click at [584, 435] on div "Machining steel parts" at bounding box center [588, 435] width 63 height 8
click at [591, 454] on button "Remove from Group" at bounding box center [613, 455] width 119 height 21
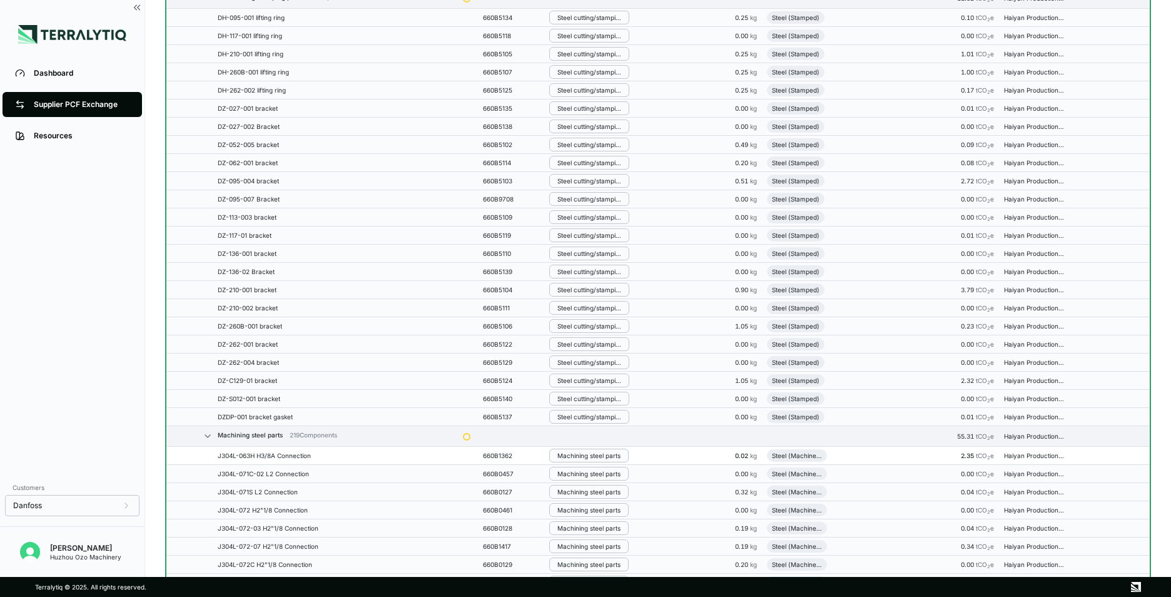
scroll to position [728, 0]
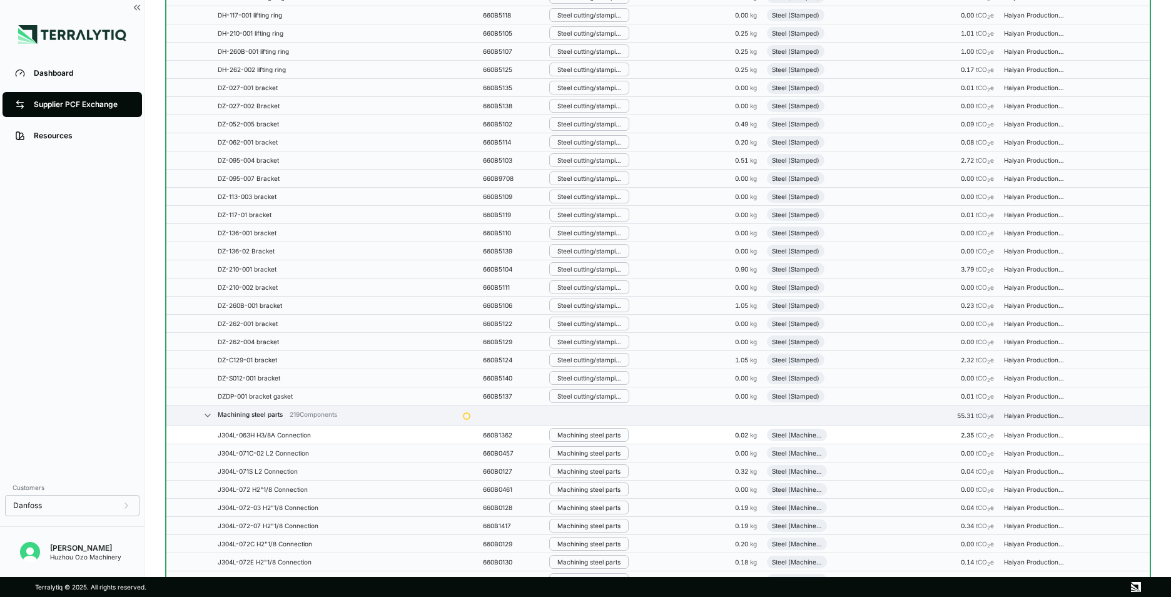
click at [583, 442] on td "Machining steel parts" at bounding box center [617, 435] width 147 height 18
click at [590, 438] on div "Machining steel parts" at bounding box center [588, 435] width 63 height 8
click at [604, 458] on button "Remove from Group" at bounding box center [613, 455] width 119 height 21
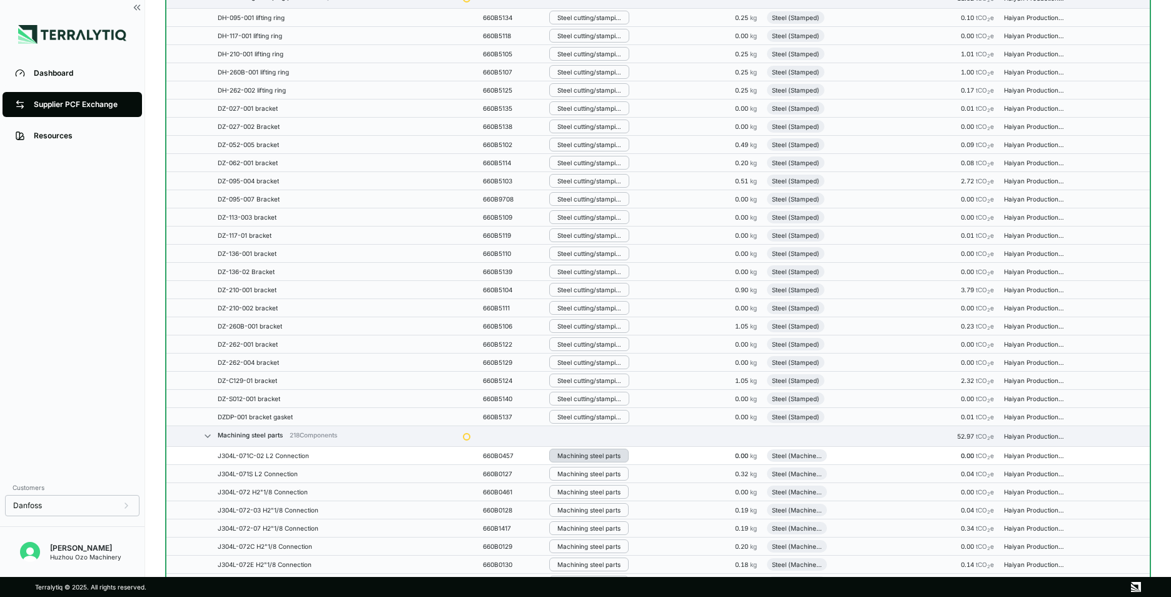
scroll to position [748, 0]
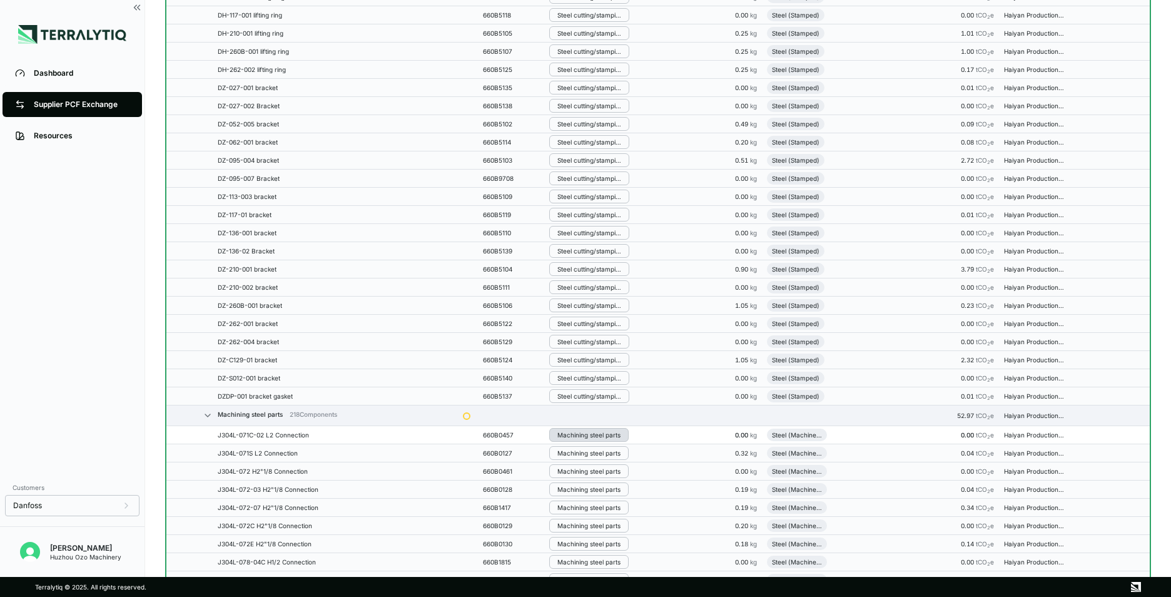
click at [589, 430] on button "Machining steel parts" at bounding box center [588, 435] width 79 height 14
click at [594, 455] on button "Remove from Group" at bounding box center [613, 455] width 119 height 21
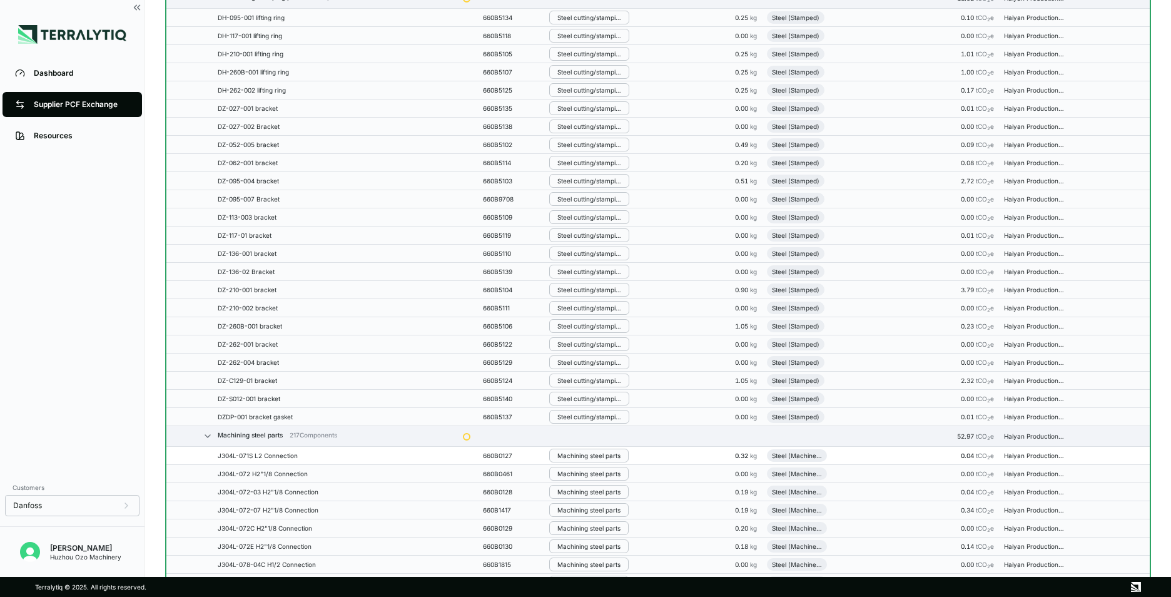
scroll to position [769, 0]
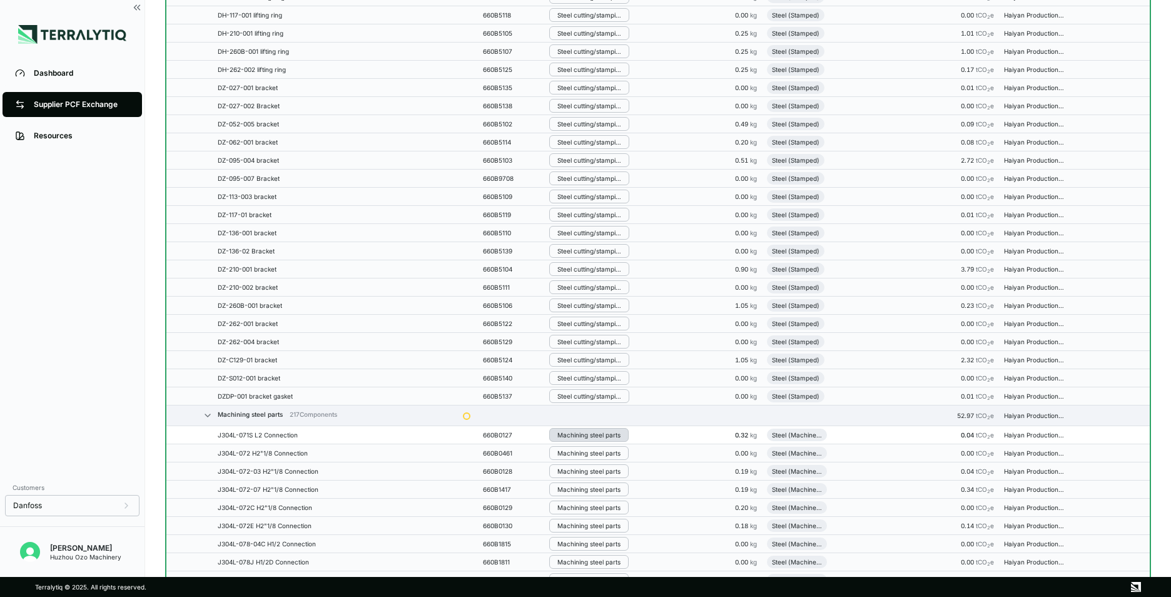
click at [581, 435] on div "Machining steel parts" at bounding box center [588, 435] width 63 height 8
click at [594, 450] on button "Remove from Group" at bounding box center [613, 455] width 119 height 21
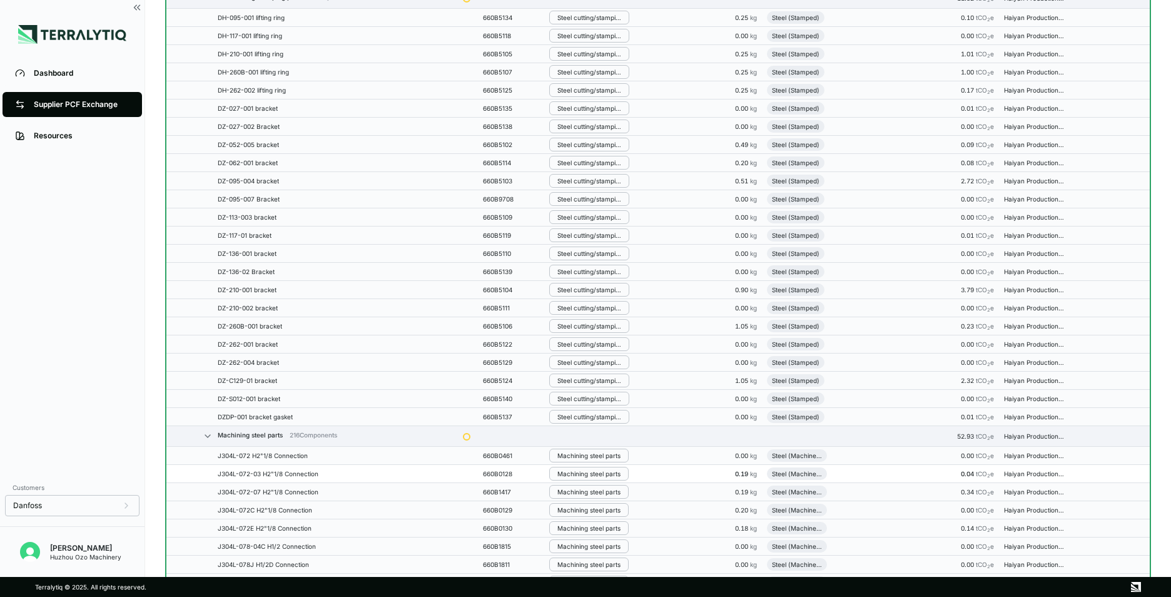
scroll to position [789, 0]
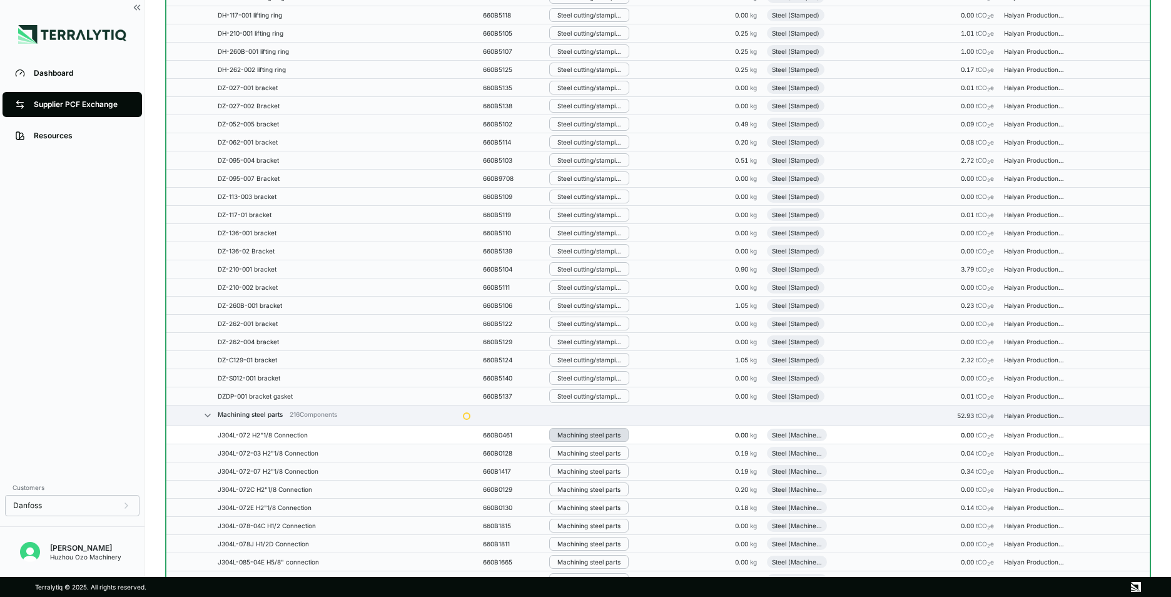
click at [578, 439] on button "Machining steel parts" at bounding box center [588, 435] width 79 height 14
click at [591, 457] on button "Remove from Group" at bounding box center [613, 455] width 119 height 21
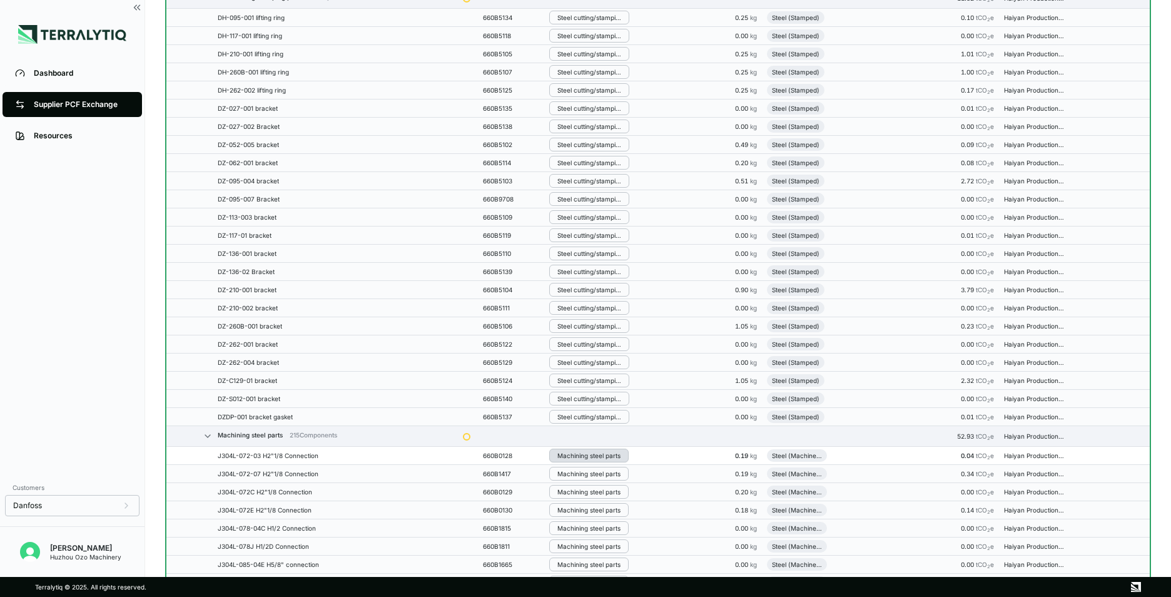
scroll to position [810, 0]
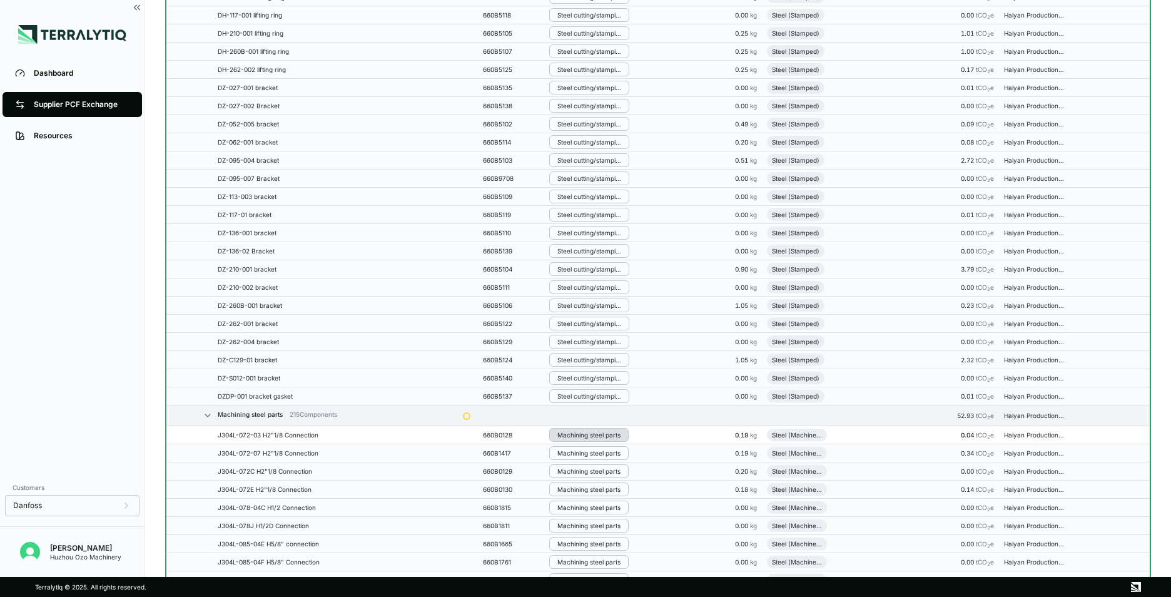
click at [582, 437] on div "Machining steel parts" at bounding box center [588, 435] width 63 height 8
click at [595, 457] on button "Remove from Group" at bounding box center [613, 455] width 119 height 21
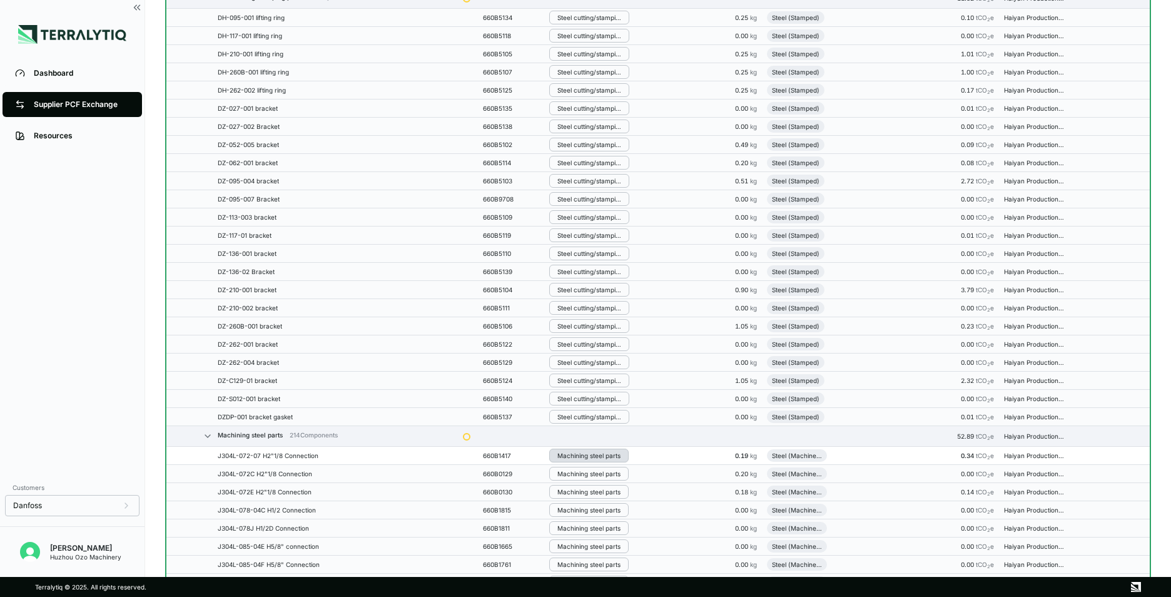
scroll to position [831, 0]
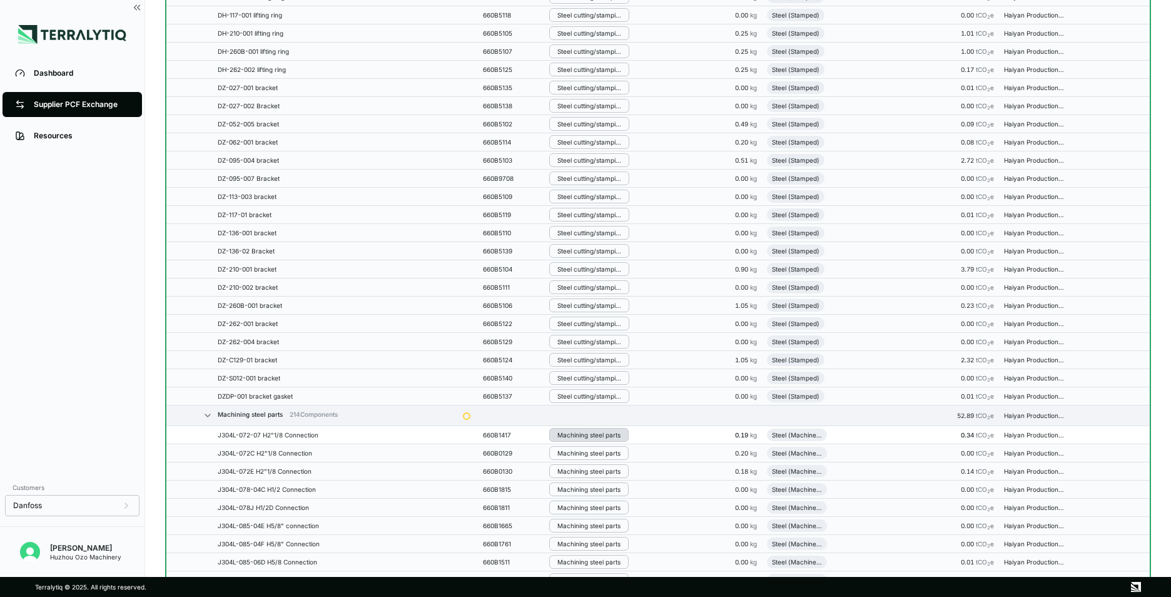
click at [582, 437] on div "Machining steel parts" at bounding box center [588, 435] width 63 height 8
click at [593, 454] on button "Remove from Group" at bounding box center [613, 455] width 119 height 21
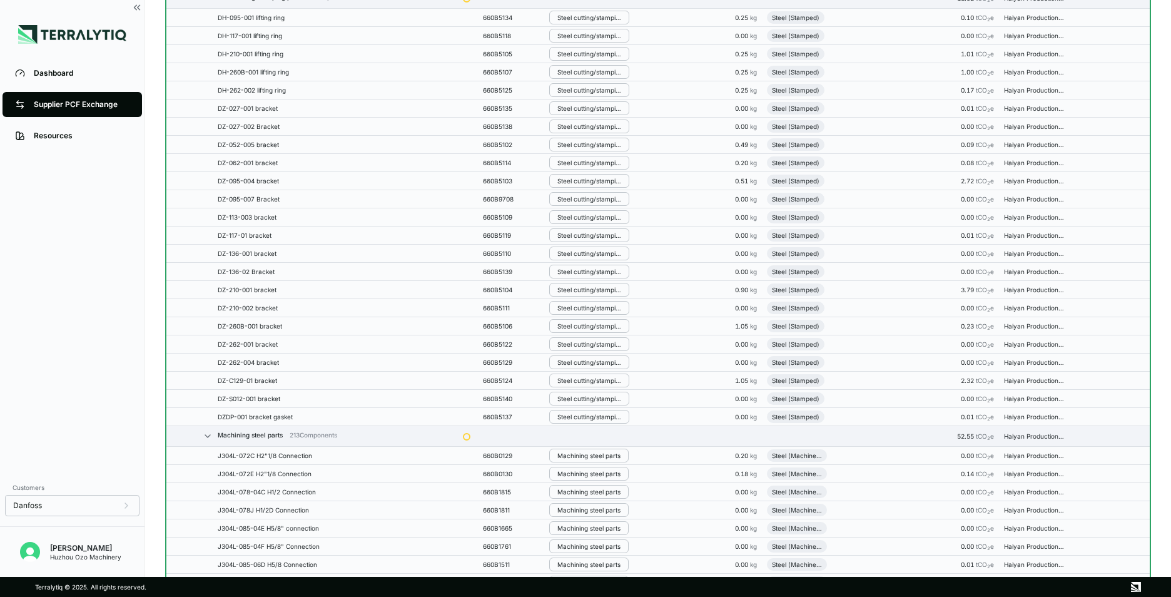
click at [579, 452] on div "Machining steel parts" at bounding box center [588, 456] width 63 height 8
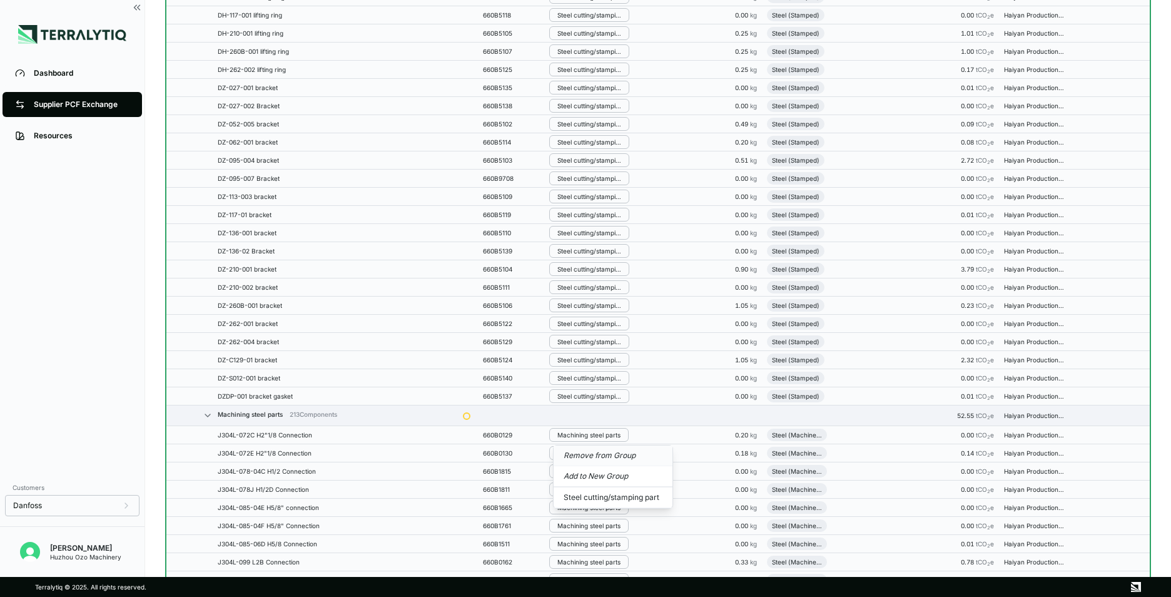
click at [589, 453] on button "Remove from Group" at bounding box center [613, 455] width 119 height 21
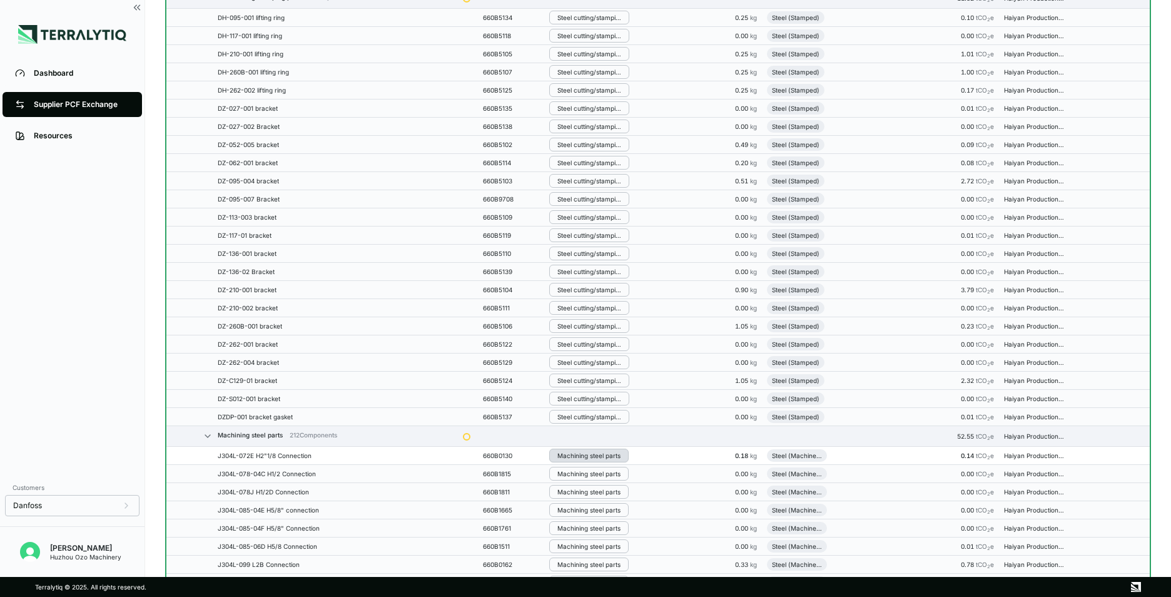
scroll to position [872, 0]
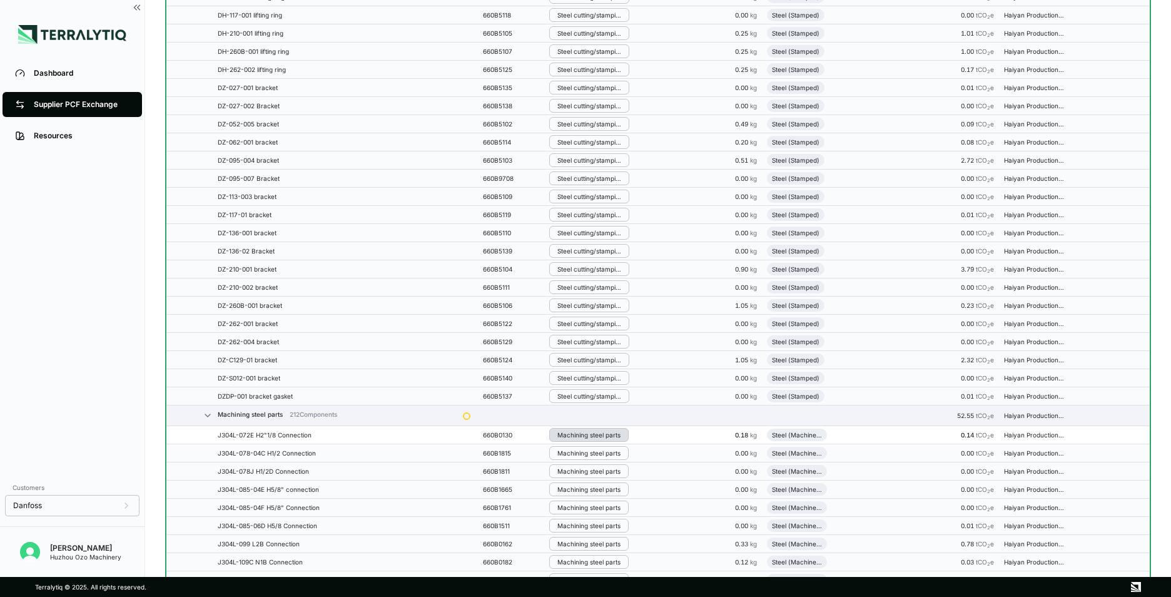
click at [582, 436] on div "Machining steel parts" at bounding box center [588, 435] width 63 height 8
click at [582, 455] on button "Remove from Group" at bounding box center [613, 455] width 119 height 21
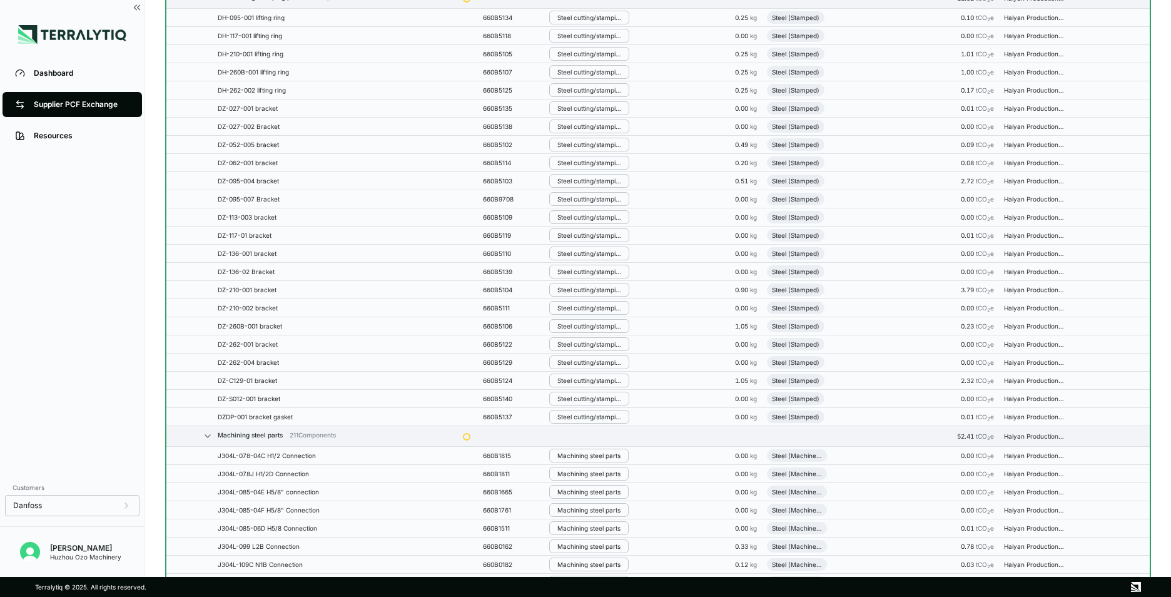
scroll to position [893, 0]
click at [583, 435] on div "Machining steel parts" at bounding box center [588, 435] width 63 height 8
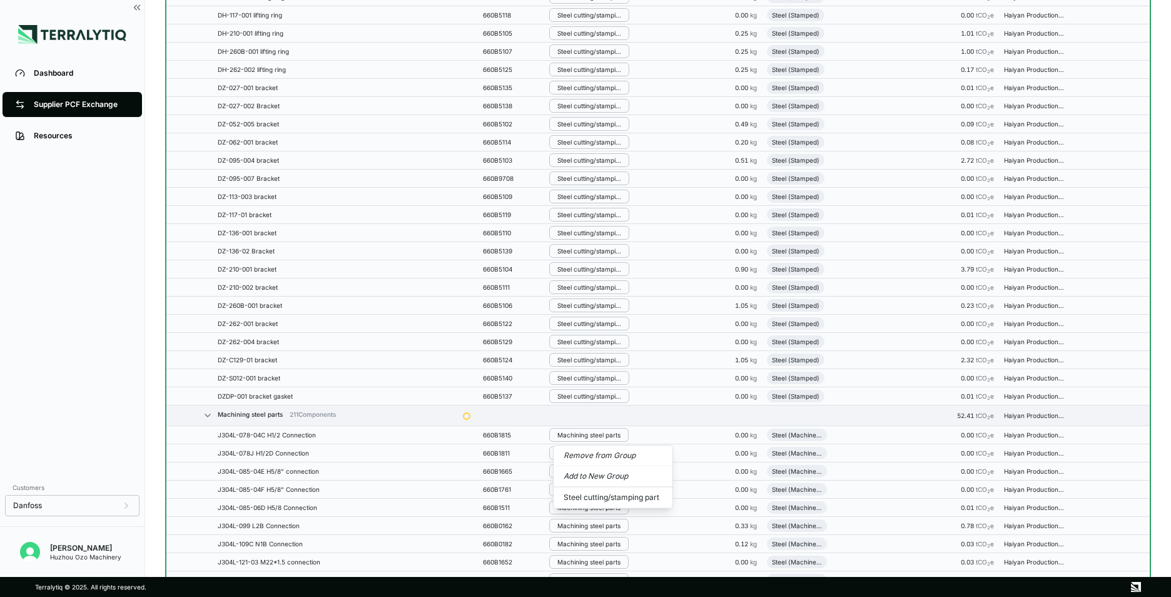
click at [582, 454] on button "Remove from Group" at bounding box center [613, 455] width 119 height 21
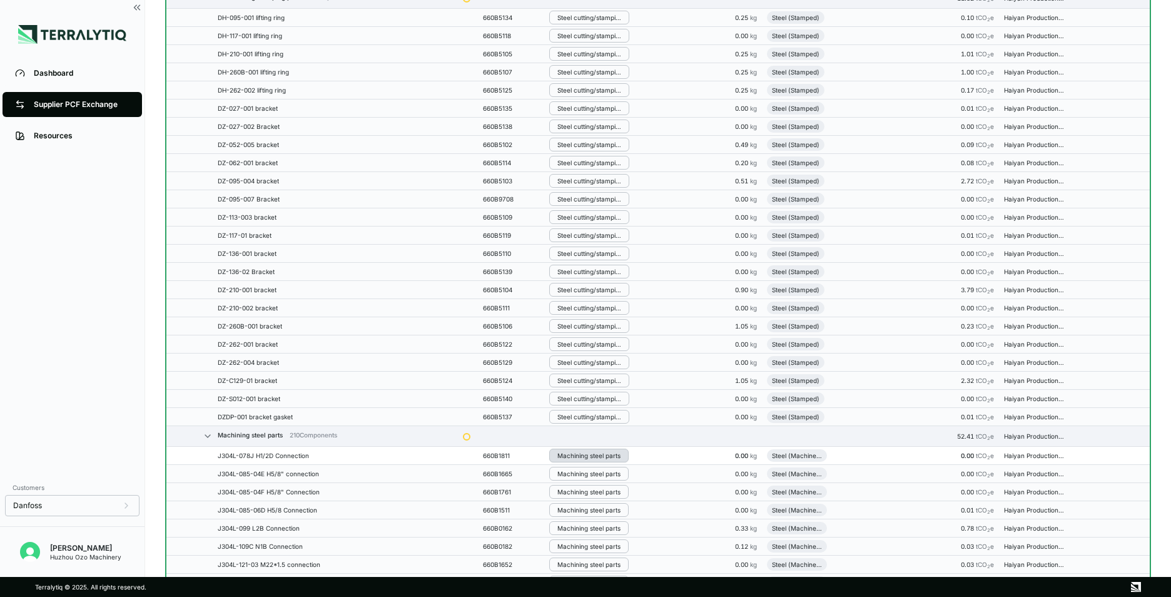
scroll to position [913, 0]
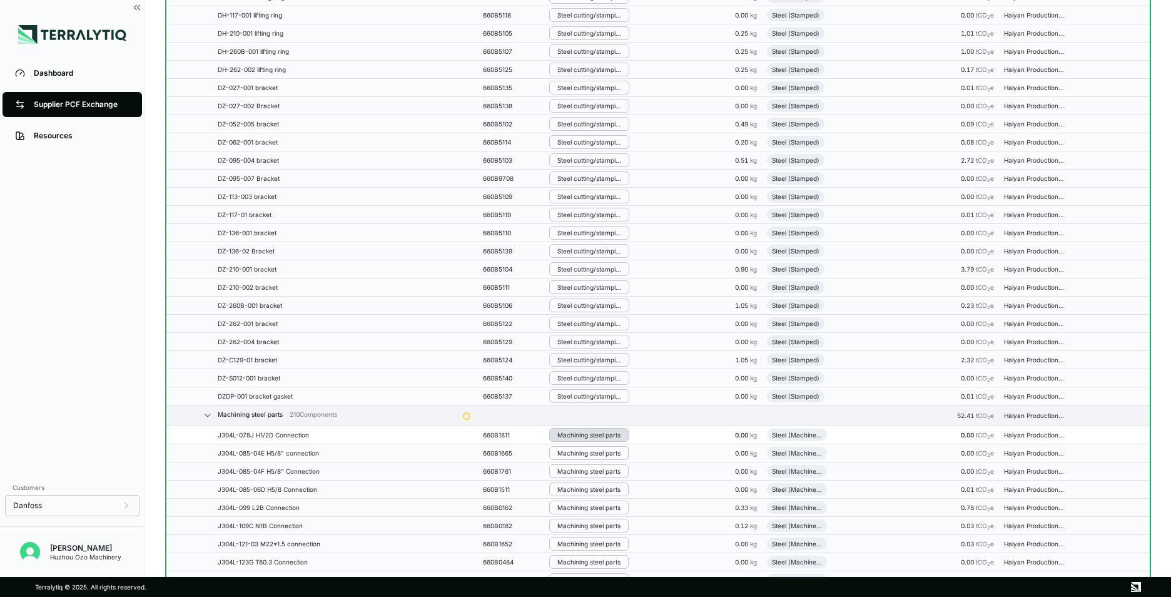
click at [579, 437] on div "Machining steel parts" at bounding box center [588, 435] width 63 height 8
click at [577, 461] on button "Remove from Group" at bounding box center [613, 455] width 119 height 21
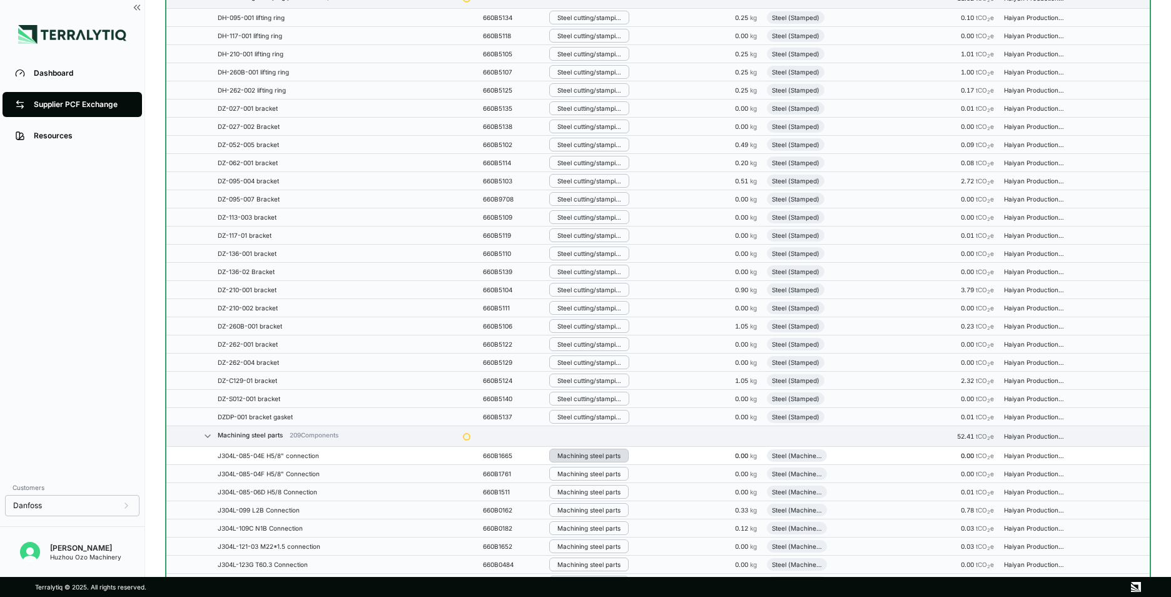
scroll to position [934, 0]
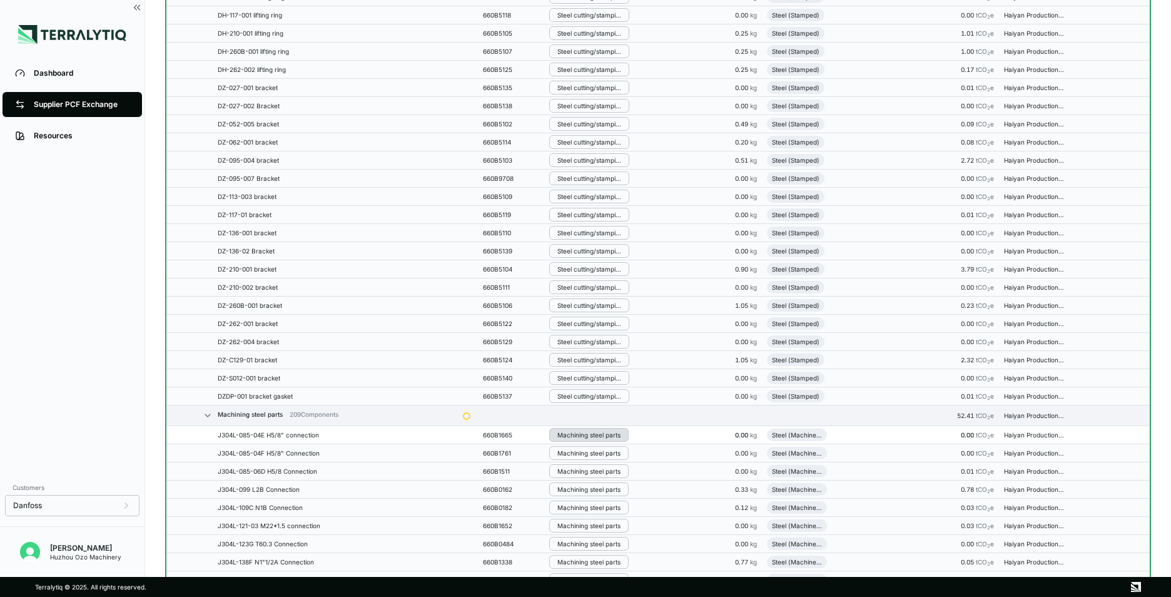
click at [572, 432] on div "Machining steel parts" at bounding box center [588, 435] width 63 height 8
click at [579, 459] on button "Remove from Group" at bounding box center [613, 455] width 119 height 21
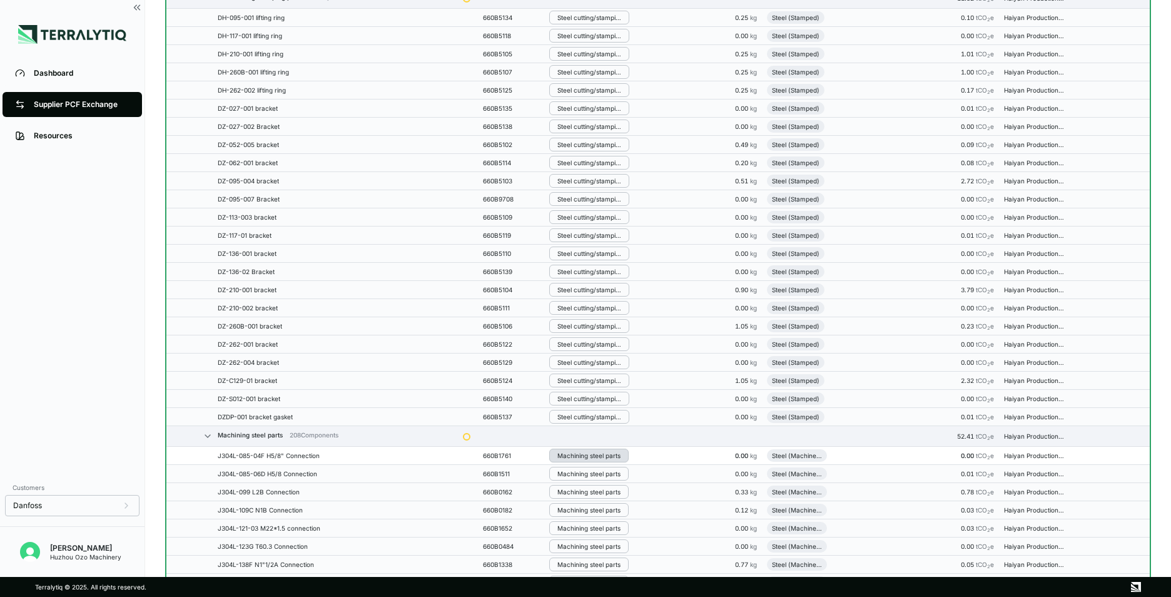
scroll to position [955, 0]
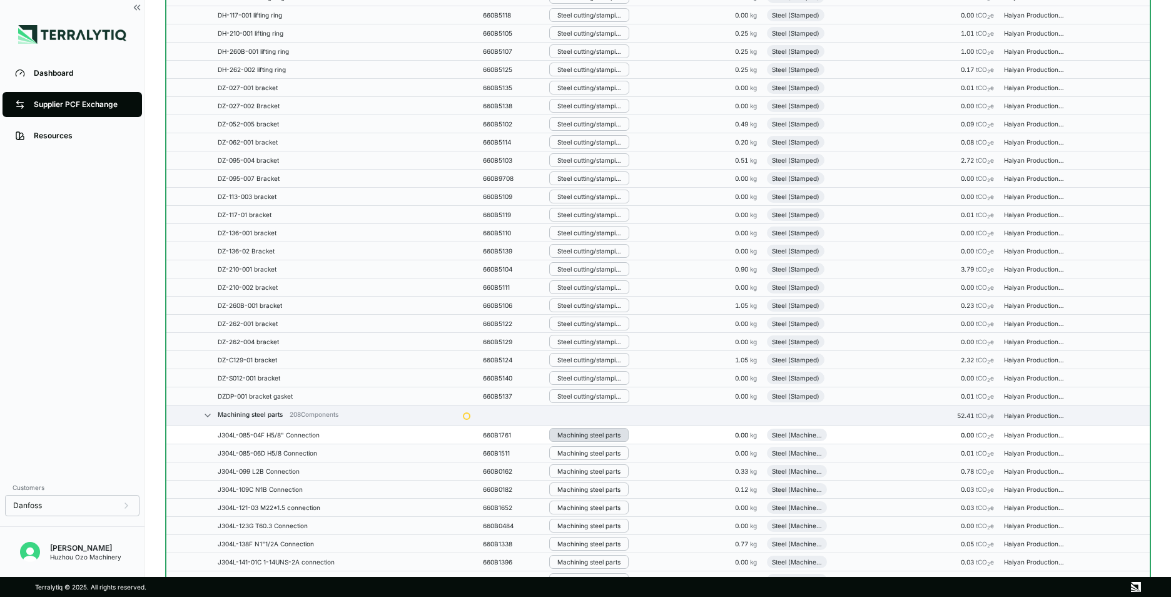
click at [580, 432] on div "Machining steel parts" at bounding box center [588, 435] width 63 height 8
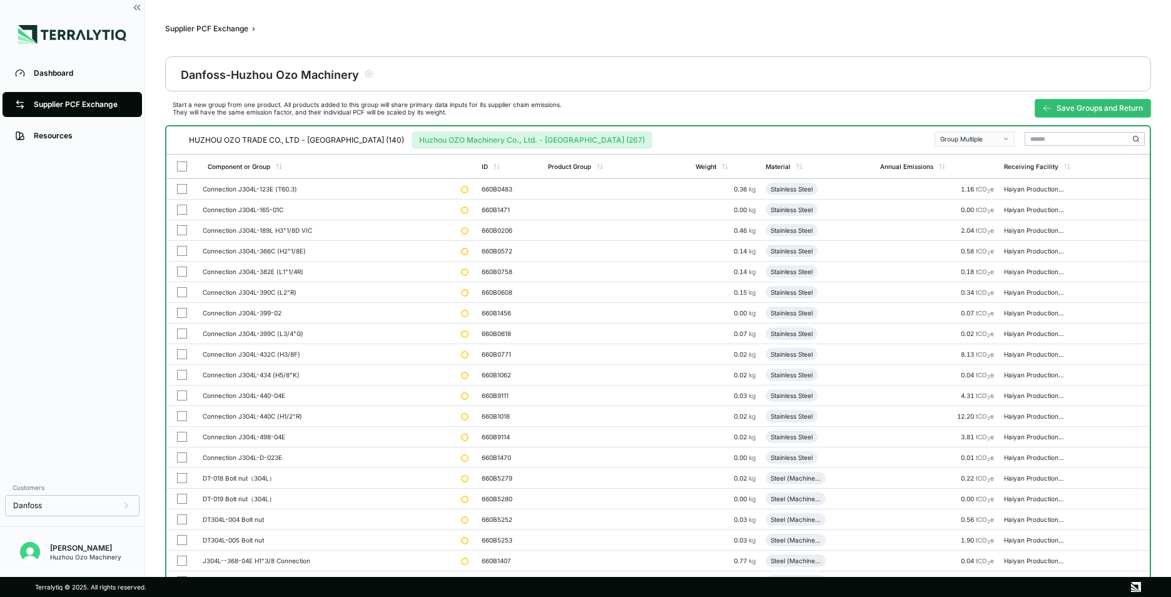
scroll to position [3990, 0]
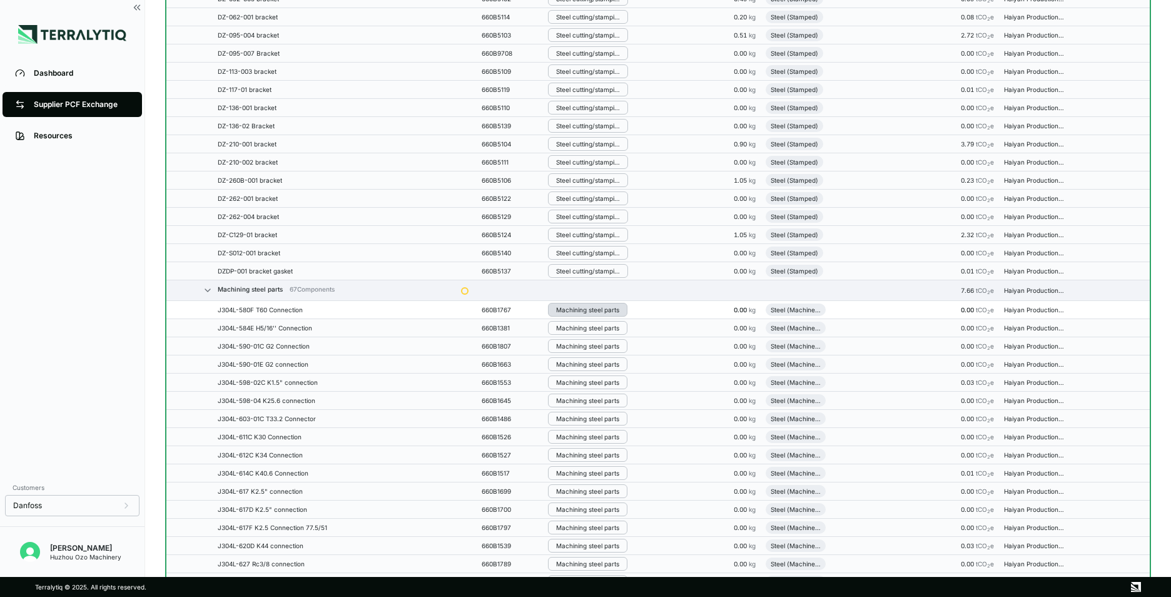
click at [574, 315] on button "Machining steel parts" at bounding box center [587, 310] width 79 height 14
click at [578, 333] on button "Remove from Group" at bounding box center [613, 330] width 119 height 21
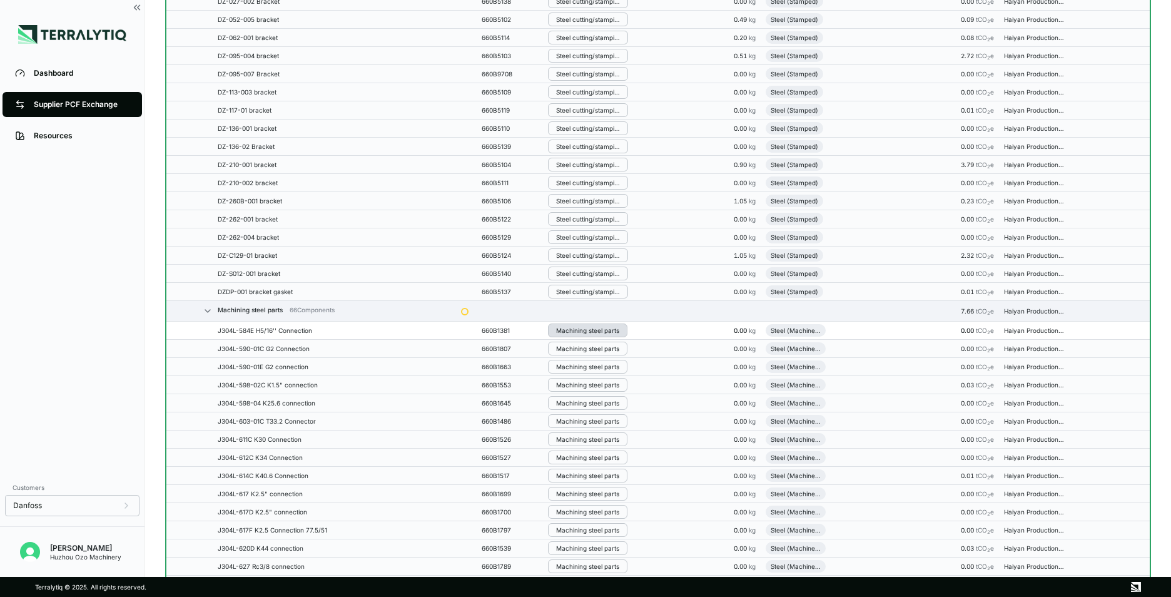
scroll to position [4011, 0]
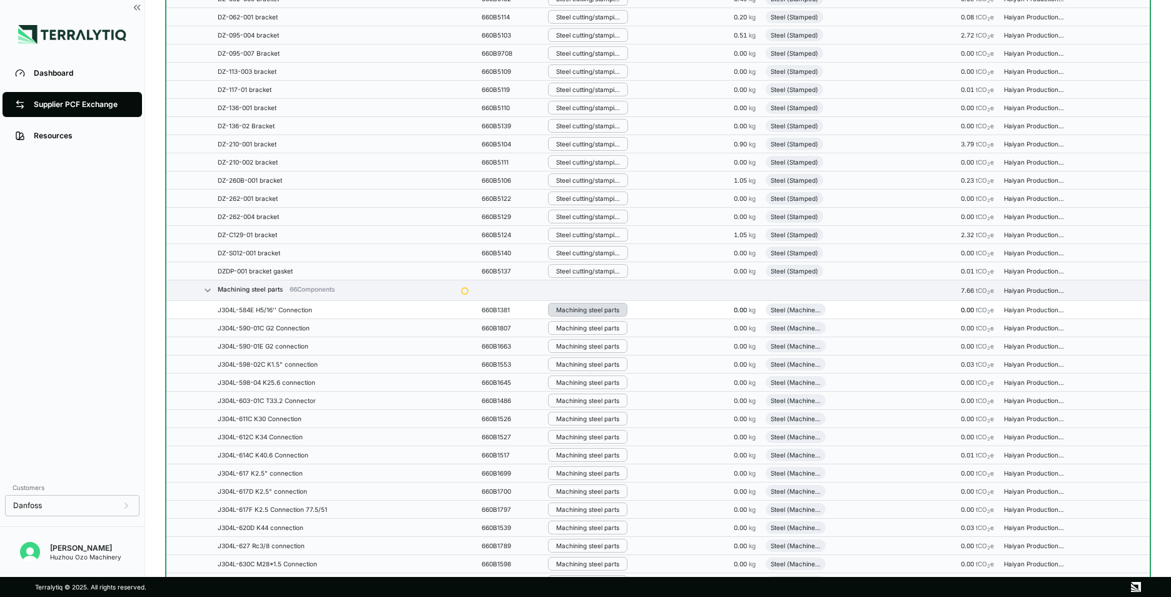
click at [573, 307] on div "Machining steel parts" at bounding box center [587, 310] width 63 height 8
click at [578, 329] on button "Remove from Group" at bounding box center [613, 330] width 119 height 21
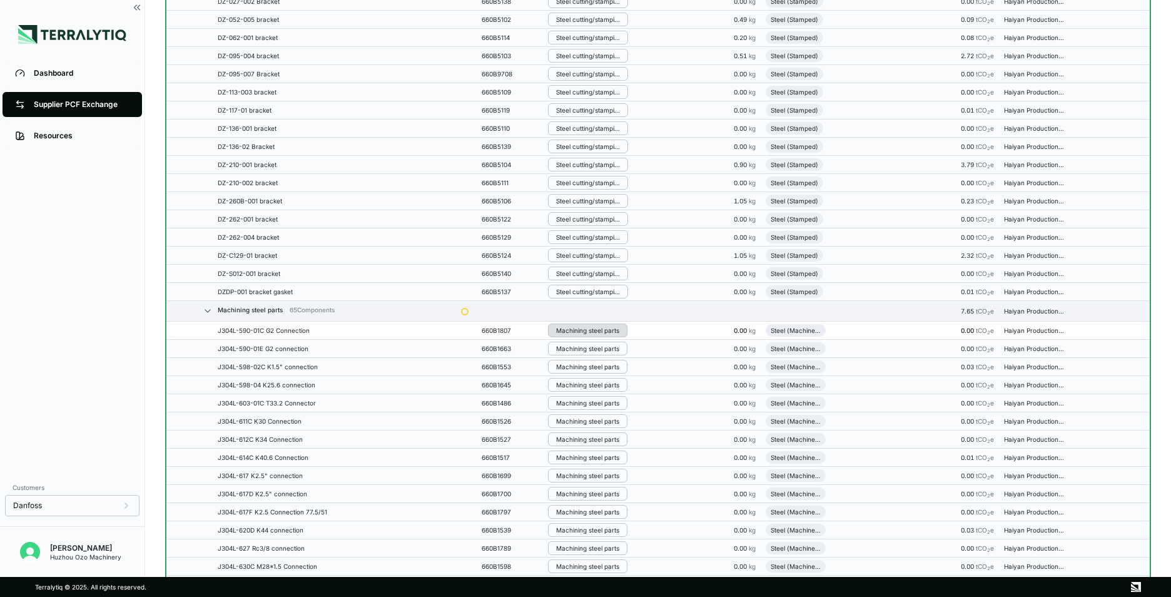
scroll to position [4032, 0]
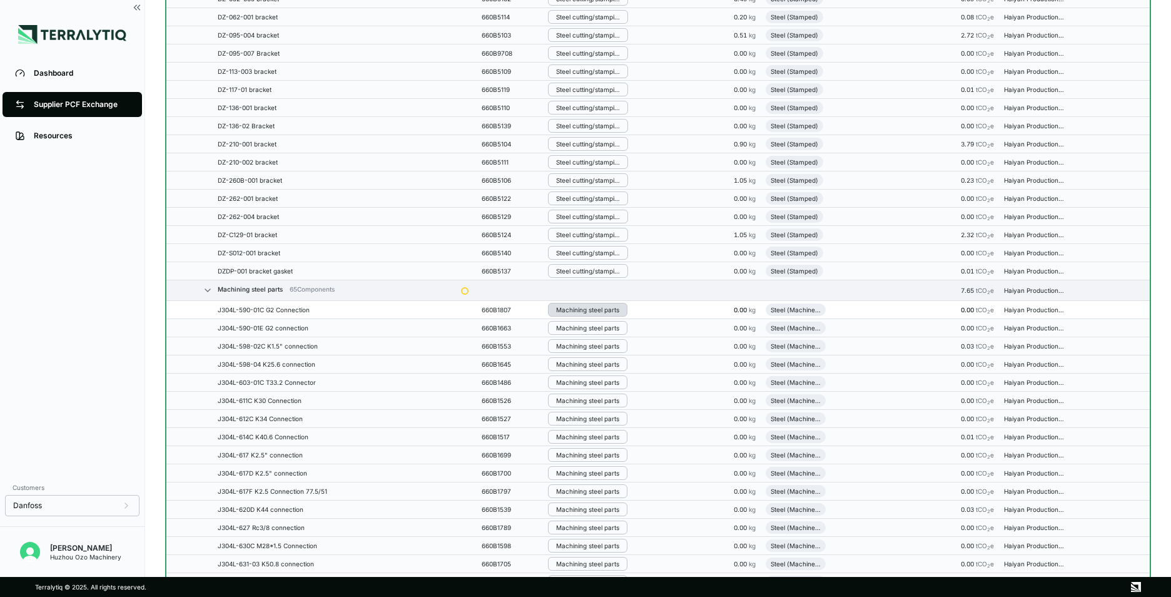
click at [570, 312] on div "Machining steel parts" at bounding box center [587, 310] width 63 height 8
click at [574, 328] on button "Remove from Group" at bounding box center [613, 330] width 119 height 21
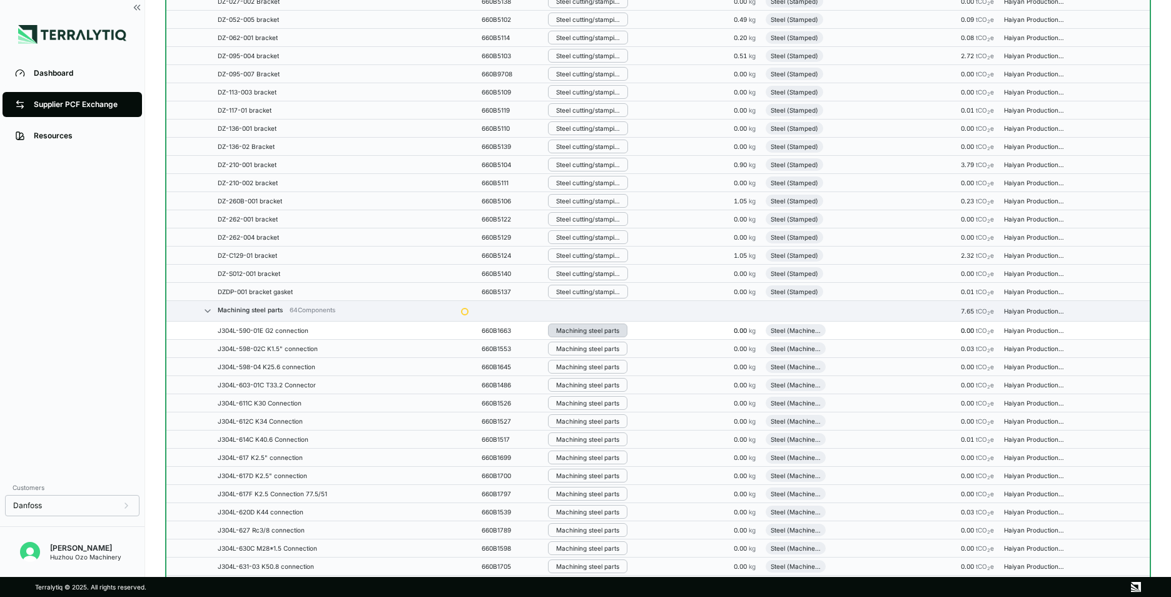
scroll to position [4052, 0]
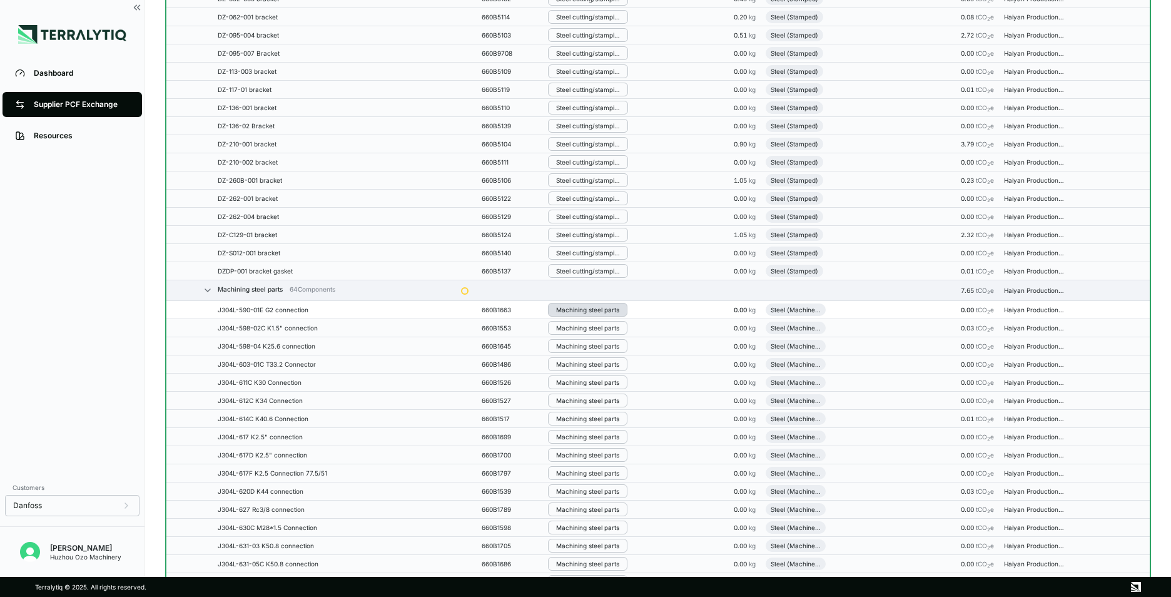
click at [571, 310] on div "Machining steel parts" at bounding box center [587, 310] width 63 height 8
click at [576, 329] on button "Remove from Group" at bounding box center [613, 330] width 119 height 21
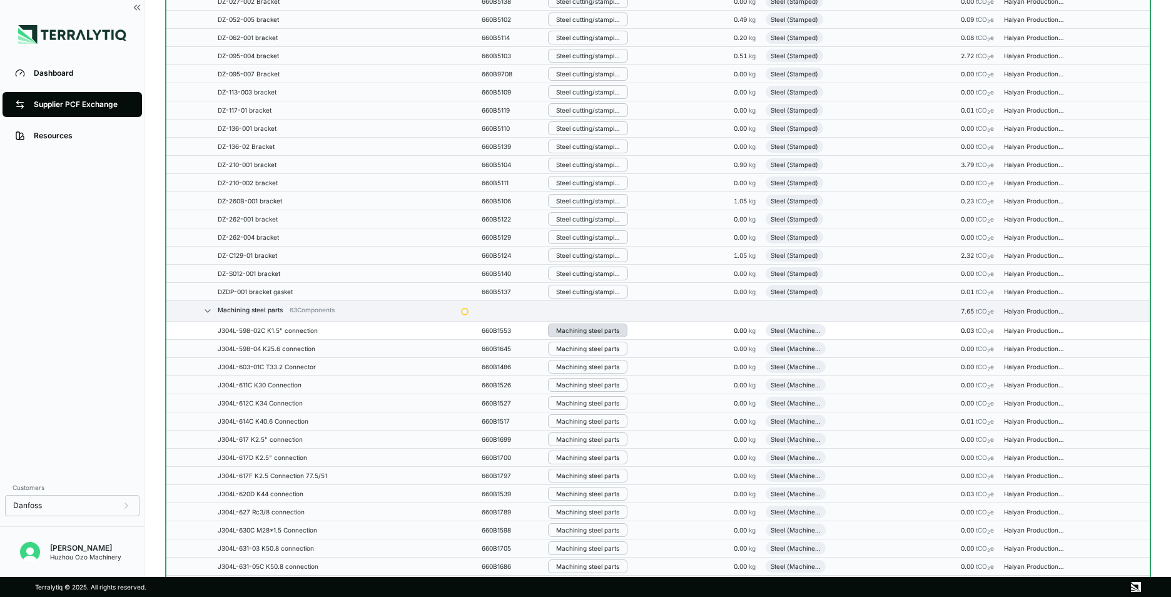
scroll to position [4073, 0]
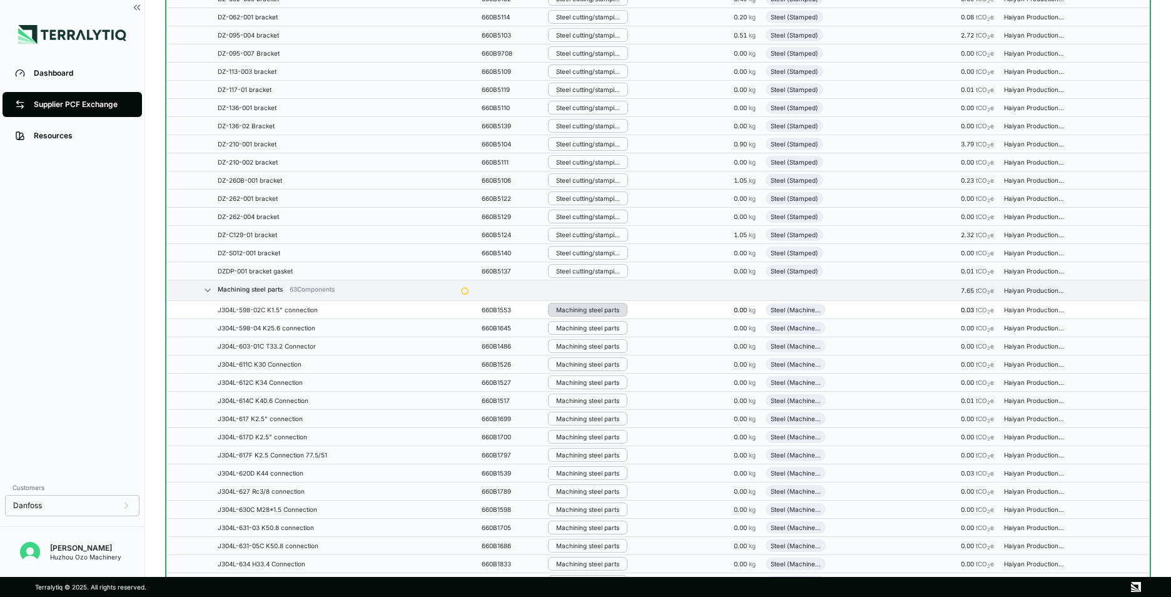
click at [577, 305] on button "Machining steel parts" at bounding box center [587, 310] width 79 height 14
click at [582, 334] on button "Remove from Group" at bounding box center [613, 330] width 119 height 21
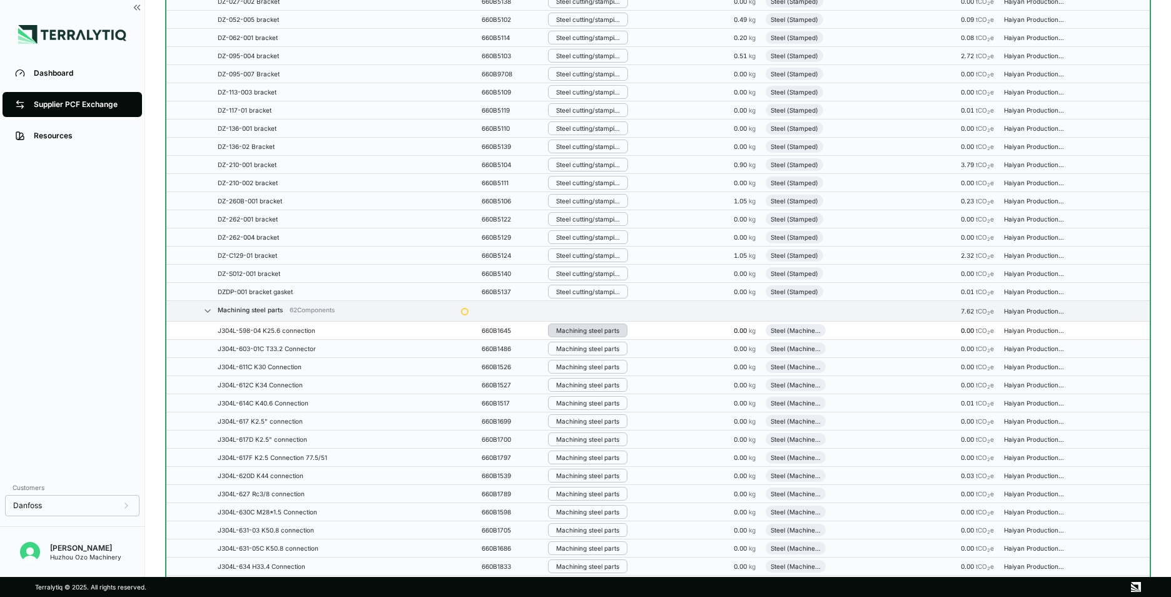
scroll to position [4094, 0]
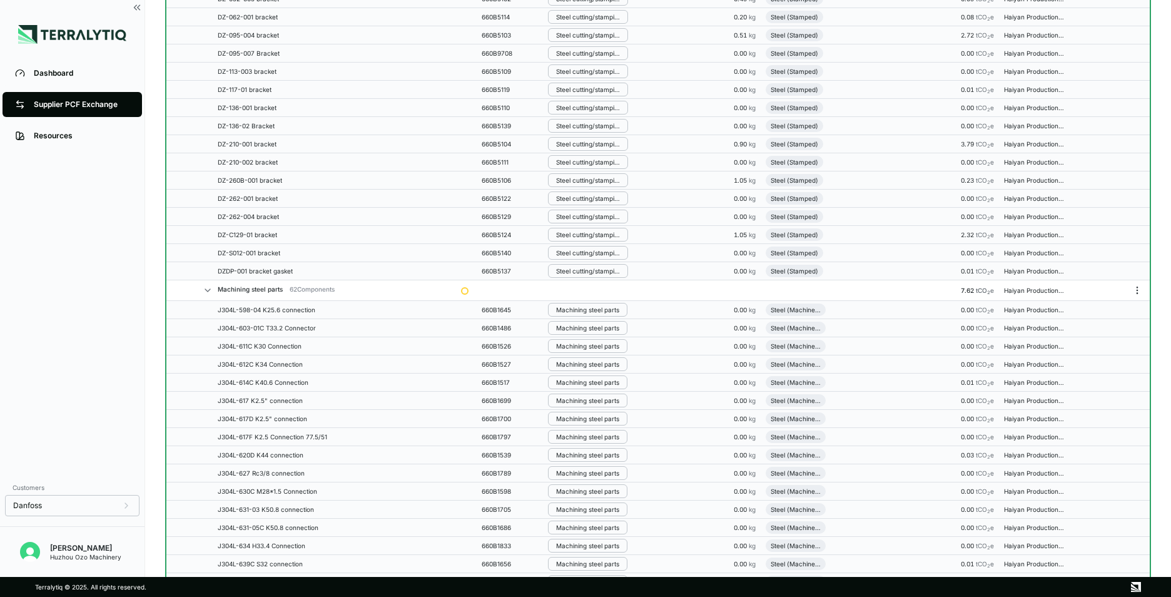
click at [588, 300] on td at bounding box center [616, 290] width 147 height 21
click at [590, 313] on button "Machining steel parts" at bounding box center [587, 310] width 79 height 14
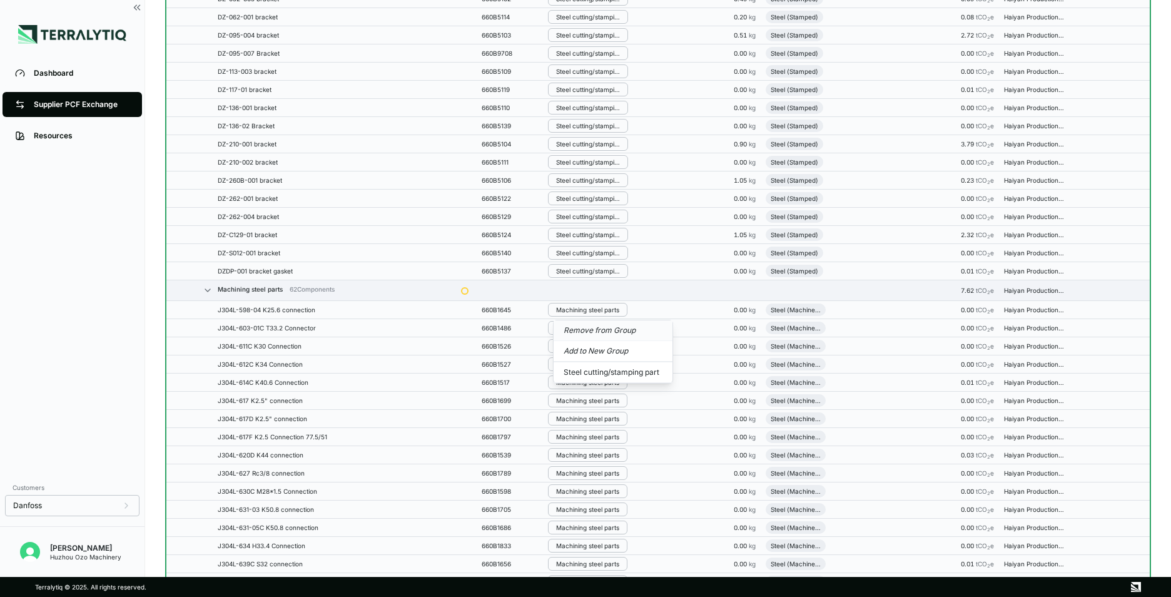
click at [589, 331] on button "Remove from Group" at bounding box center [613, 330] width 119 height 21
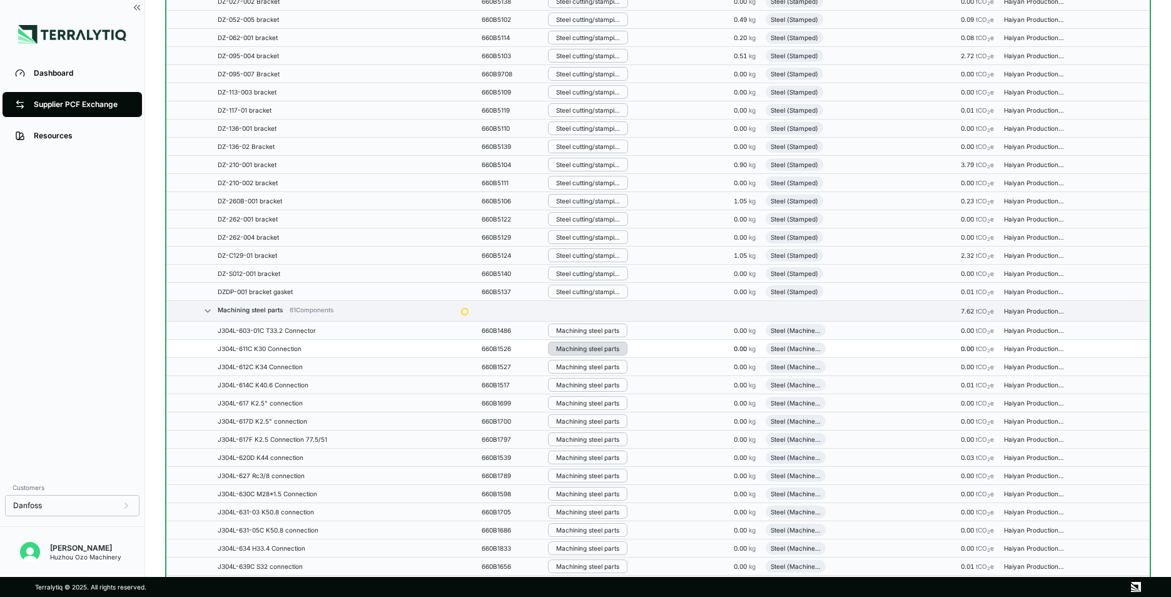
scroll to position [4114, 0]
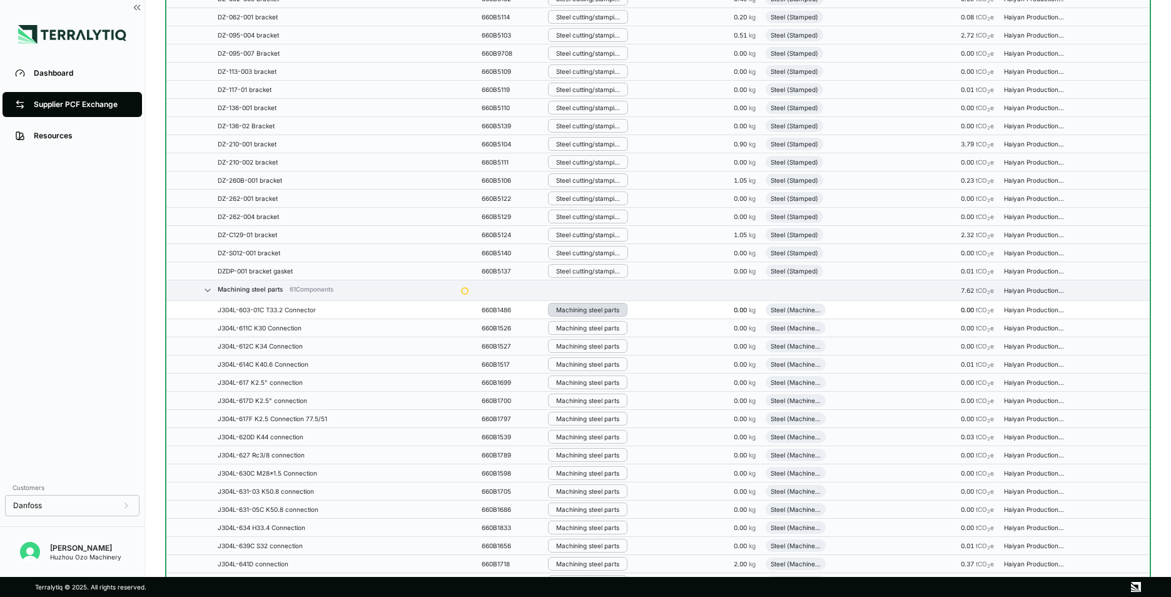
click at [584, 305] on button "Machining steel parts" at bounding box center [587, 310] width 79 height 14
click at [592, 331] on button "Remove from Group" at bounding box center [613, 330] width 119 height 21
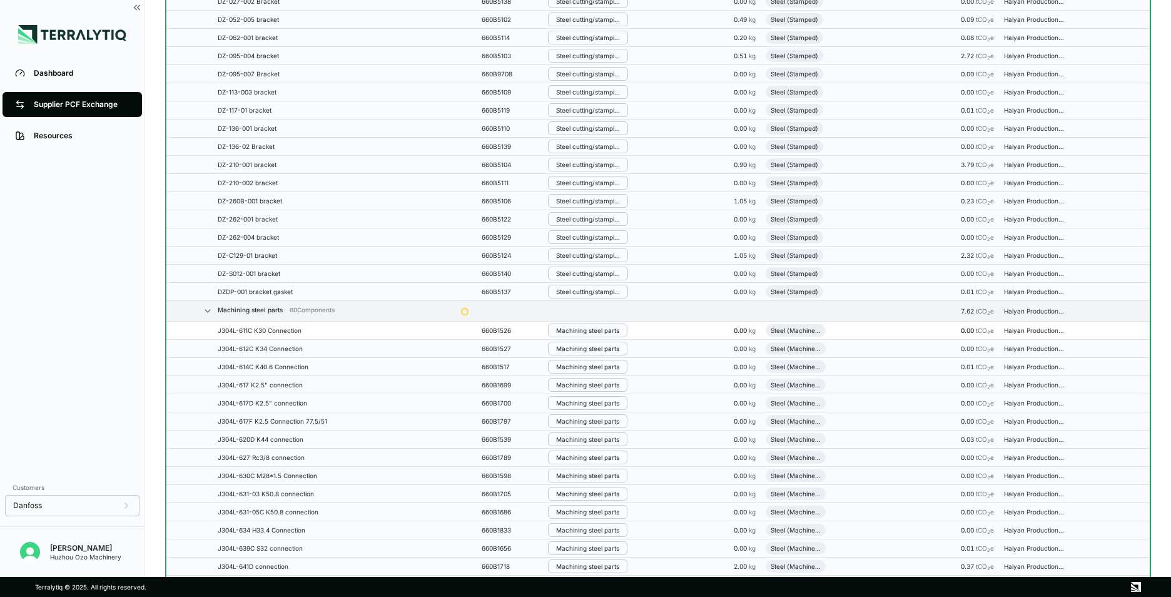
scroll to position [4135, 0]
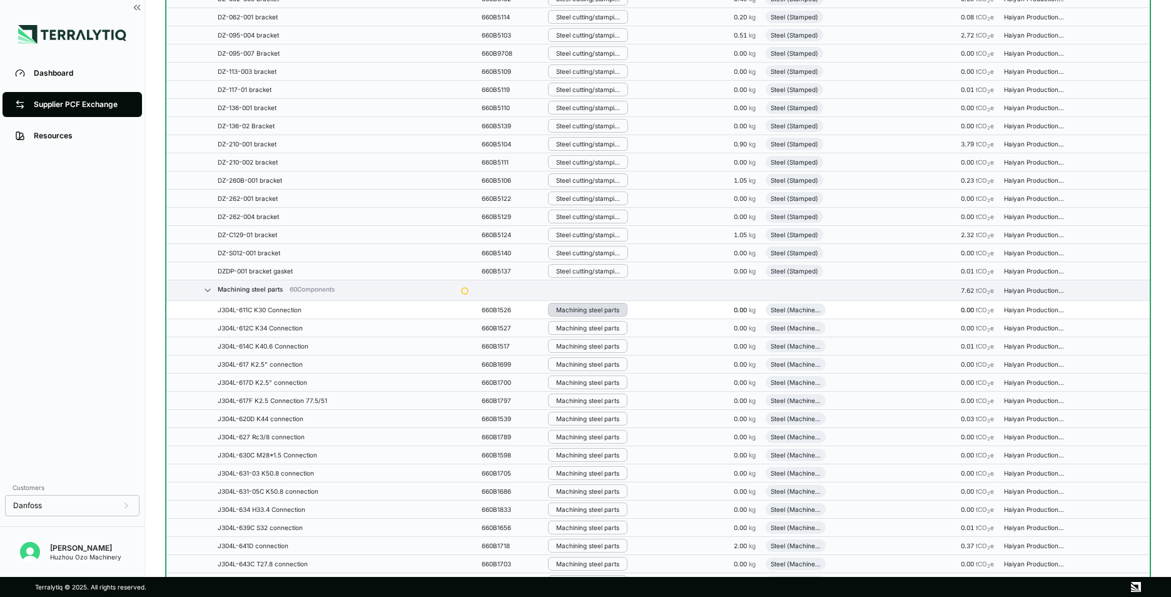
click at [577, 311] on div "Machining steel parts" at bounding box center [587, 310] width 63 height 8
click at [585, 335] on button "Remove from Group" at bounding box center [613, 330] width 119 height 21
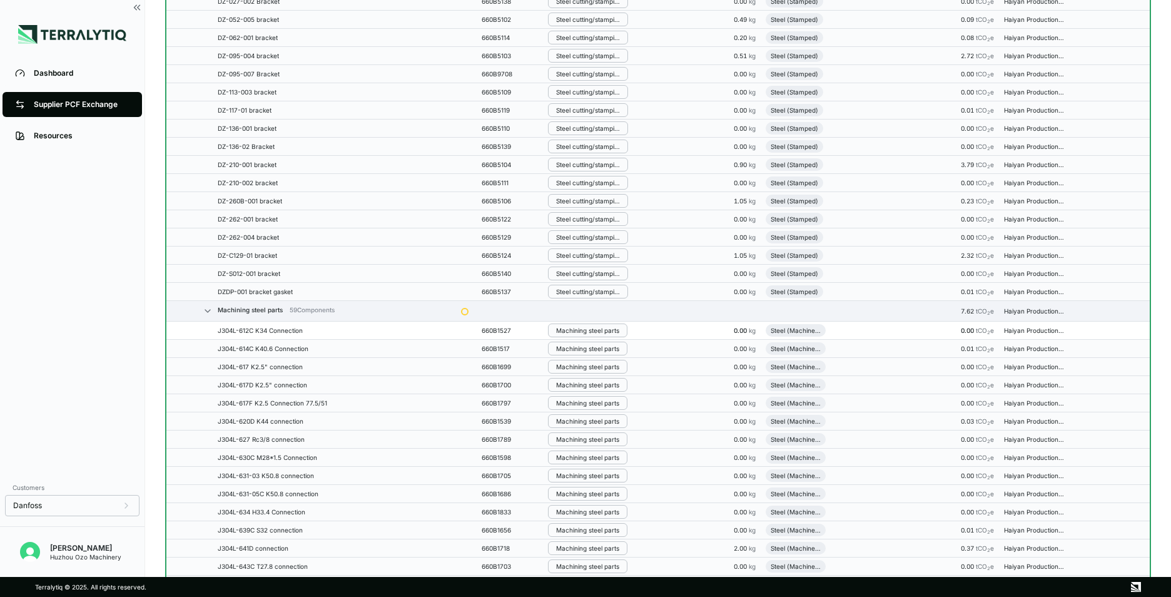
scroll to position [4156, 0]
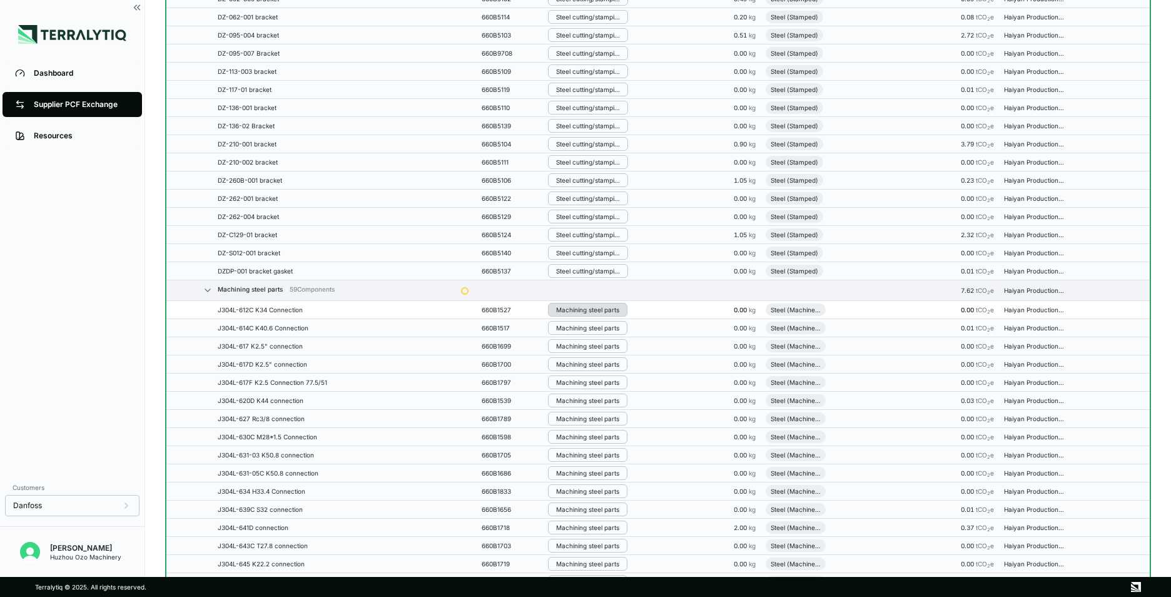
click at [578, 312] on div "Machining steel parts" at bounding box center [587, 310] width 63 height 8
click at [587, 333] on button "Remove from Group" at bounding box center [613, 330] width 119 height 21
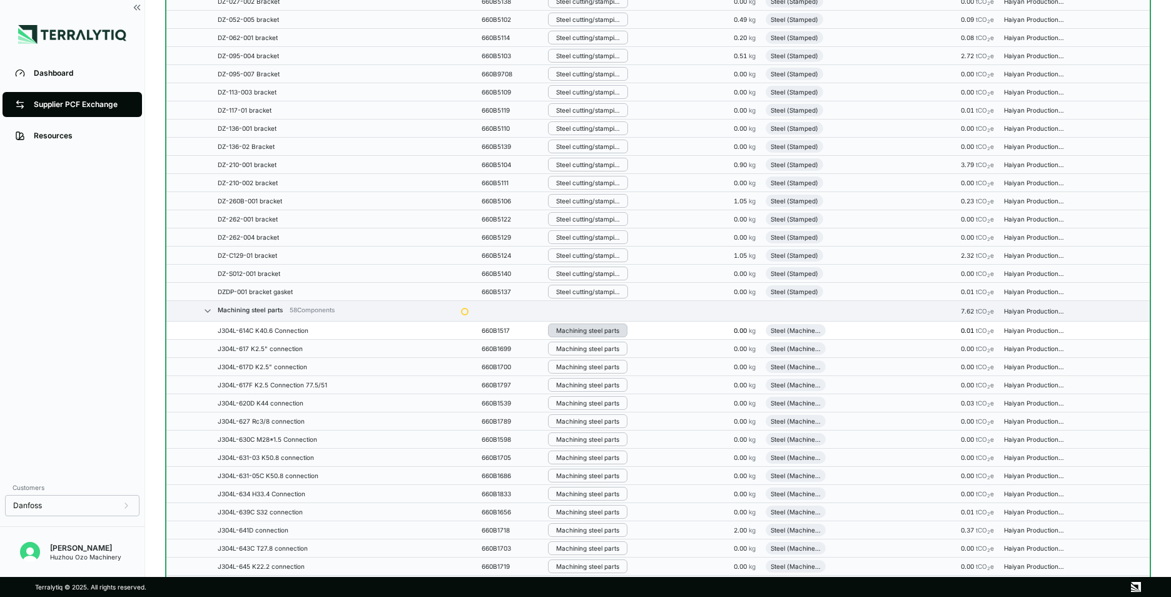
scroll to position [4176, 0]
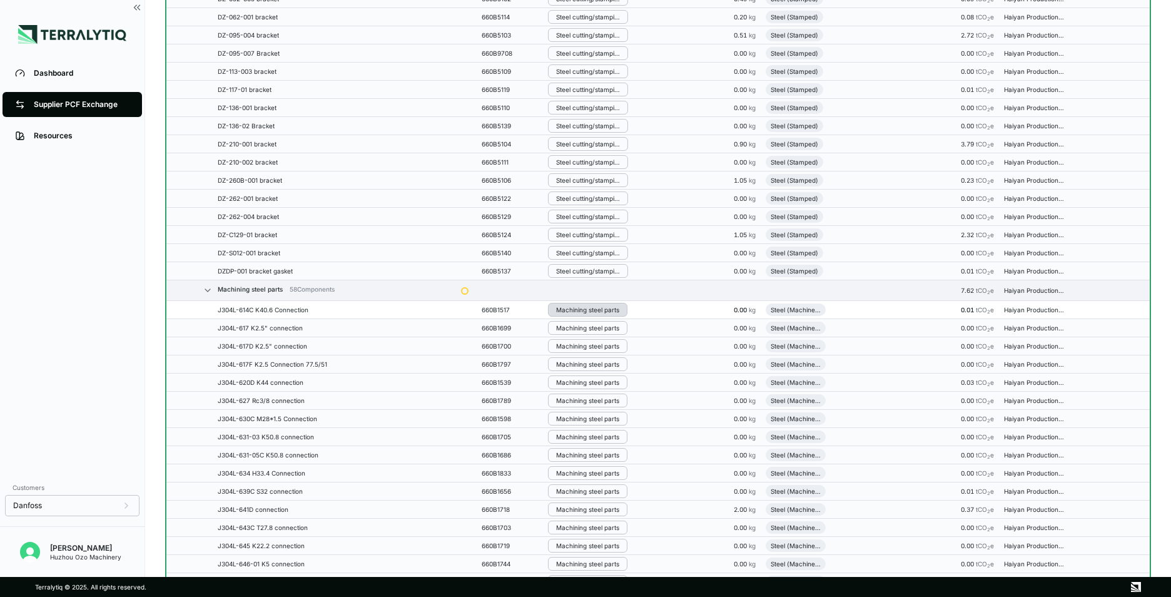
click at [573, 312] on div "Machining steel parts" at bounding box center [587, 310] width 63 height 8
click at [585, 332] on button "Remove from Group" at bounding box center [613, 330] width 119 height 21
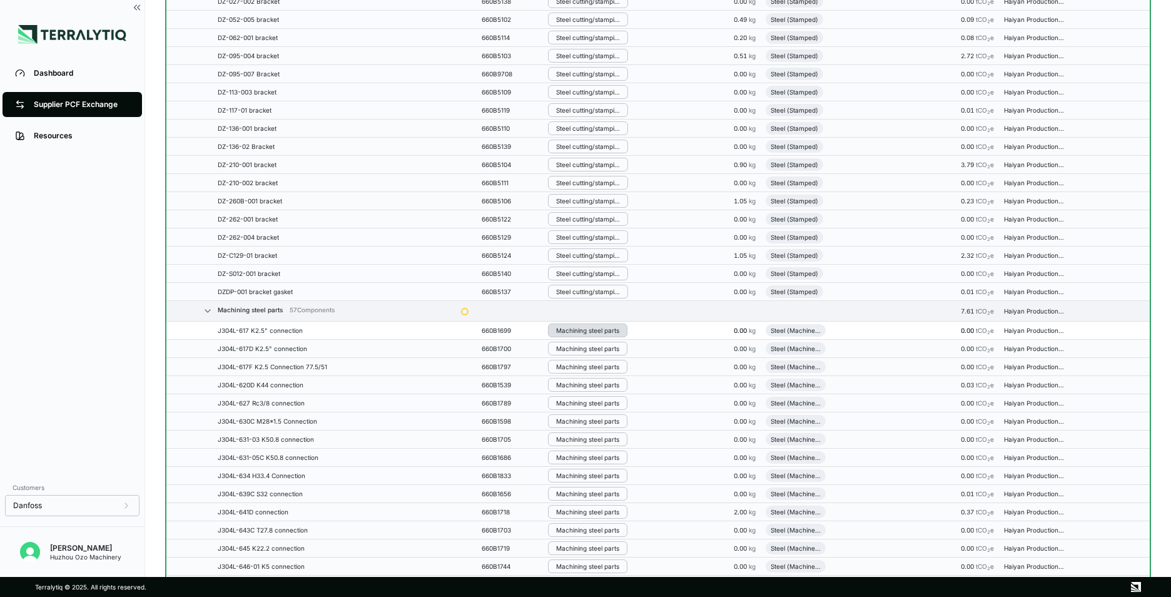
scroll to position [4197, 0]
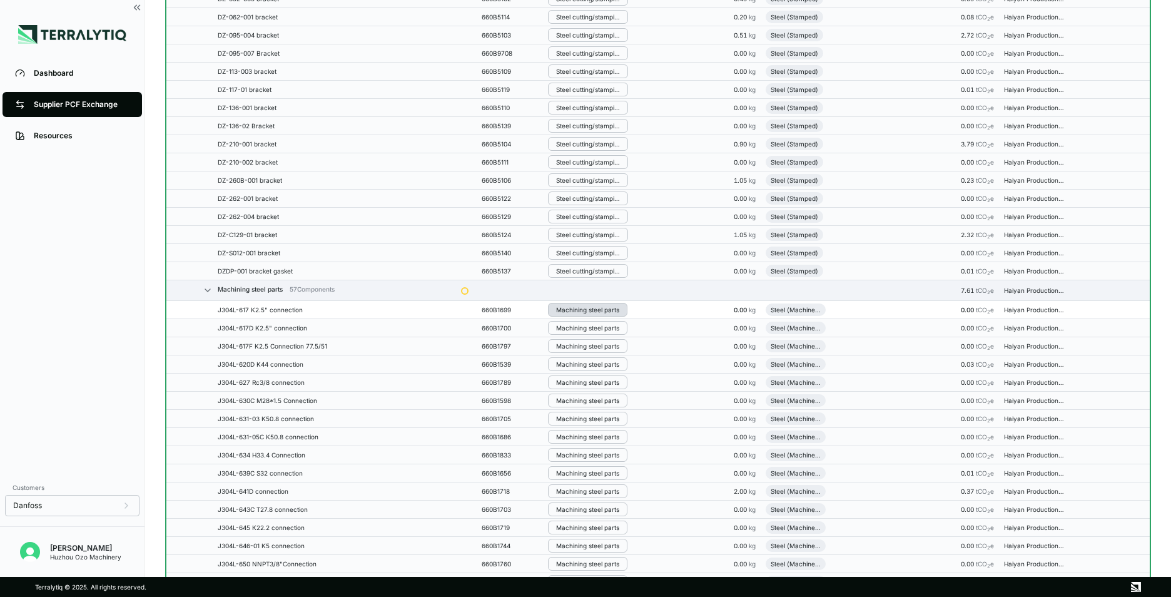
click at [569, 310] on div "Machining steel parts" at bounding box center [587, 310] width 63 height 8
click at [576, 328] on button "Remove from Group" at bounding box center [613, 330] width 119 height 21
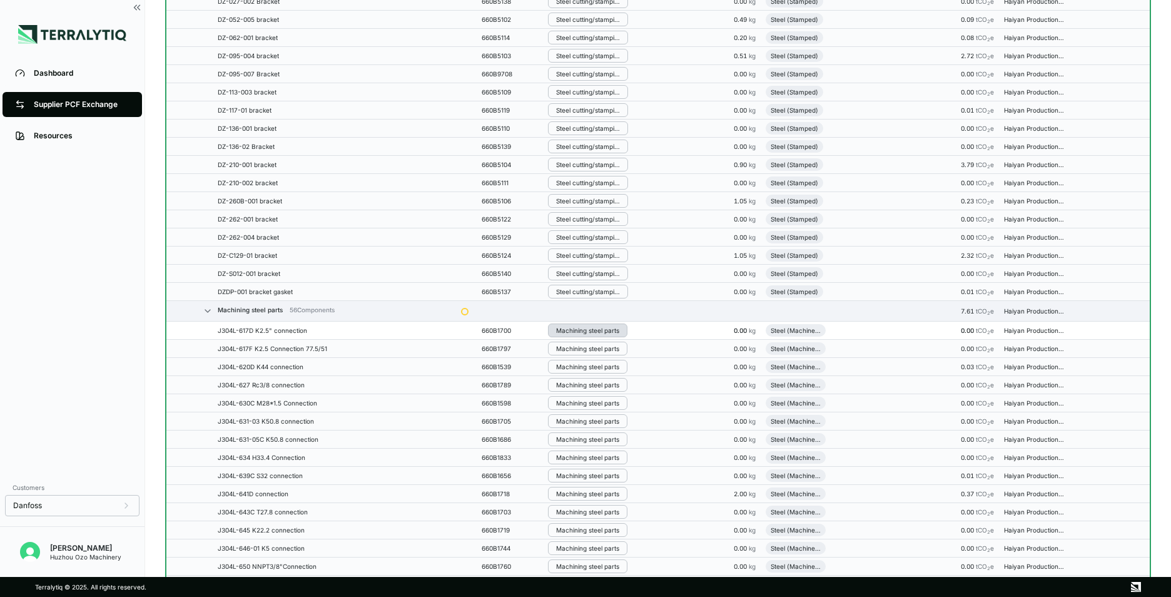
scroll to position [4218, 0]
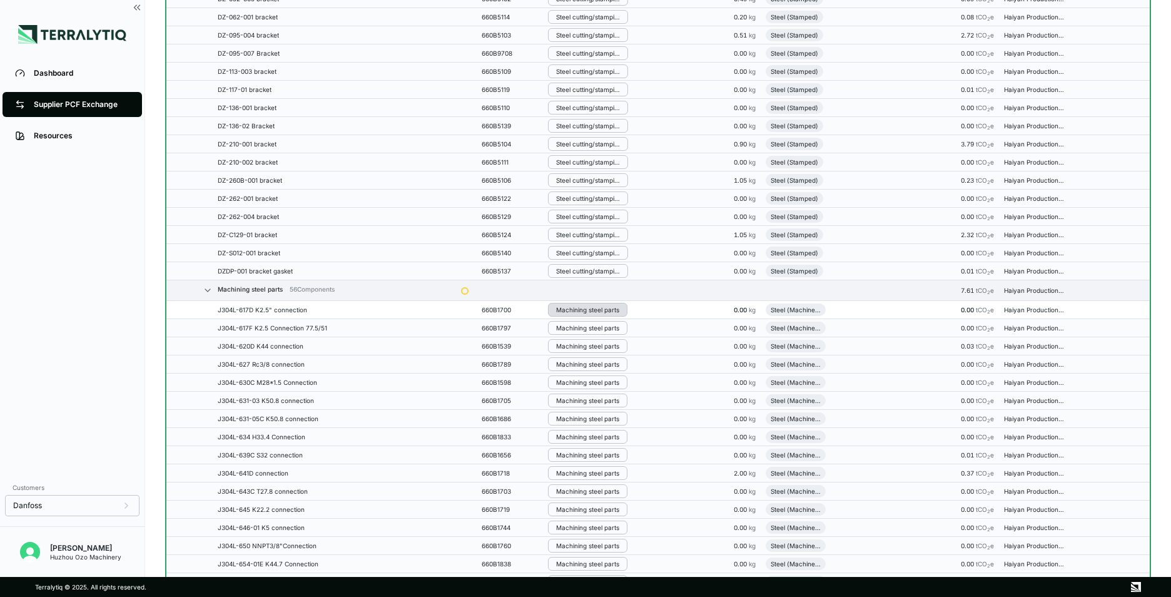
click at [579, 309] on div "Machining steel parts" at bounding box center [587, 310] width 63 height 8
click at [582, 328] on button "Remove from Group" at bounding box center [613, 330] width 119 height 21
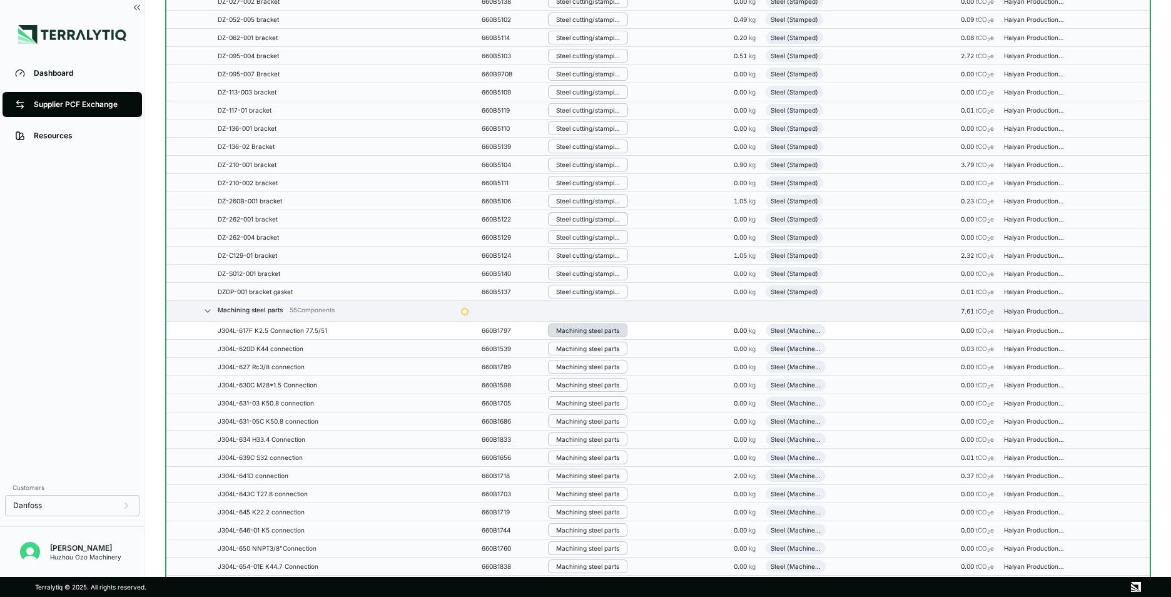
scroll to position [4238, 0]
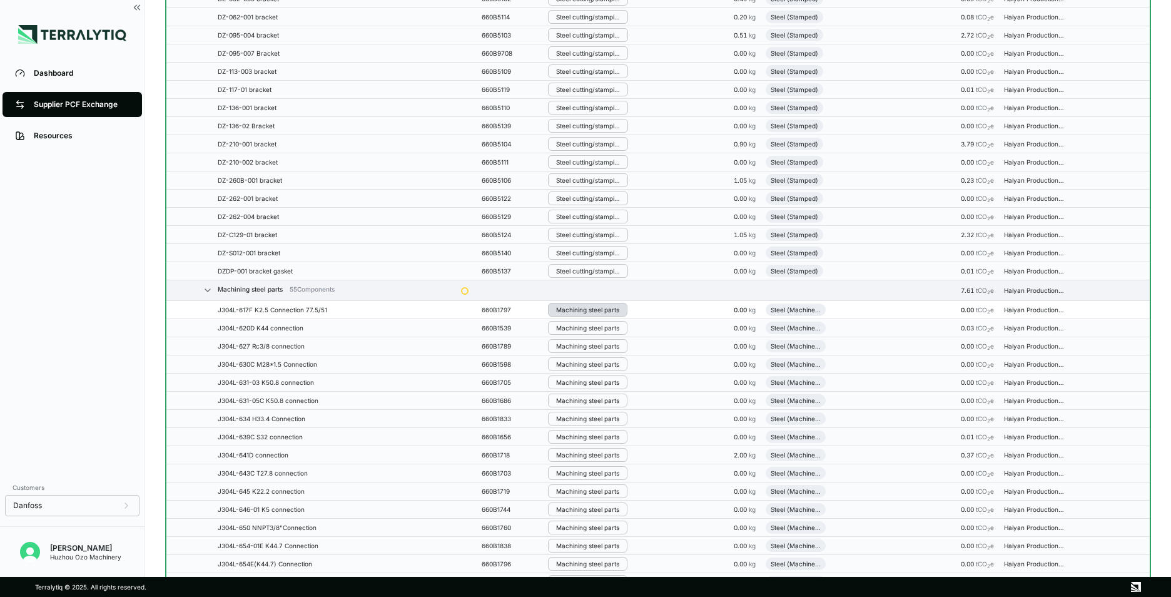
click at [574, 310] on div "Machining steel parts" at bounding box center [587, 310] width 63 height 8
click at [581, 328] on button "Remove from Group" at bounding box center [613, 330] width 119 height 21
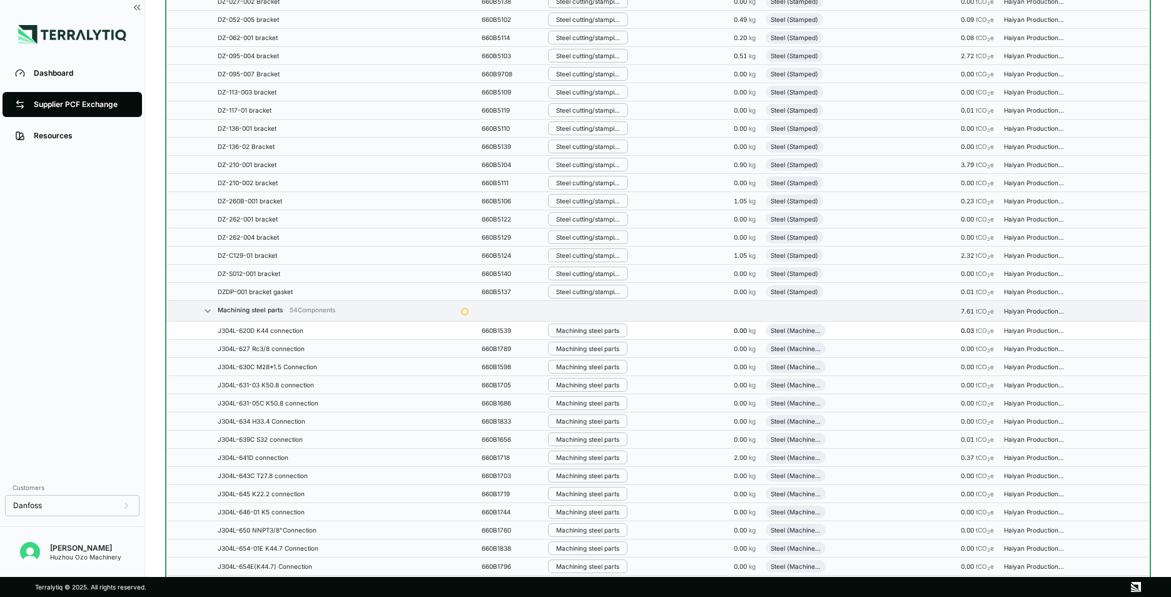
scroll to position [4259, 0]
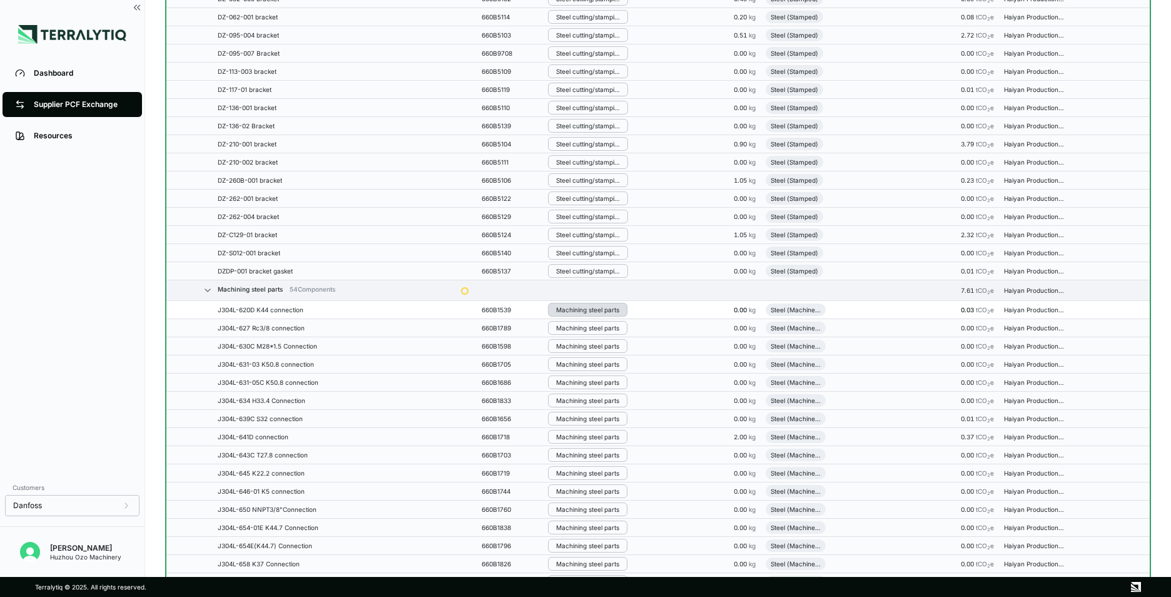
click at [576, 312] on div "Machining steel parts" at bounding box center [587, 310] width 63 height 8
click at [580, 332] on button "Remove from Group" at bounding box center [613, 330] width 119 height 21
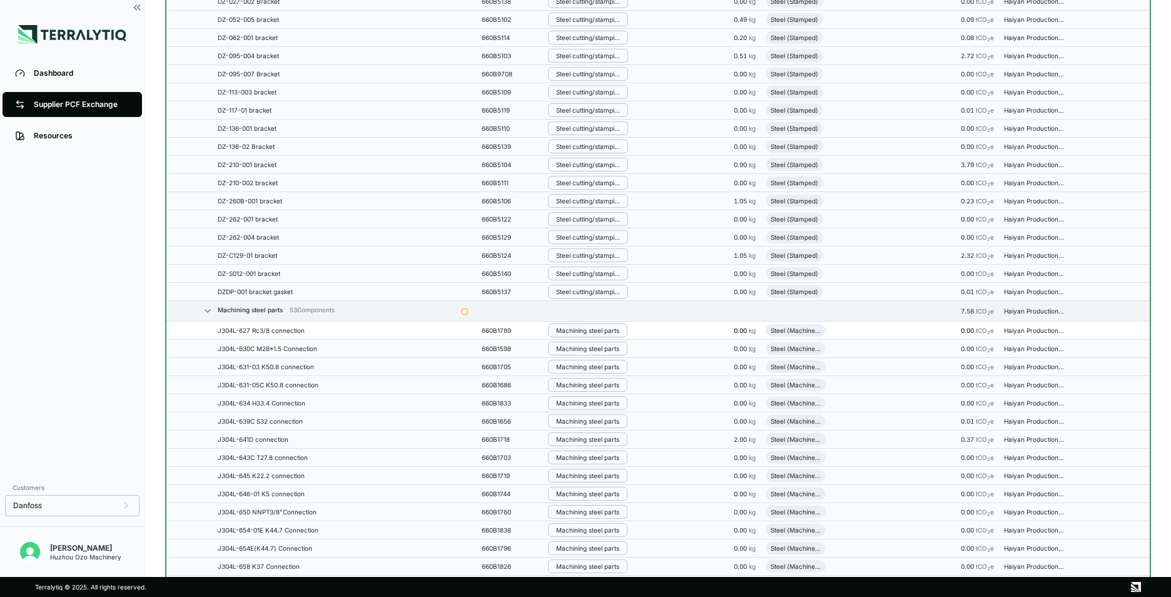
scroll to position [4280, 0]
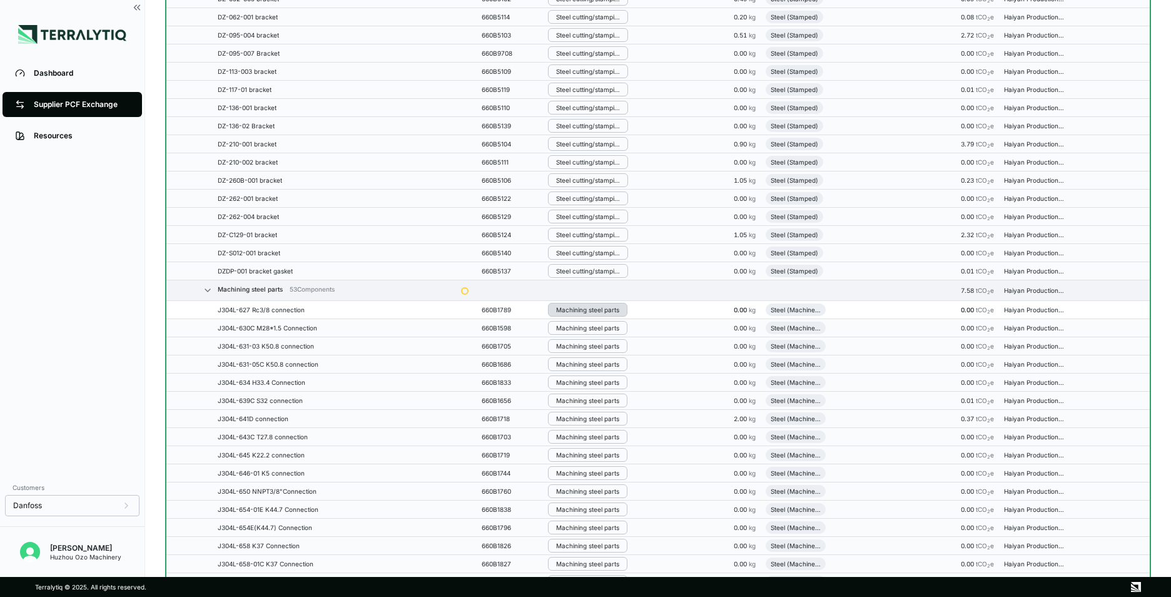
click at [571, 315] on button "Machining steel parts" at bounding box center [587, 310] width 79 height 14
click at [586, 340] on button "Remove from Group" at bounding box center [613, 330] width 119 height 21
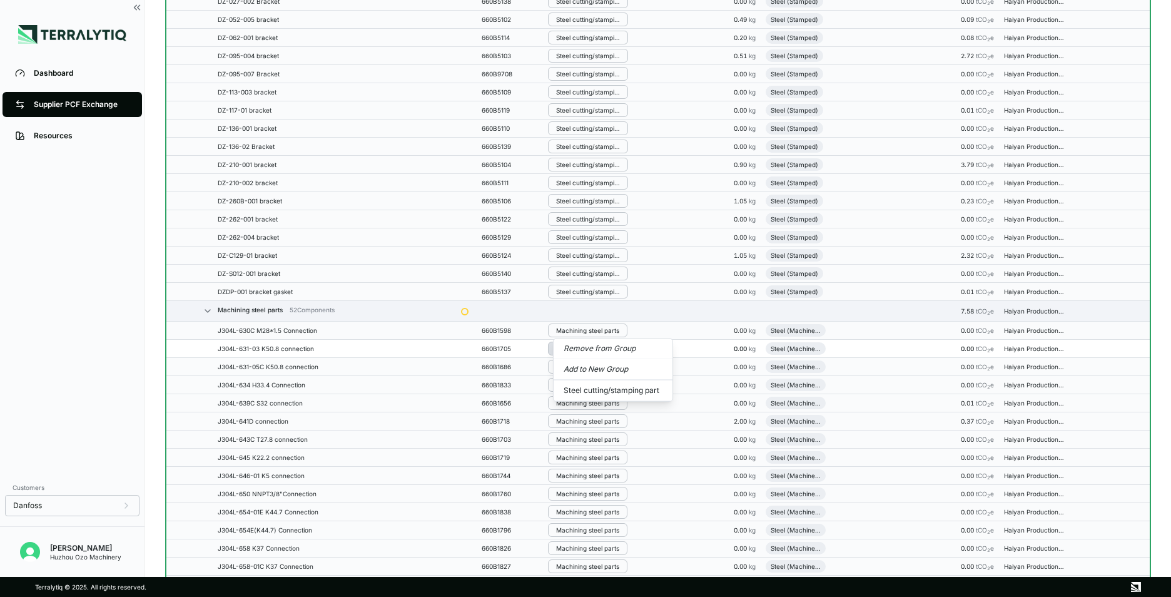
scroll to position [4300, 0]
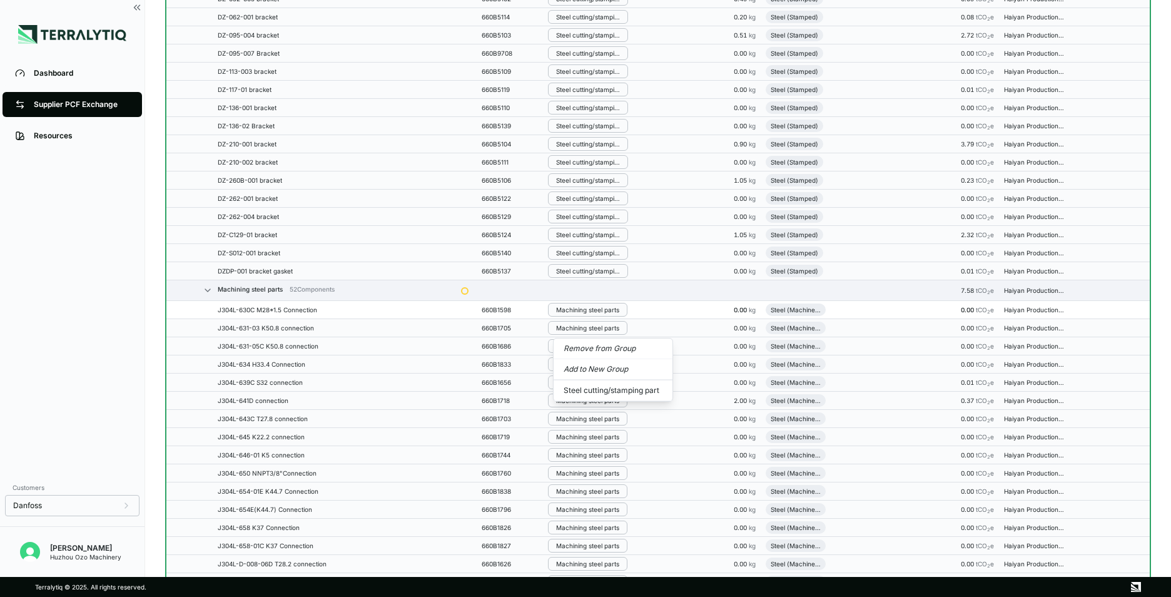
click at [576, 317] on td "Machining steel parts" at bounding box center [616, 310] width 147 height 18
click at [576, 312] on div "Machining steel parts" at bounding box center [587, 310] width 63 height 8
click at [577, 327] on button "Remove from Group" at bounding box center [613, 330] width 119 height 21
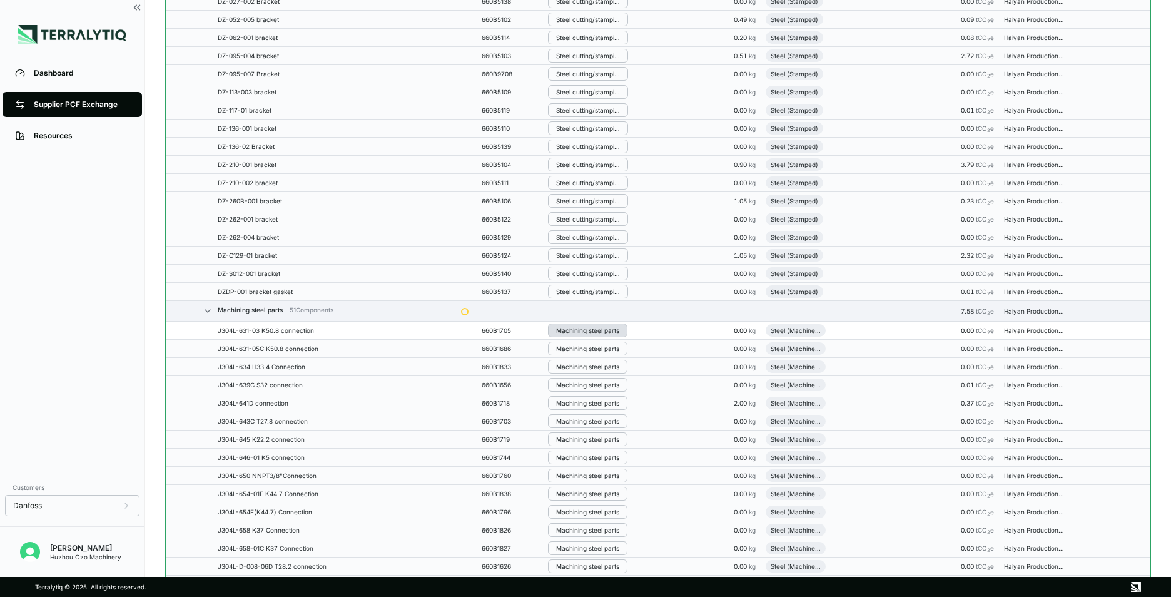
scroll to position [4321, 0]
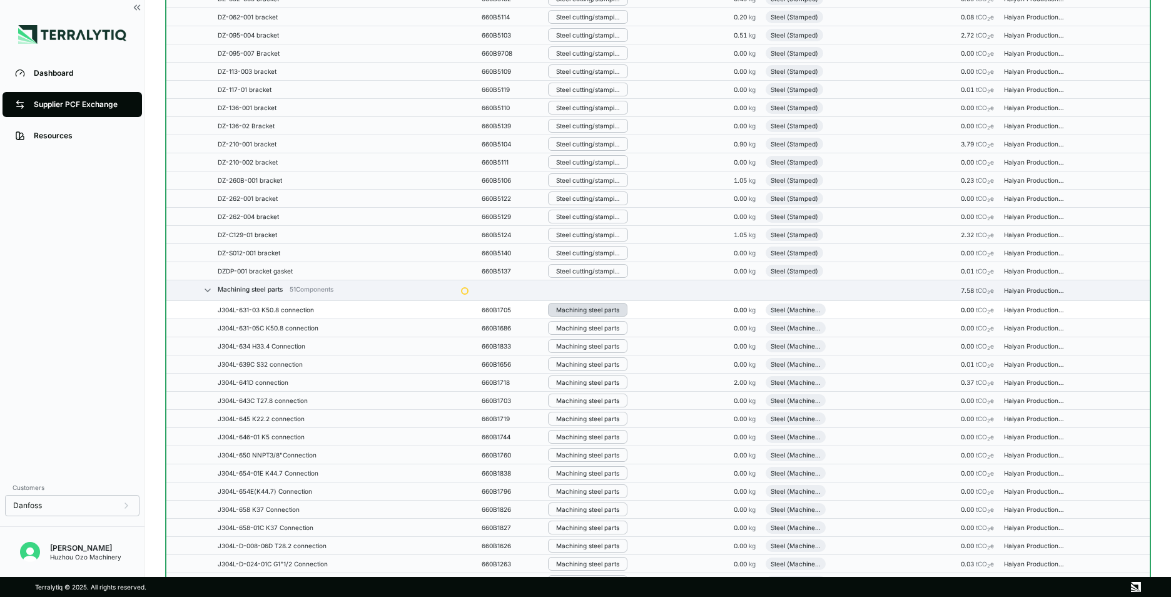
click at [571, 309] on div "Machining steel parts" at bounding box center [587, 310] width 63 height 8
click at [577, 329] on button "Remove from Group" at bounding box center [613, 330] width 119 height 21
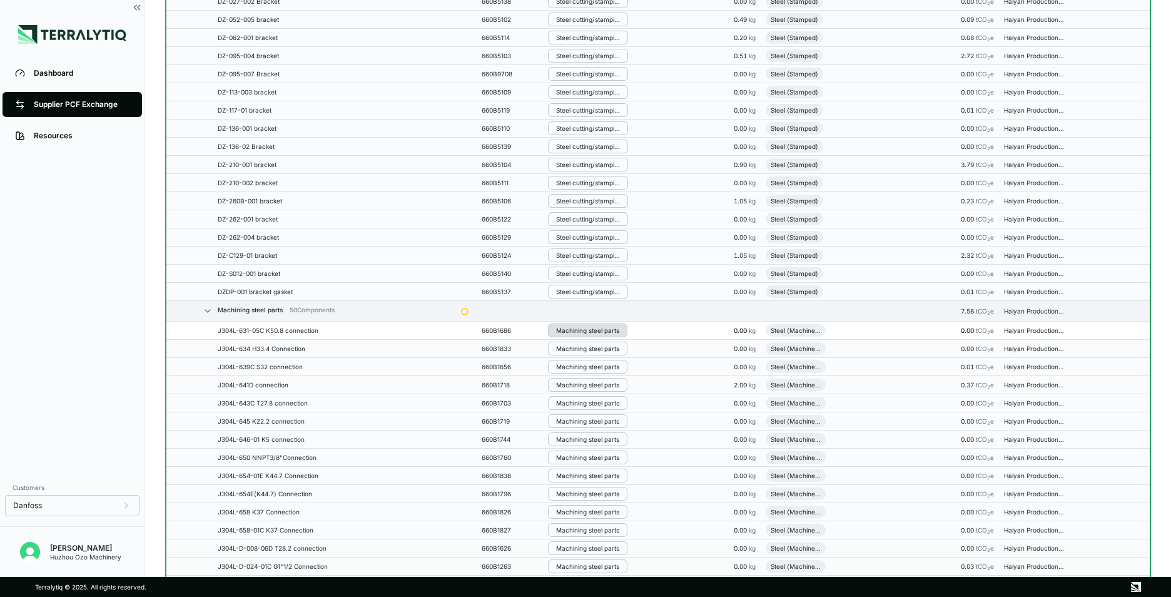
scroll to position [4341, 0]
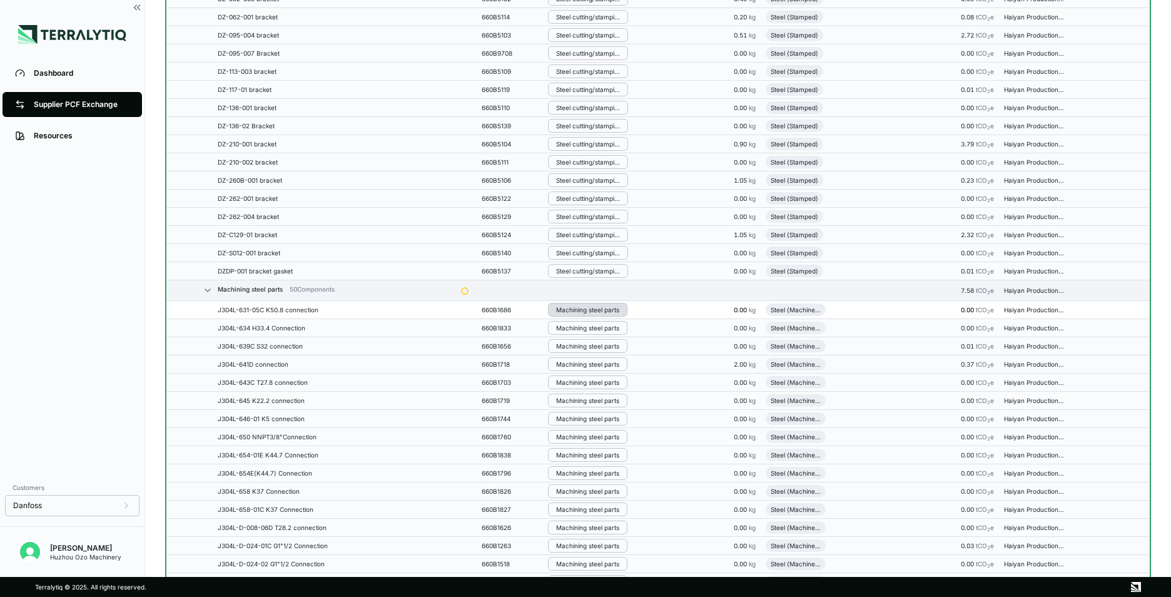
click at [575, 310] on div "Machining steel parts" at bounding box center [587, 310] width 63 height 8
click at [579, 333] on button "Remove from Group" at bounding box center [613, 330] width 119 height 21
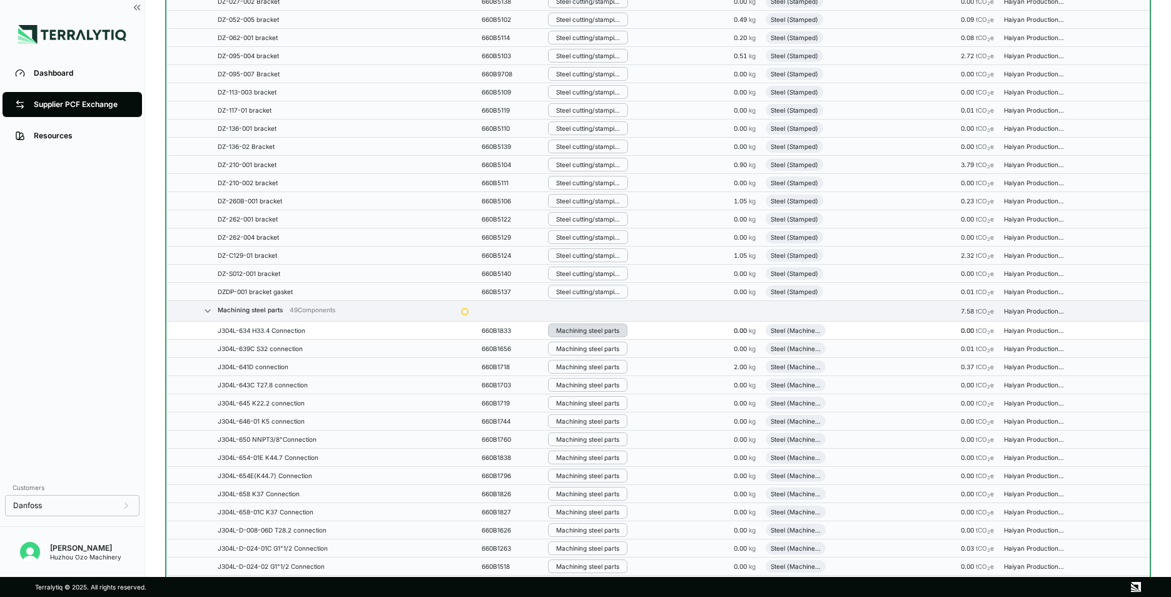
scroll to position [4362, 0]
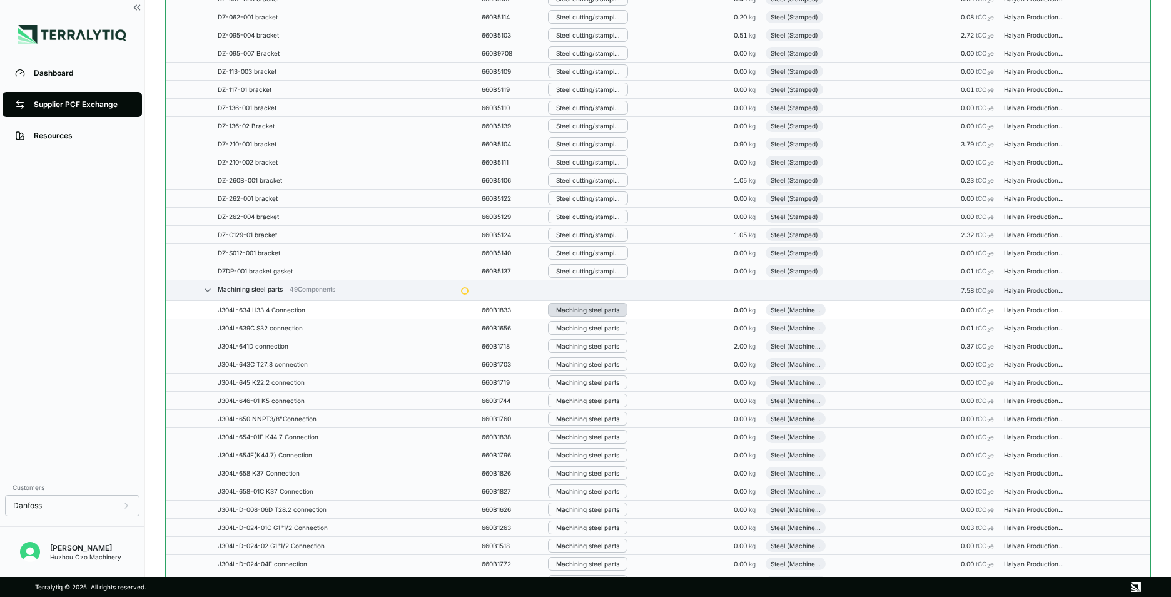
click at [577, 310] on div "Machining steel parts" at bounding box center [587, 310] width 63 height 8
click at [587, 332] on button "Remove from Group" at bounding box center [613, 330] width 119 height 21
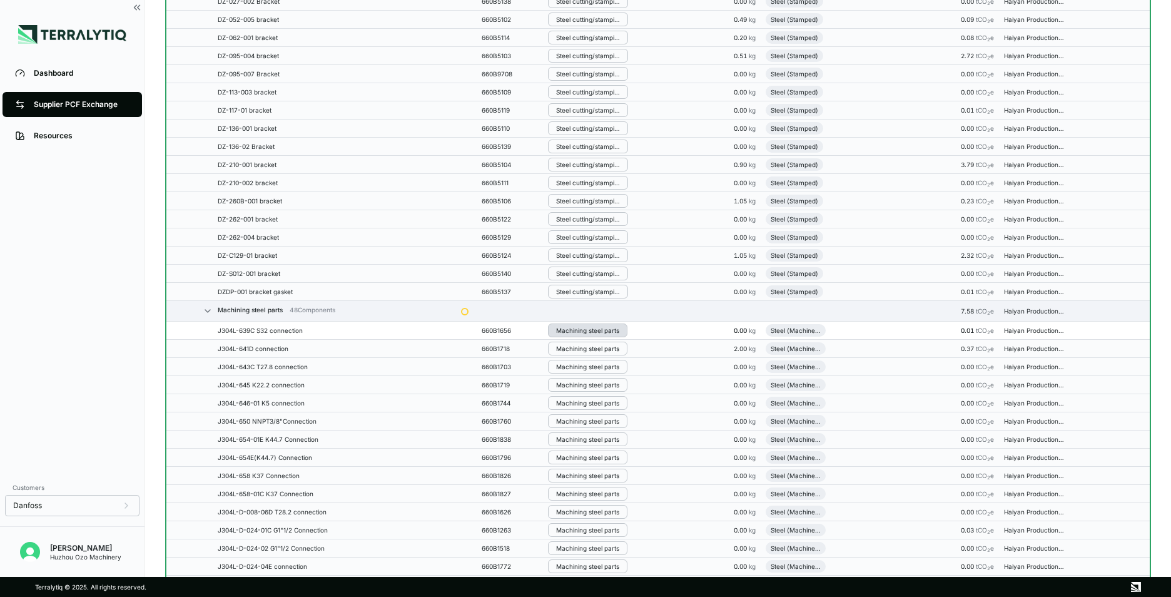
scroll to position [4383, 0]
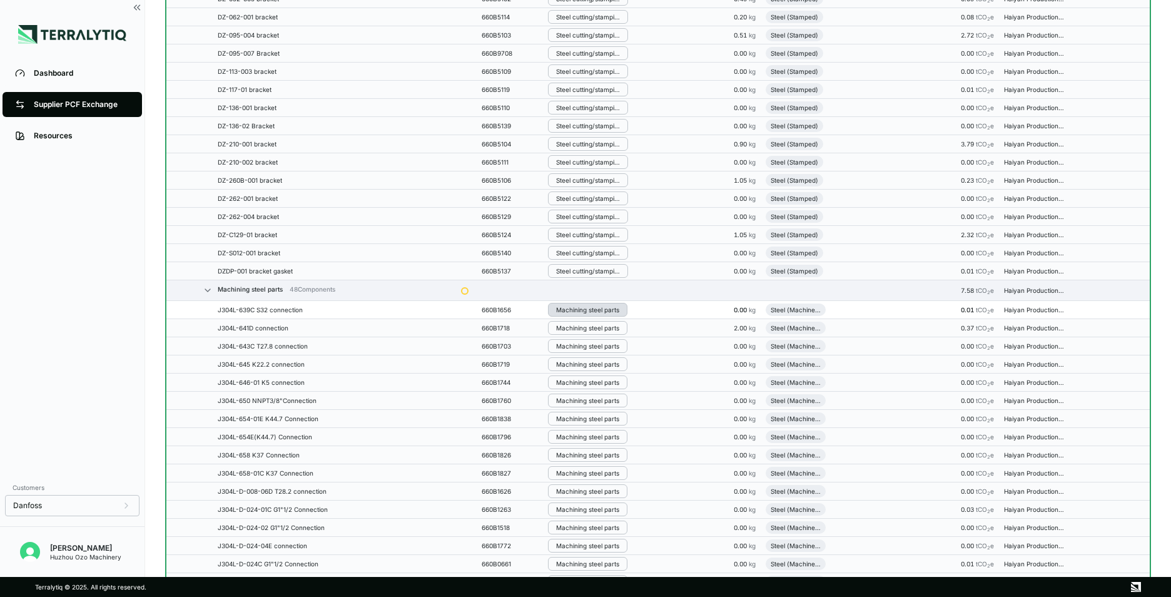
click at [577, 308] on div "Machining steel parts" at bounding box center [587, 310] width 63 height 8
click at [584, 332] on button "Remove from Group" at bounding box center [613, 330] width 119 height 21
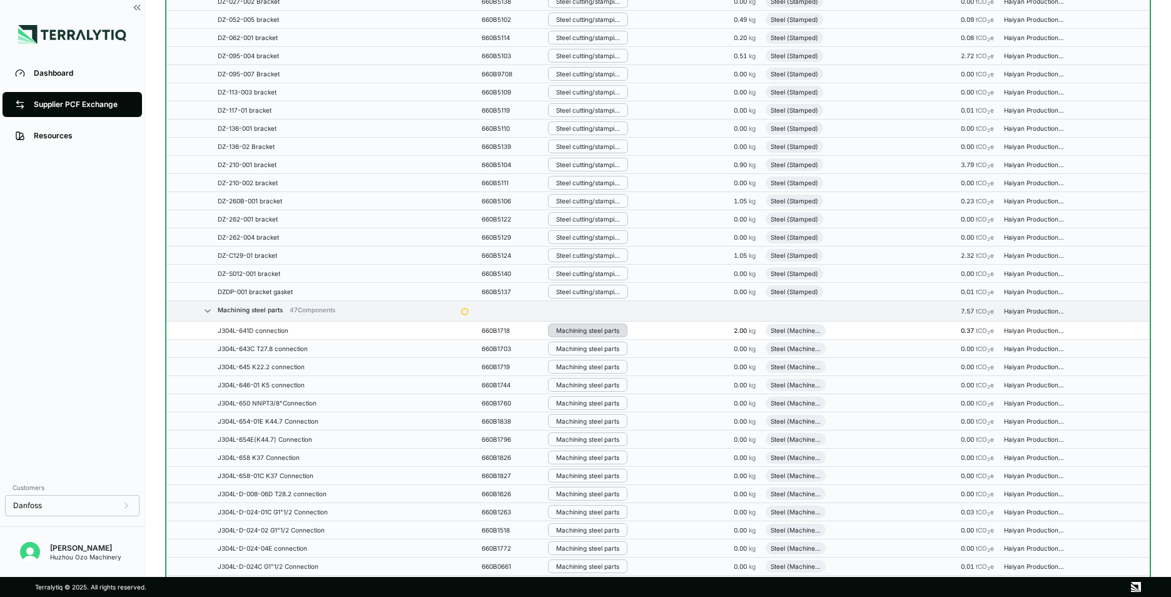
scroll to position [4403, 0]
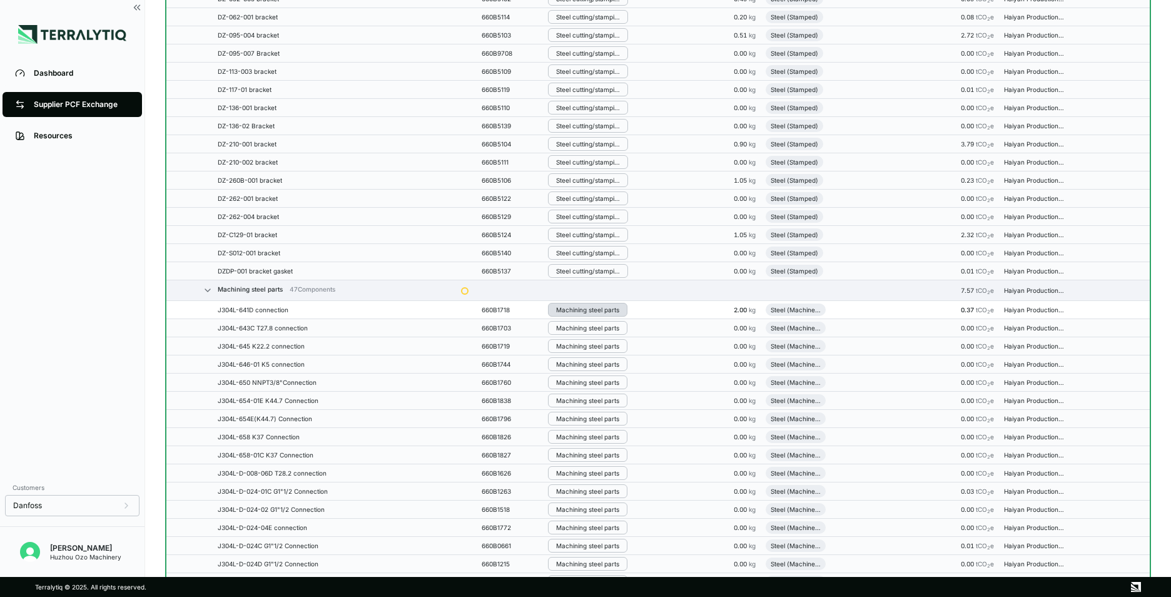
click at [578, 310] on div "Machining steel parts" at bounding box center [587, 310] width 63 height 8
click at [584, 330] on button "Remove from Group" at bounding box center [613, 330] width 119 height 21
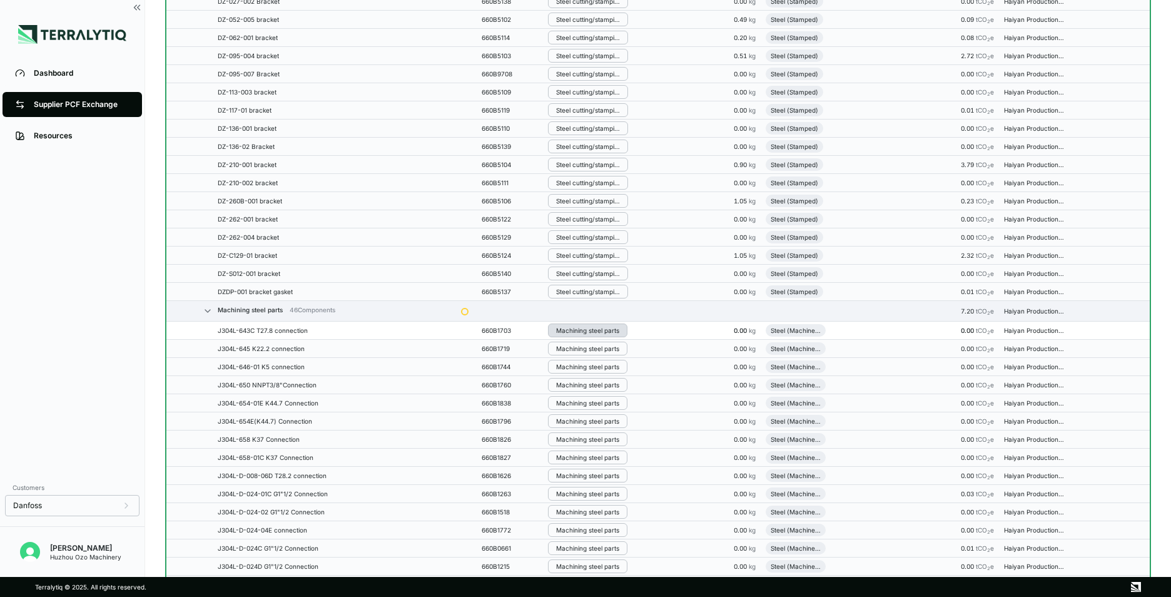
scroll to position [4424, 0]
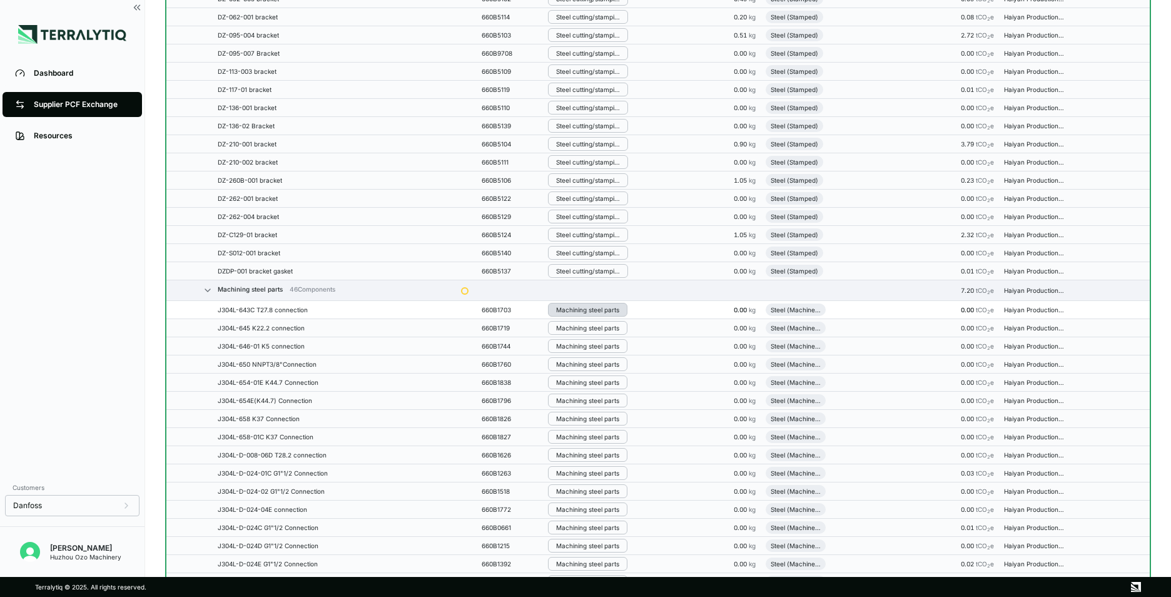
click at [577, 307] on div "Machining steel parts" at bounding box center [587, 310] width 63 height 8
click at [582, 334] on button "Remove from Group" at bounding box center [613, 330] width 119 height 21
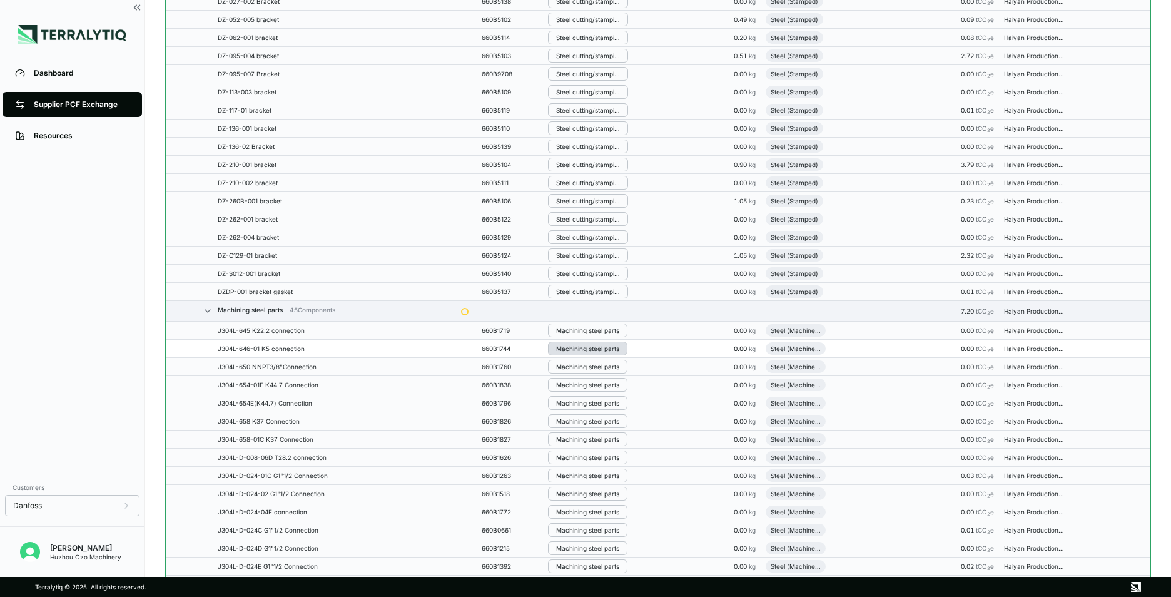
scroll to position [4445, 0]
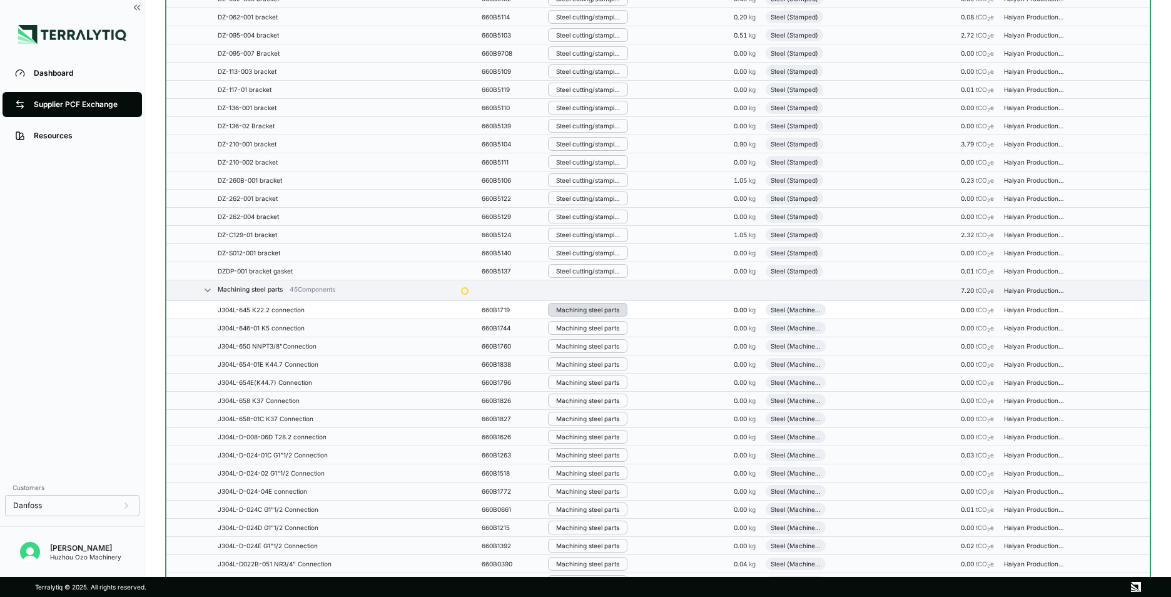
click at [582, 314] on button "Machining steel parts" at bounding box center [587, 310] width 79 height 14
click at [581, 336] on button "Remove from Group" at bounding box center [613, 330] width 119 height 21
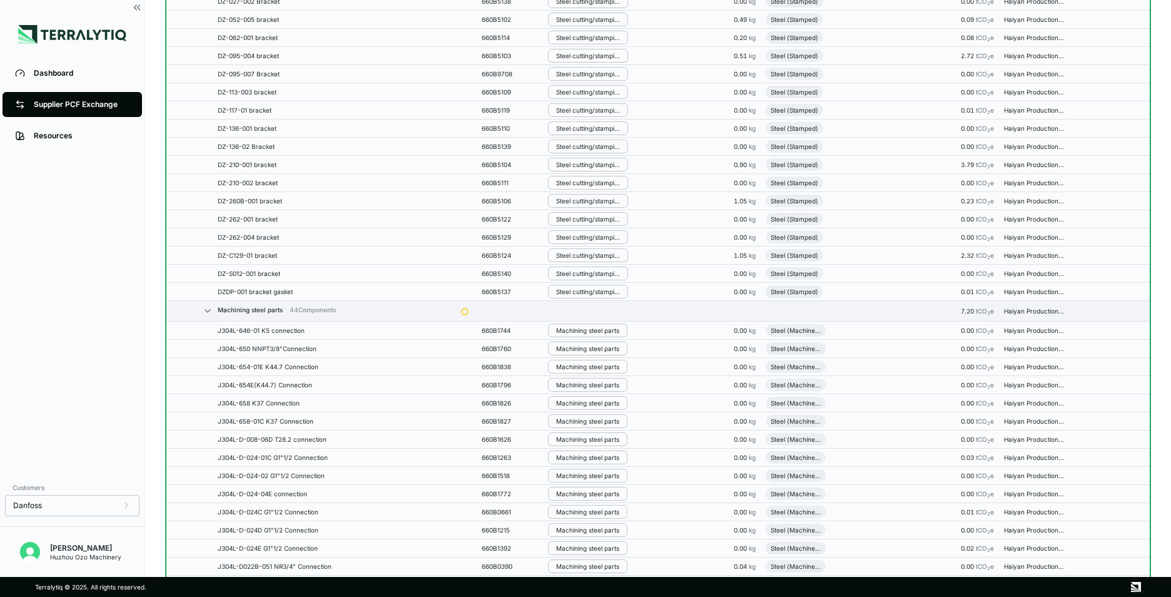
click at [581, 345] on div "Machining steel parts" at bounding box center [587, 349] width 63 height 8
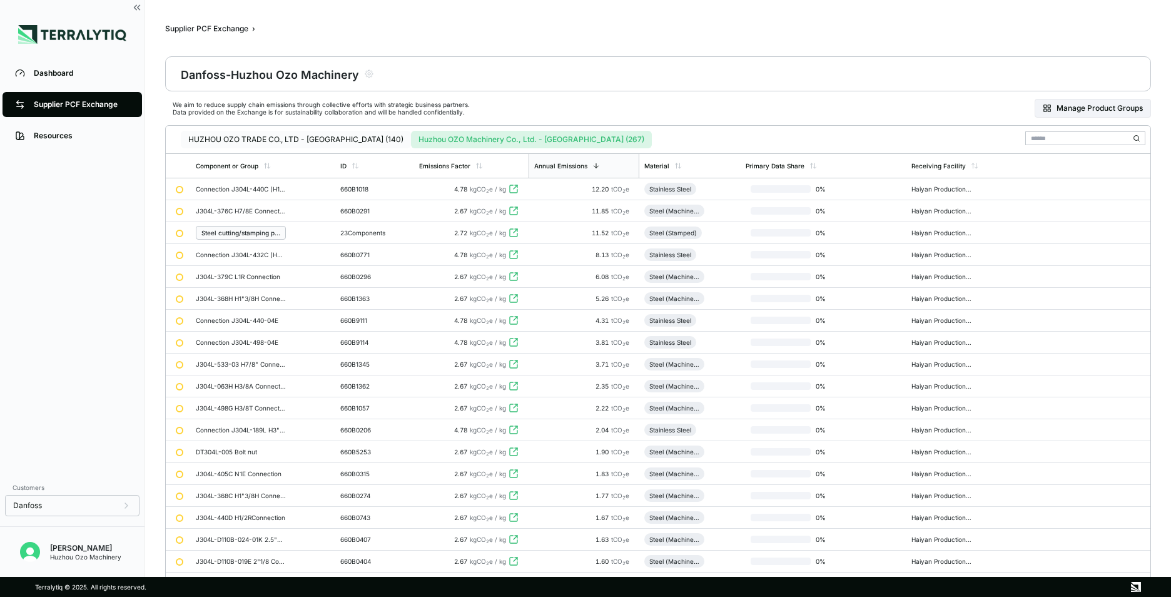
click at [240, 139] on button "HUZHOU OZO TRADE CO., LTD - [GEOGRAPHIC_DATA] (140)" at bounding box center [296, 140] width 230 height 18
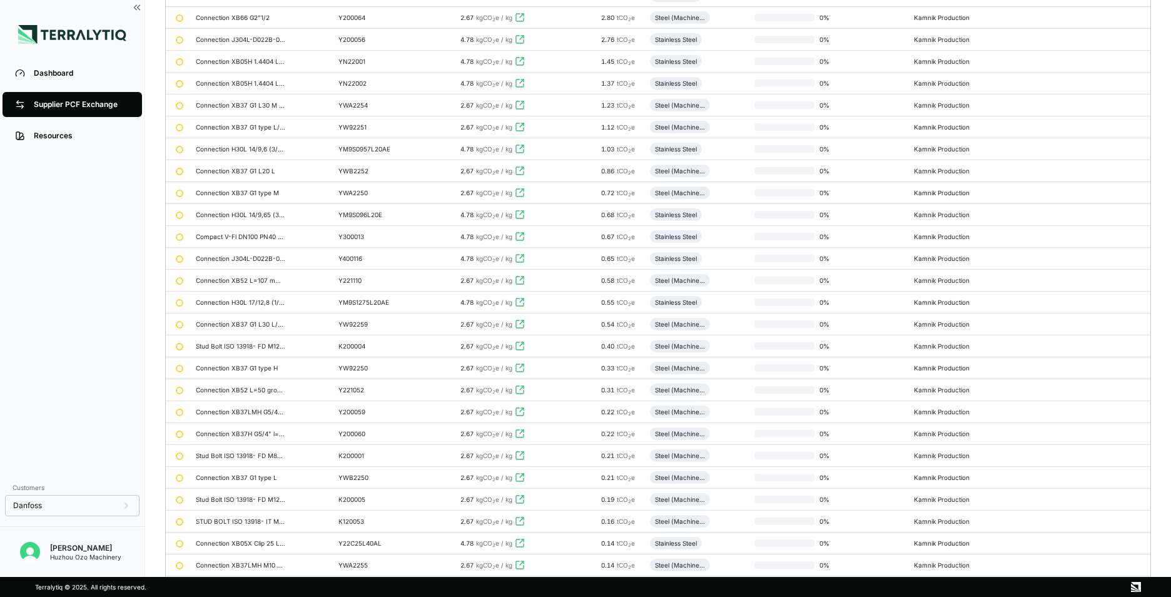
scroll to position [500, 0]
click at [58, 70] on div "Dashboard" at bounding box center [82, 73] width 96 height 10
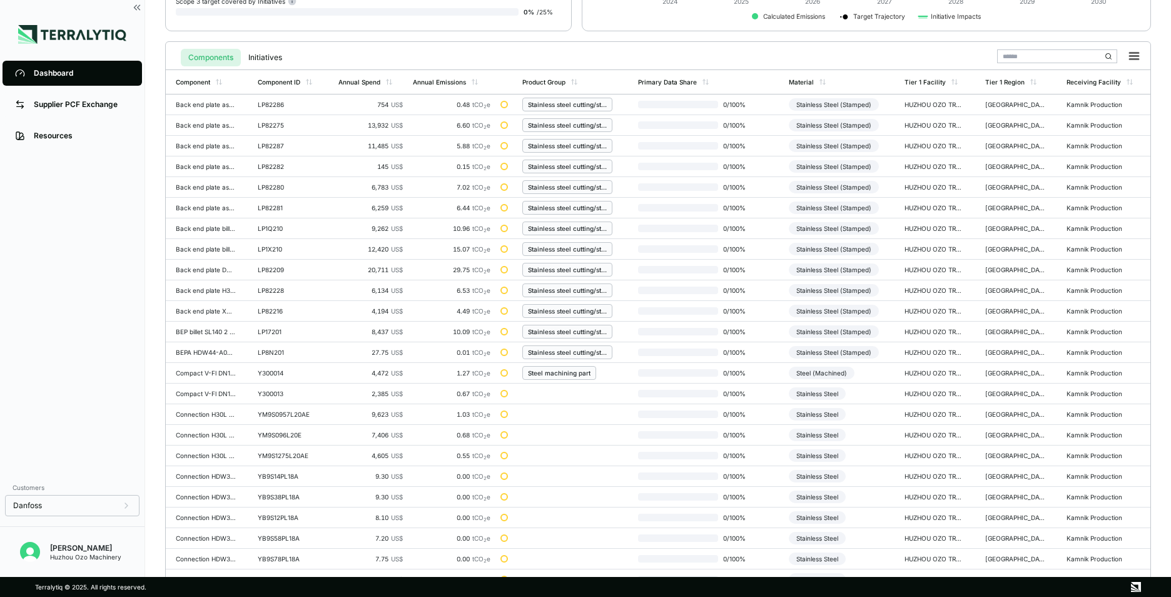
scroll to position [291, 0]
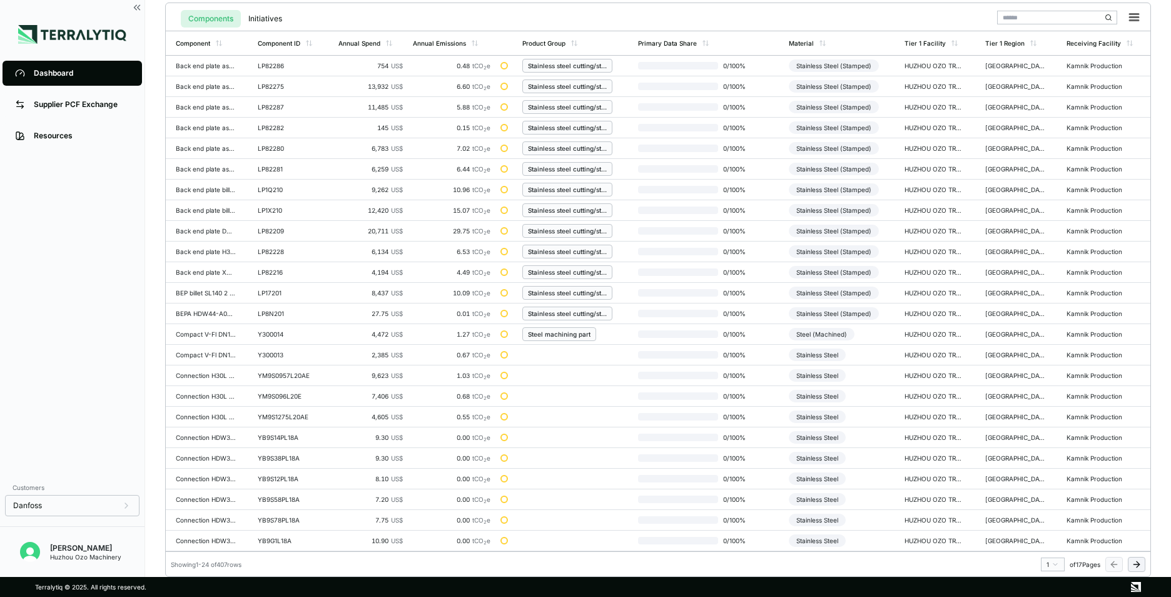
click at [1135, 562] on icon at bounding box center [1137, 564] width 10 height 10
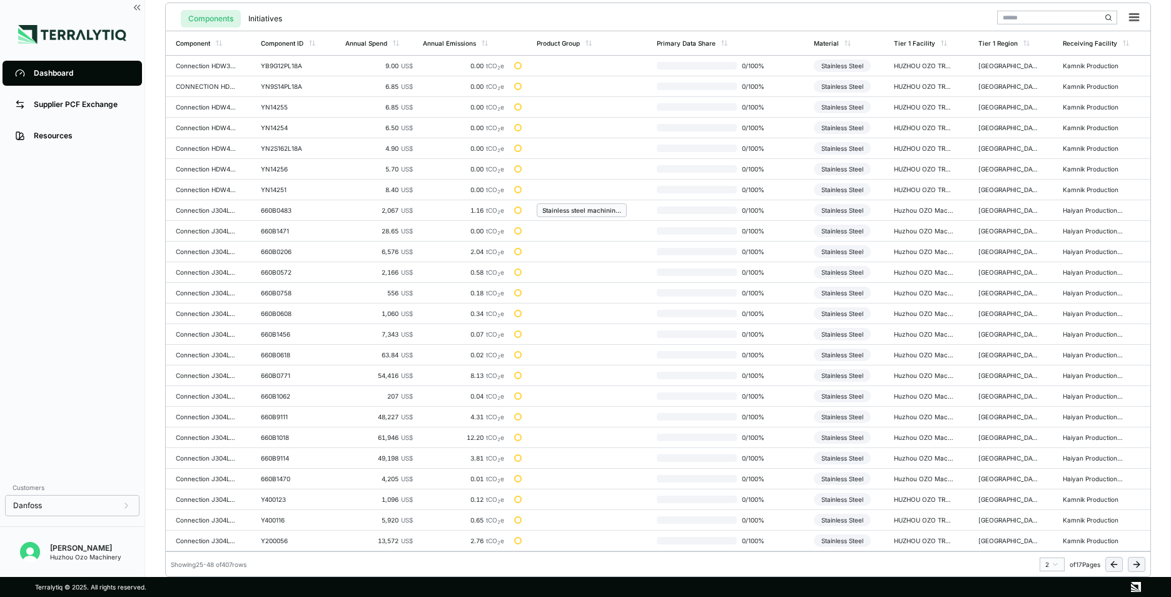
click at [1140, 565] on icon at bounding box center [1137, 564] width 10 height 10
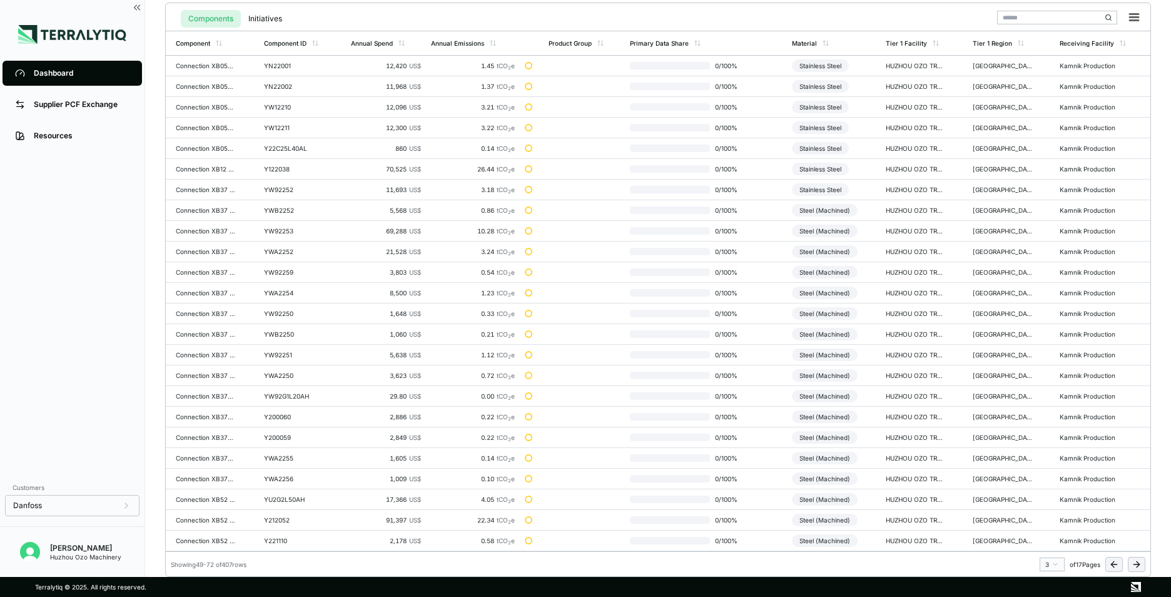
click at [1140, 565] on icon at bounding box center [1137, 564] width 10 height 10
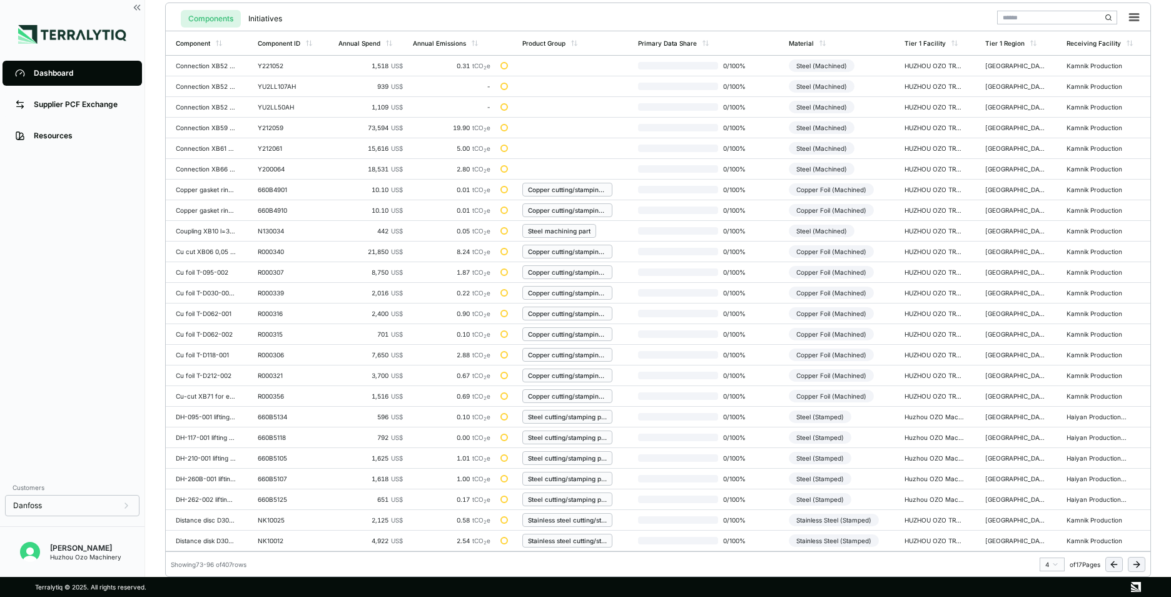
click at [1140, 564] on icon at bounding box center [1137, 564] width 10 height 10
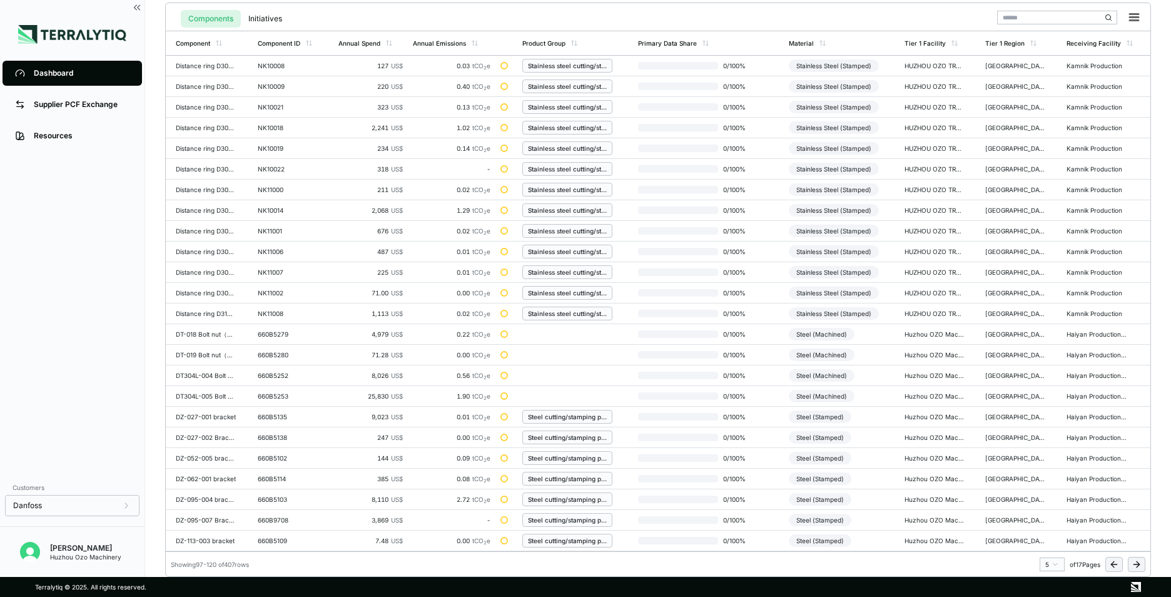
click at [1140, 564] on icon at bounding box center [1137, 564] width 10 height 10
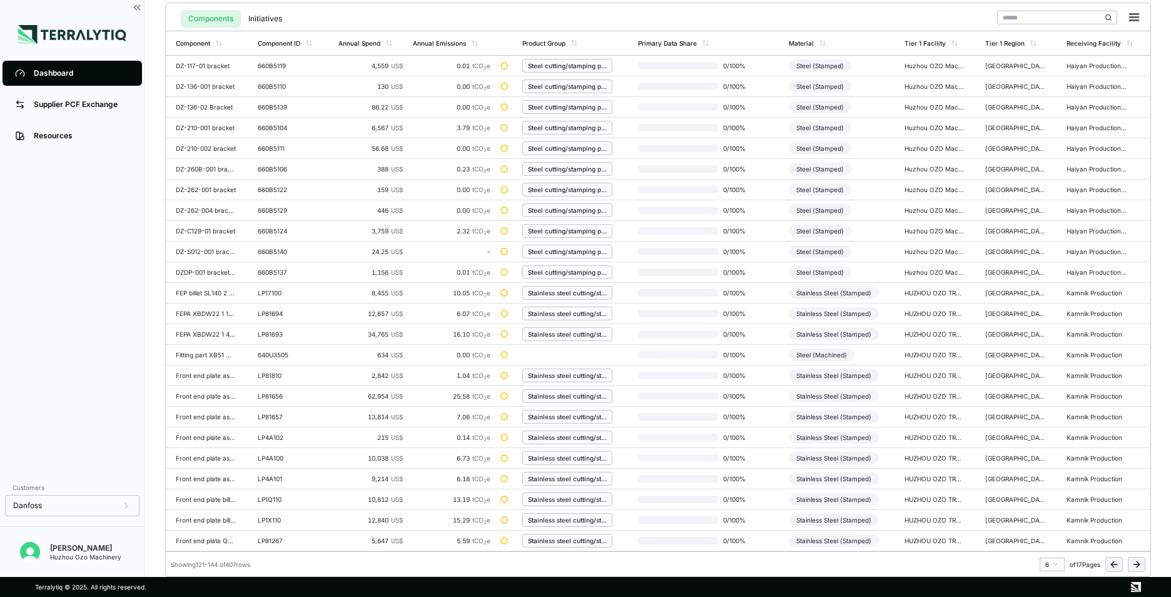
click at [1141, 564] on icon at bounding box center [1137, 564] width 10 height 10
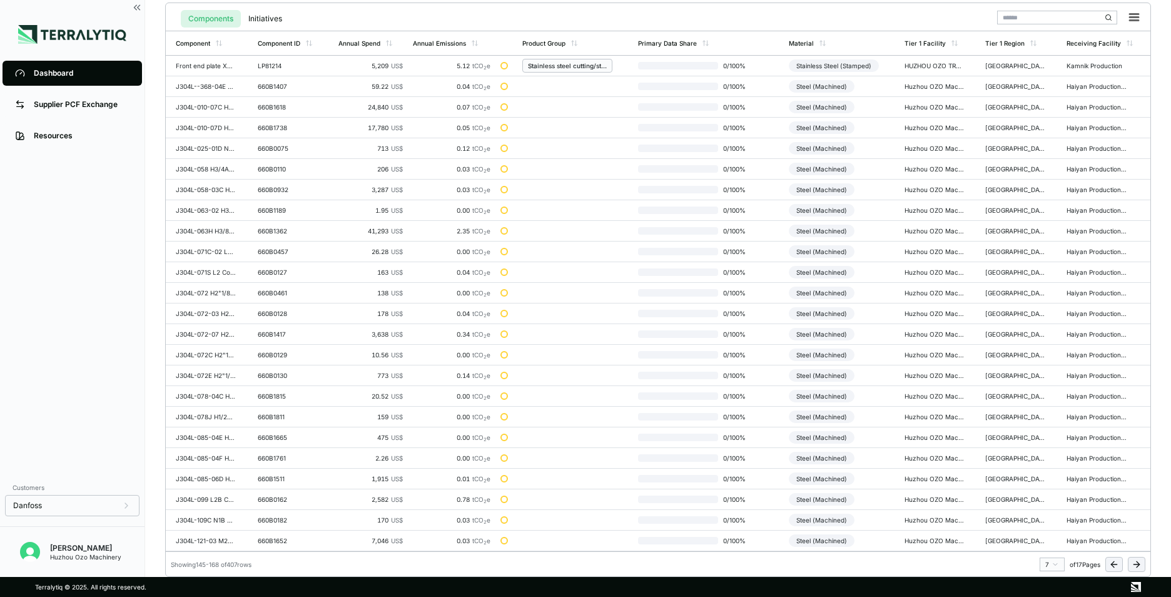
click at [1141, 564] on icon at bounding box center [1137, 564] width 10 height 10
